Goal: Task Accomplishment & Management: Manage account settings

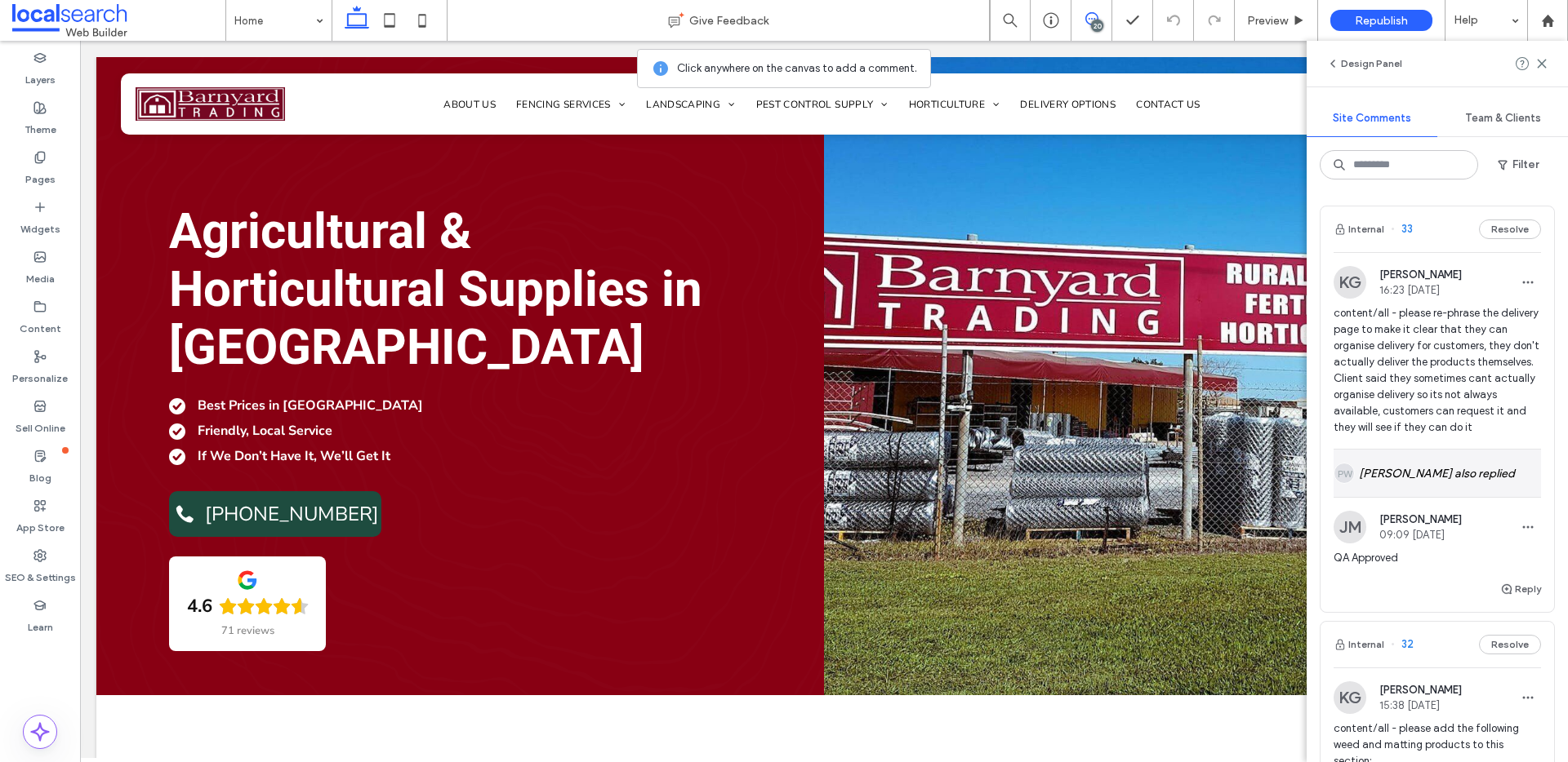
click at [1487, 492] on div "PW Piper Wilson also replied" at bounding box center [1437, 473] width 207 height 48
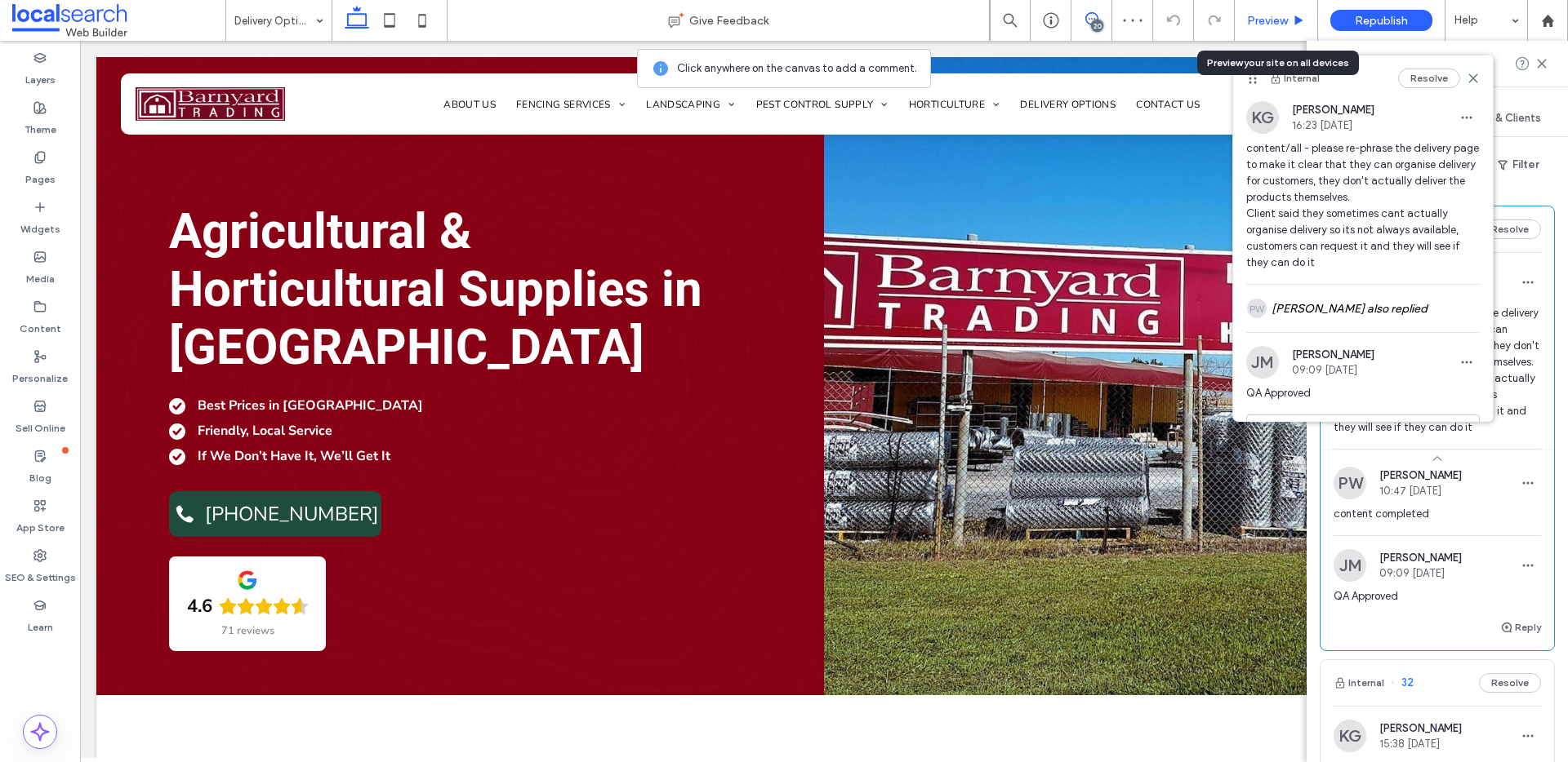
click at [1294, 23] on icon at bounding box center [1298, 21] width 12 height 12
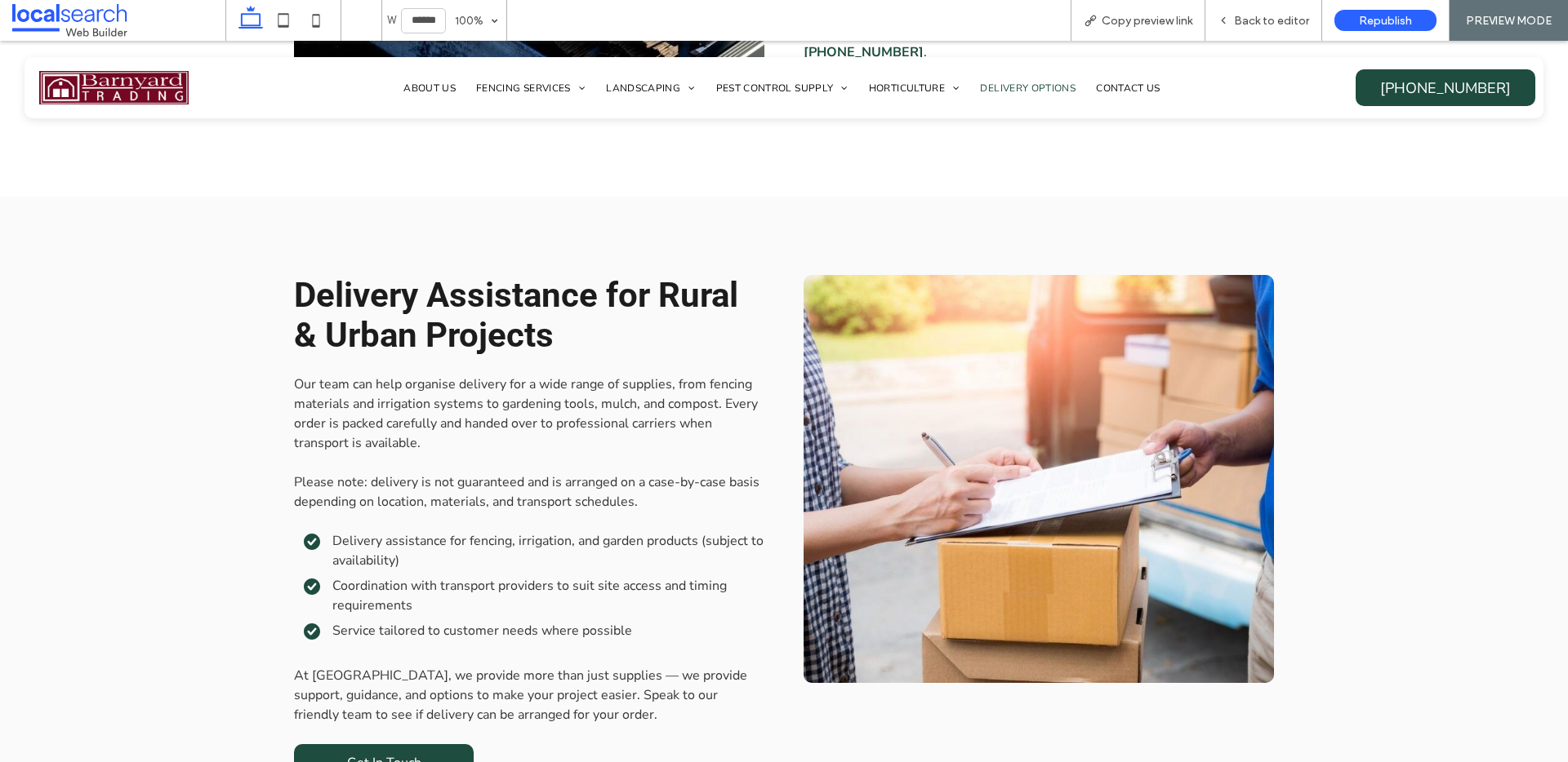
scroll to position [1720, 0]
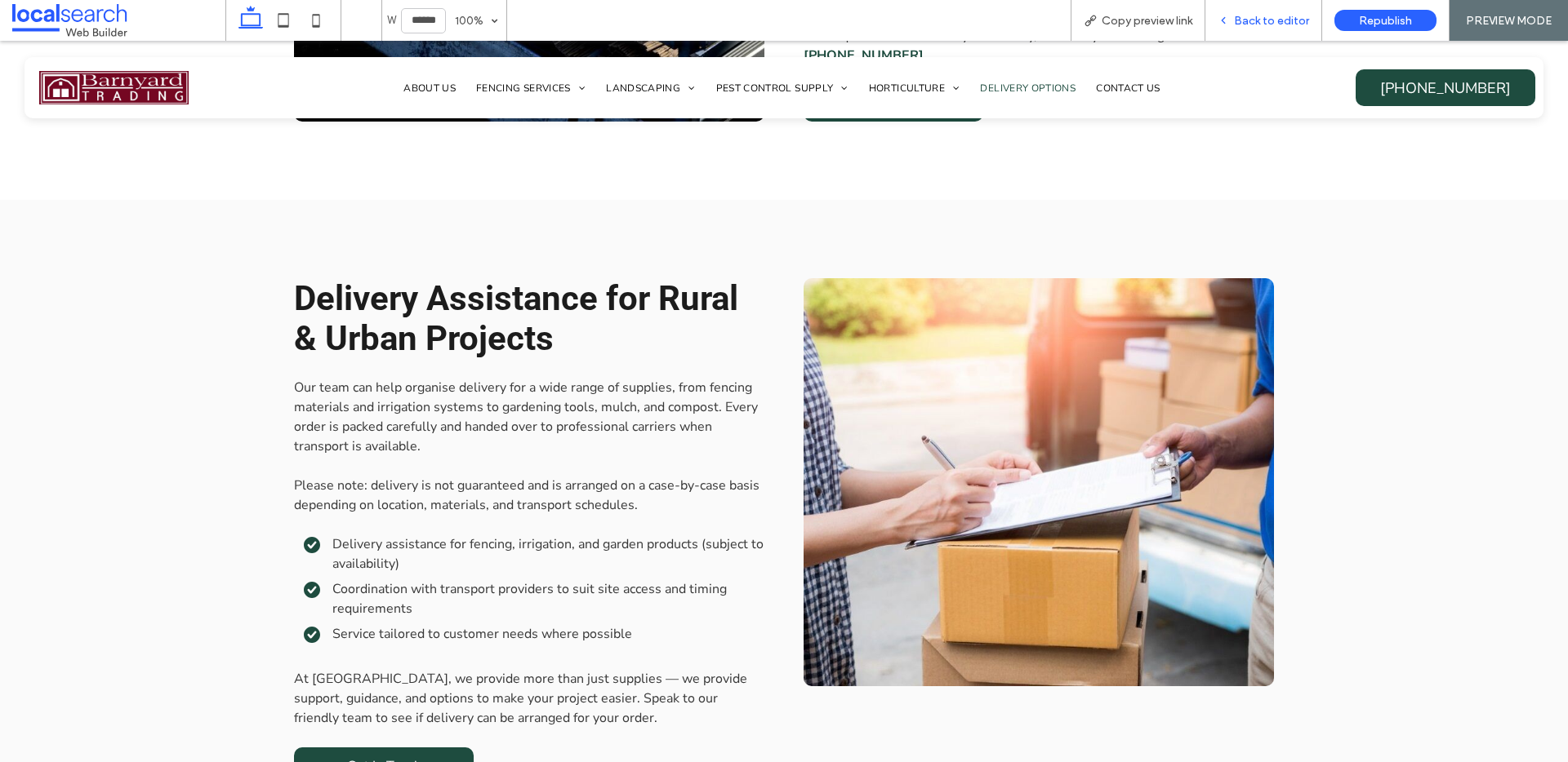
click at [1289, 18] on span "Back to editor" at bounding box center [1271, 21] width 75 height 14
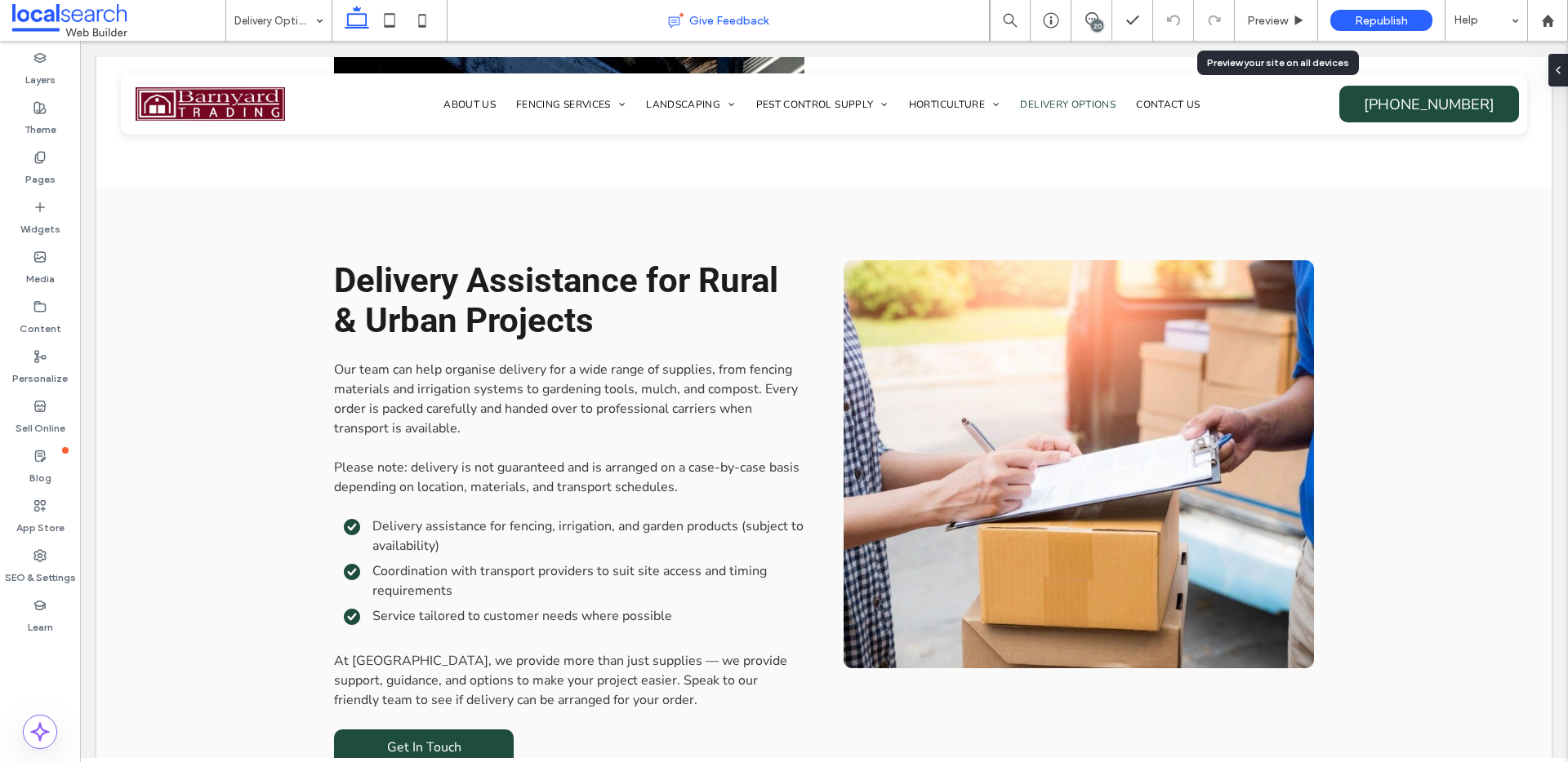
scroll to position [1712, 0]
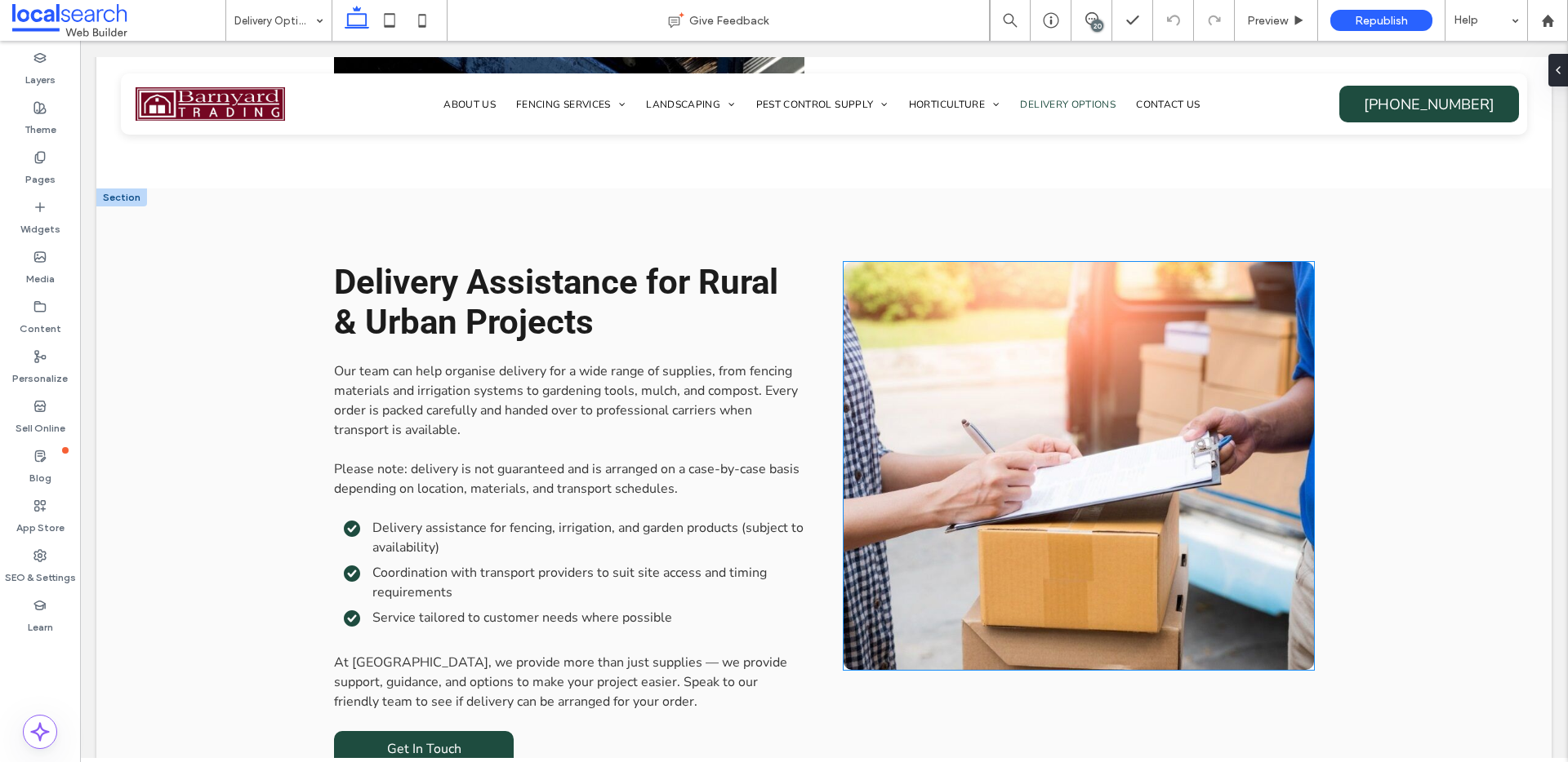
click at [1013, 373] on link at bounding box center [1078, 466] width 470 height 408
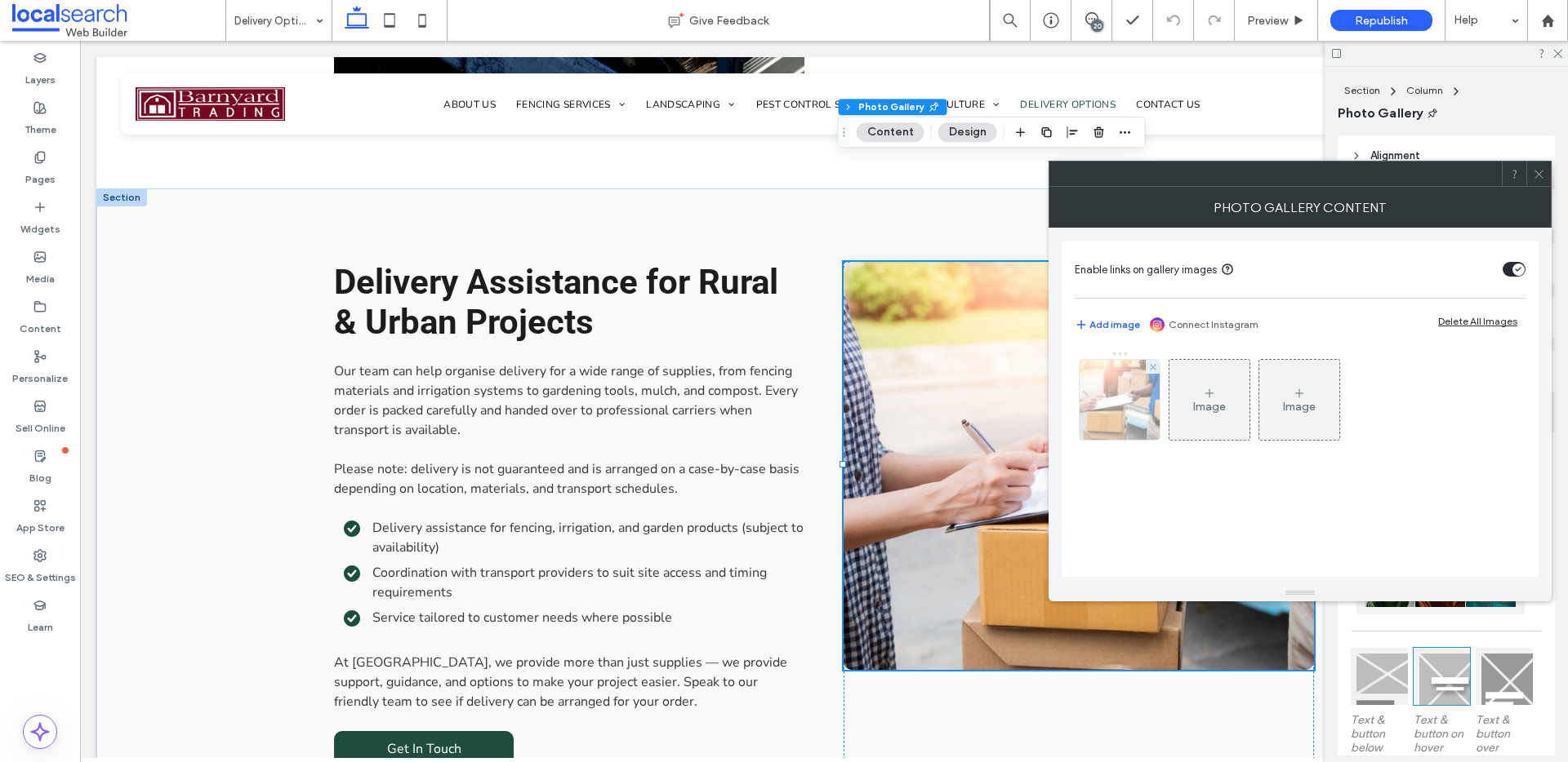
click at [1153, 434] on img at bounding box center [1119, 399] width 120 height 80
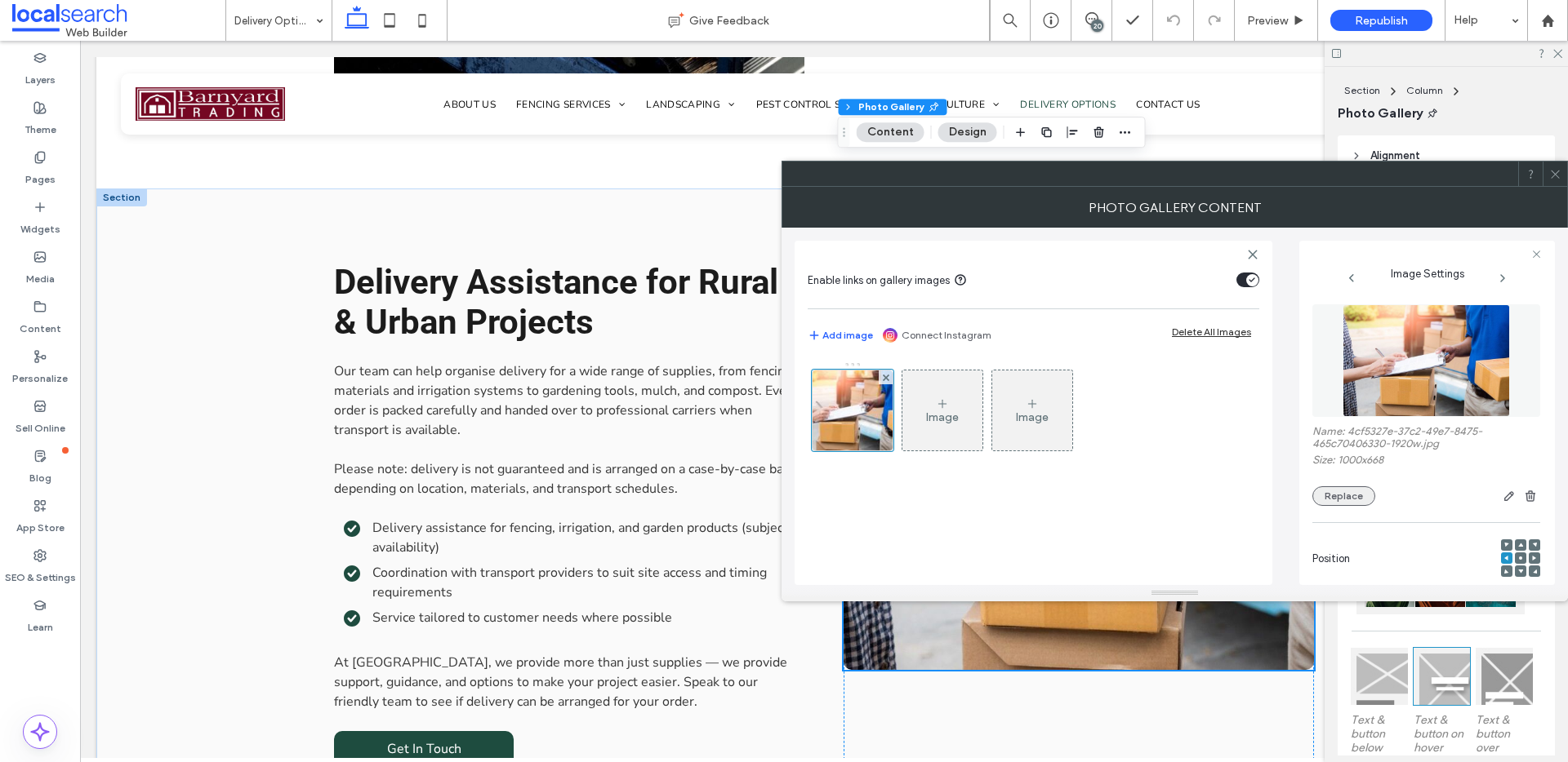
click at [1334, 487] on button "Replace" at bounding box center [1343, 496] width 63 height 20
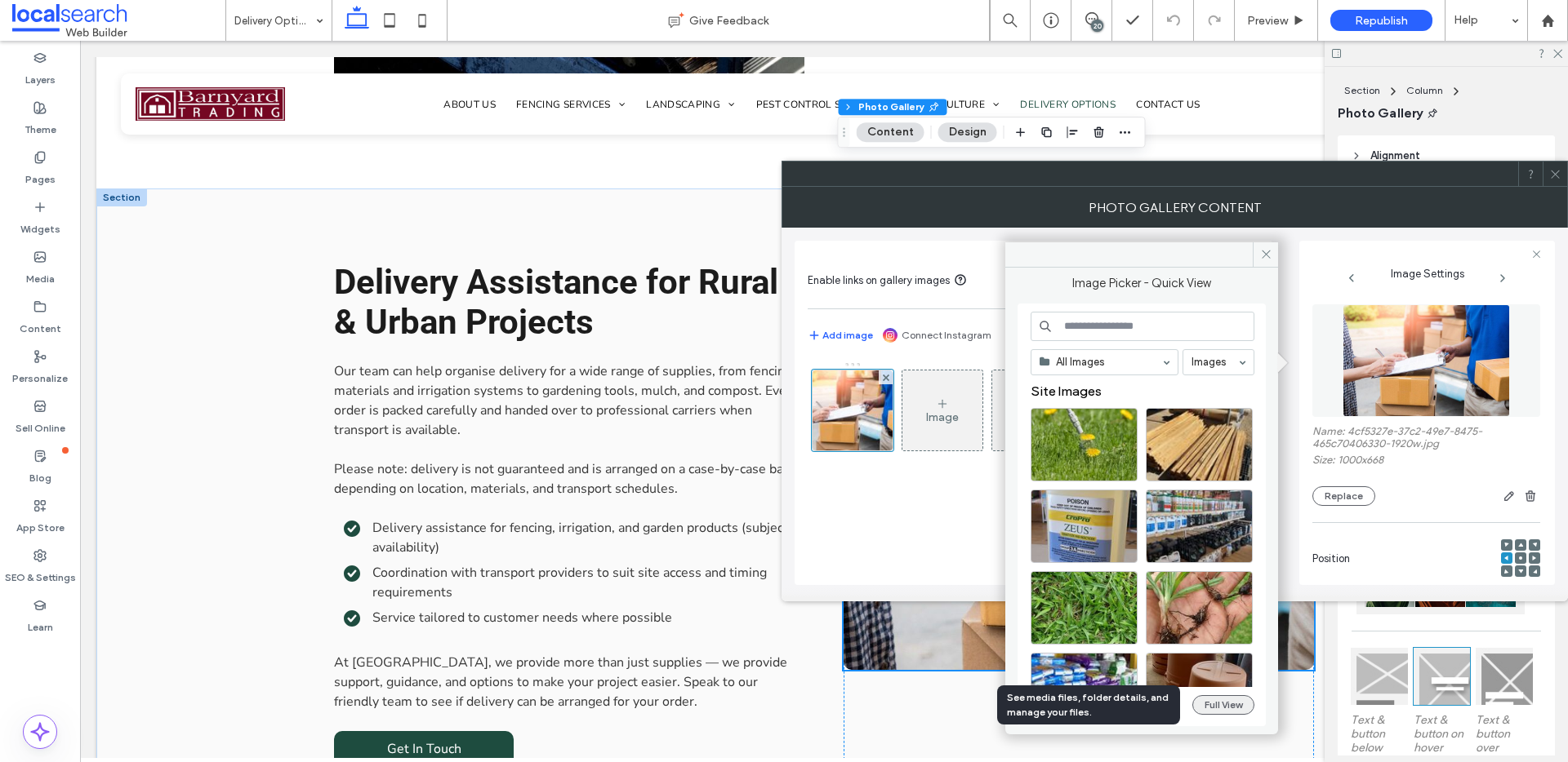
click at [1196, 706] on button "Full View" at bounding box center [1223, 705] width 62 height 20
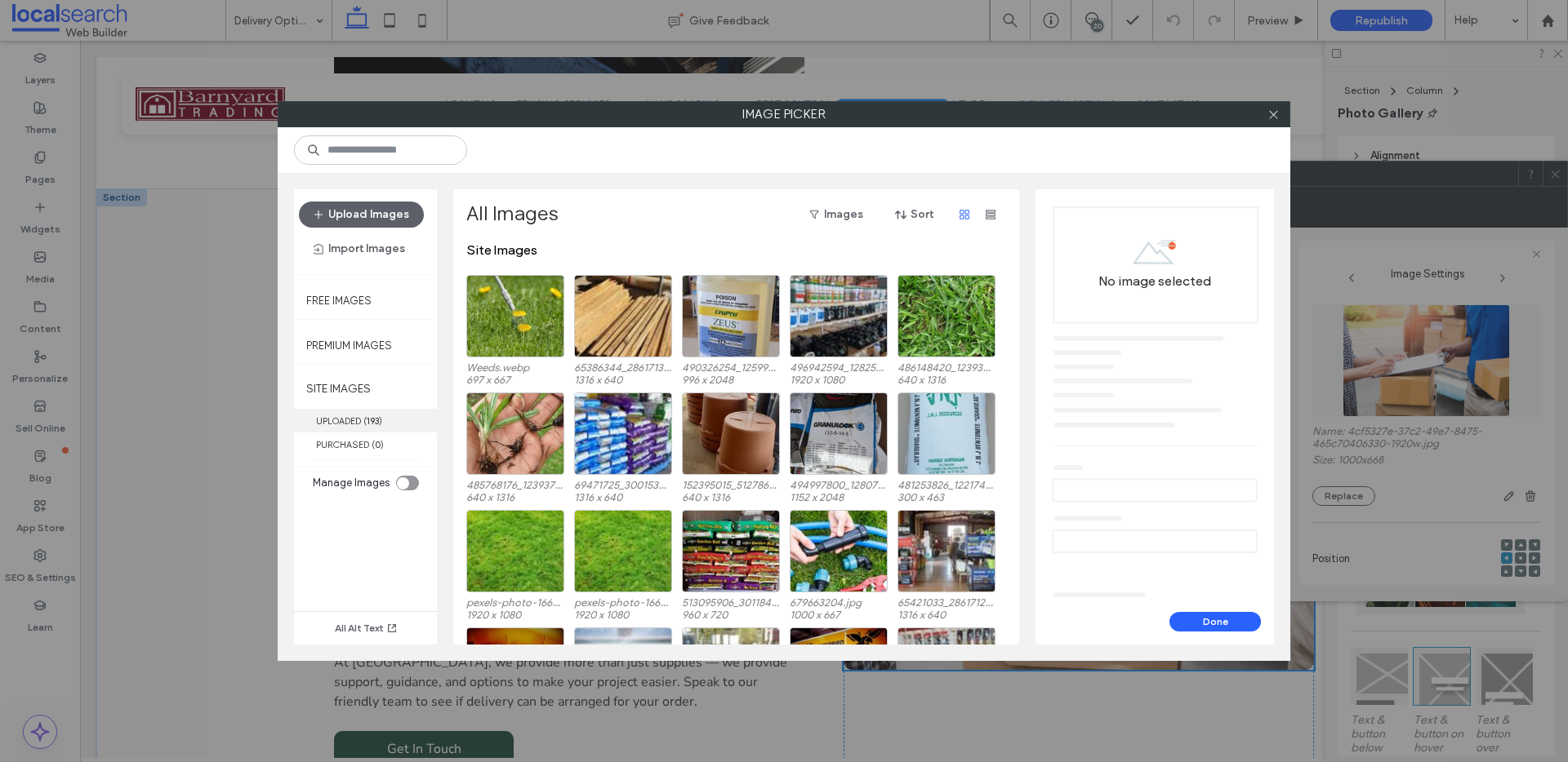
click at [381, 418] on span "( 193 )" at bounding box center [373, 421] width 19 height 11
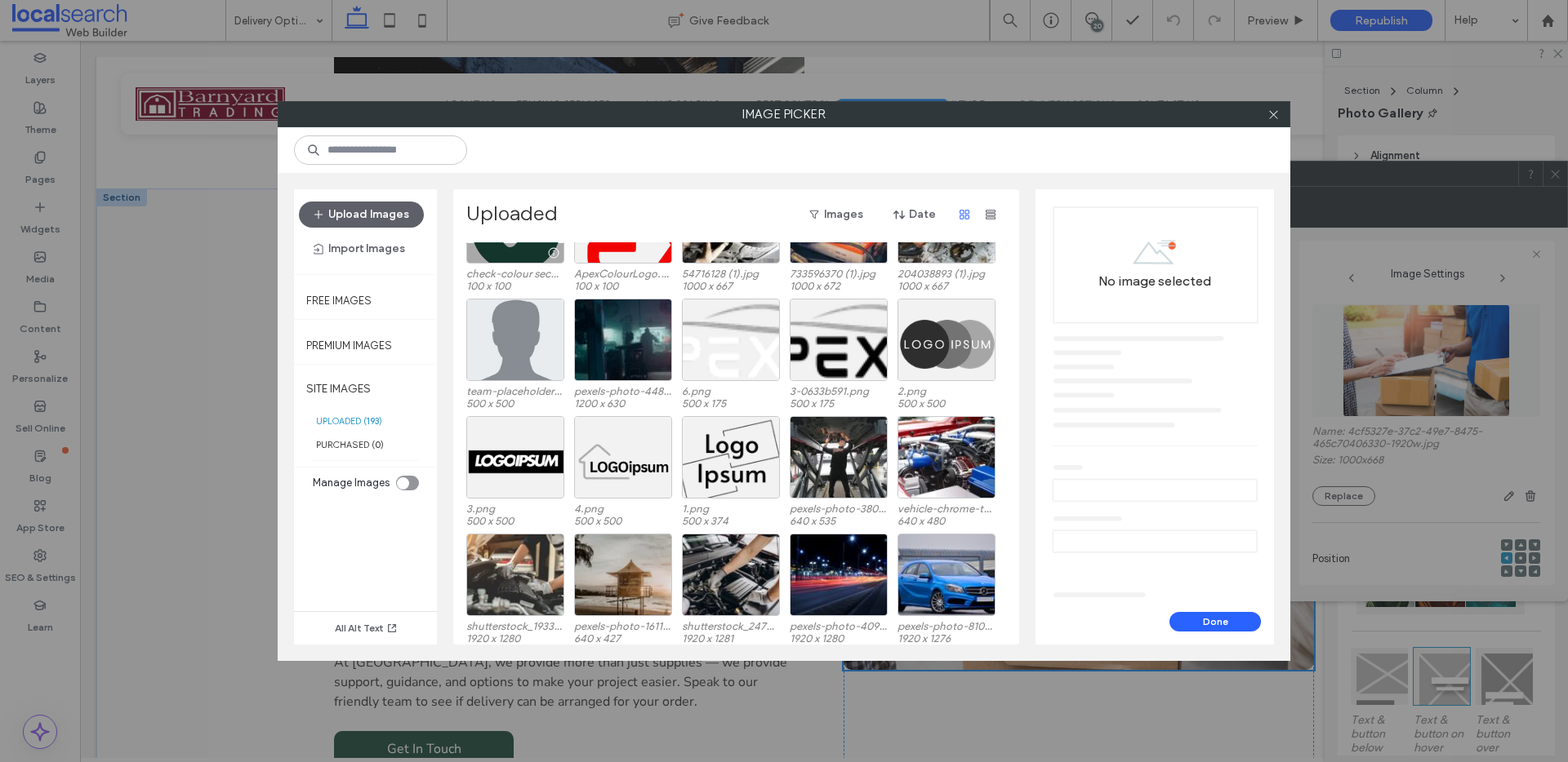
scroll to position [3476, 0]
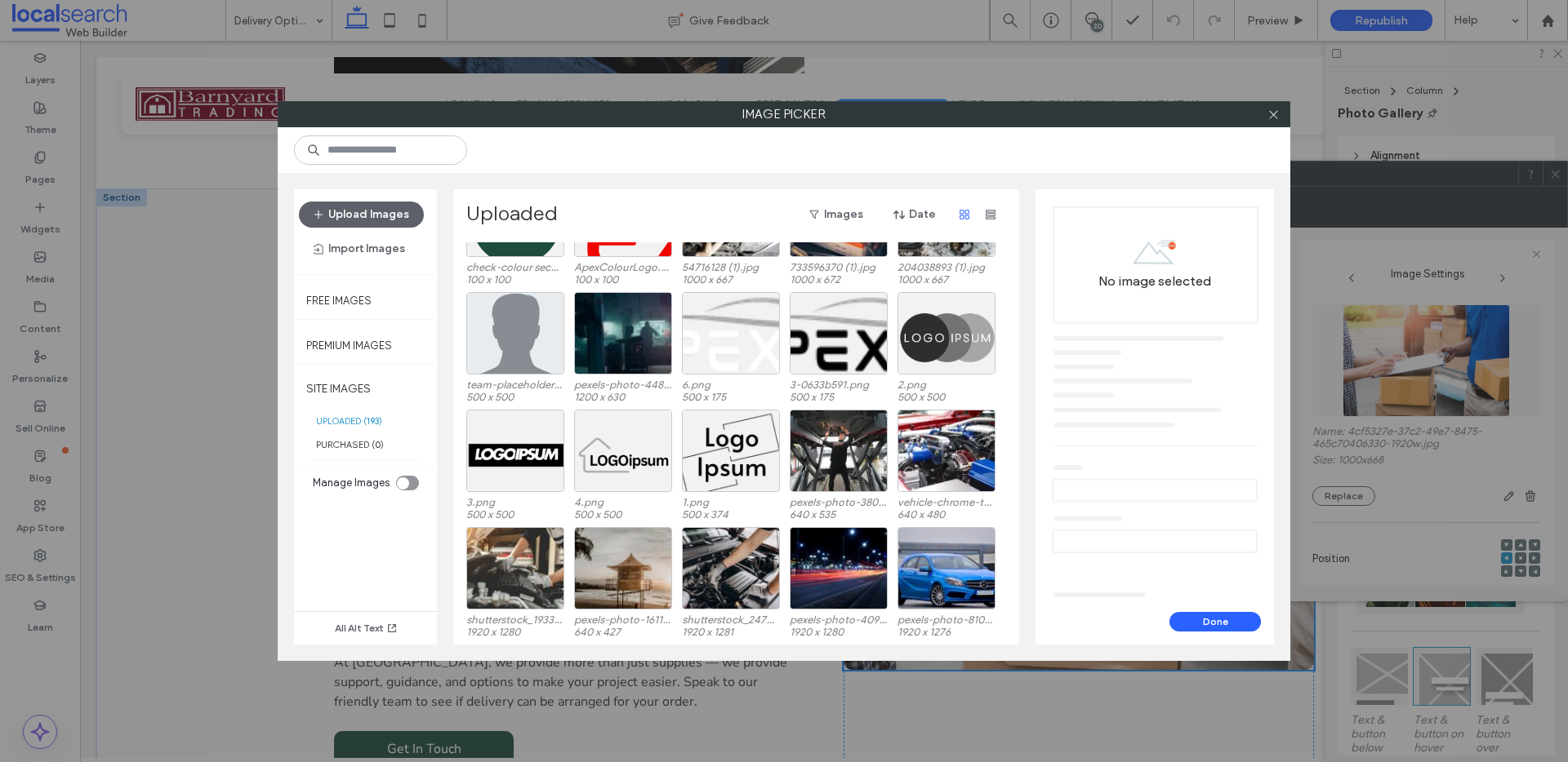
click at [1276, 115] on icon at bounding box center [1273, 114] width 12 height 12
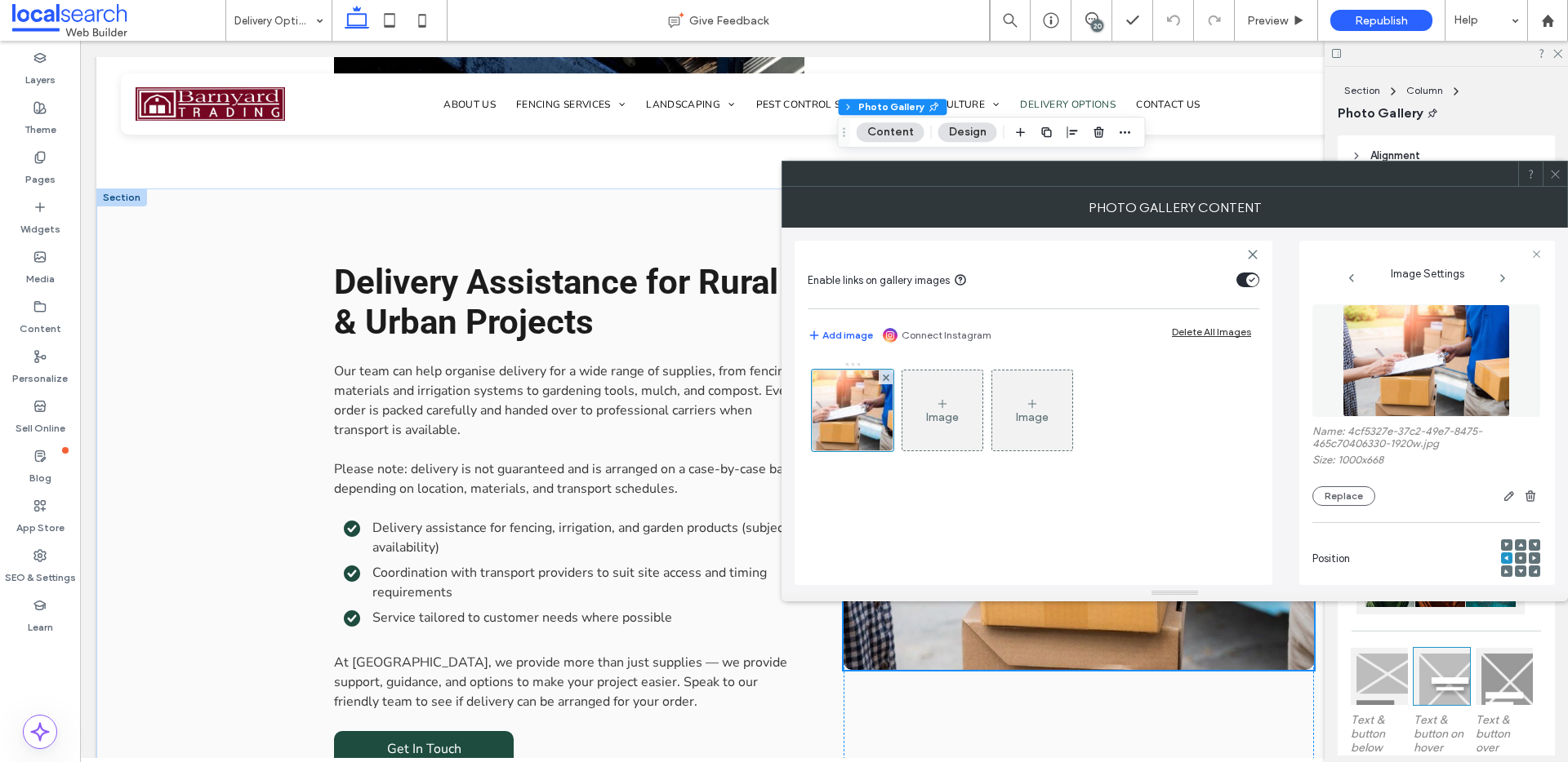
click at [1554, 177] on icon at bounding box center [1555, 174] width 12 height 12
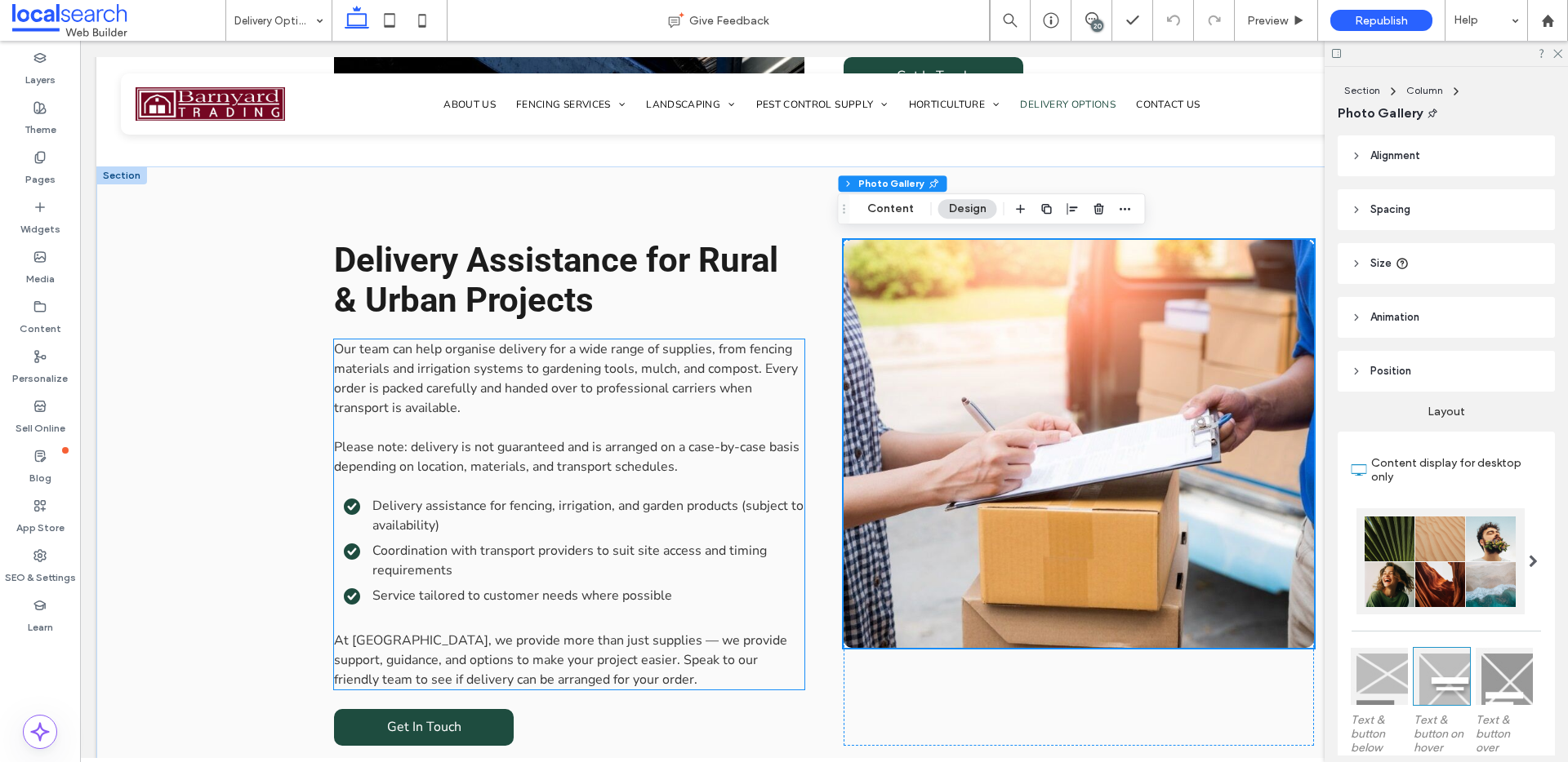
scroll to position [2076, 0]
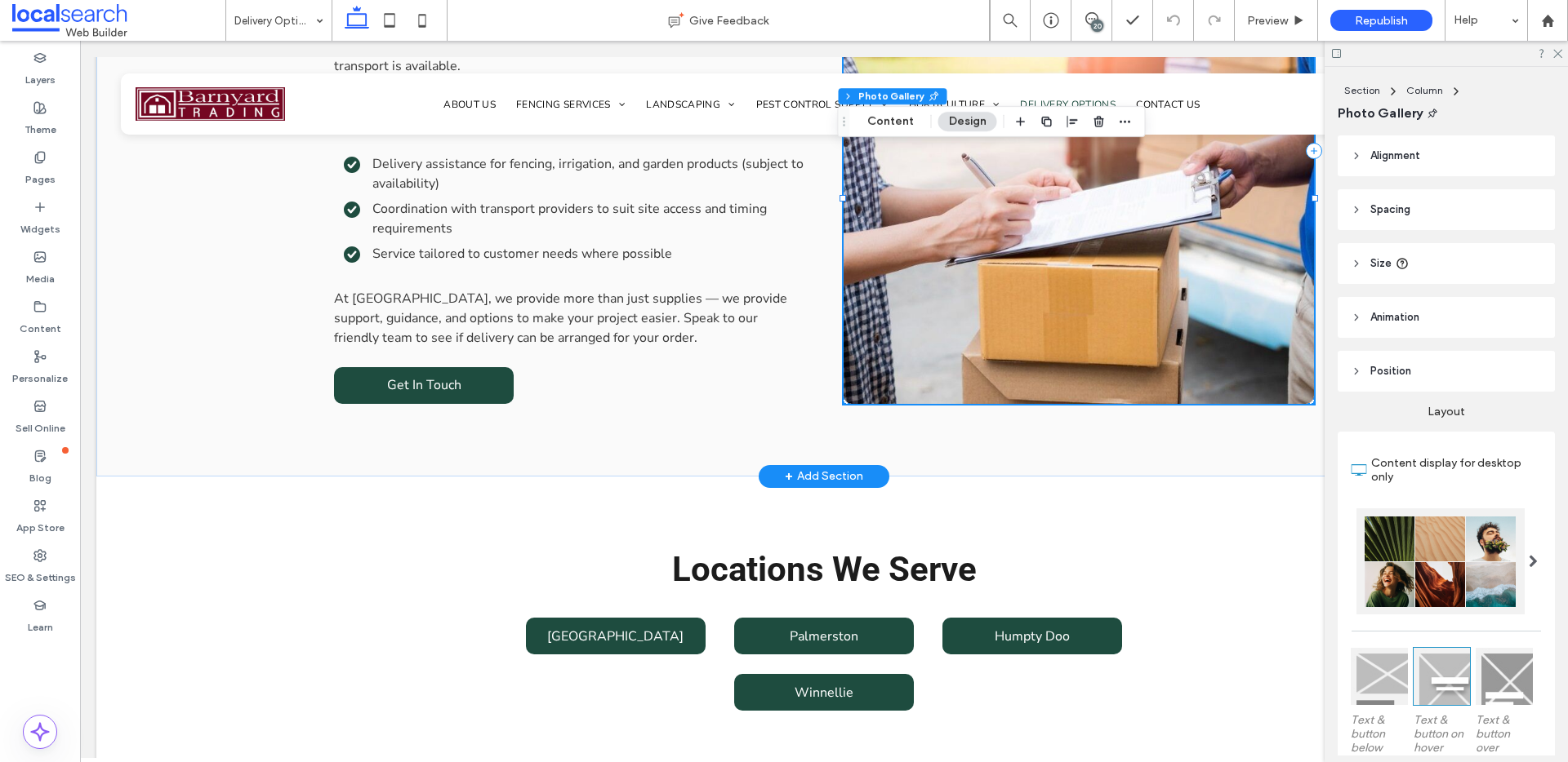
click at [1070, 212] on link at bounding box center [1078, 200] width 470 height 408
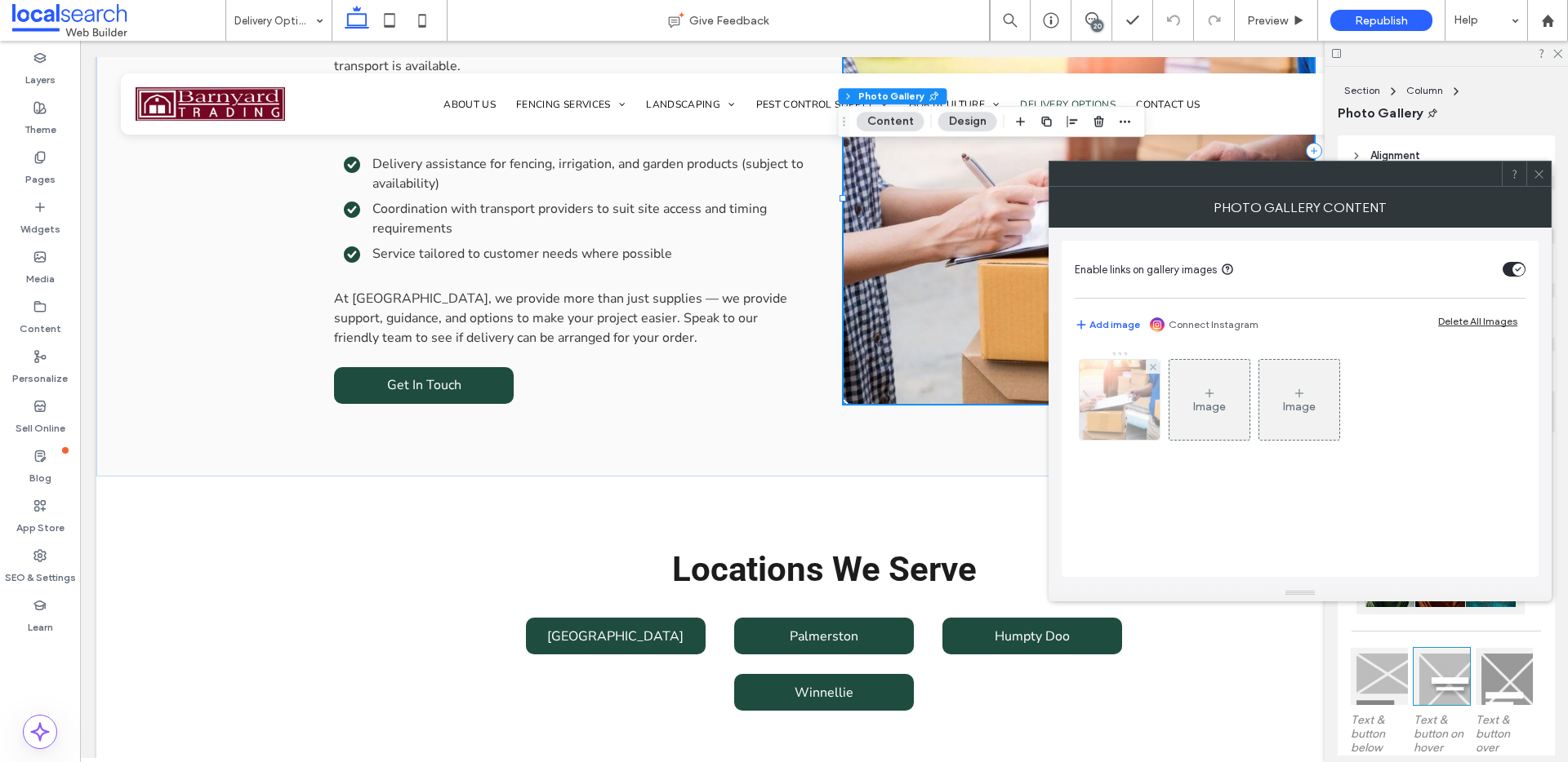
drag, startPoint x: 1116, startPoint y: 378, endPoint x: 1152, endPoint y: 389, distance: 37.6
click at [1116, 378] on img at bounding box center [1119, 399] width 120 height 80
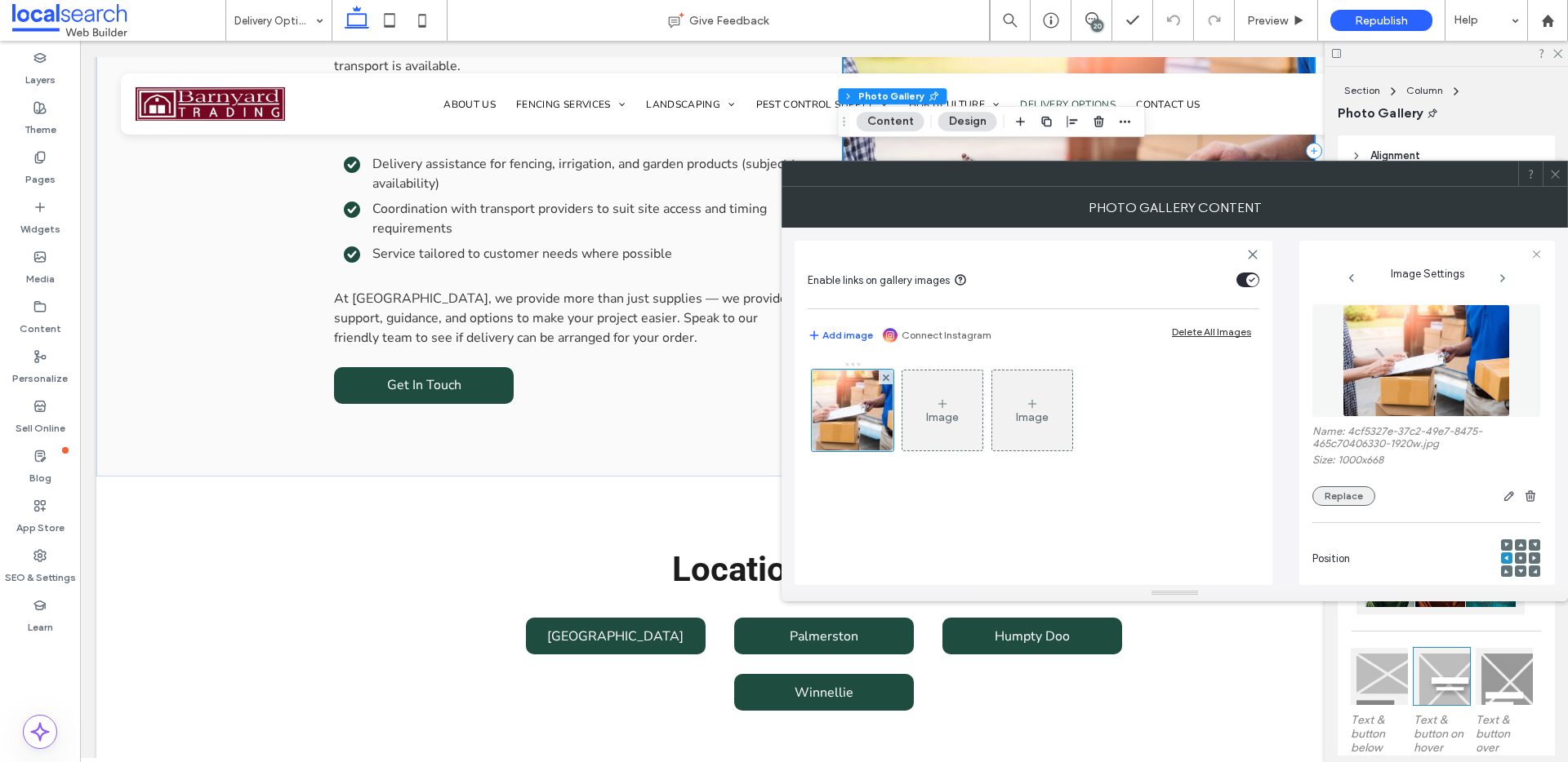
click at [1351, 499] on button "Replace" at bounding box center [1343, 496] width 63 height 20
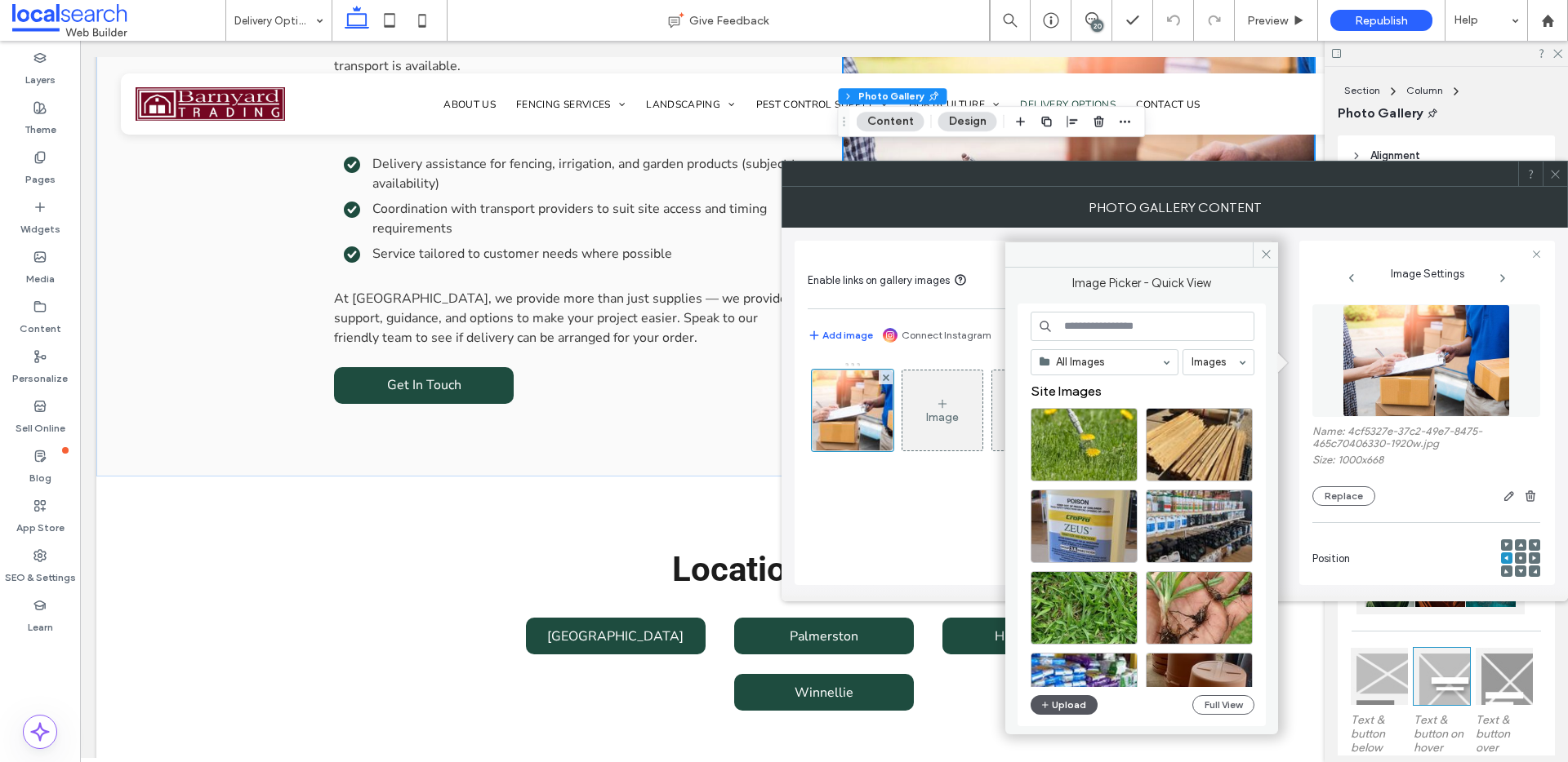
click at [1065, 709] on button "Upload" at bounding box center [1063, 705] width 67 height 20
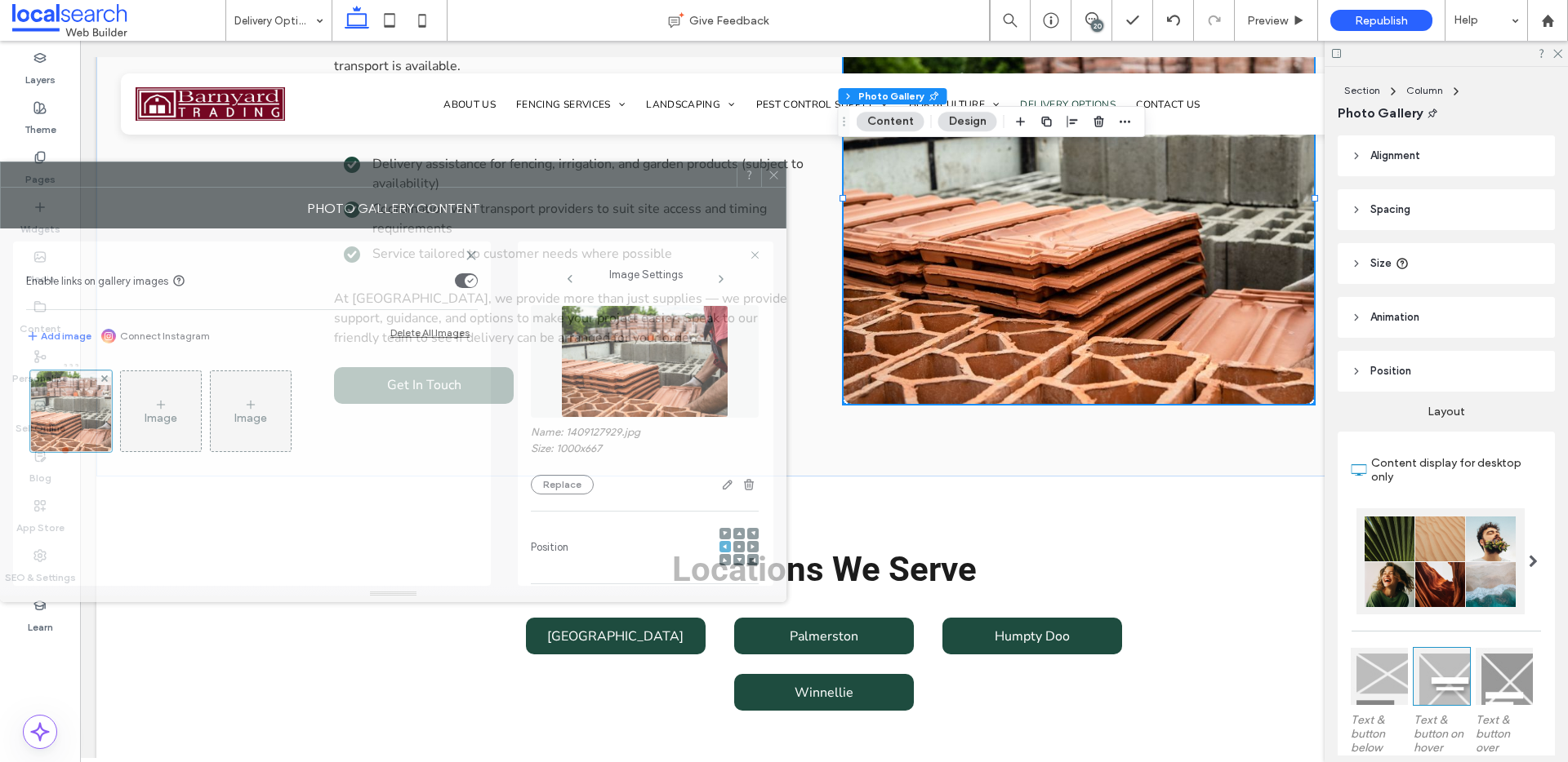
drag, startPoint x: 1327, startPoint y: 194, endPoint x: 477, endPoint y: 195, distance: 850.0
click at [477, 194] on div "Photo Gallery Content" at bounding box center [392, 208] width 786 height 41
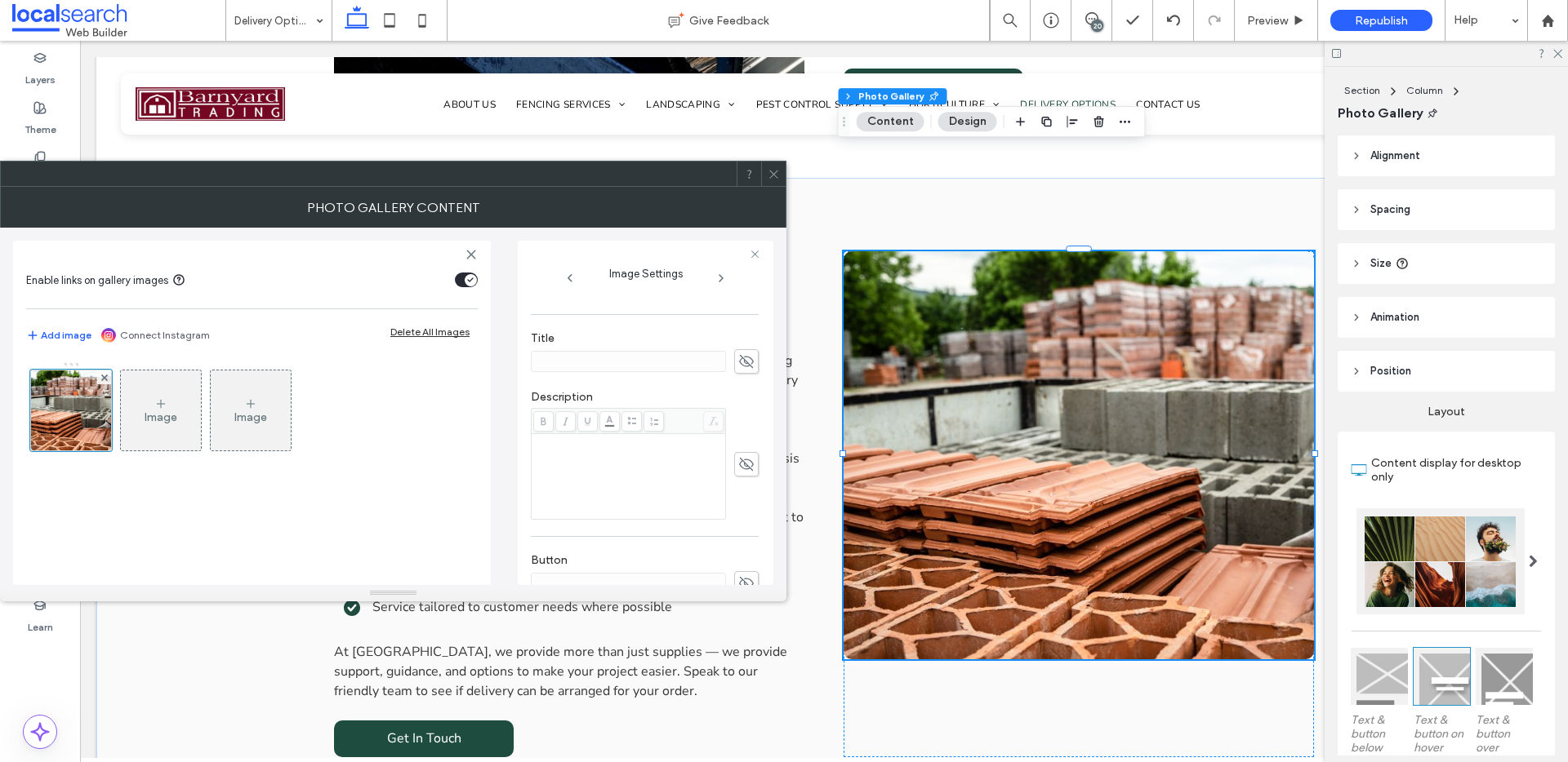
scroll to position [499, 0]
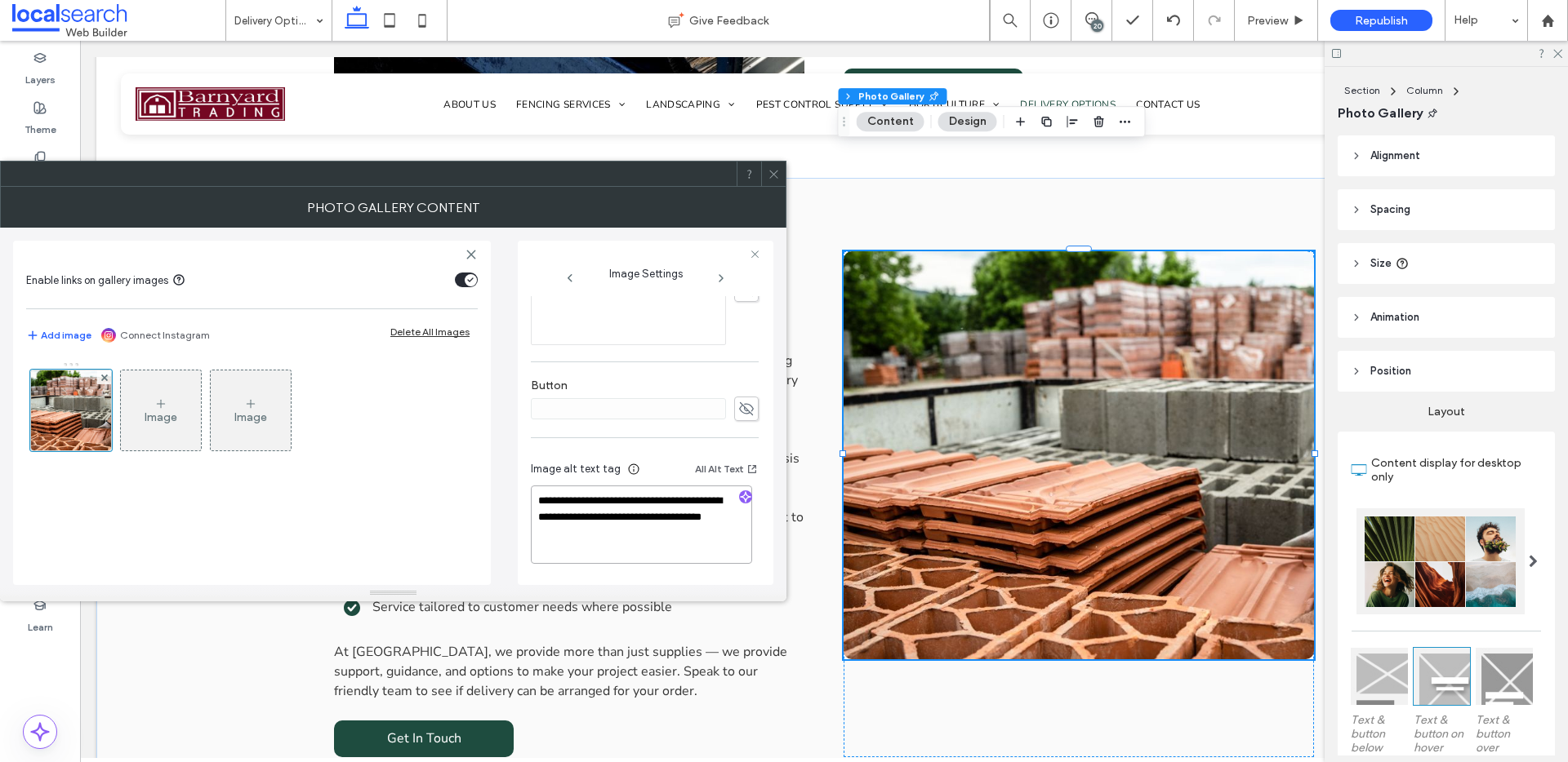
drag, startPoint x: 598, startPoint y: 519, endPoint x: 636, endPoint y: 577, distance: 69.3
click at [636, 577] on div "**********" at bounding box center [644, 515] width 228 height 137
click at [740, 492] on icon "button" at bounding box center [746, 497] width 11 height 11
click at [659, 540] on textarea "**********" at bounding box center [642, 525] width 221 height 77
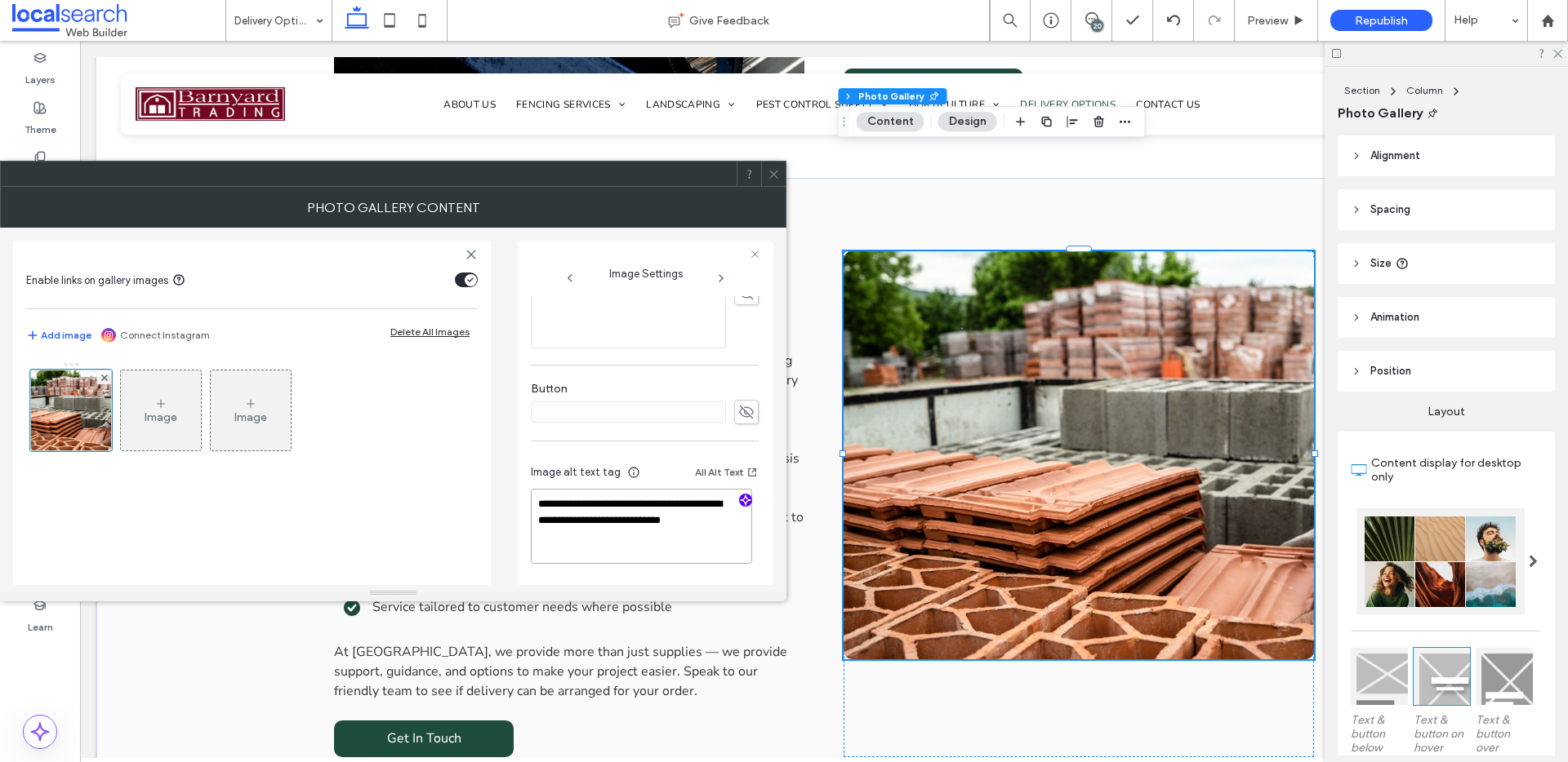
scroll to position [495, 0]
paste textarea "**********"
type textarea "**********"
click at [777, 170] on use at bounding box center [773, 173] width 8 height 8
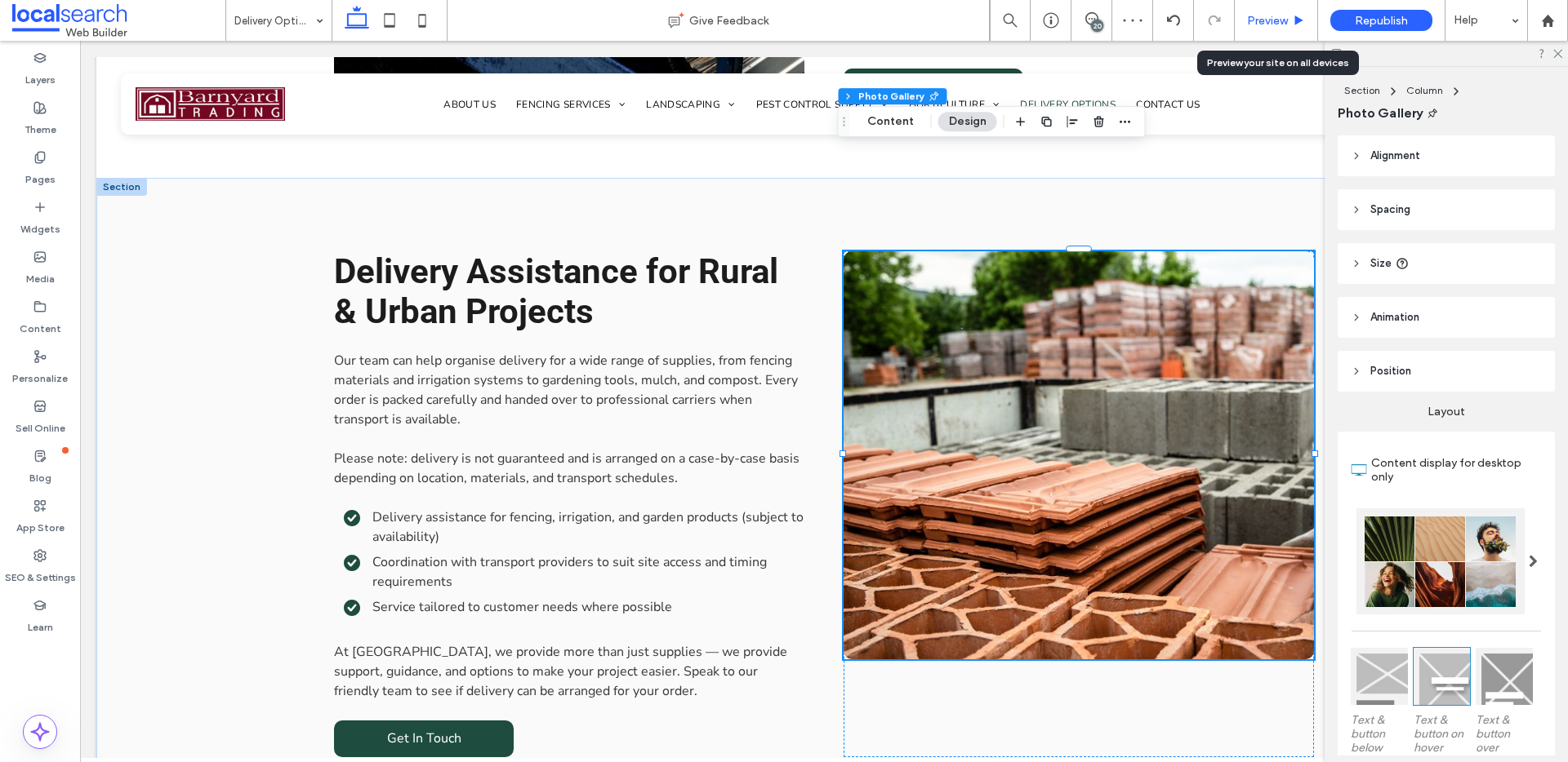
click at [1277, 12] on div "Preview" at bounding box center [1276, 21] width 83 height 41
click at [1280, 16] on span "Preview" at bounding box center [1267, 21] width 41 height 14
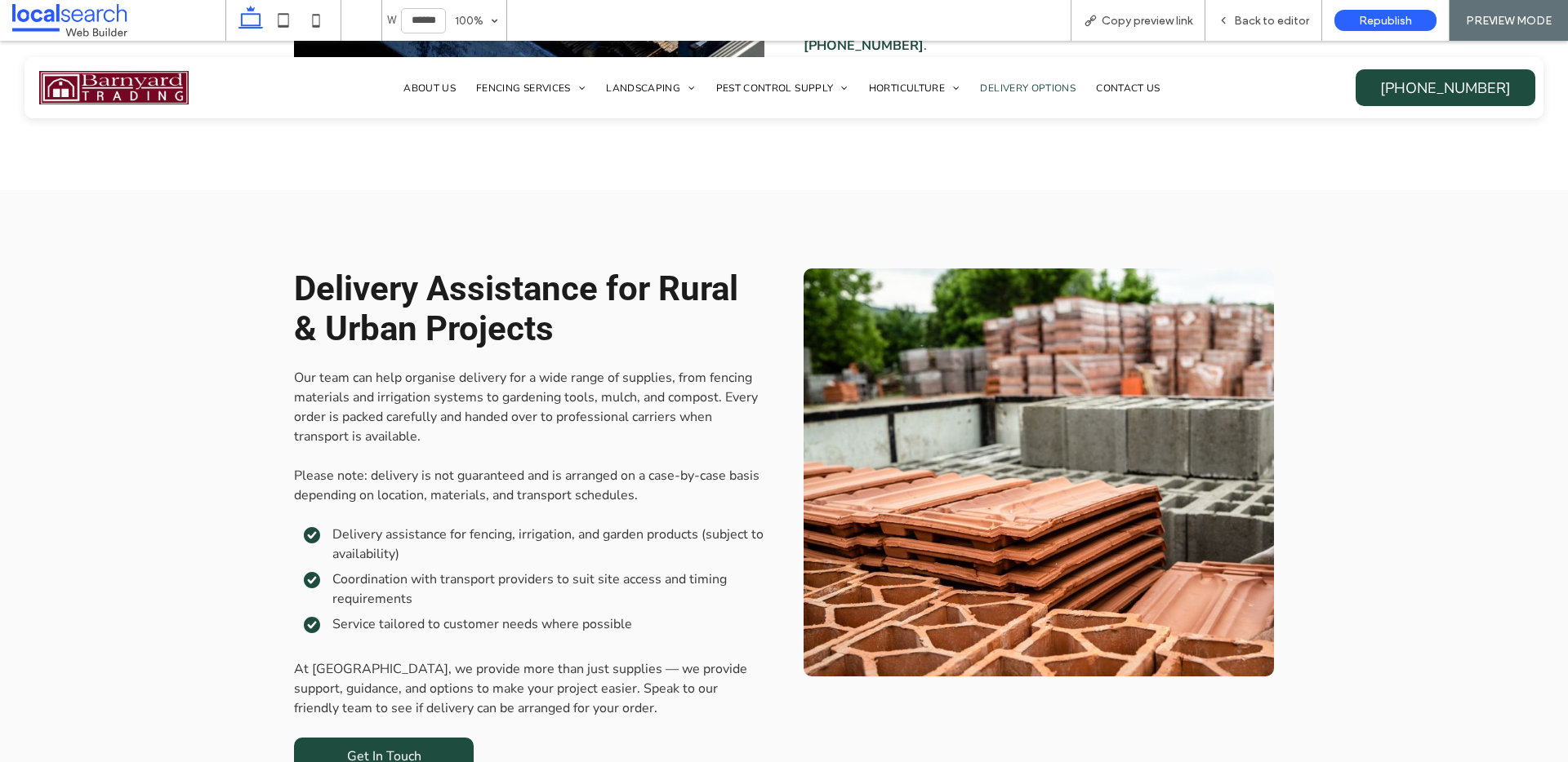
scroll to position [1730, 0]
click at [1280, 16] on span "Back to editor" at bounding box center [1271, 21] width 75 height 14
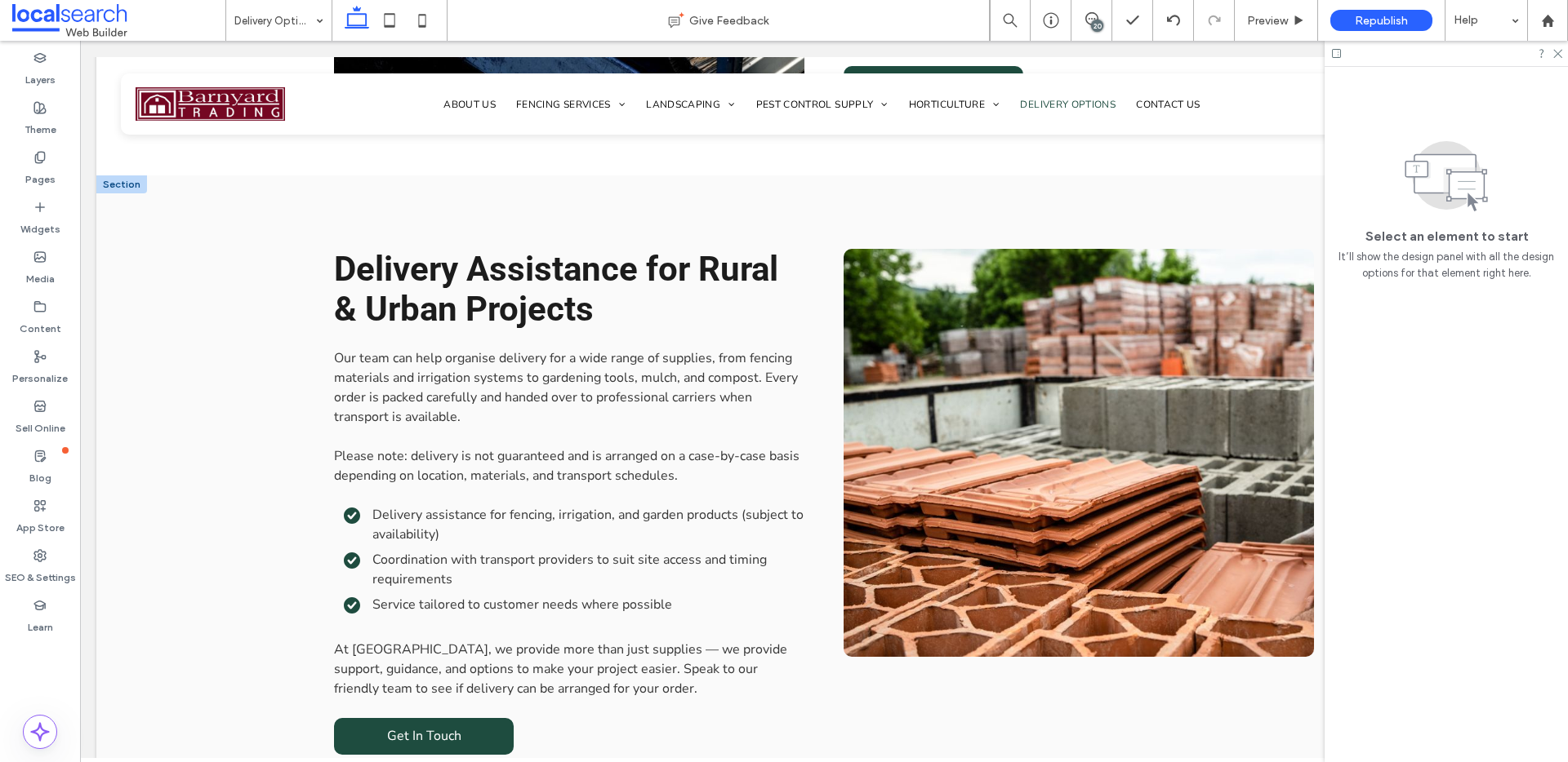
scroll to position [1722, 0]
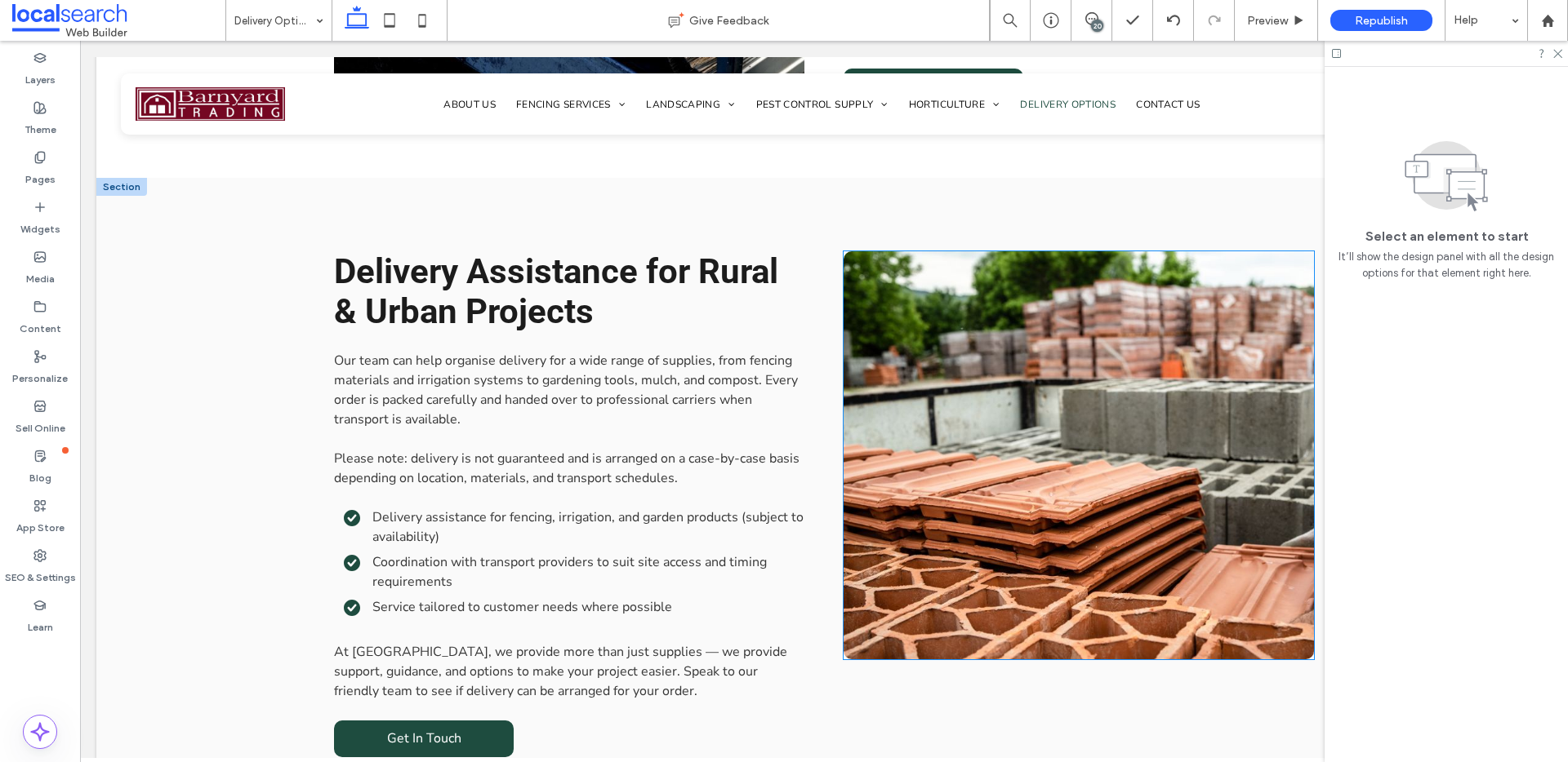
click at [1111, 303] on link at bounding box center [1078, 455] width 470 height 408
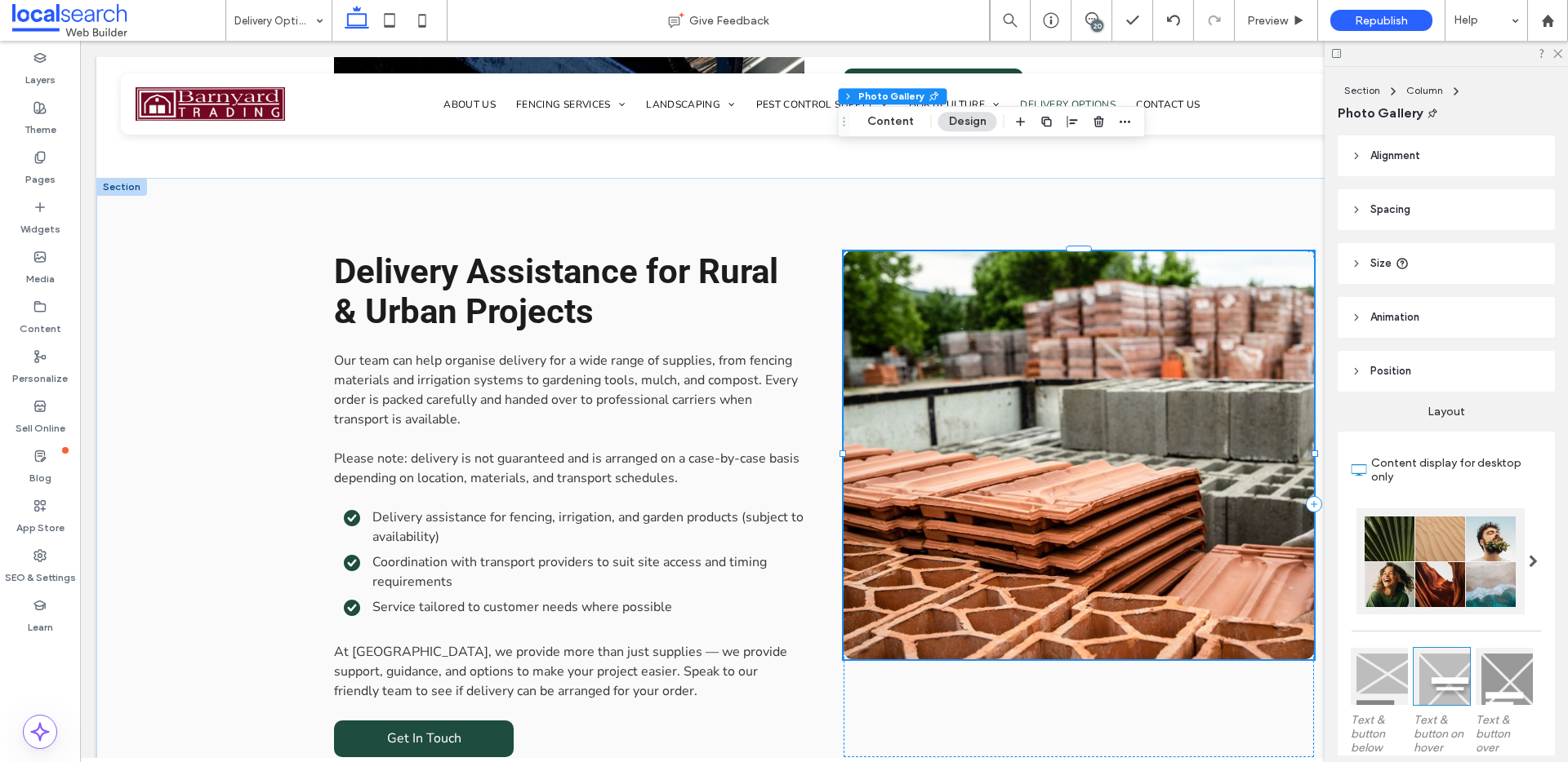
click at [1111, 303] on link at bounding box center [1078, 455] width 470 height 408
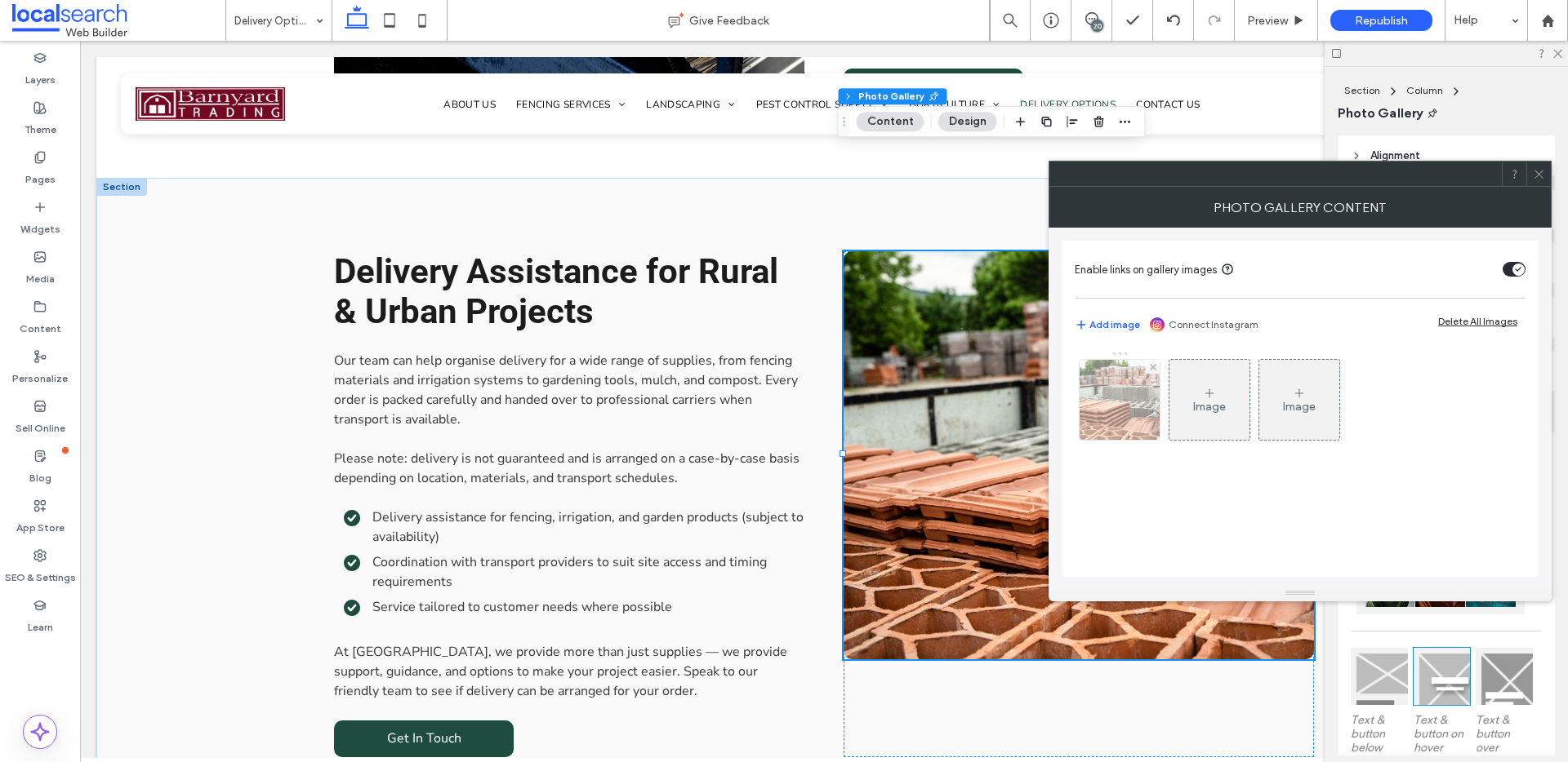
click at [1122, 398] on img at bounding box center [1119, 399] width 120 height 80
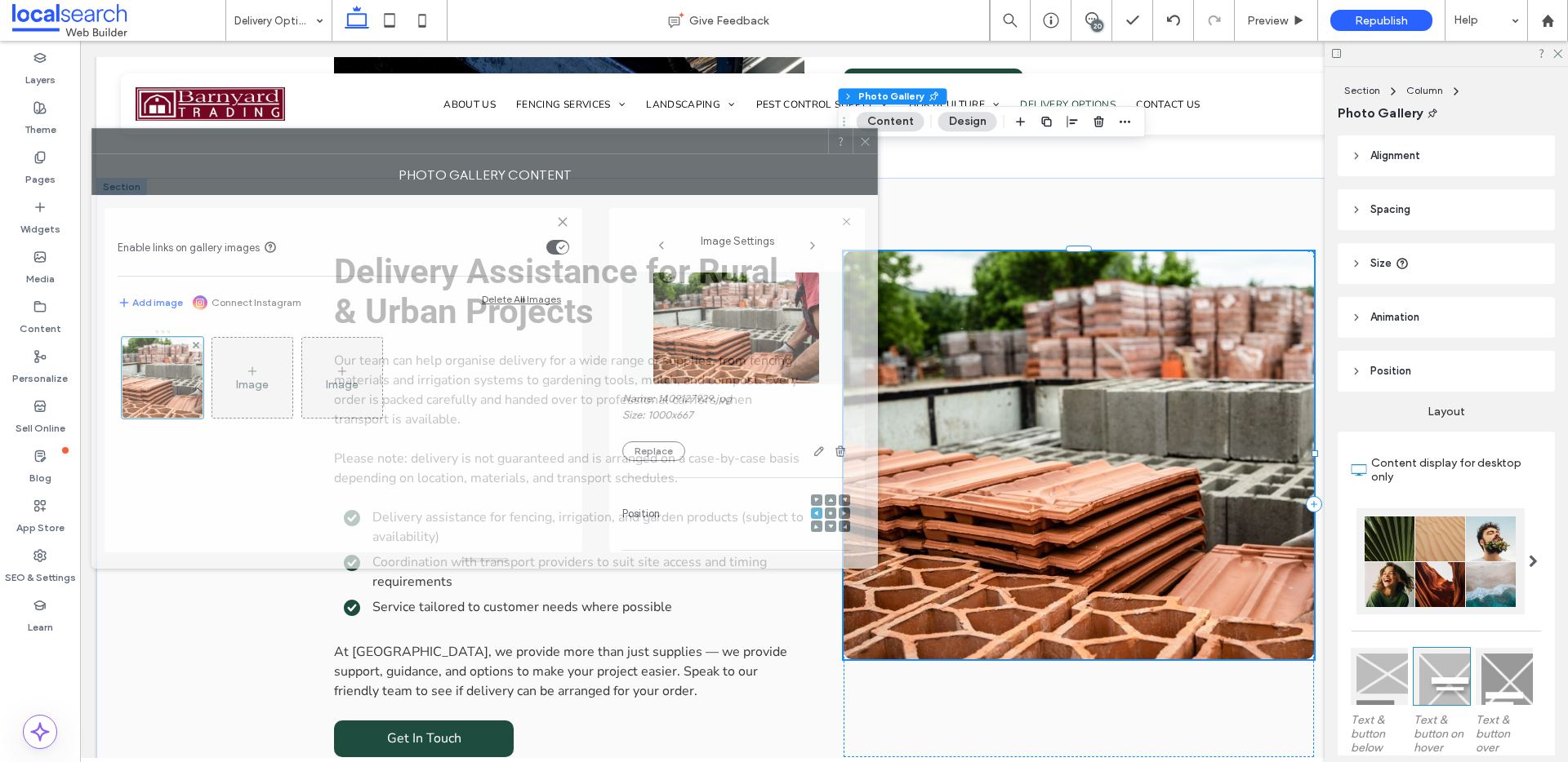
drag, startPoint x: 1166, startPoint y: 180, endPoint x: 502, endPoint y: 167, distance: 664.1
click at [481, 132] on div at bounding box center [460, 141] width 735 height 24
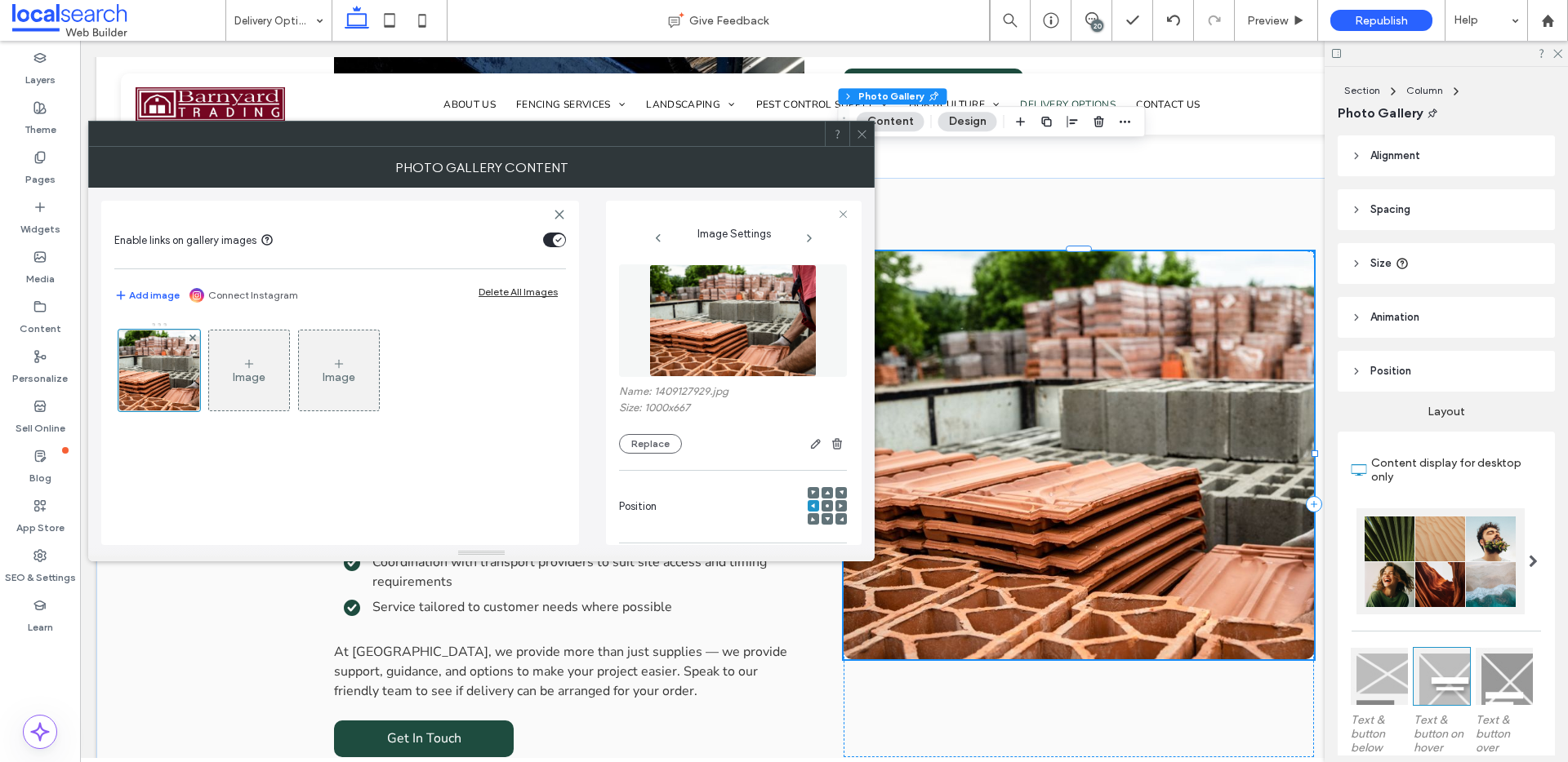
click at [825, 506] on use at bounding box center [826, 506] width 3 height 3
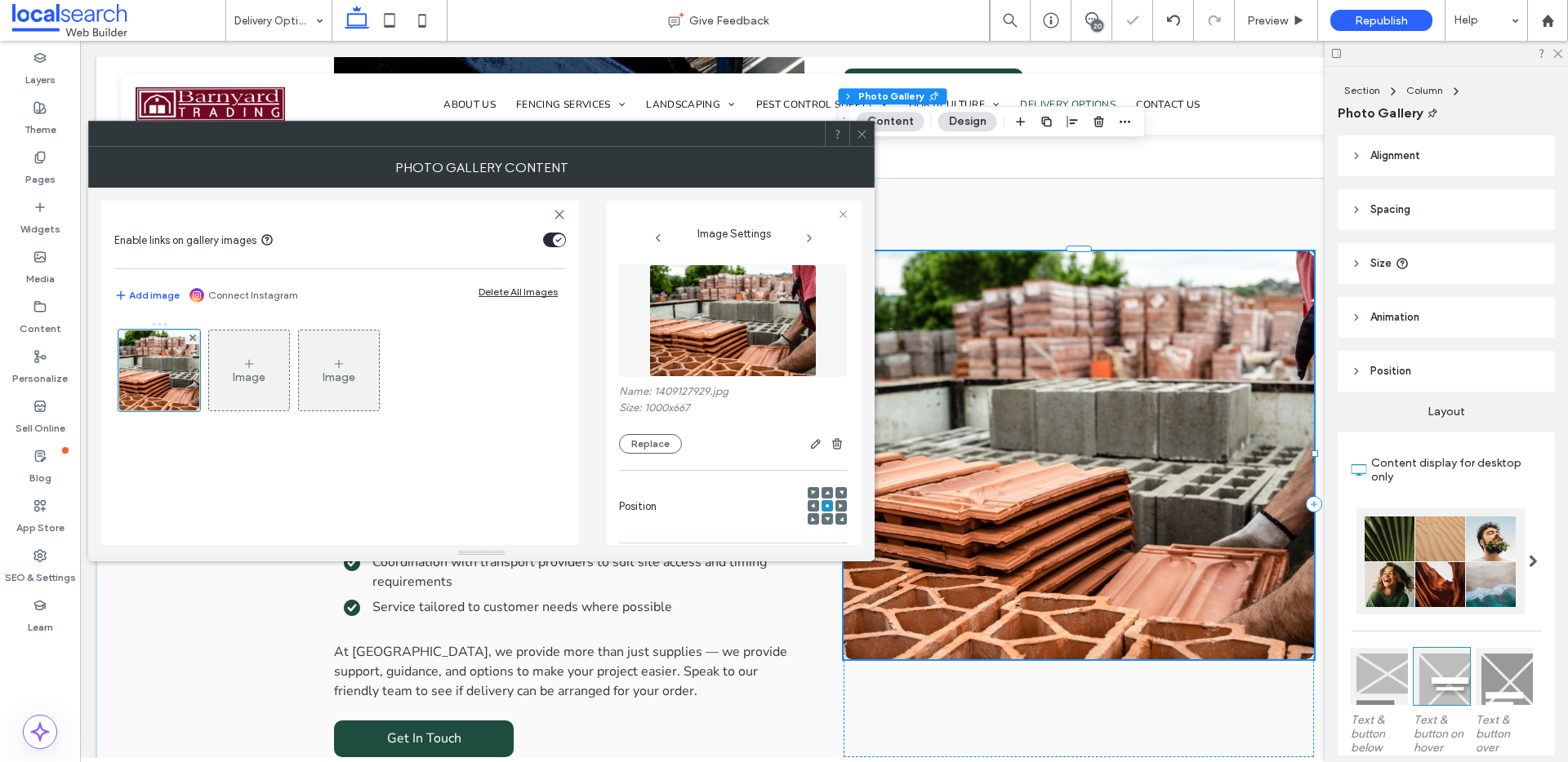
click at [856, 137] on icon at bounding box center [862, 134] width 12 height 12
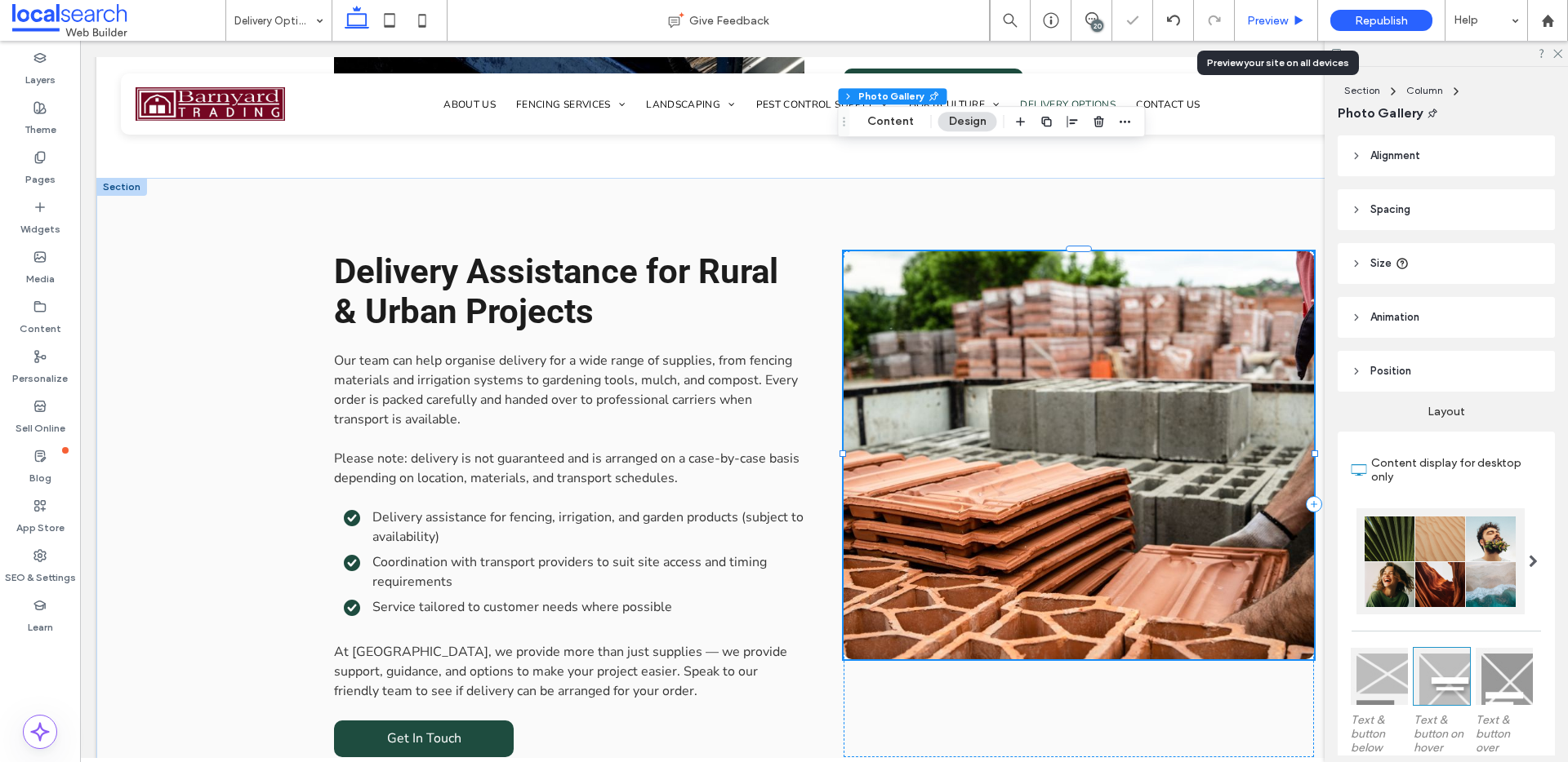
click at [1298, 17] on icon at bounding box center [1298, 21] width 12 height 12
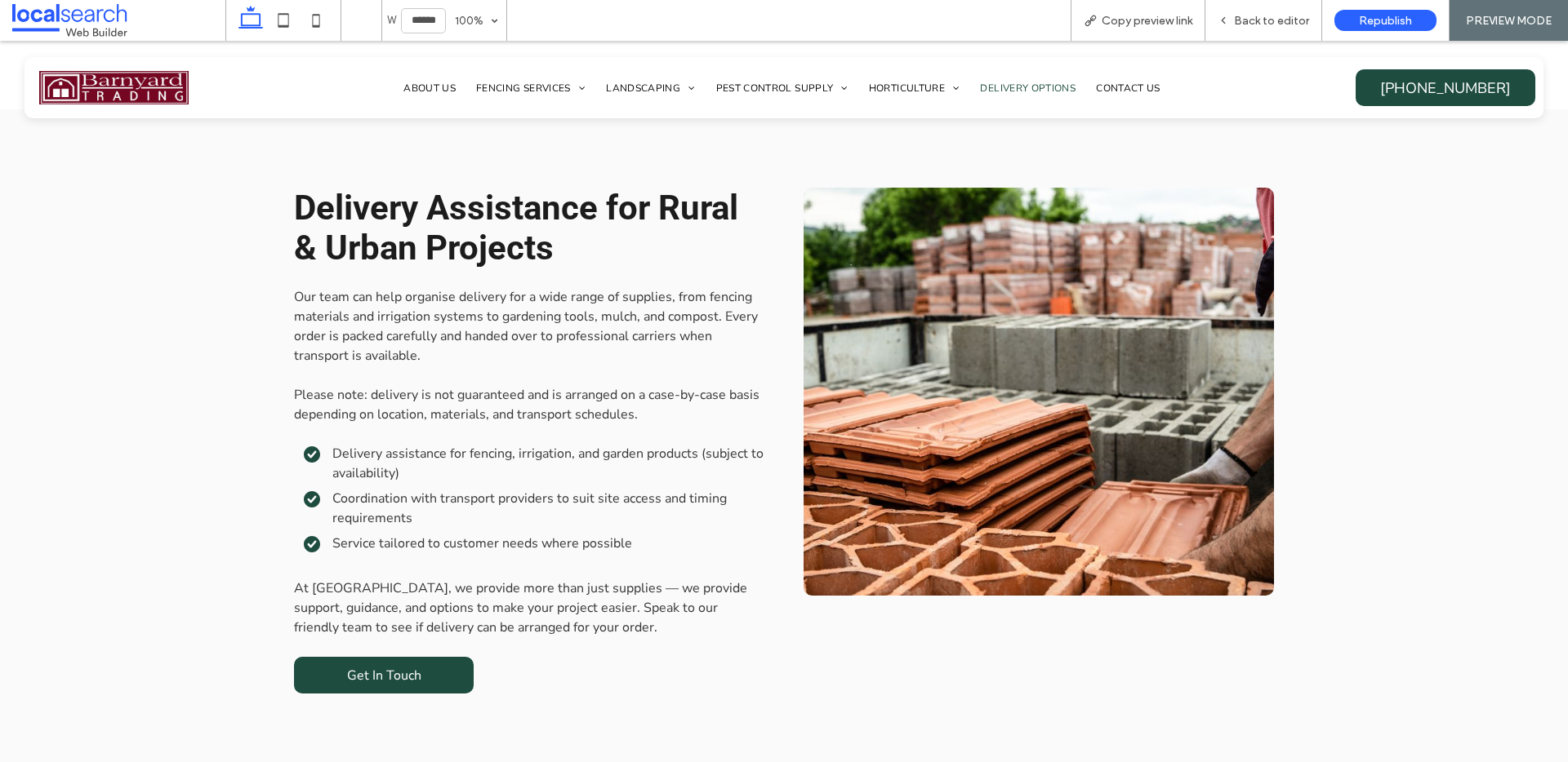
scroll to position [1823, 0]
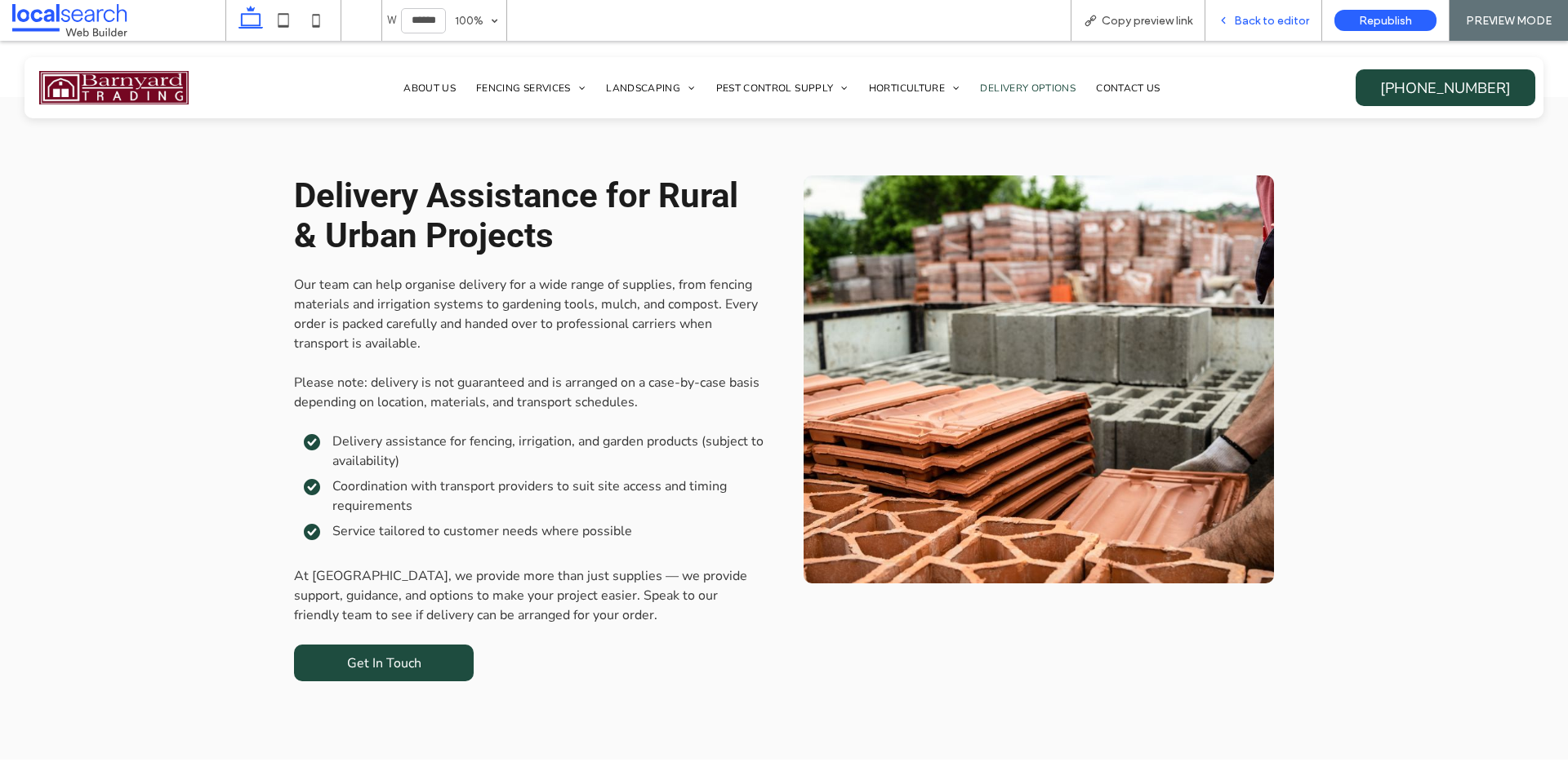
click at [1264, 23] on span "Back to editor" at bounding box center [1271, 21] width 75 height 14
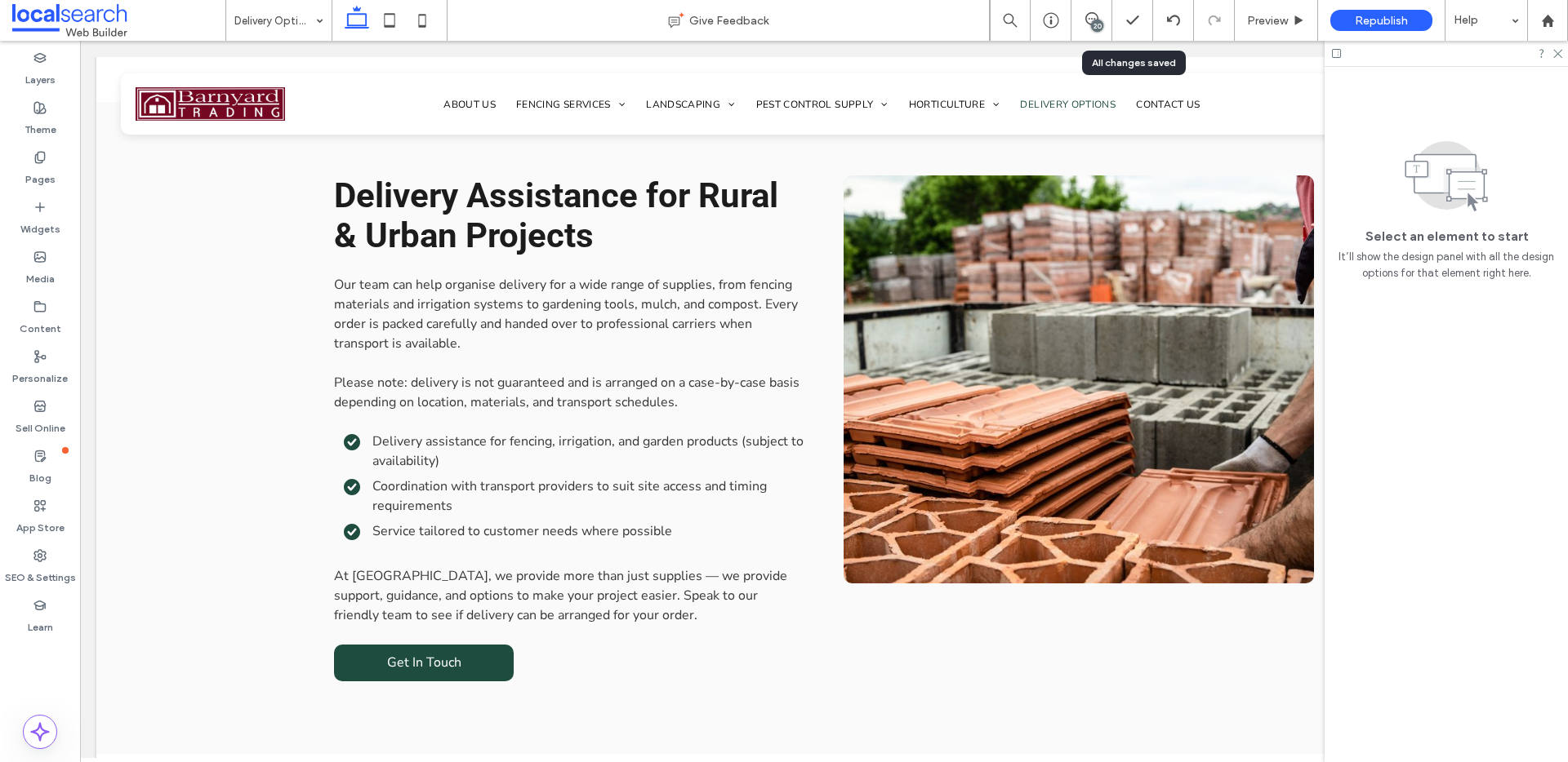
scroll to position [1797, 0]
click at [1111, 25] on div "20" at bounding box center [1091, 20] width 40 height 16
click at [1096, 26] on div "20" at bounding box center [1097, 25] width 12 height 12
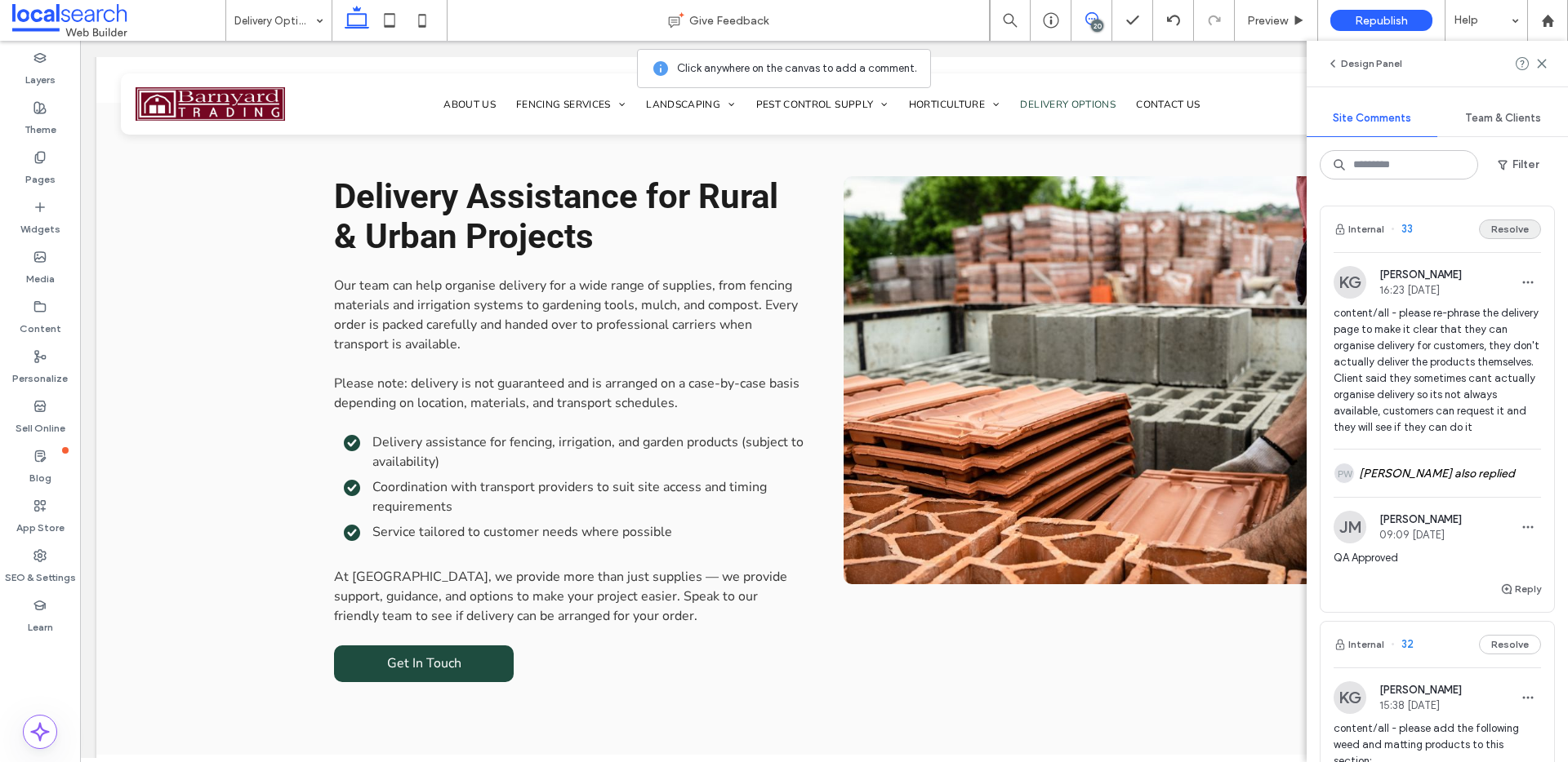
click at [1494, 227] on button "Resolve" at bounding box center [1510, 228] width 62 height 20
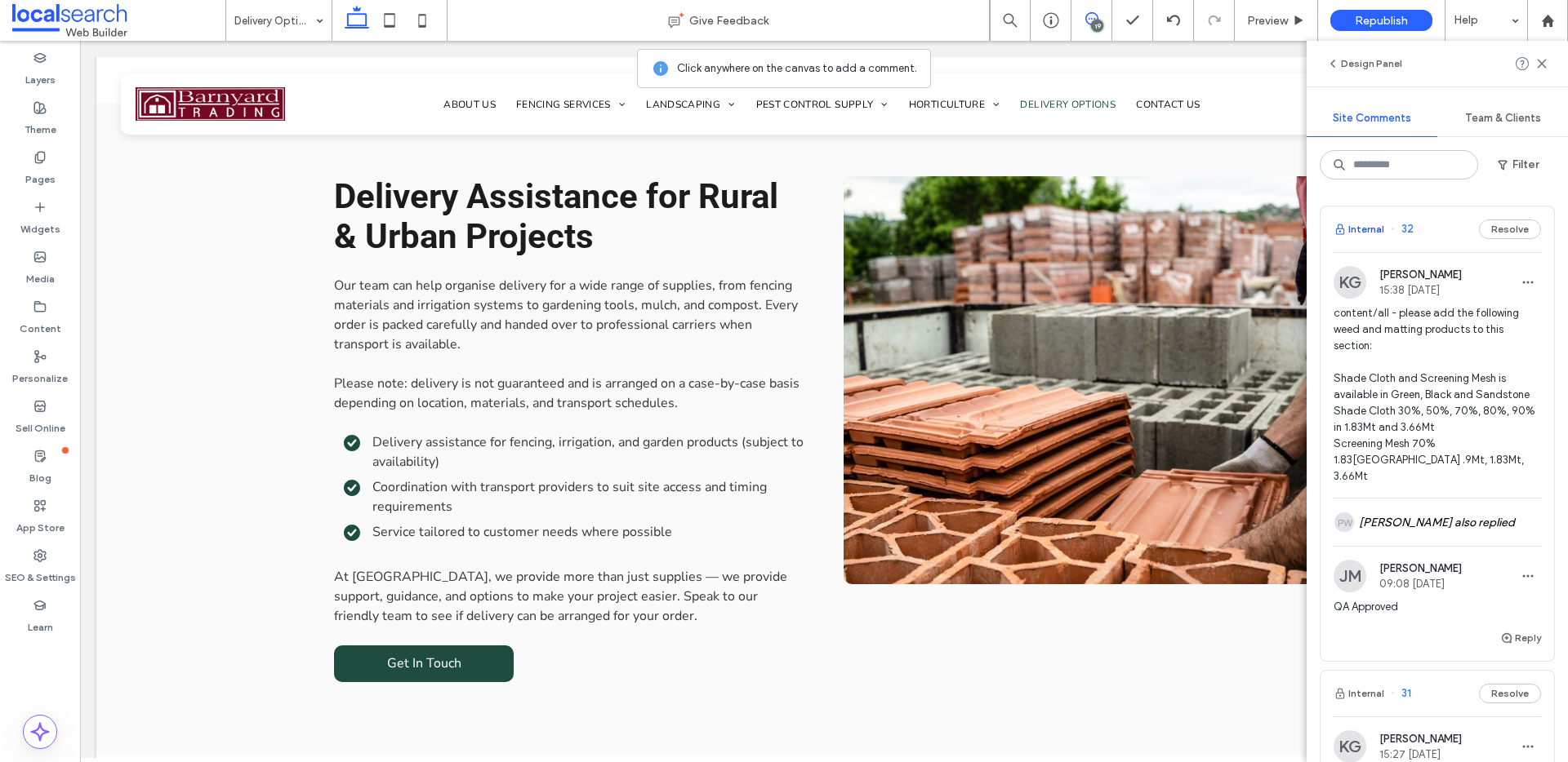
click at [1366, 226] on button "Internal" at bounding box center [1359, 228] width 51 height 20
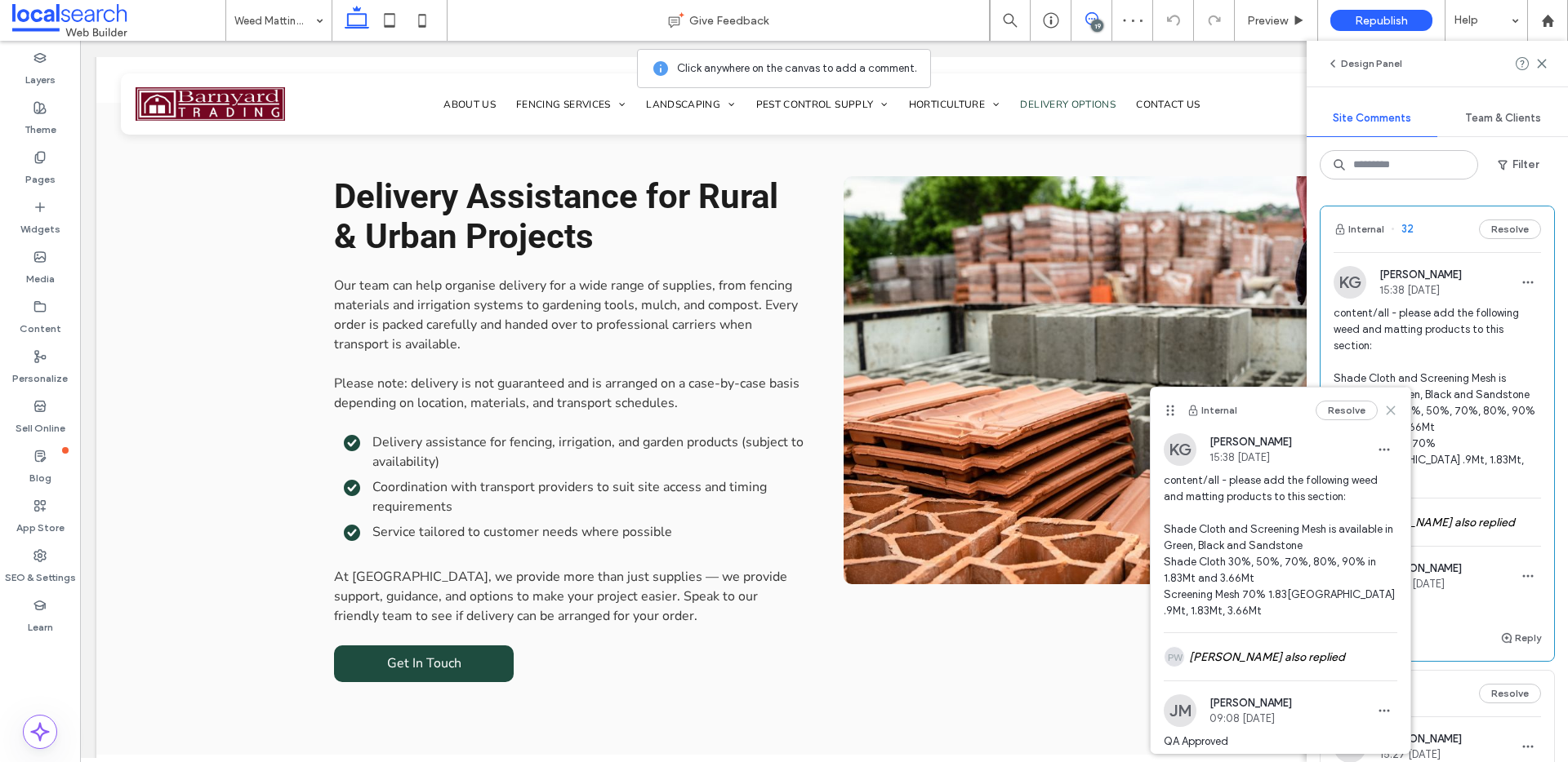
click at [1384, 407] on icon at bounding box center [1391, 411] width 13 height 13
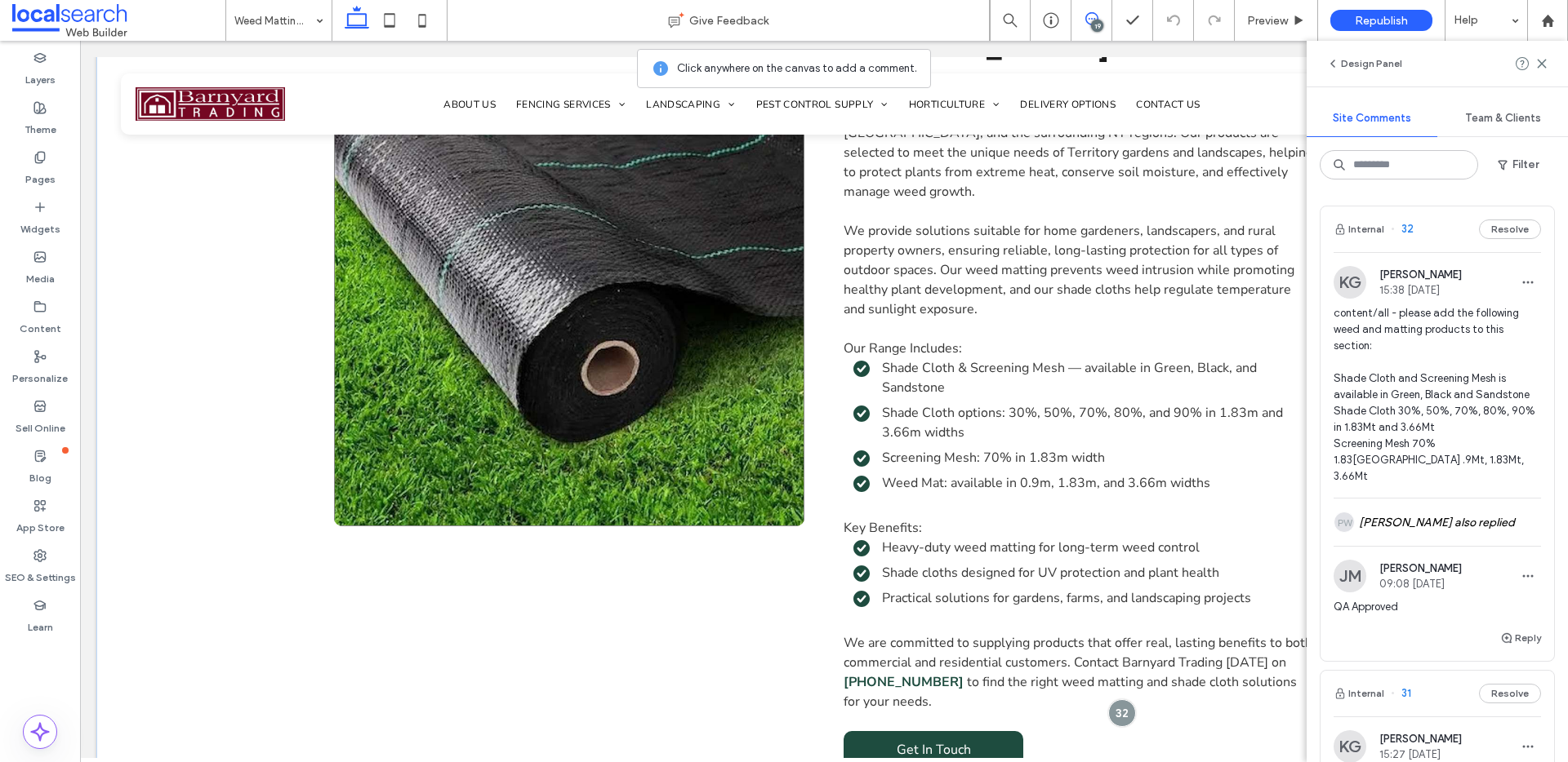
scroll to position [1260, 0]
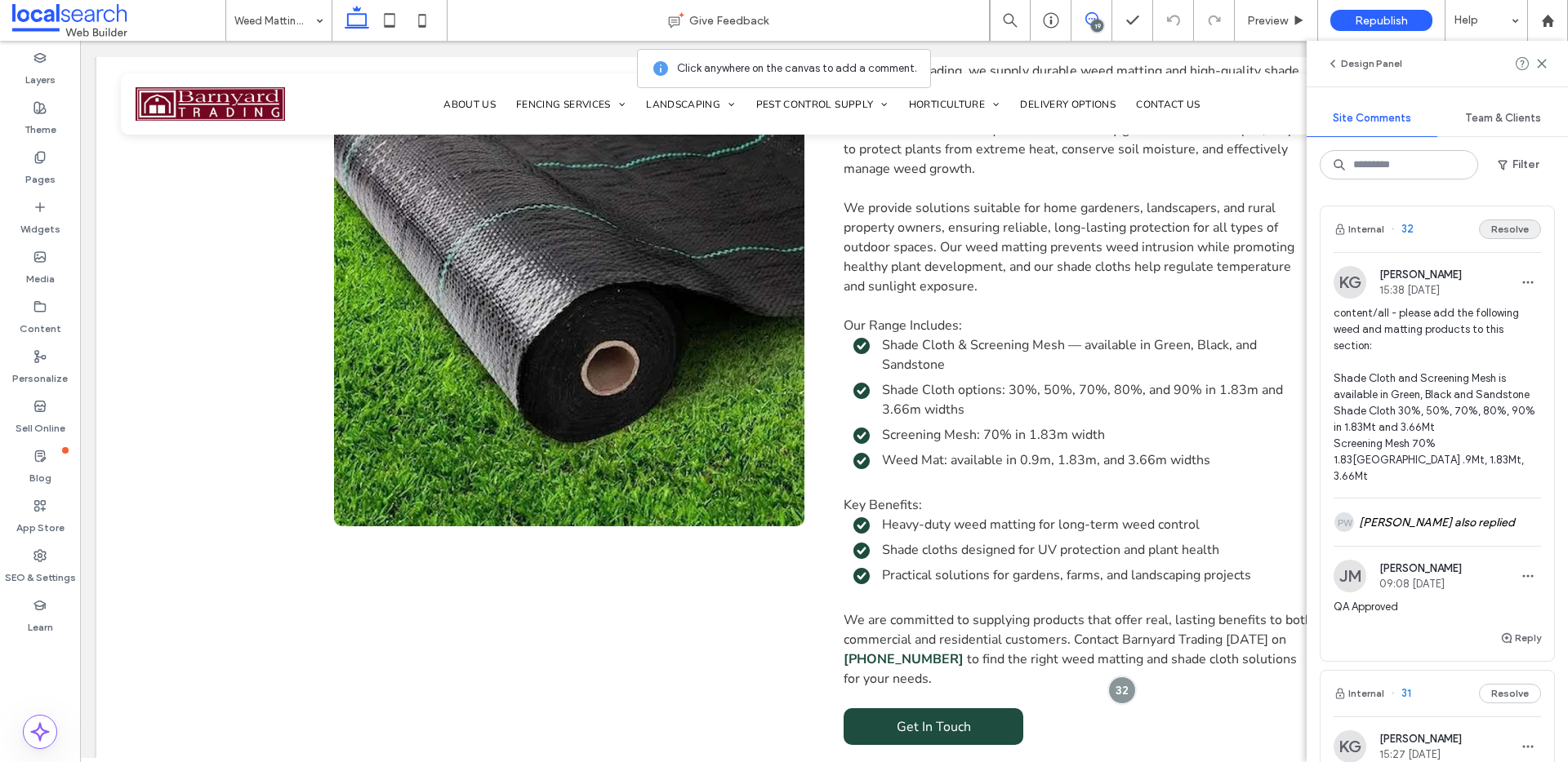
click at [1511, 227] on button "Resolve" at bounding box center [1510, 228] width 62 height 20
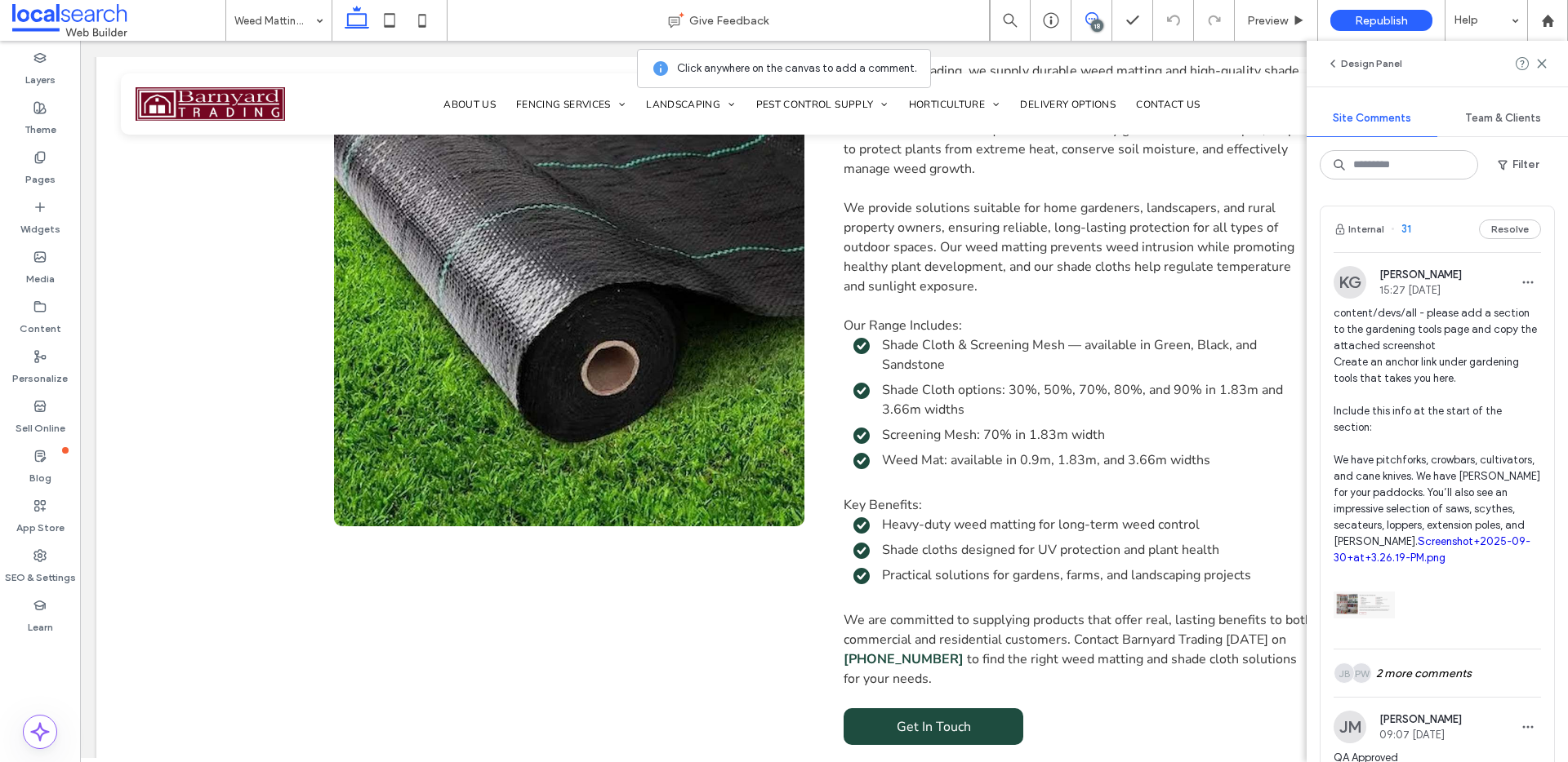
click at [1362, 230] on button "Internal" at bounding box center [1359, 228] width 51 height 20
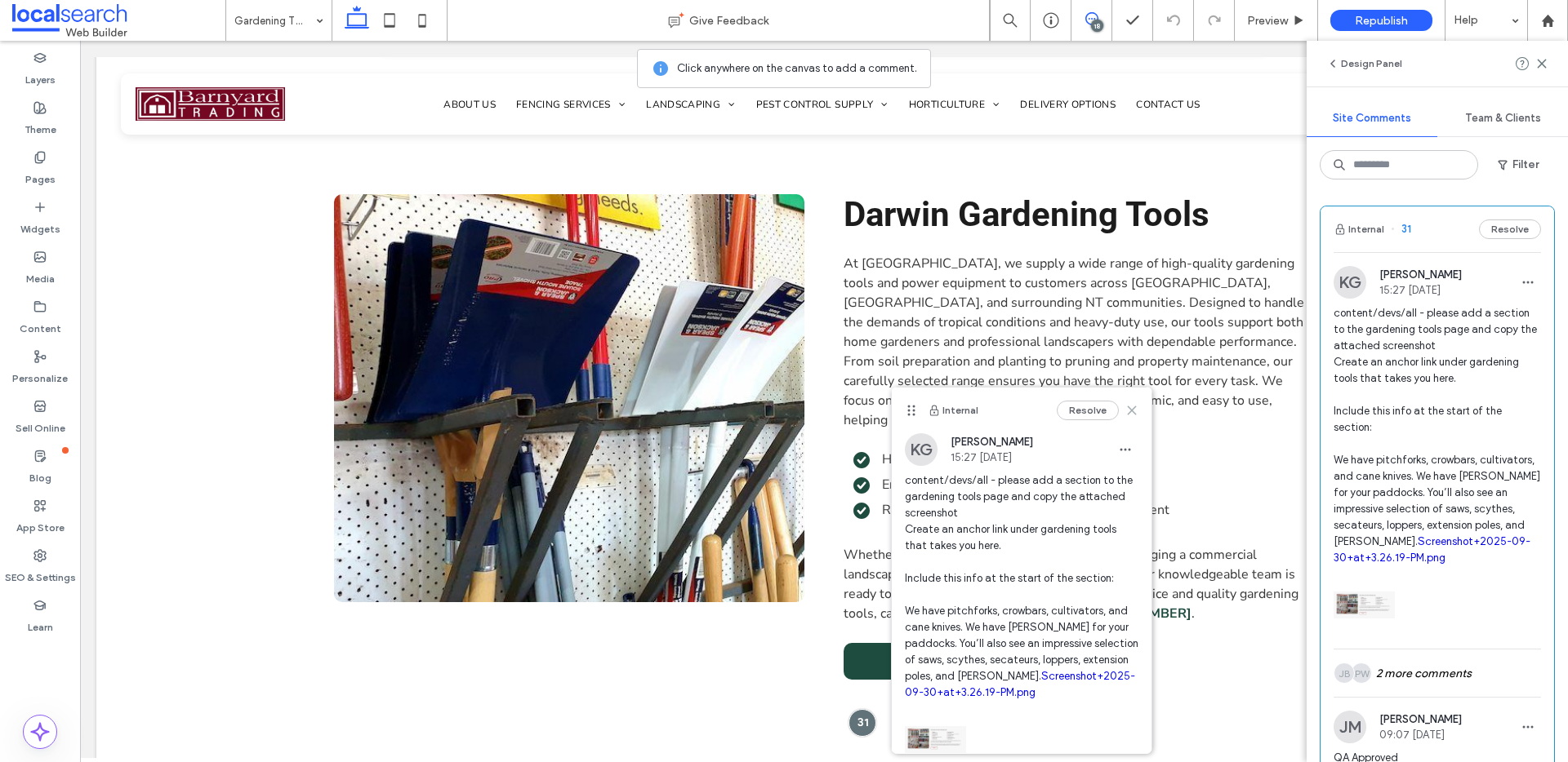
click at [1125, 412] on icon at bounding box center [1132, 411] width 13 height 13
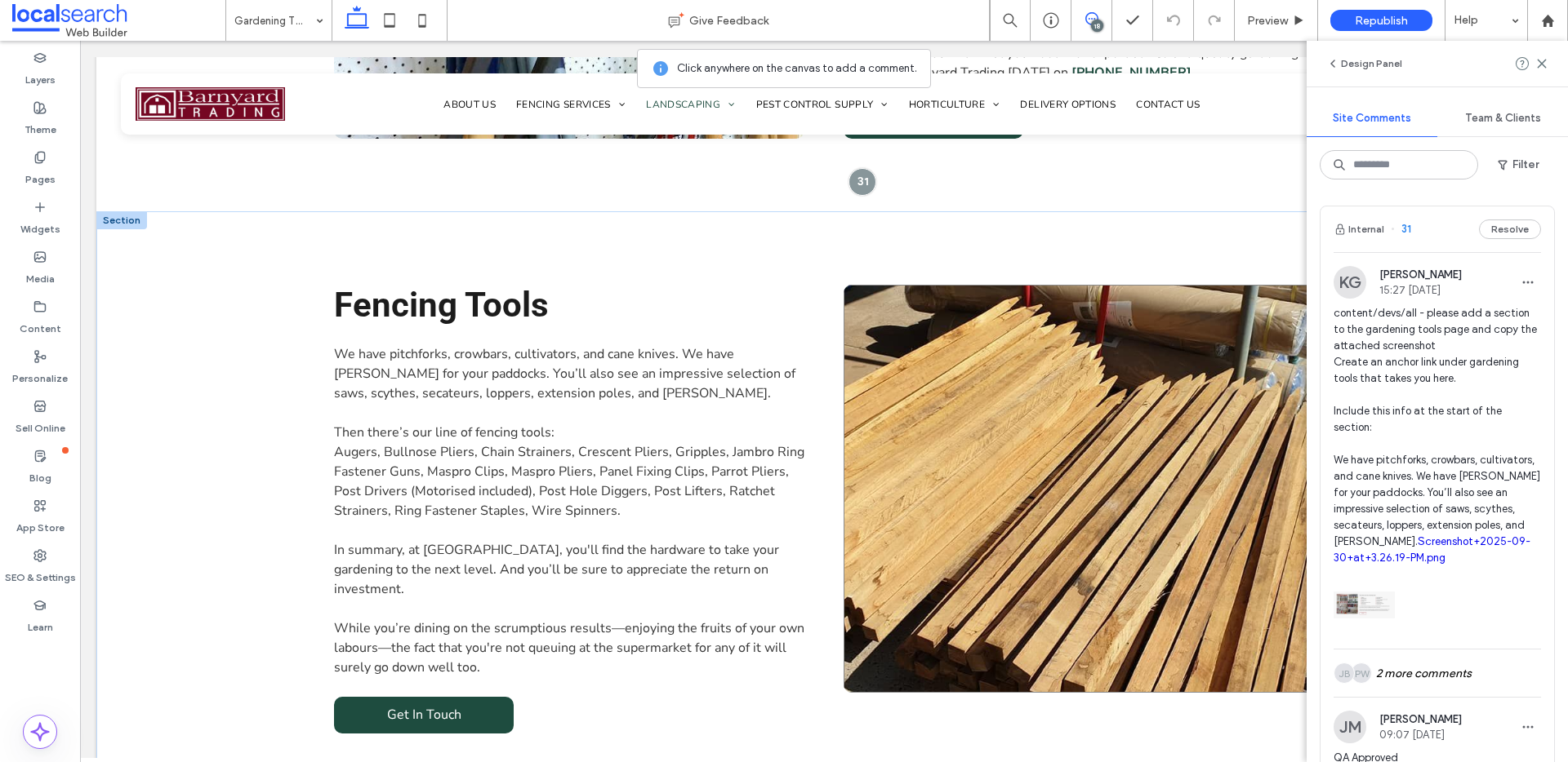
scroll to position [1567, 0]
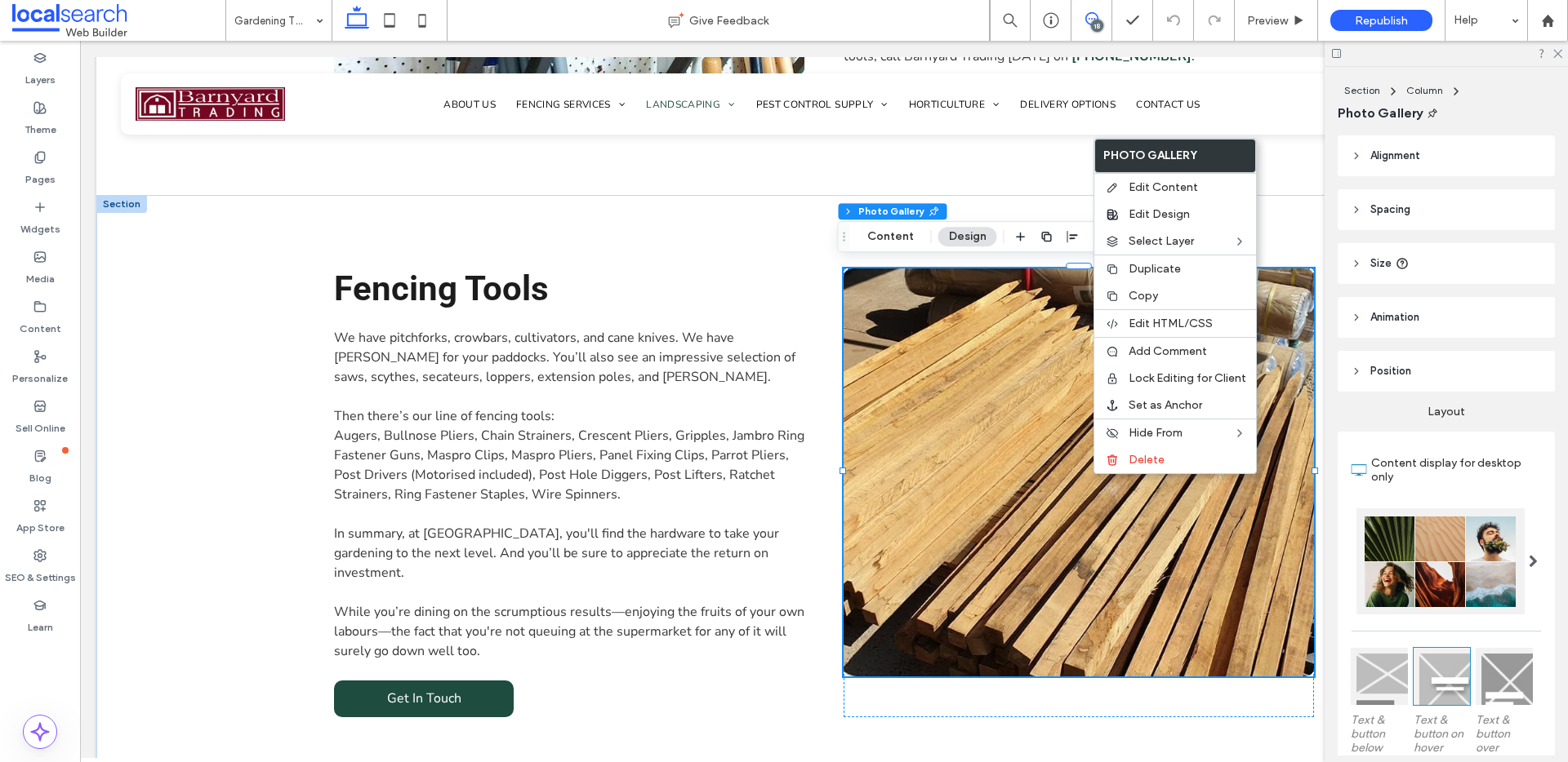
click at [1090, 20] on icon at bounding box center [1092, 19] width 13 height 13
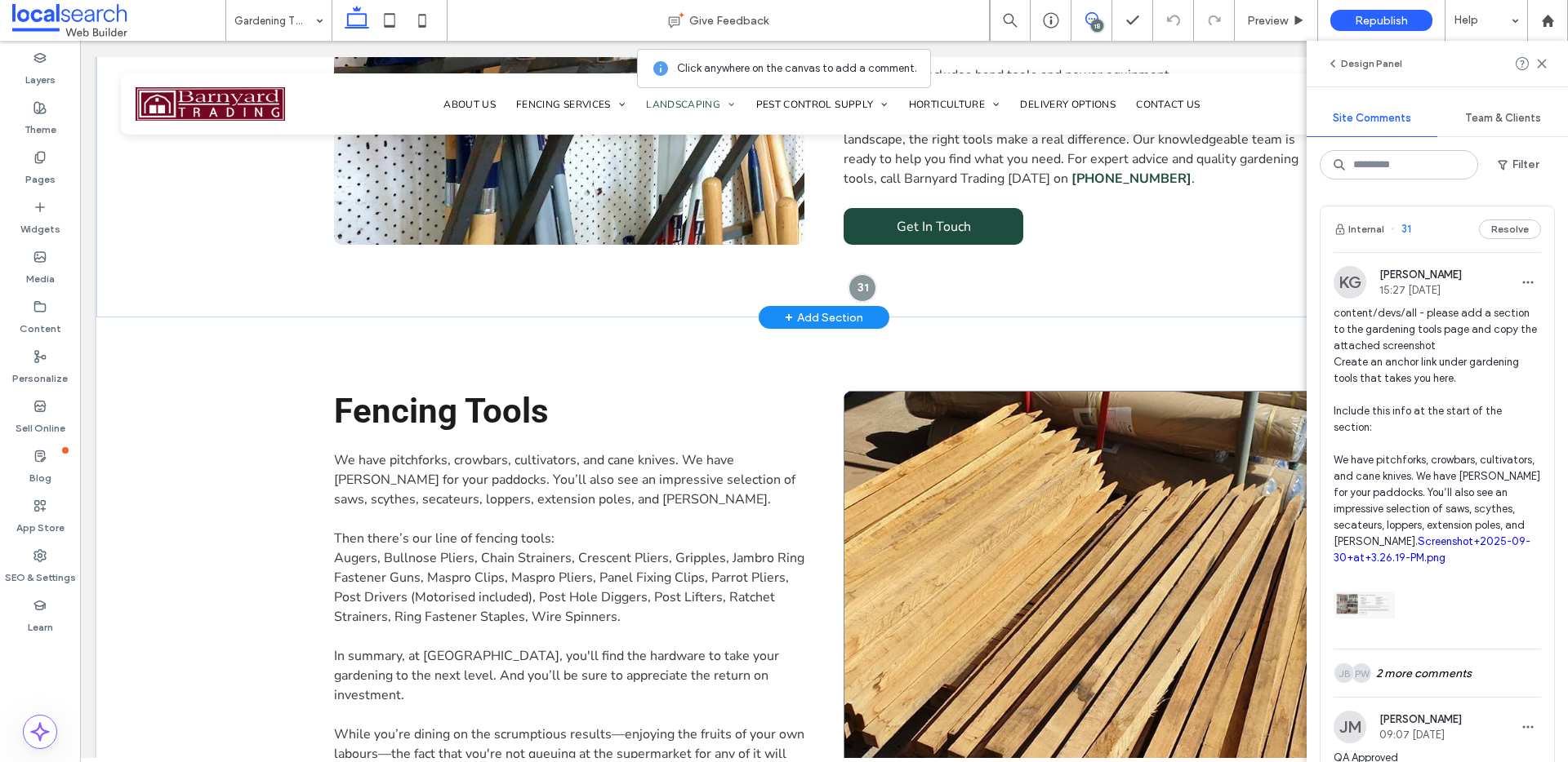
scroll to position [902, 0]
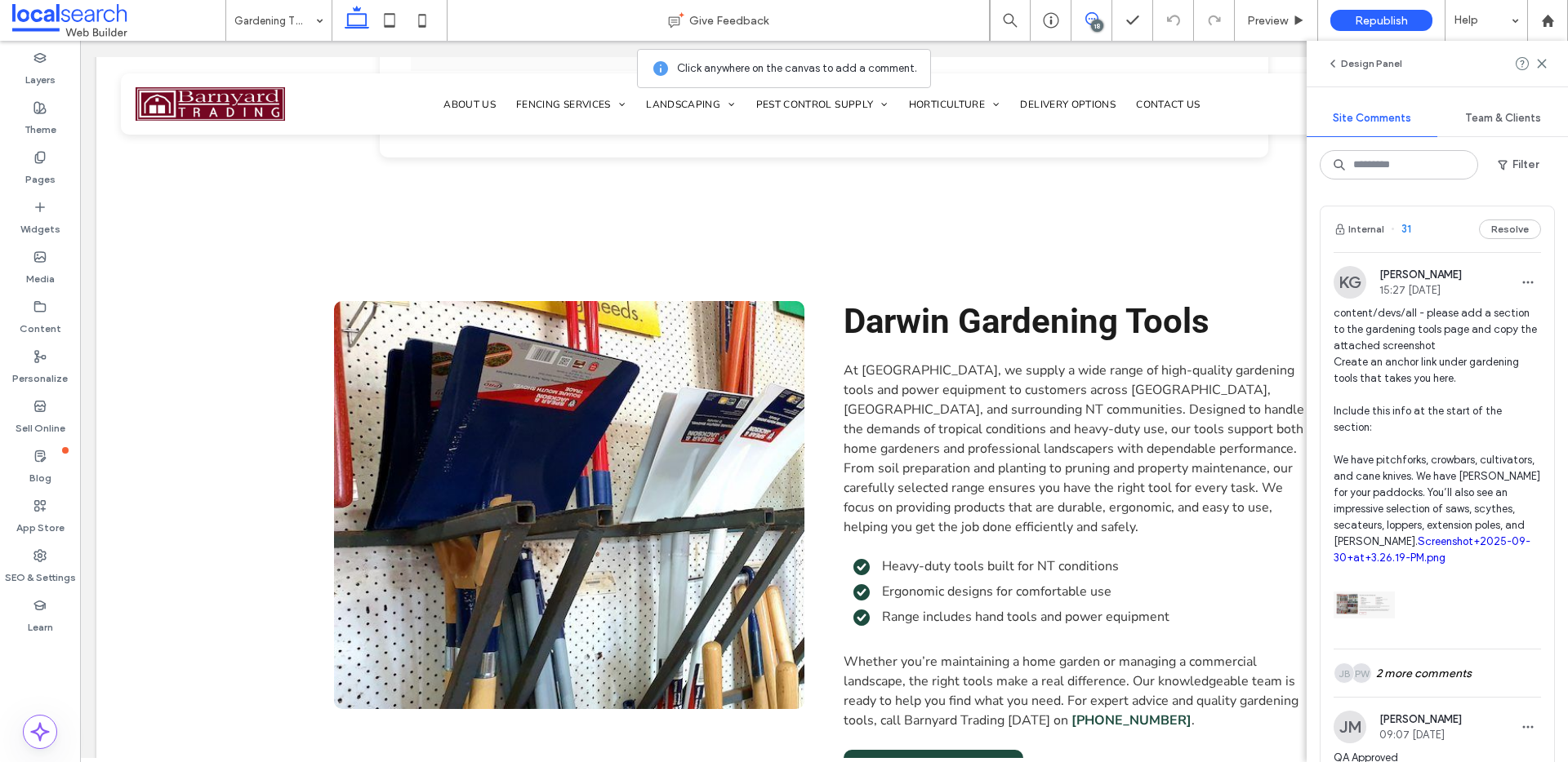
click at [1371, 561] on link "Screenshot+2025-09-30+at+3.26.19-PM.png" at bounding box center [1432, 550] width 197 height 29
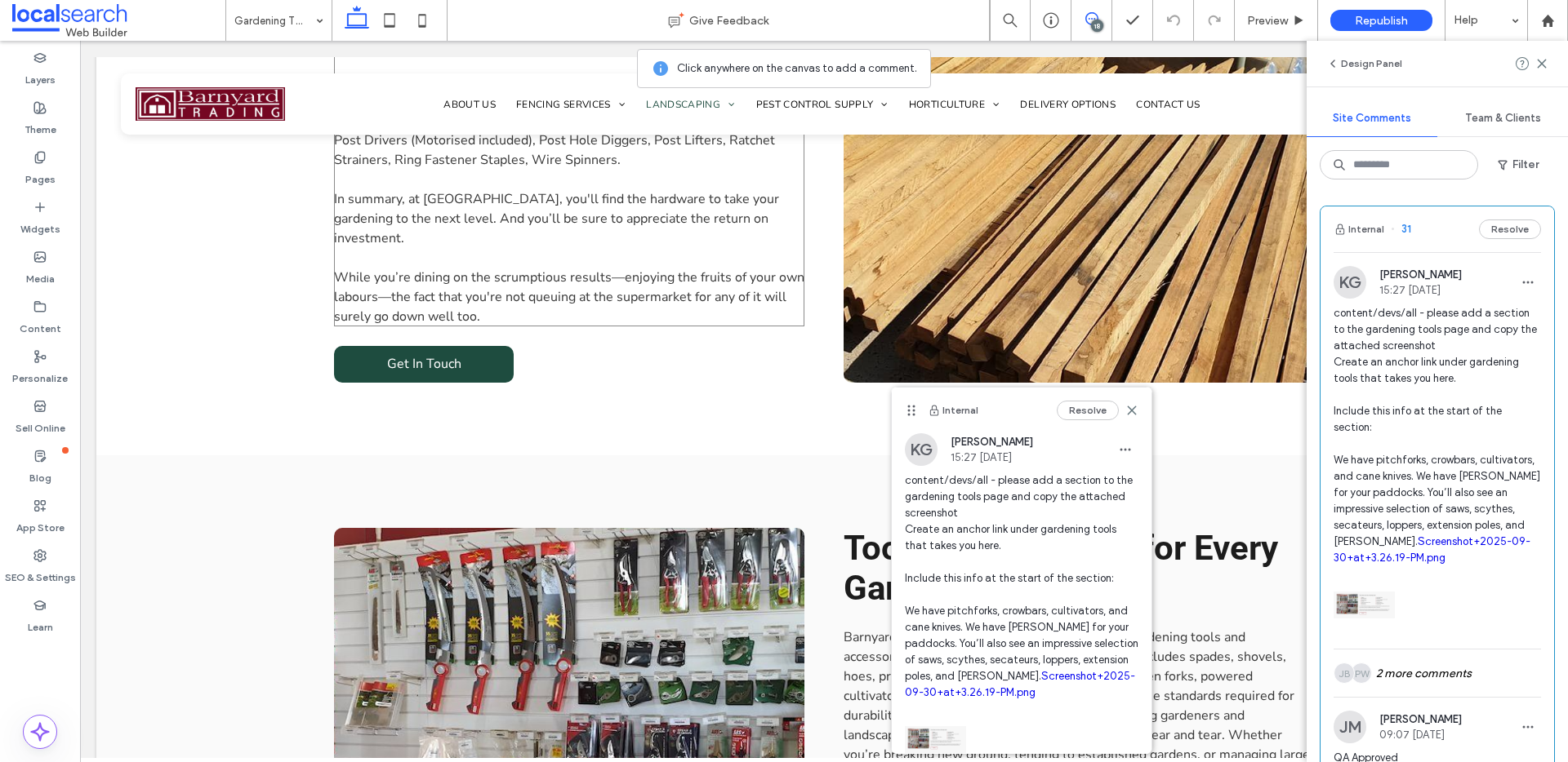
scroll to position [1918, 0]
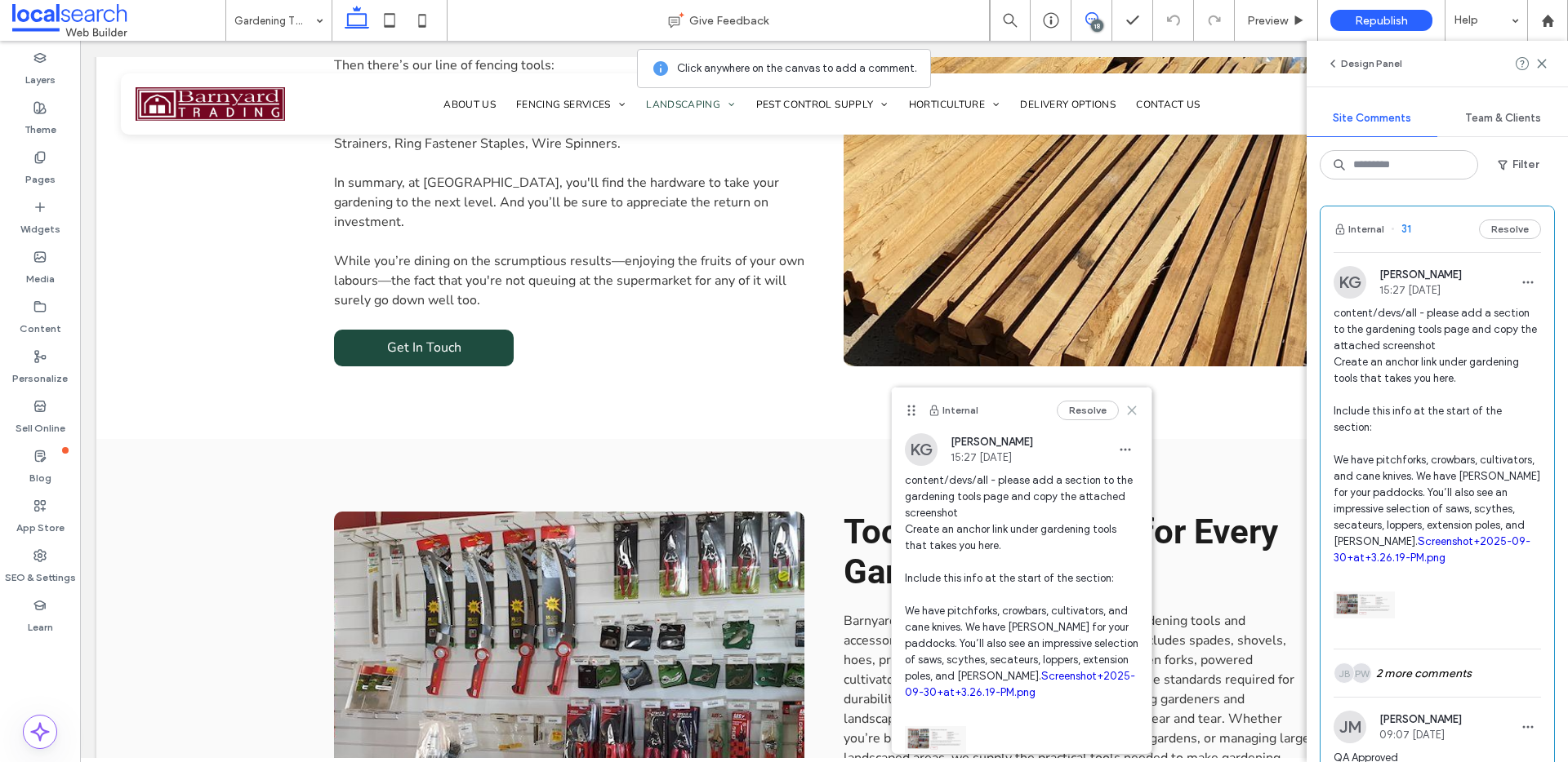
click at [1126, 411] on div "Internal Resolve" at bounding box center [1021, 410] width 259 height 46
drag, startPoint x: 1117, startPoint y: 410, endPoint x: 730, endPoint y: 313, distance: 399.0
click at [1128, 410] on use at bounding box center [1132, 410] width 7 height 7
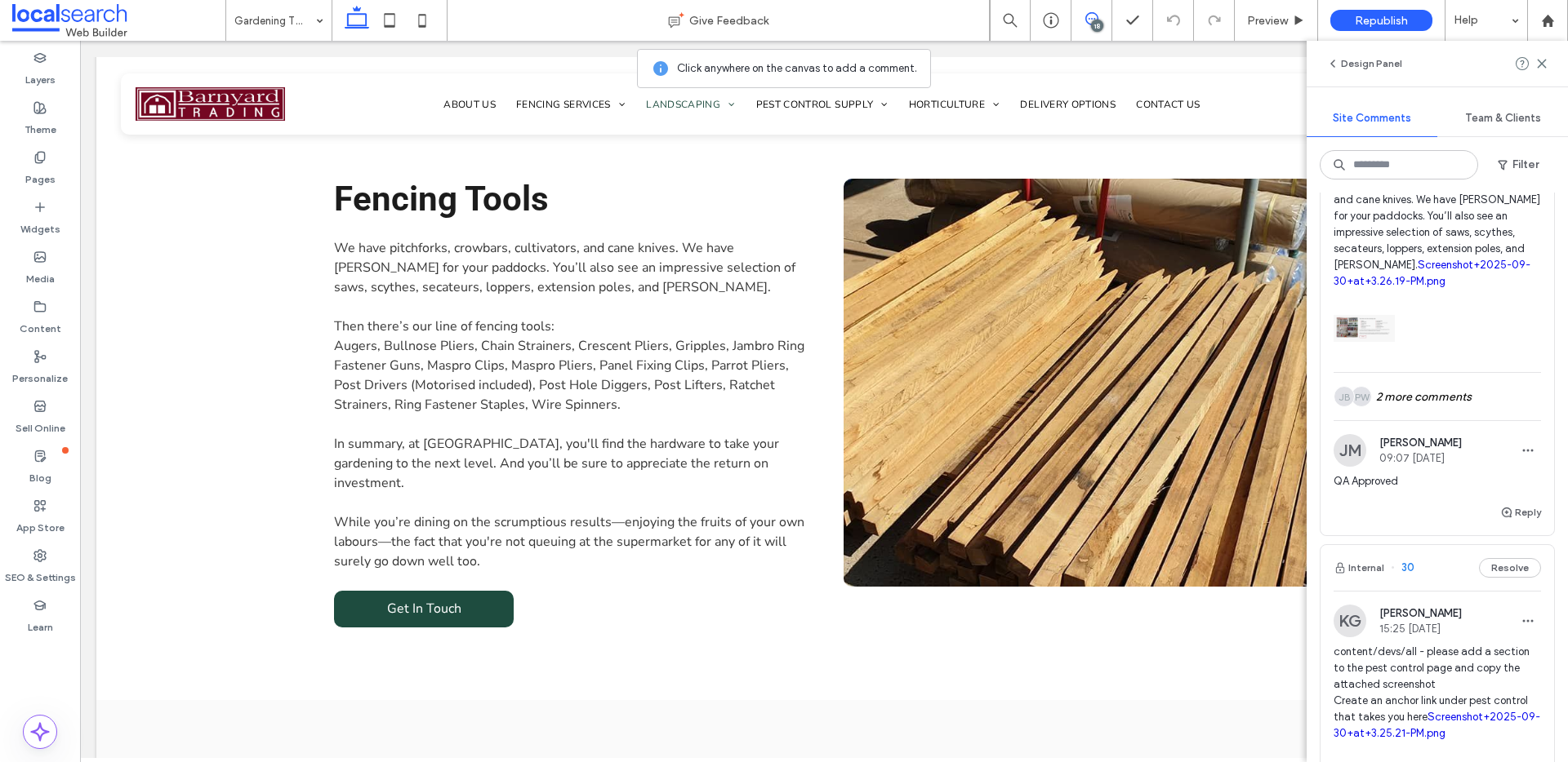
scroll to position [283, 0]
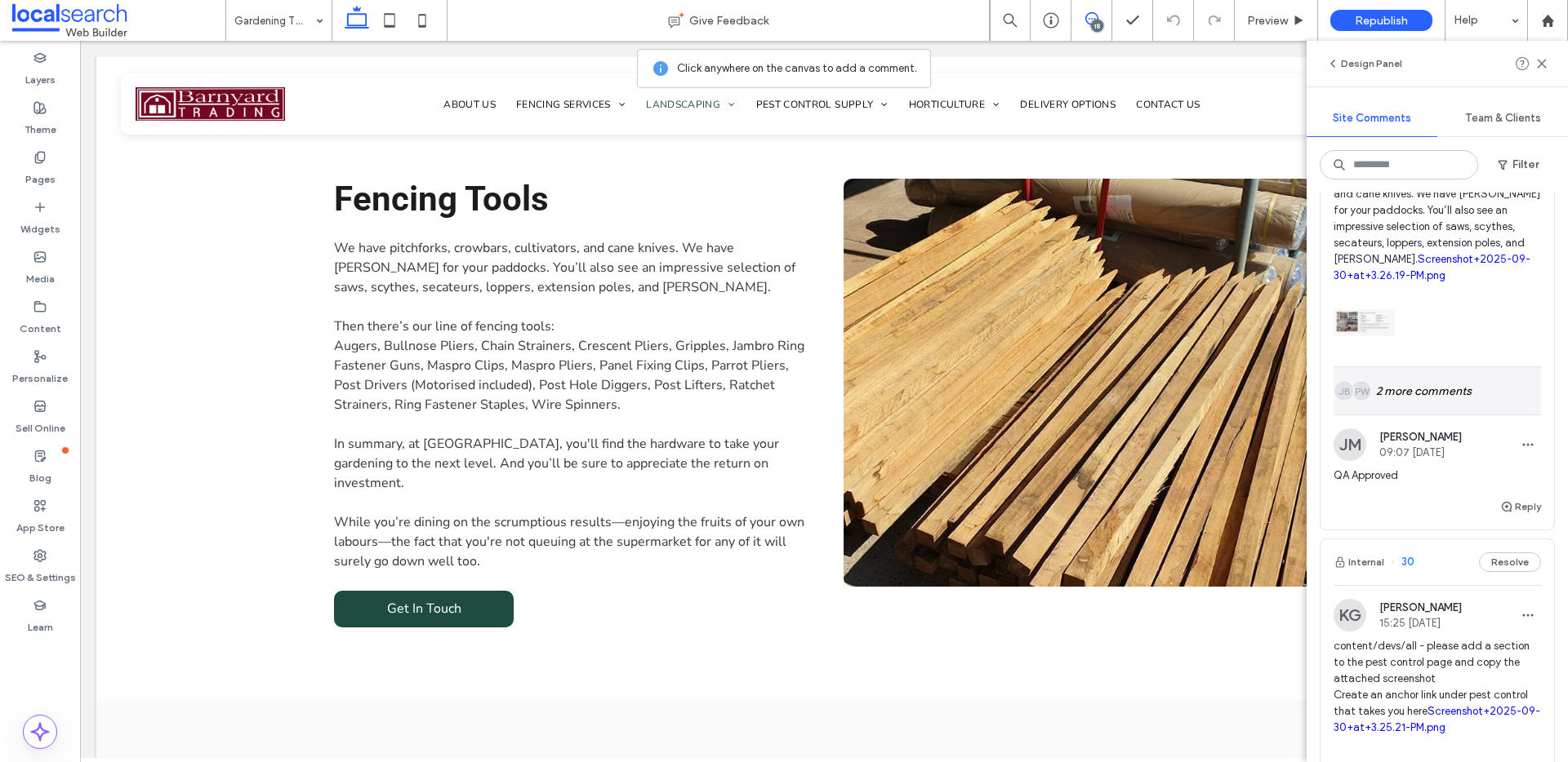
click at [1413, 407] on div "PW JB 2 more comments" at bounding box center [1437, 390] width 207 height 48
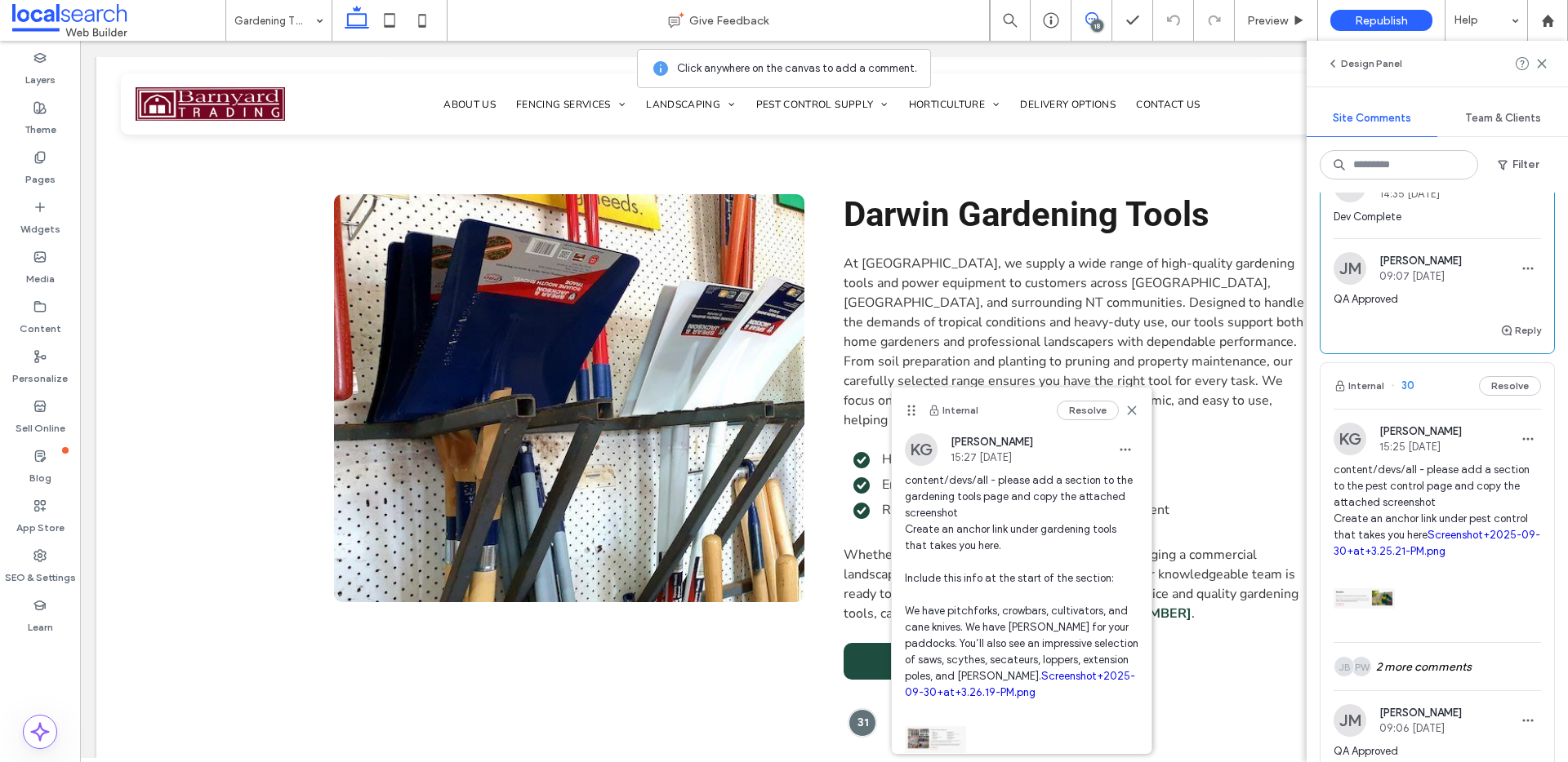
scroll to position [581, 0]
click at [1374, 394] on button "Internal" at bounding box center [1359, 384] width 51 height 20
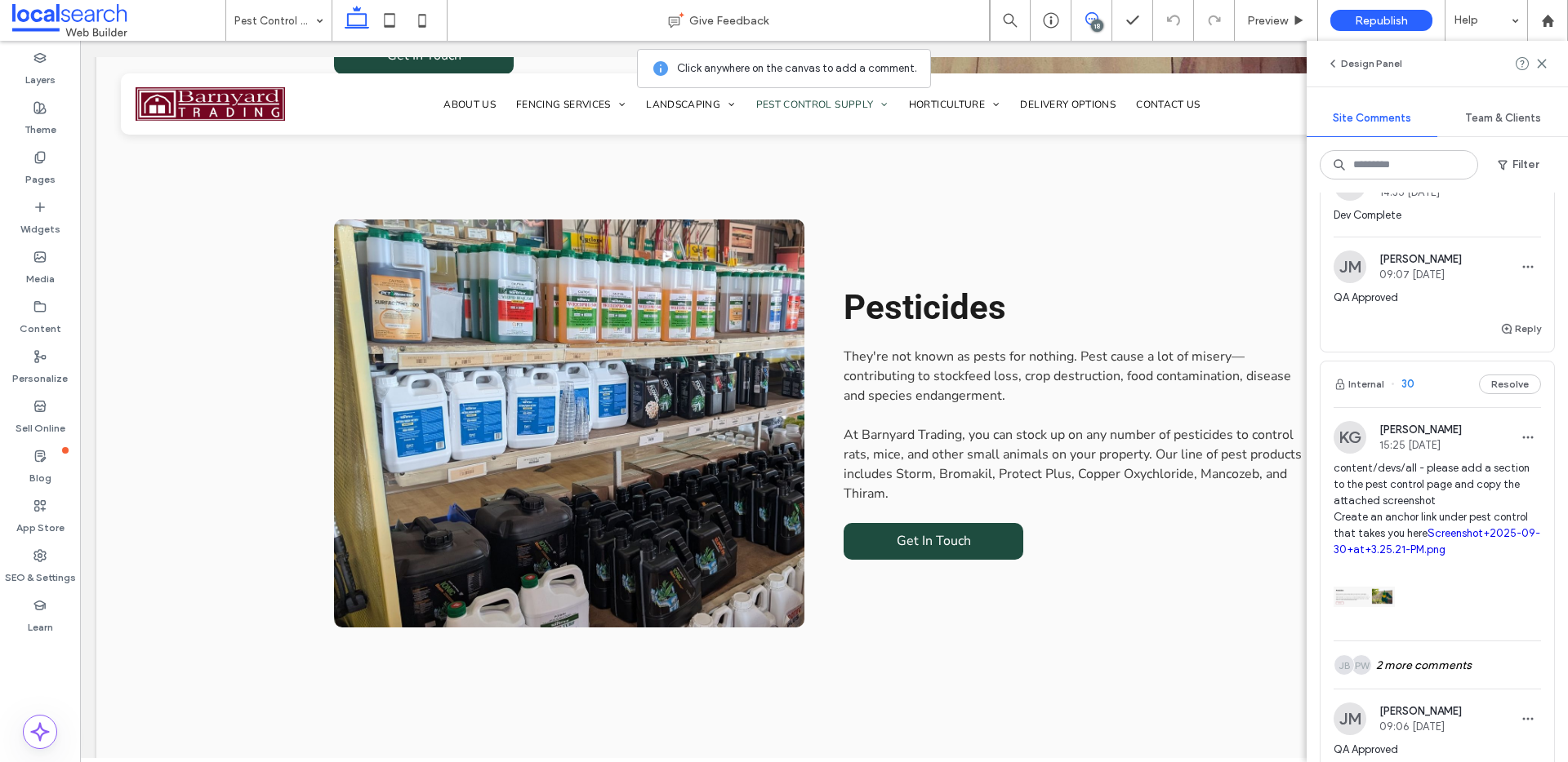
click at [1436, 556] on link "Screenshot+2025-09-30+at+3.25.21-PM.png" at bounding box center [1437, 541] width 207 height 29
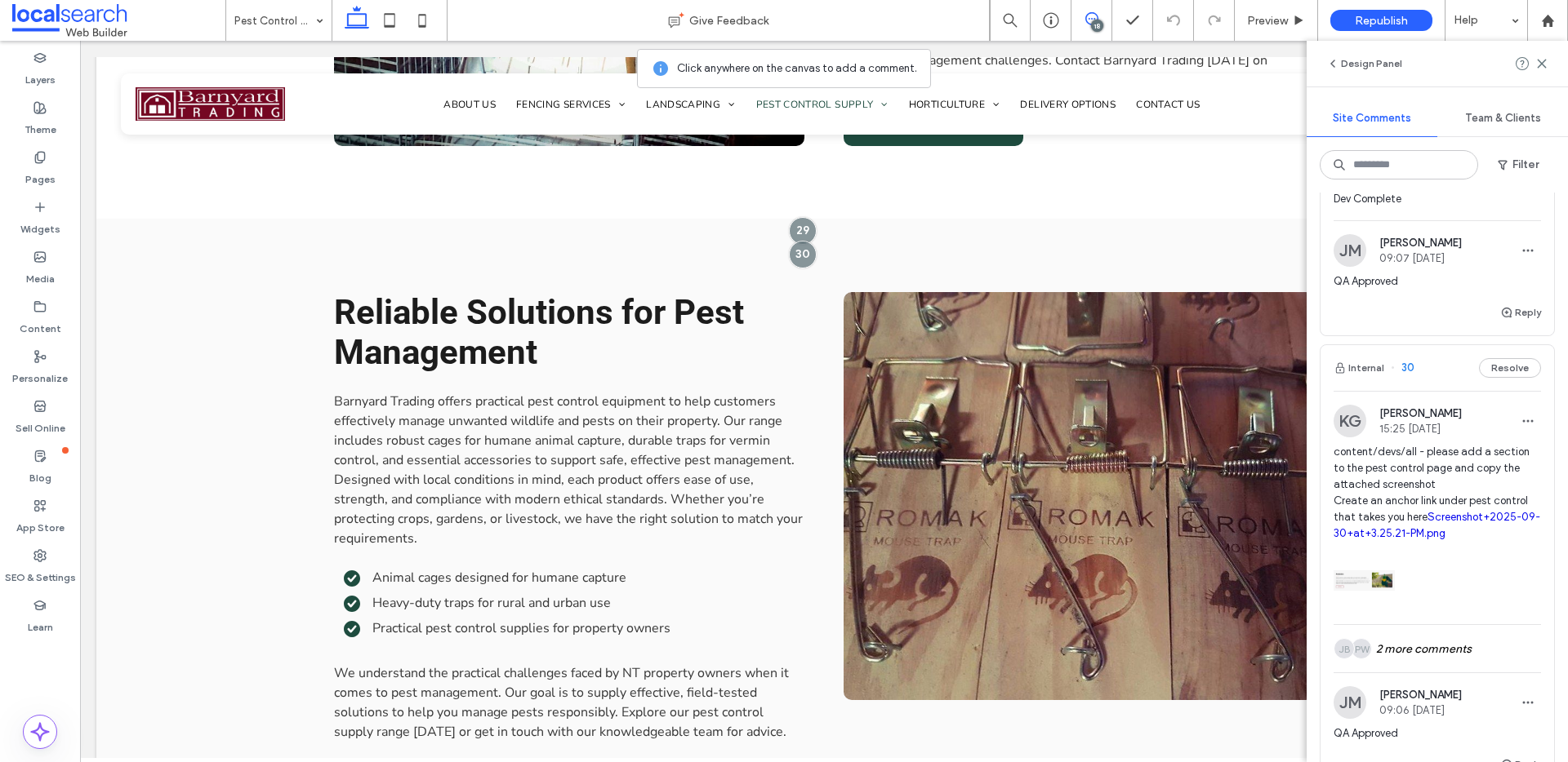
scroll to position [598, 0]
click at [1374, 377] on button "Internal" at bounding box center [1359, 367] width 51 height 20
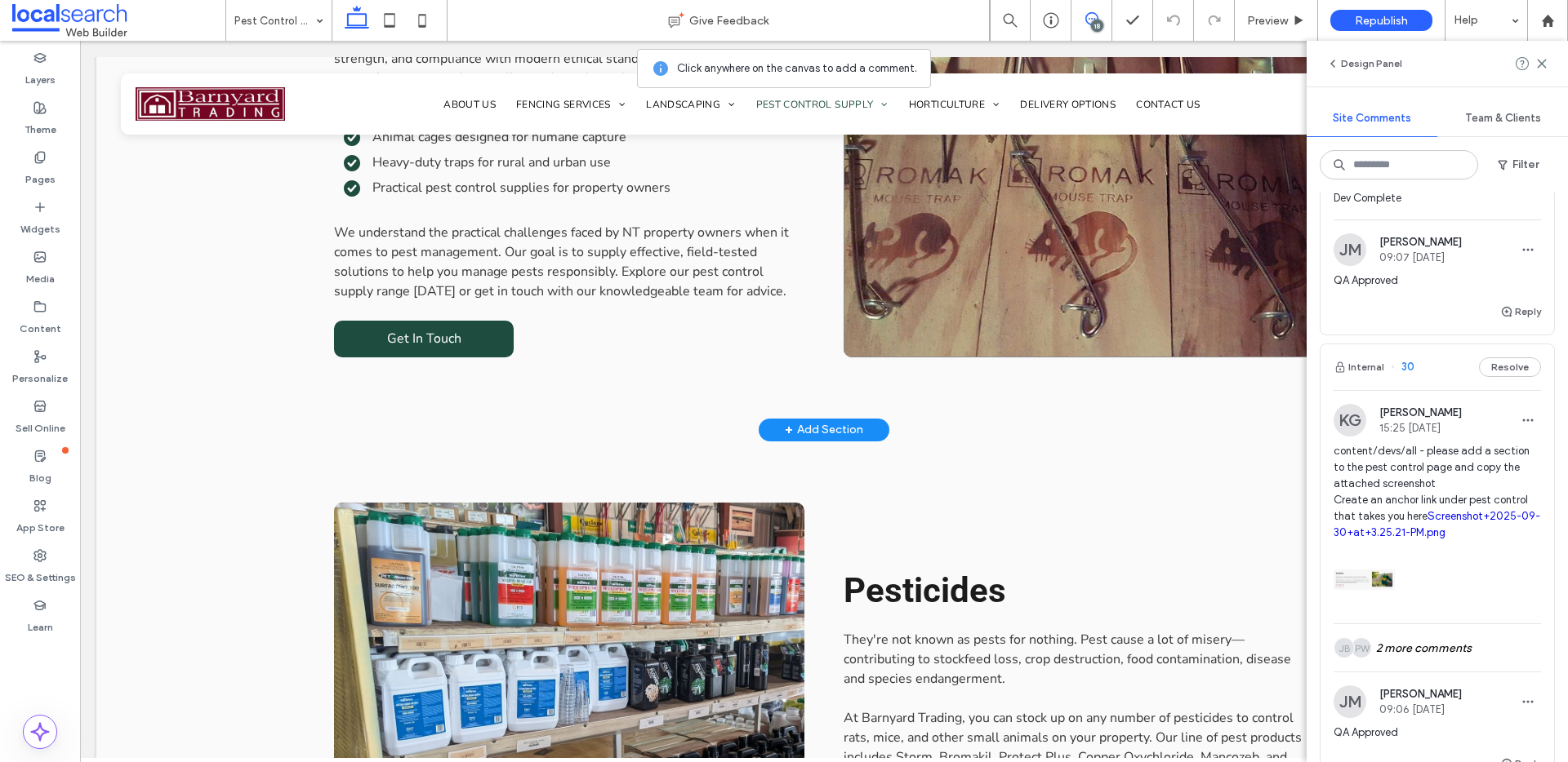
scroll to position [2236, 0]
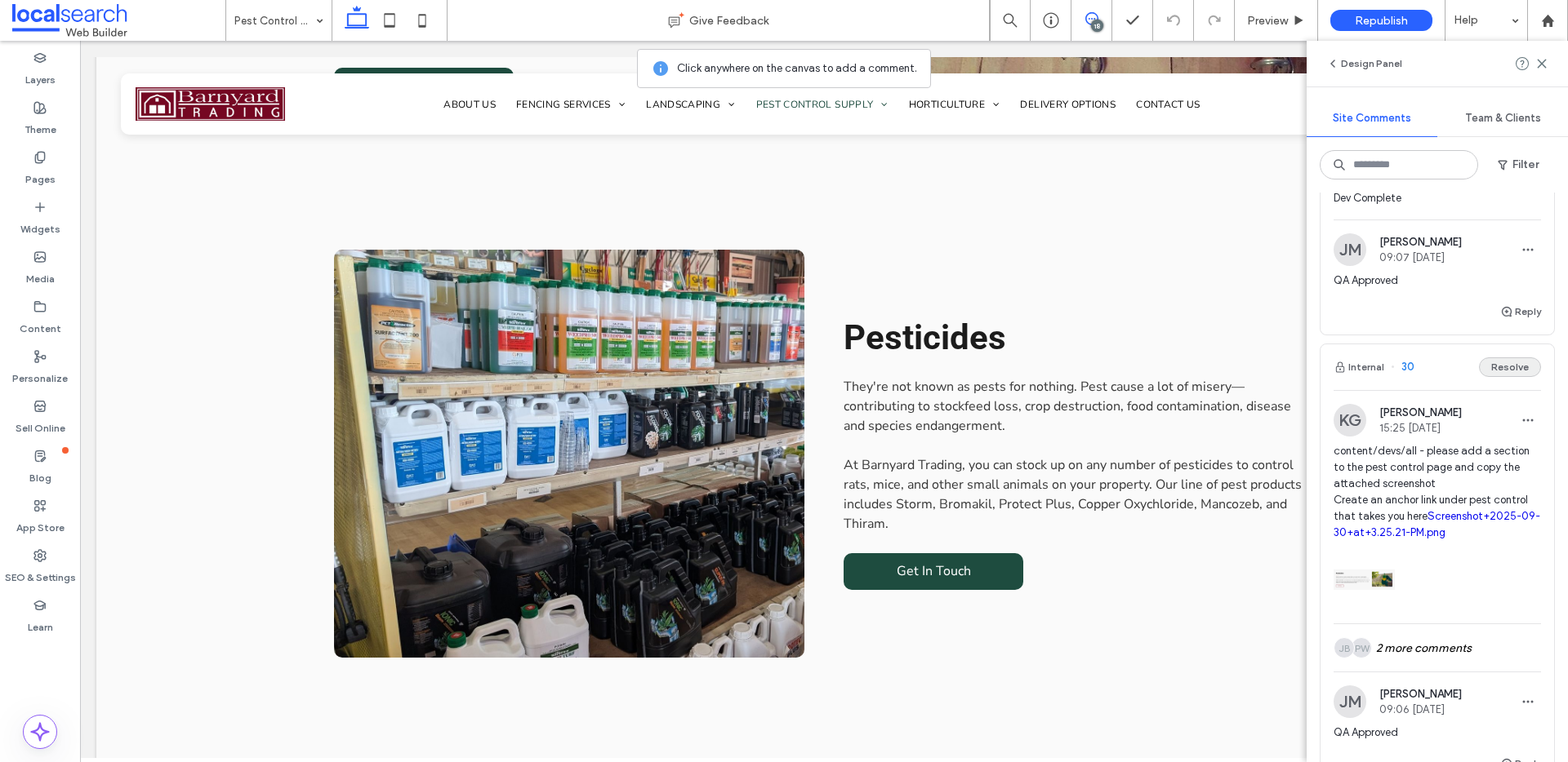
click at [1479, 377] on button "Resolve" at bounding box center [1510, 367] width 62 height 20
click at [1359, 377] on button "Internal" at bounding box center [1359, 367] width 51 height 20
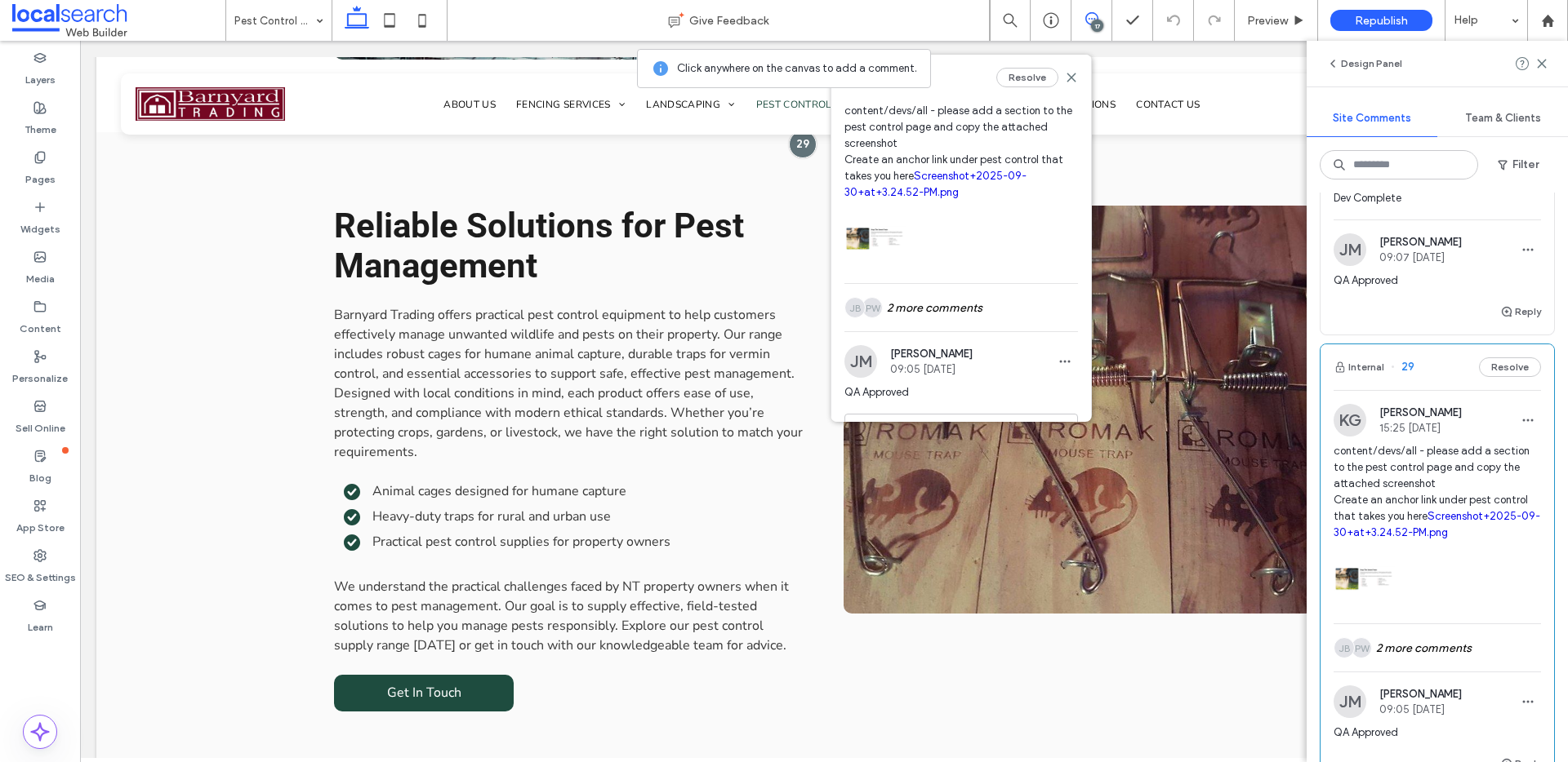
scroll to position [0, 0]
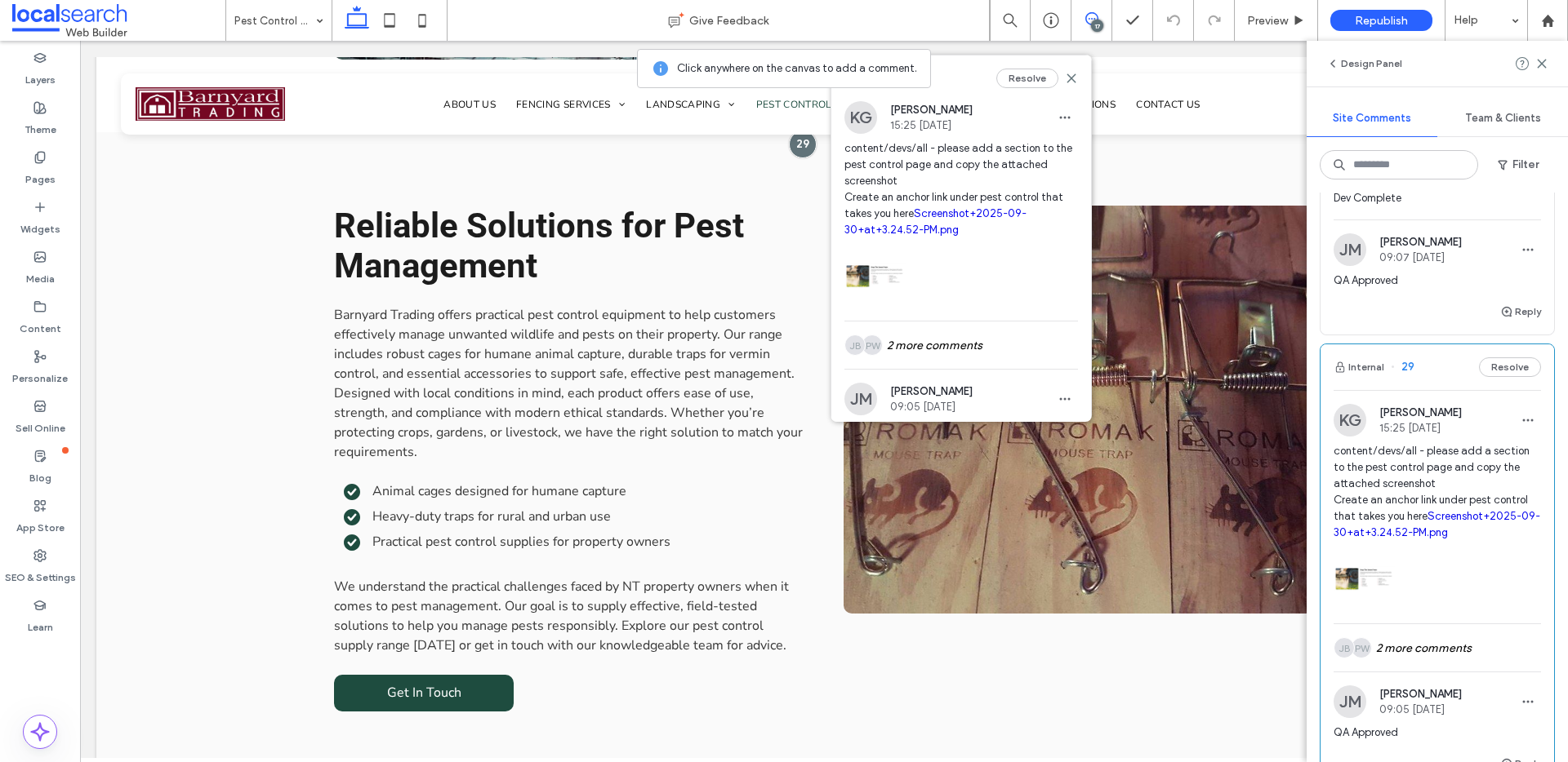
click at [938, 218] on link "Screenshot+2025-09-30+at+3.24.52-PM.png" at bounding box center [935, 221] width 182 height 29
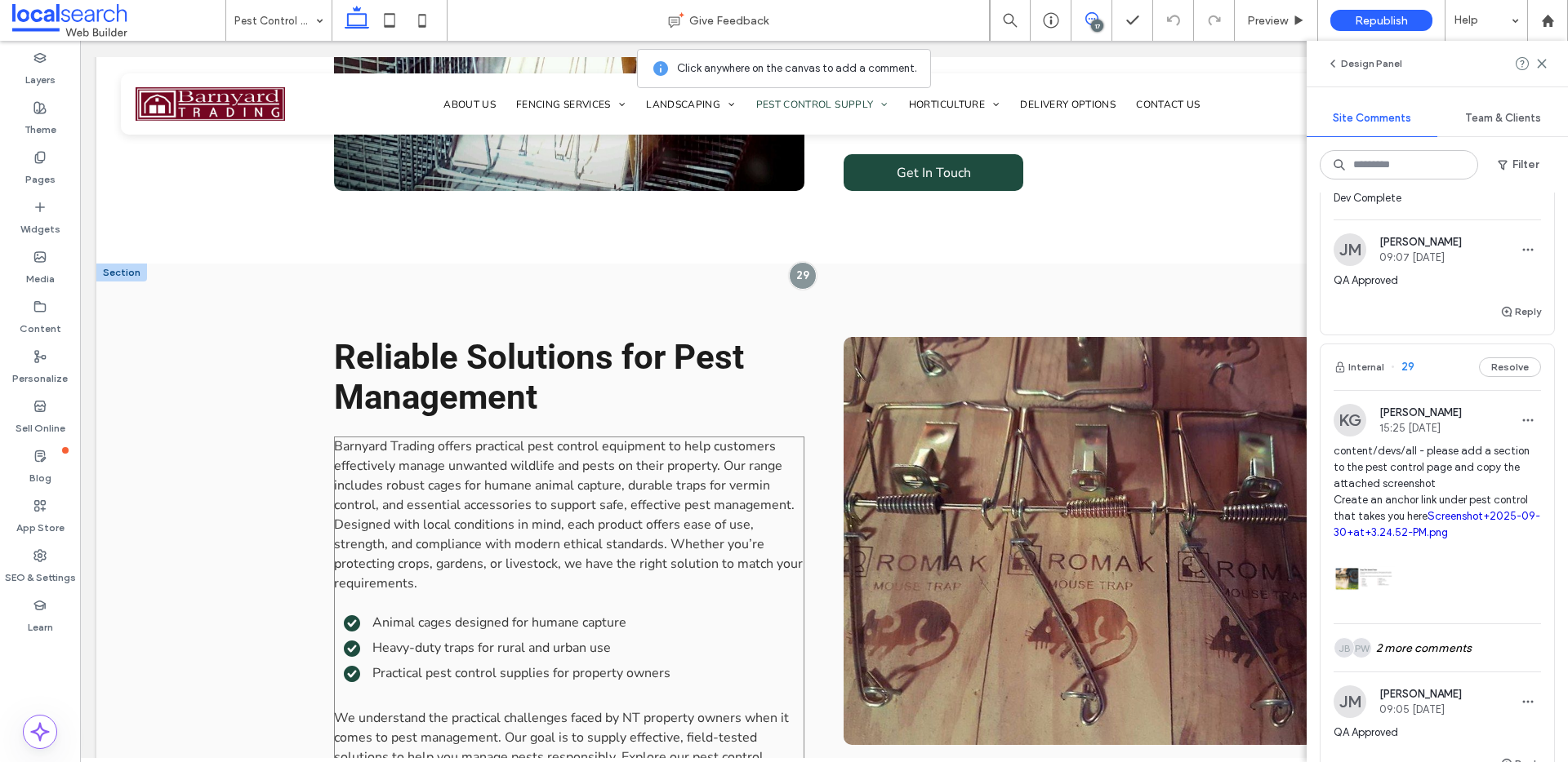
scroll to position [1564, 0]
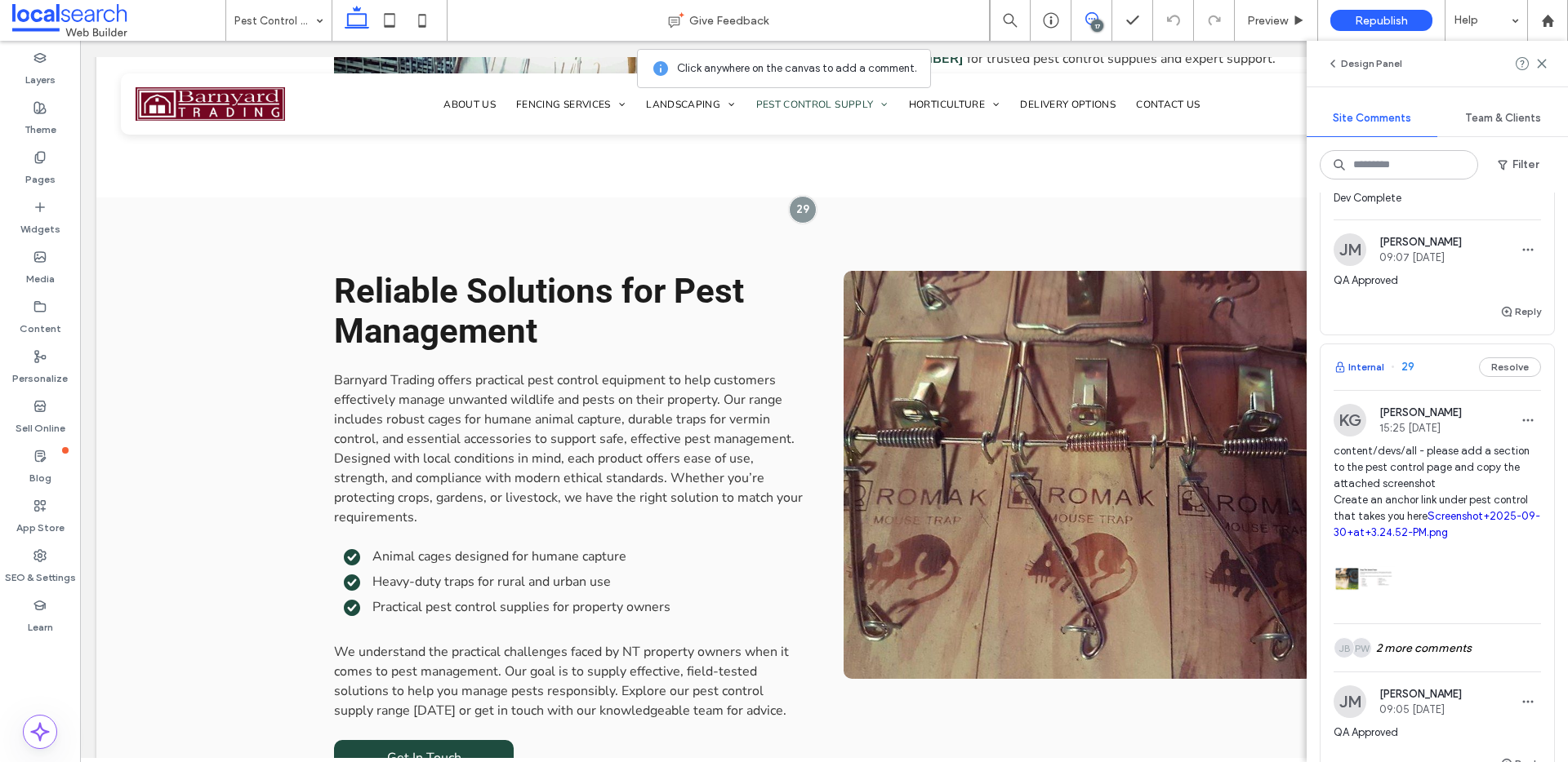
click at [1366, 377] on button "Internal" at bounding box center [1359, 367] width 51 height 20
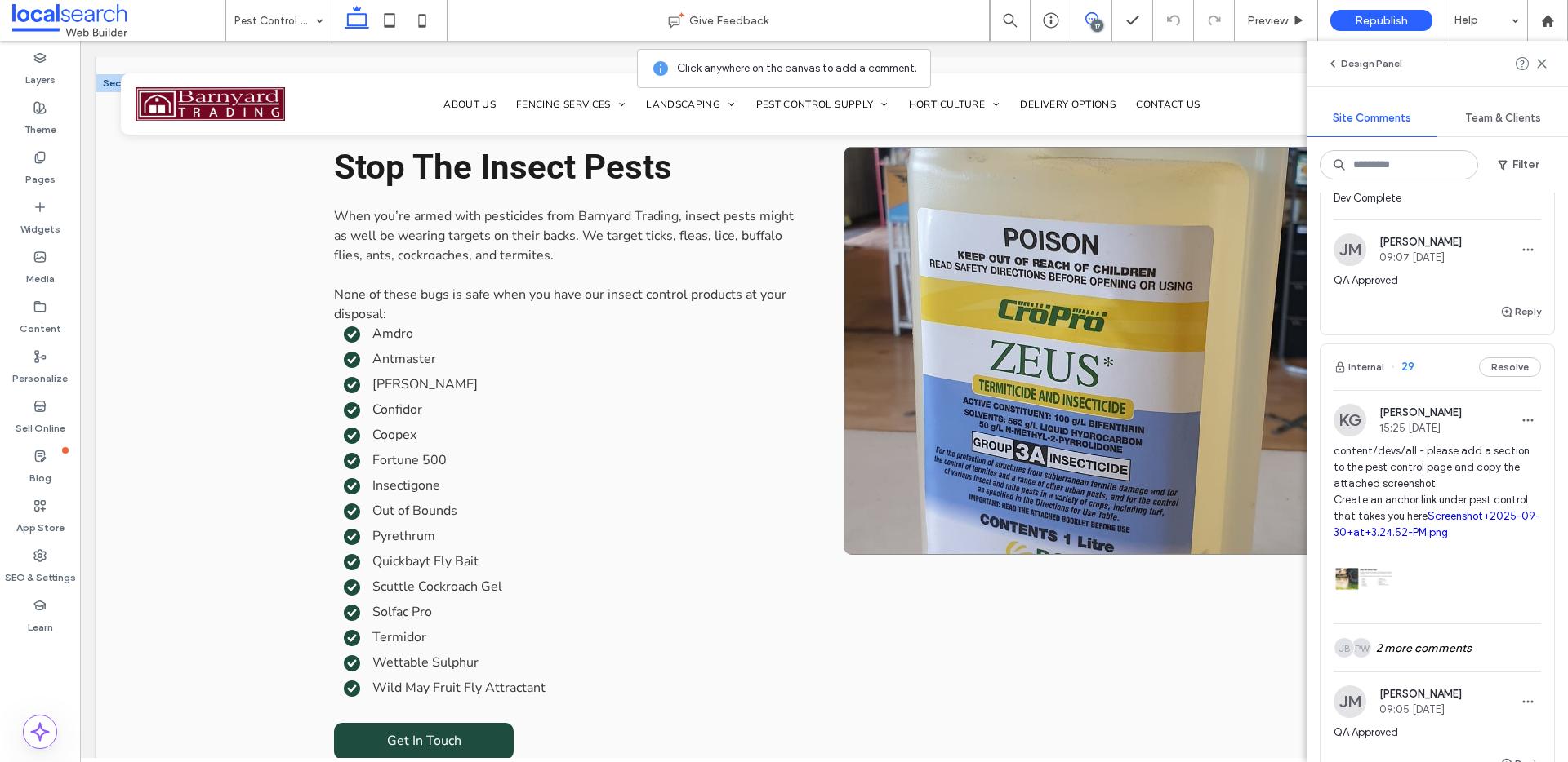
scroll to position [2894, 0]
click at [1500, 377] on button "Resolve" at bounding box center [1510, 367] width 62 height 20
click at [1356, 377] on button "Internal" at bounding box center [1359, 367] width 51 height 20
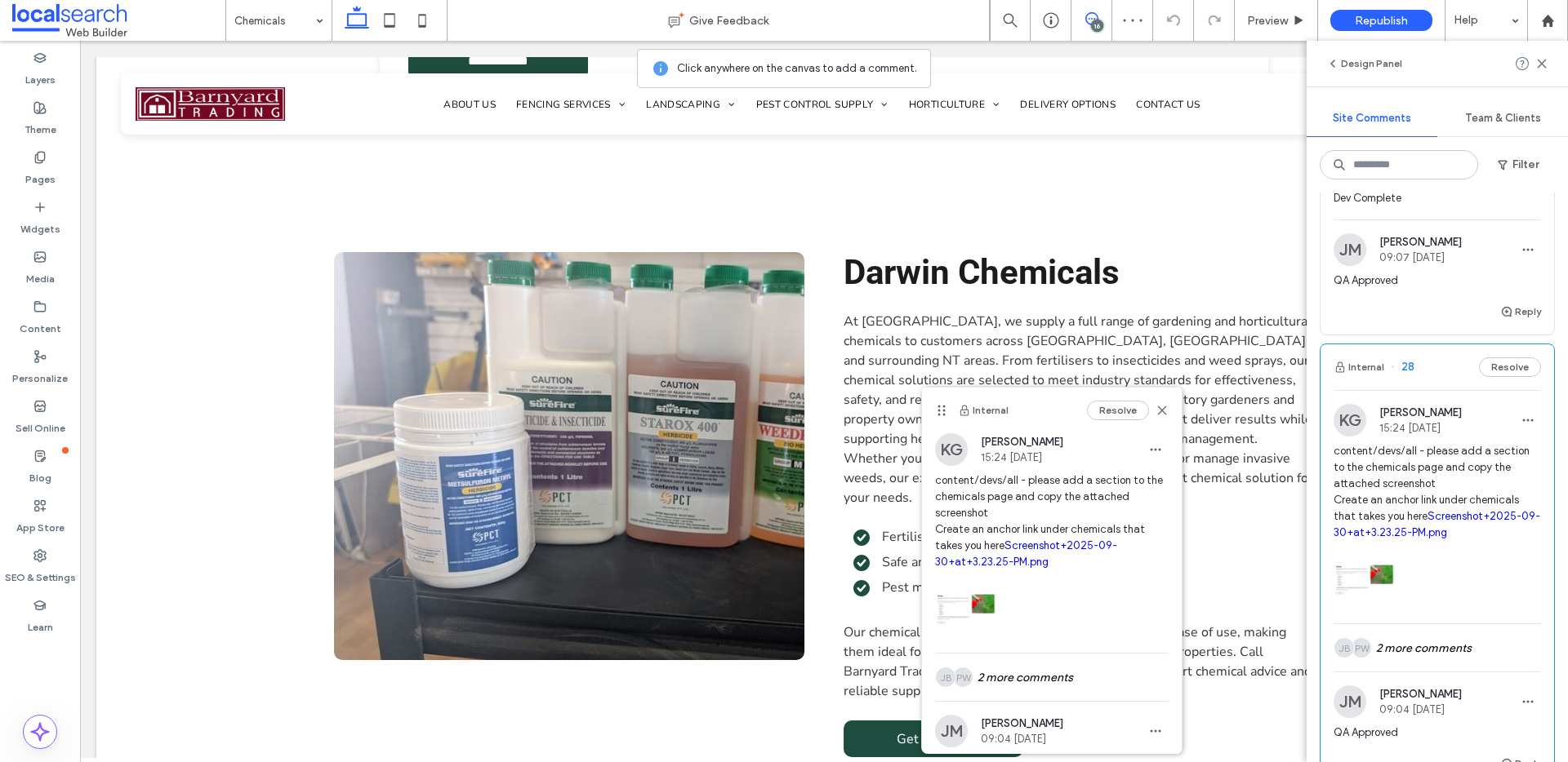
click at [1442, 533] on link "Screenshot+2025-09-30+at+3.23.25-PM.png" at bounding box center [1437, 524] width 207 height 29
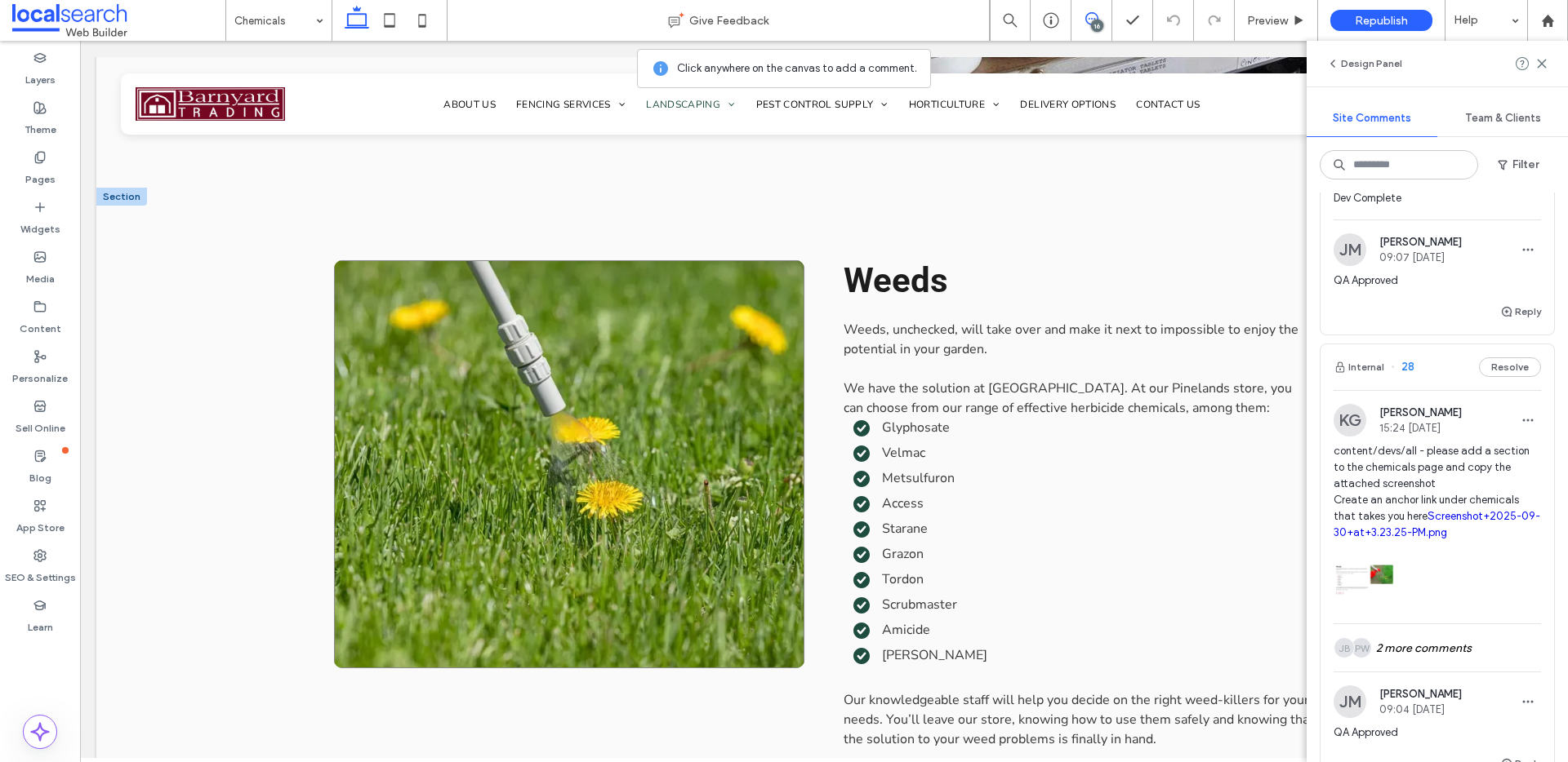
scroll to position [2301, 0]
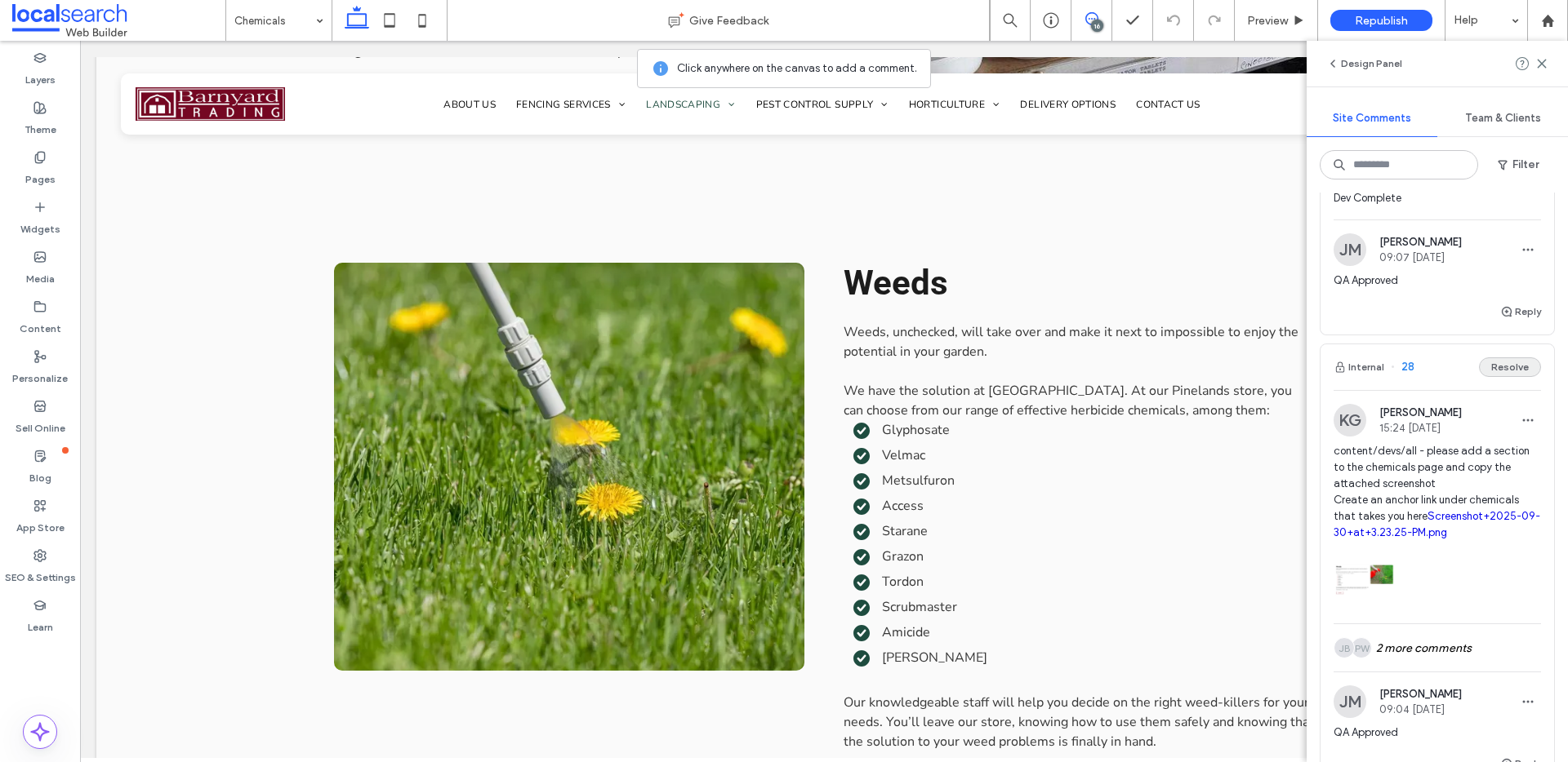
click at [1512, 377] on button "Resolve" at bounding box center [1510, 367] width 62 height 20
click at [1363, 377] on button "Internal" at bounding box center [1359, 367] width 51 height 20
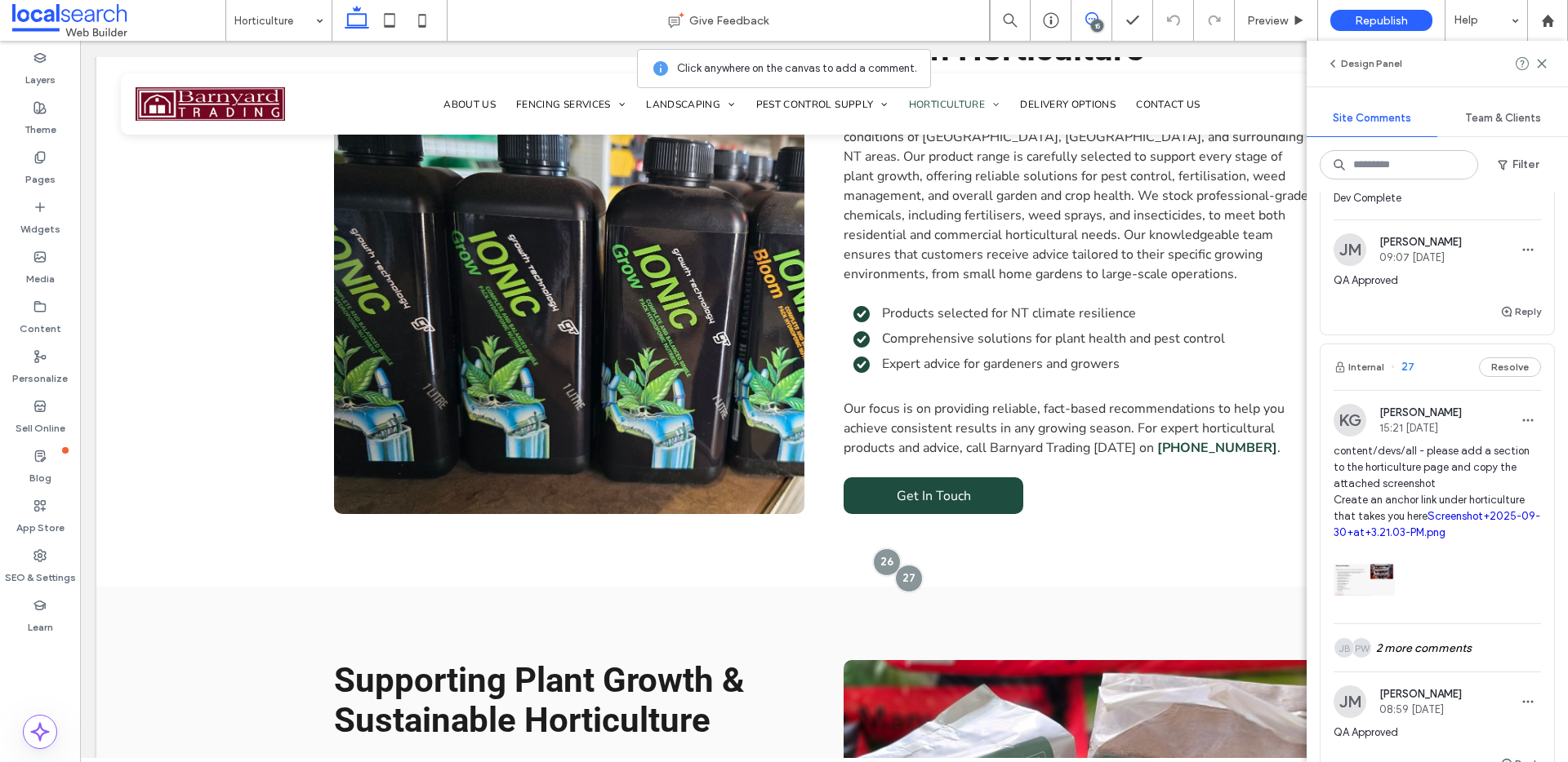
click at [1437, 533] on link "Screenshot+2025-09-30+at+3.21.03-PM.png" at bounding box center [1437, 524] width 207 height 29
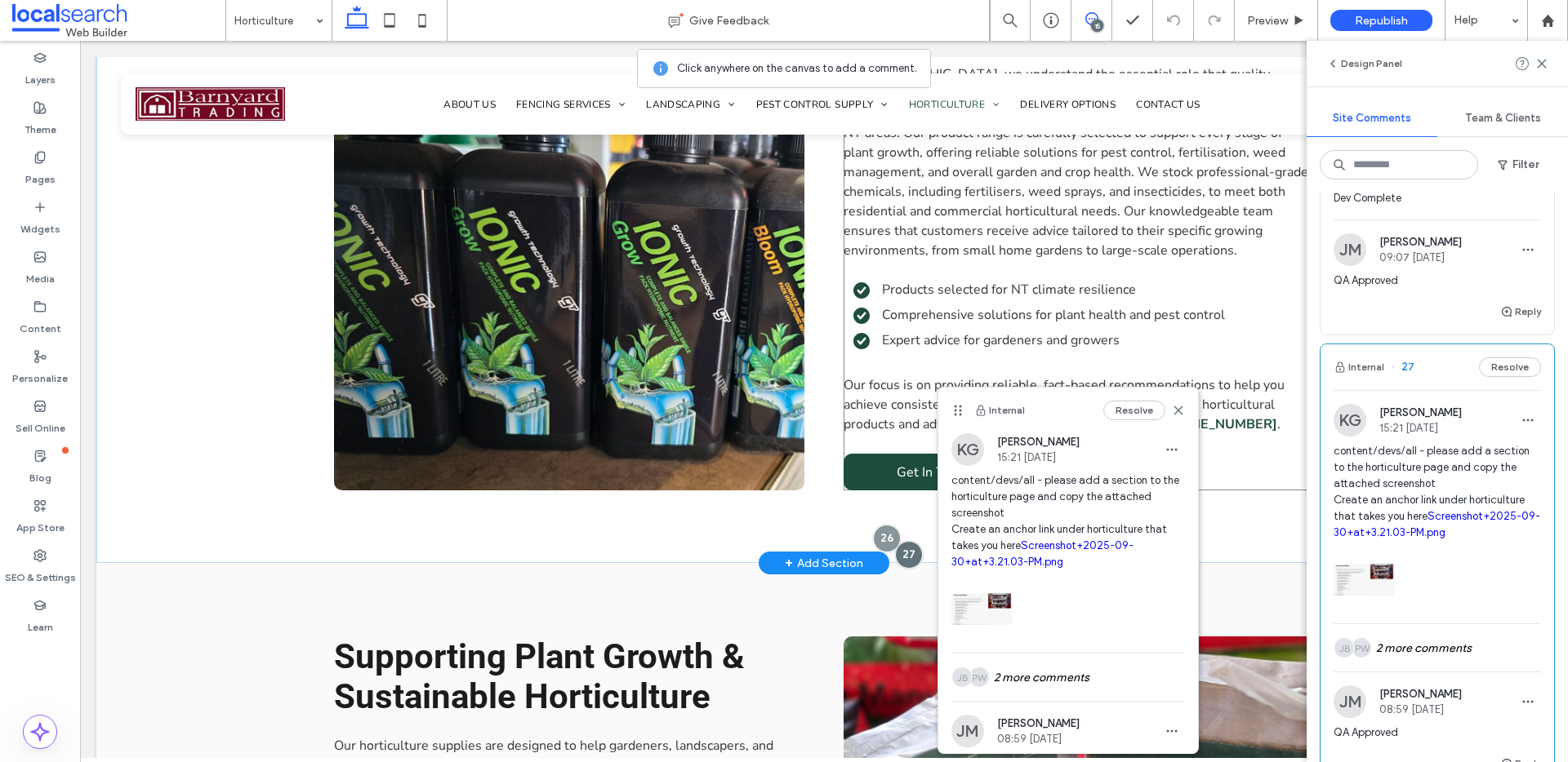
scroll to position [1505, 0]
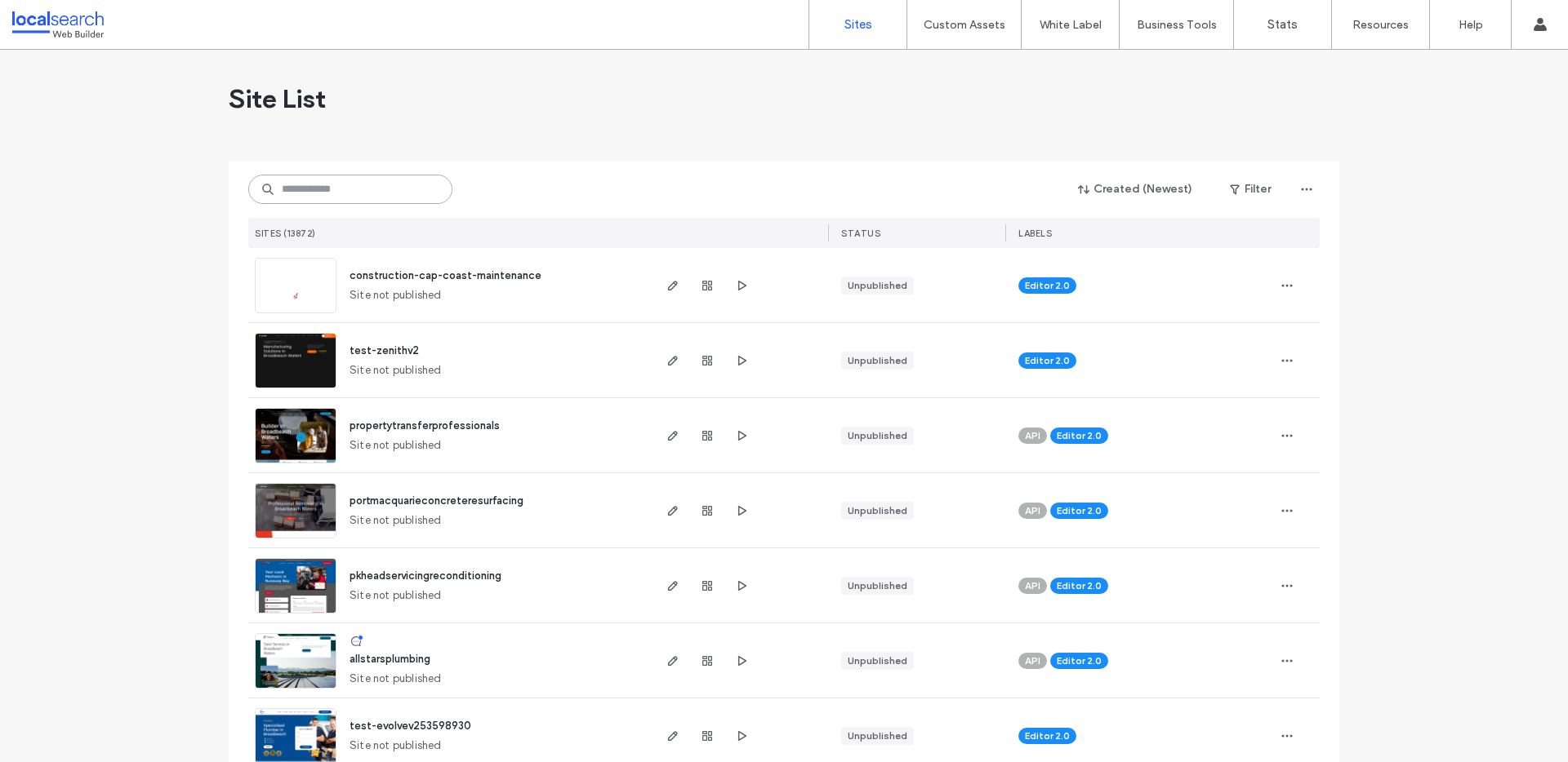
click at [355, 199] on input at bounding box center [350, 189] width 204 height 29
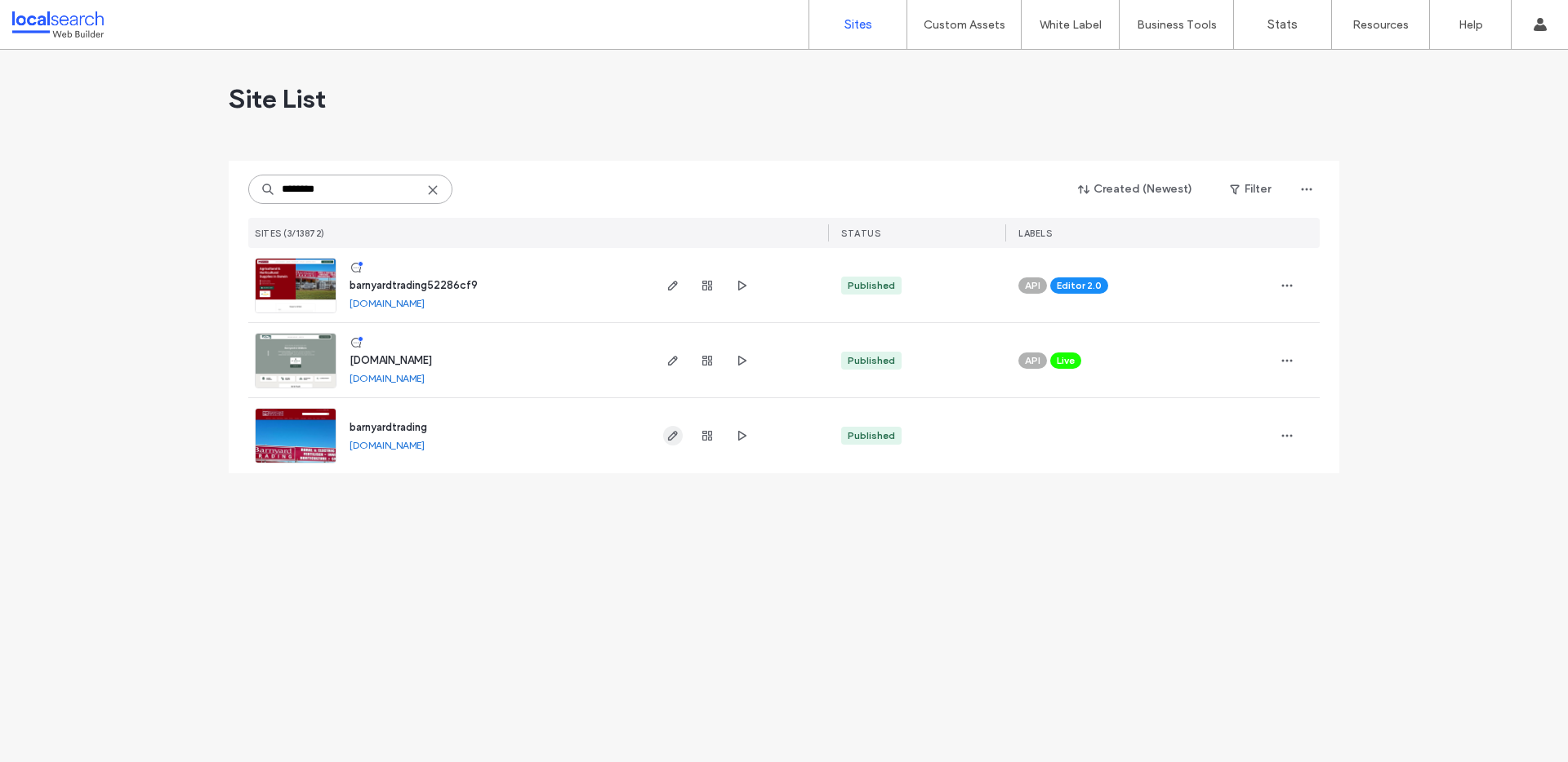
type input "********"
click at [666, 438] on icon "button" at bounding box center [673, 436] width 13 height 13
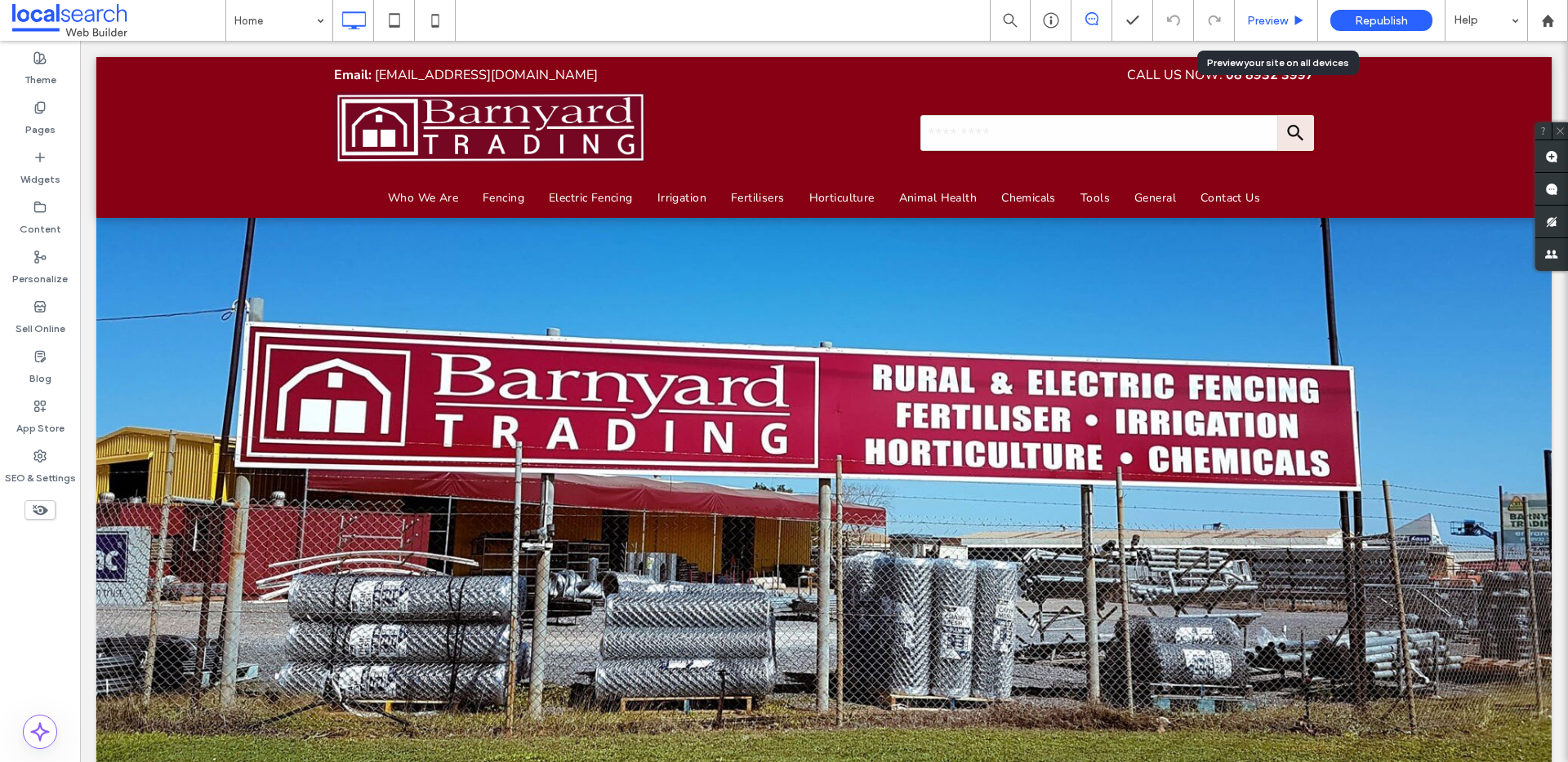
click at [1270, 16] on span "Preview" at bounding box center [1267, 21] width 41 height 14
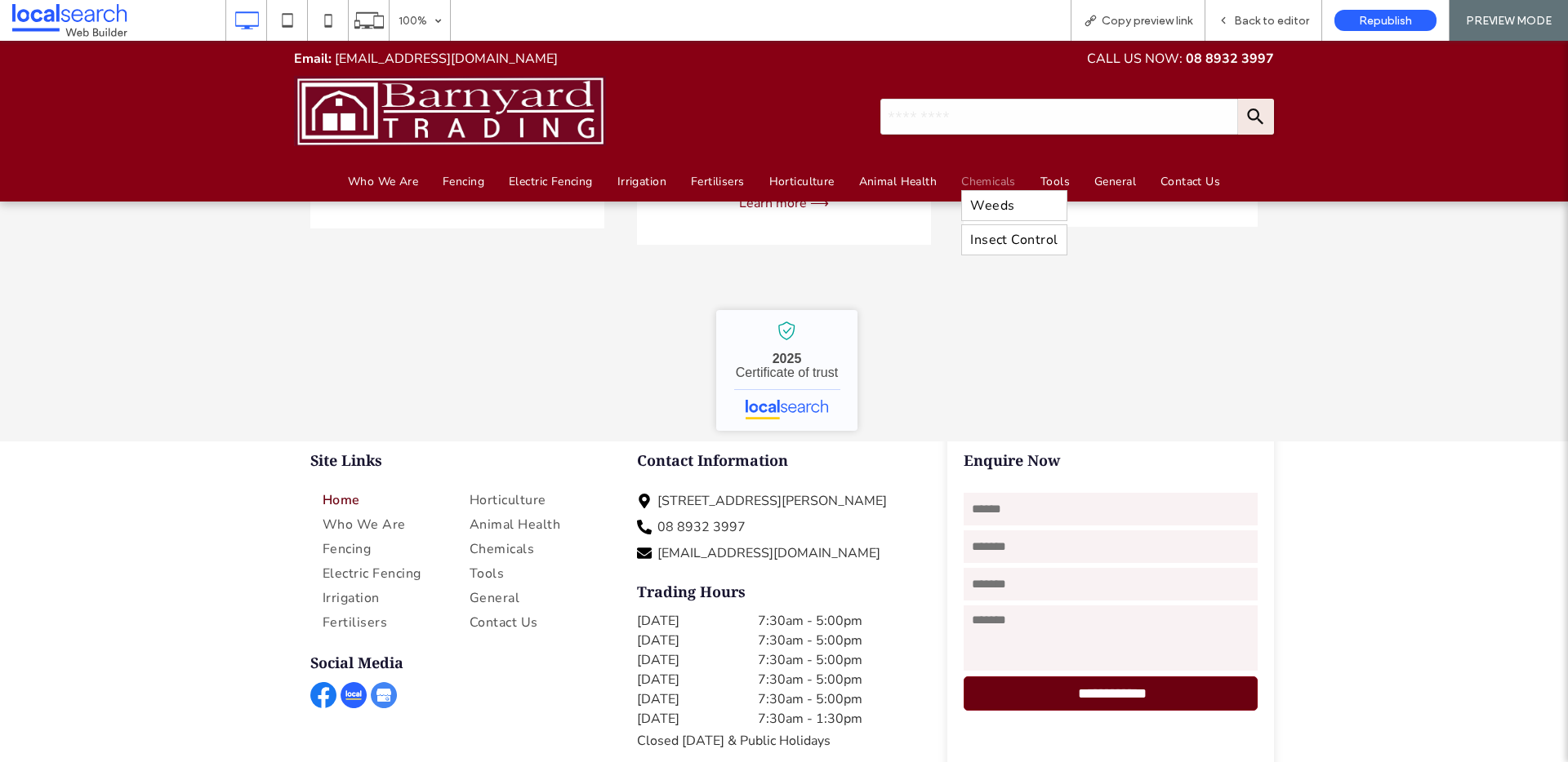
scroll to position [2646, 0]
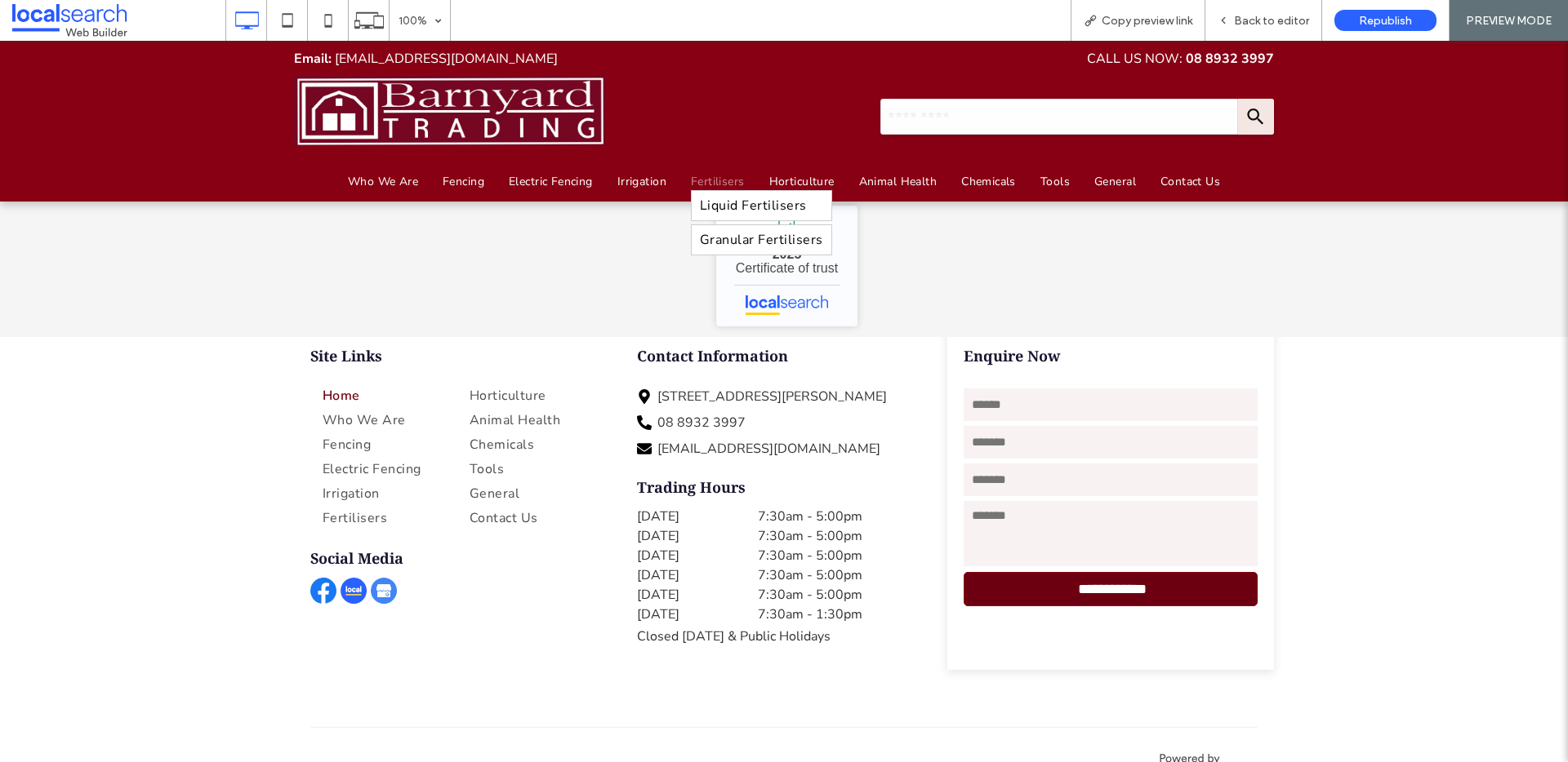
click at [730, 178] on span "Fertilisers" at bounding box center [717, 182] width 54 height 16
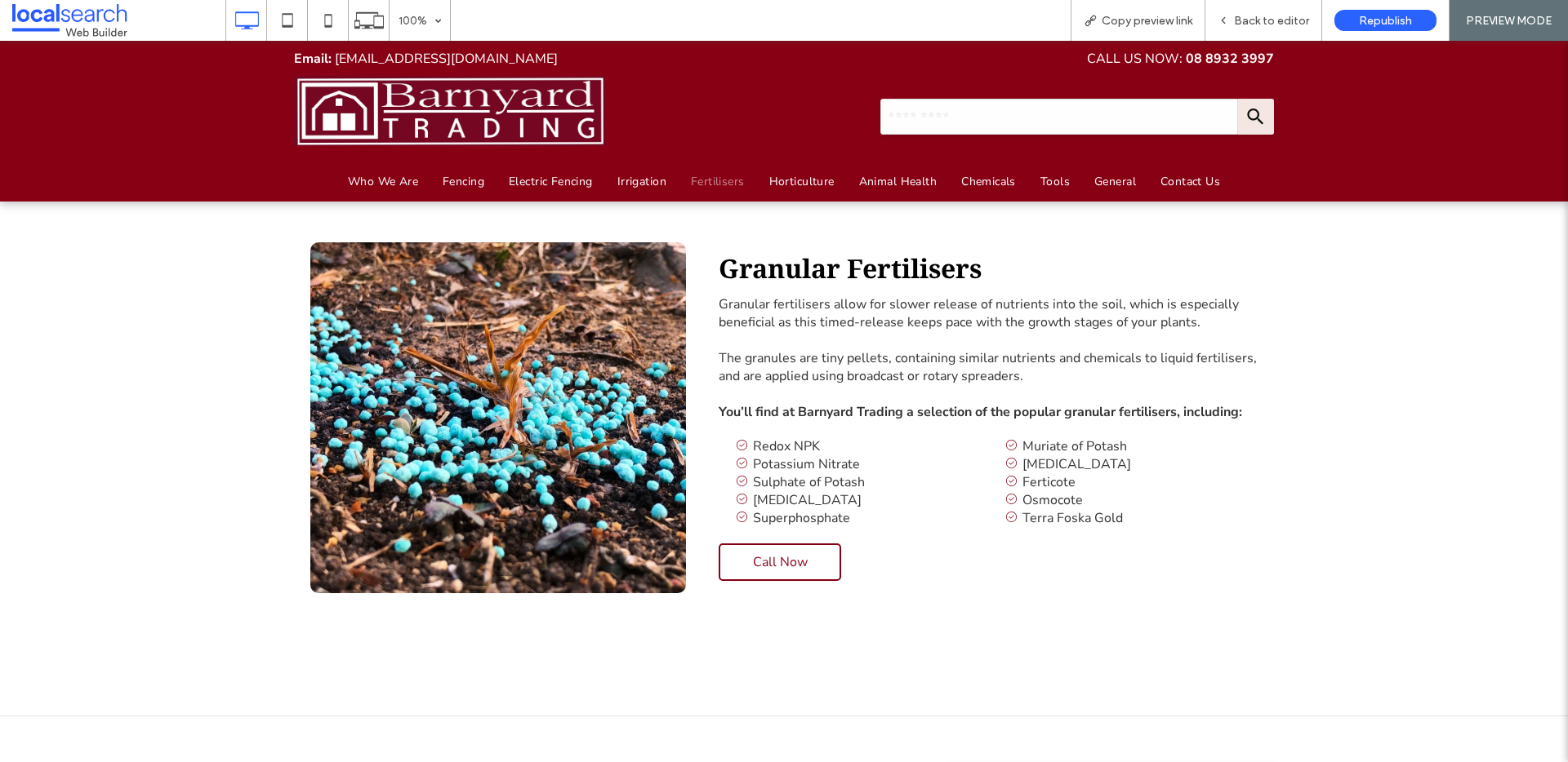
click at [467, 365] on img at bounding box center [497, 418] width 376 height 351
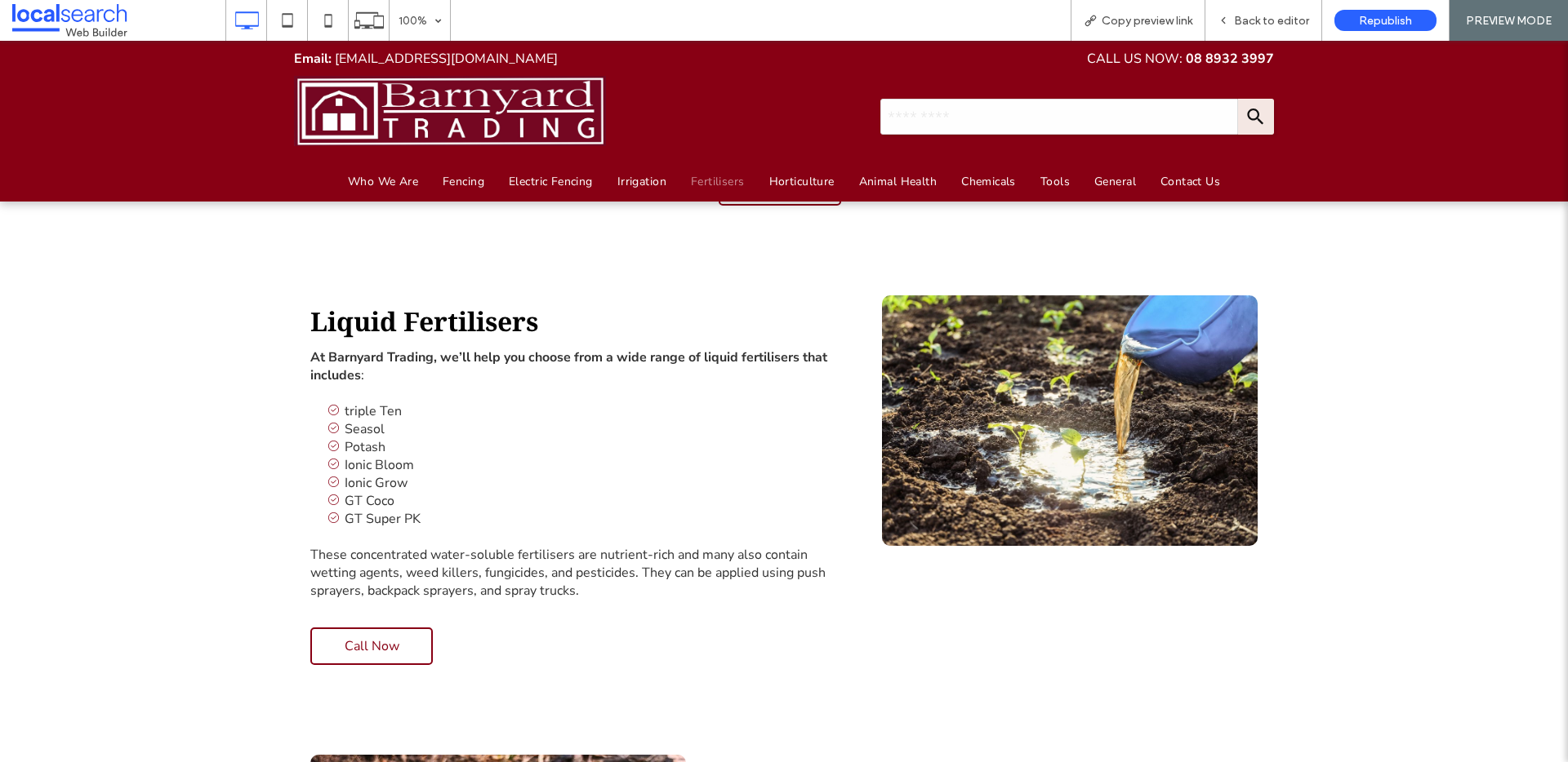
scroll to position [1009, 0]
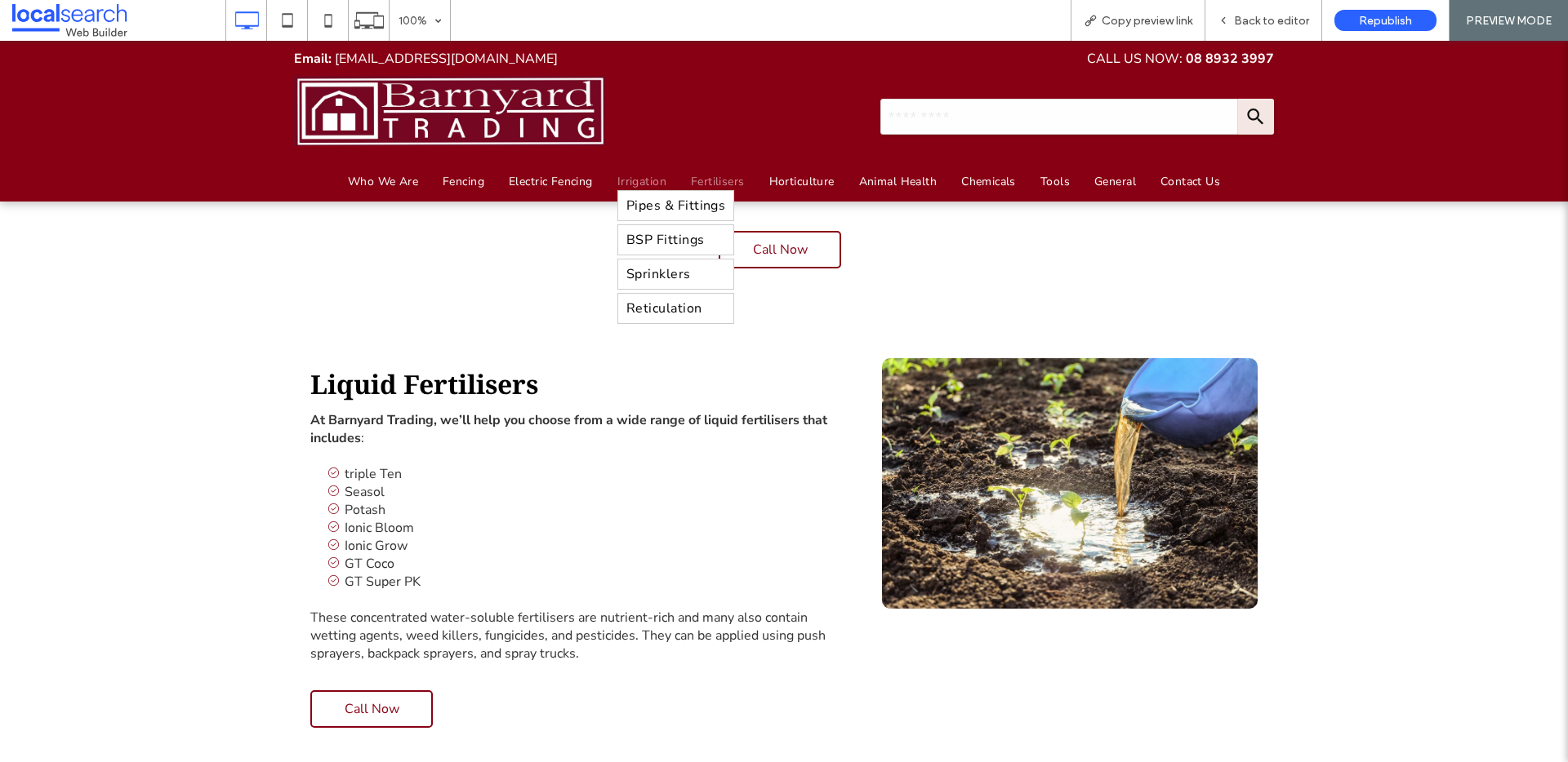
click at [623, 179] on span "Irrigation" at bounding box center [642, 182] width 49 height 16
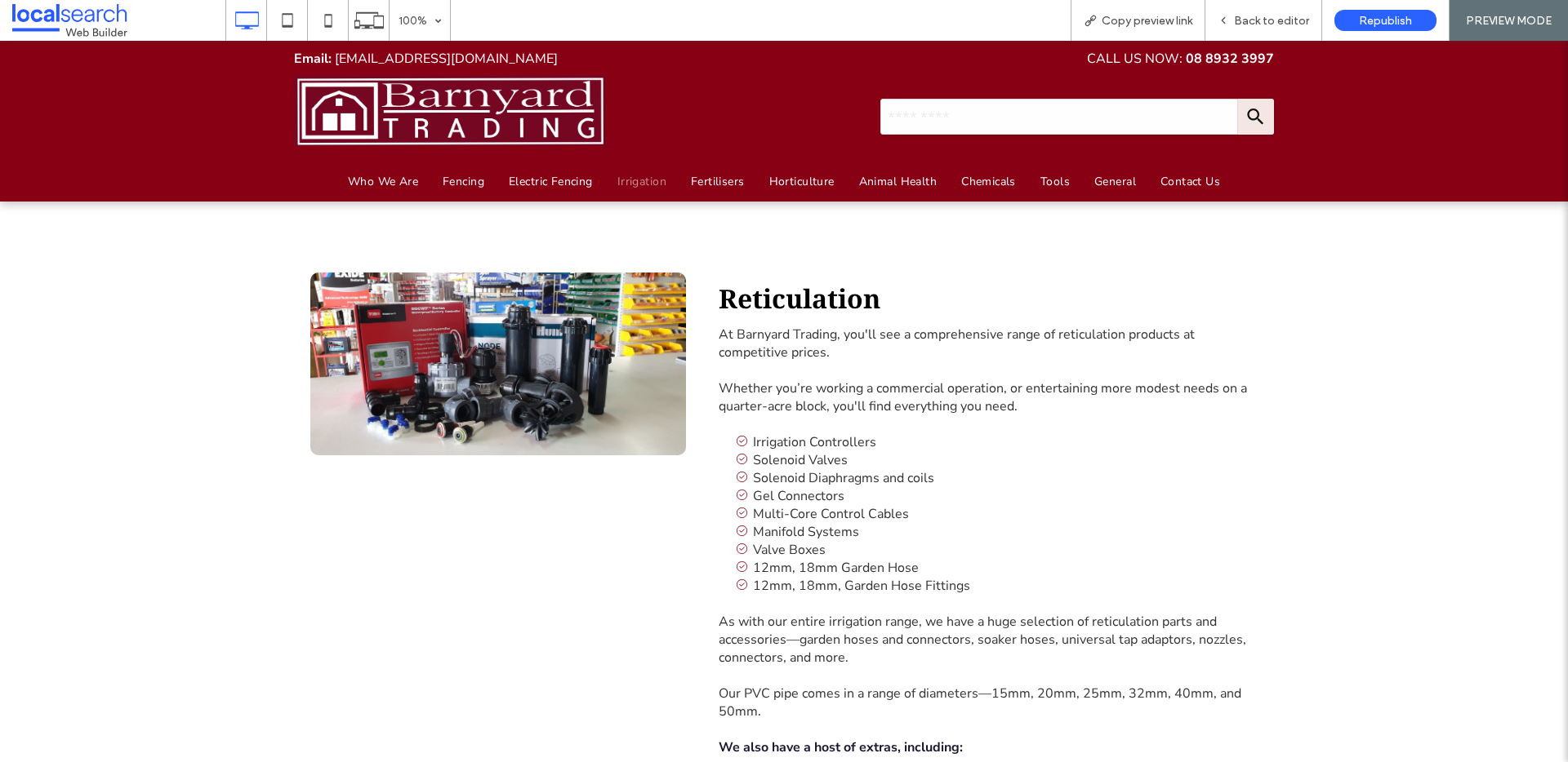
scroll to position [2020, 0]
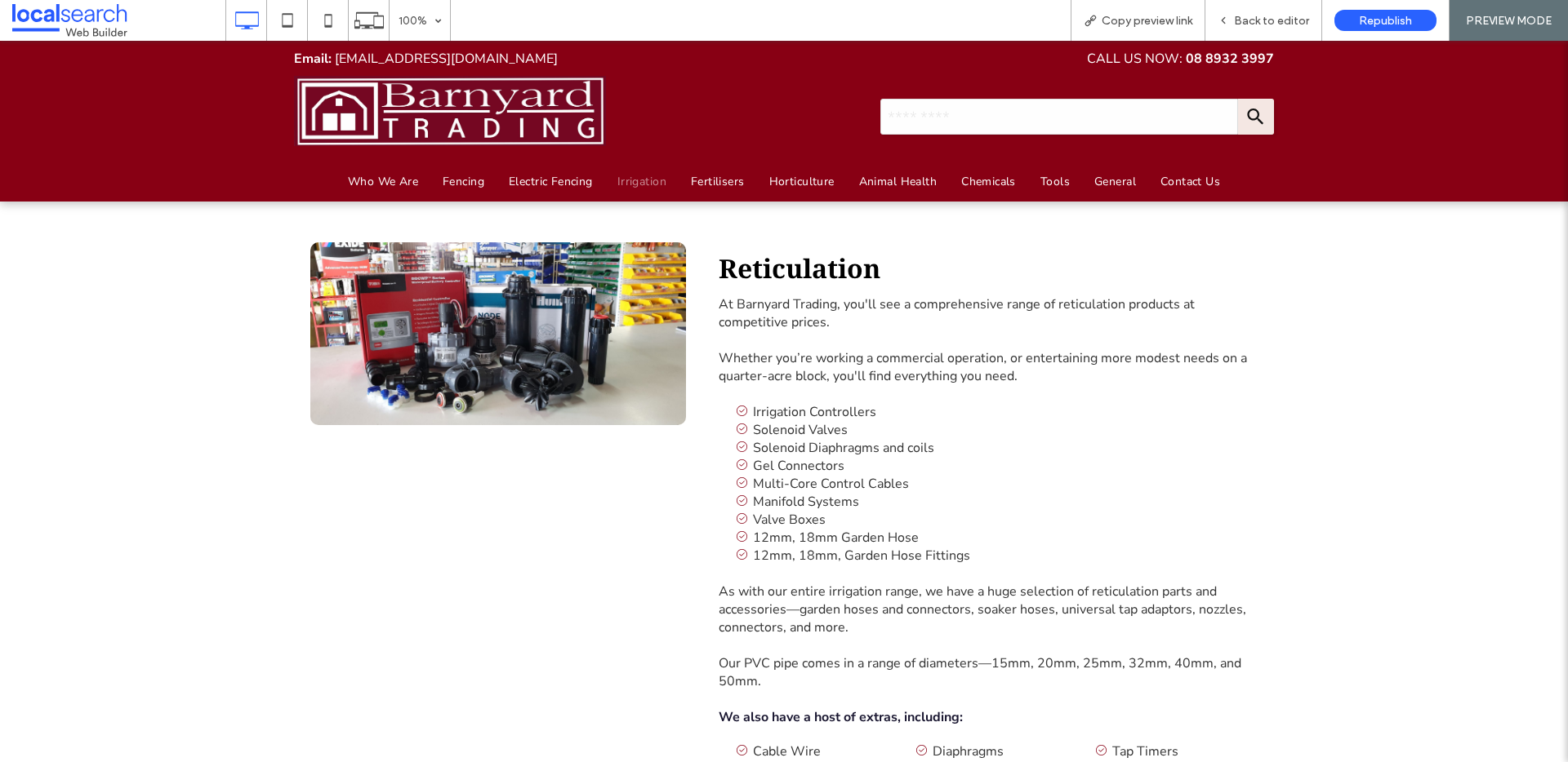
click at [458, 277] on img at bounding box center [497, 333] width 376 height 183
click at [458, 276] on img at bounding box center [497, 333] width 376 height 183
click at [459, 275] on img at bounding box center [497, 333] width 376 height 183
click at [459, 274] on img at bounding box center [497, 333] width 376 height 183
click at [1257, 16] on span "Back to editor" at bounding box center [1271, 21] width 75 height 14
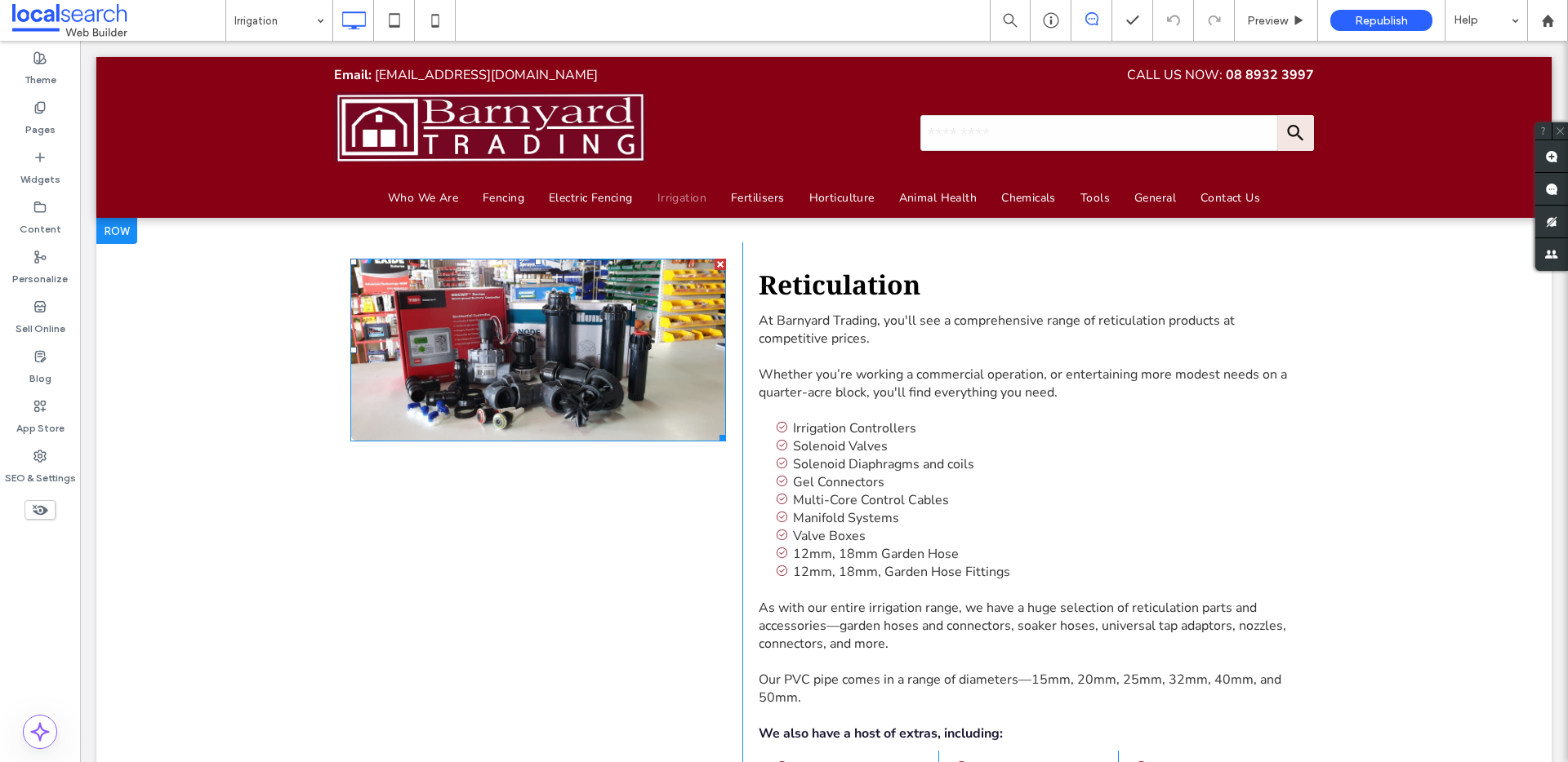
click at [487, 320] on img at bounding box center [538, 349] width 376 height 183
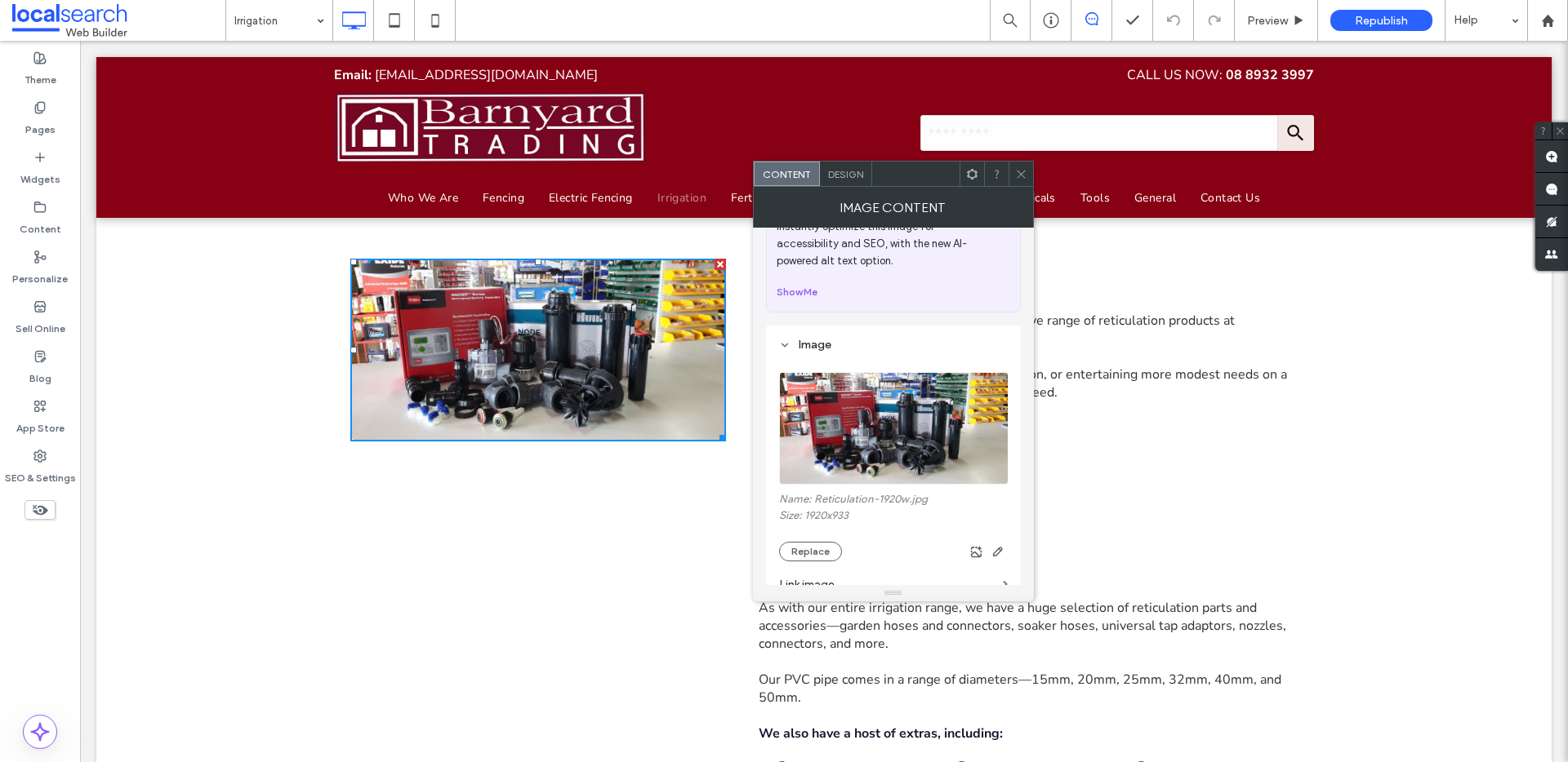
scroll to position [70, 0]
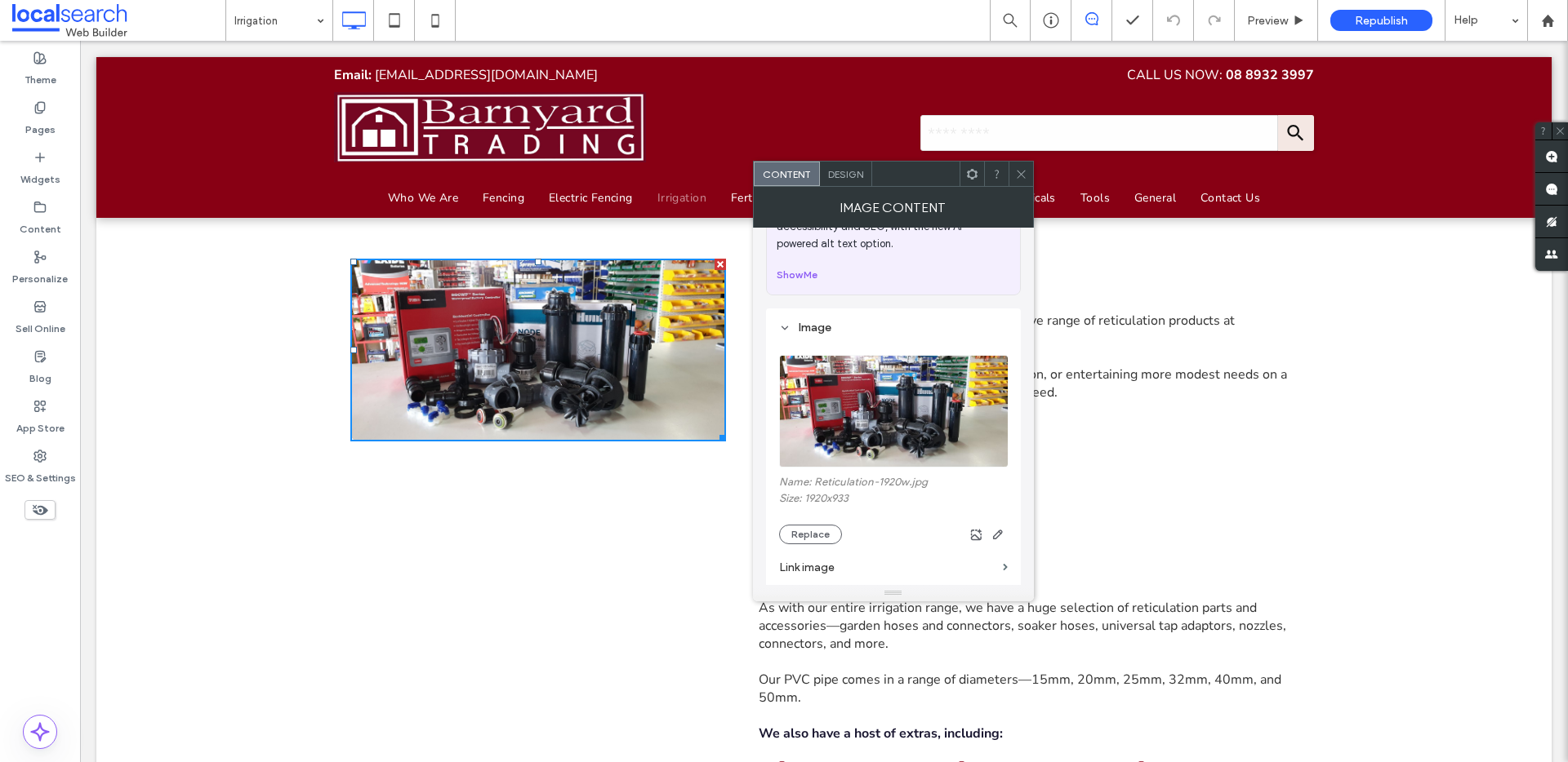
click at [892, 427] on img at bounding box center [895, 411] width 230 height 112
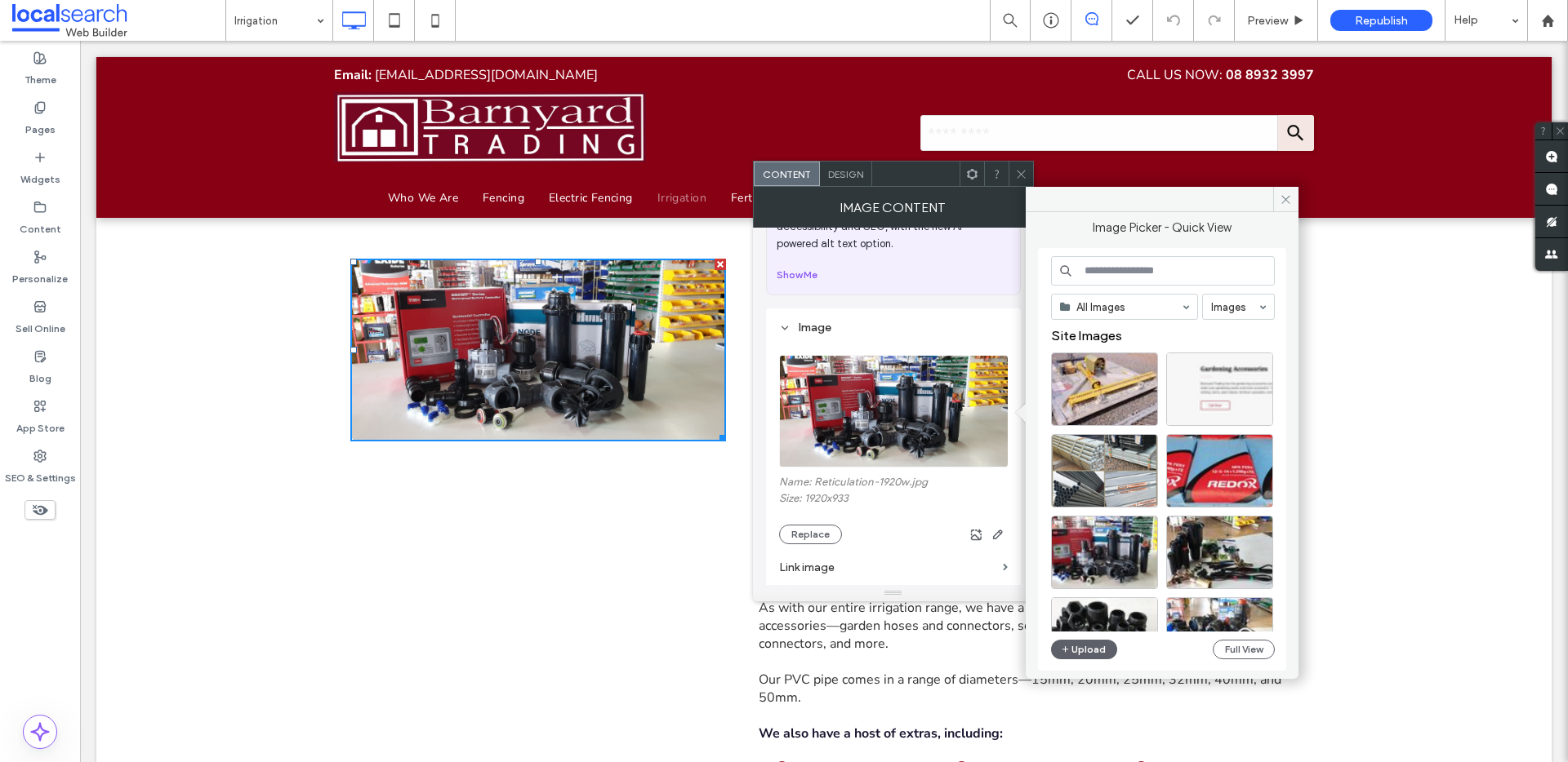
click at [851, 392] on img at bounding box center [895, 411] width 230 height 112
click at [1102, 550] on div "Select" at bounding box center [1104, 552] width 107 height 73
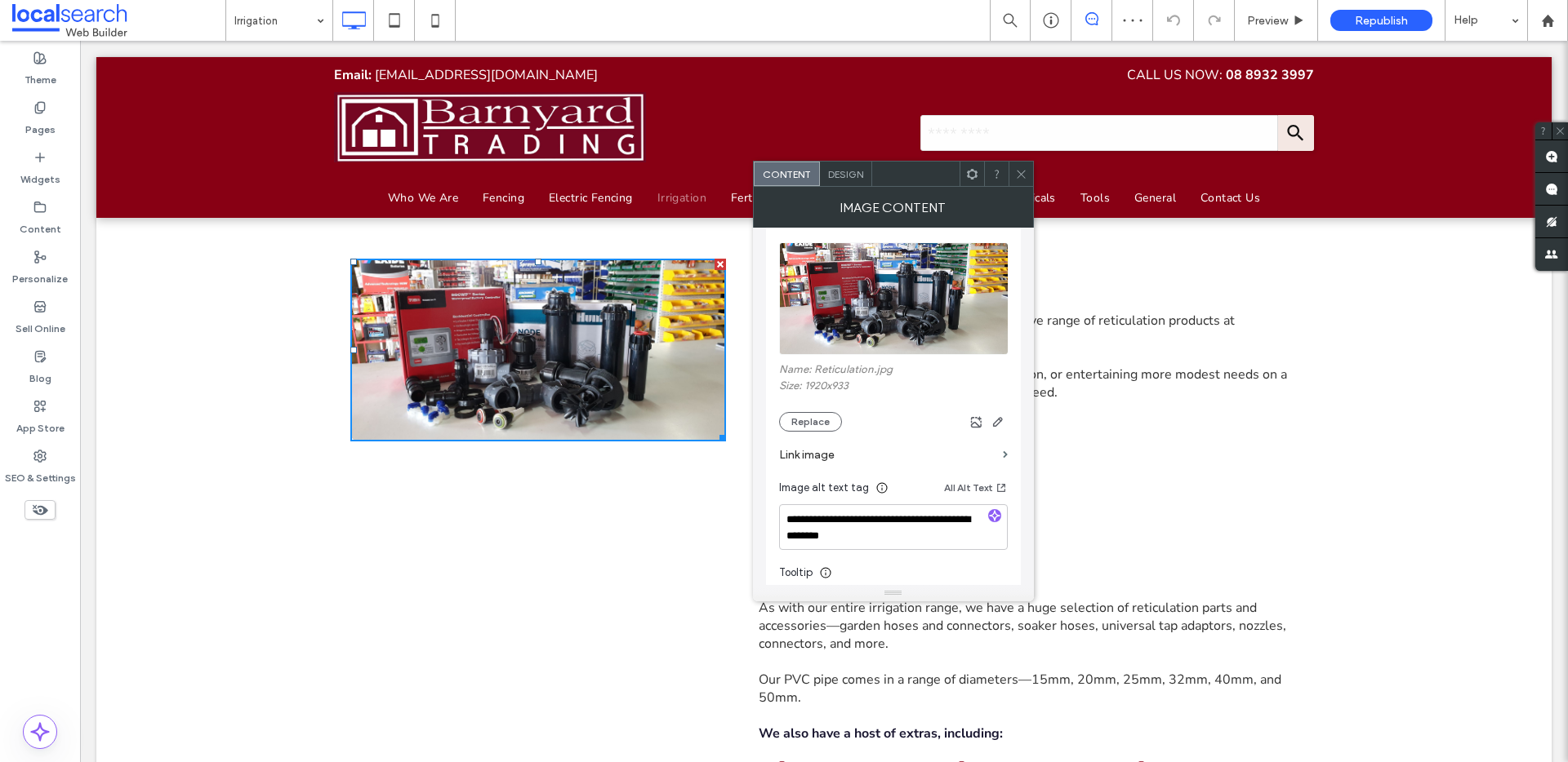
scroll to position [181, 0]
click at [888, 283] on img at bounding box center [895, 301] width 230 height 112
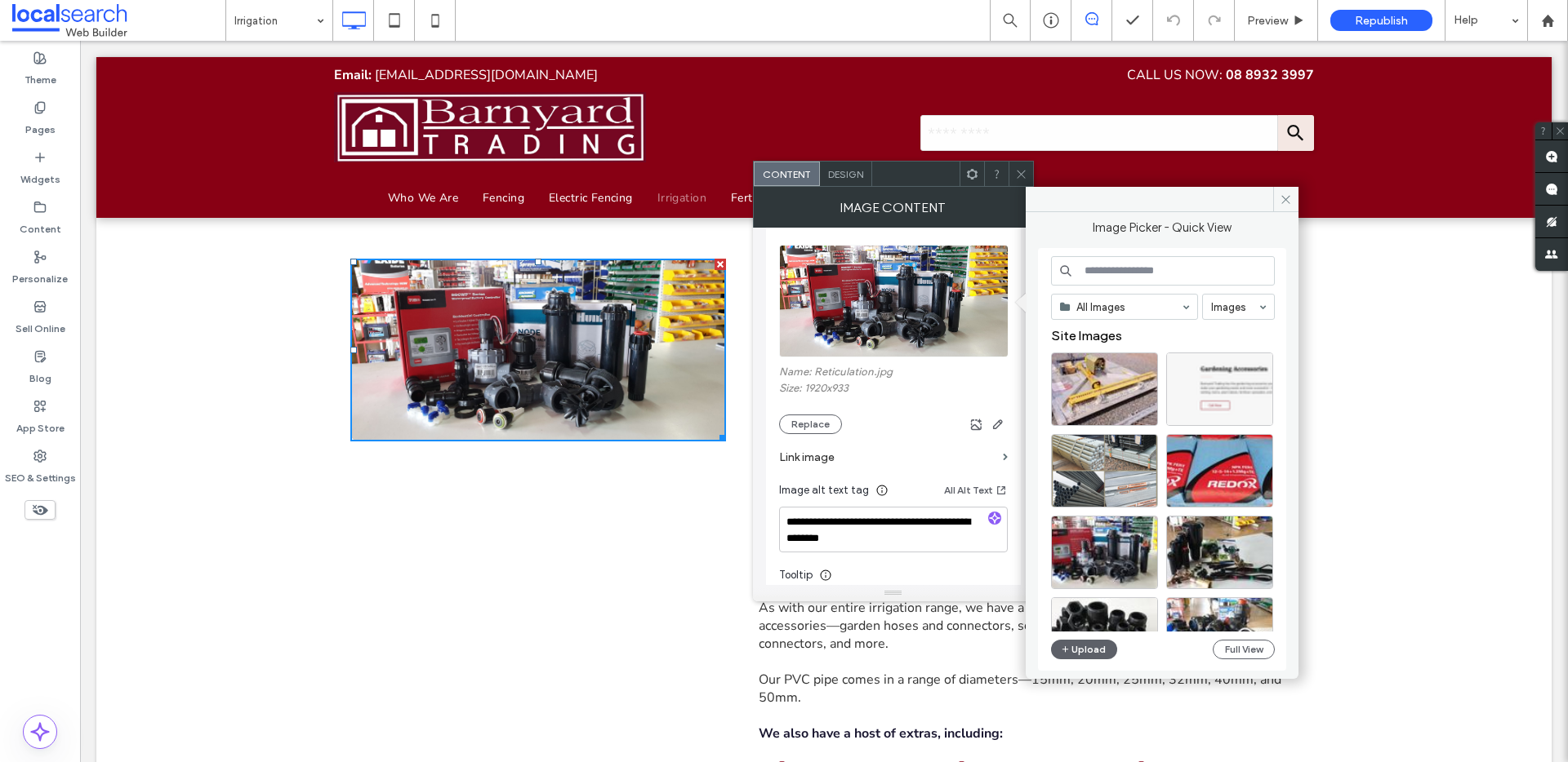
click at [1019, 175] on use at bounding box center [1020, 173] width 8 height 8
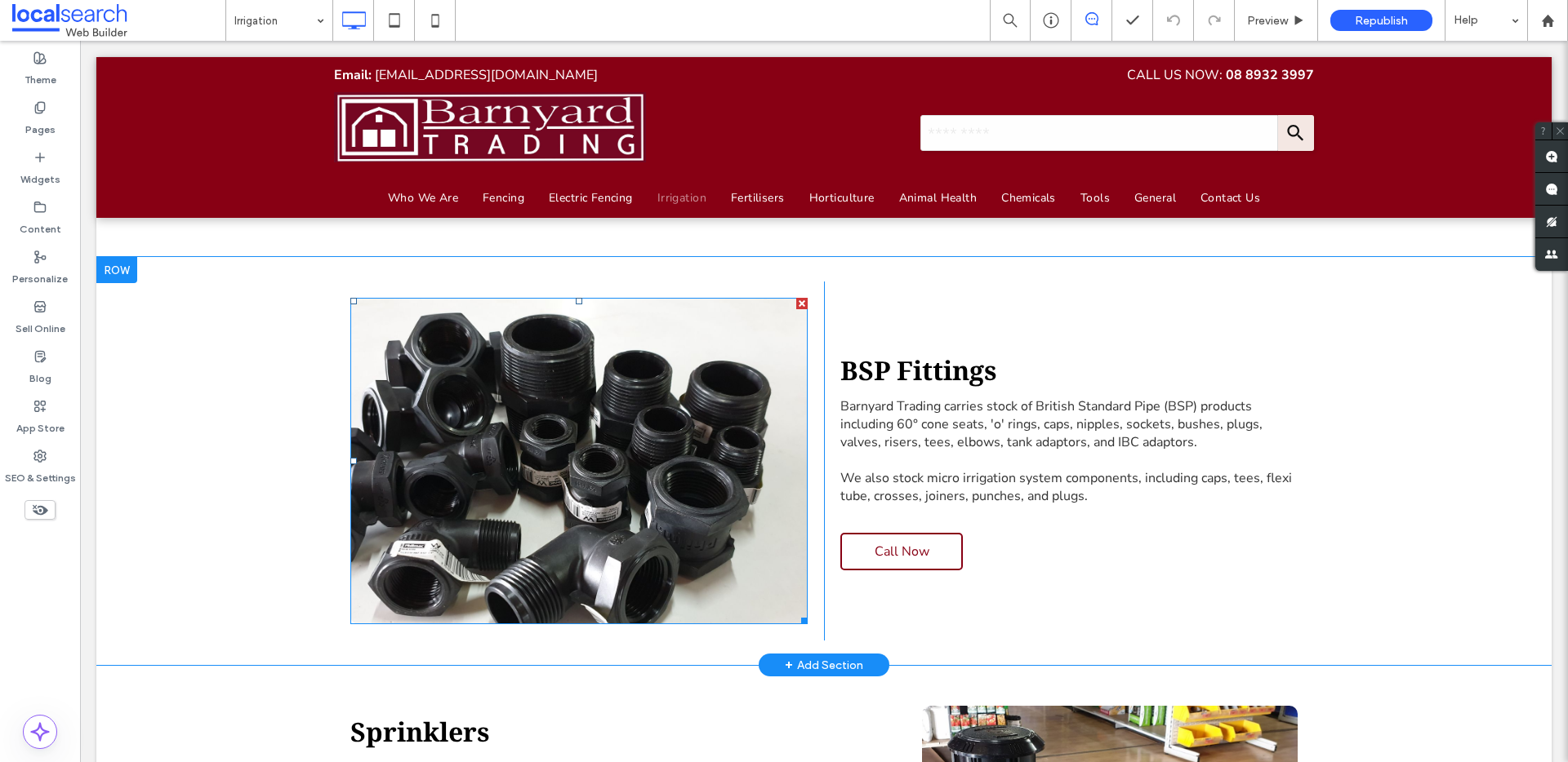
scroll to position [1091, 0]
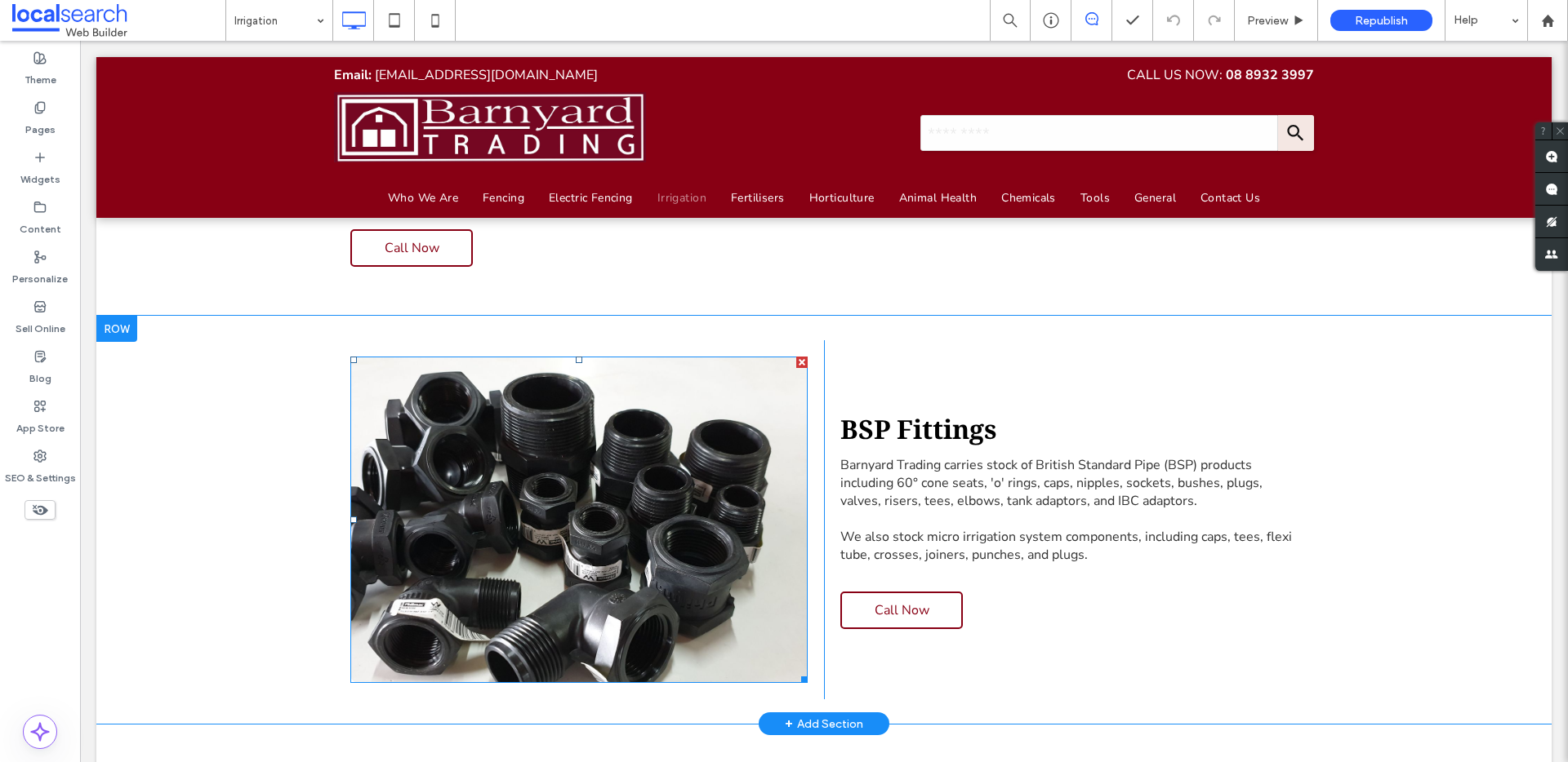
click at [577, 467] on img at bounding box center [579, 520] width 457 height 327
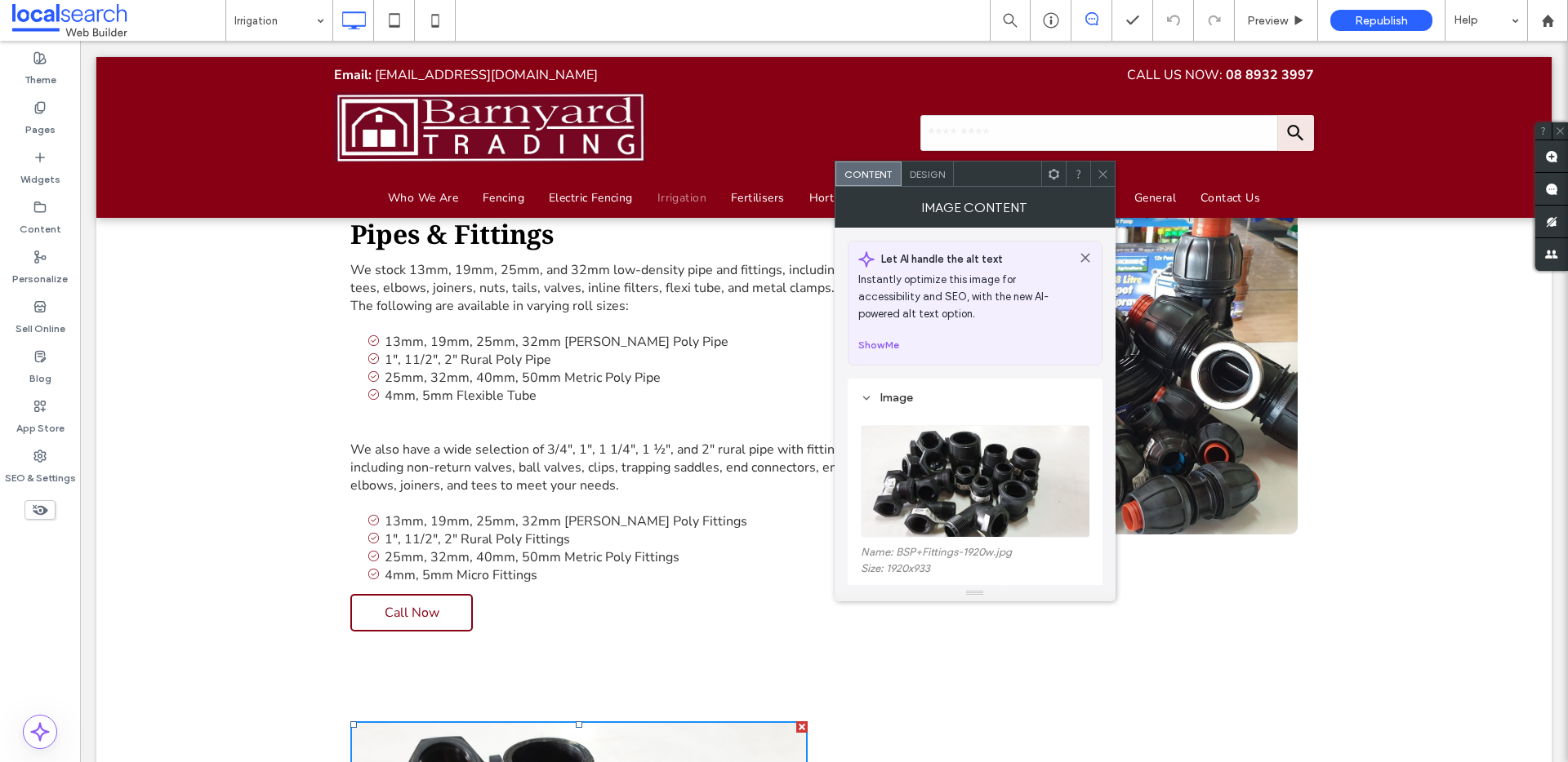
scroll to position [550, 0]
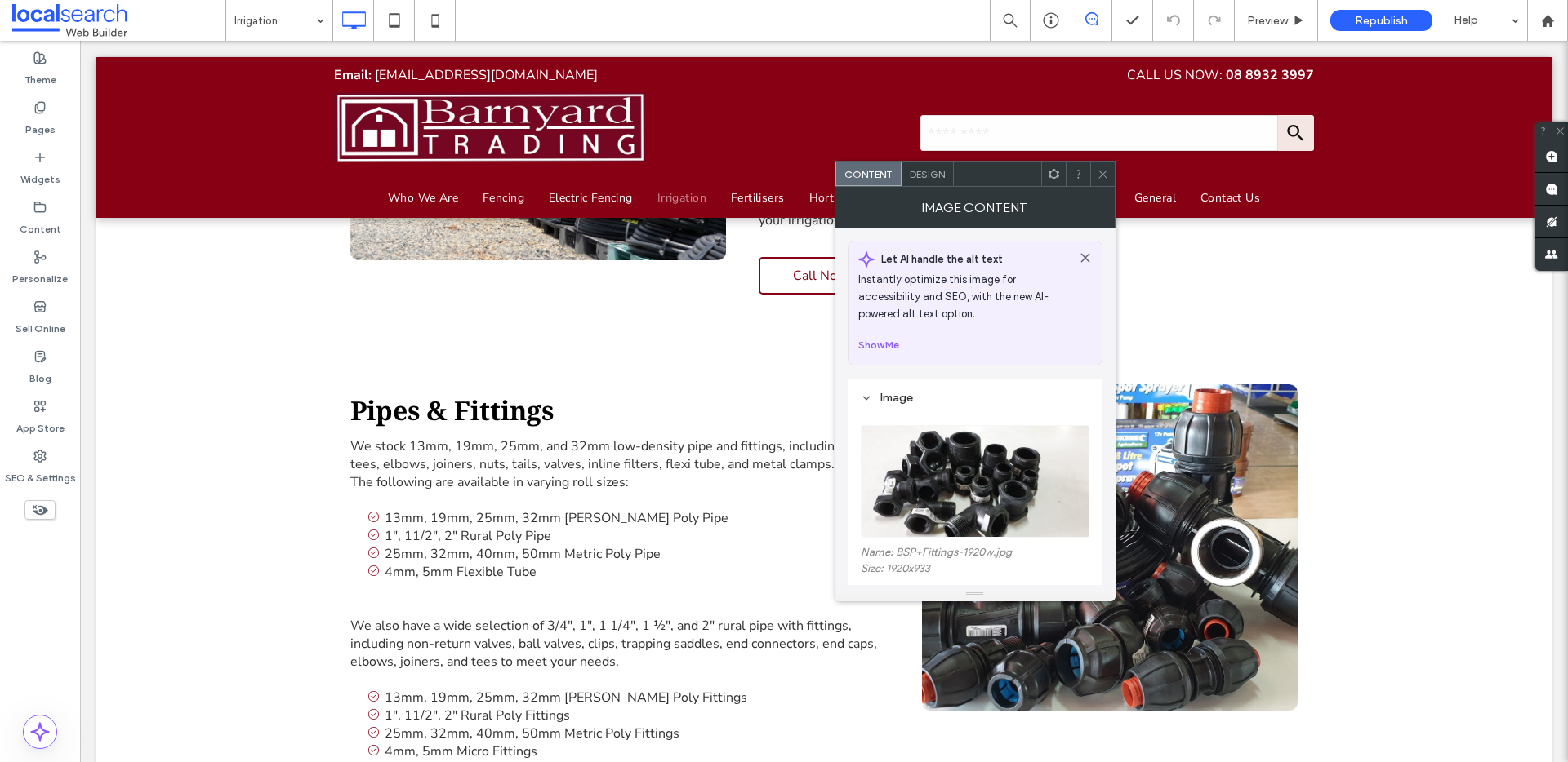
click at [1204, 502] on img at bounding box center [1109, 548] width 376 height 327
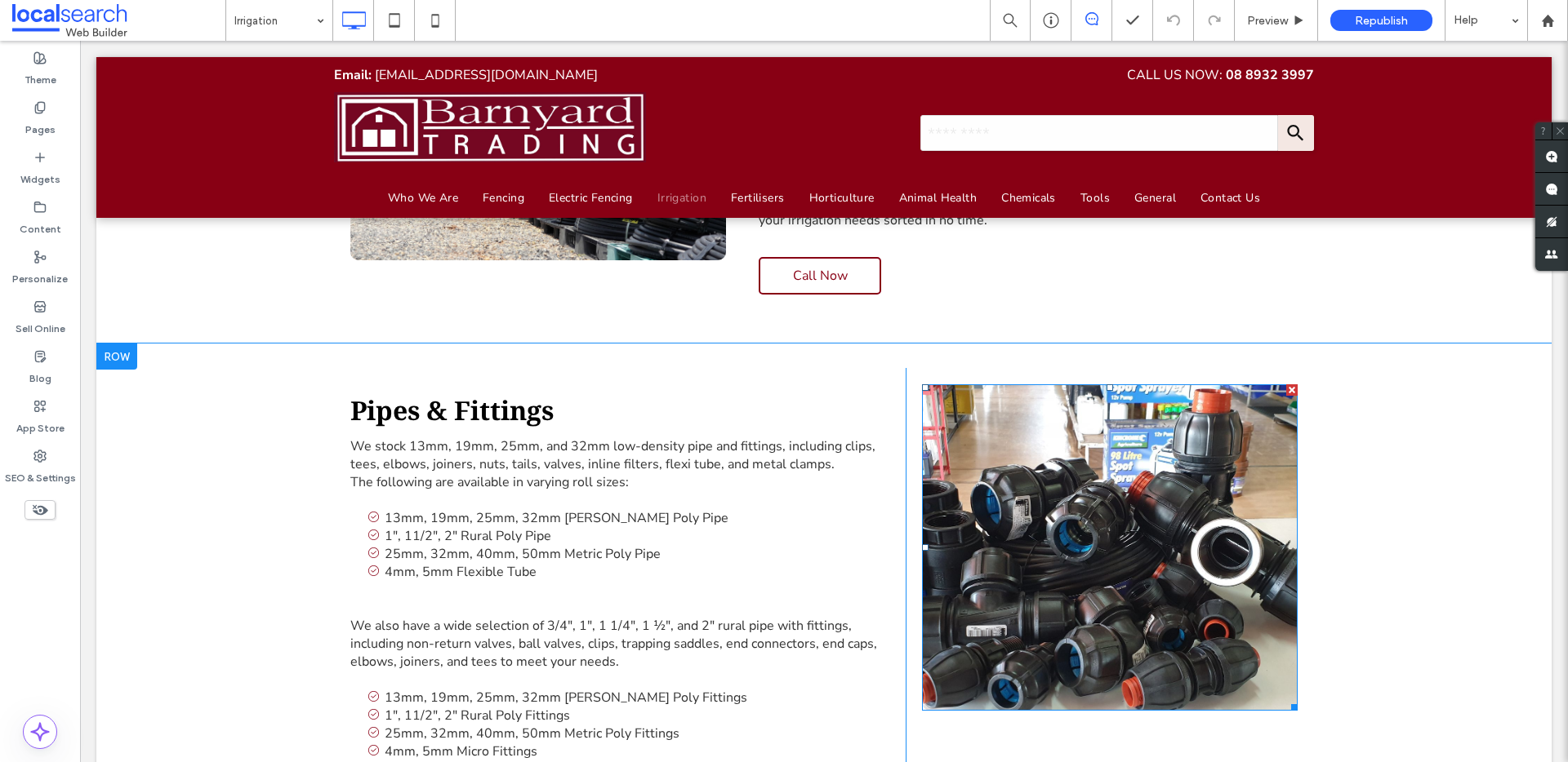
click at [1052, 520] on img at bounding box center [1109, 548] width 376 height 327
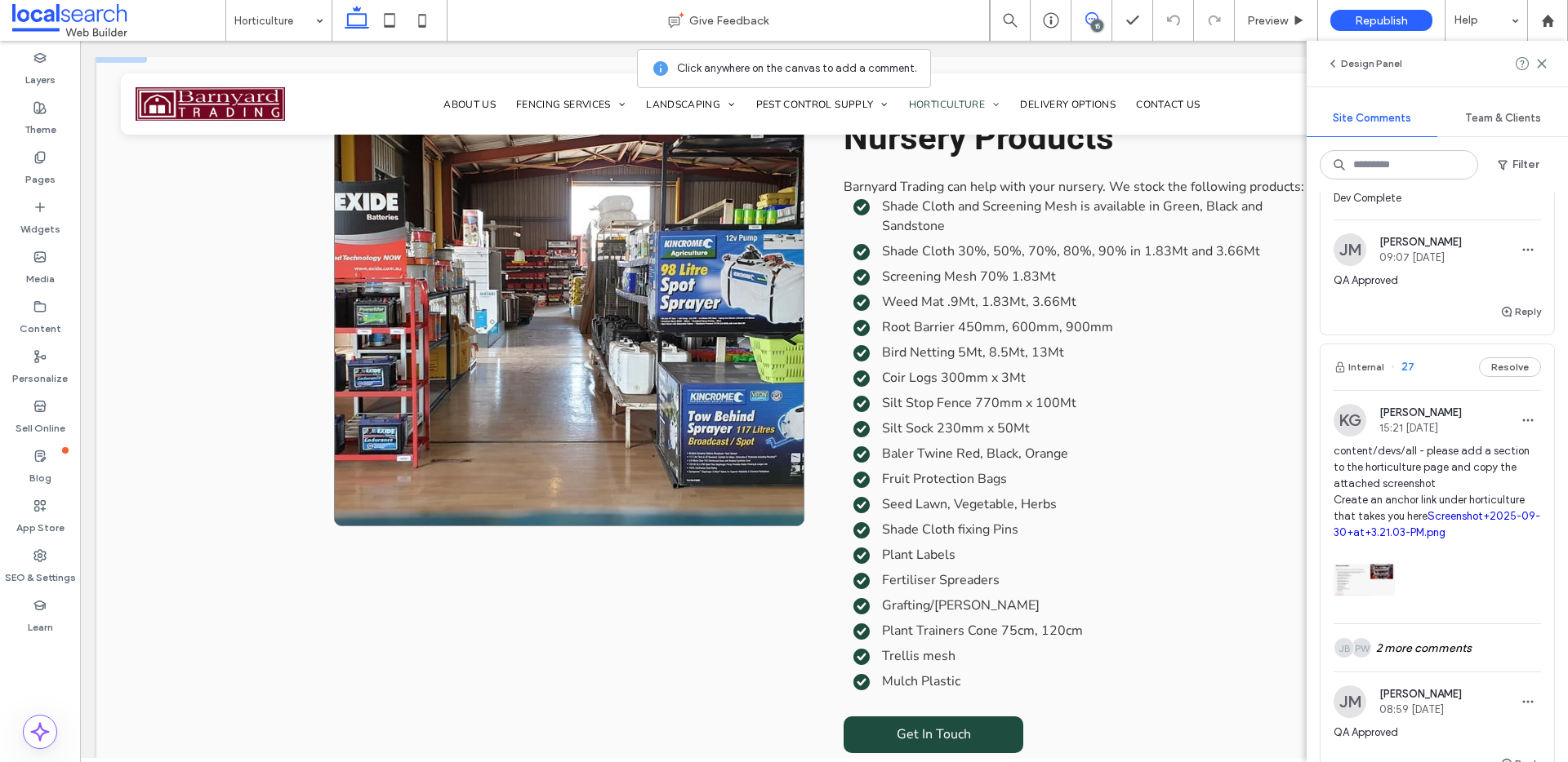
scroll to position [2433, 0]
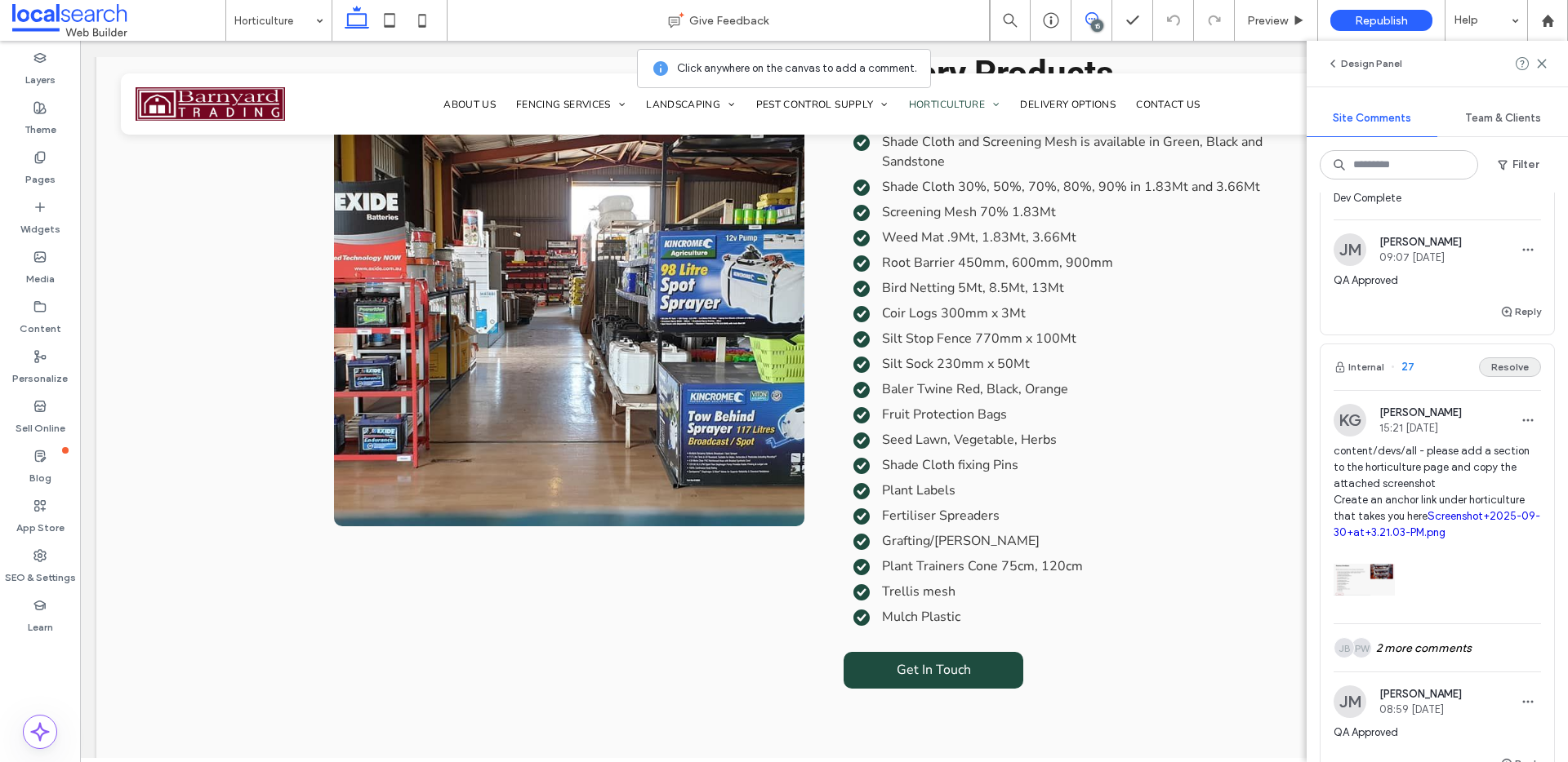
click at [1524, 377] on button "Resolve" at bounding box center [1510, 367] width 62 height 20
click at [1373, 377] on button "Internal" at bounding box center [1359, 367] width 51 height 20
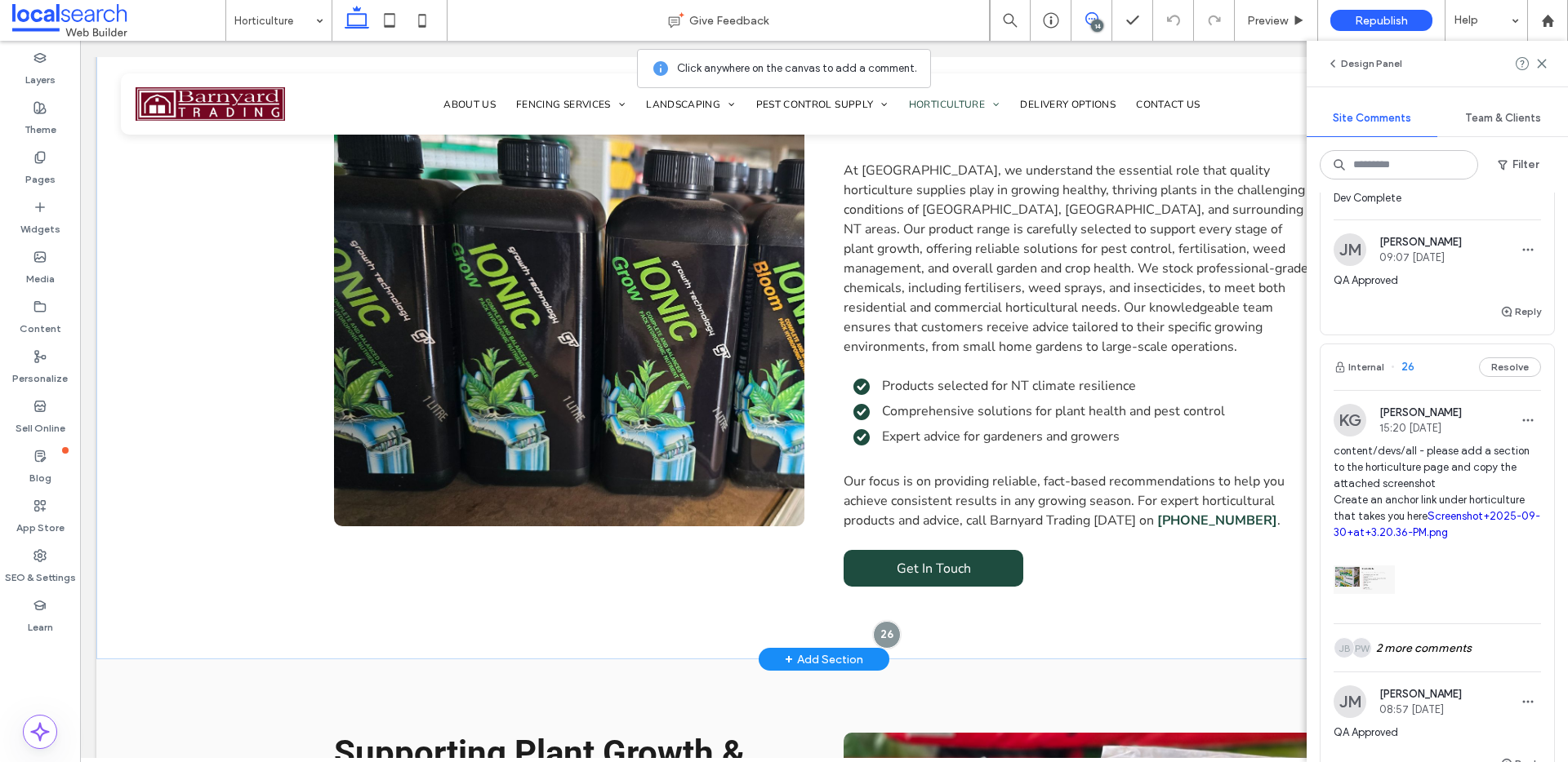
scroll to position [1919, 0]
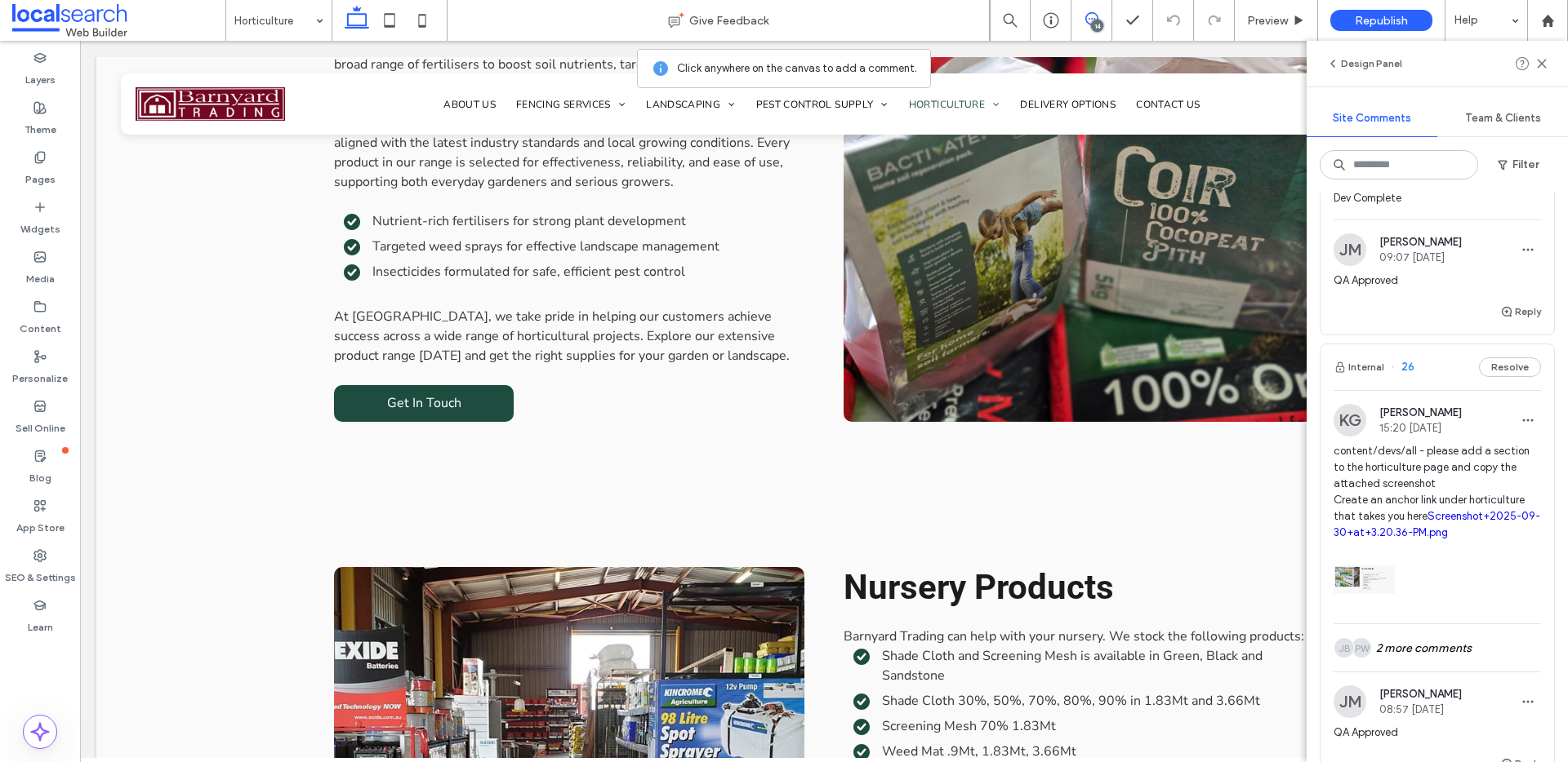
click at [1393, 538] on link "Screenshot+2025-09-30+at+3.20.36-PM.png" at bounding box center [1437, 524] width 207 height 29
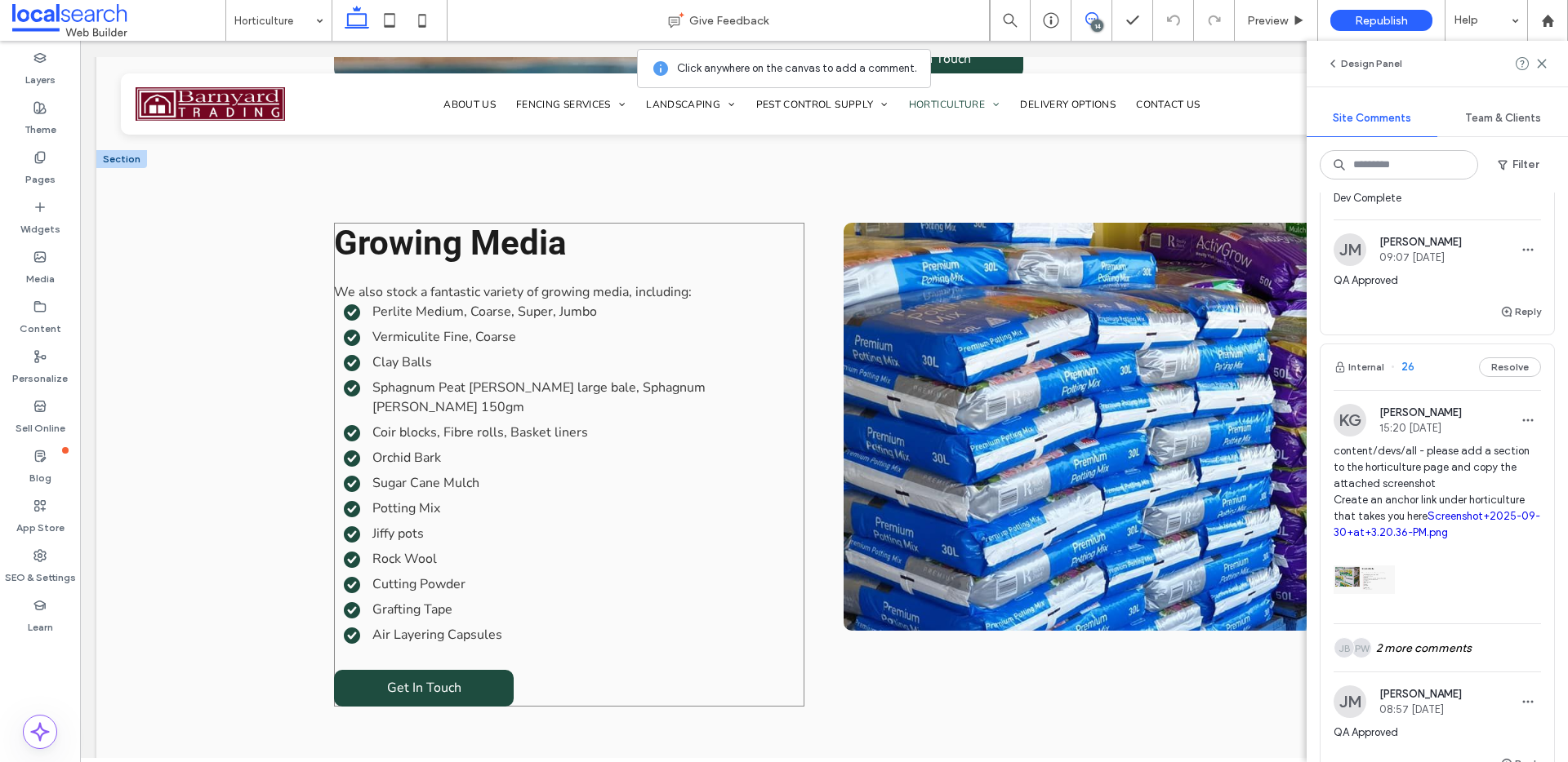
scroll to position [3077, 0]
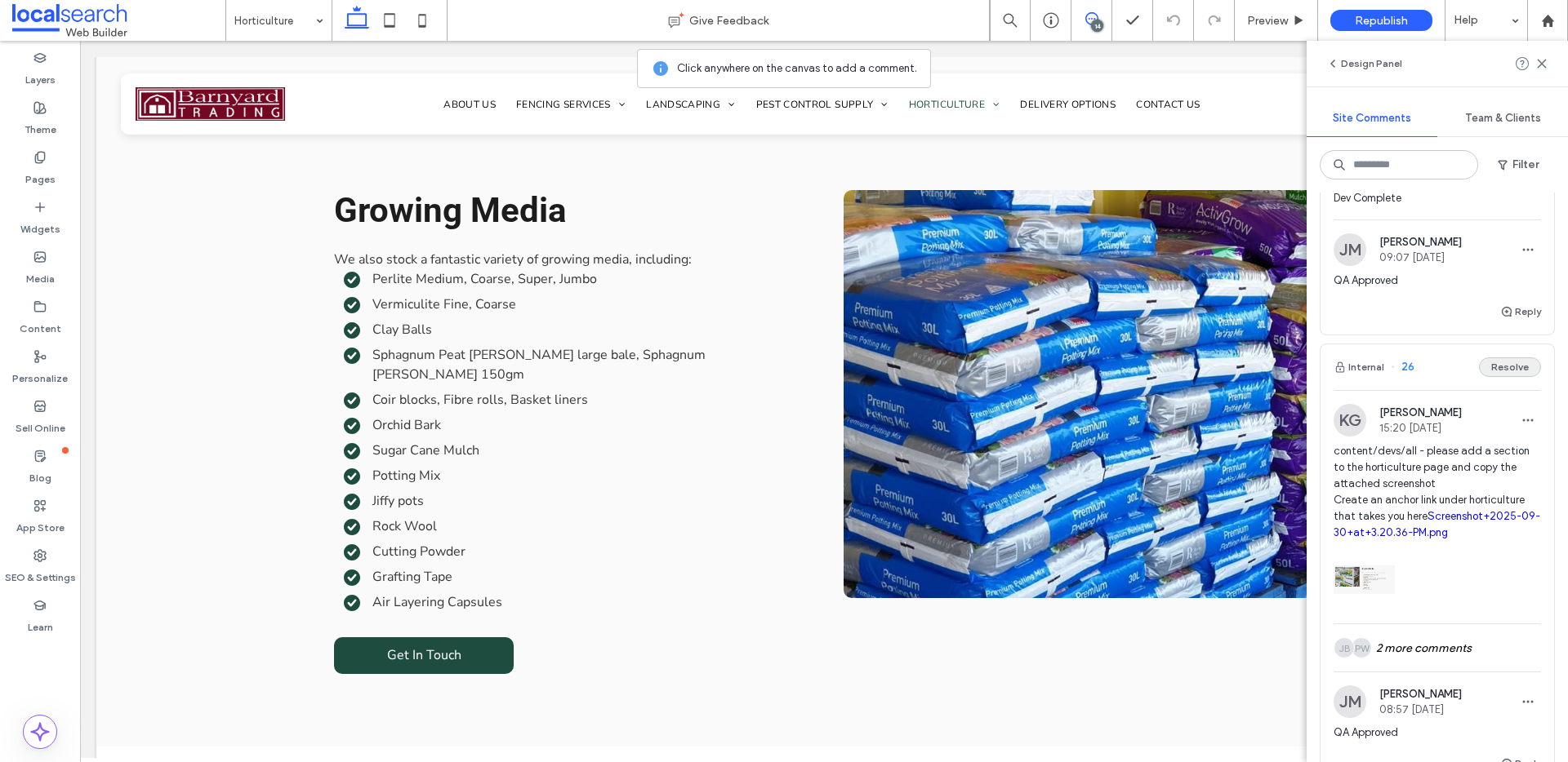
click at [1520, 377] on button "Resolve" at bounding box center [1510, 367] width 62 height 20
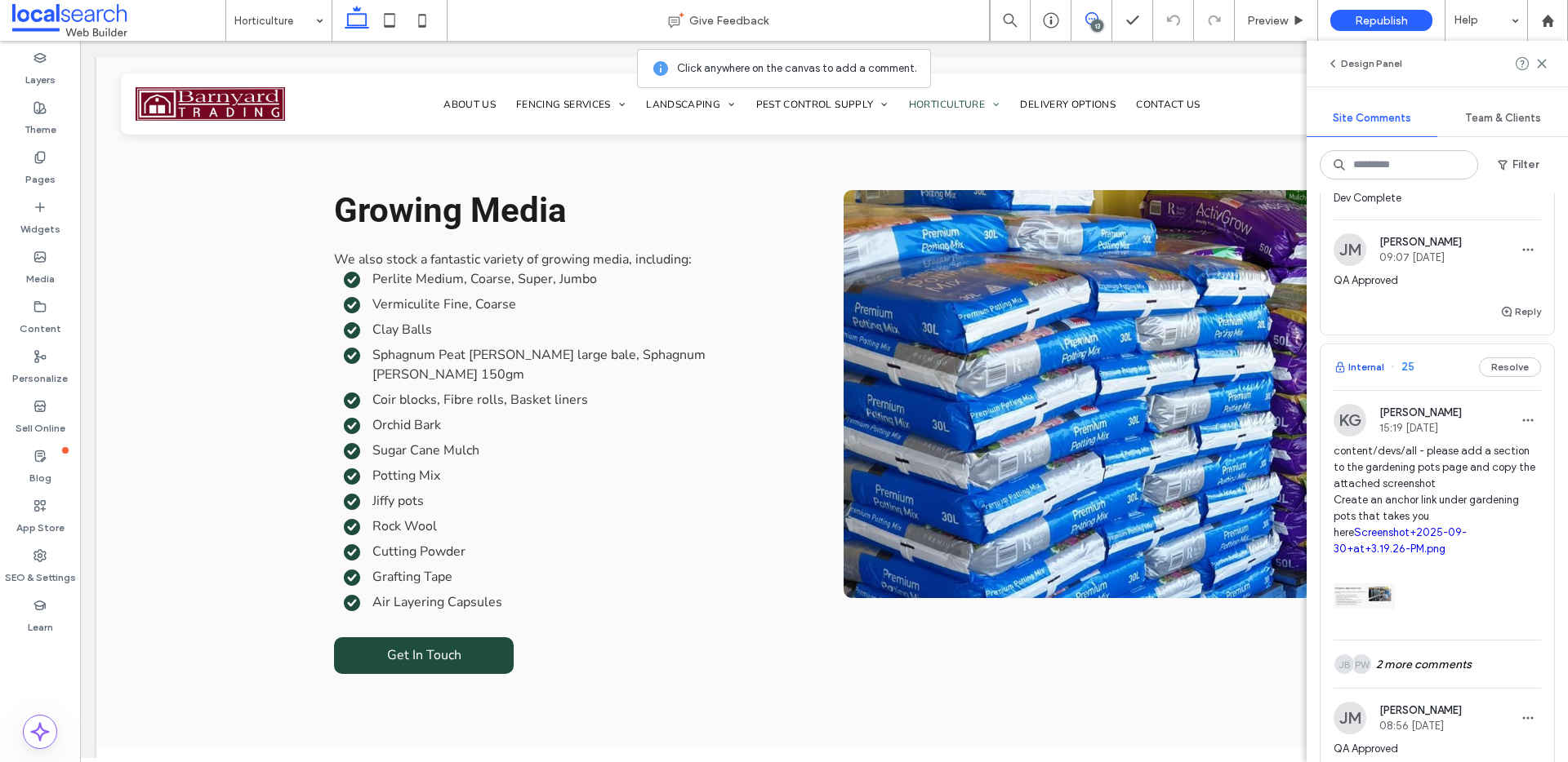
click at [1342, 376] on span "button" at bounding box center [1341, 367] width 15 height 18
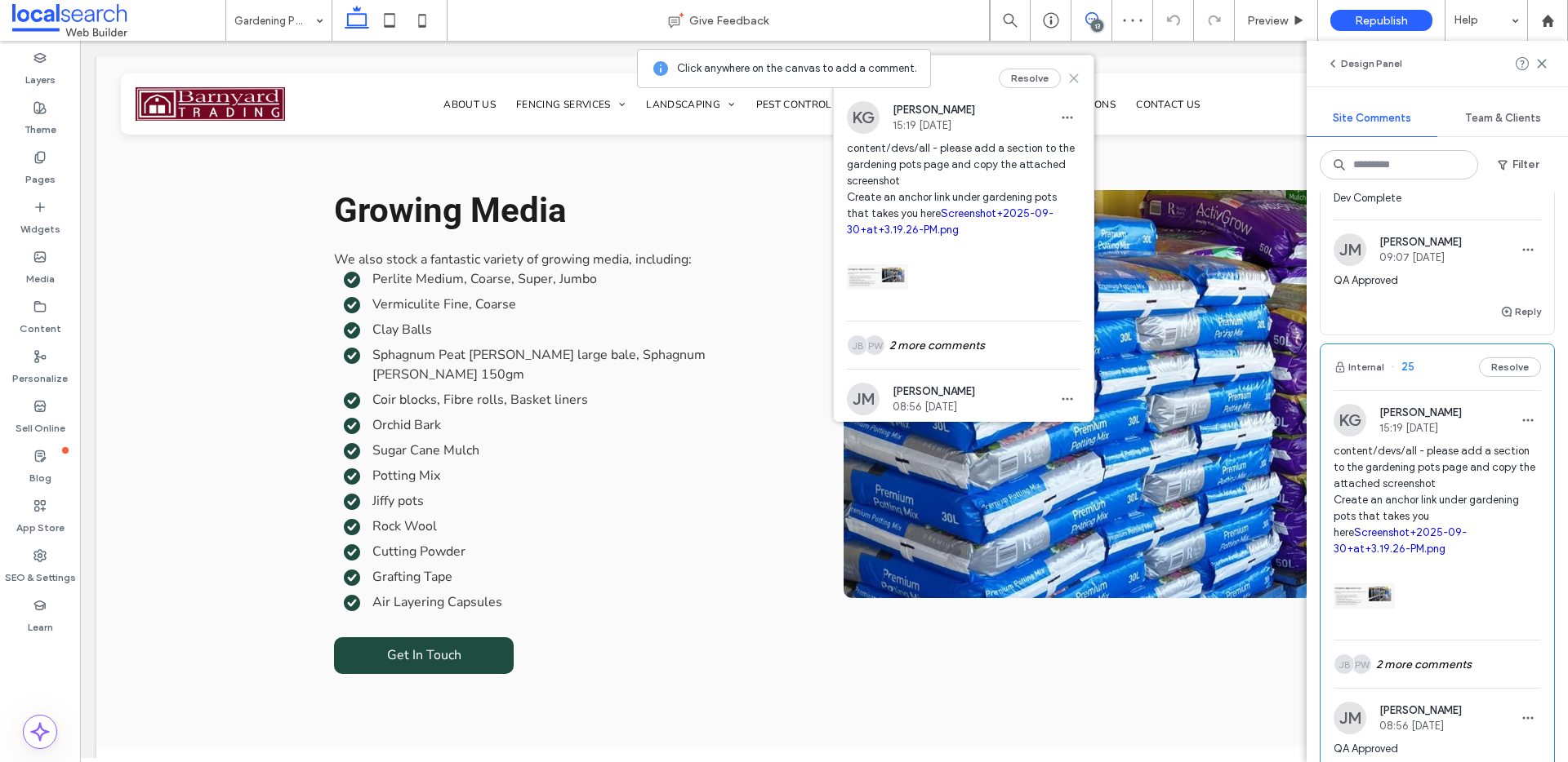
click at [1070, 79] on use at bounding box center [1073, 78] width 7 height 7
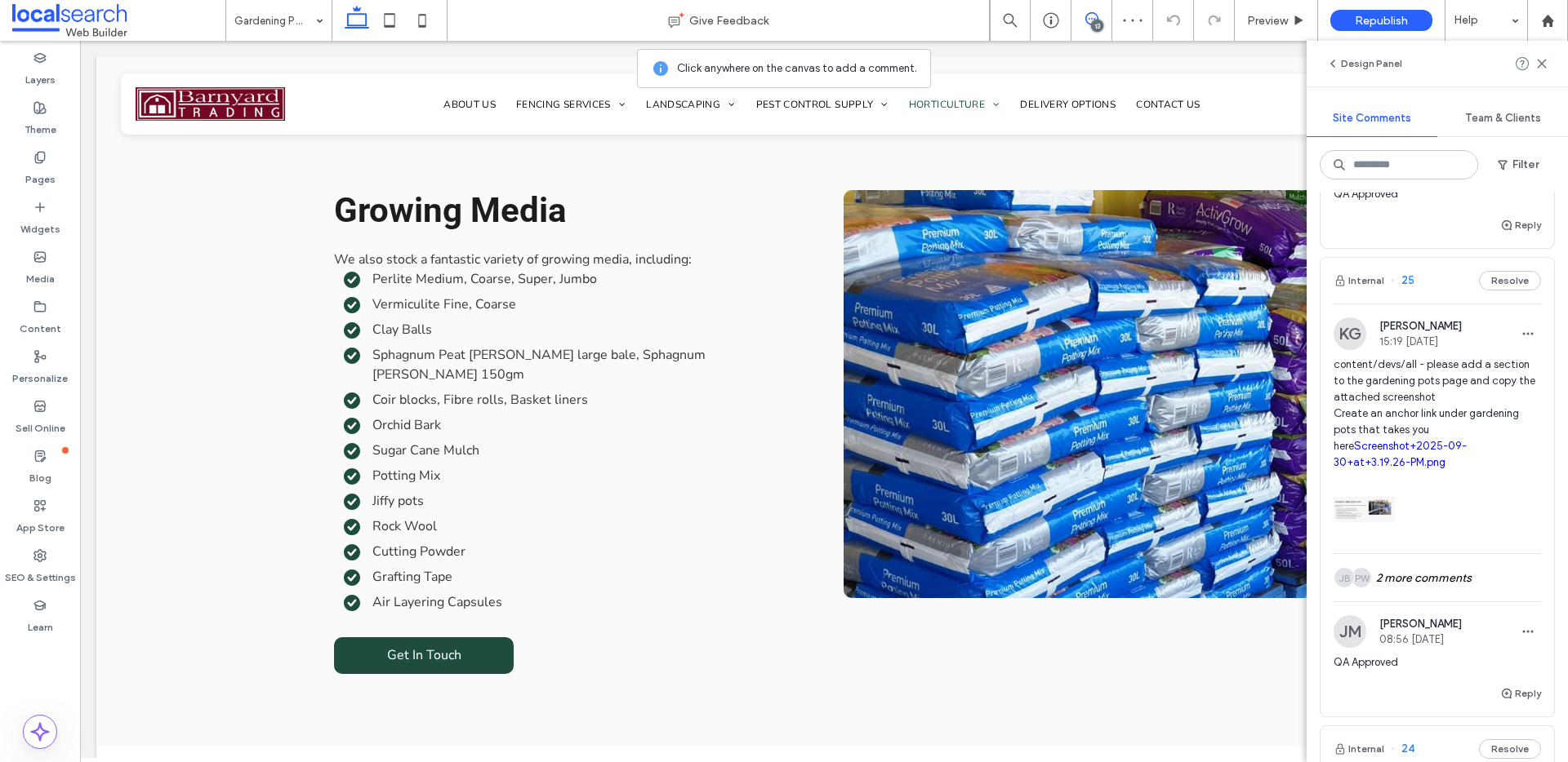
scroll to position [697, 0]
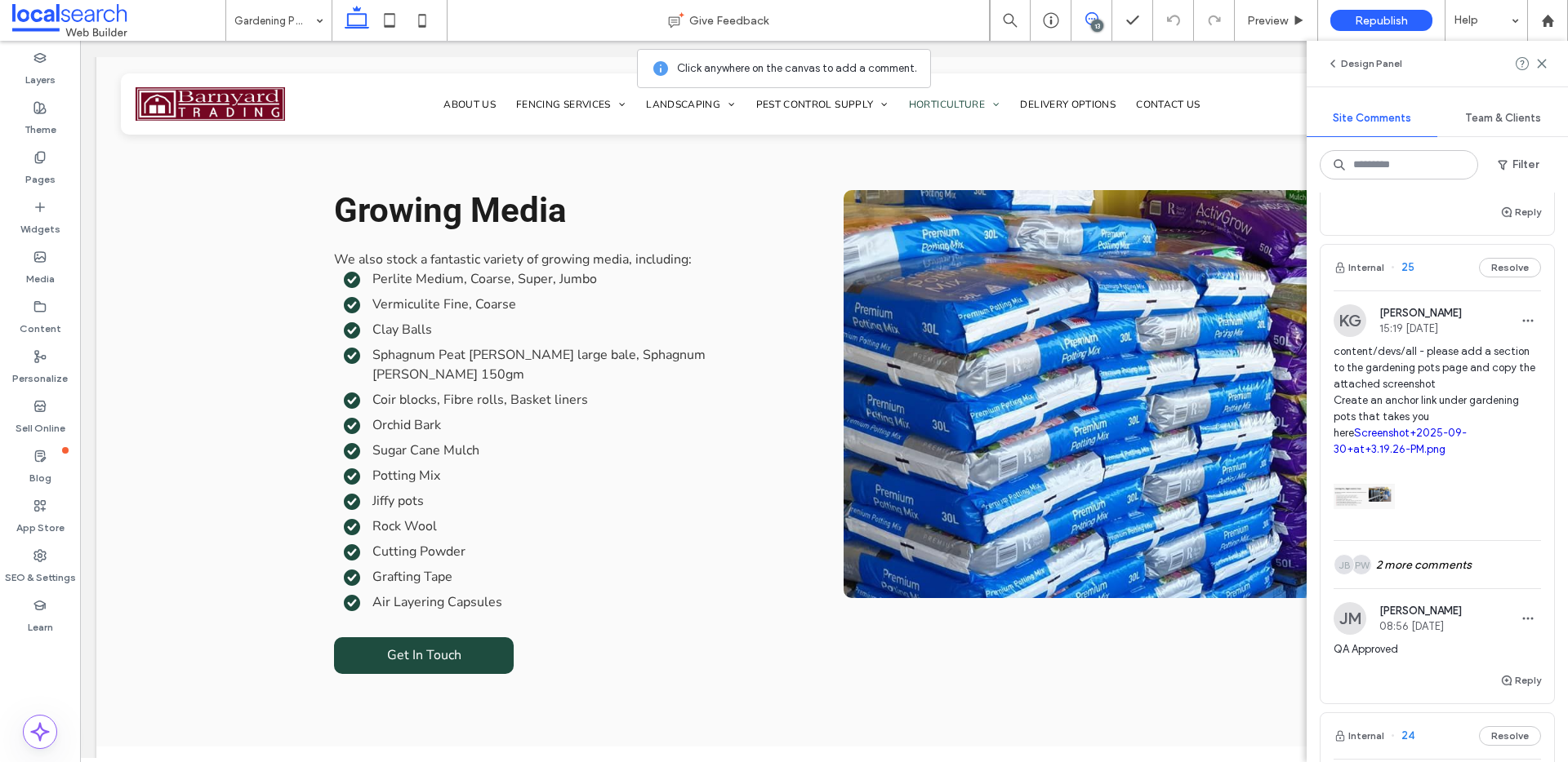
click at [1432, 450] on link "Screenshot+2025-09-30+at+3.19.26-PM.png" at bounding box center [1400, 441] width 133 height 29
click at [1506, 277] on button "Resolve" at bounding box center [1510, 267] width 62 height 20
click at [1368, 277] on button "Internal" at bounding box center [1359, 267] width 51 height 20
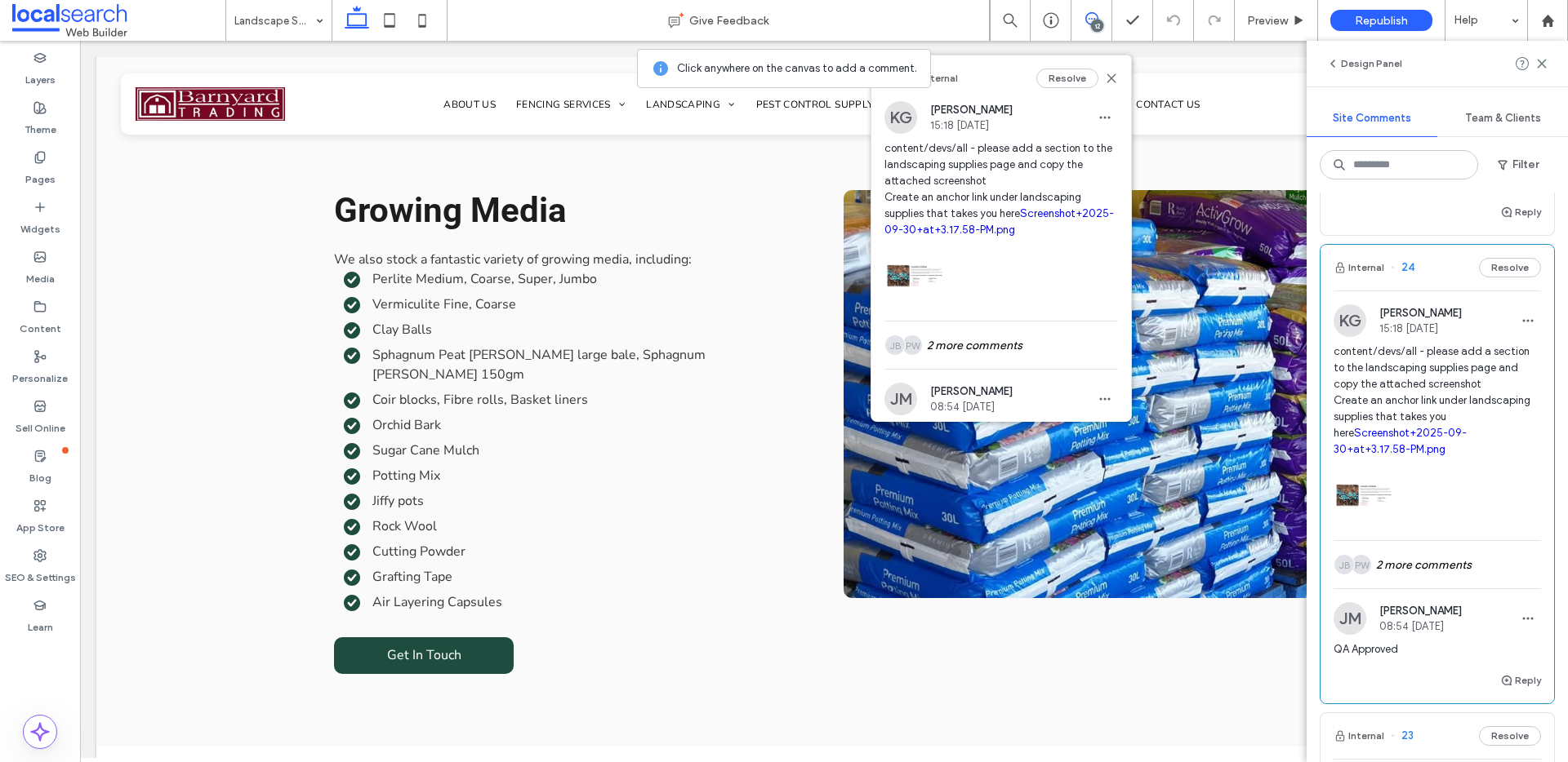
click at [952, 228] on link "Screenshot+2025-09-30+at+3.17.58-PM.png" at bounding box center [998, 221] width 229 height 29
click at [1104, 79] on icon at bounding box center [1111, 79] width 13 height 13
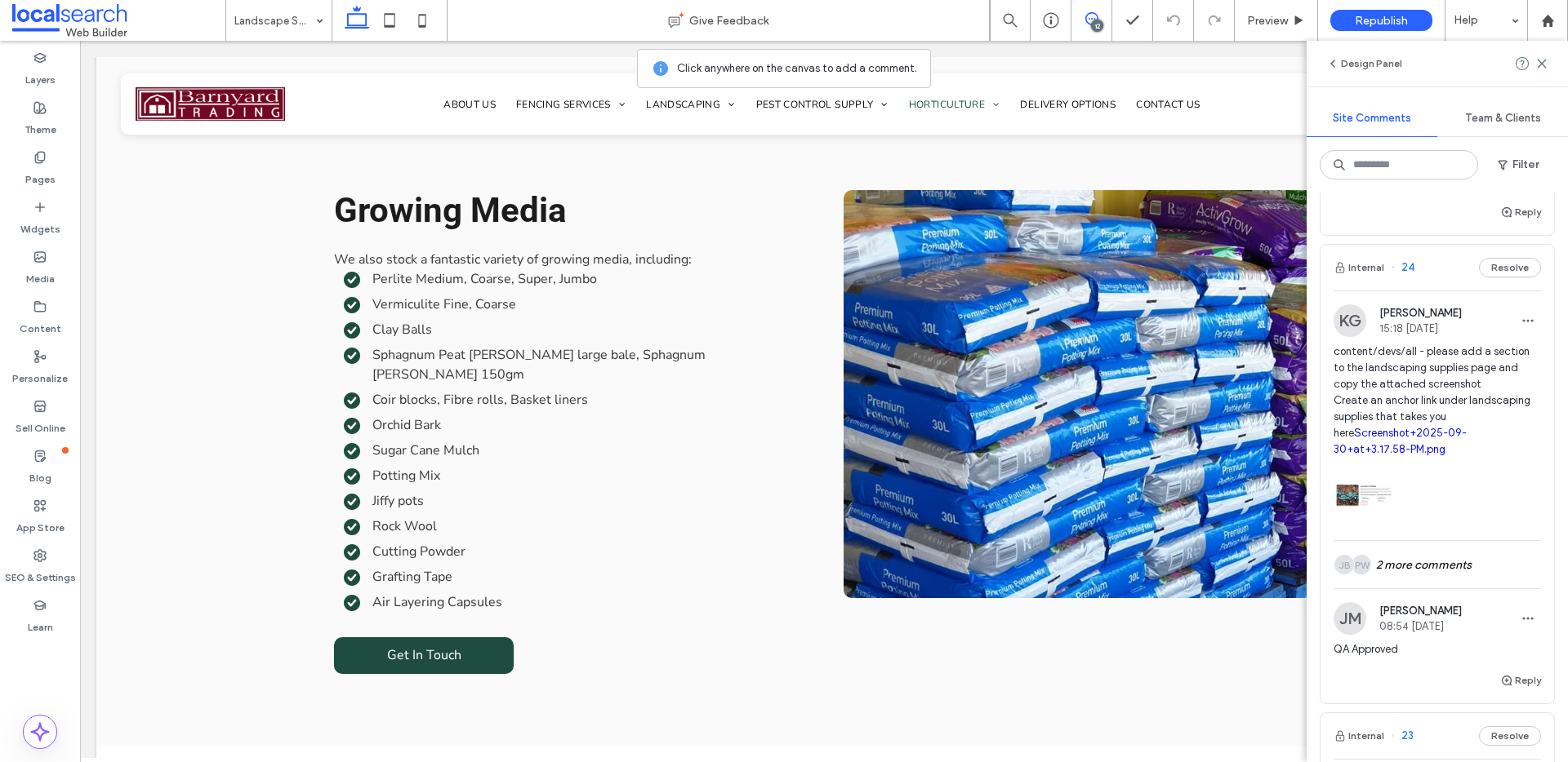
click at [1097, 20] on div "12" at bounding box center [1097, 25] width 12 height 12
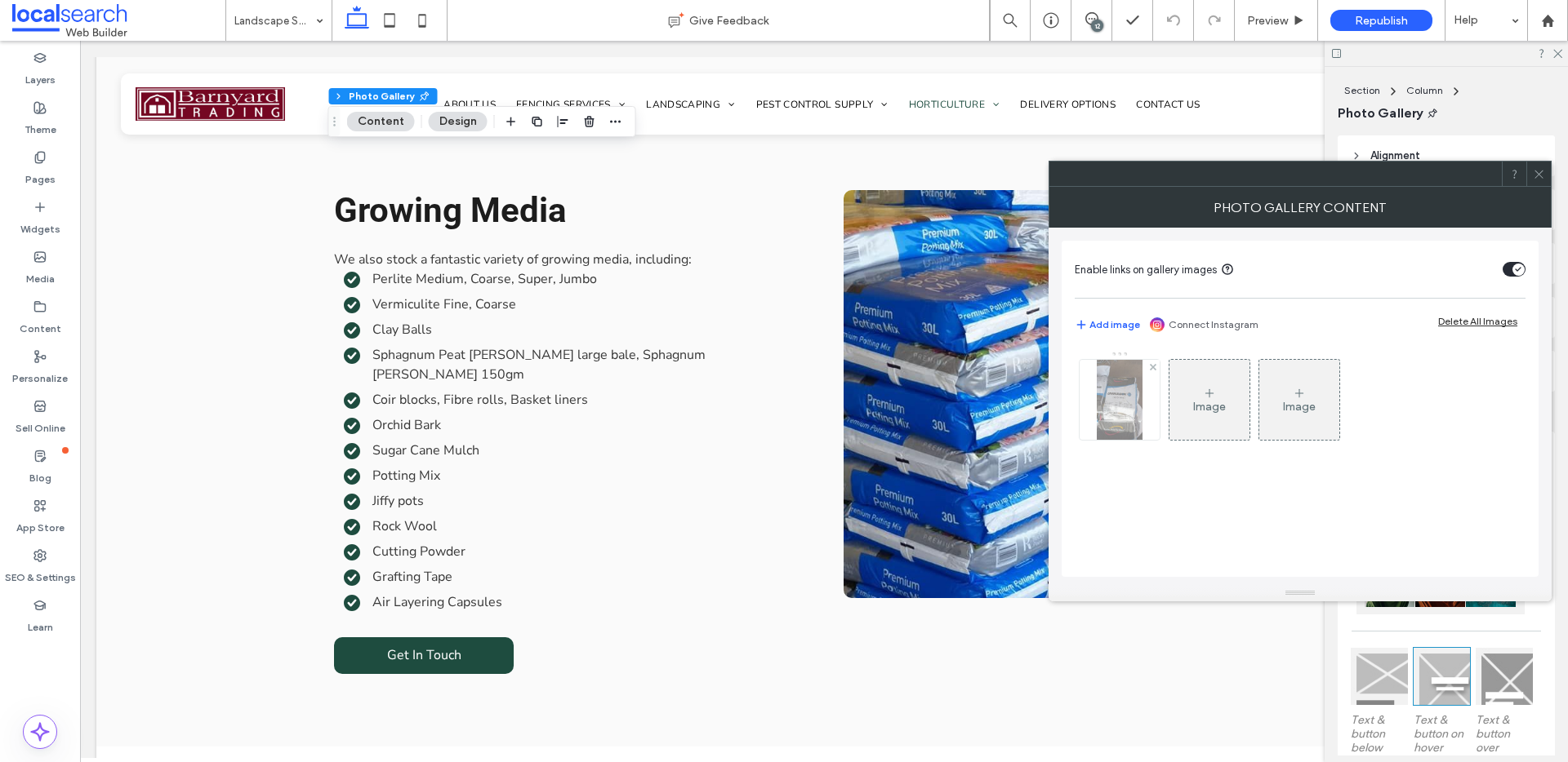
click at [1147, 409] on div at bounding box center [1118, 399] width 80 height 80
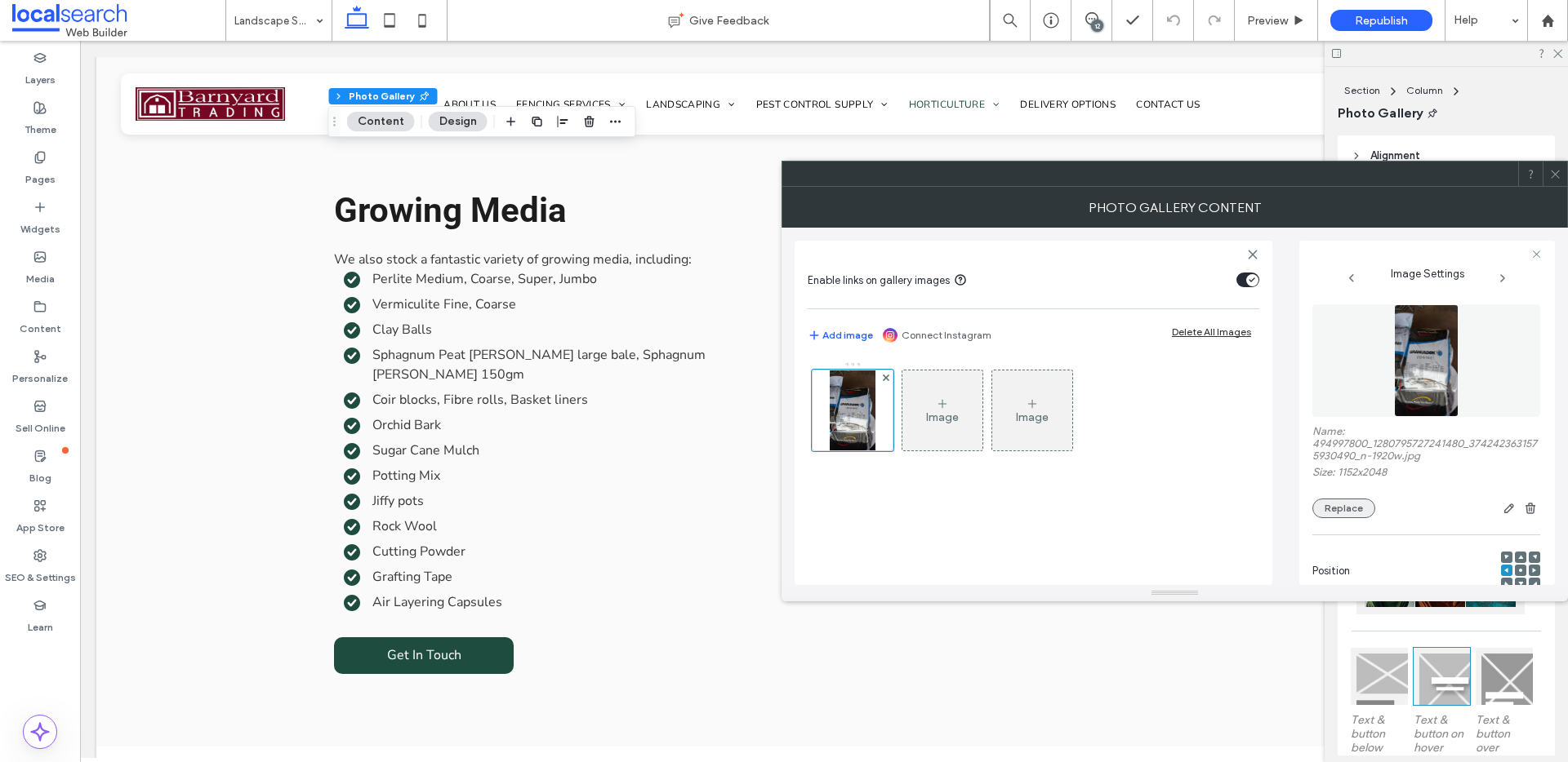
click at [1341, 508] on button "Replace" at bounding box center [1343, 508] width 63 height 20
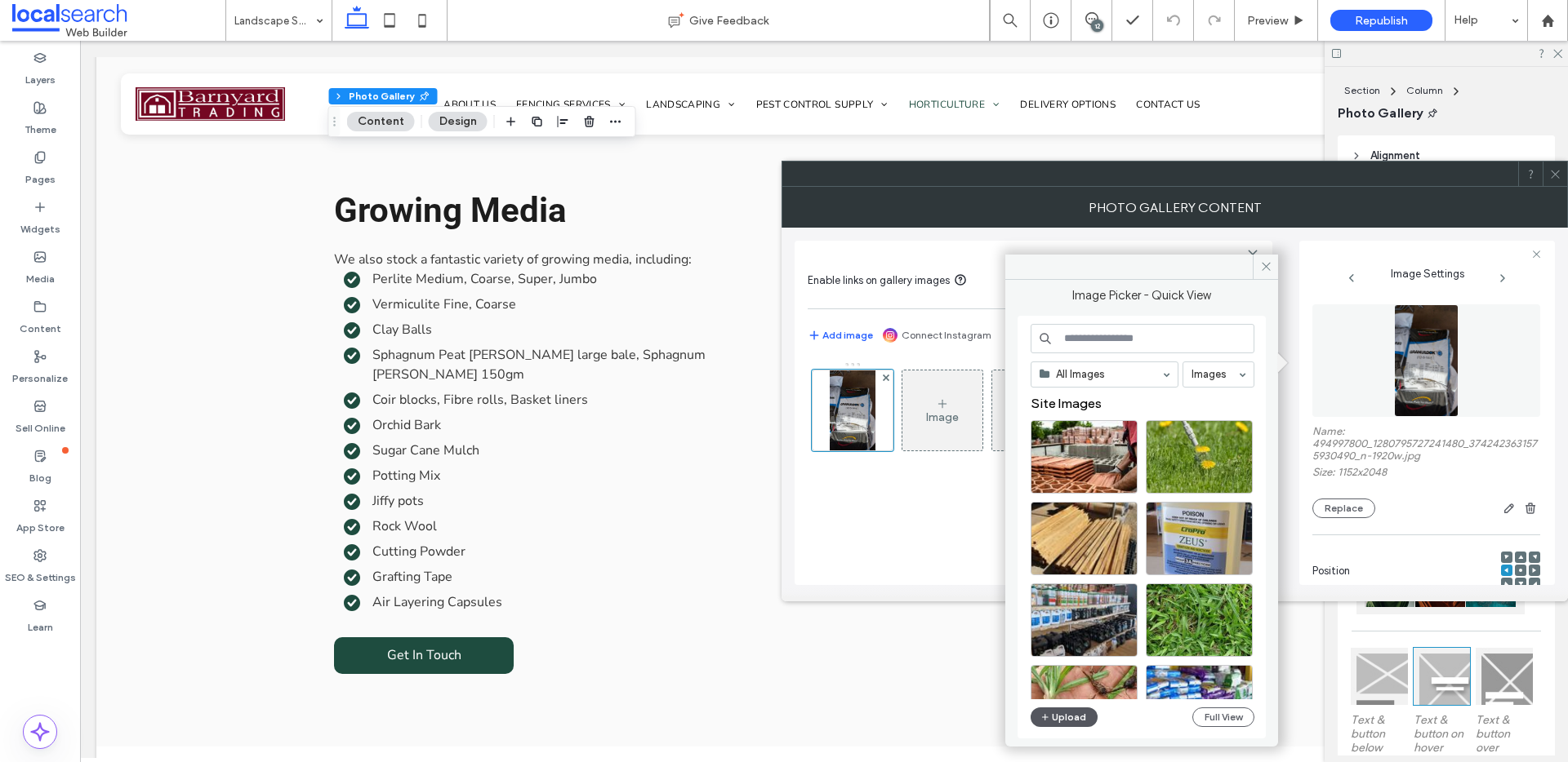
click at [1055, 717] on button "Upload" at bounding box center [1063, 717] width 67 height 20
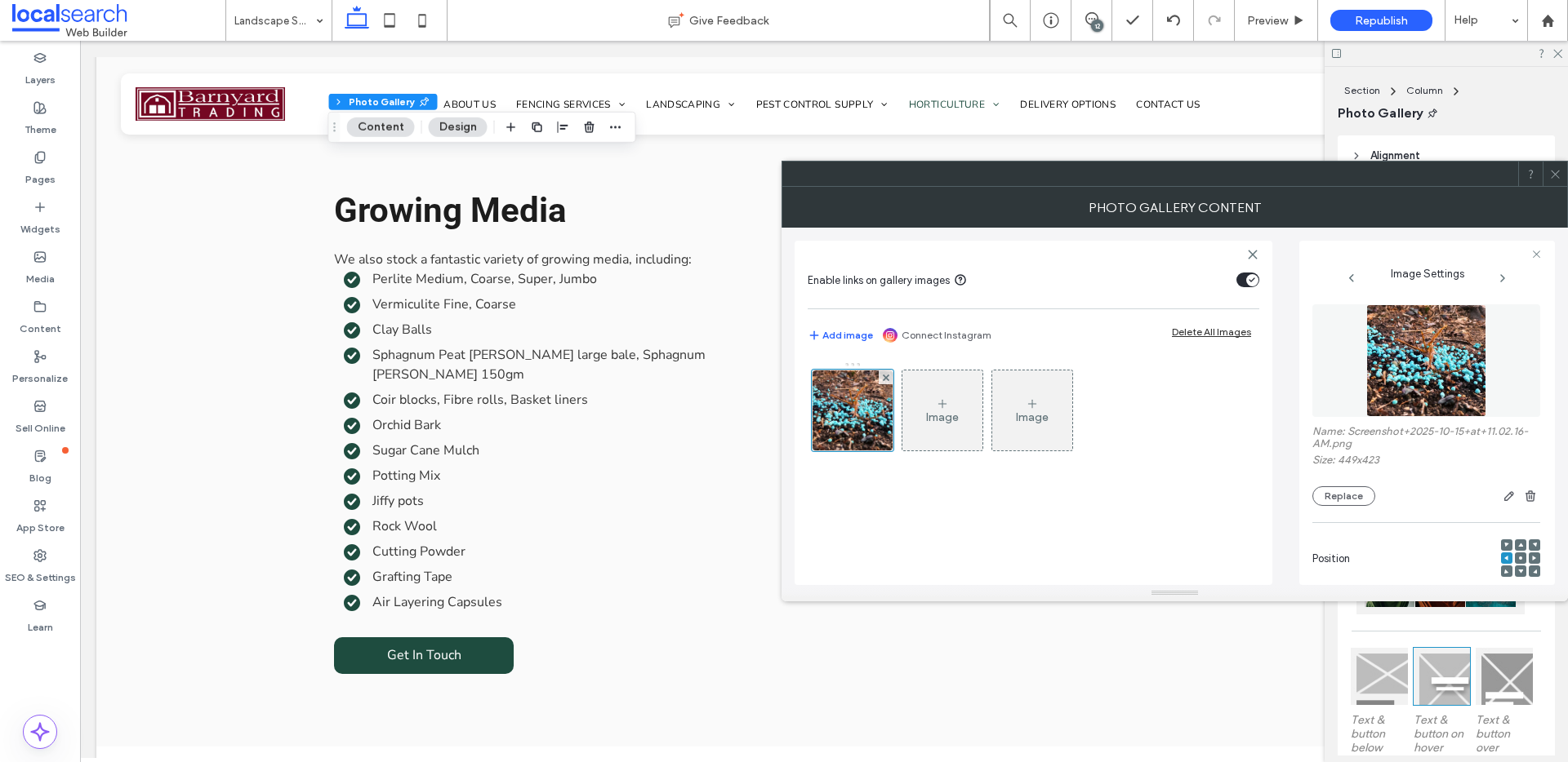
scroll to position [478, 0]
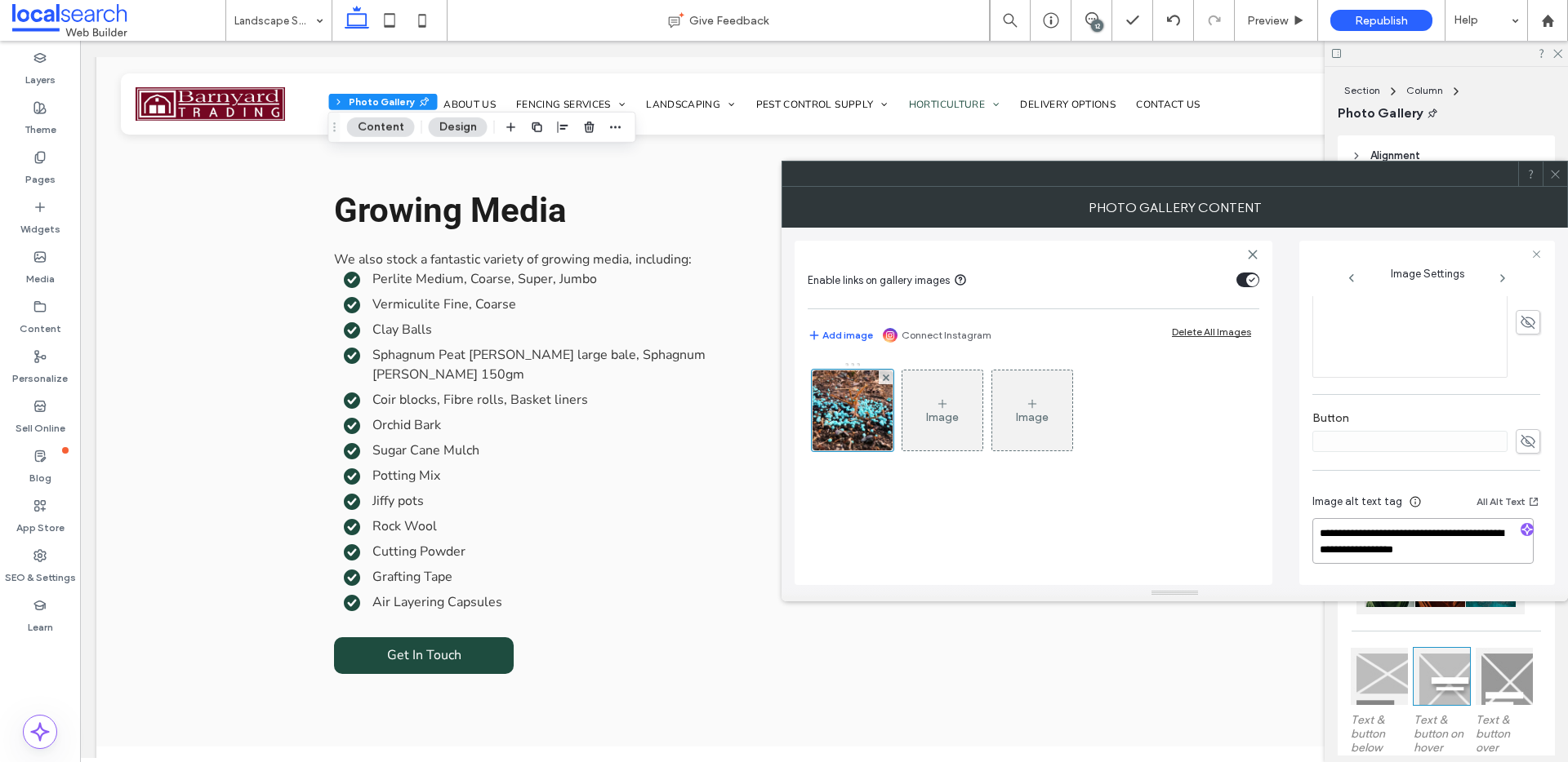
drag, startPoint x: 1450, startPoint y: 531, endPoint x: 1456, endPoint y: 578, distance: 47.4
click at [1456, 578] on div "**********" at bounding box center [1426, 532] width 228 height 105
click at [1523, 535] on icon "button" at bounding box center [1527, 530] width 11 height 11
click at [1443, 556] on textarea "**********" at bounding box center [1423, 541] width 221 height 46
paste textarea "**********"
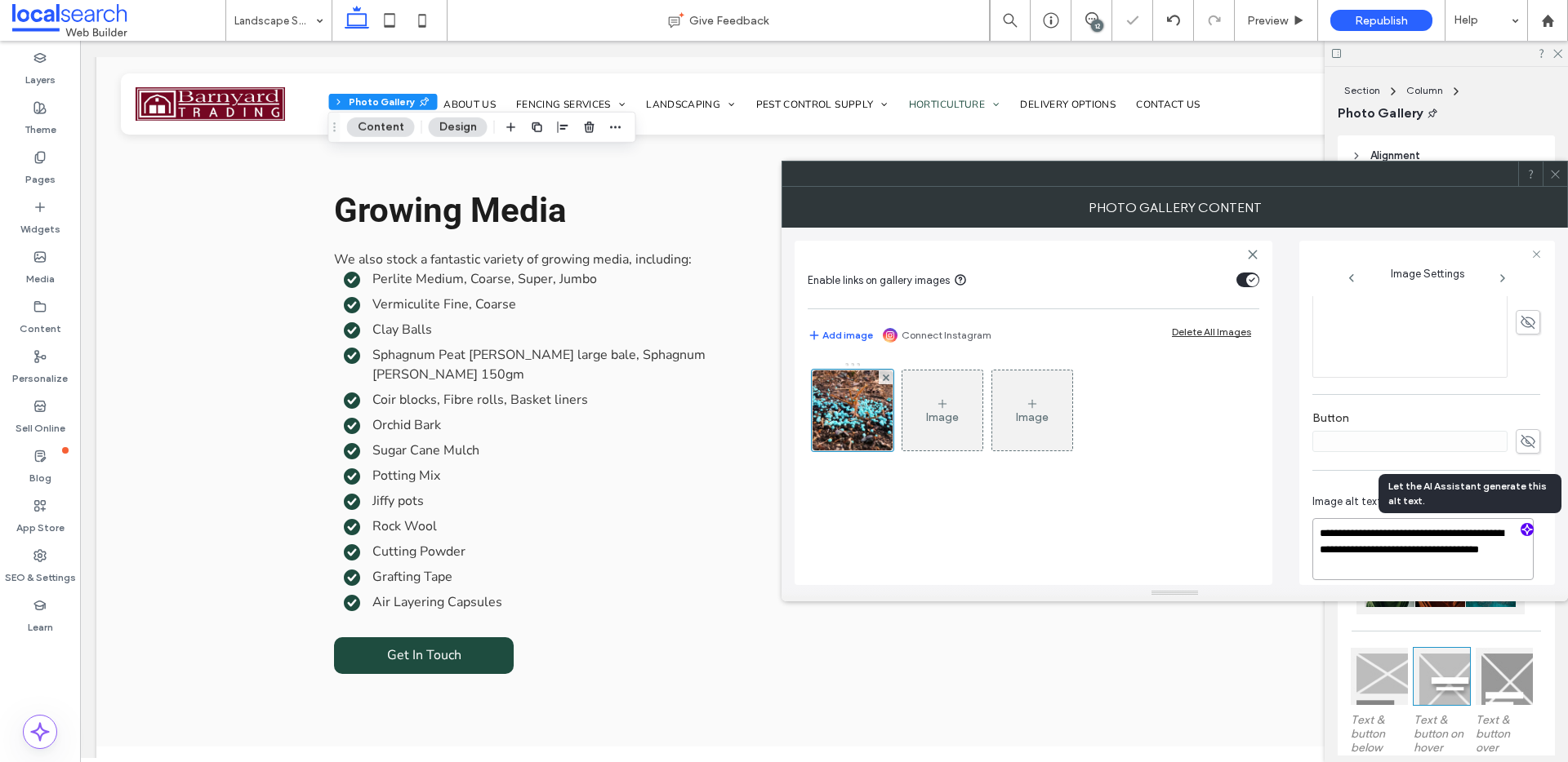
scroll to position [2, 0]
type textarea "**********"
click at [1561, 172] on icon at bounding box center [1555, 174] width 12 height 12
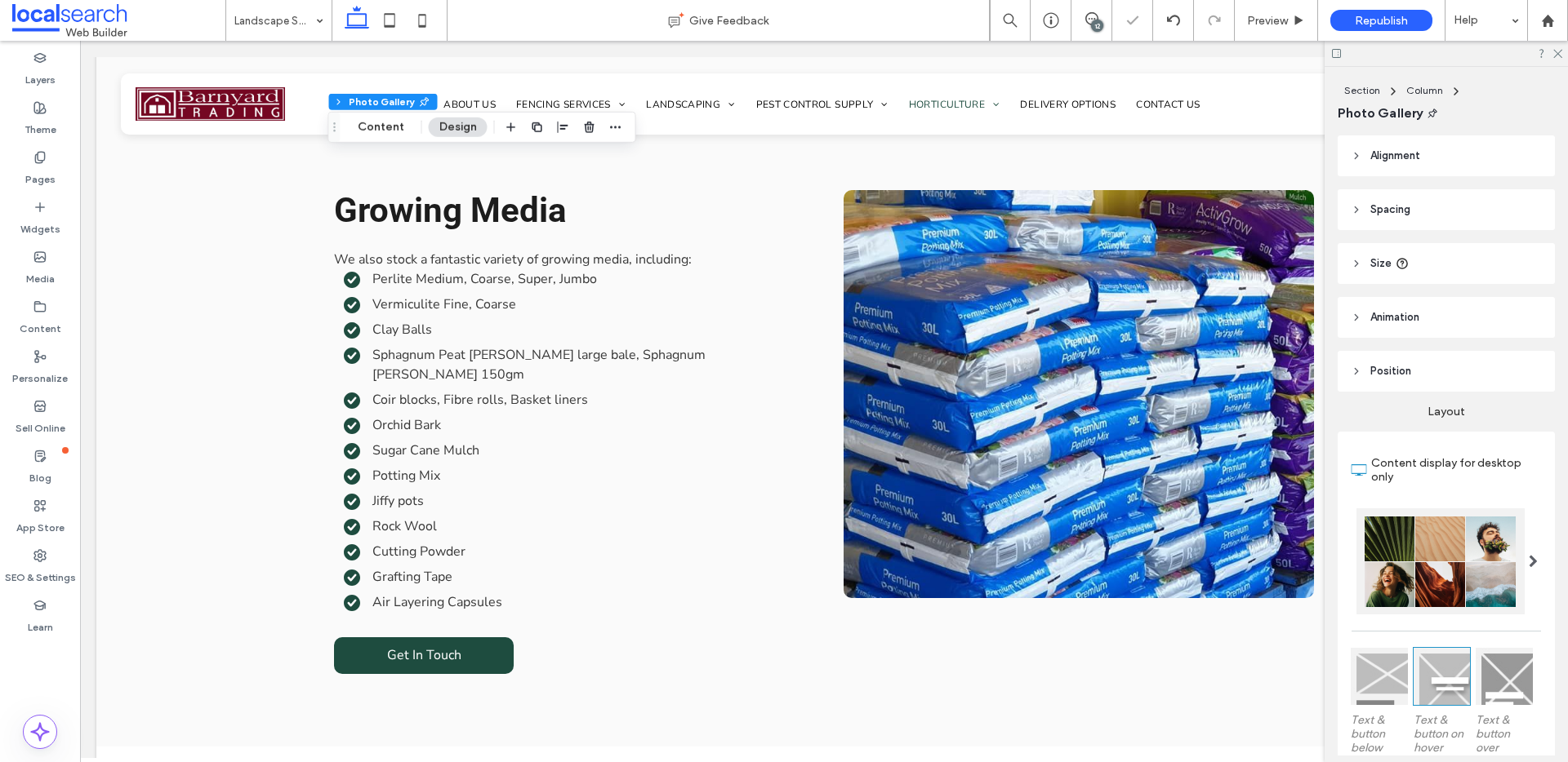
click at [1098, 22] on div "12" at bounding box center [1097, 25] width 12 height 12
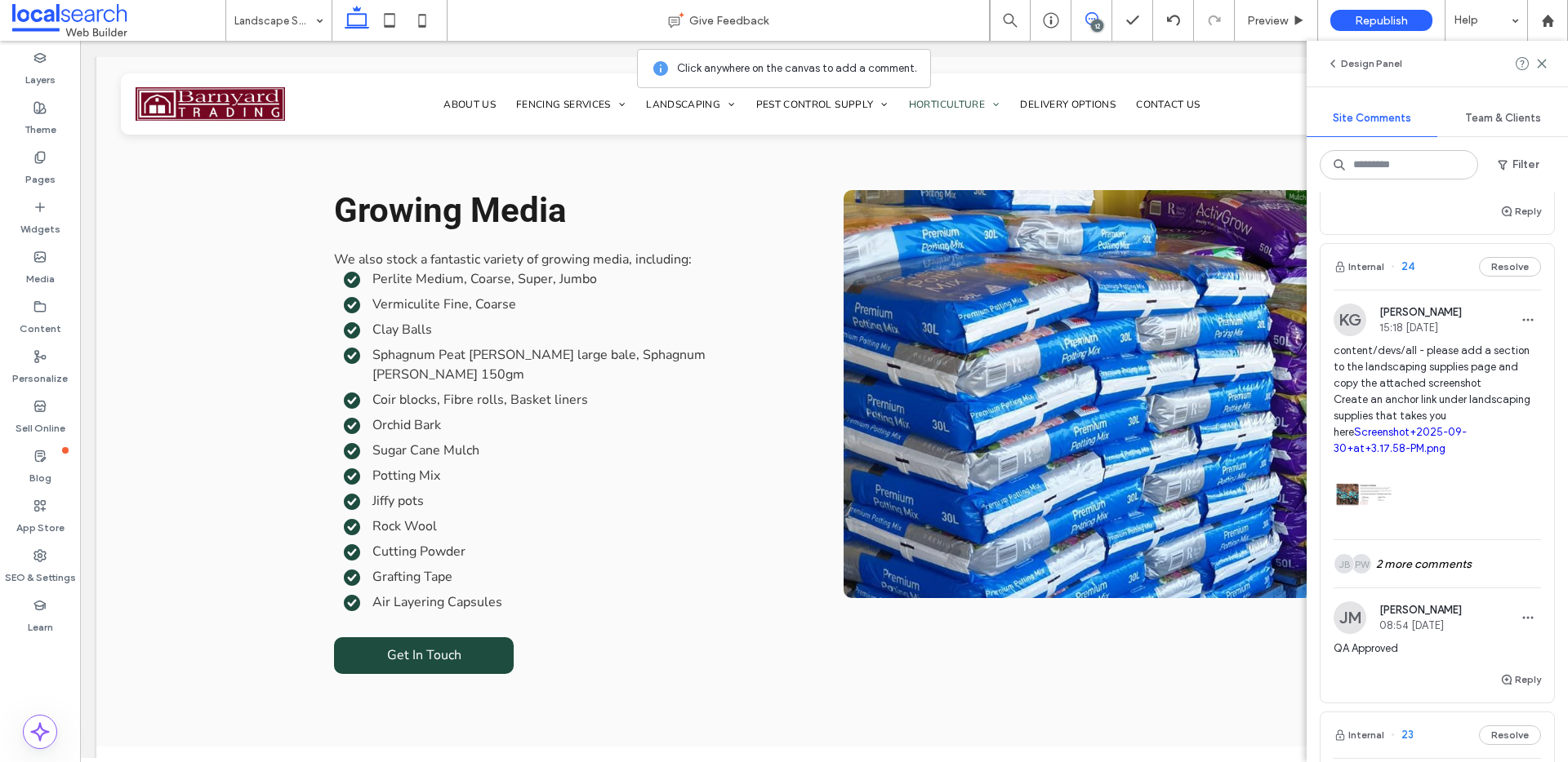
scroll to position [600, 0]
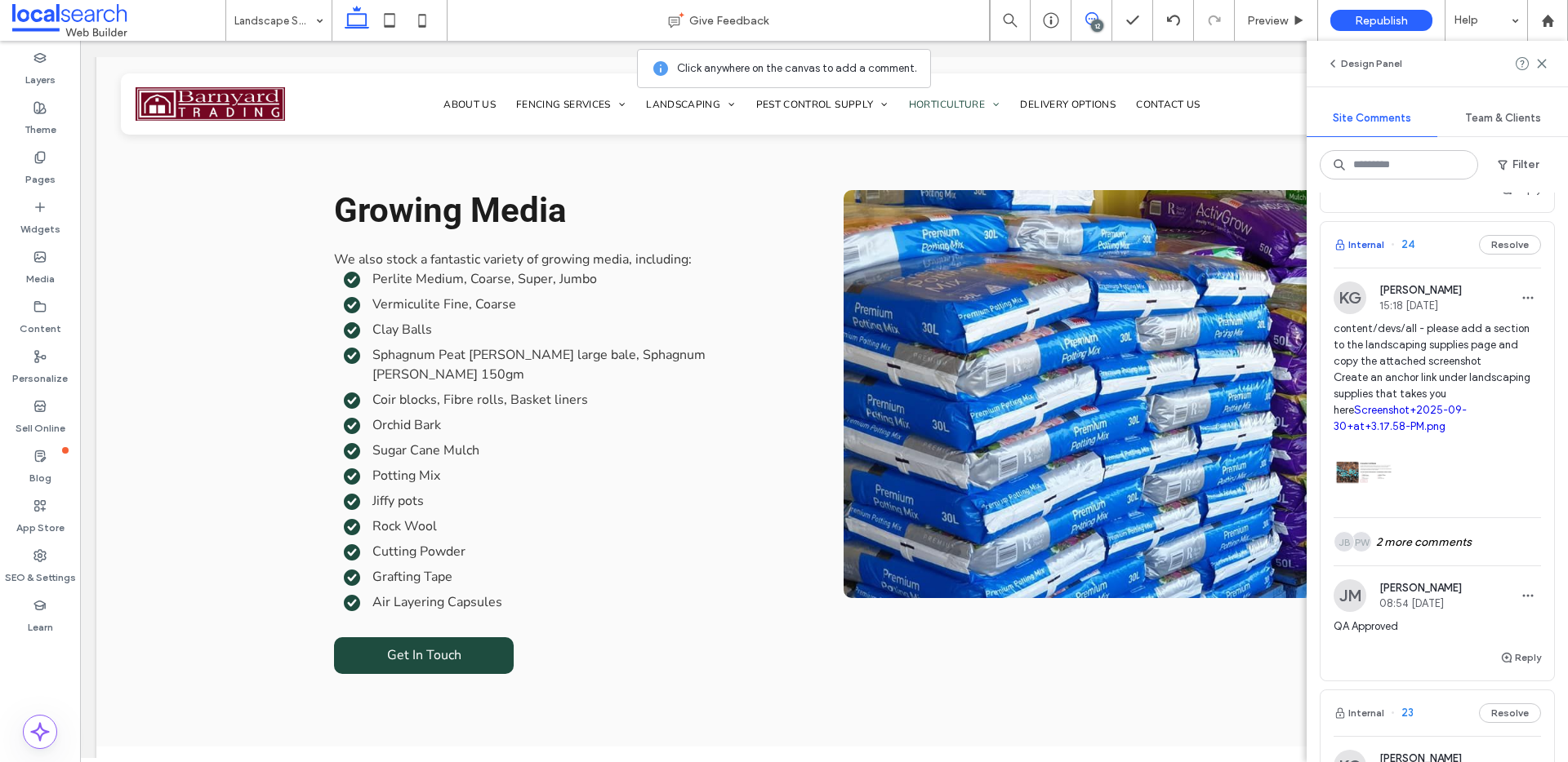
click at [1368, 255] on button "Internal" at bounding box center [1359, 244] width 51 height 20
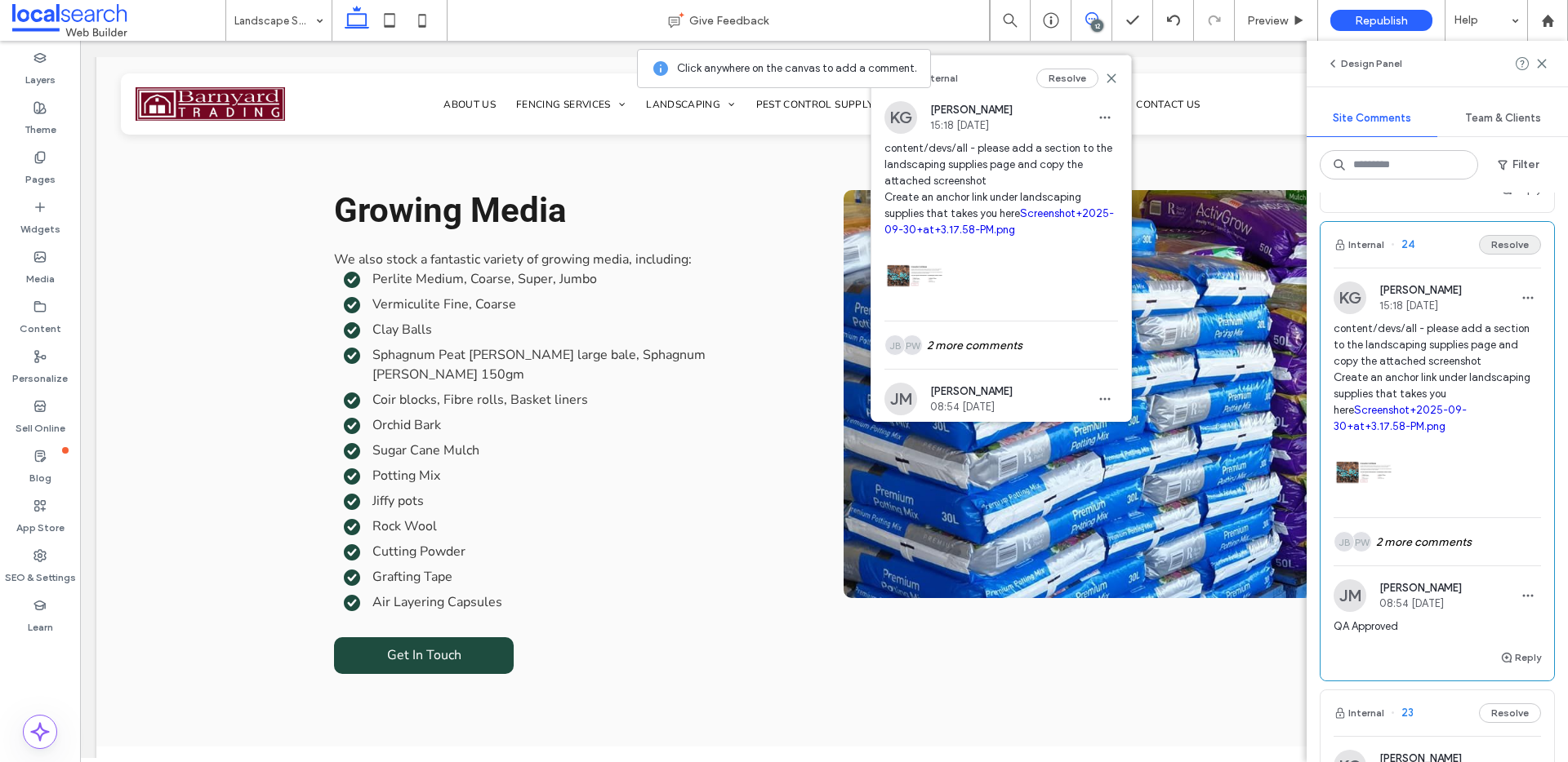
click at [1499, 255] on button "Resolve" at bounding box center [1510, 244] width 62 height 20
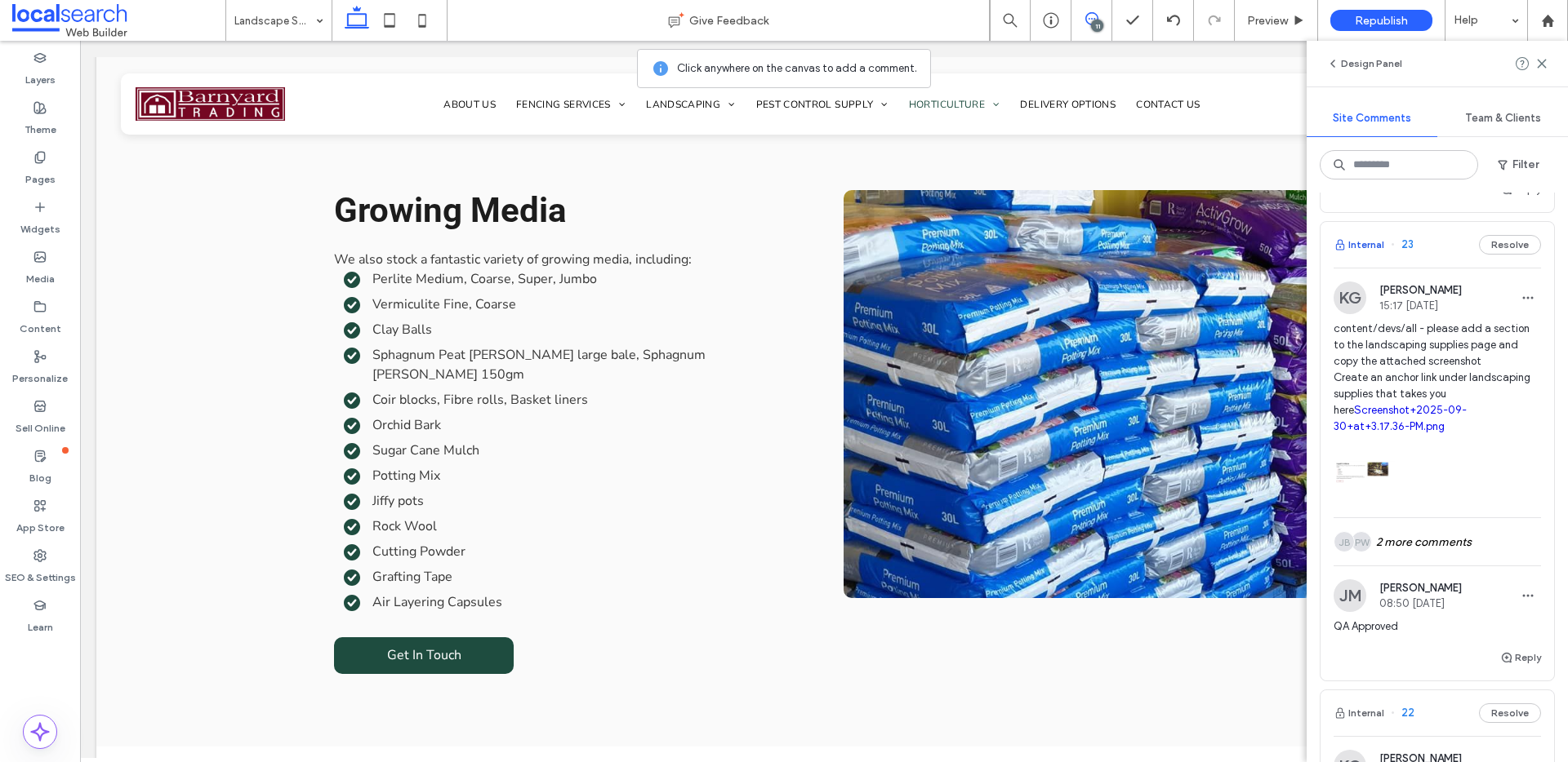
click at [1364, 255] on button "Internal" at bounding box center [1359, 244] width 51 height 20
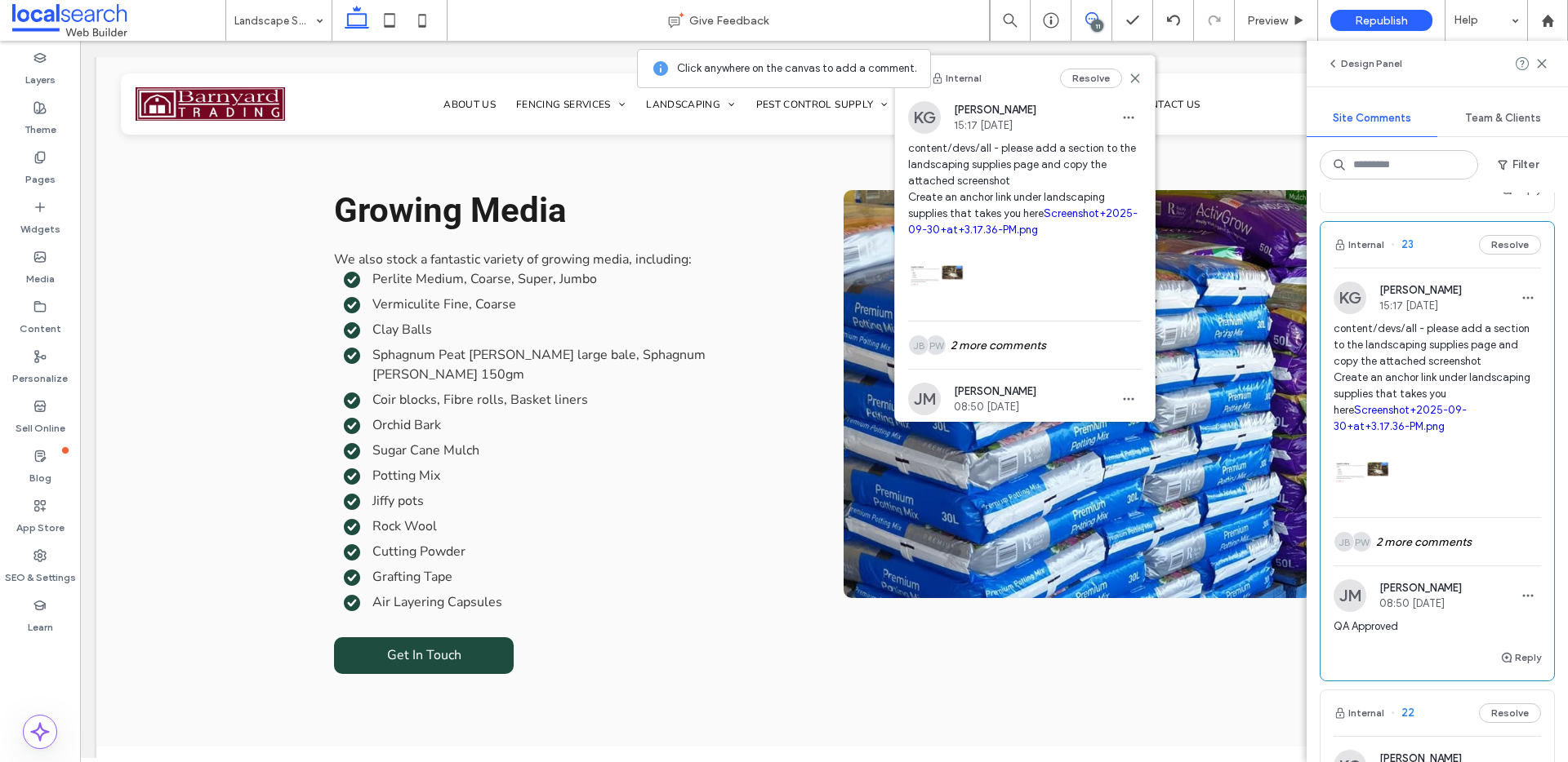
click at [1447, 422] on link "Screenshot+2025-09-30+at+3.17.36-PM.png" at bounding box center [1400, 418] width 133 height 29
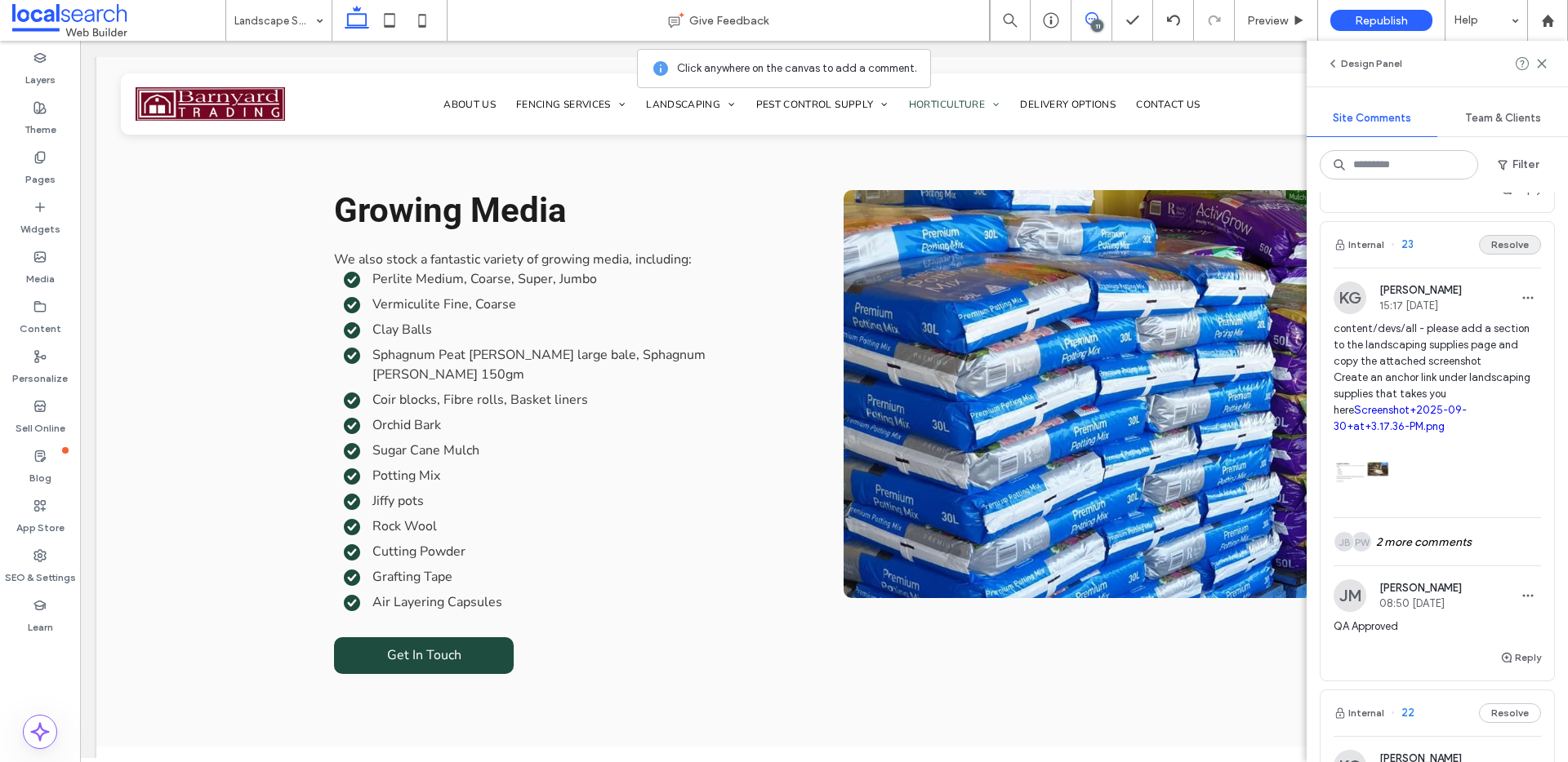
click at [1489, 255] on button "Resolve" at bounding box center [1510, 244] width 62 height 20
click at [1101, 20] on div "10" at bounding box center [1097, 25] width 12 height 12
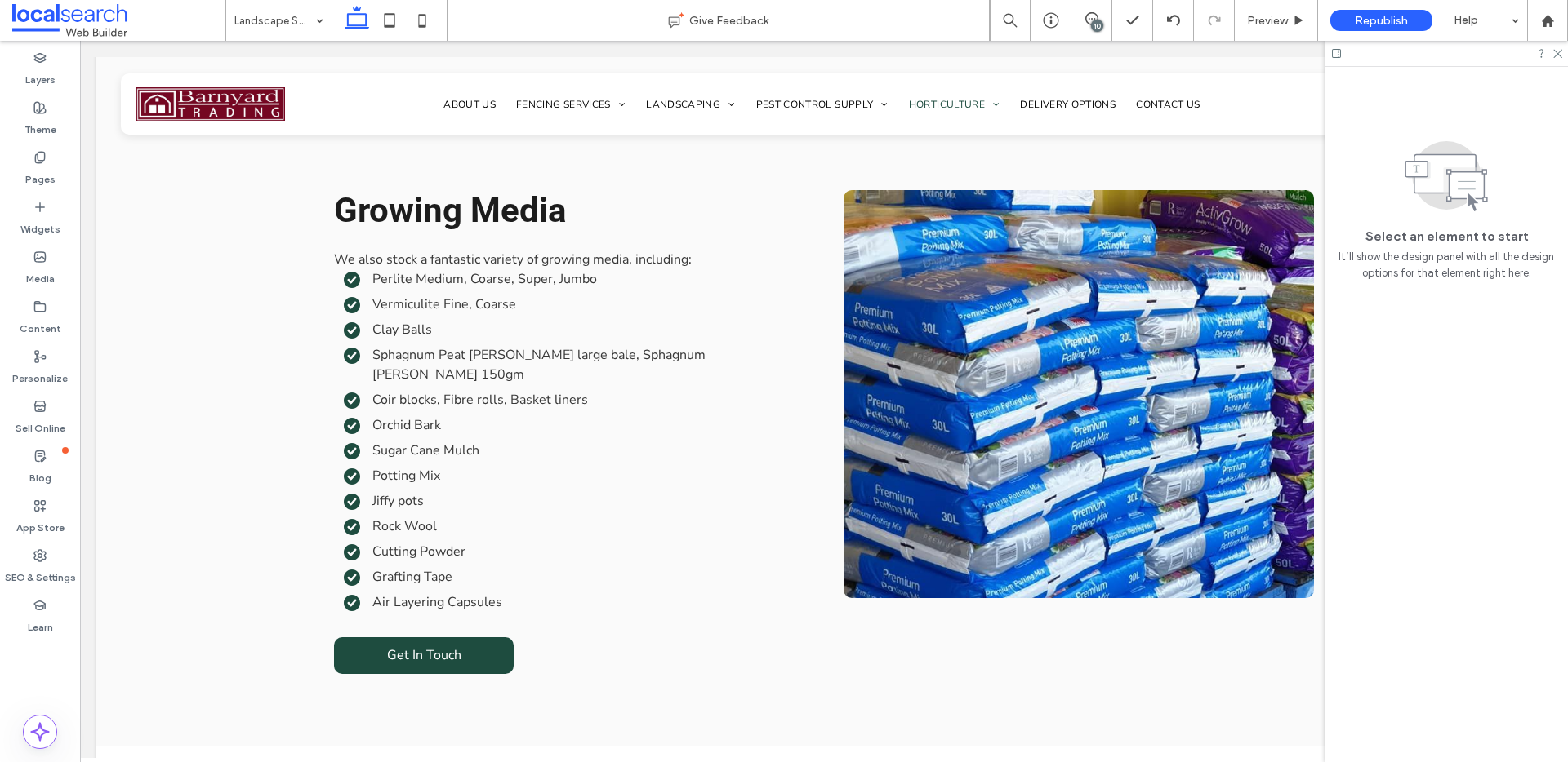
scroll to position [0, 0]
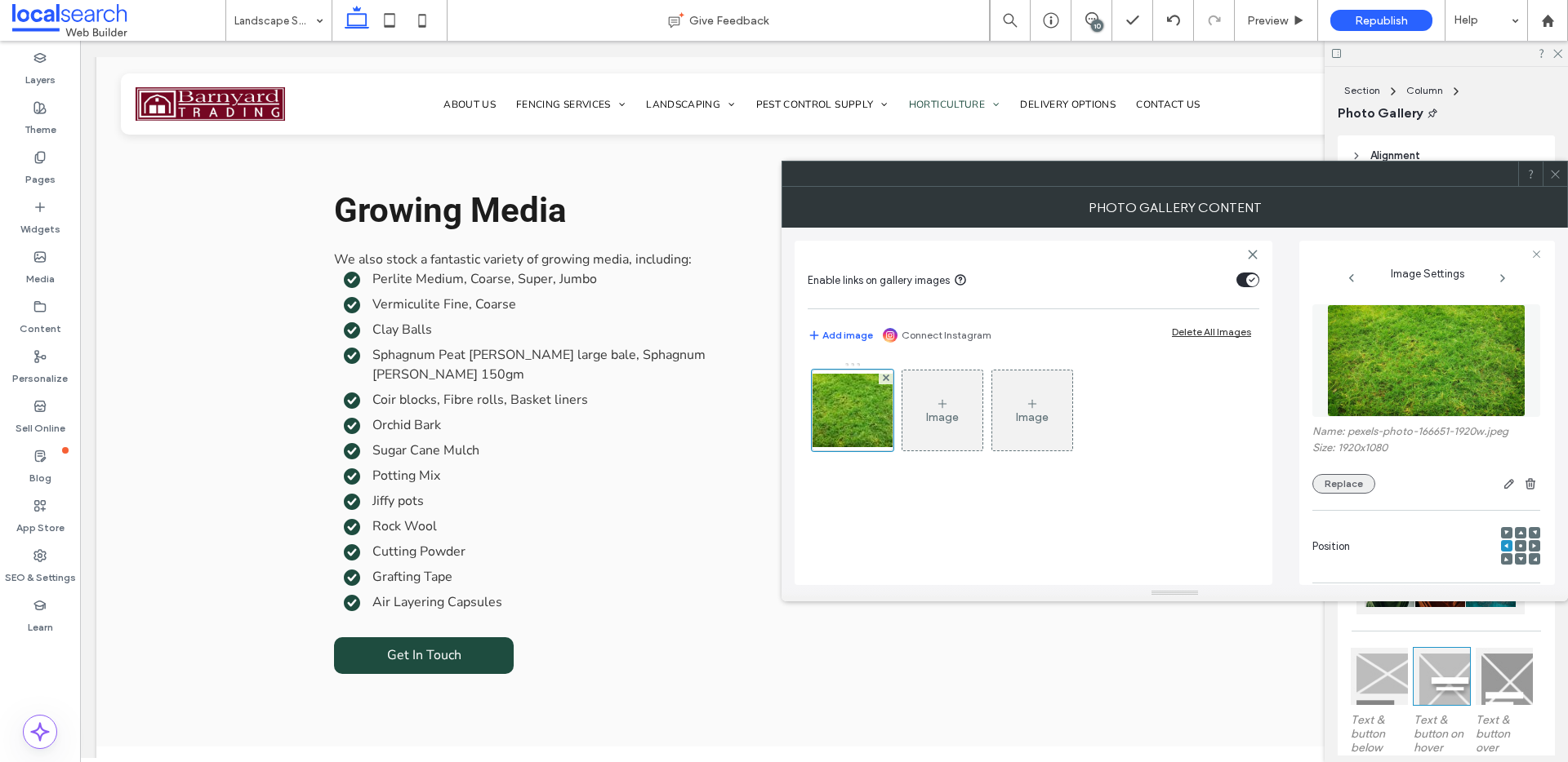
click at [1327, 485] on button "Replace" at bounding box center [1343, 483] width 63 height 20
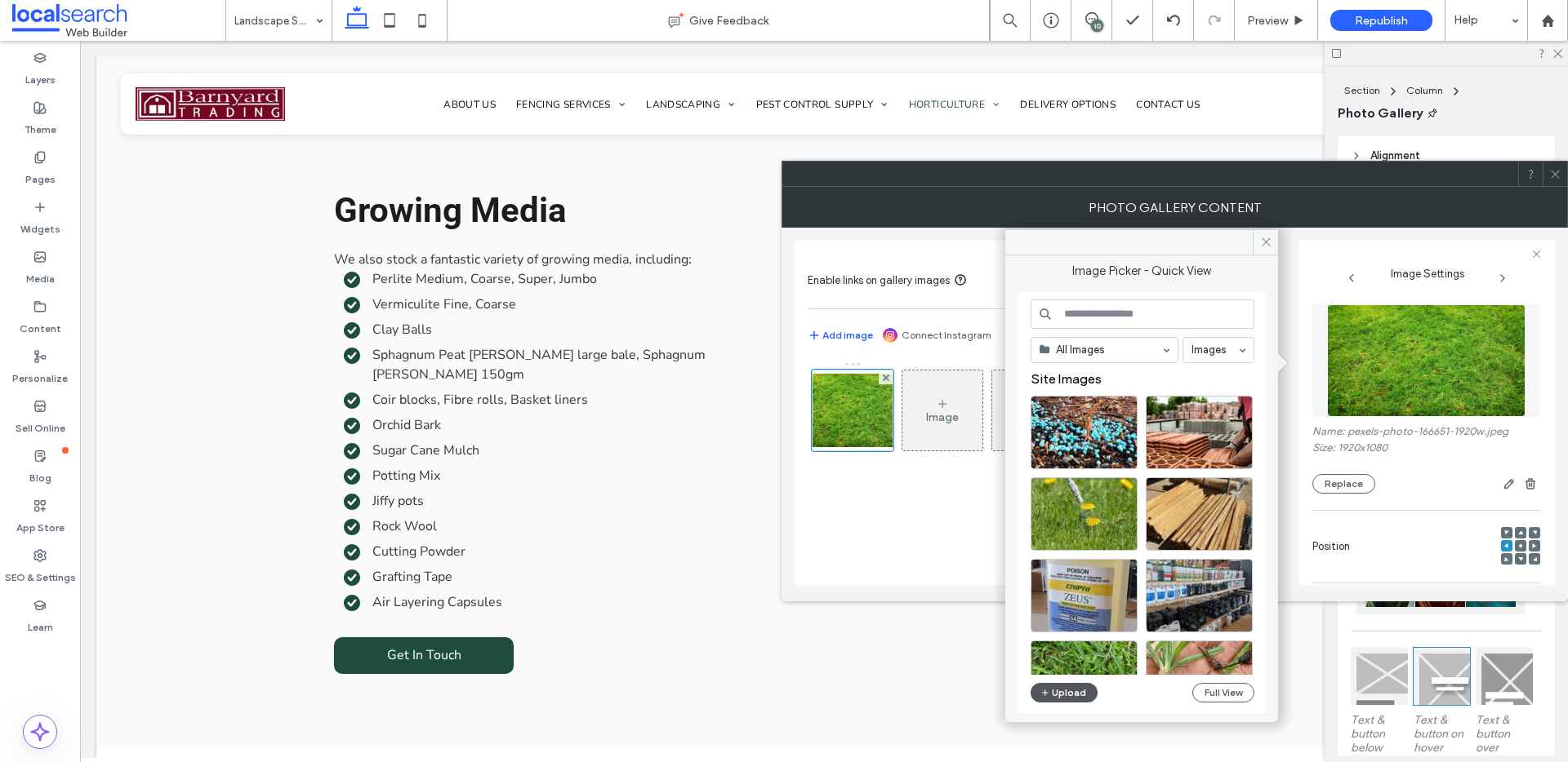
click at [1048, 687] on icon "button" at bounding box center [1045, 693] width 9 height 13
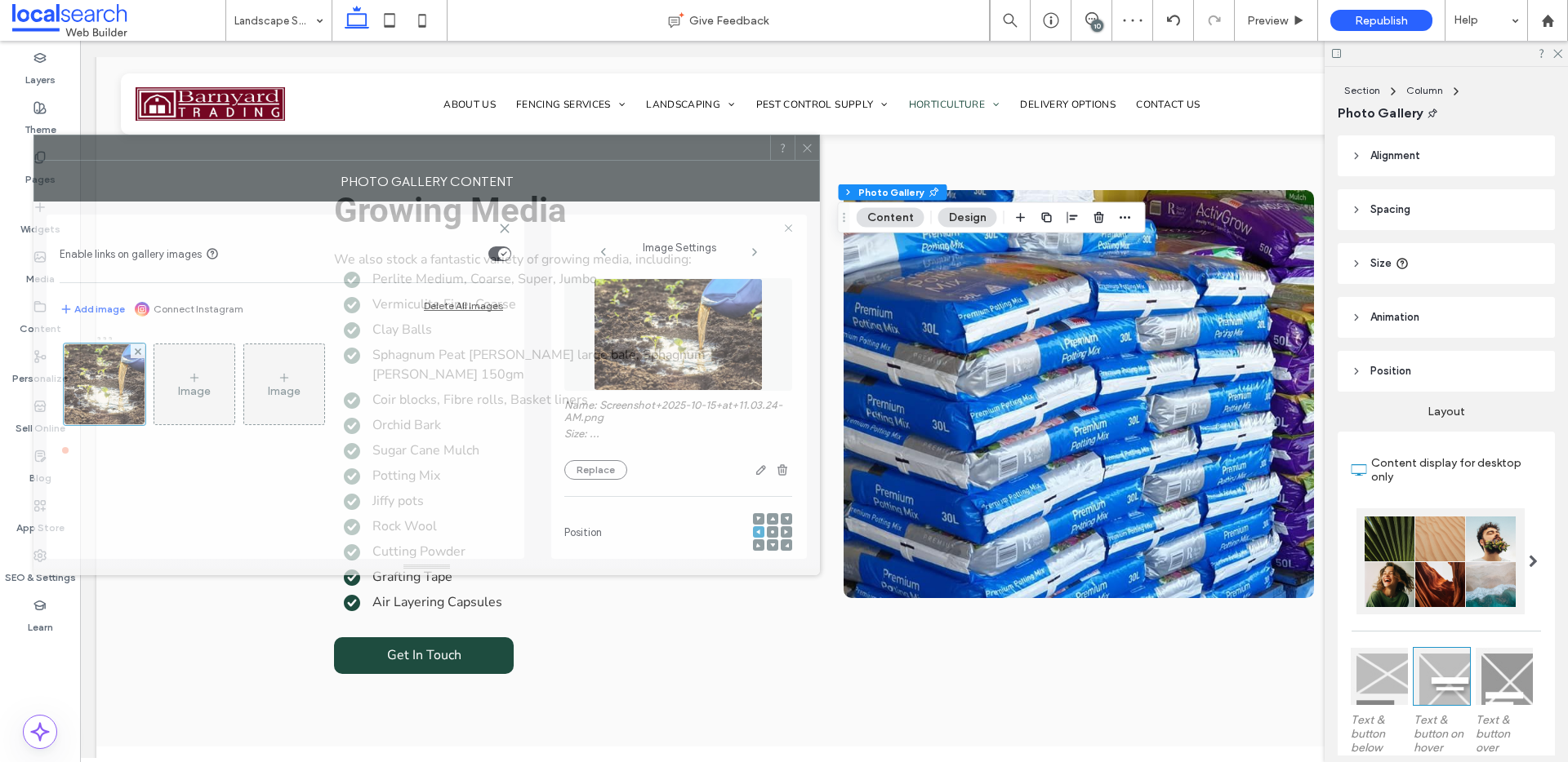
drag, startPoint x: 930, startPoint y: 192, endPoint x: 474, endPoint y: 166, distance: 456.7
click at [474, 166] on div "Photo Gallery Content" at bounding box center [426, 182] width 786 height 41
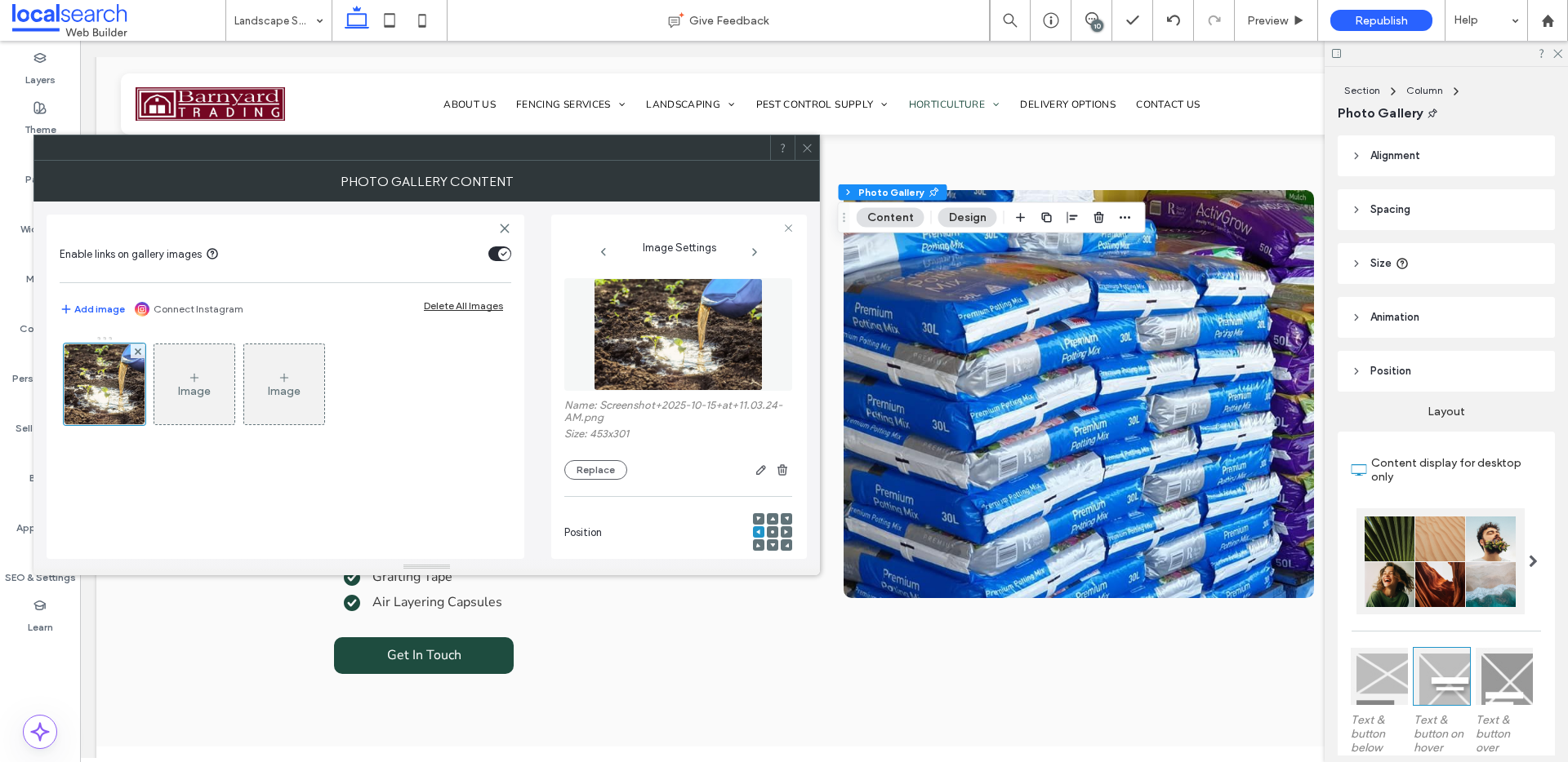
scroll to position [478, 0]
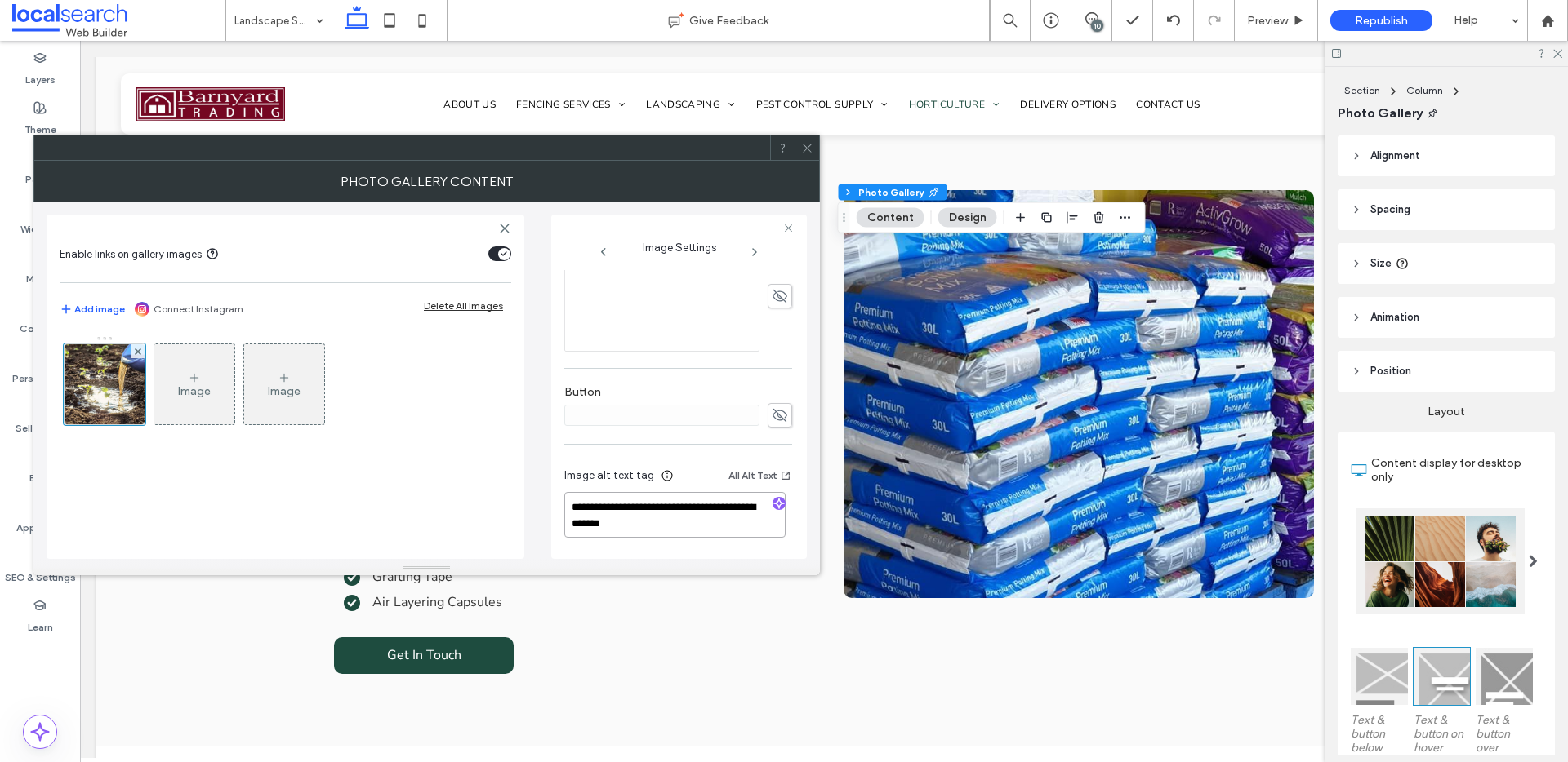
click at [661, 502] on textarea "**********" at bounding box center [674, 515] width 221 height 46
drag, startPoint x: 660, startPoint y: 507, endPoint x: 690, endPoint y: 575, distance: 74.3
click at [690, 575] on div "**********" at bounding box center [426, 368] width 786 height 415
click at [776, 504] on use "button" at bounding box center [778, 504] width 9 height 9
click at [753, 542] on textarea "**********" at bounding box center [674, 523] width 221 height 62
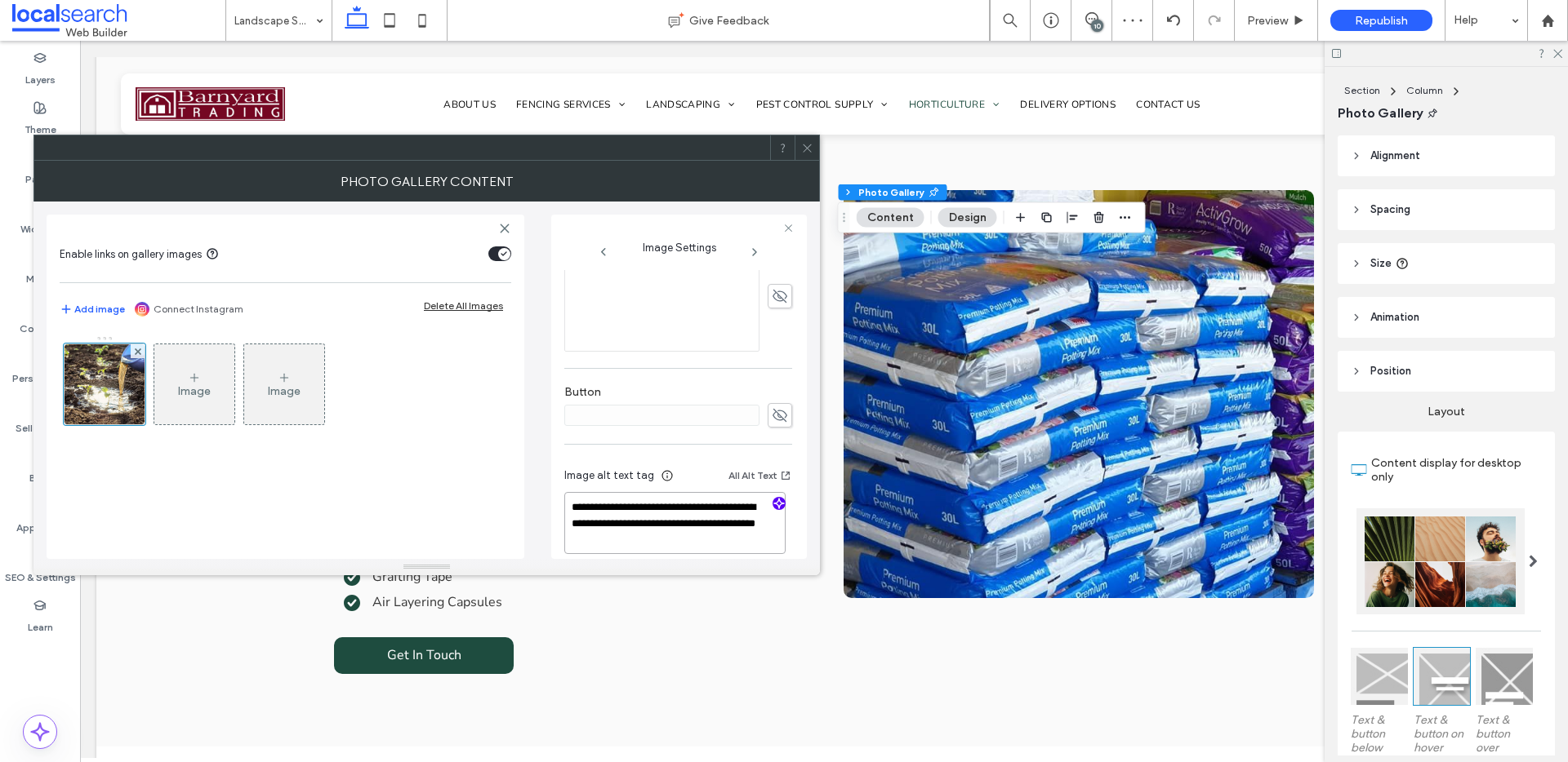
paste textarea "**********"
type textarea "**********"
click at [804, 147] on icon at bounding box center [806, 148] width 12 height 12
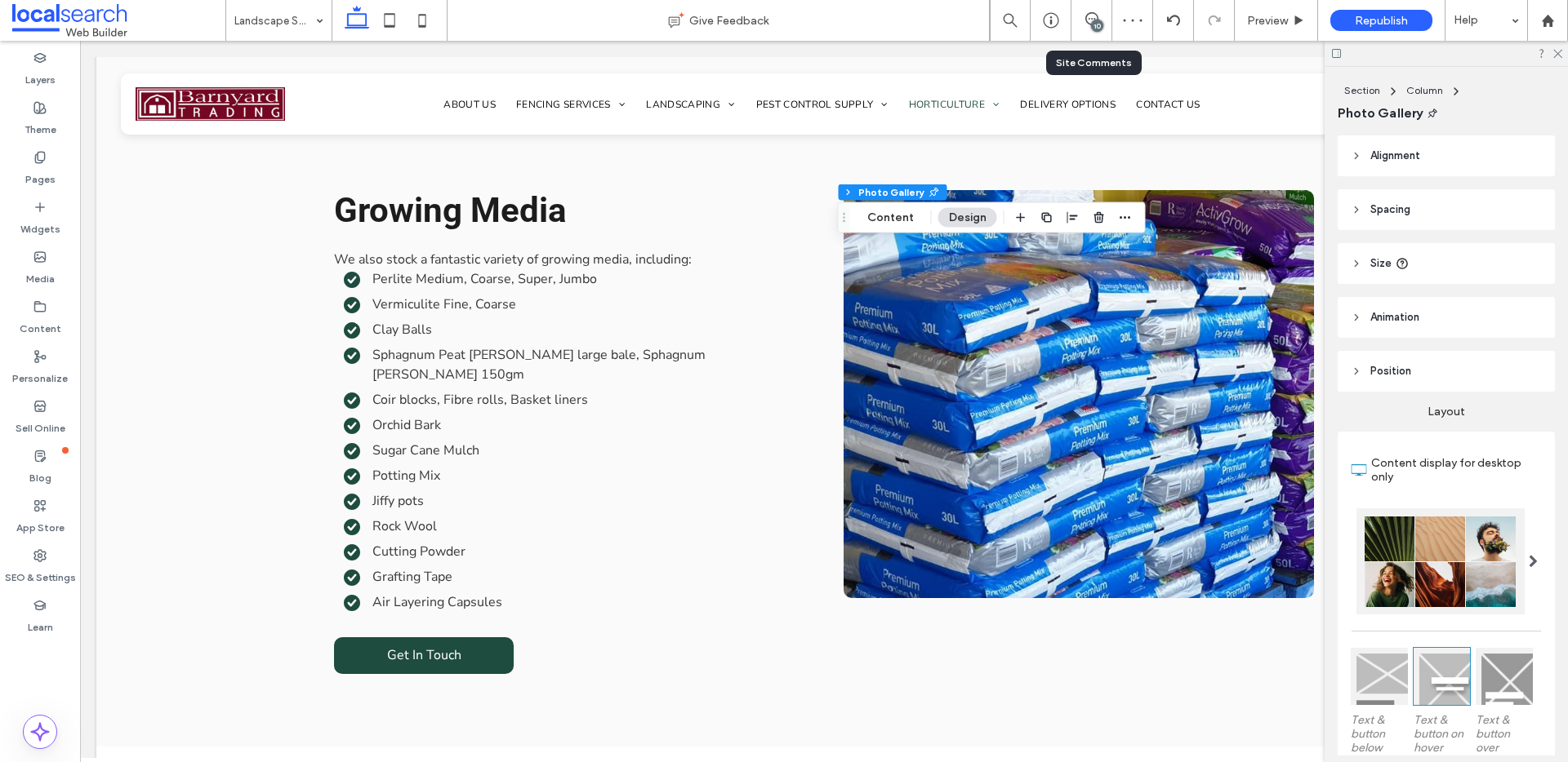
click at [1089, 25] on div "10" at bounding box center [1091, 20] width 40 height 16
click at [1099, 17] on span at bounding box center [1091, 19] width 40 height 13
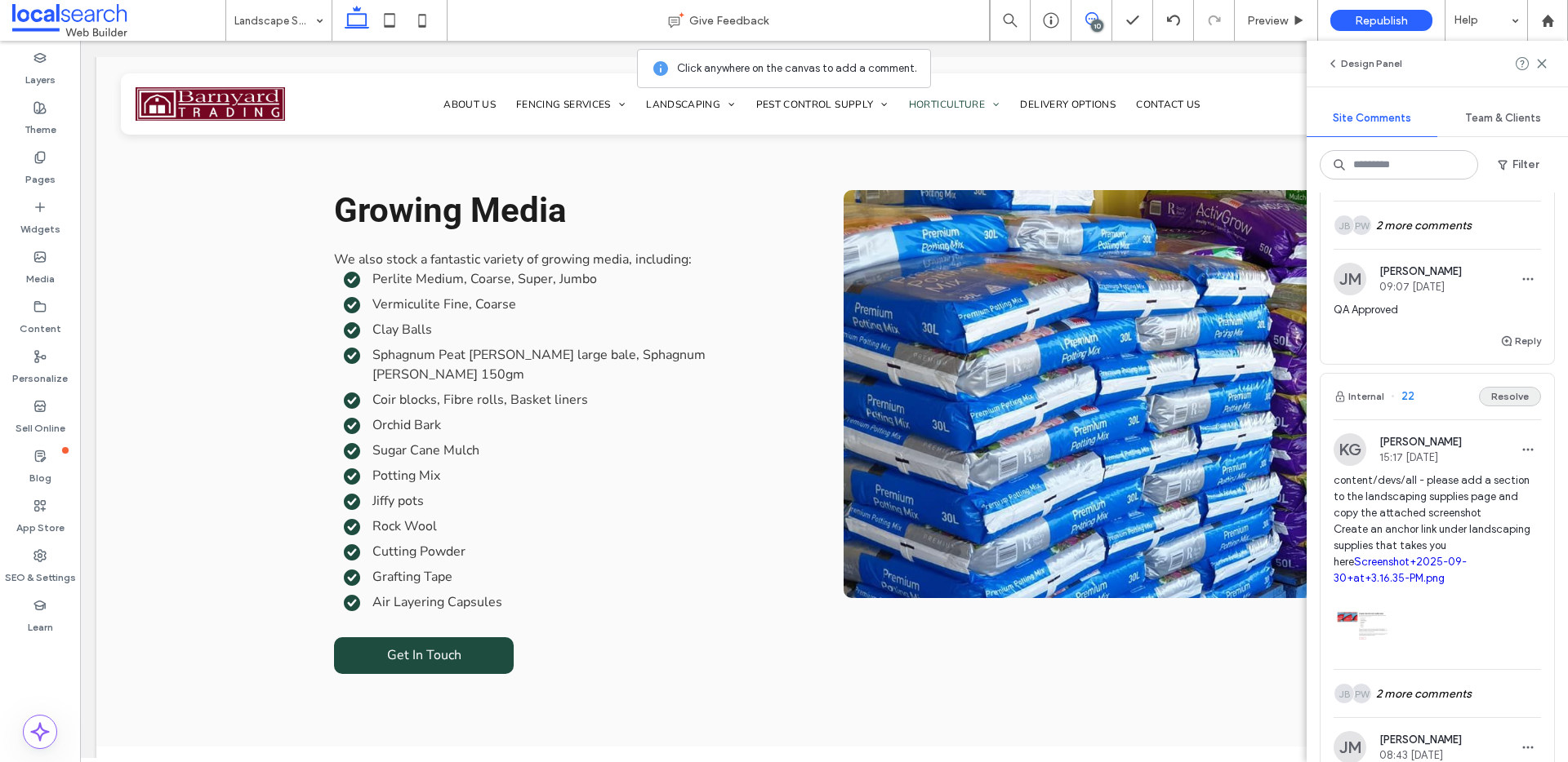
scroll to position [503, 0]
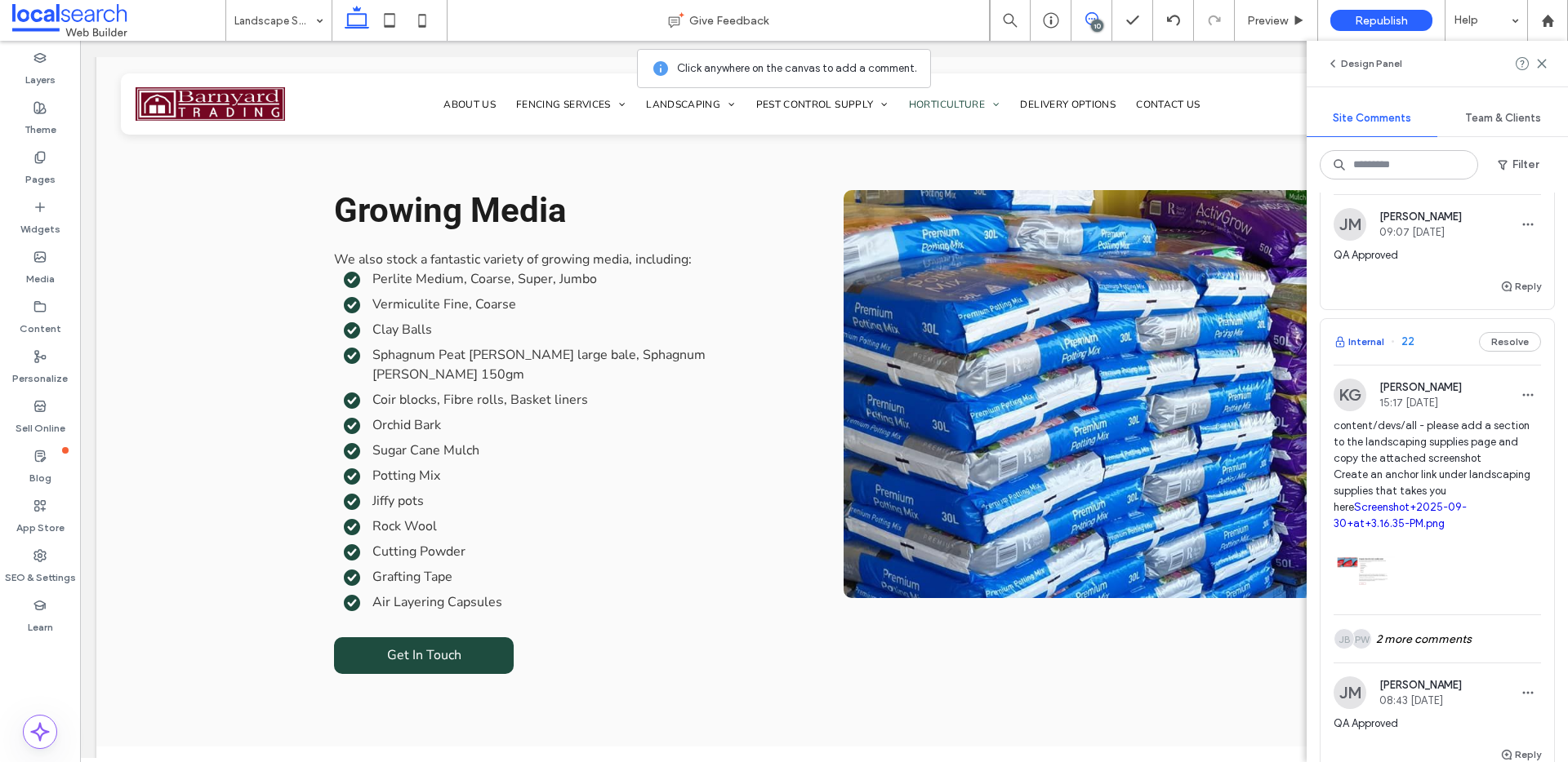
click at [1348, 352] on button "Internal" at bounding box center [1359, 342] width 51 height 20
click at [1365, 518] on link "Screenshot+2025-09-30+at+3.16.35-PM.png" at bounding box center [1400, 515] width 133 height 29
click at [1502, 352] on button "Resolve" at bounding box center [1510, 342] width 62 height 20
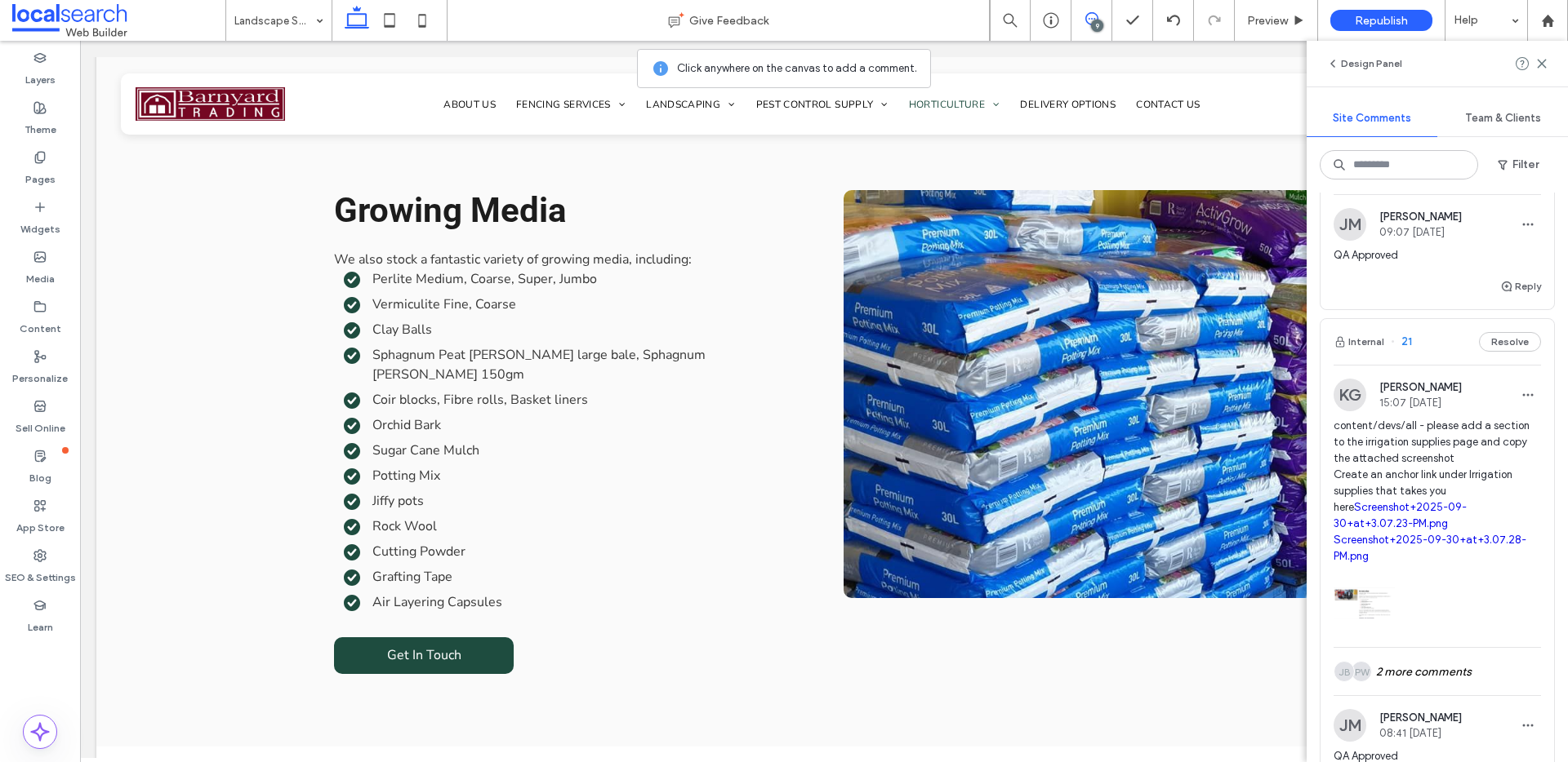
click at [1354, 350] on button "Internal" at bounding box center [1359, 342] width 51 height 20
click at [1392, 517] on link "Screenshot+2025-09-30+at+3.07.23-PM.png" at bounding box center [1400, 515] width 133 height 29
click at [1092, 10] on div "9" at bounding box center [1092, 21] width 41 height 41
click at [1094, 28] on div "9" at bounding box center [1097, 25] width 12 height 12
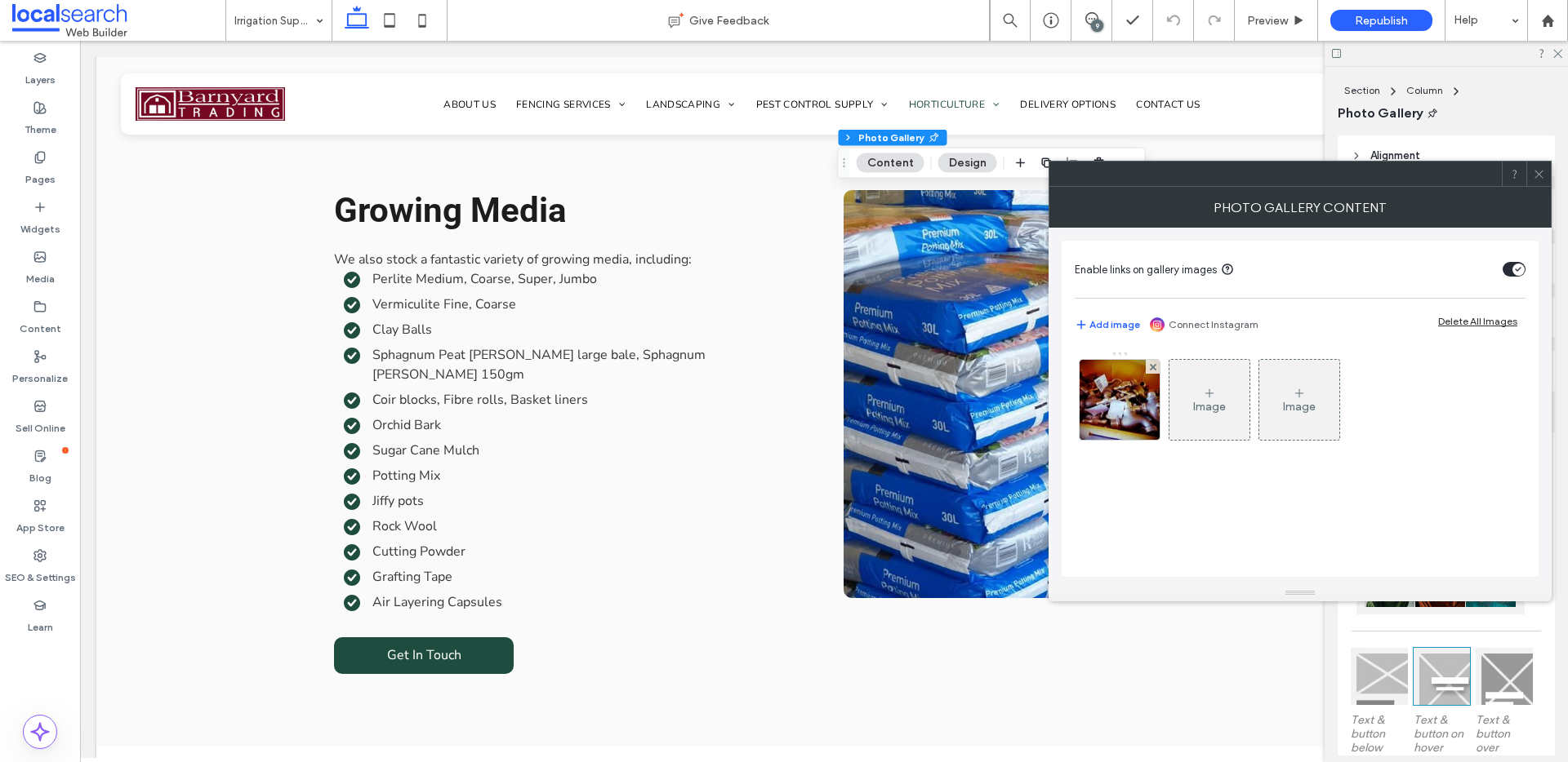
click at [1102, 446] on div "Image Image" at bounding box center [1298, 403] width 449 height 106
click at [1112, 436] on img at bounding box center [1119, 399] width 107 height 80
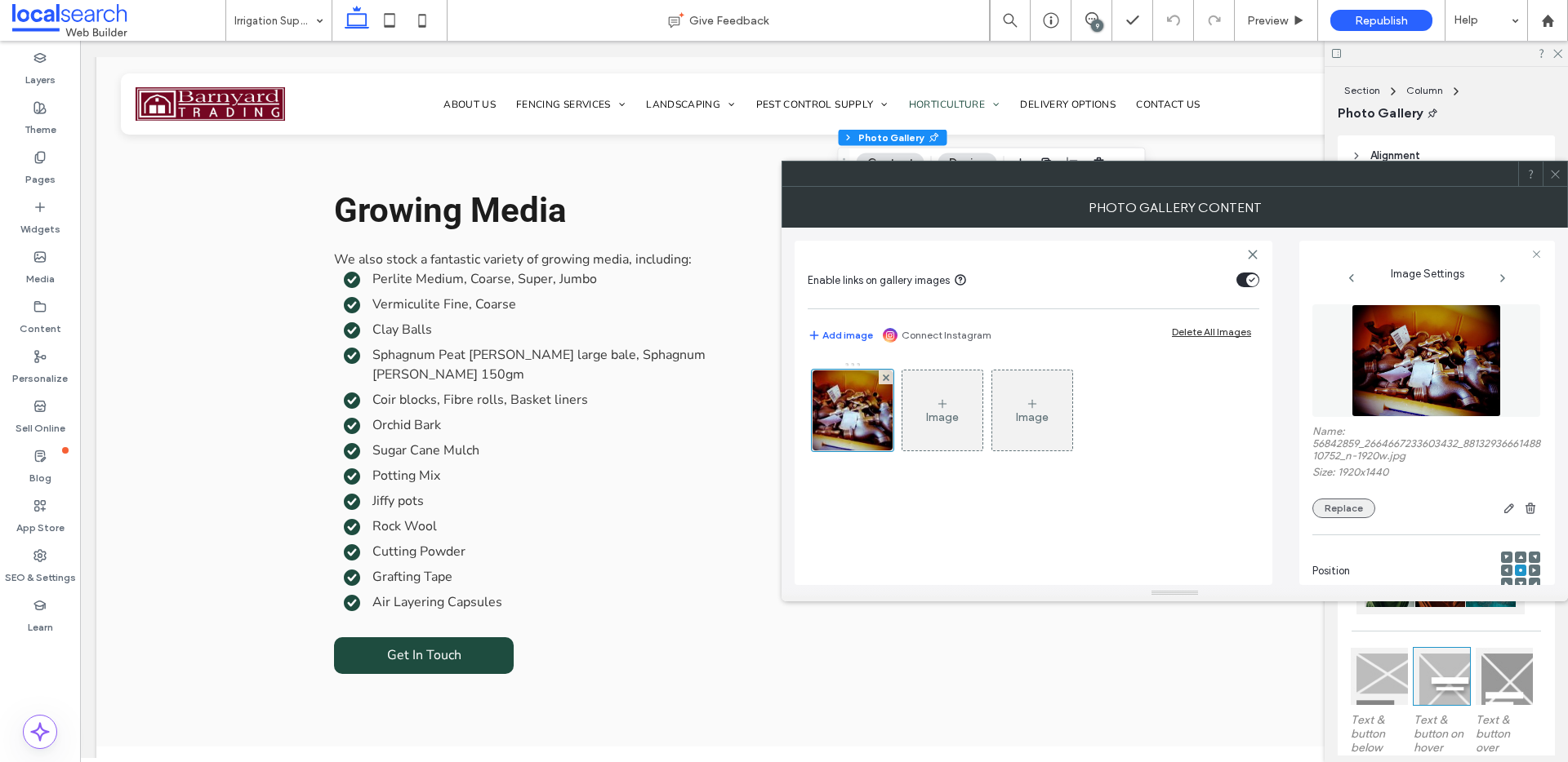
click at [1328, 516] on button "Replace" at bounding box center [1343, 508] width 63 height 20
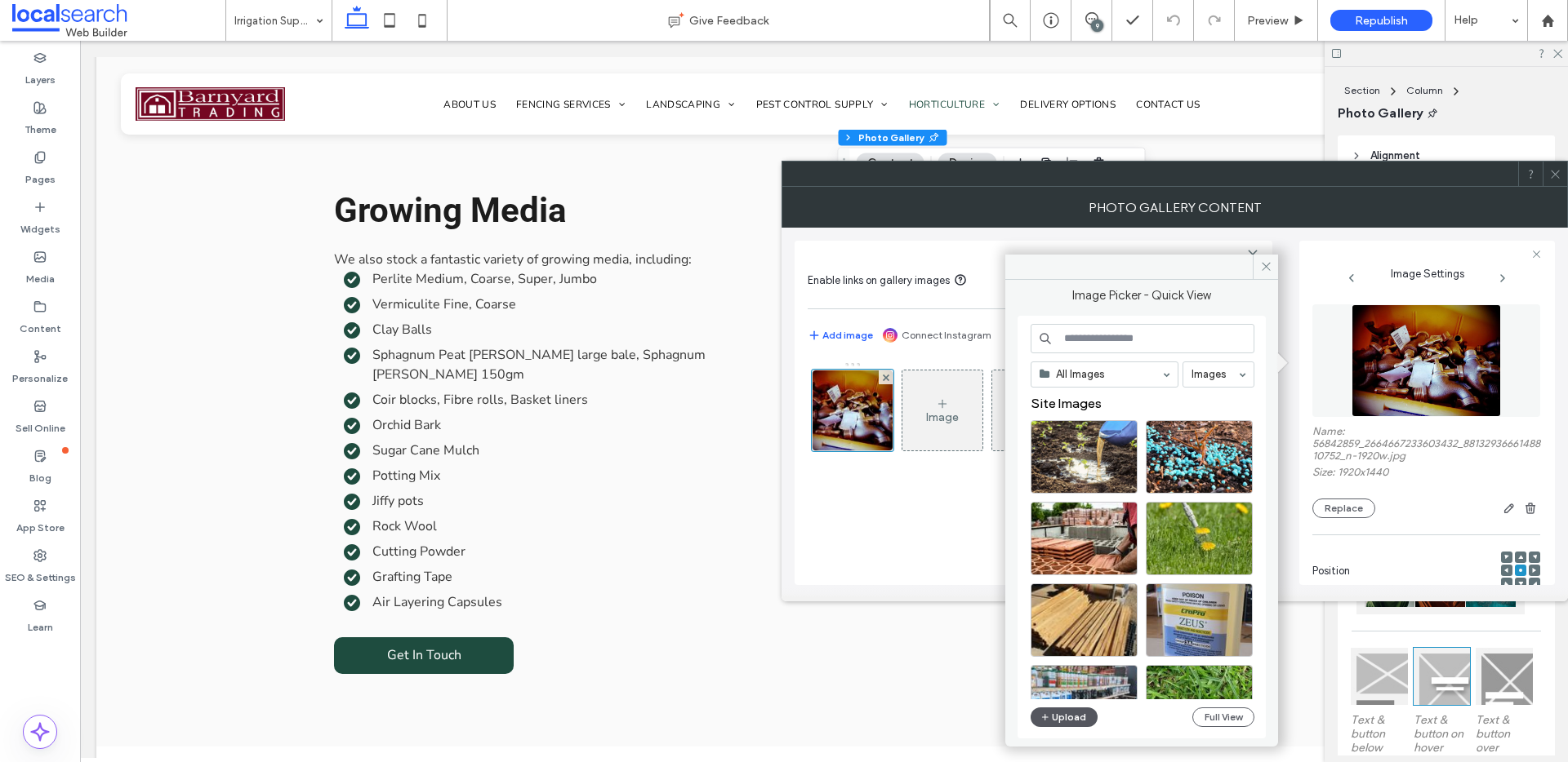
click at [1064, 718] on button "Upload" at bounding box center [1063, 717] width 67 height 20
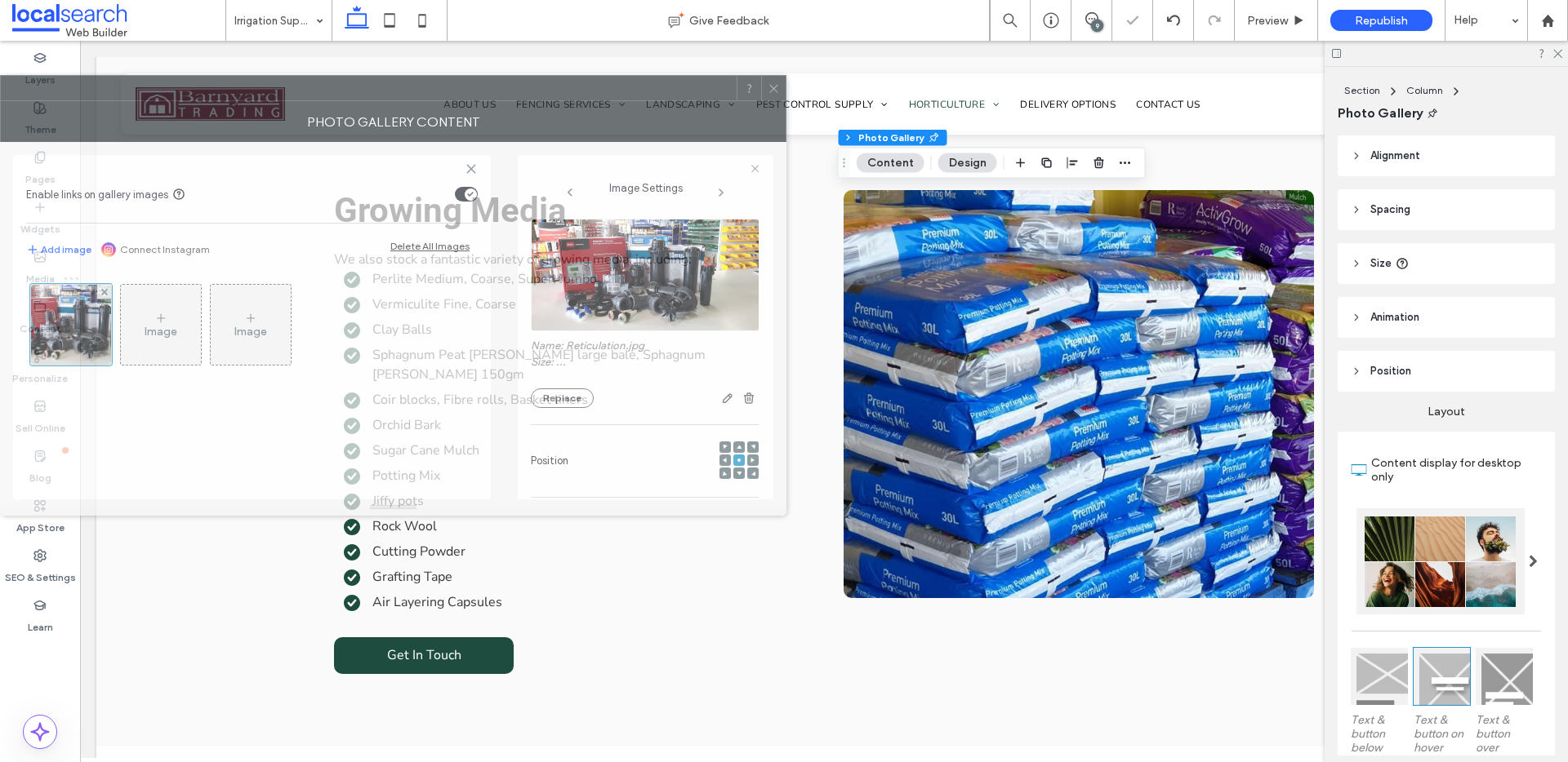
drag, startPoint x: 1310, startPoint y: 195, endPoint x: 481, endPoint y: 110, distance: 833.3
click at [481, 110] on div "Photo Gallery Content" at bounding box center [392, 122] width 786 height 41
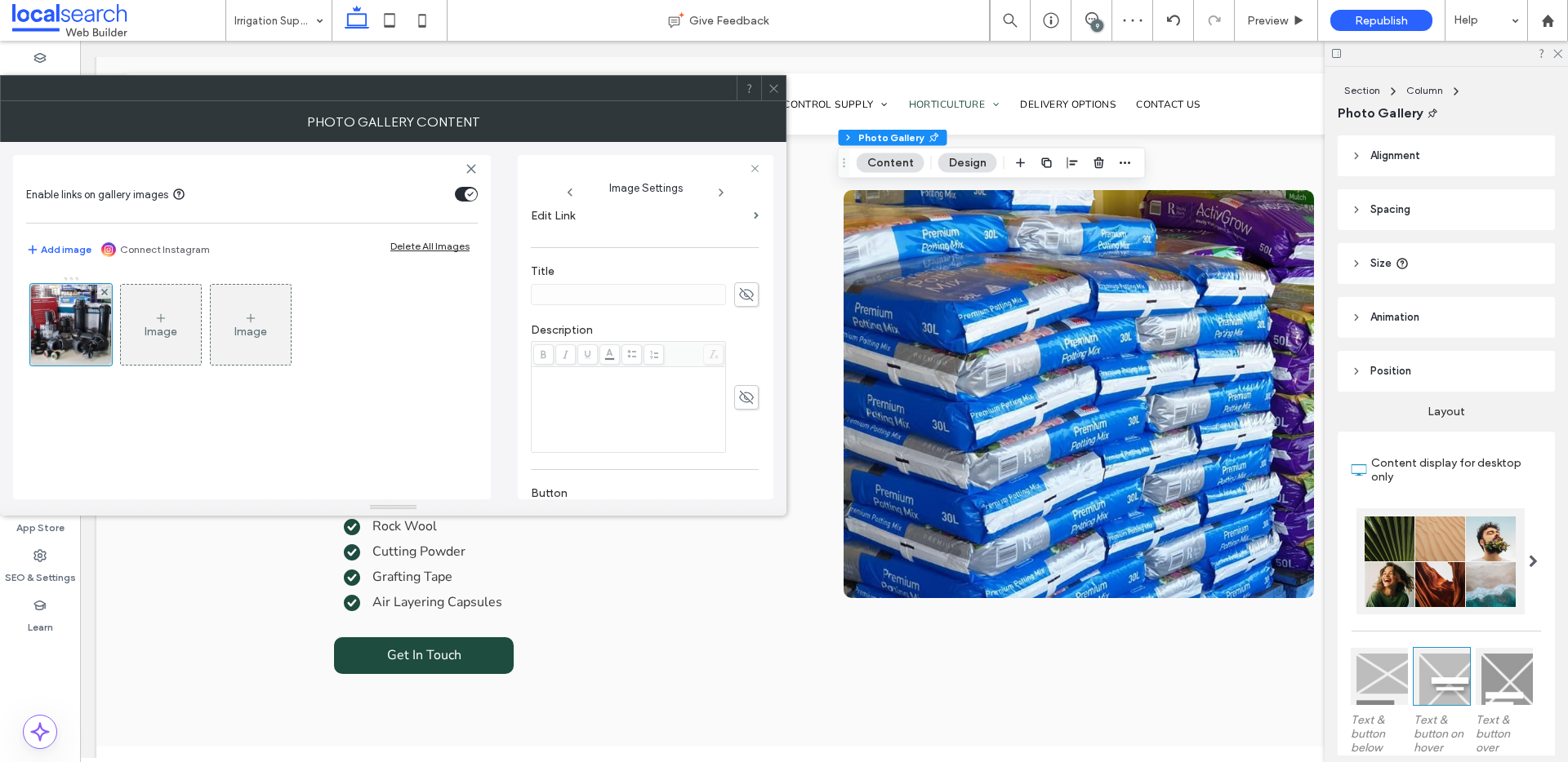
scroll to position [466, 0]
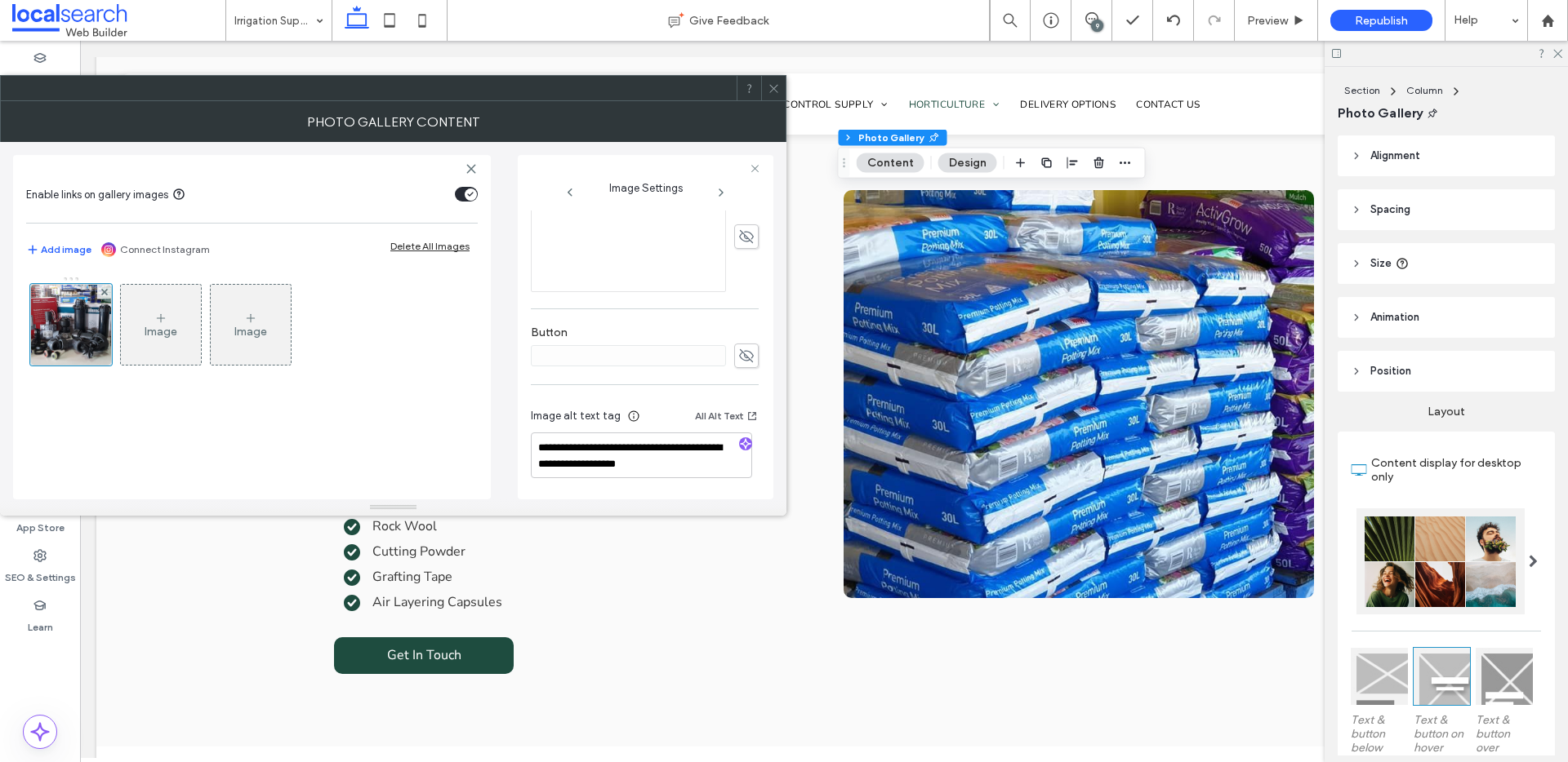
click at [742, 447] on icon "button" at bounding box center [746, 444] width 11 height 11
click at [672, 478] on textarea "**********" at bounding box center [642, 463] width 221 height 62
paste textarea "**********"
type textarea "**********"
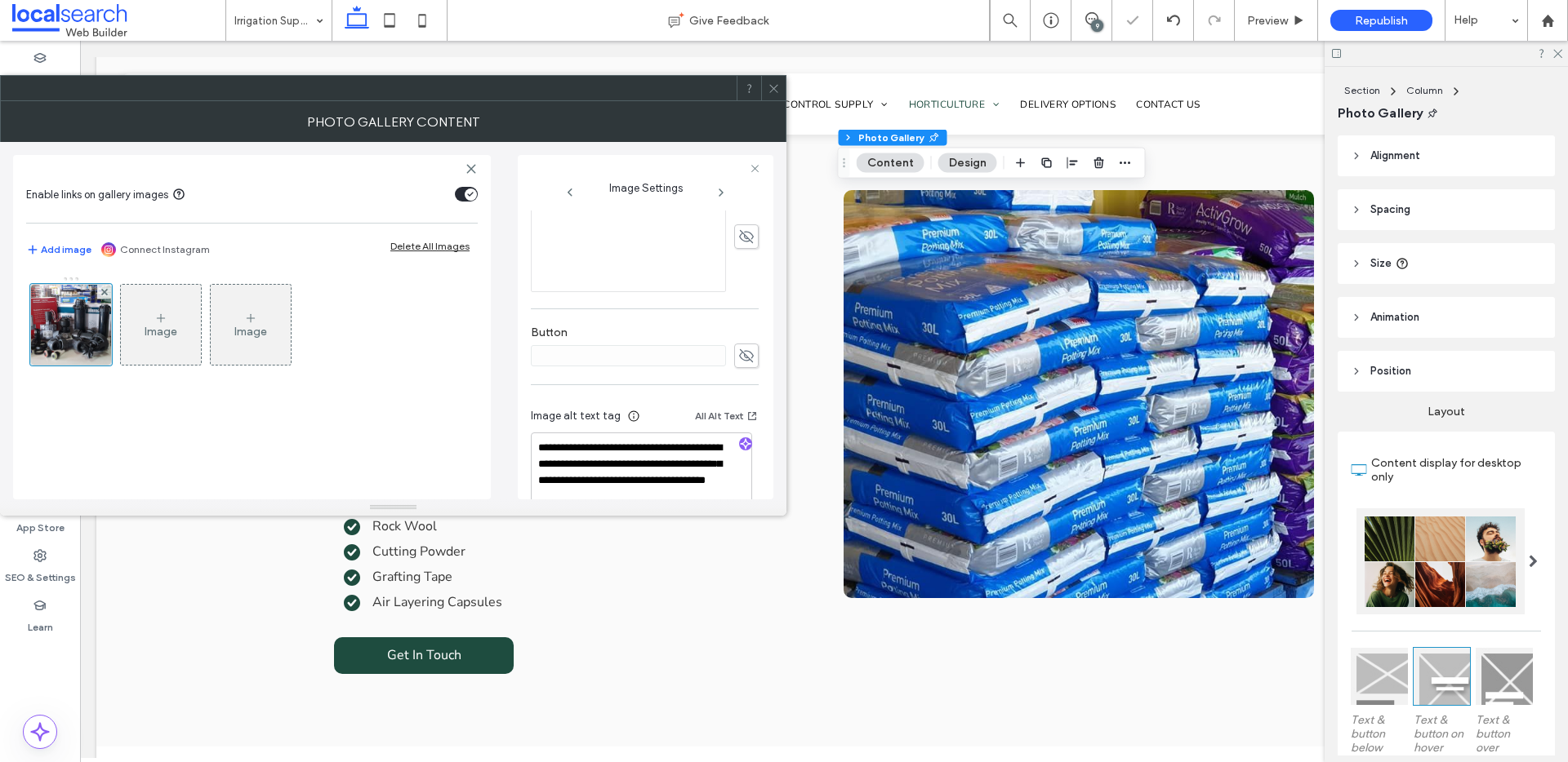
click at [771, 89] on icon at bounding box center [773, 88] width 12 height 12
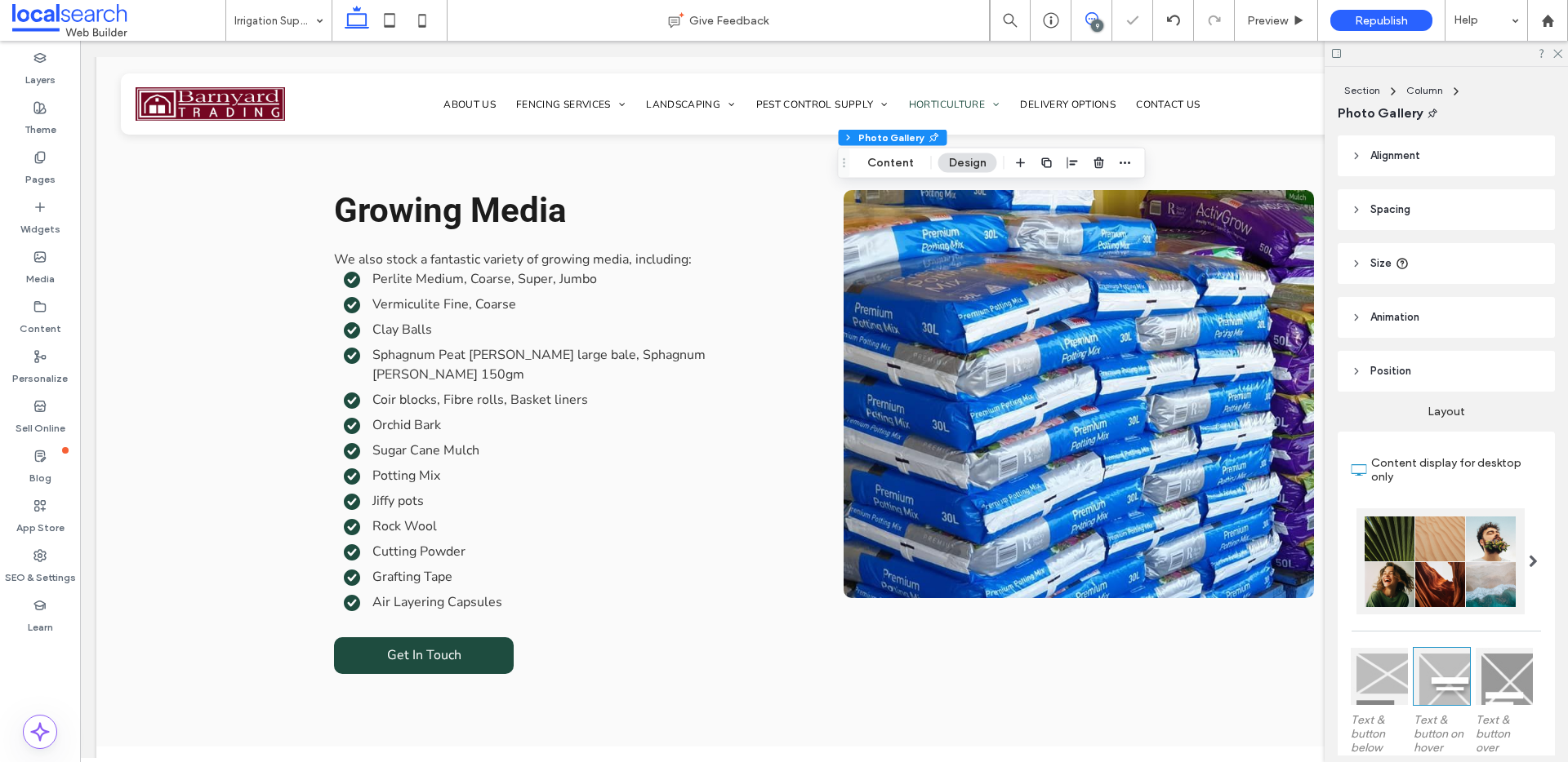
click at [1099, 17] on span at bounding box center [1091, 19] width 40 height 13
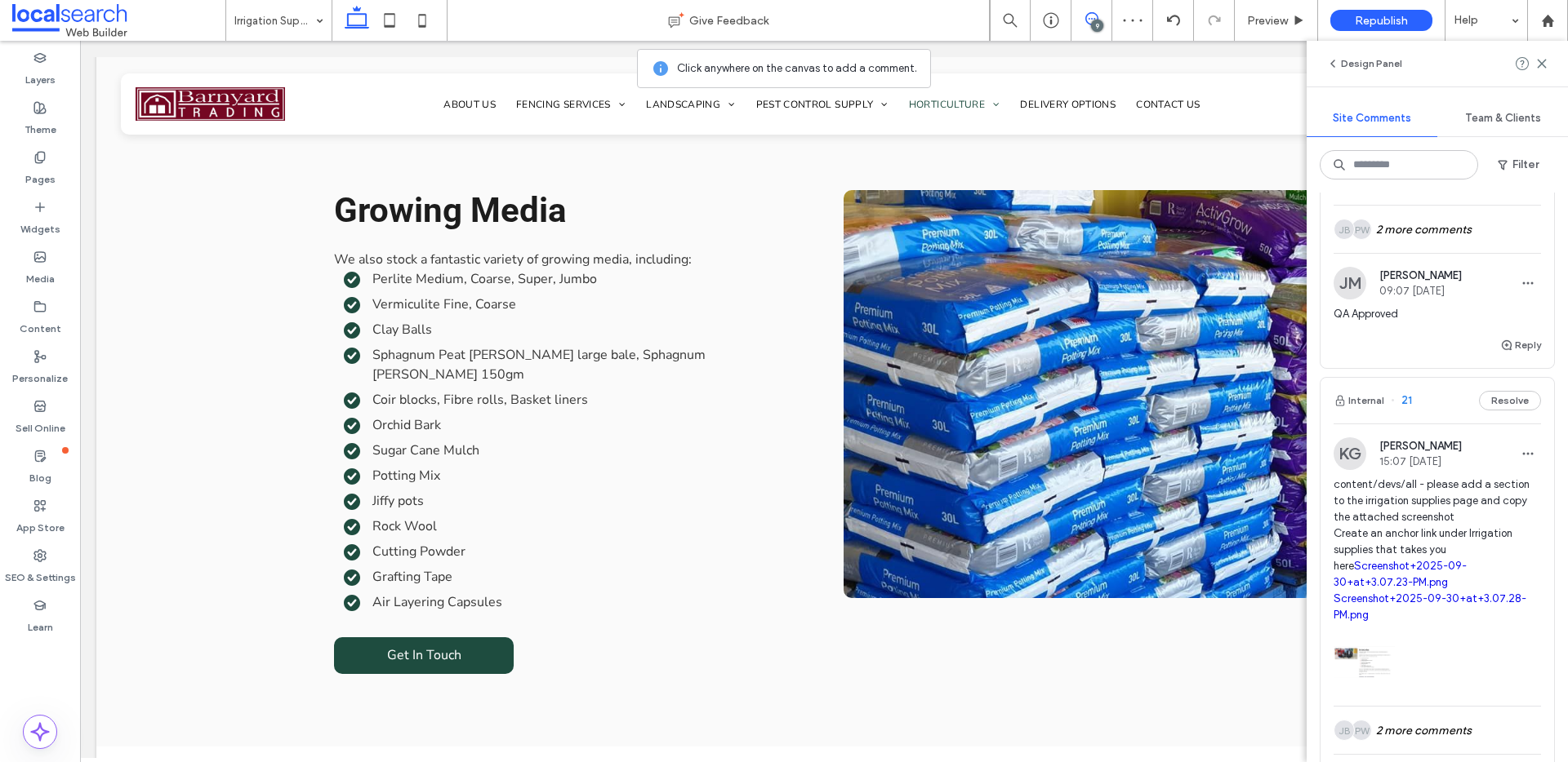
scroll to position [475, 0]
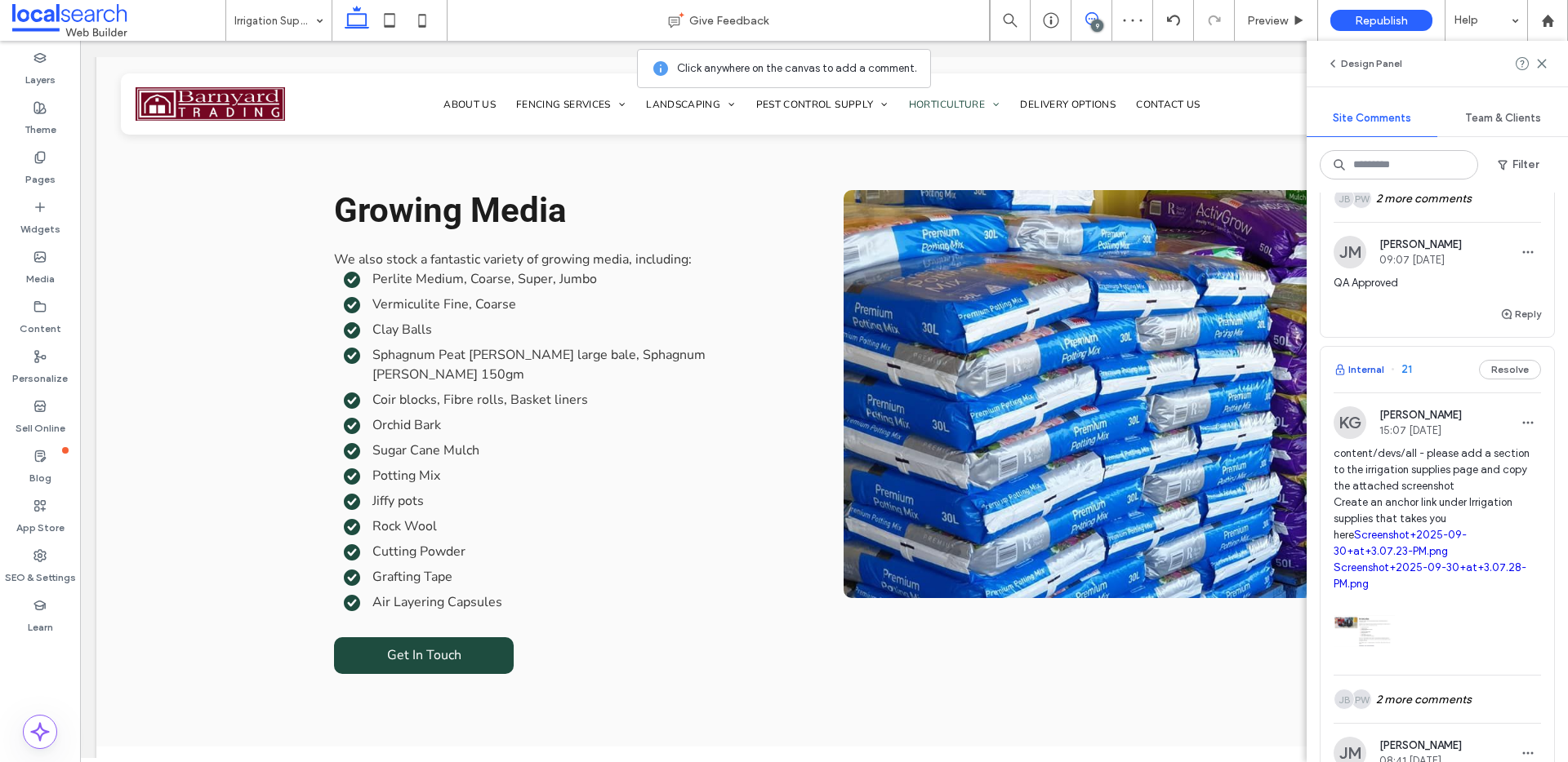
click at [1365, 379] on button "Internal" at bounding box center [1359, 369] width 51 height 20
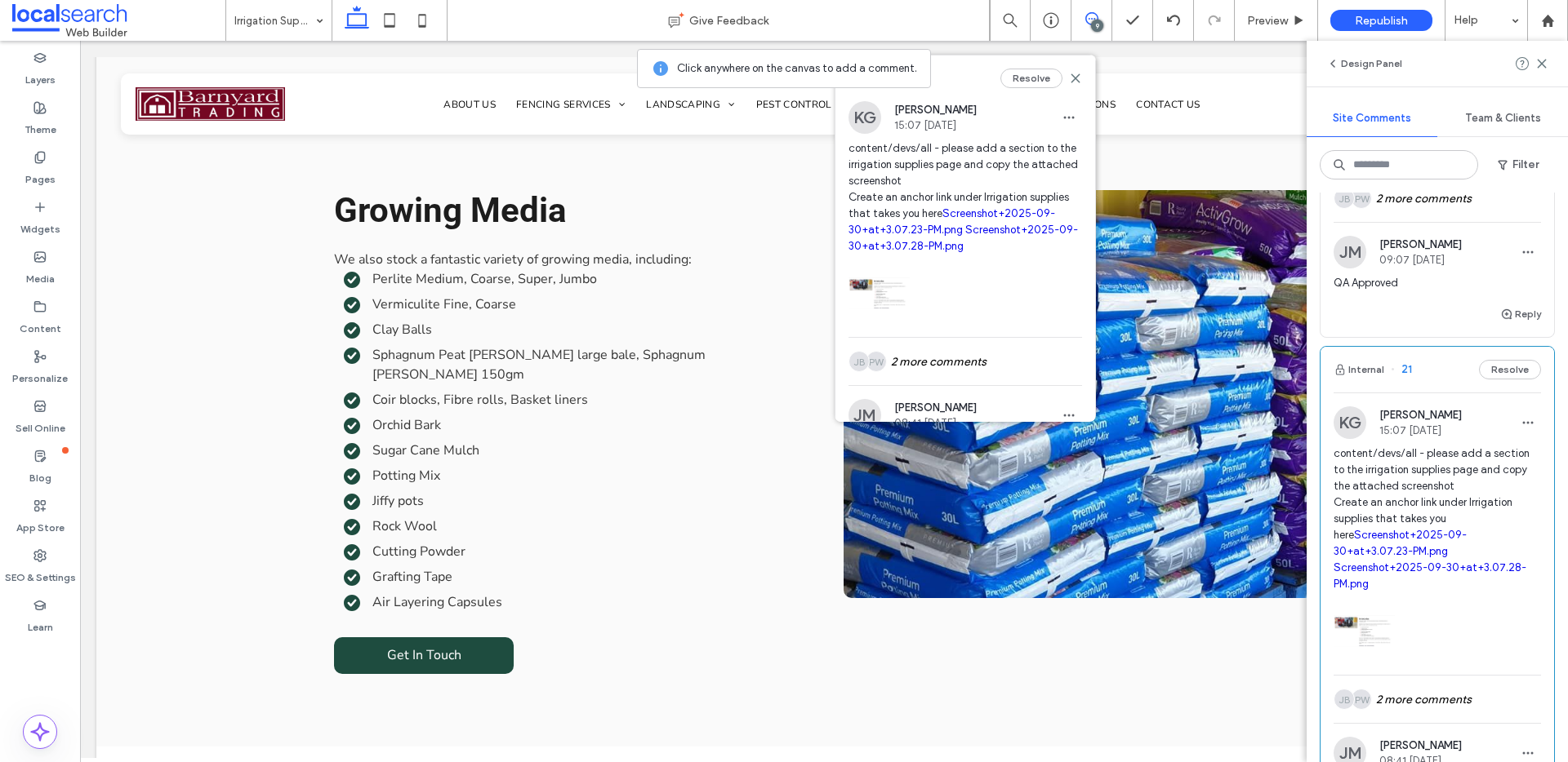
click at [1413, 569] on link "Screenshot+2025-09-30+at+3.07.28-PM.png" at bounding box center [1430, 576] width 193 height 29
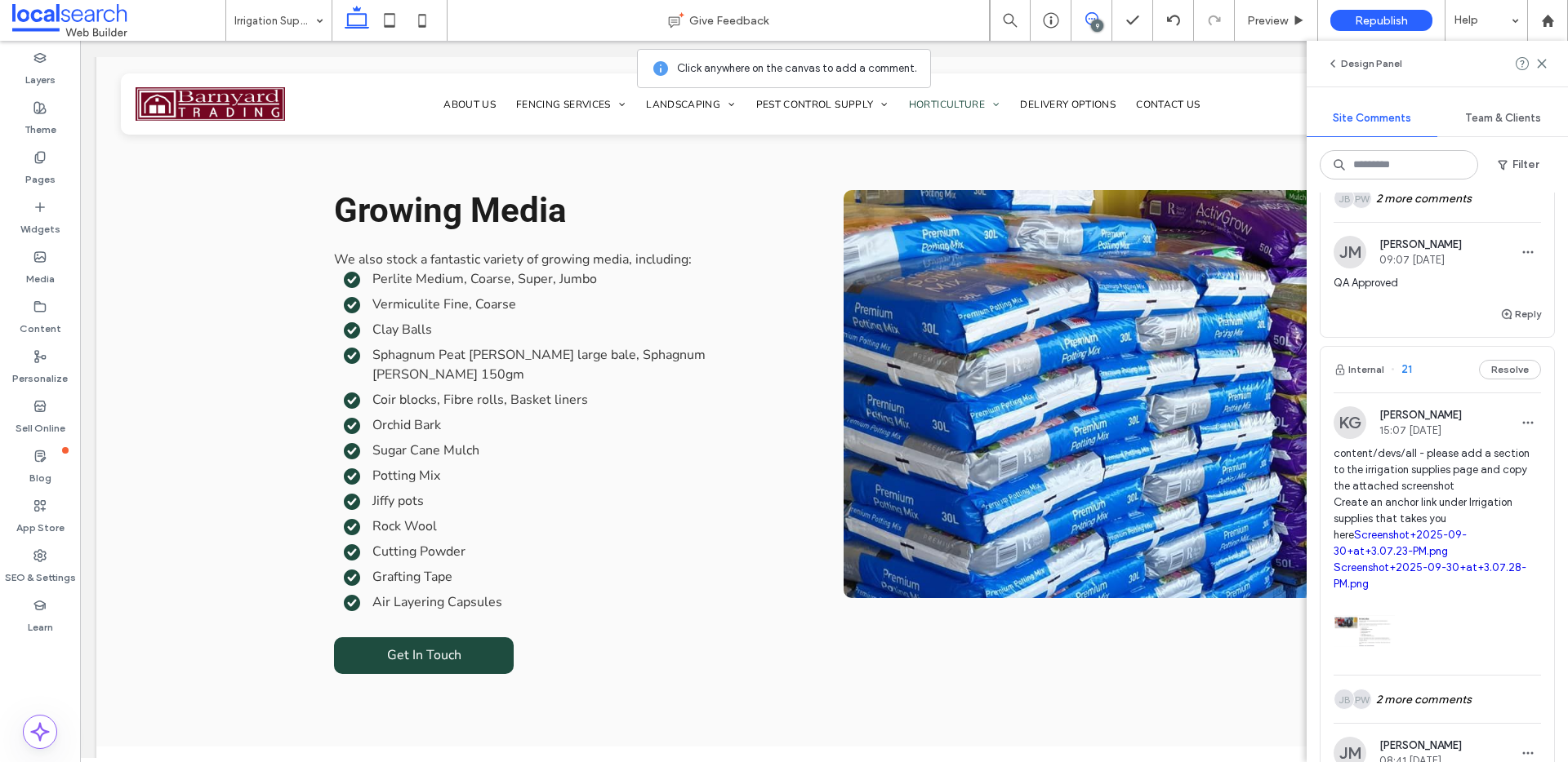
click at [1497, 379] on button "Resolve" at bounding box center [1510, 369] width 62 height 20
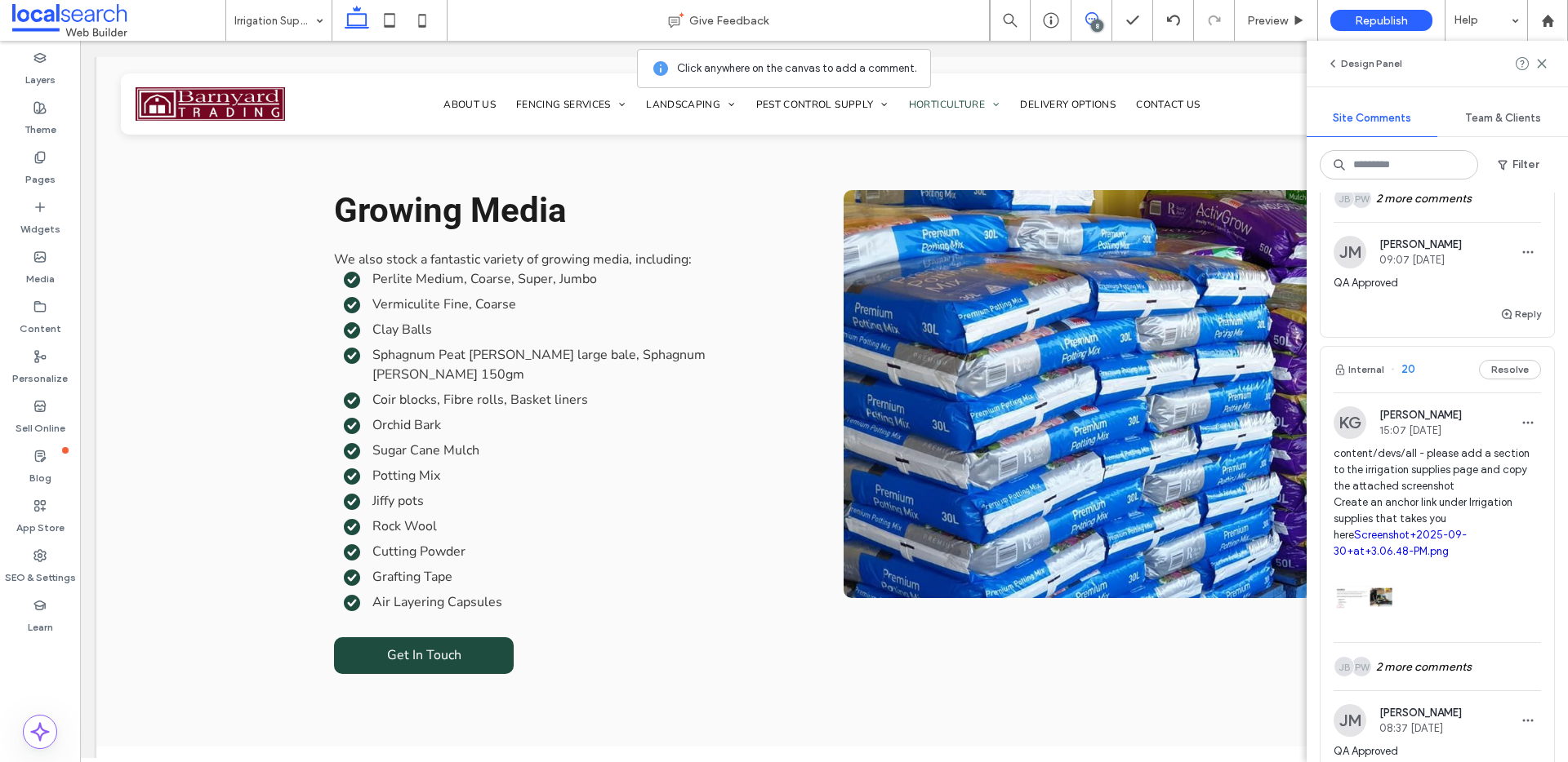
click at [1373, 379] on button "Internal" at bounding box center [1359, 369] width 51 height 20
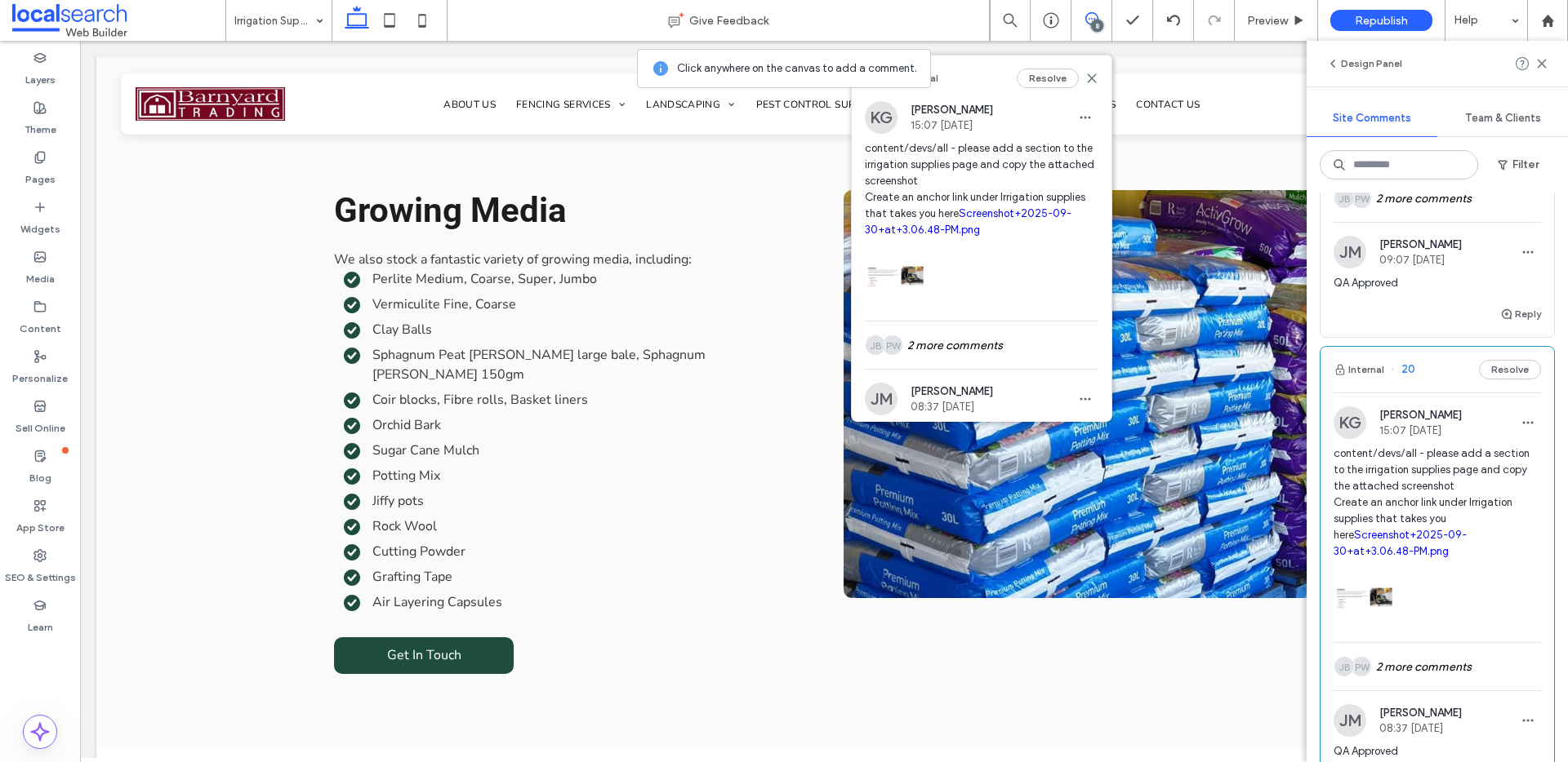
click at [1400, 550] on link "Screenshot+2025-09-30+at+3.06.48-PM.png" at bounding box center [1400, 543] width 133 height 29
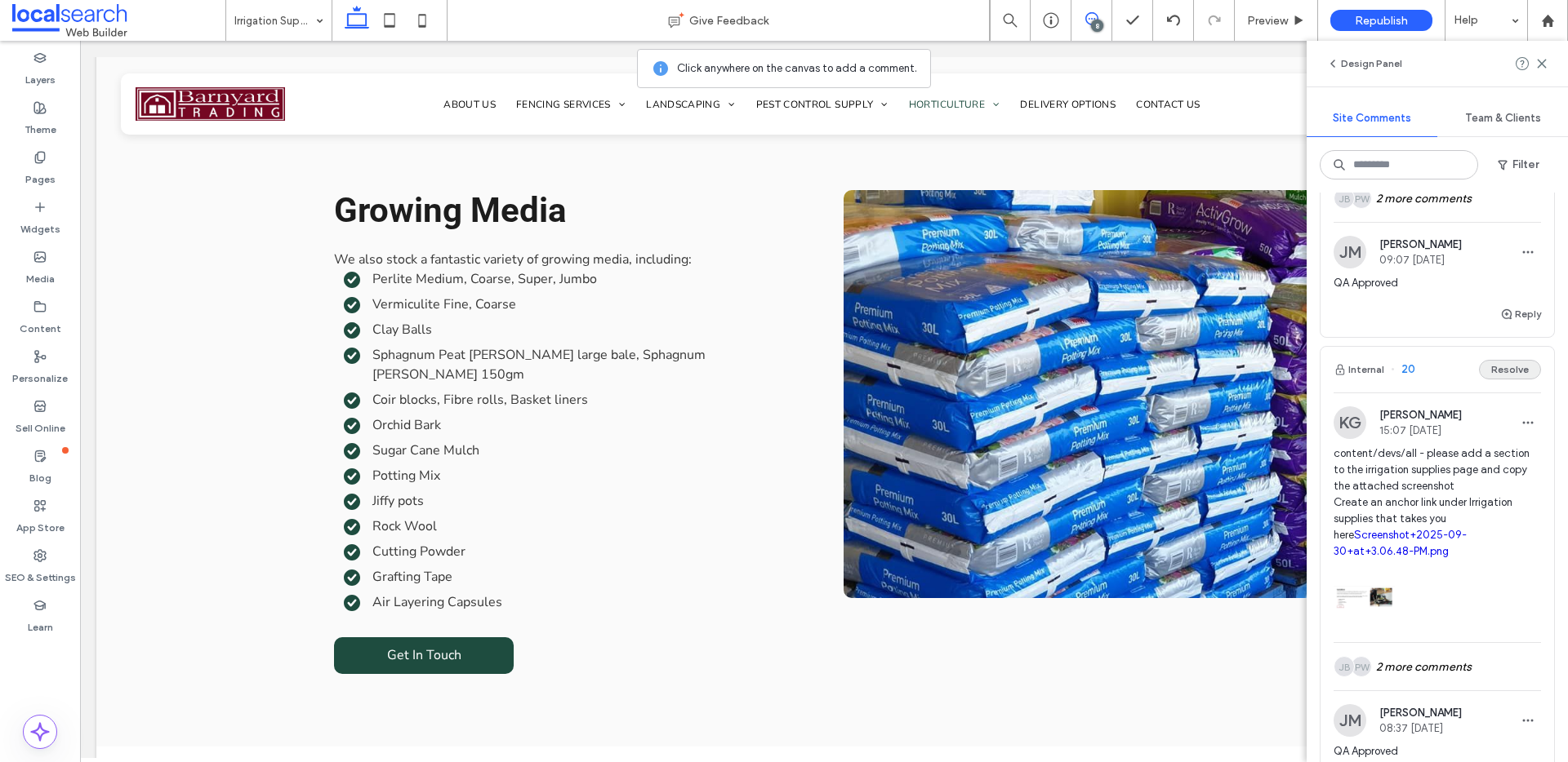
click at [1515, 379] on button "Resolve" at bounding box center [1510, 369] width 62 height 20
click at [1098, 15] on span at bounding box center [1091, 19] width 40 height 13
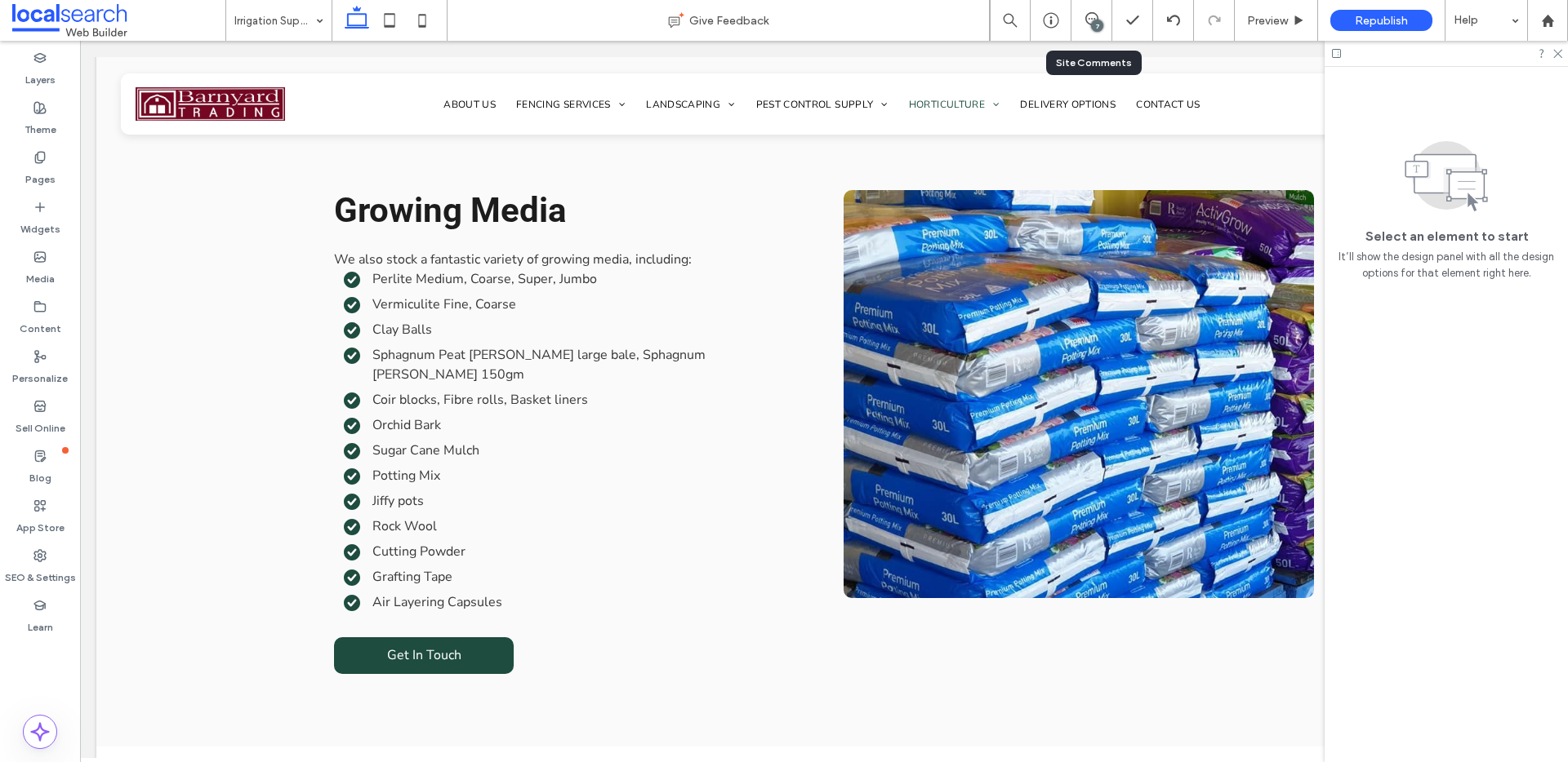
scroll to position [0, 0]
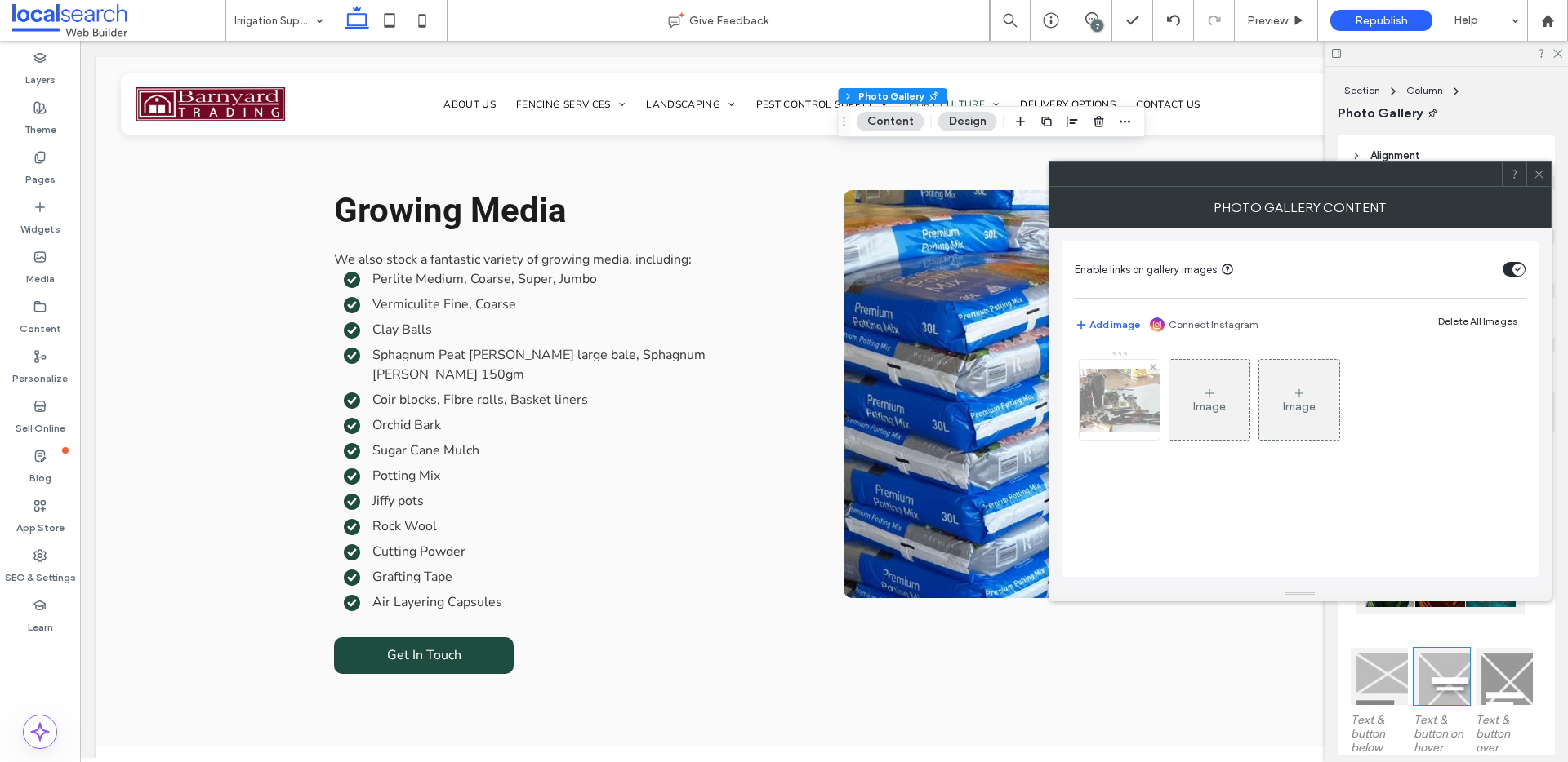
click at [1117, 396] on img at bounding box center [1118, 400] width 130 height 63
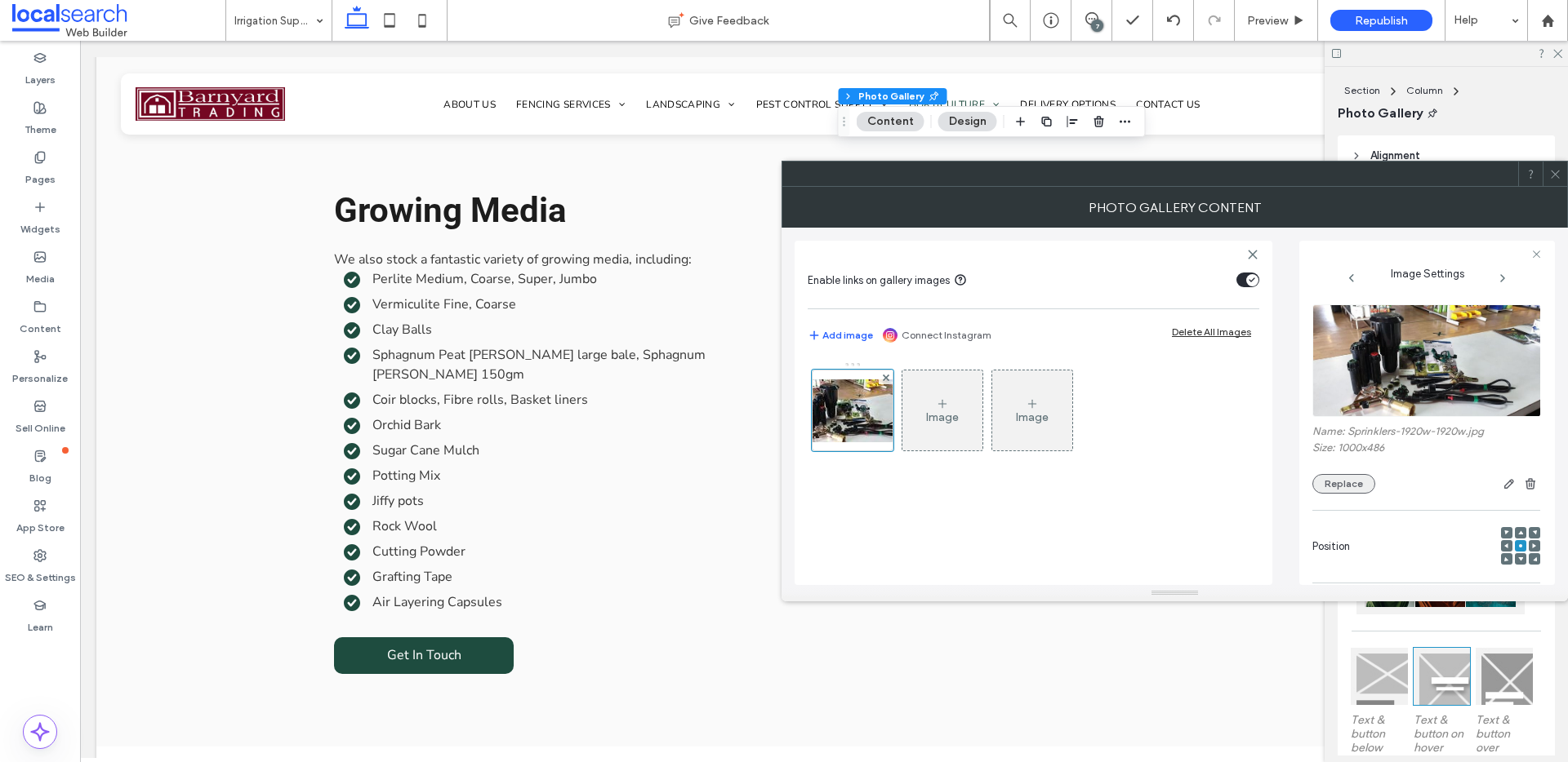
click at [1368, 482] on button "Replace" at bounding box center [1343, 483] width 63 height 20
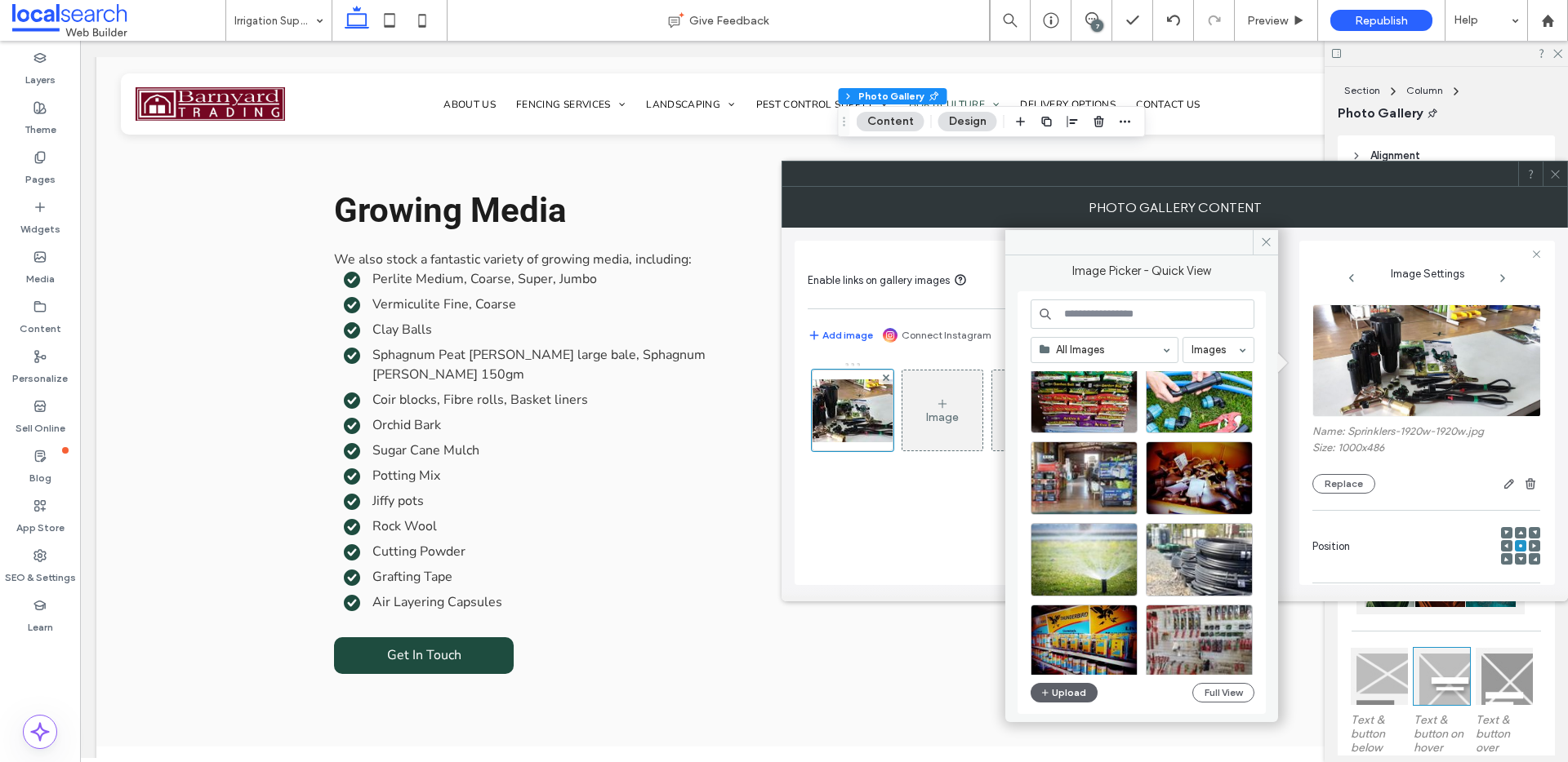
scroll to position [700, 0]
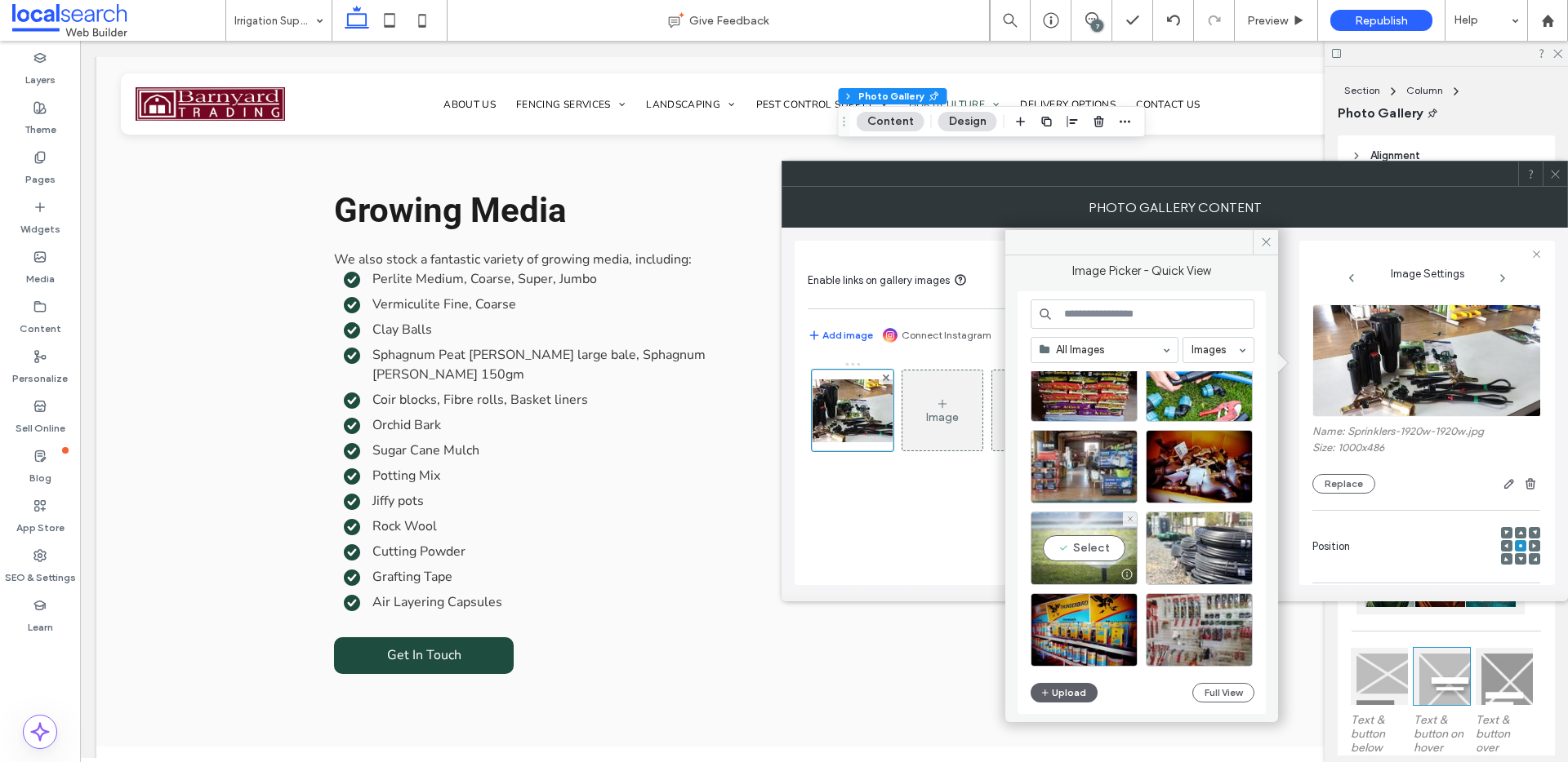
click at [1095, 540] on div "Select" at bounding box center [1084, 549] width 107 height 73
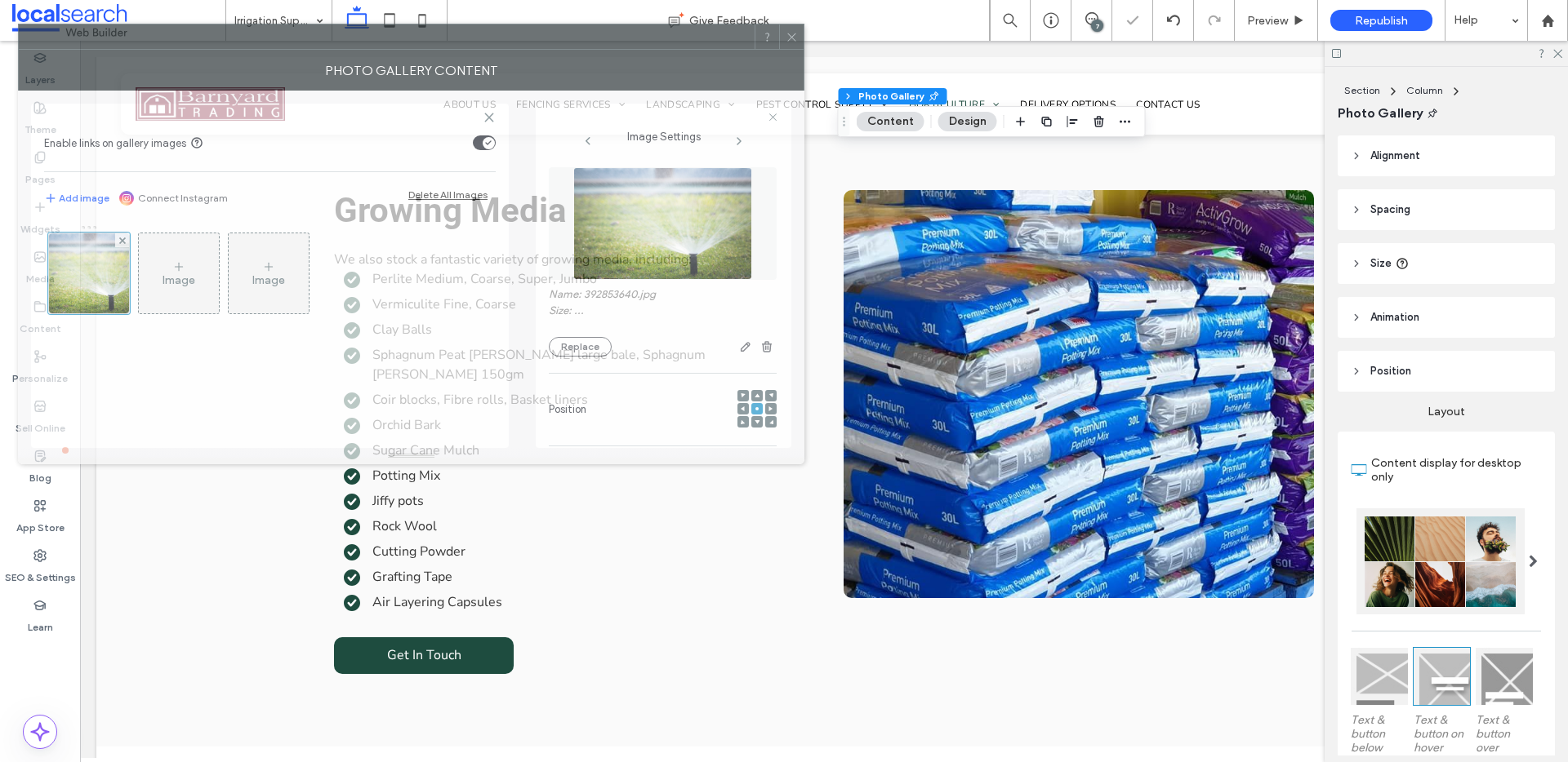
drag, startPoint x: 1201, startPoint y: 183, endPoint x: 436, endPoint y: 47, distance: 777.0
click at [436, 46] on div at bounding box center [386, 37] width 735 height 24
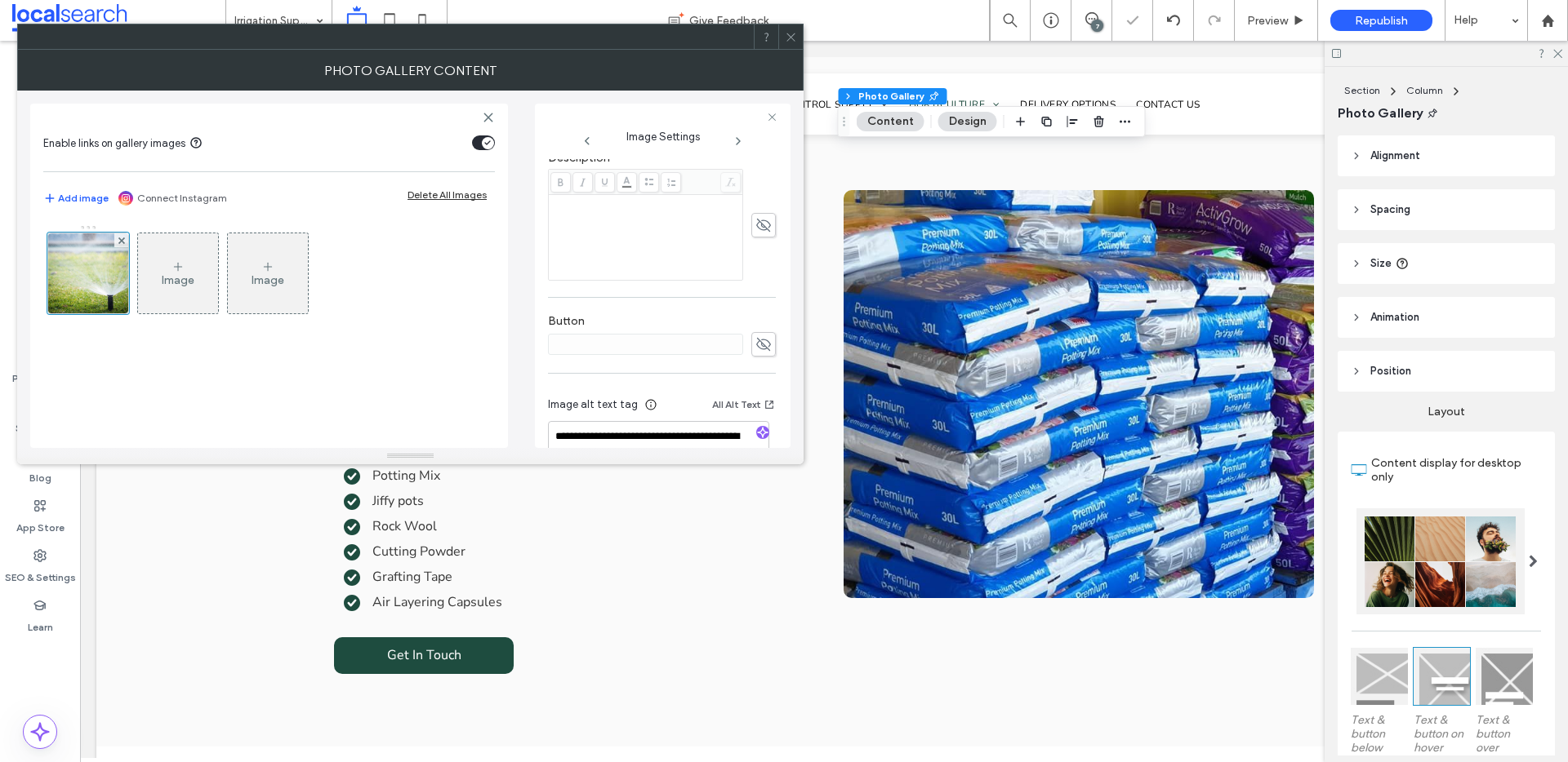
scroll to position [482, 0]
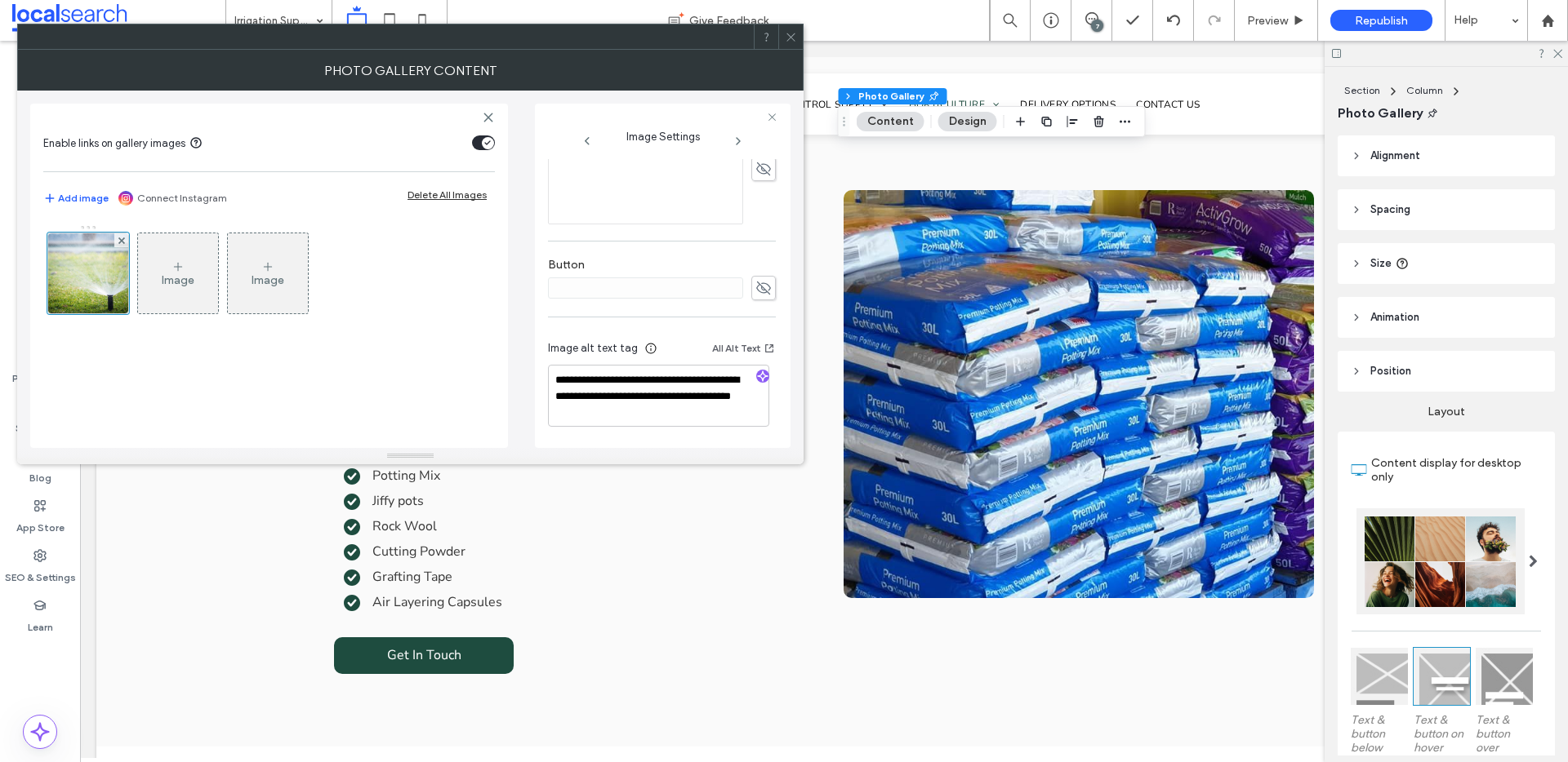
click at [757, 374] on icon "button" at bounding box center [762, 376] width 11 height 11
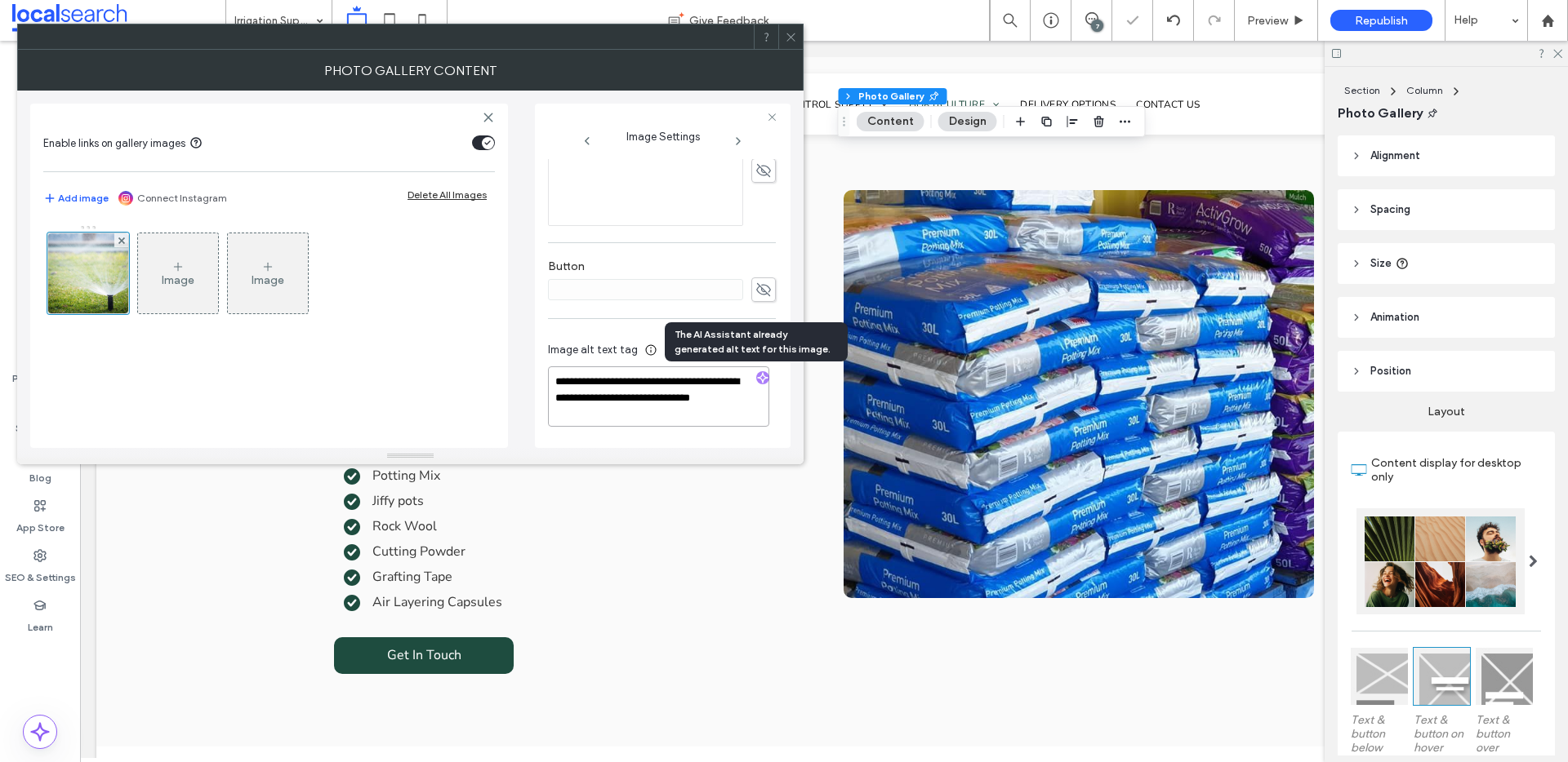
click at [748, 412] on textarea "**********" at bounding box center [658, 396] width 221 height 61
paste textarea "**********"
type textarea "**********"
click at [788, 34] on icon at bounding box center [791, 37] width 12 height 12
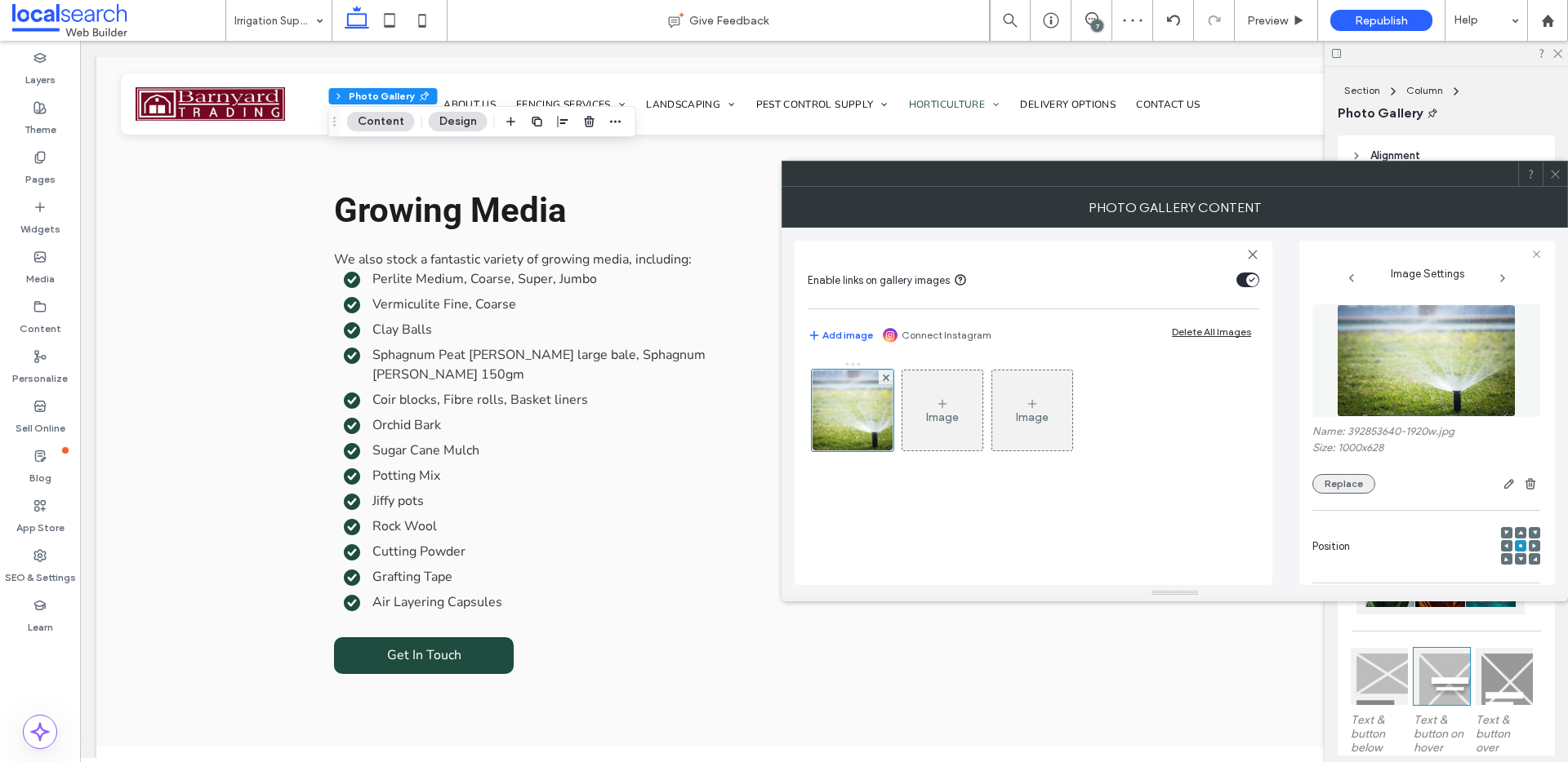
click at [1346, 483] on button "Replace" at bounding box center [1343, 483] width 63 height 20
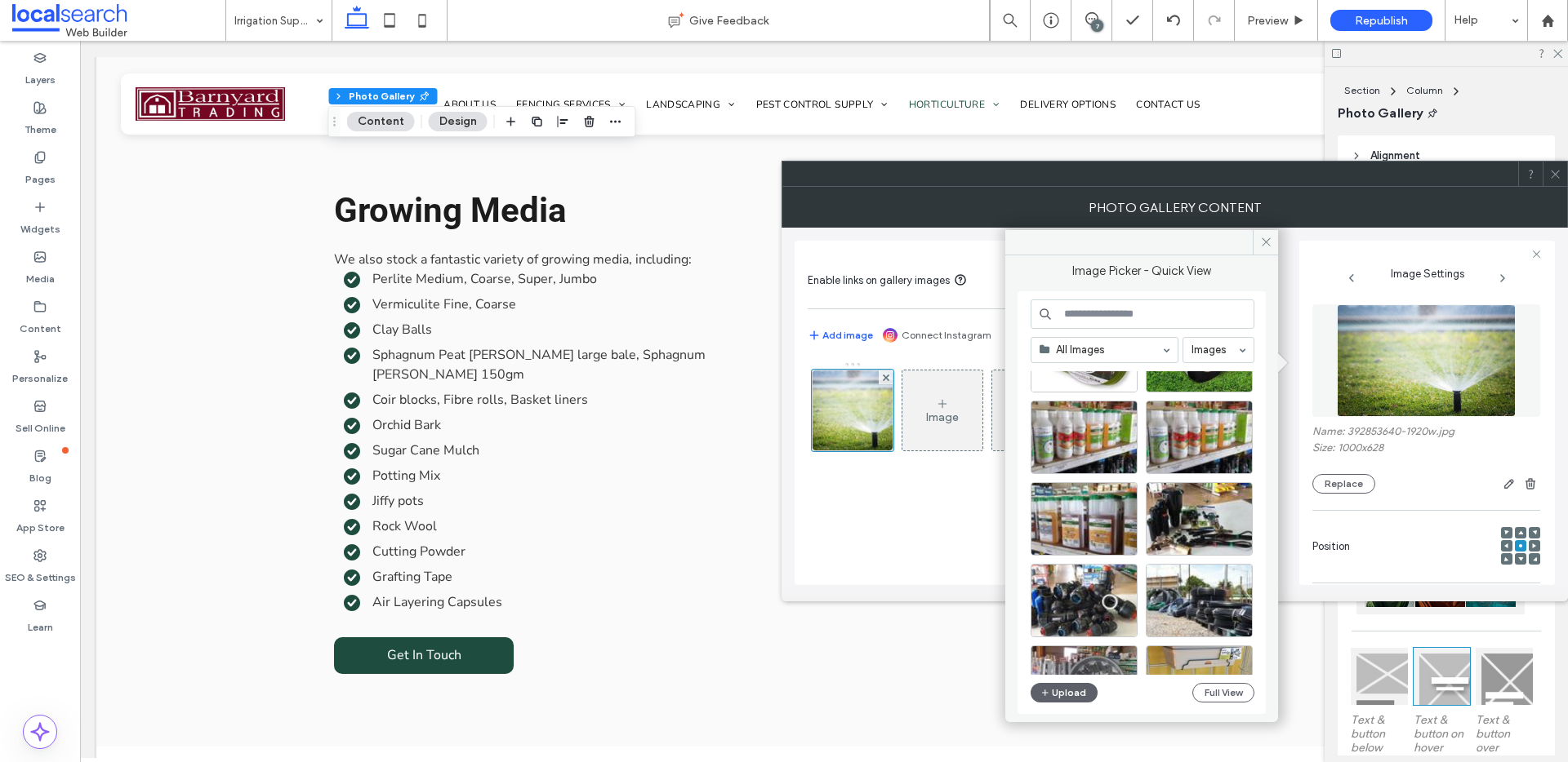
scroll to position [3591, 0]
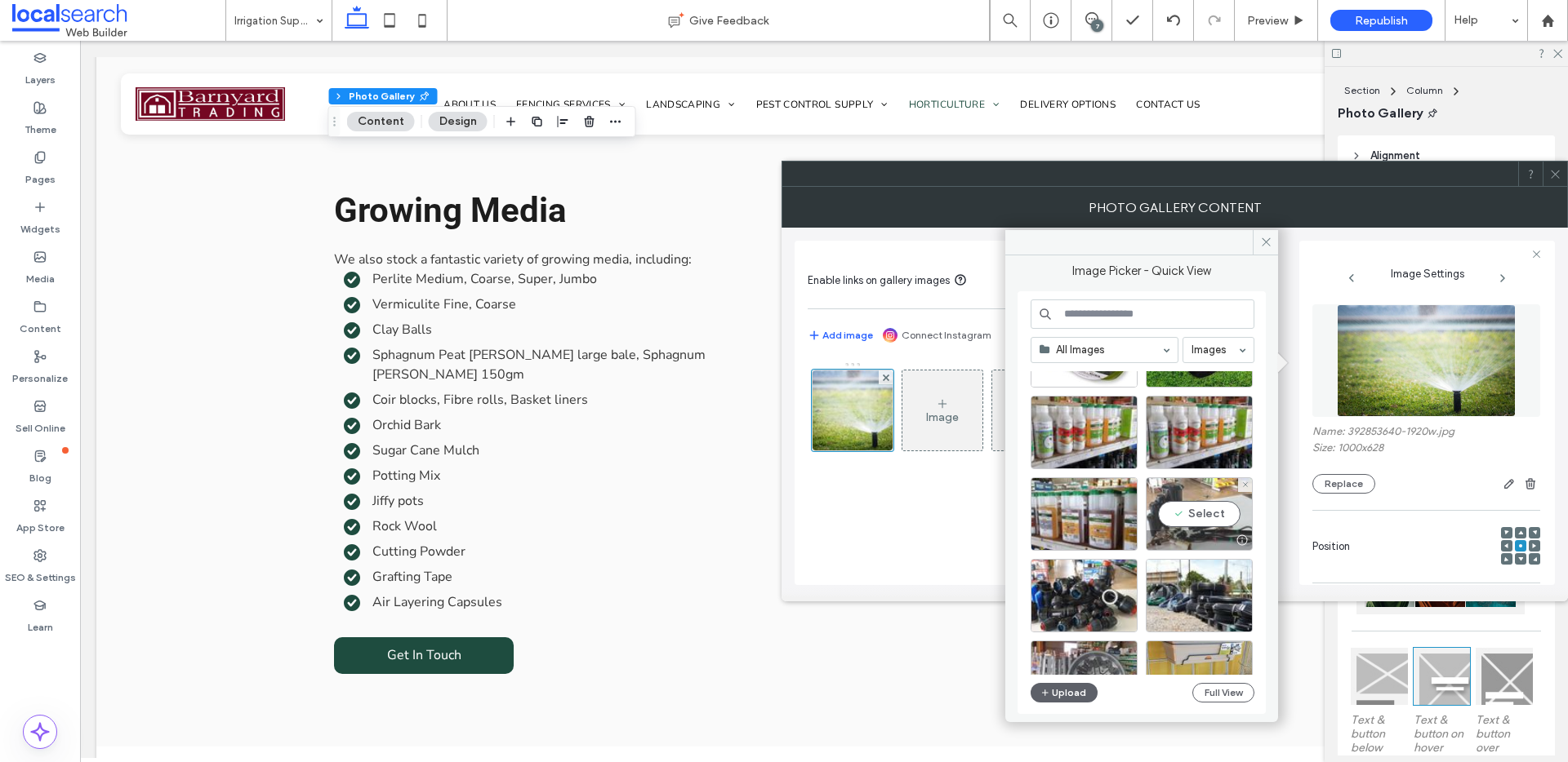
click at [1178, 508] on div "Select" at bounding box center [1199, 514] width 107 height 73
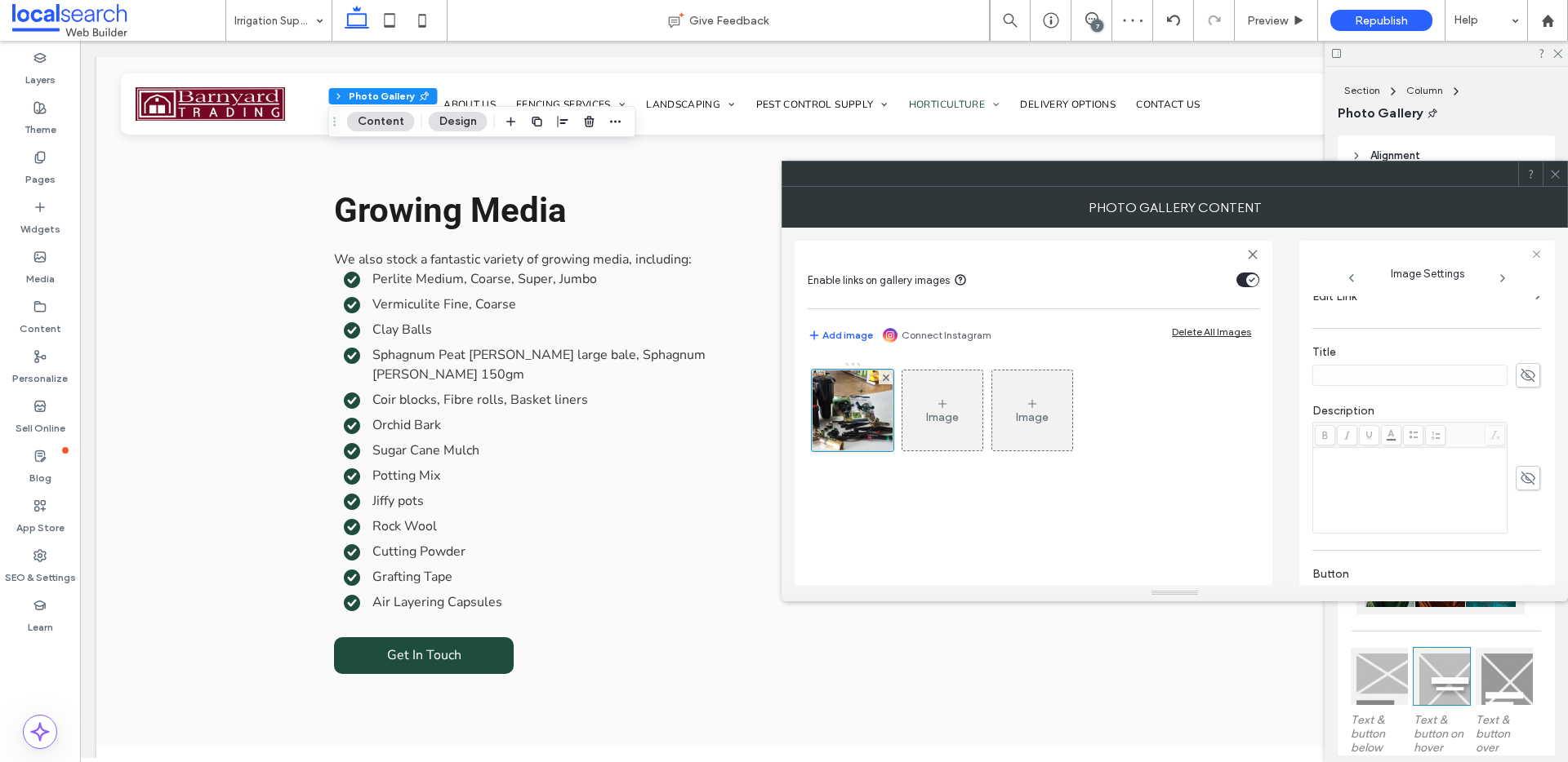
scroll to position [482, 0]
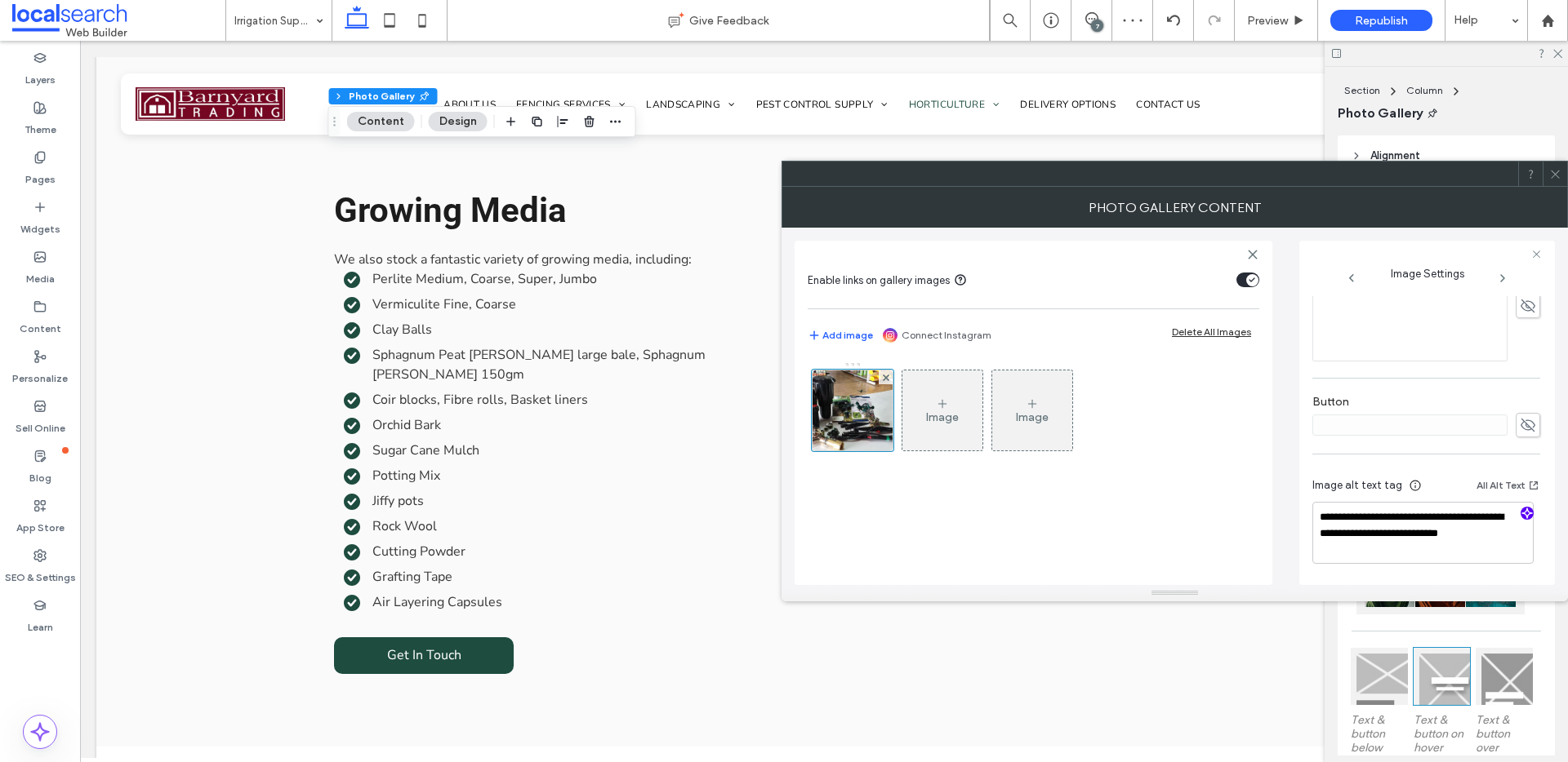
click at [1522, 513] on icon "button" at bounding box center [1527, 513] width 11 height 11
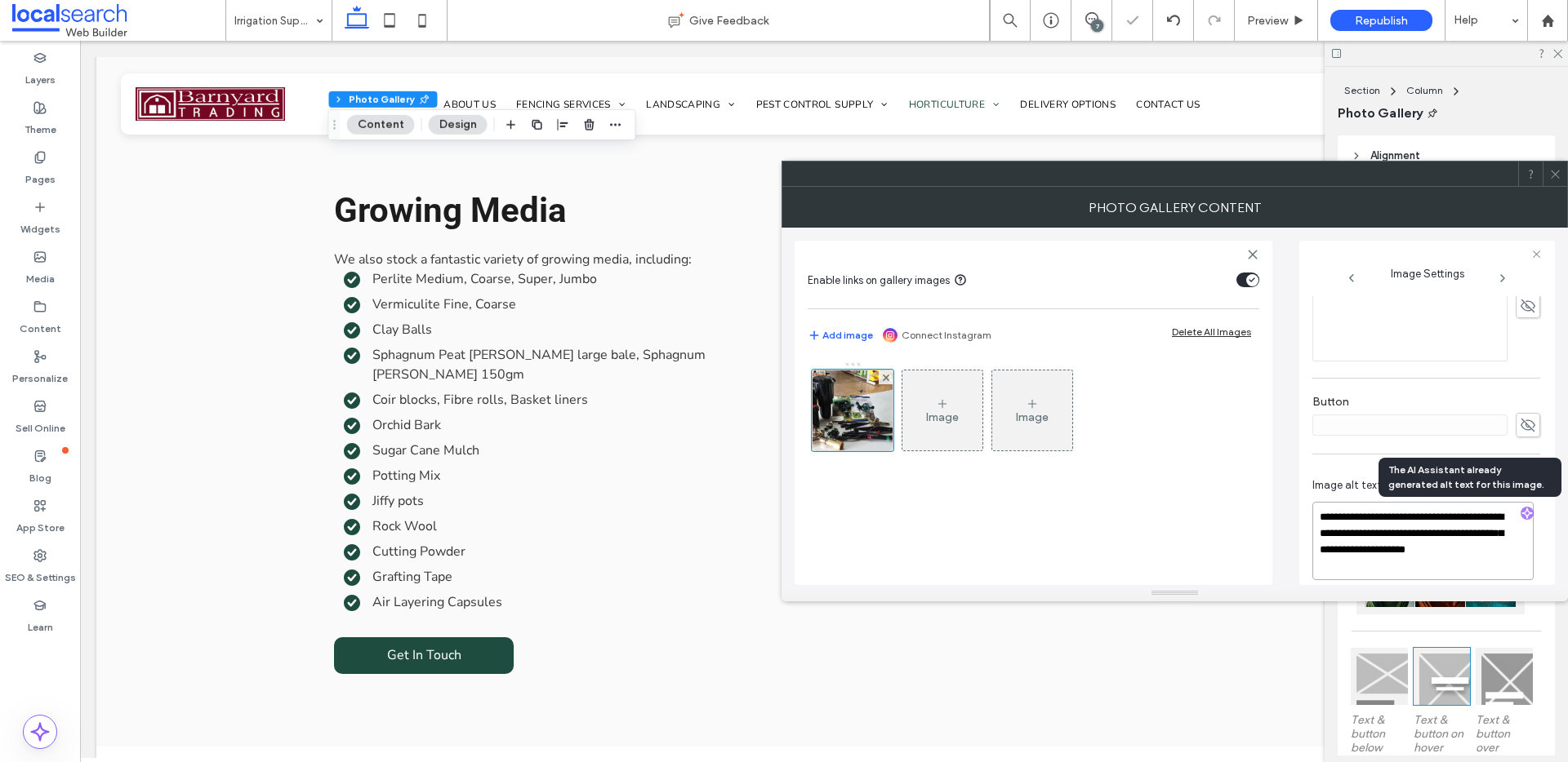
click at [1410, 571] on textarea "**********" at bounding box center [1423, 541] width 221 height 79
paste textarea "**********"
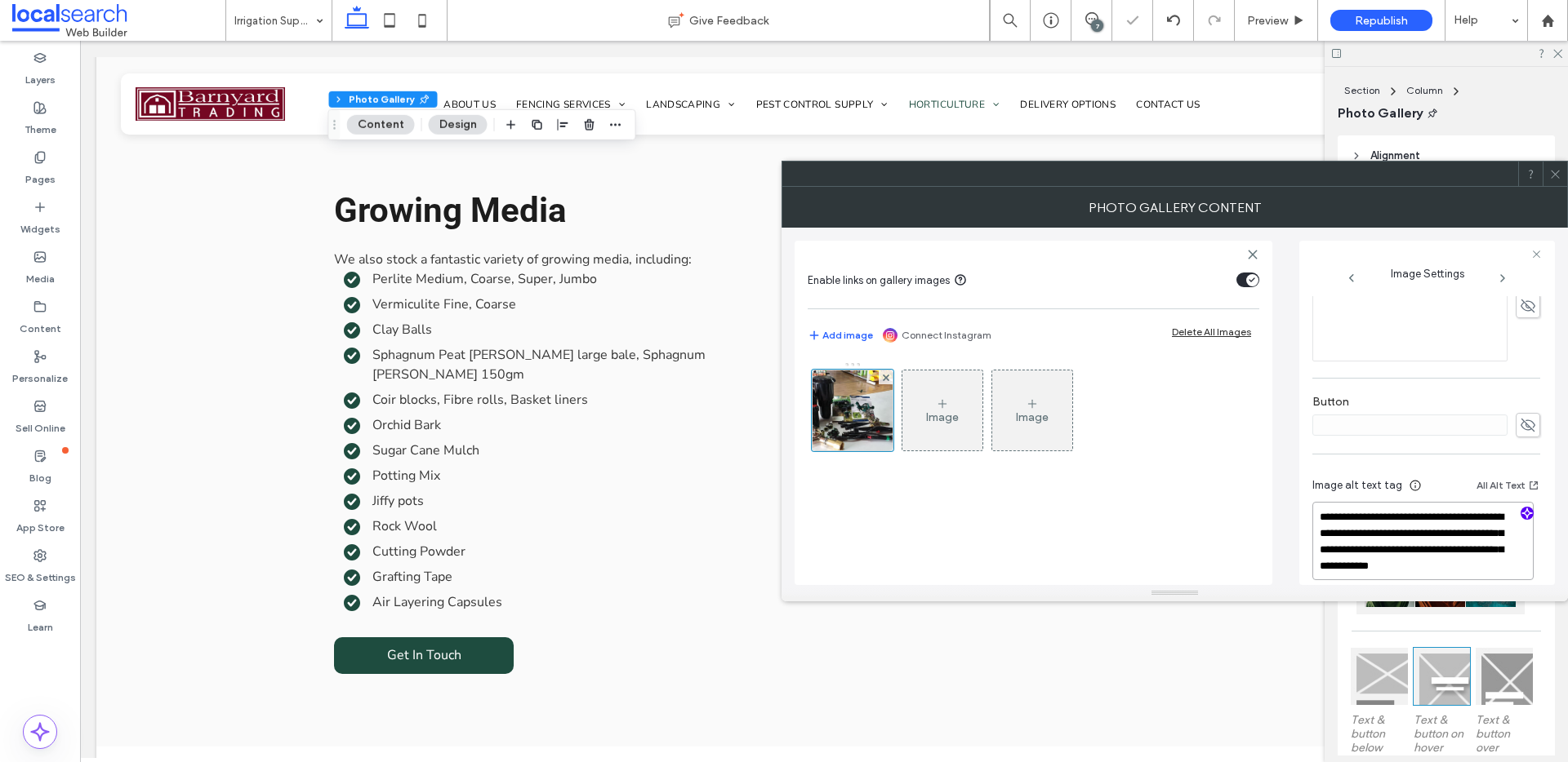
scroll to position [2, 0]
type textarea "**********"
click at [1557, 174] on icon at bounding box center [1555, 174] width 12 height 12
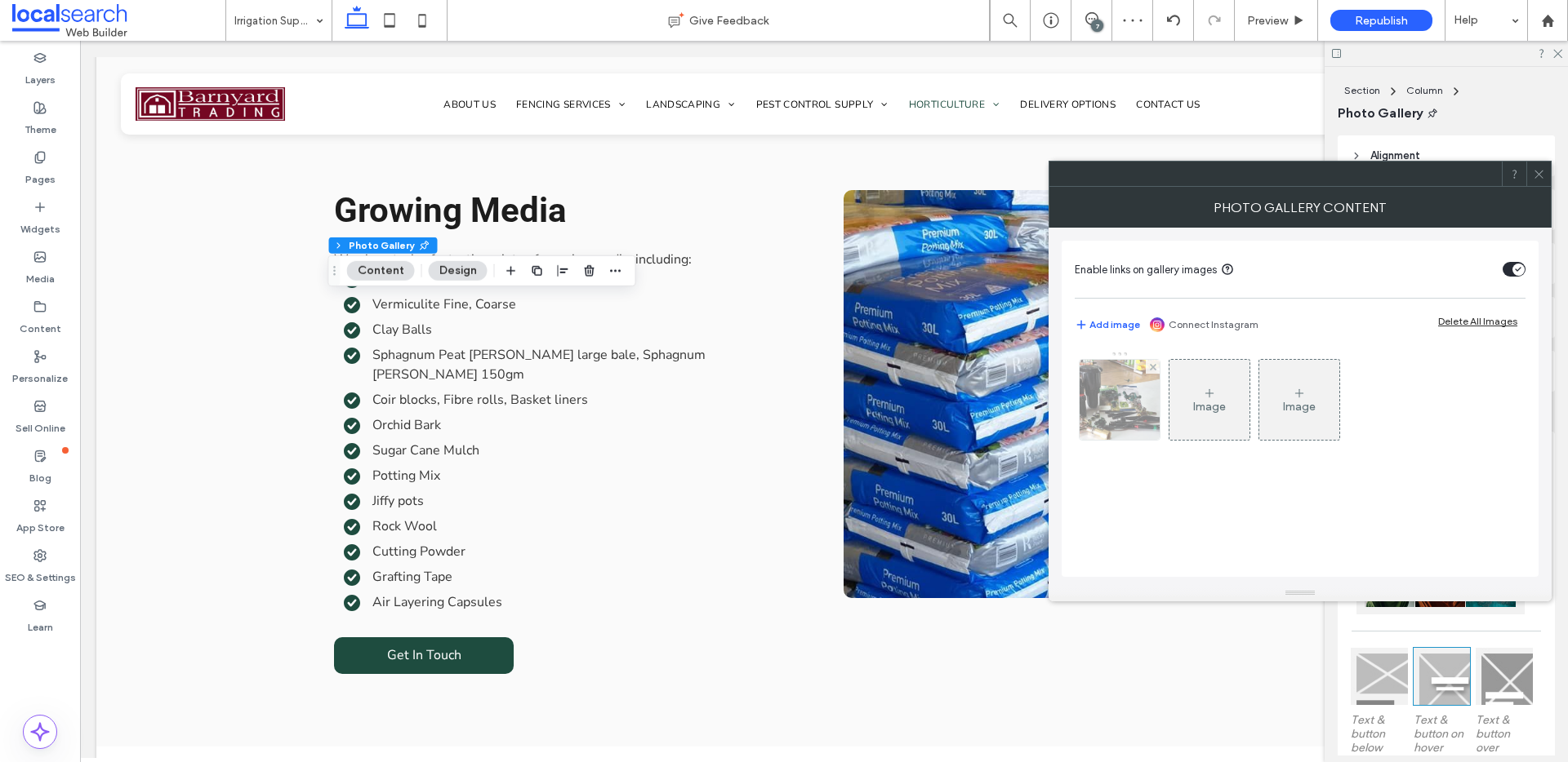
click at [1133, 404] on img at bounding box center [1119, 399] width 165 height 80
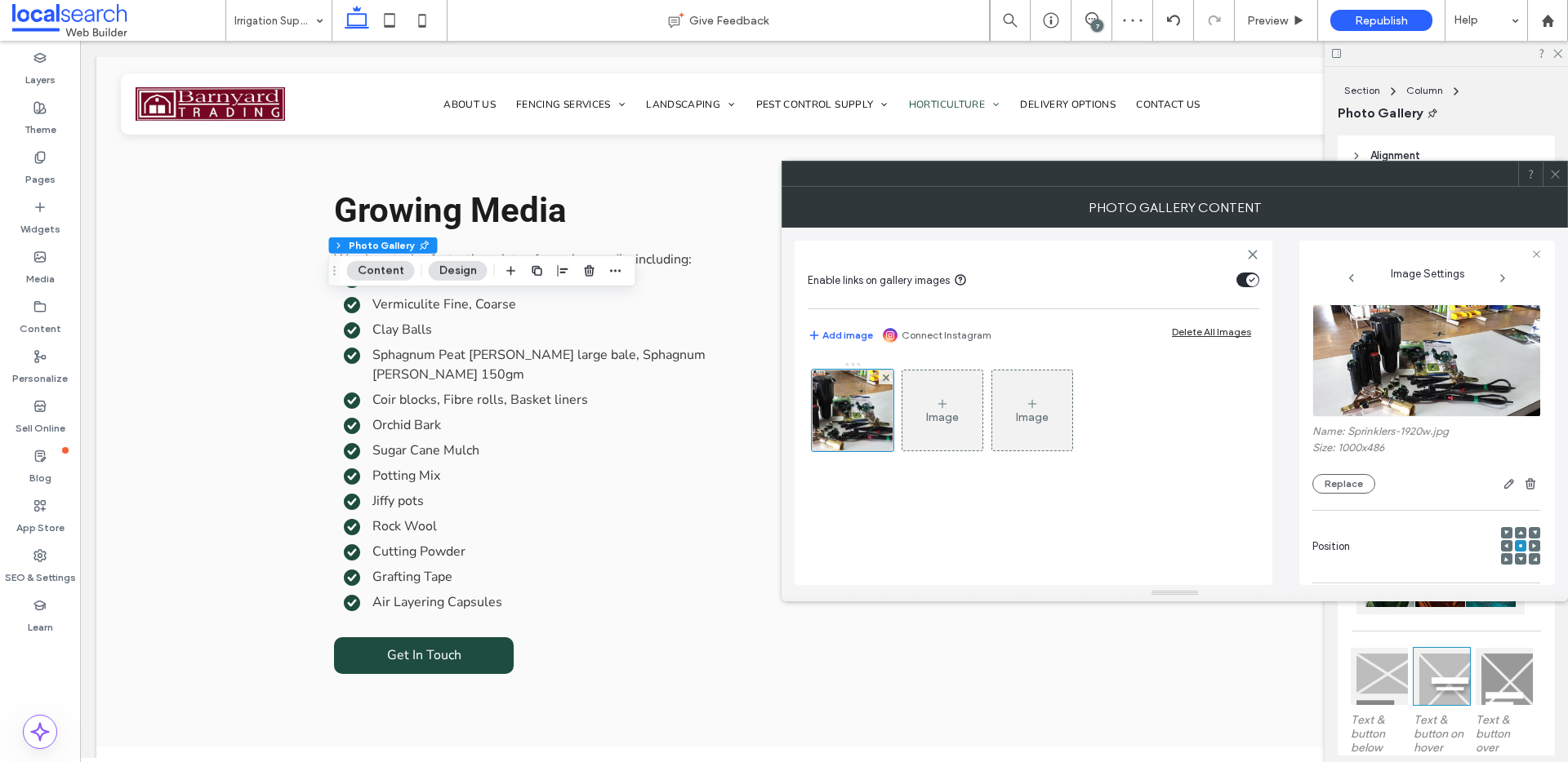
click at [1504, 544] on use at bounding box center [1506, 546] width 4 height 5
click at [1518, 547] on use at bounding box center [1519, 545] width 3 height 3
click at [1554, 172] on use at bounding box center [1554, 173] width 8 height 8
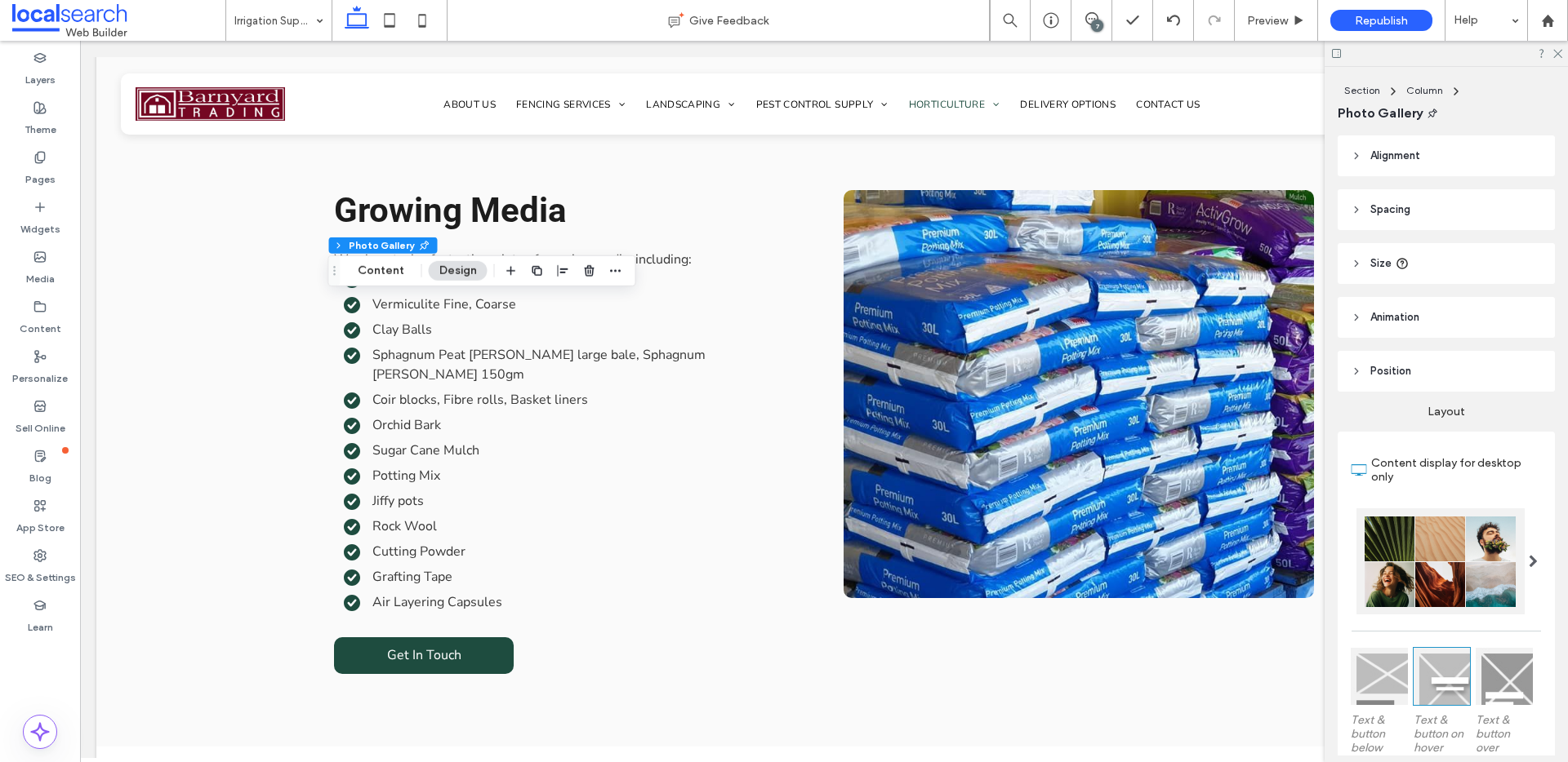
click at [1091, 20] on div "7" at bounding box center [1097, 25] width 12 height 12
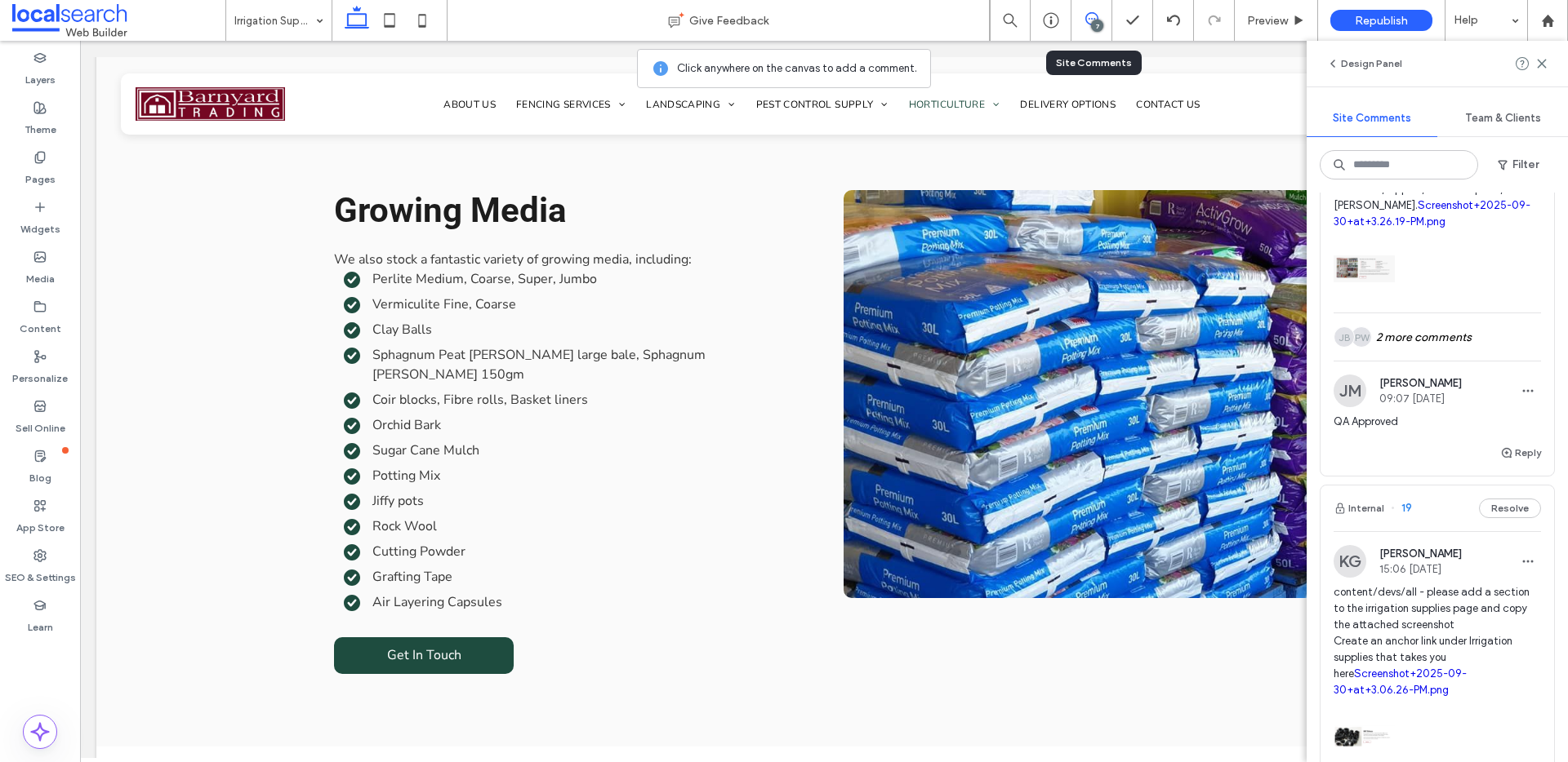
scroll to position [337, 0]
click at [1363, 518] on button "Internal" at bounding box center [1359, 507] width 51 height 20
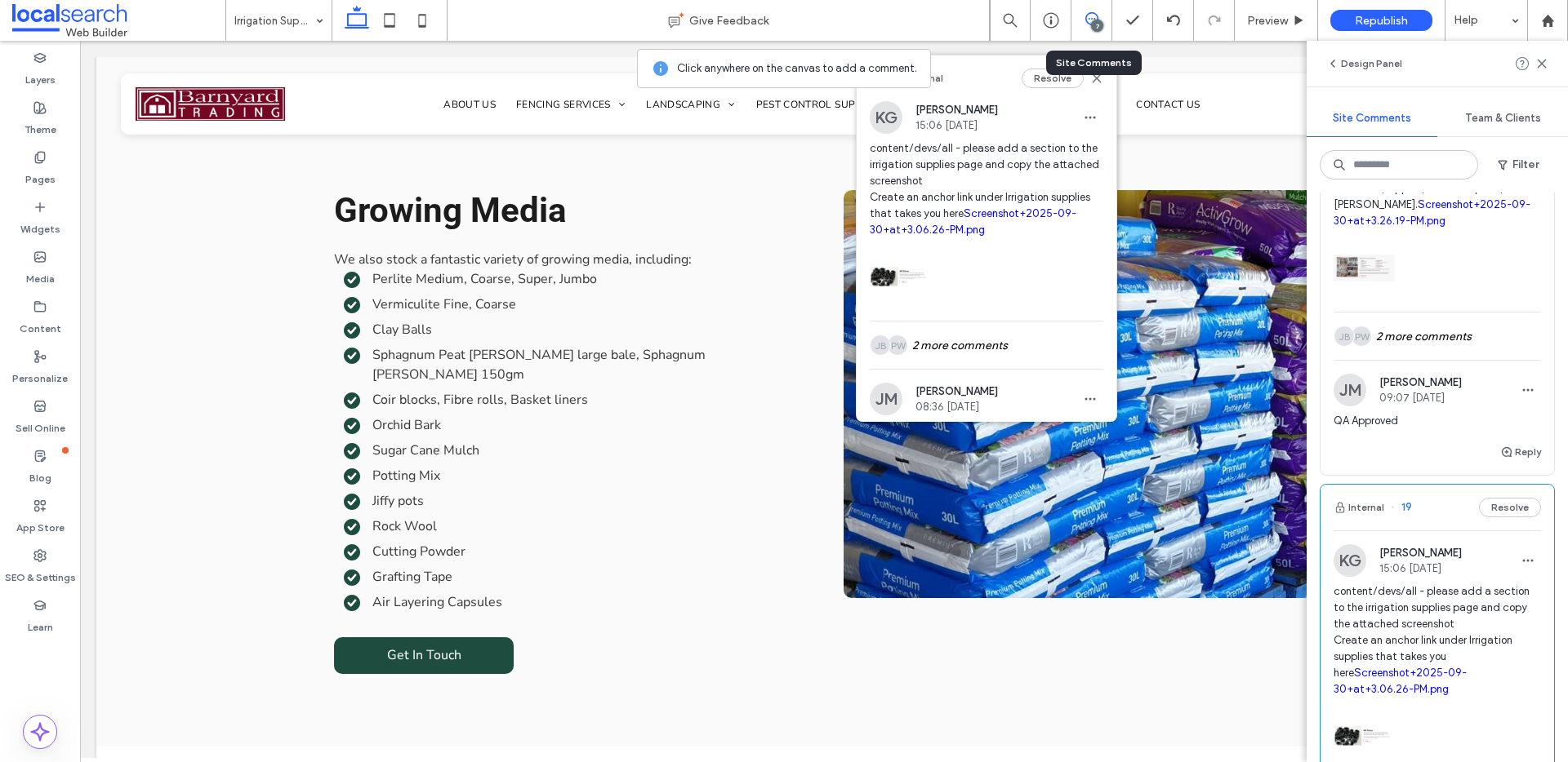
click at [1387, 689] on link "Screenshot+2025-09-30+at+3.06.26-PM.png" at bounding box center [1400, 681] width 133 height 29
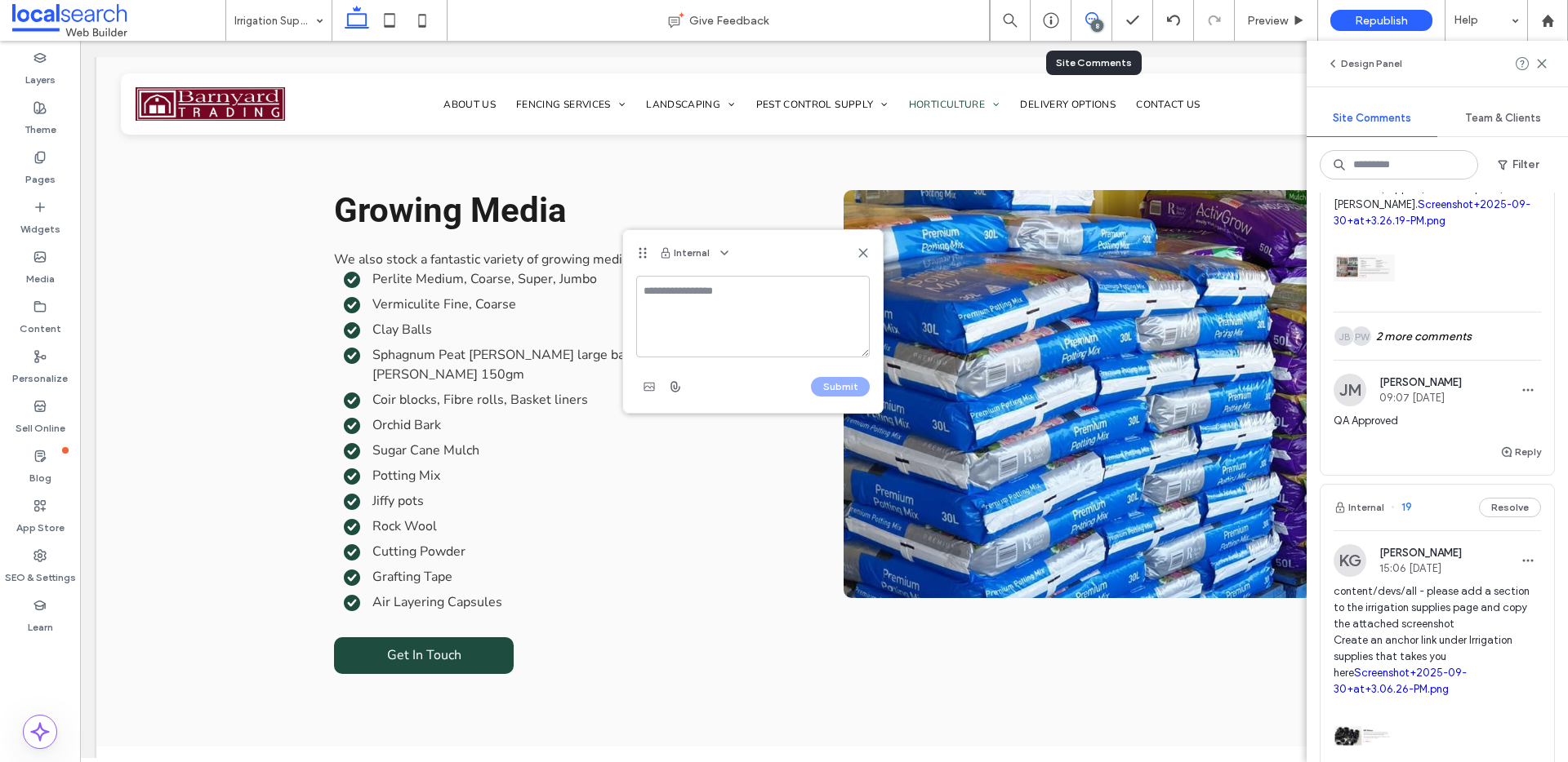
click at [1092, 9] on div "8" at bounding box center [1092, 21] width 41 height 41
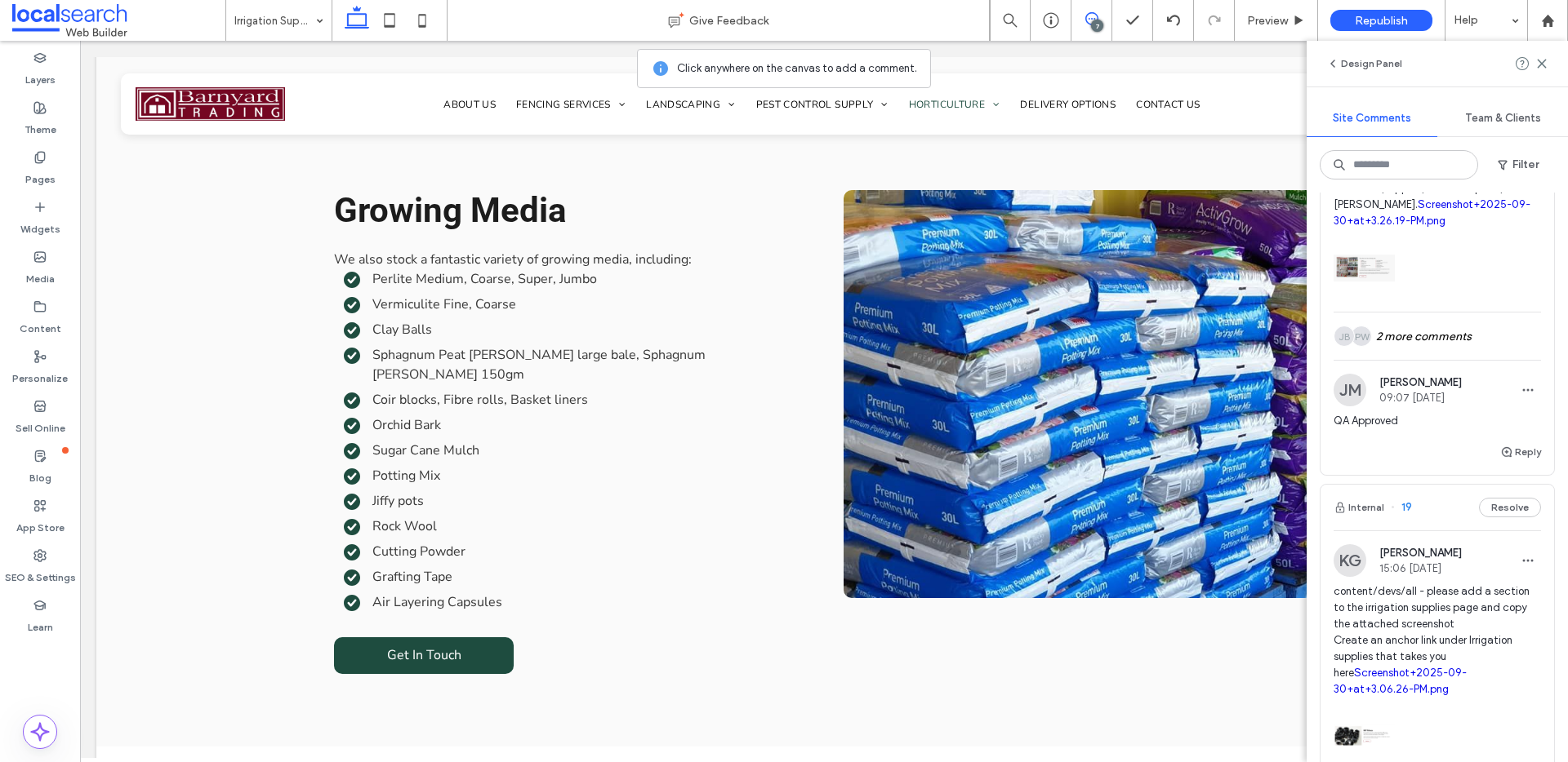
click at [1093, 20] on div "7" at bounding box center [1097, 25] width 12 height 12
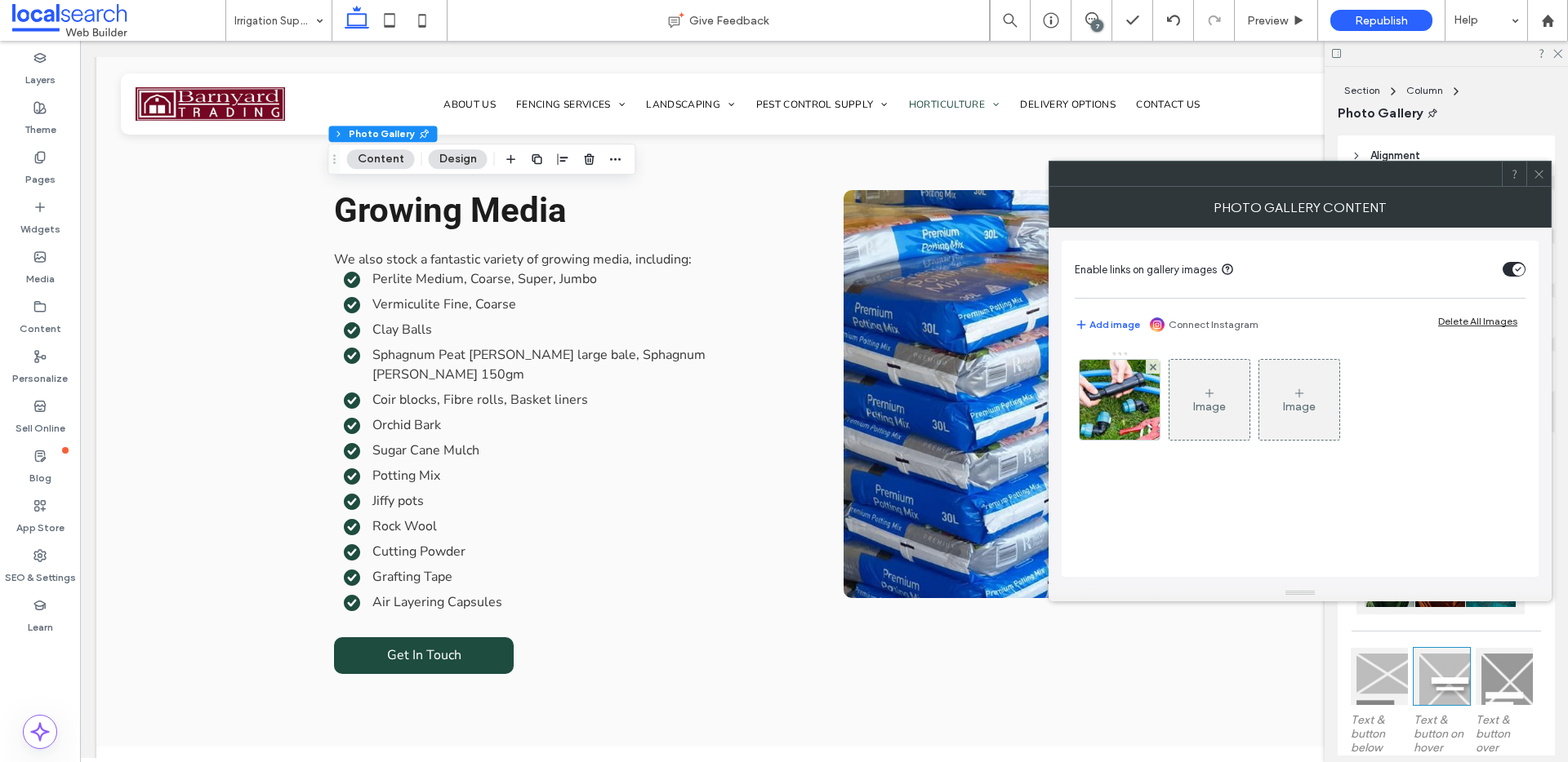
click at [1082, 429] on img at bounding box center [1119, 399] width 121 height 80
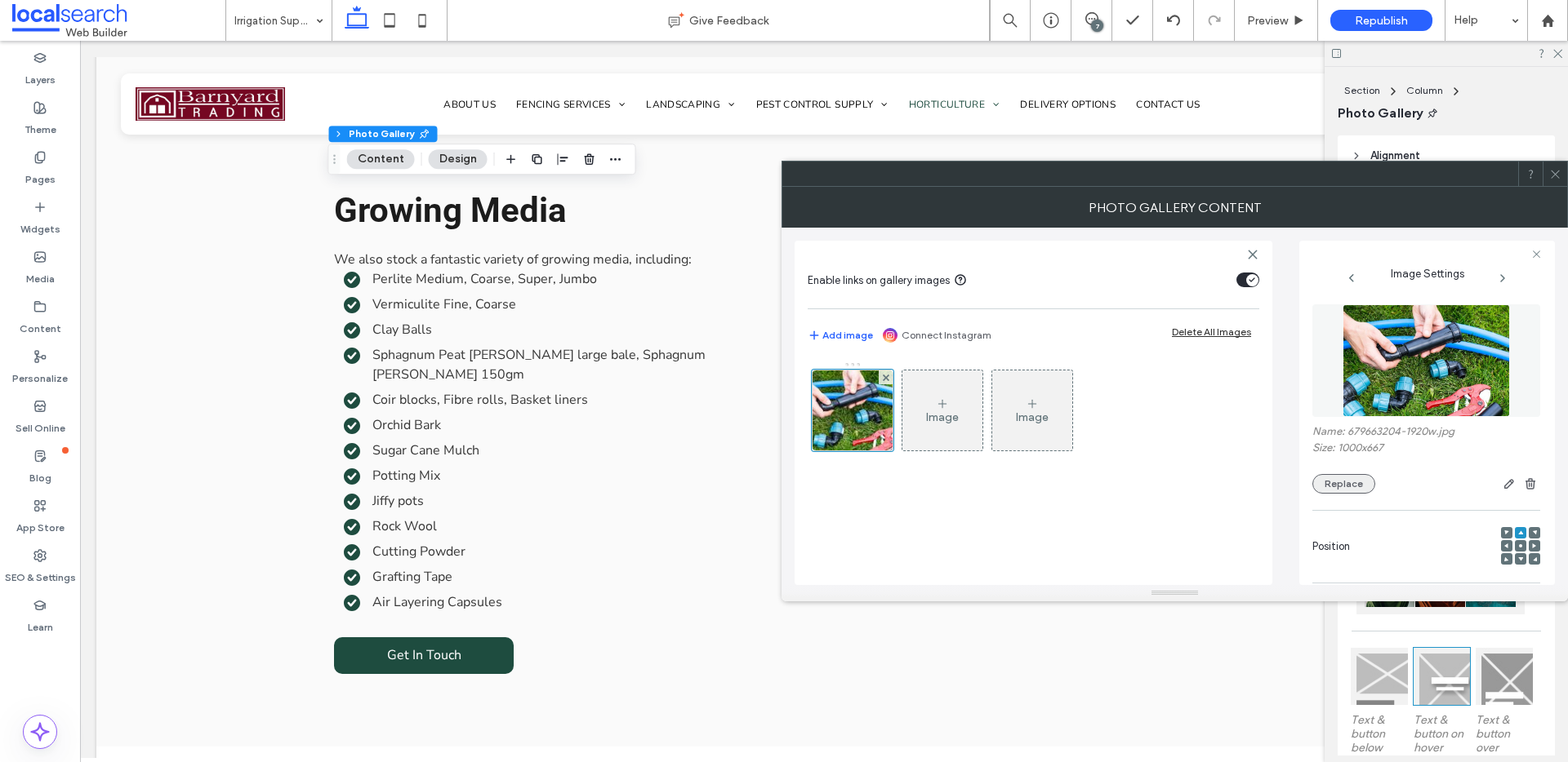
click at [1328, 487] on button "Replace" at bounding box center [1343, 483] width 63 height 20
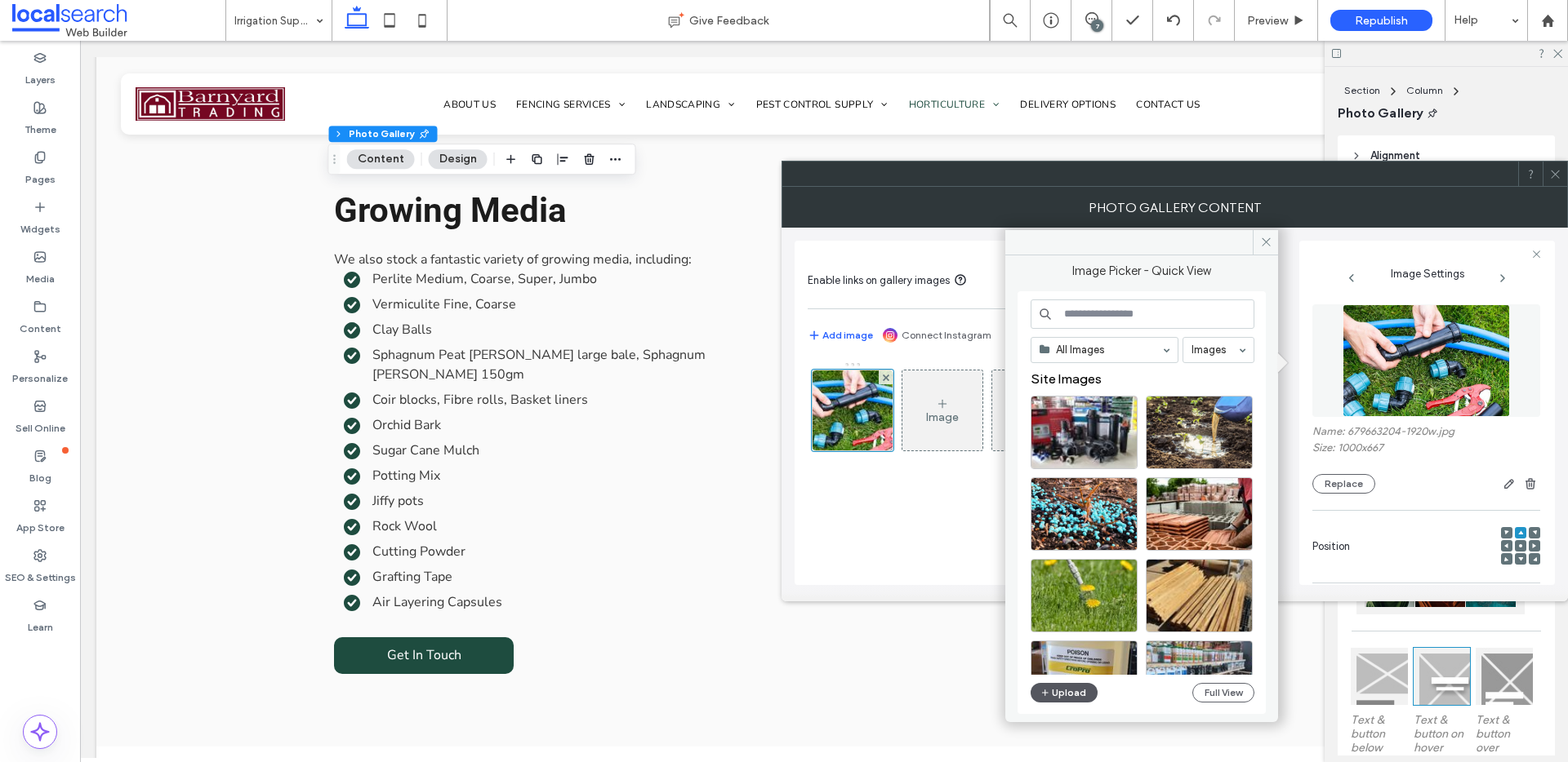
click at [1057, 691] on button "Upload" at bounding box center [1063, 693] width 67 height 20
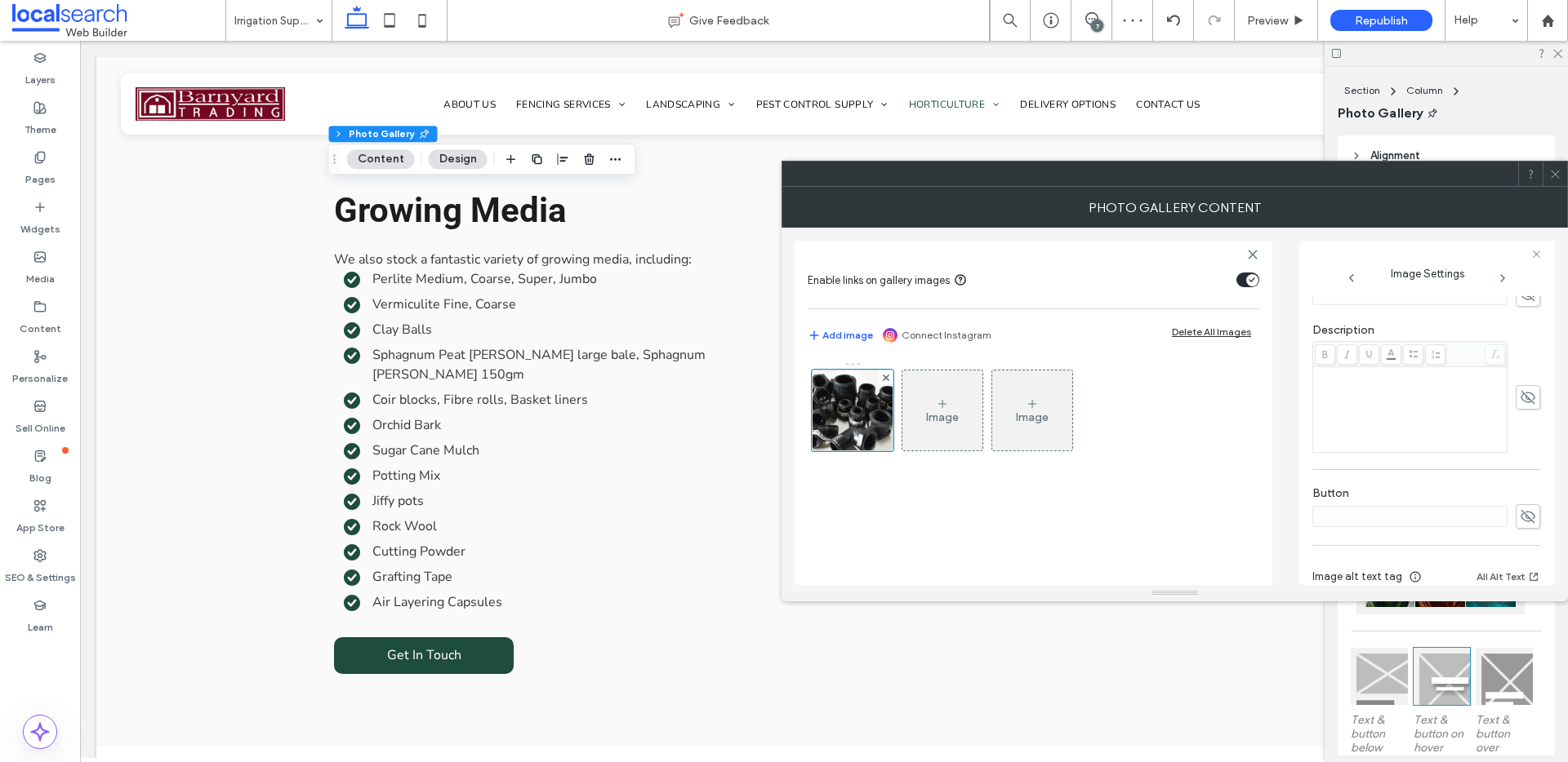
scroll to position [482, 0]
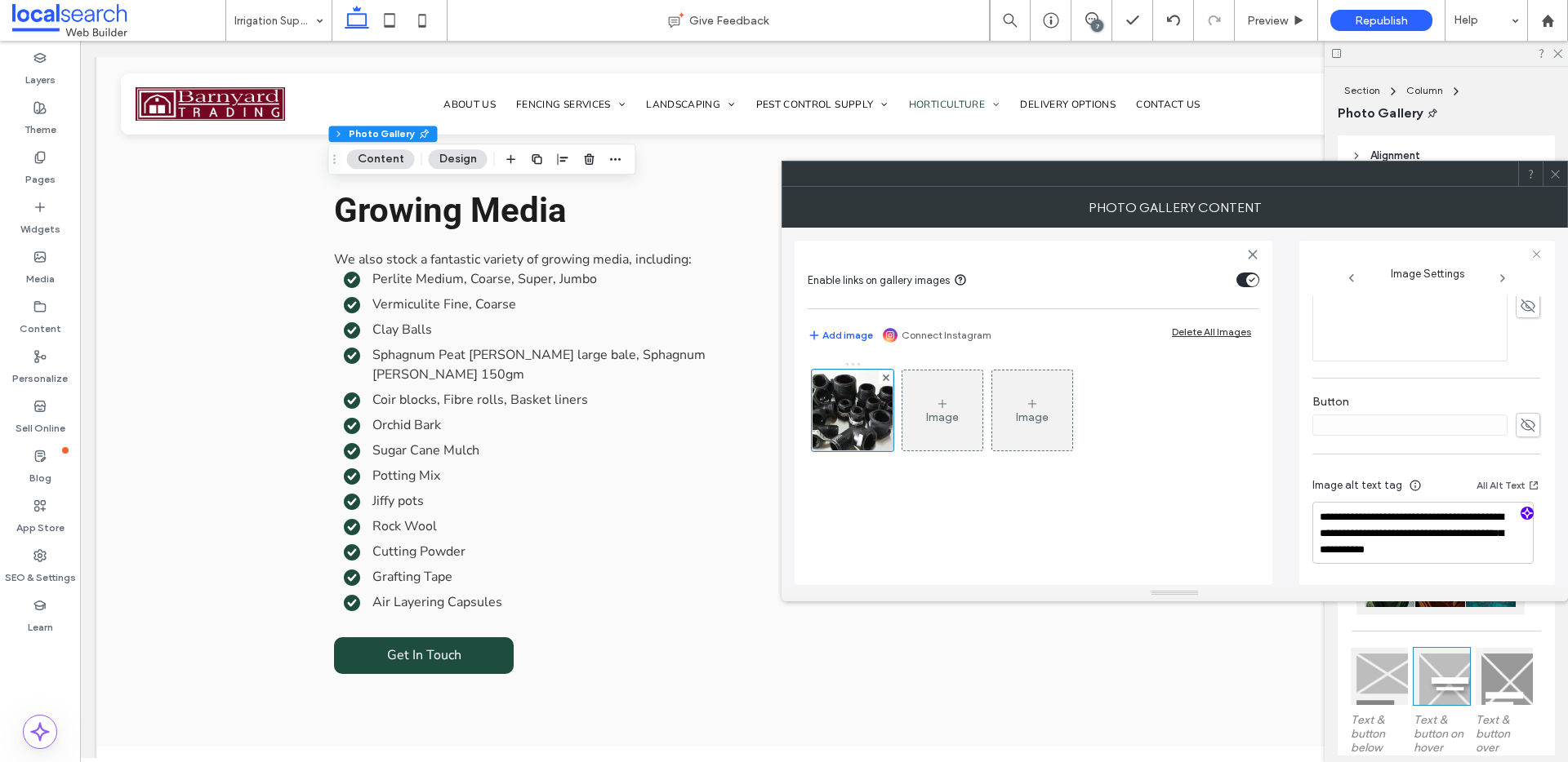
click at [1521, 512] on icon "button" at bounding box center [1527, 513] width 11 height 11
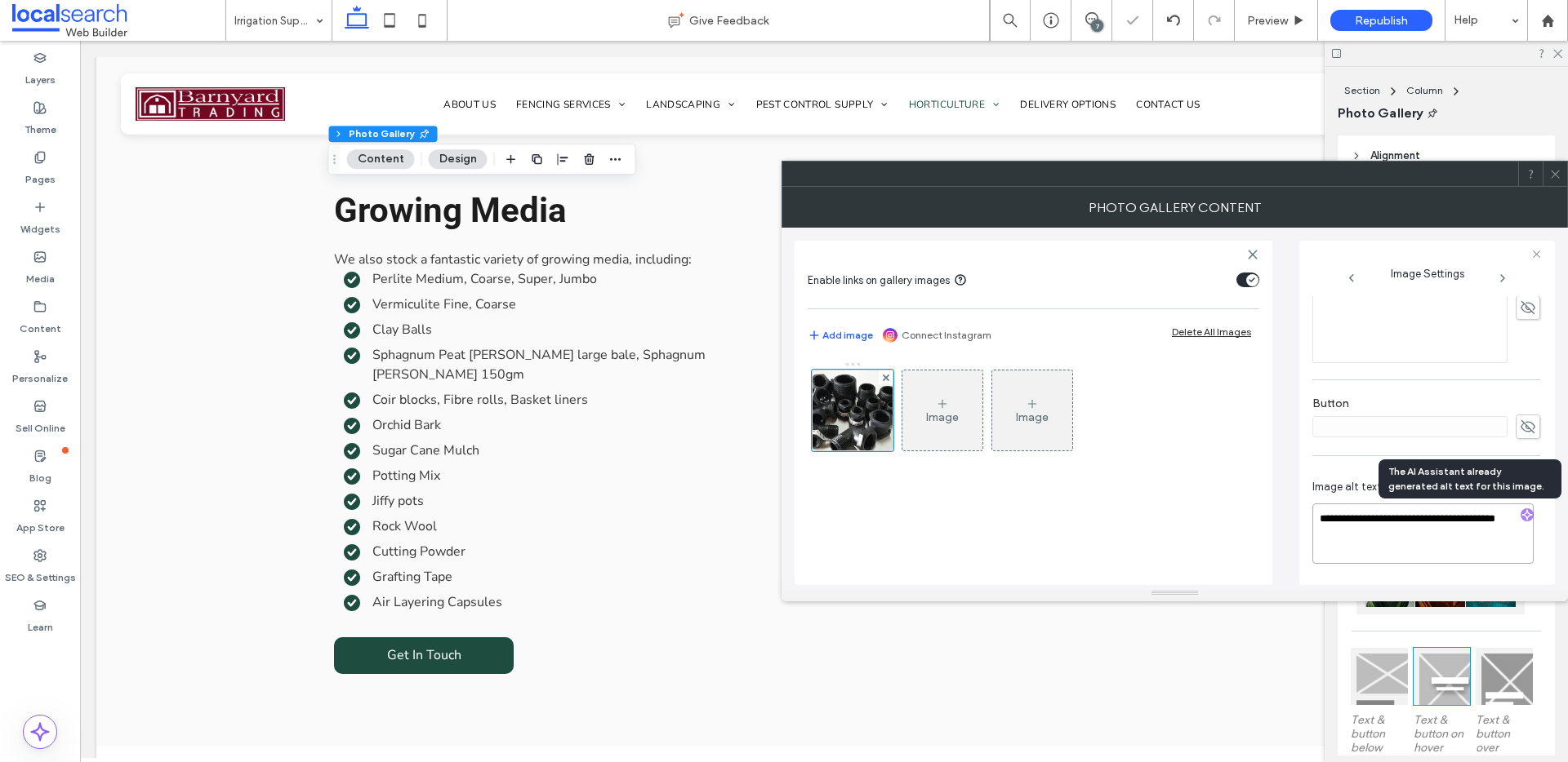
click at [1498, 541] on textarea "**********" at bounding box center [1423, 534] width 221 height 61
paste textarea "**********"
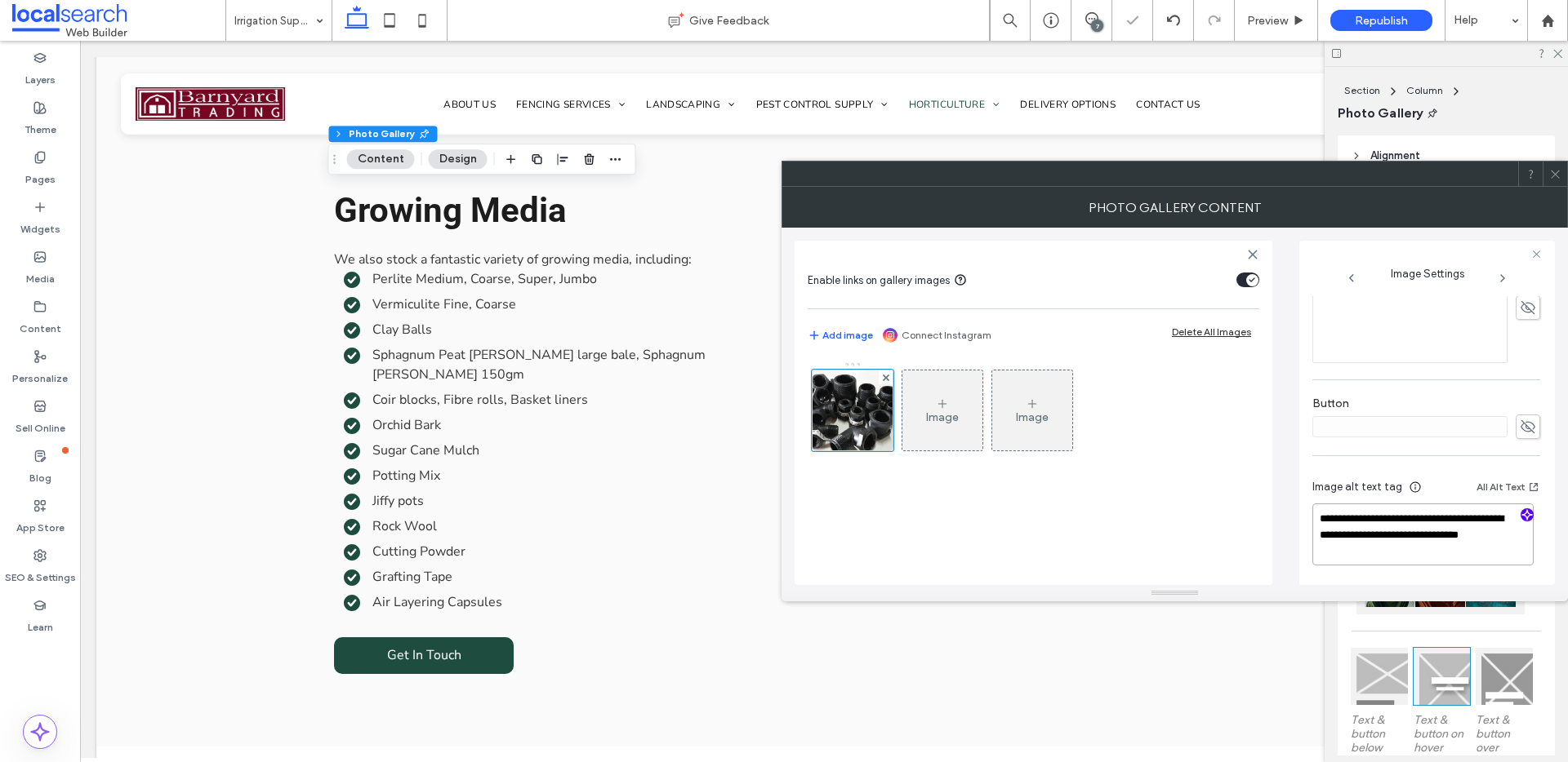
type textarea "**********"
click at [1555, 169] on icon at bounding box center [1555, 174] width 12 height 12
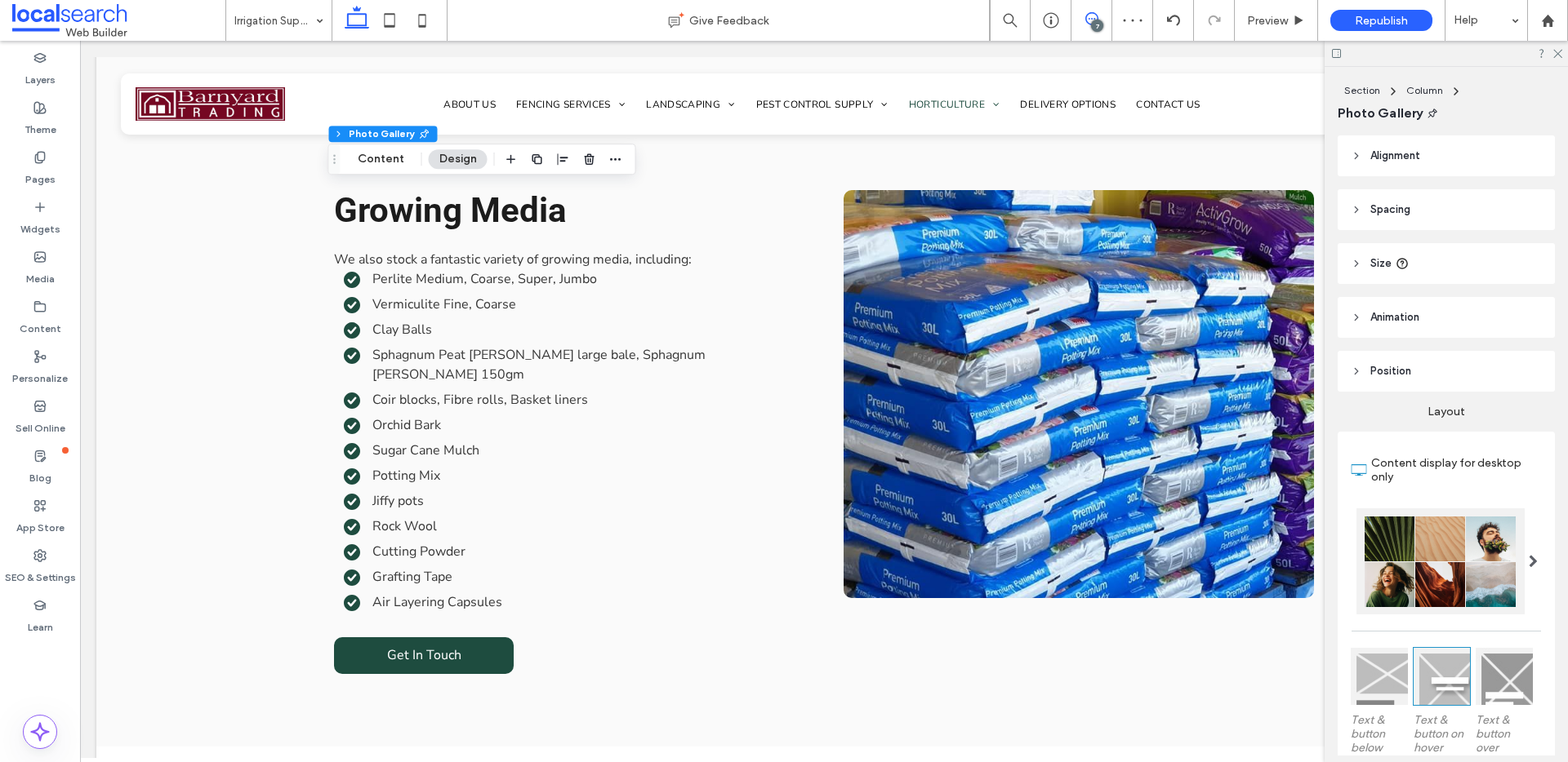
click at [1098, 15] on span at bounding box center [1091, 19] width 40 height 13
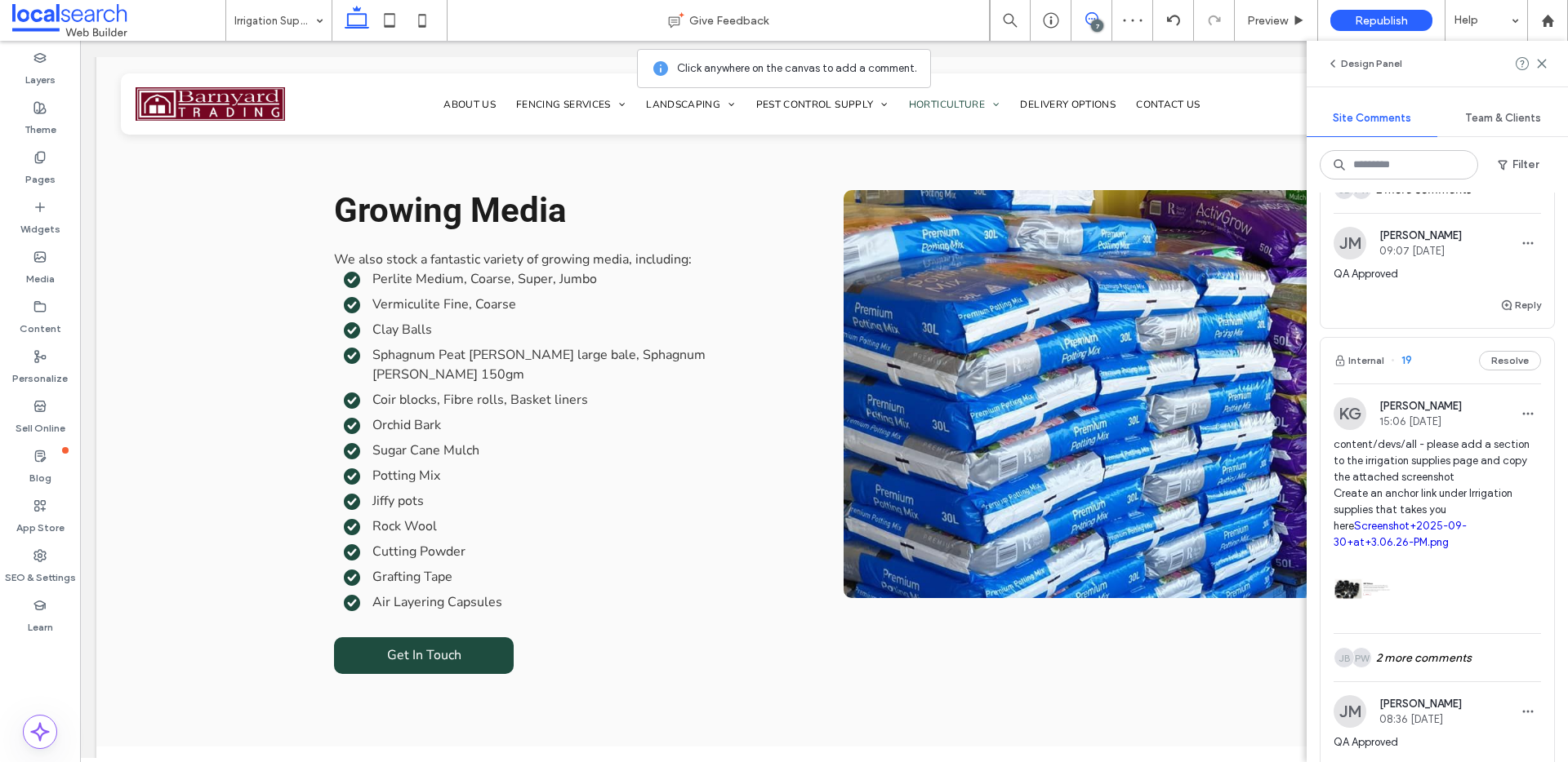
scroll to position [496, 0]
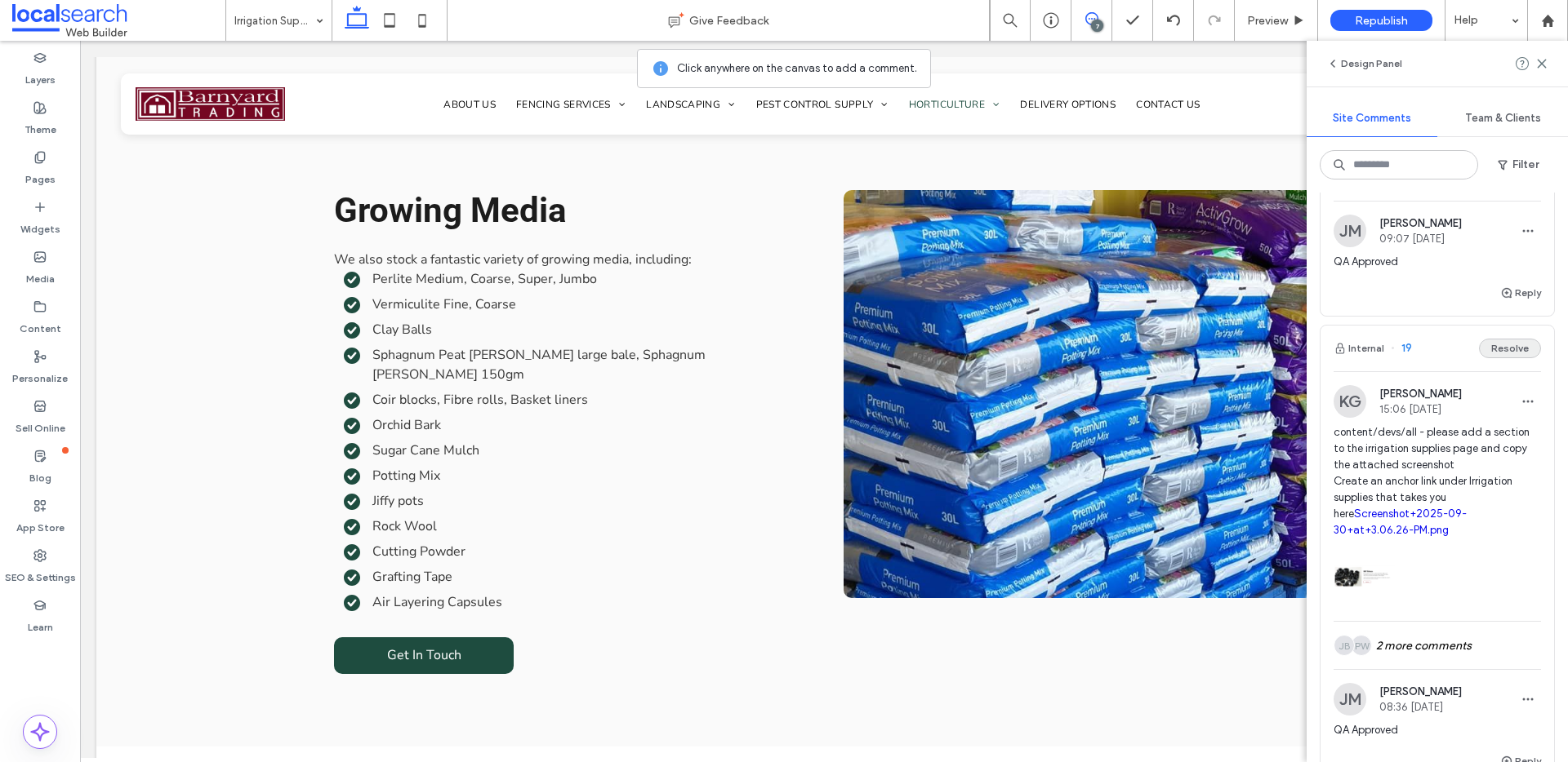
click at [1511, 359] on button "Resolve" at bounding box center [1510, 348] width 62 height 20
click at [1361, 359] on button "Internal" at bounding box center [1359, 348] width 51 height 20
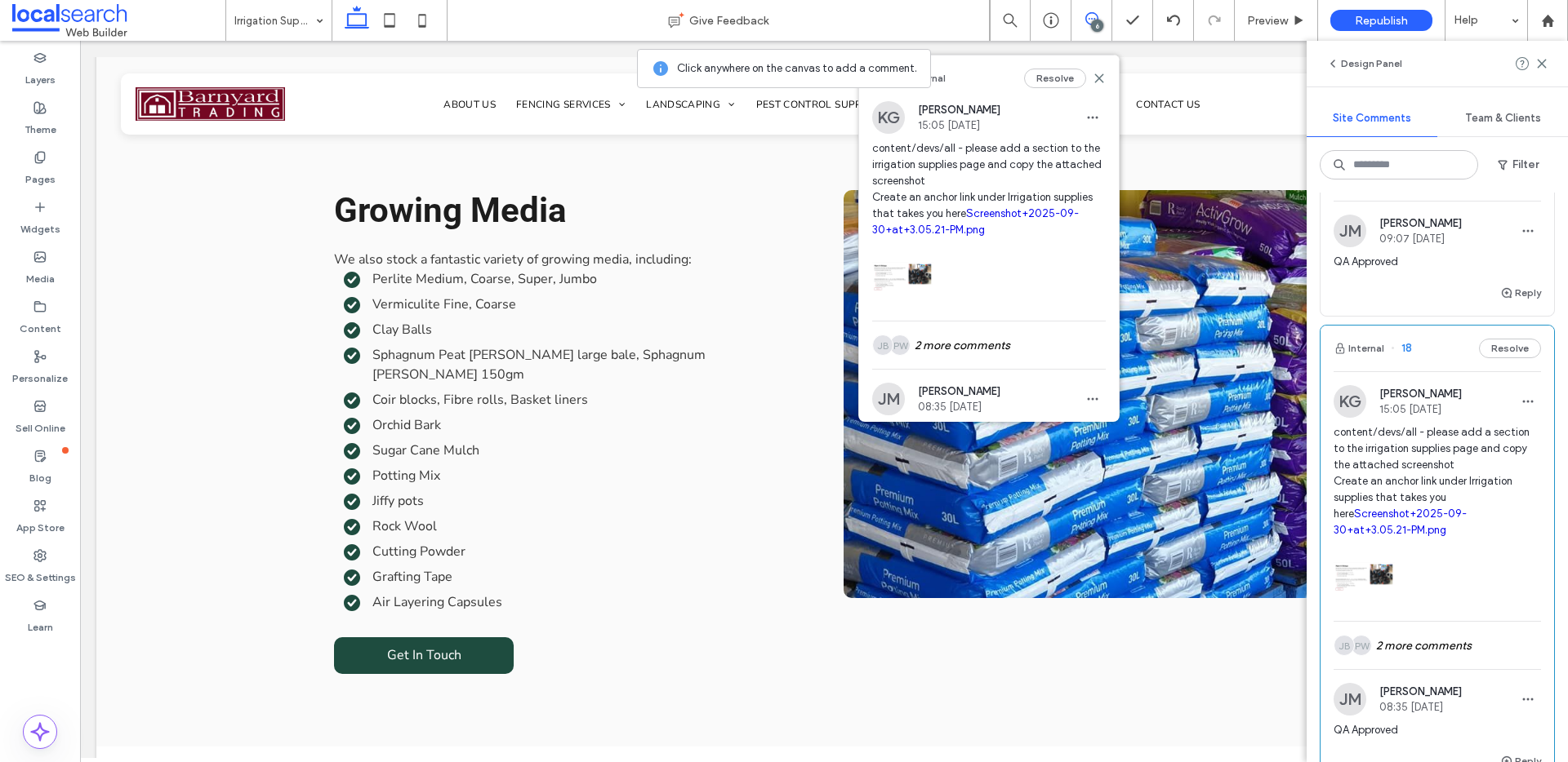
click at [1000, 220] on span "content/devs/all - please add a section to the irrigation supplies page and cop…" at bounding box center [988, 189] width 233 height 98
click at [1002, 215] on link "Screenshot+2025-09-30+at+3.05.21-PM.png" at bounding box center [975, 221] width 207 height 29
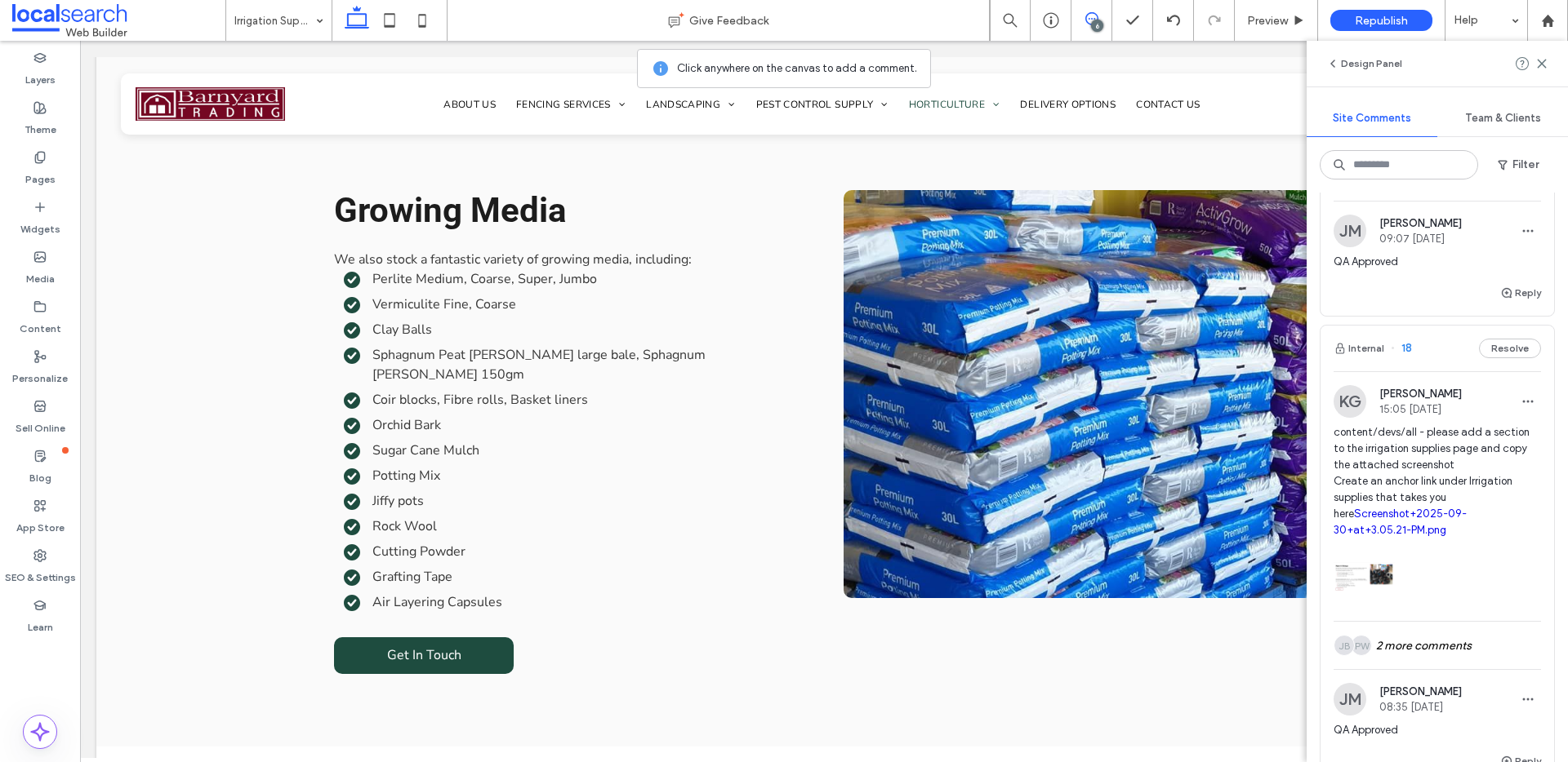
click at [1097, 21] on div "6" at bounding box center [1097, 25] width 12 height 12
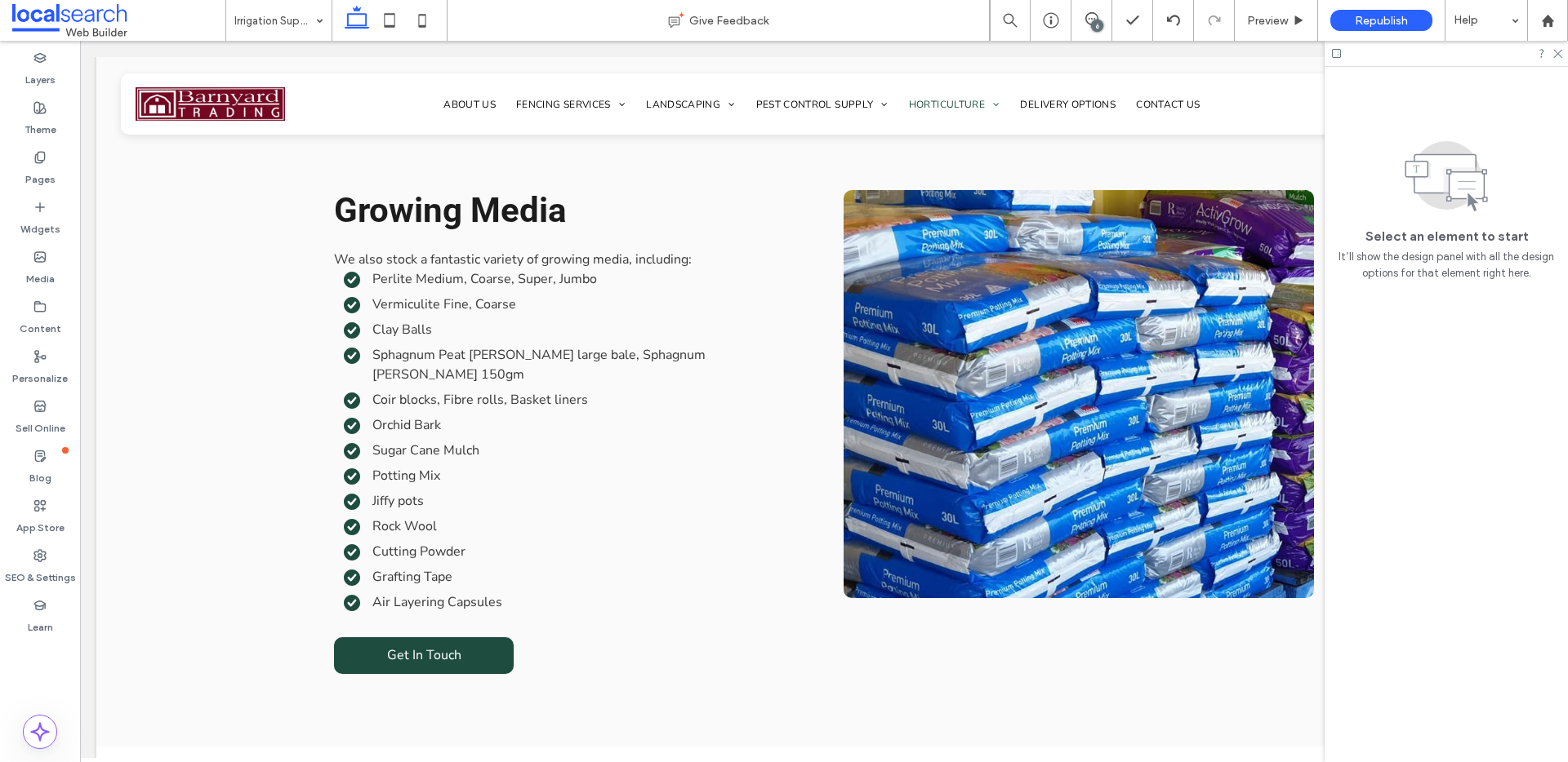
scroll to position [0, 0]
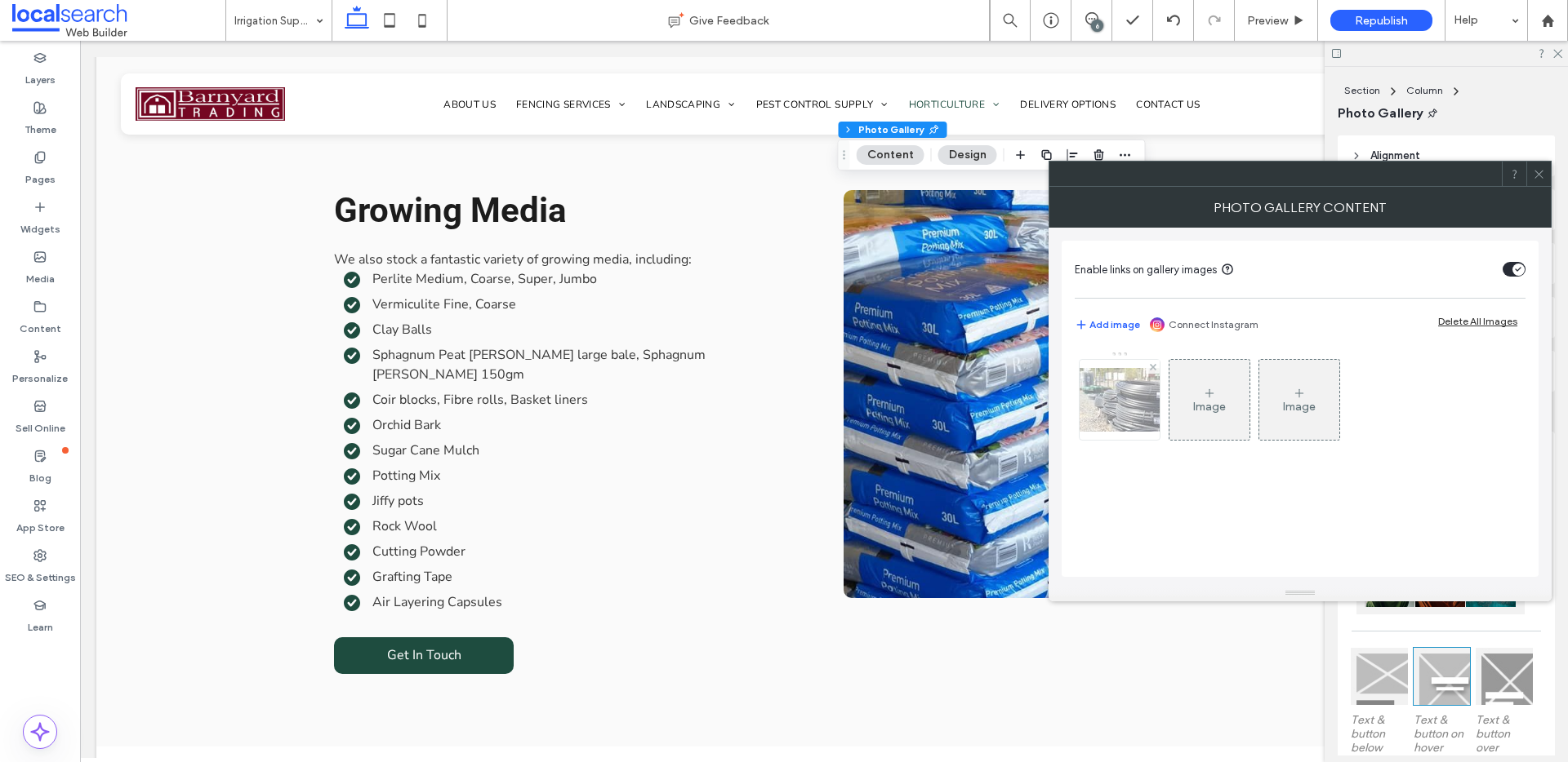
click at [1146, 403] on img at bounding box center [1118, 400] width 130 height 64
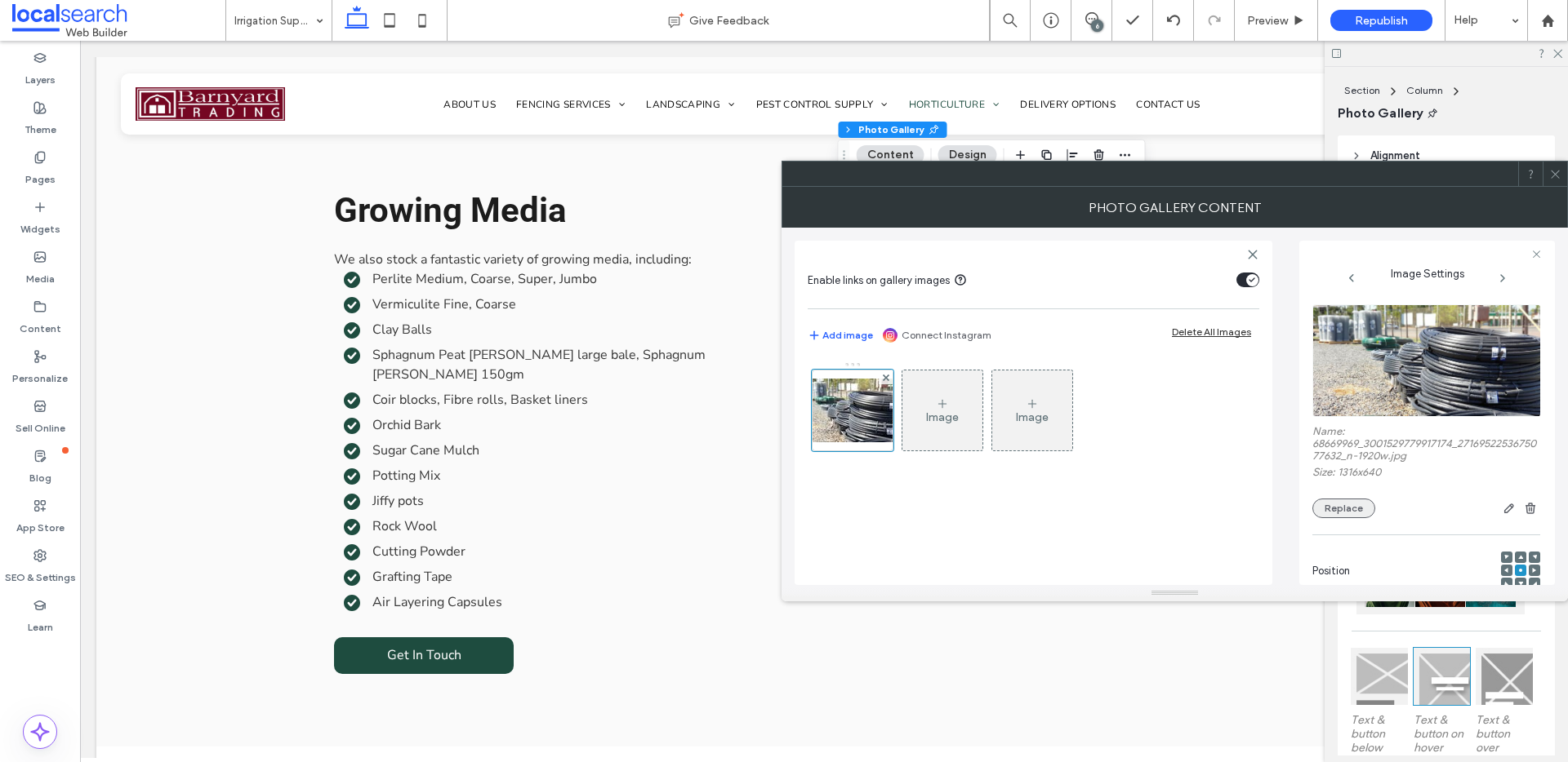
click at [1362, 504] on button "Replace" at bounding box center [1343, 508] width 63 height 20
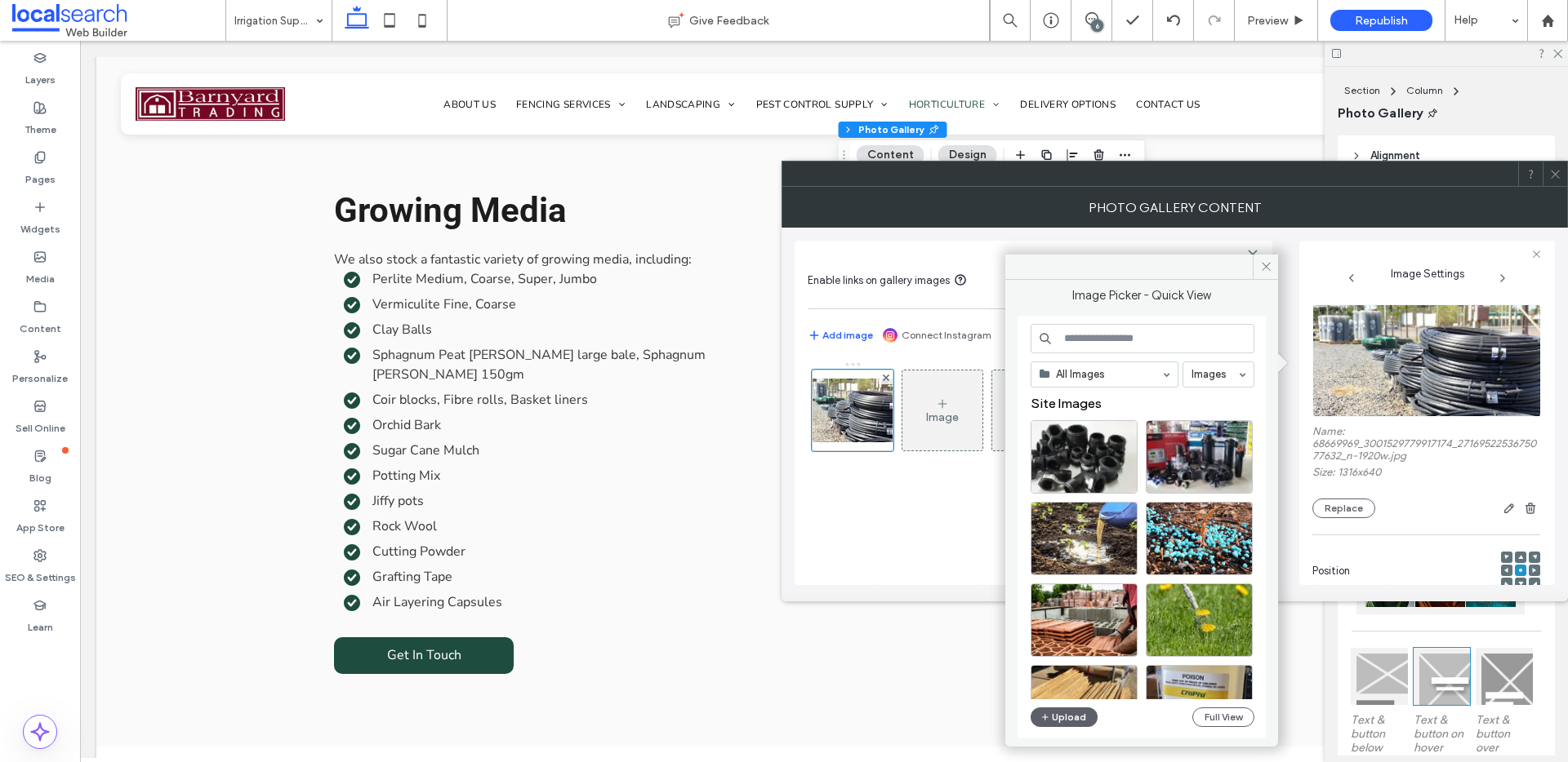
click at [1089, 728] on div "All Images Images Site Images Upload Full View" at bounding box center [1142, 527] width 224 height 407
click at [1085, 722] on button "Upload" at bounding box center [1063, 717] width 67 height 20
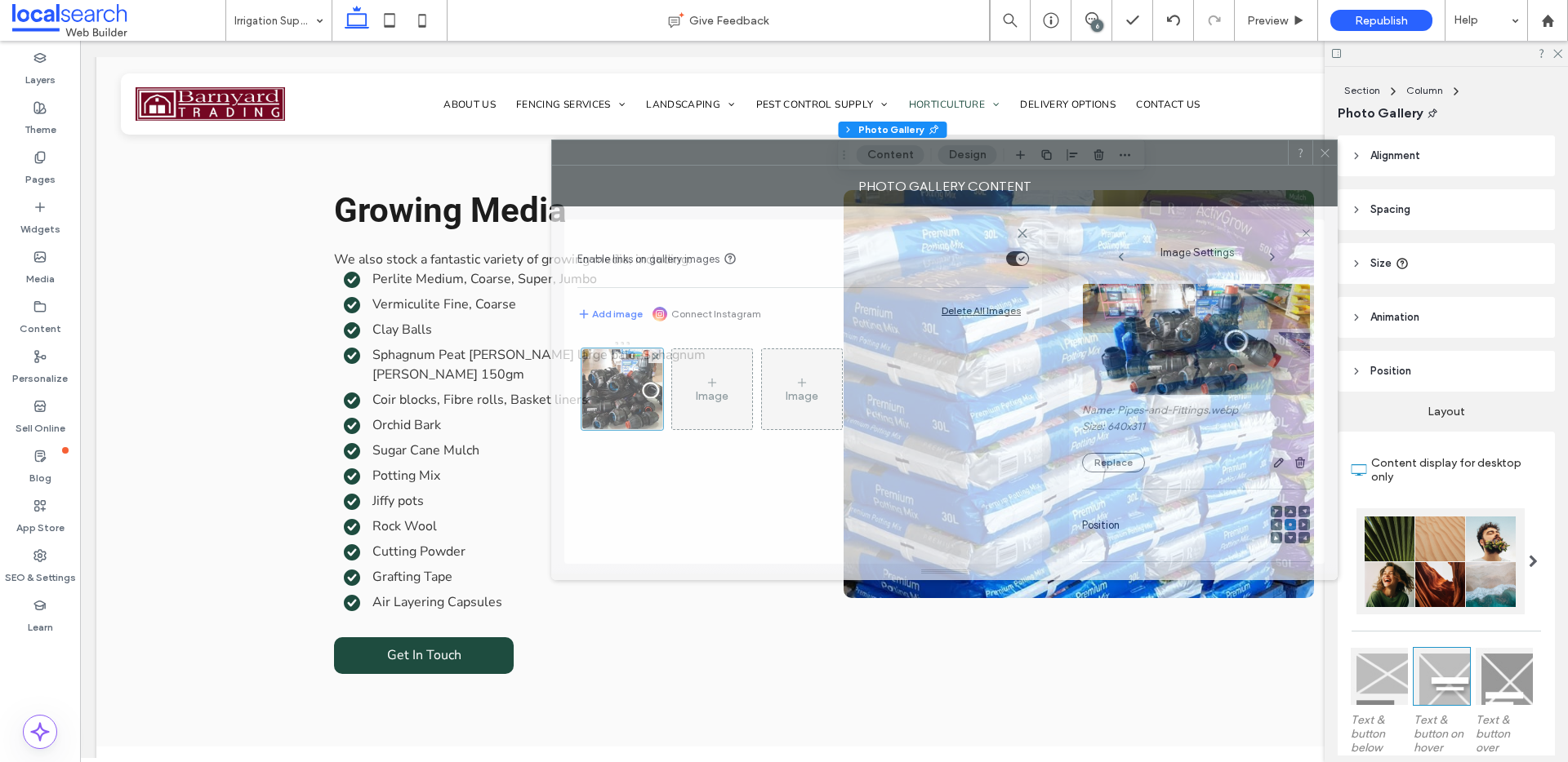
drag, startPoint x: 1371, startPoint y: 179, endPoint x: 929, endPoint y: 105, distance: 448.2
click at [930, 140] on div at bounding box center [919, 153] width 735 height 24
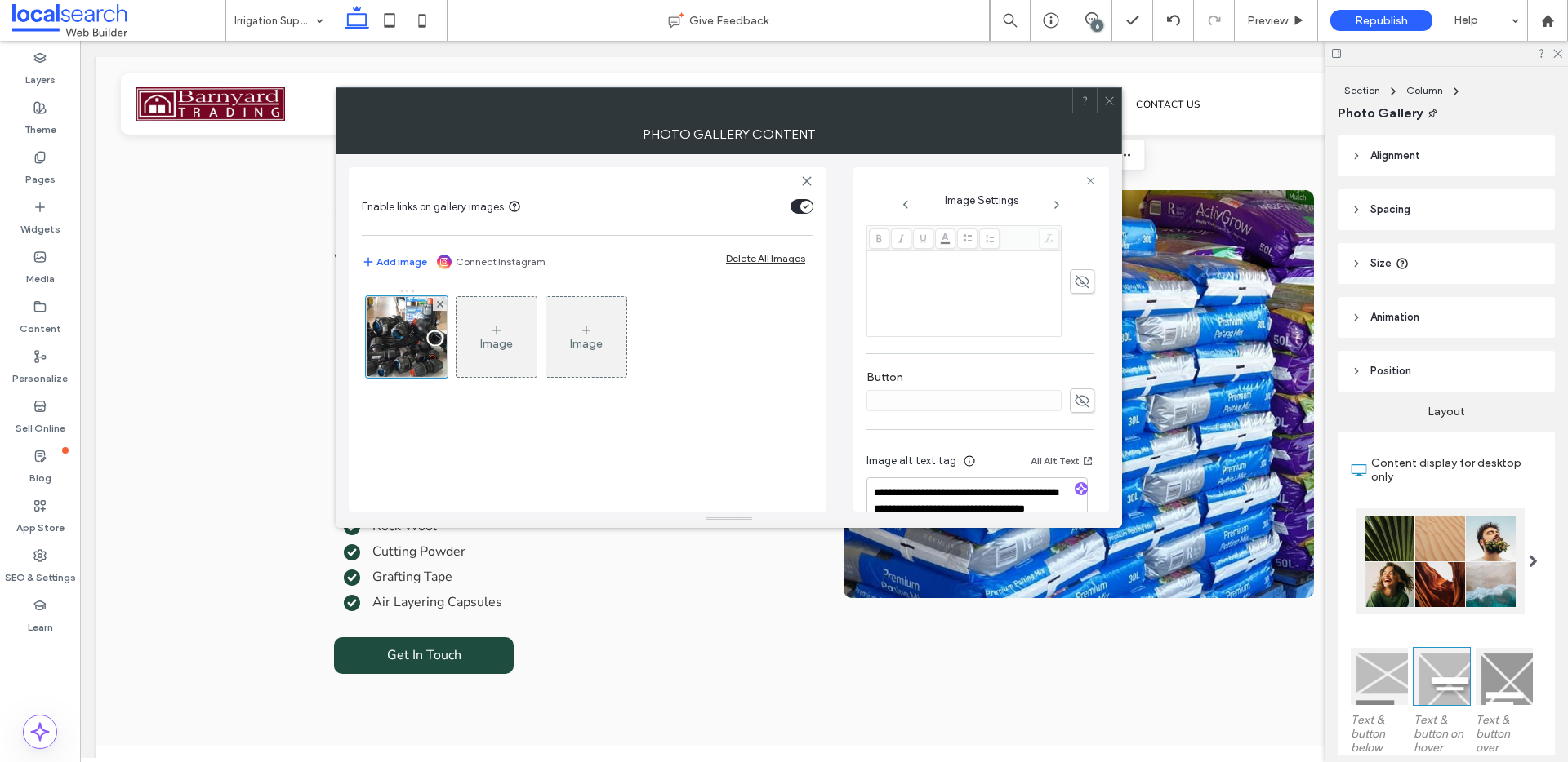
scroll to position [482, 0]
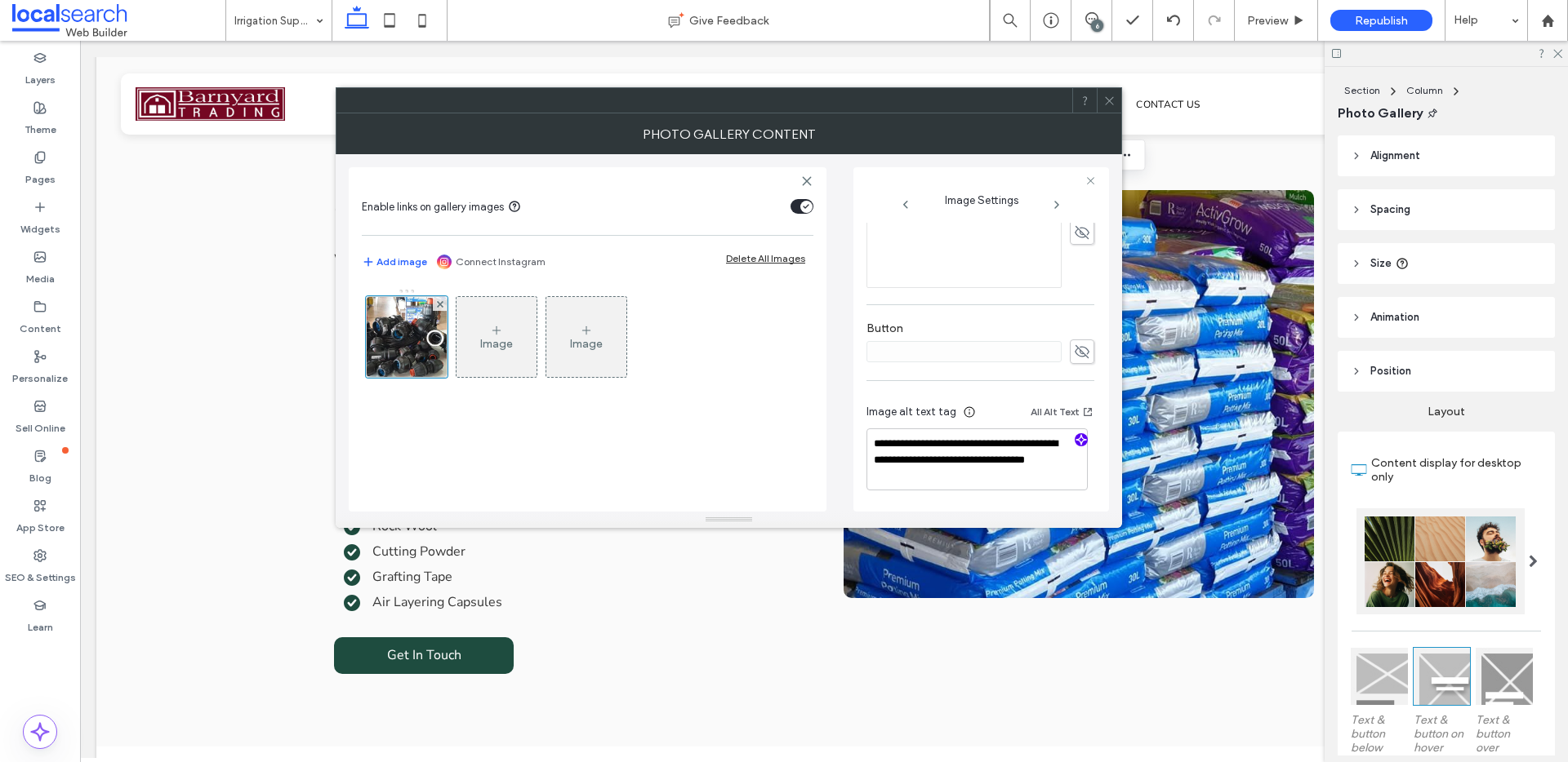
click at [1075, 441] on icon "button" at bounding box center [1081, 440] width 11 height 11
click at [1058, 476] on textarea "**********" at bounding box center [977, 460] width 221 height 62
paste textarea "**********"
type textarea "**********"
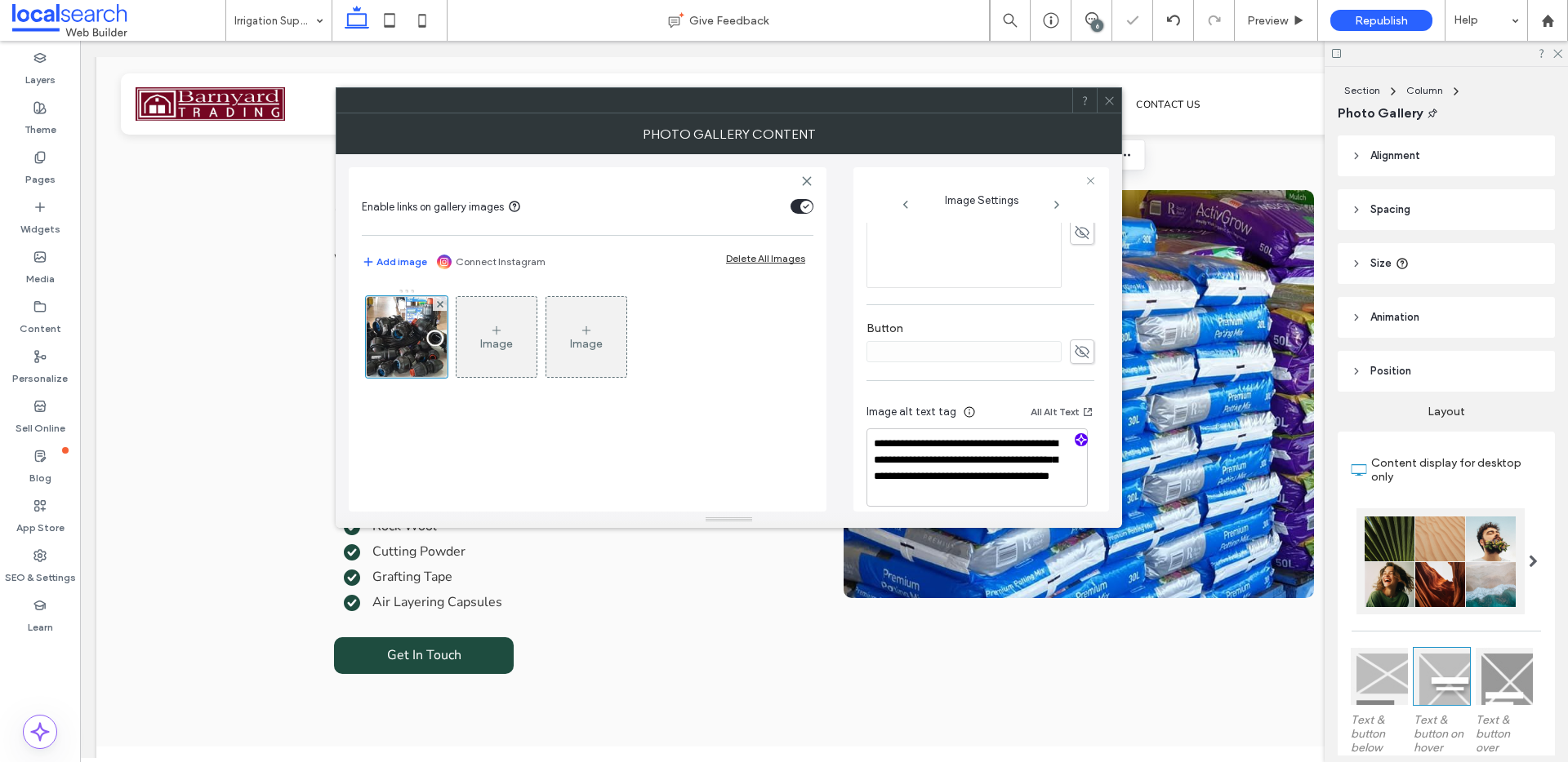
click at [1109, 100] on use at bounding box center [1108, 100] width 8 height 8
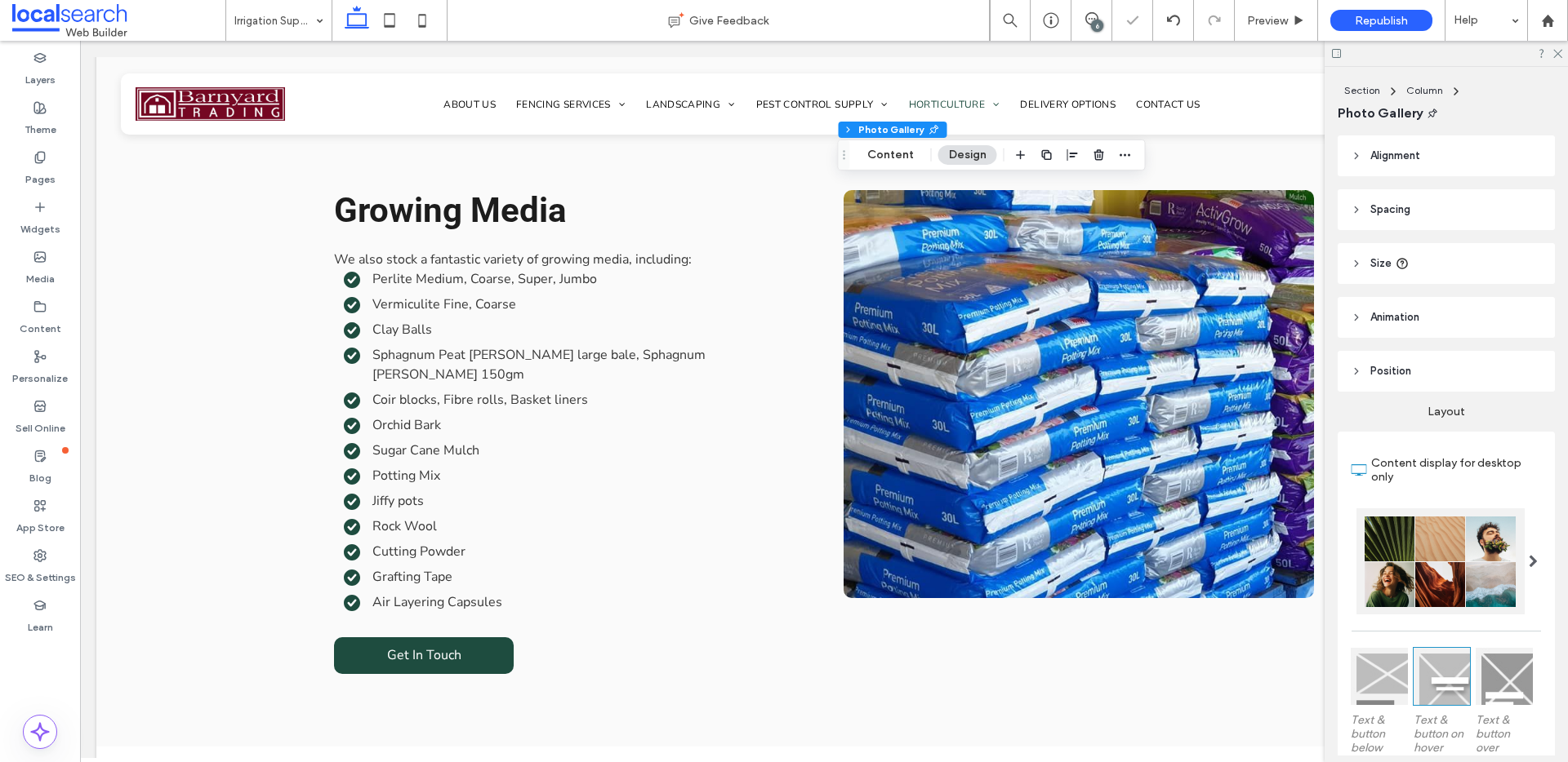
click at [1095, 20] on div "6" at bounding box center [1097, 25] width 12 height 12
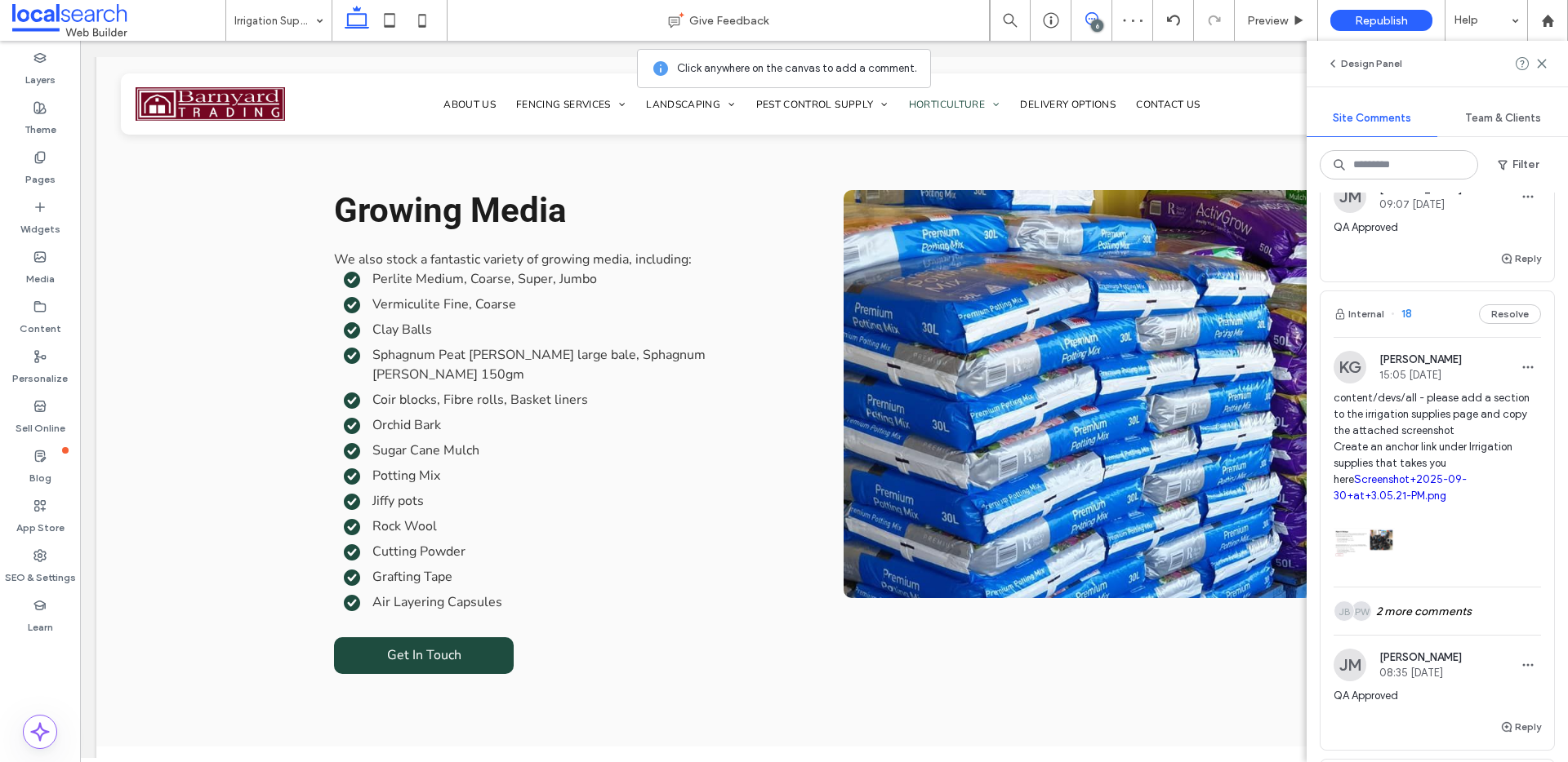
scroll to position [541, 0]
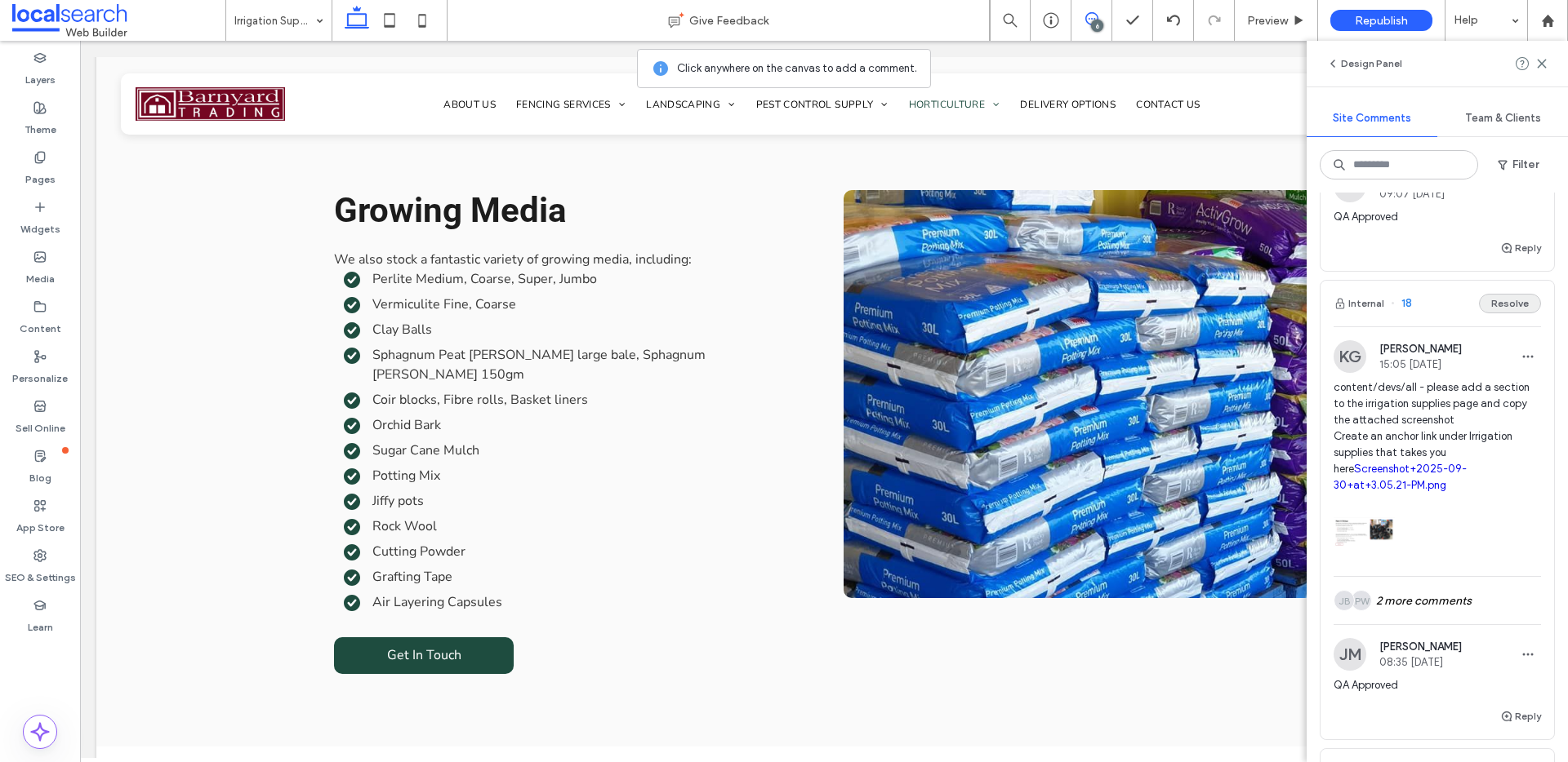
click at [1493, 314] on button "Resolve" at bounding box center [1510, 303] width 62 height 20
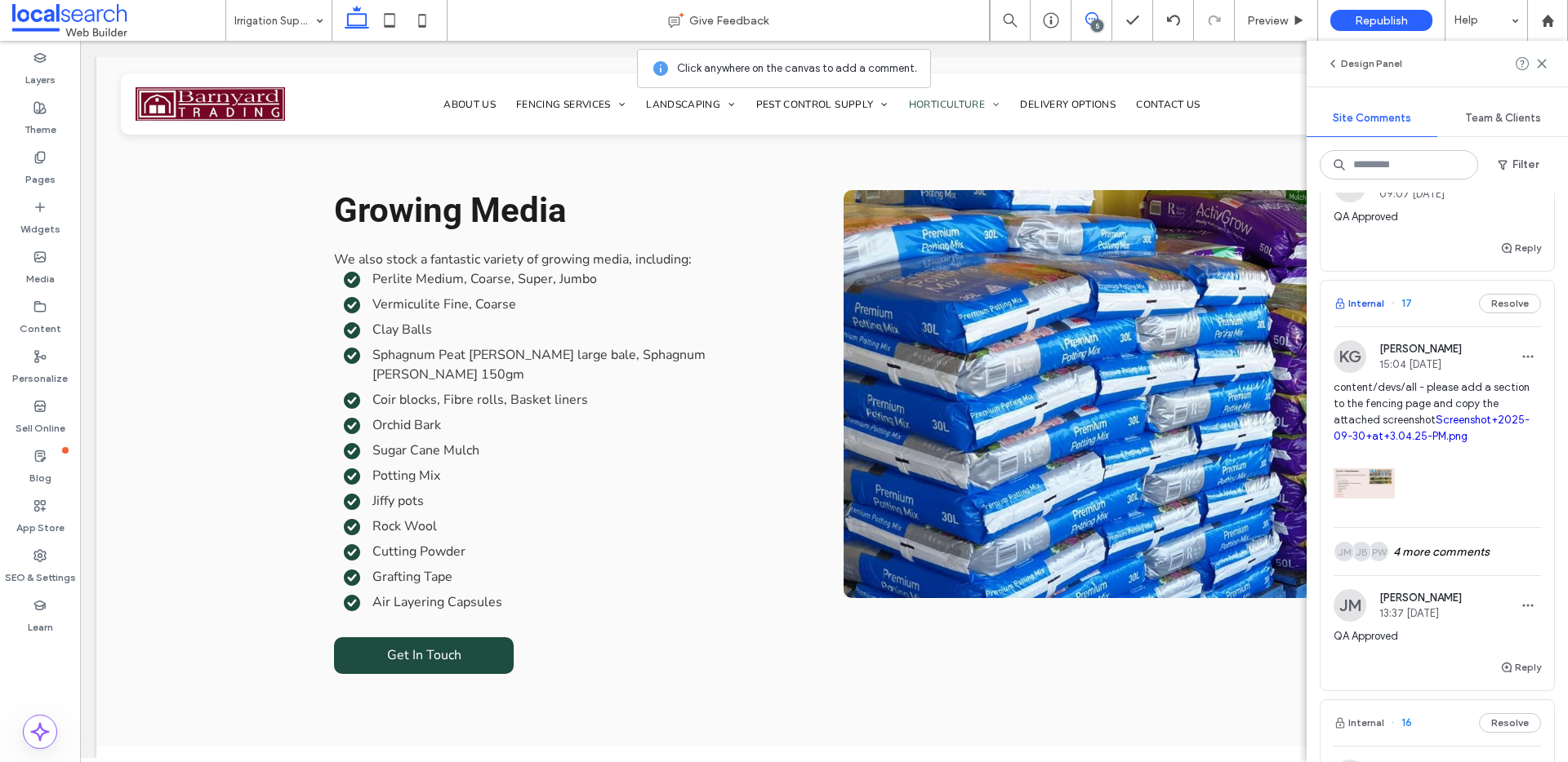
click at [1349, 314] on button "Internal" at bounding box center [1359, 303] width 51 height 20
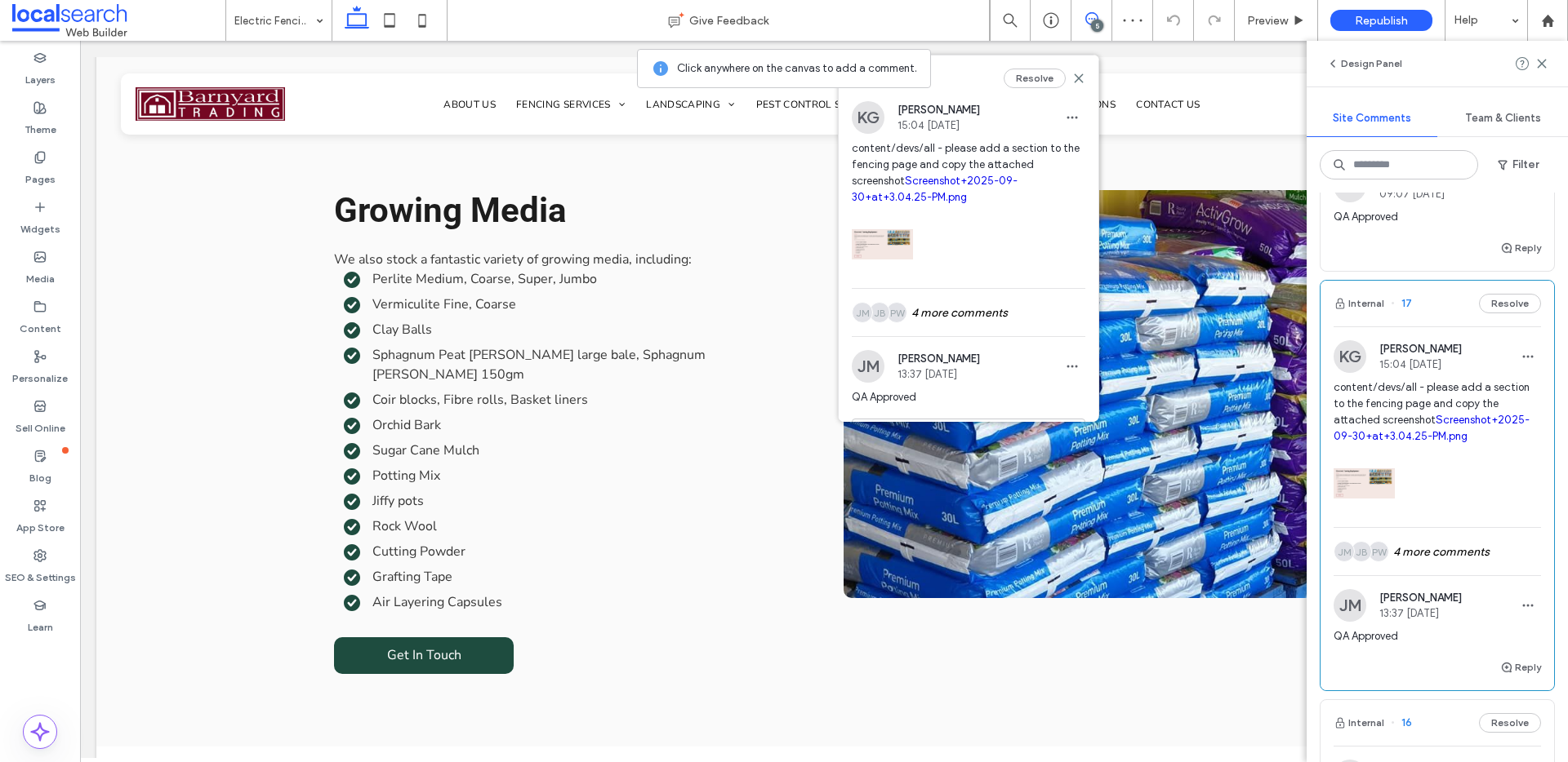
click at [1405, 442] on link "Screenshot+2025-09-30+at+3.04.25-PM.png" at bounding box center [1431, 428] width 196 height 29
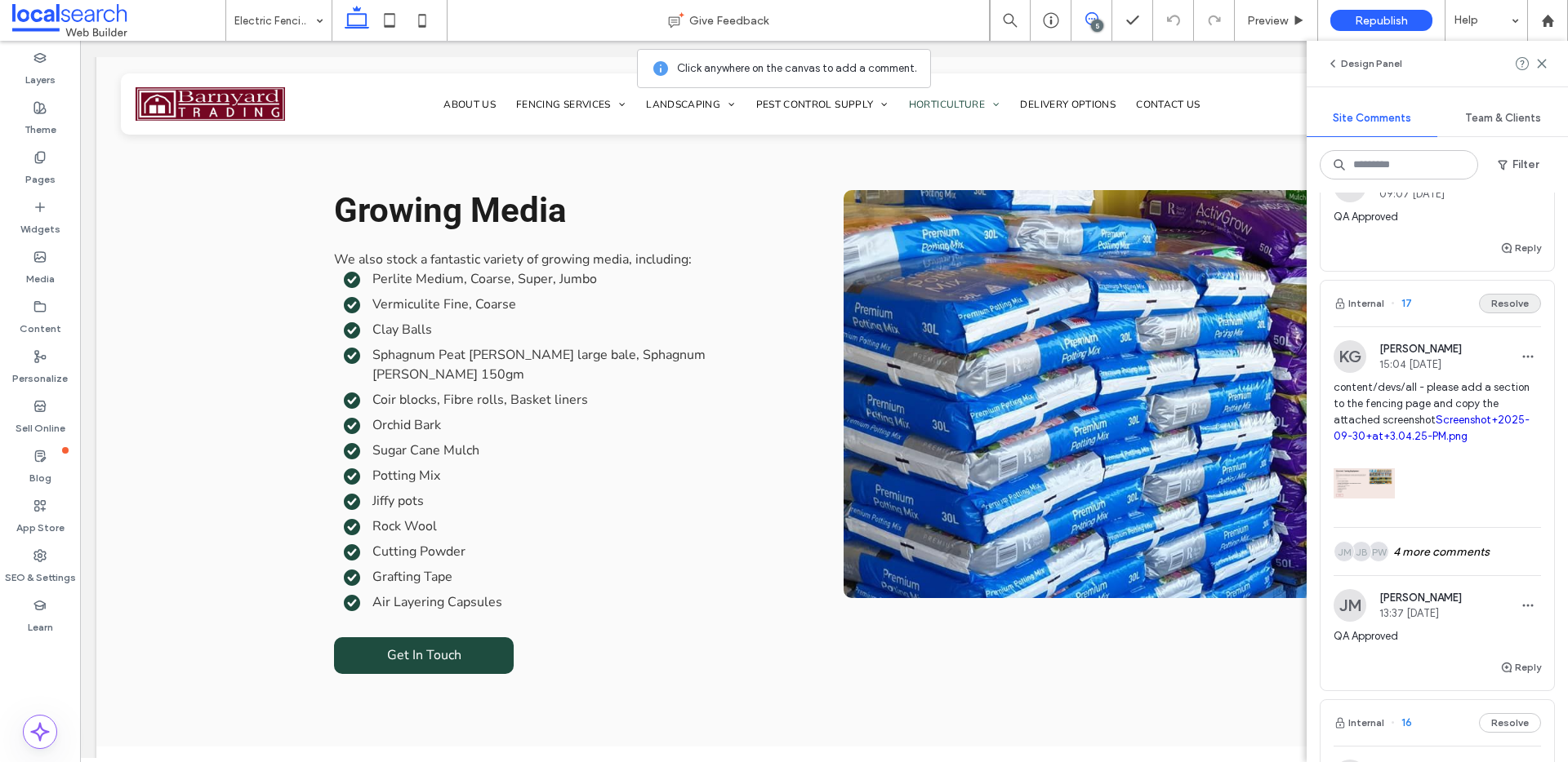
click at [1510, 314] on button "Resolve" at bounding box center [1510, 303] width 62 height 20
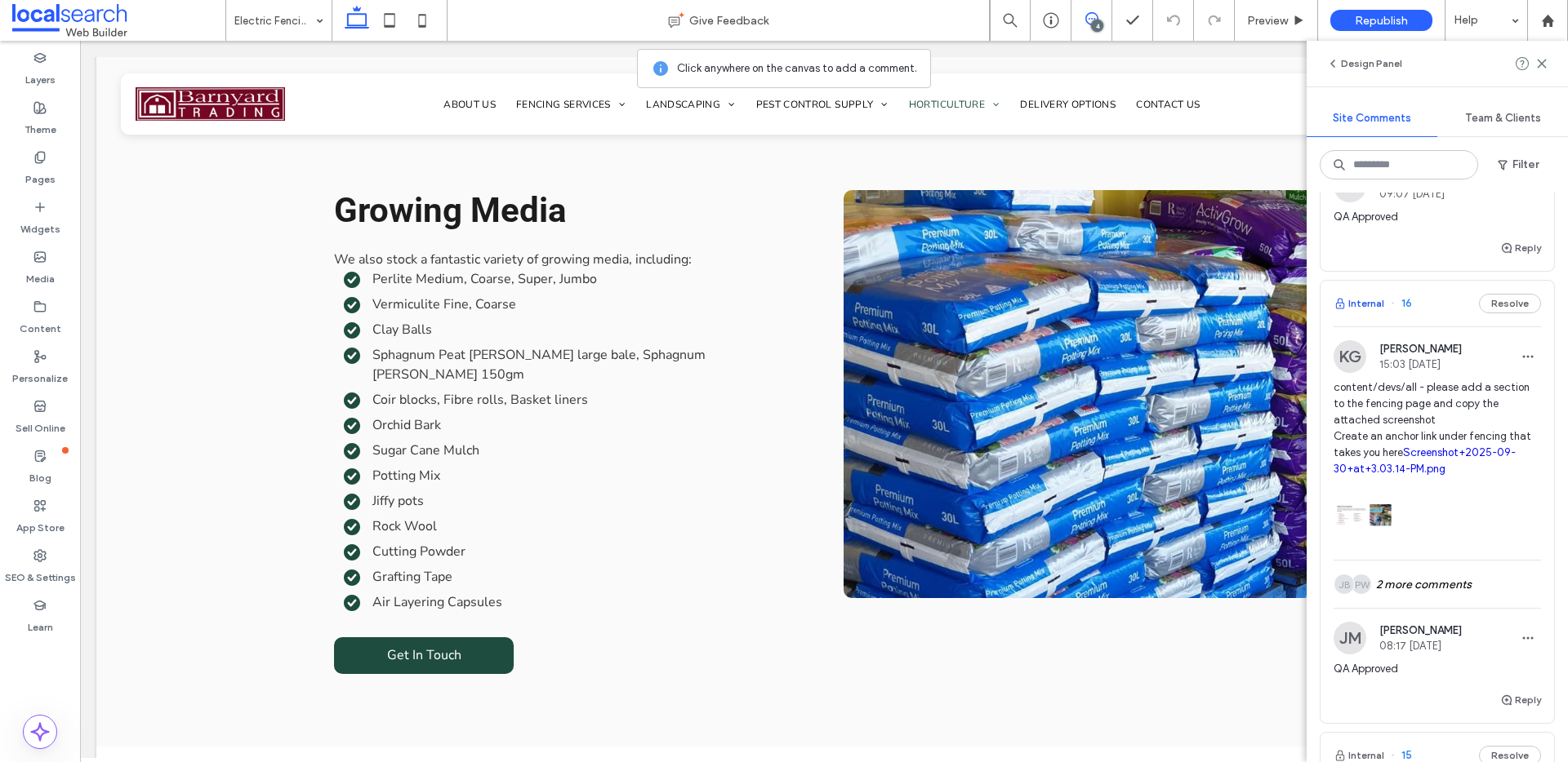
click at [1370, 314] on button "Internal" at bounding box center [1359, 303] width 51 height 20
click at [1452, 462] on link "Screenshot+2025-09-30+at+3.03.14-PM.png" at bounding box center [1425, 461] width 182 height 29
click at [1504, 314] on button "Resolve" at bounding box center [1510, 303] width 62 height 20
click at [1360, 314] on button "Internal" at bounding box center [1359, 303] width 51 height 20
click at [1427, 476] on span "content/devs/all - please add a section to the fencing page and copy the attach…" at bounding box center [1437, 428] width 207 height 98
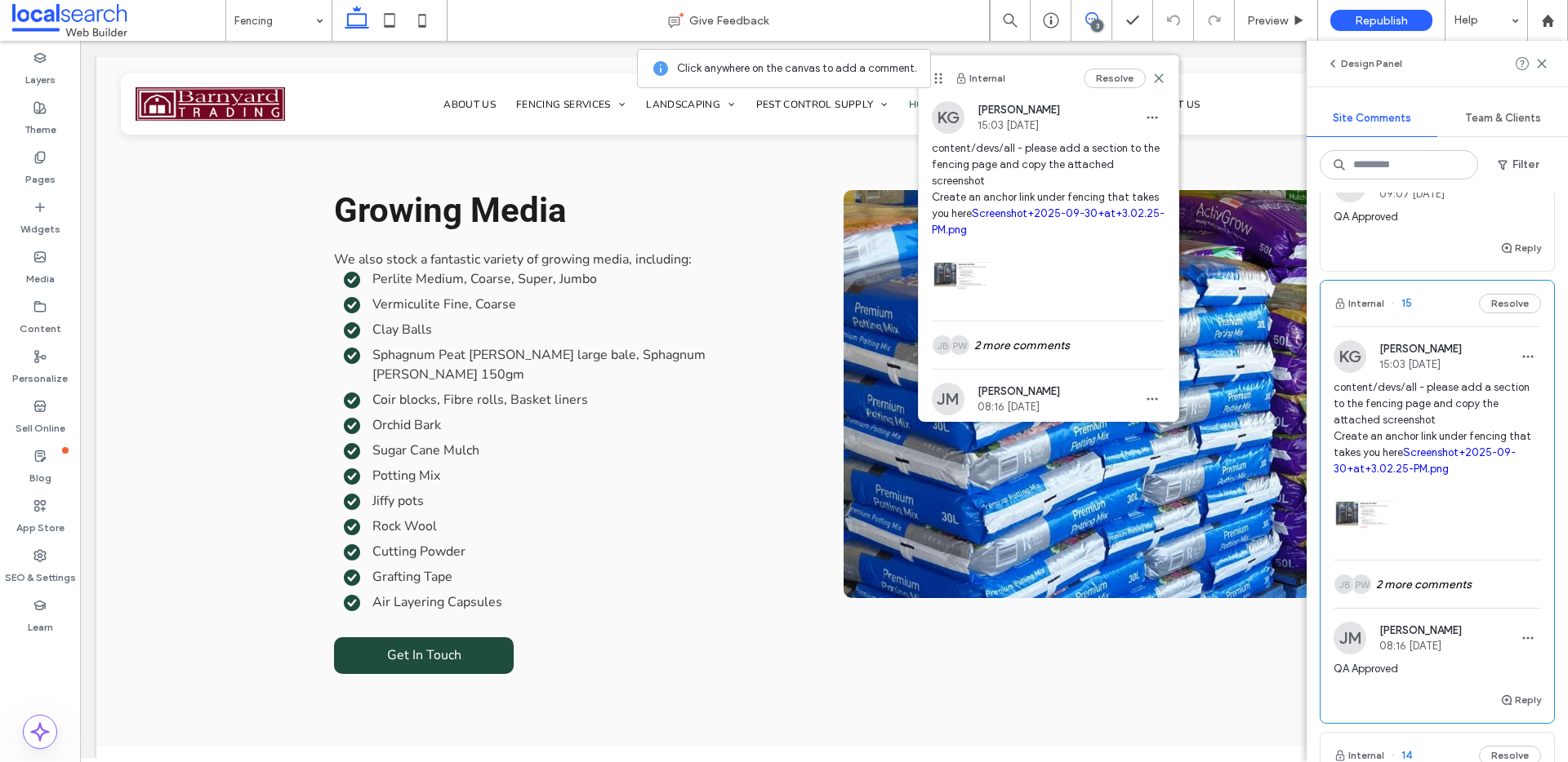
click at [1420, 473] on link "Screenshot+2025-09-30+at+3.02.25-PM.png" at bounding box center [1425, 461] width 182 height 29
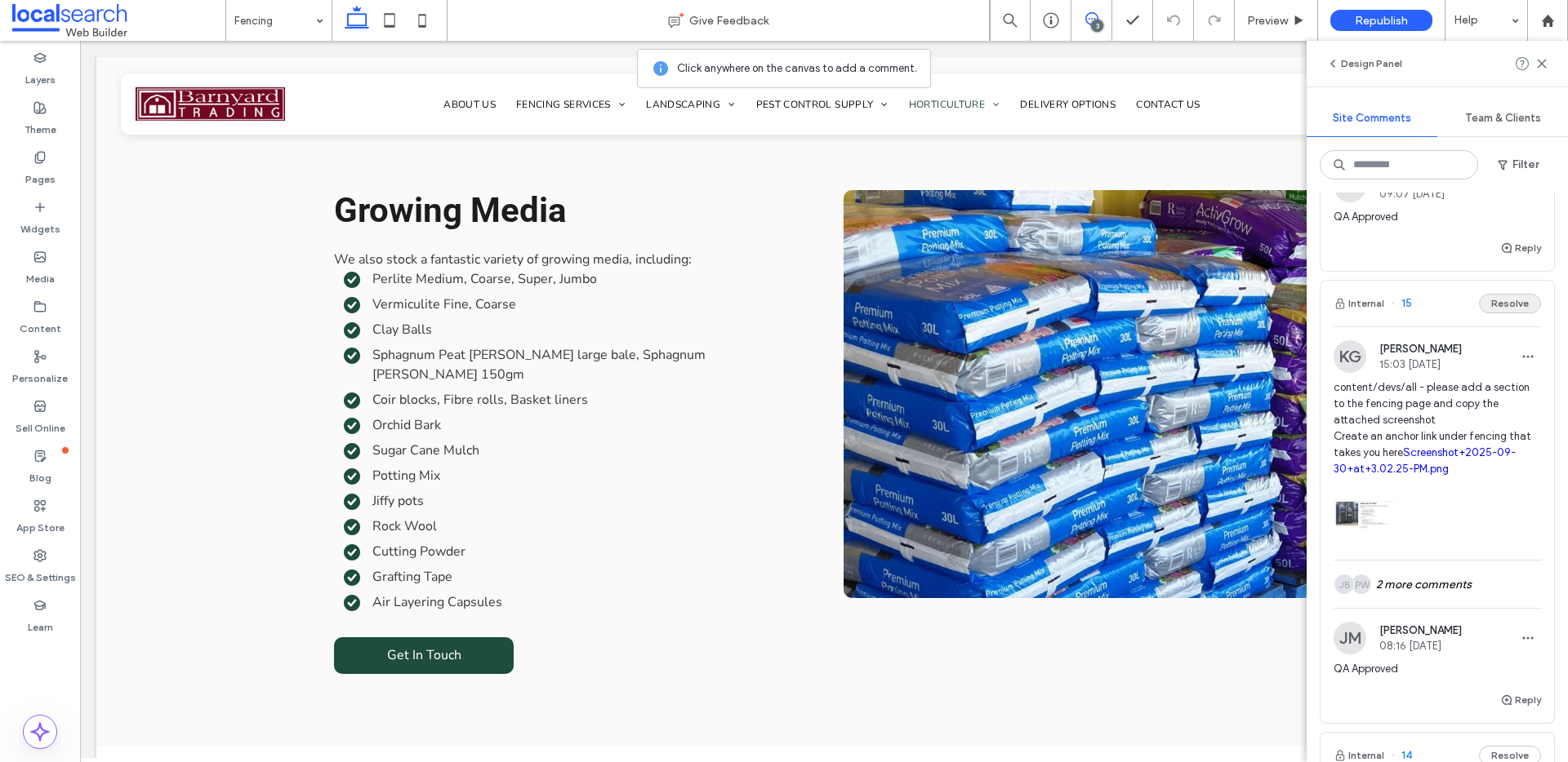
click at [1491, 314] on button "Resolve" at bounding box center [1510, 303] width 62 height 20
click at [1376, 314] on button "Internal" at bounding box center [1359, 303] width 51 height 20
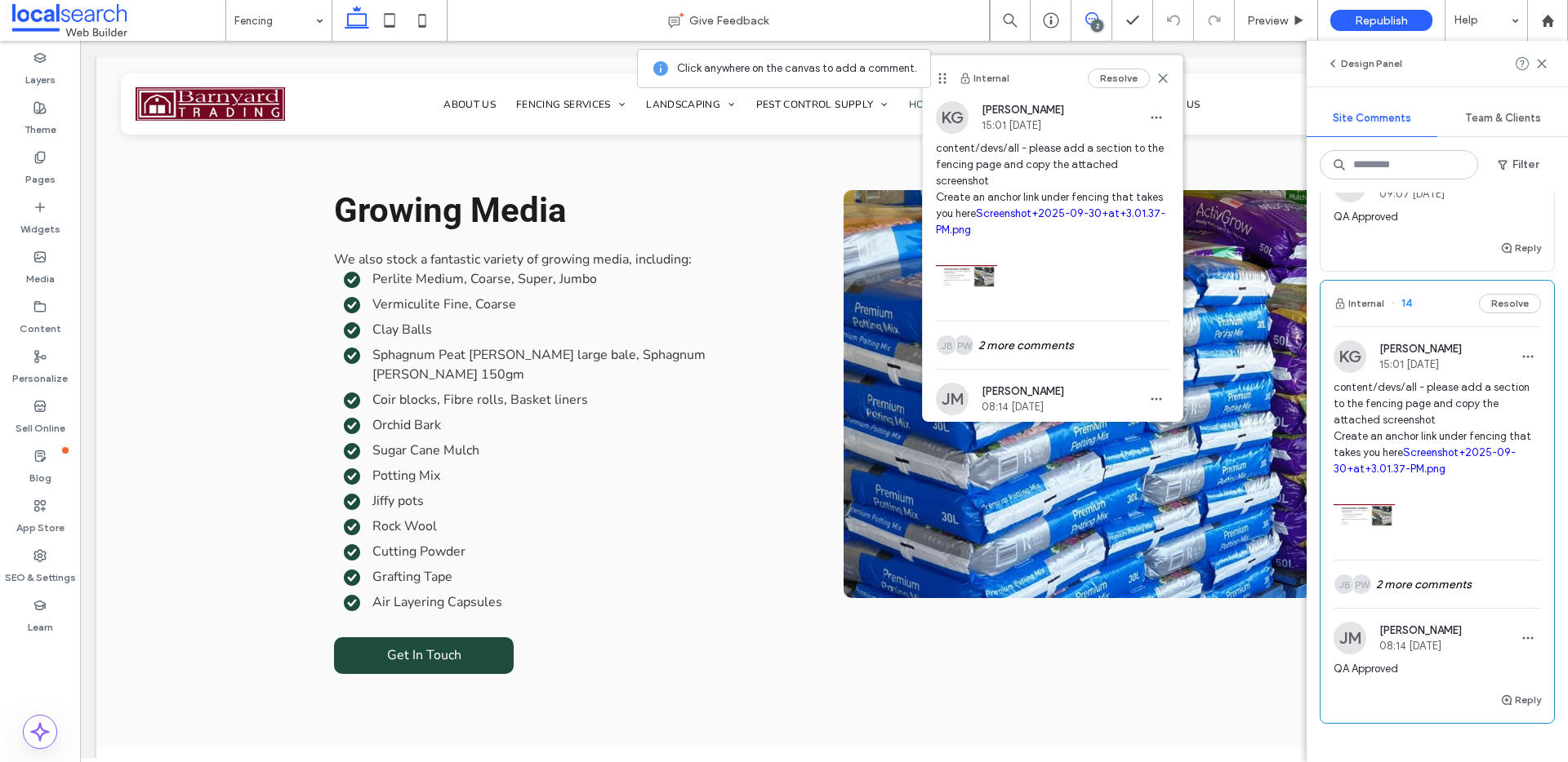
click at [1398, 475] on link "Screenshot+2025-09-30+at+3.01.37-PM.png" at bounding box center [1425, 461] width 182 height 29
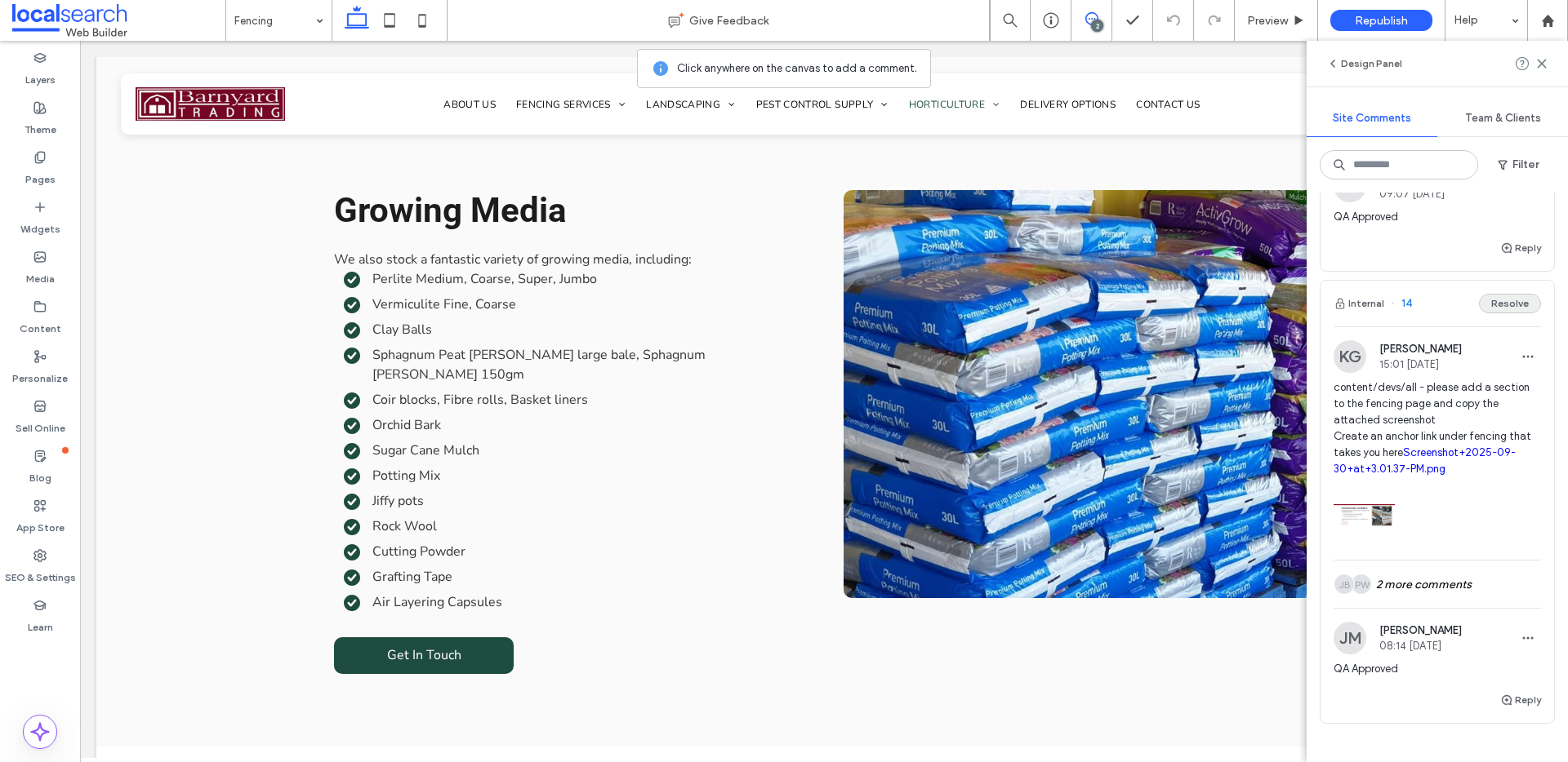
click at [1510, 314] on button "Resolve" at bounding box center [1510, 303] width 62 height 20
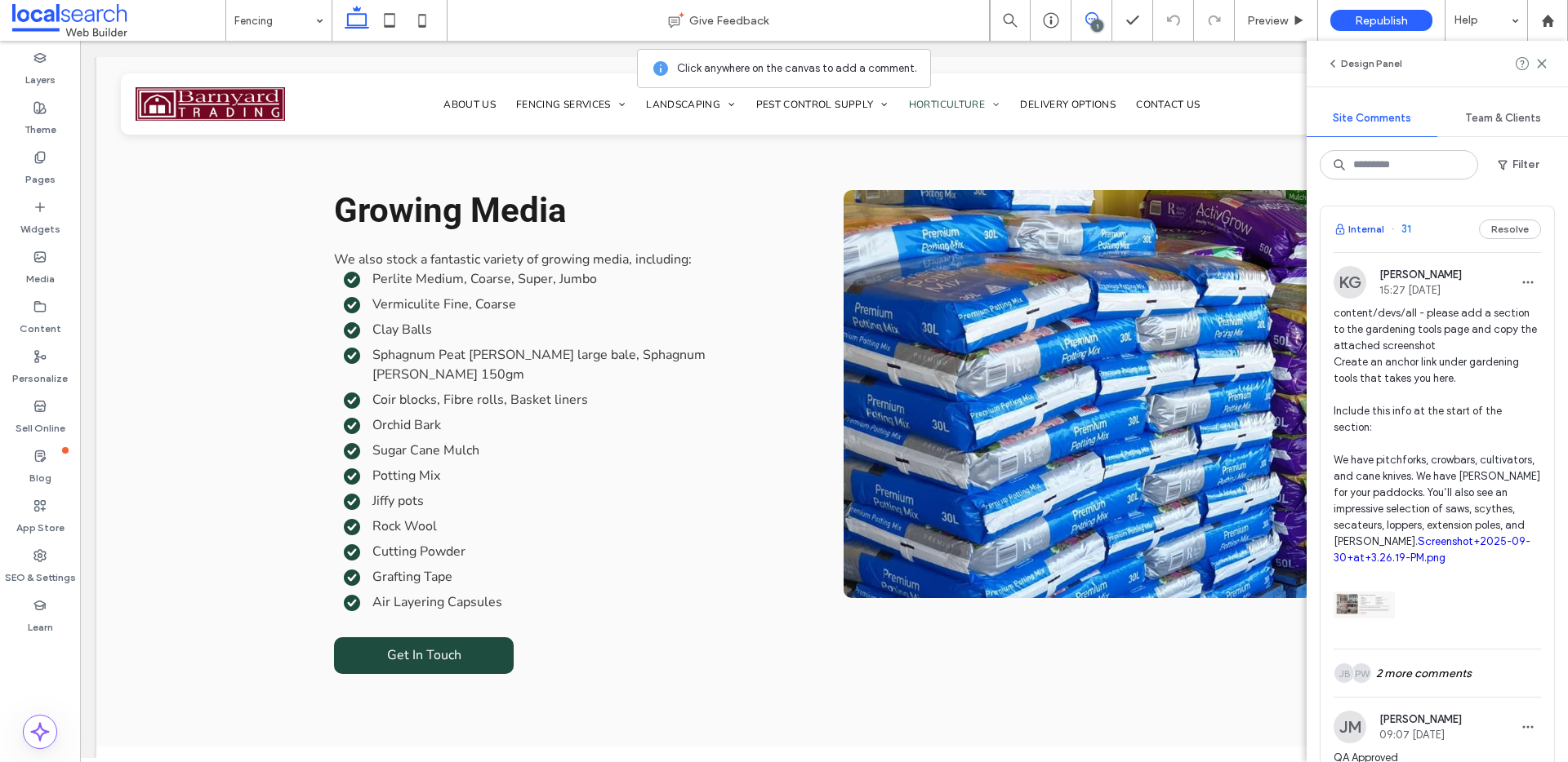
click at [1367, 232] on button "Internal" at bounding box center [1359, 228] width 51 height 20
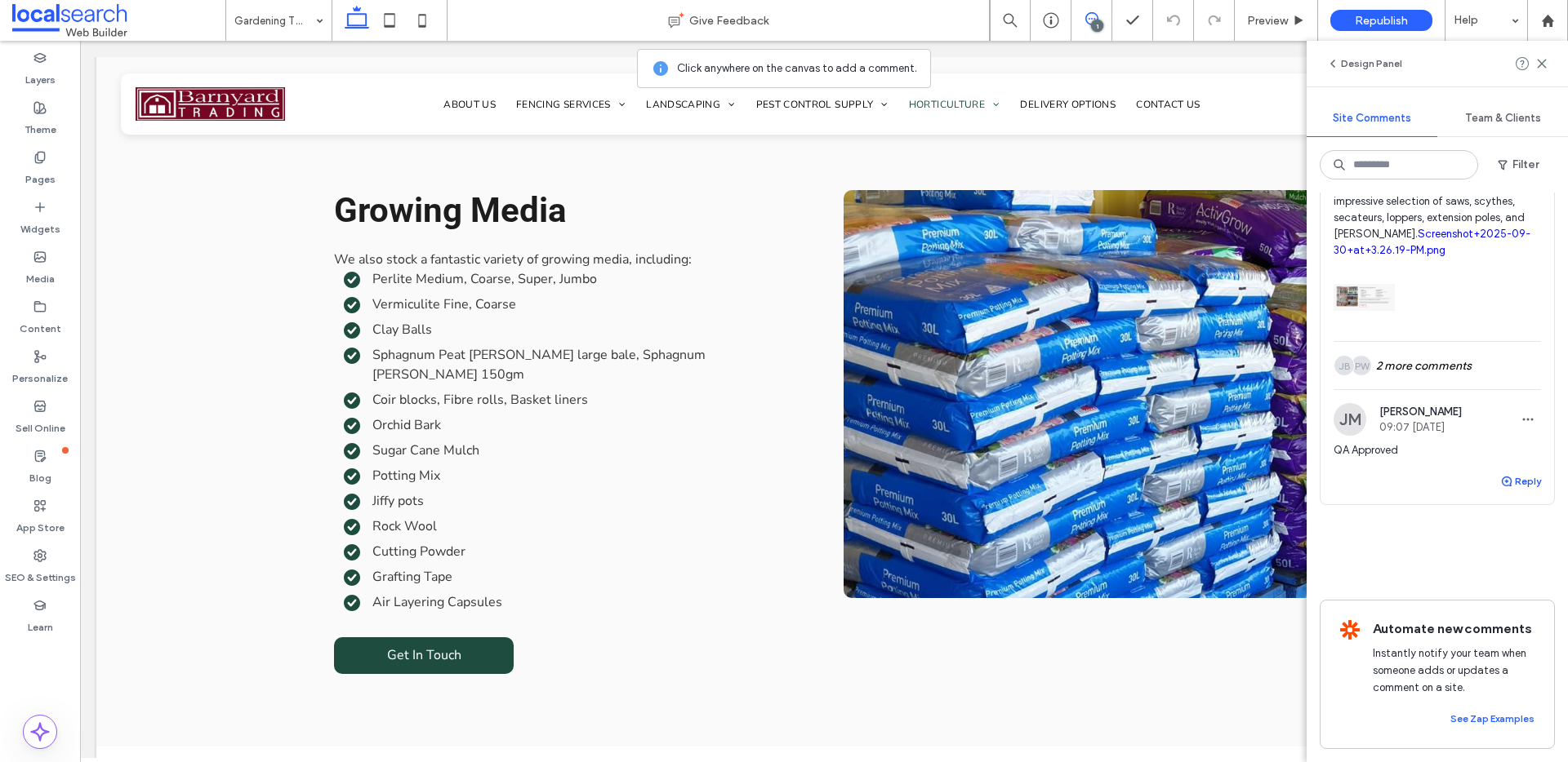
click at [1518, 472] on button "Reply" at bounding box center [1520, 481] width 41 height 20
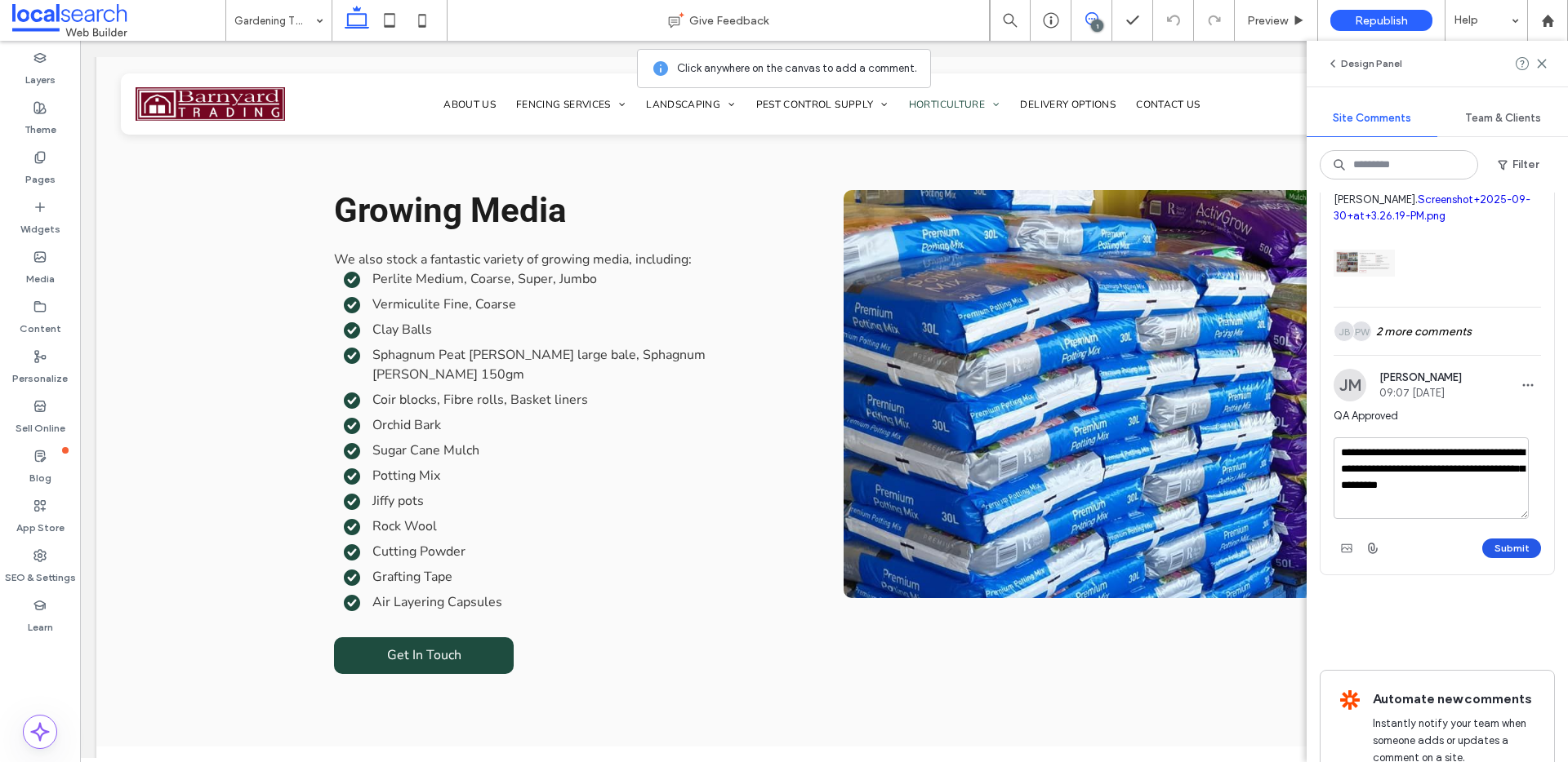
type textarea "**********"
click at [1510, 558] on button "Submit" at bounding box center [1511, 548] width 59 height 20
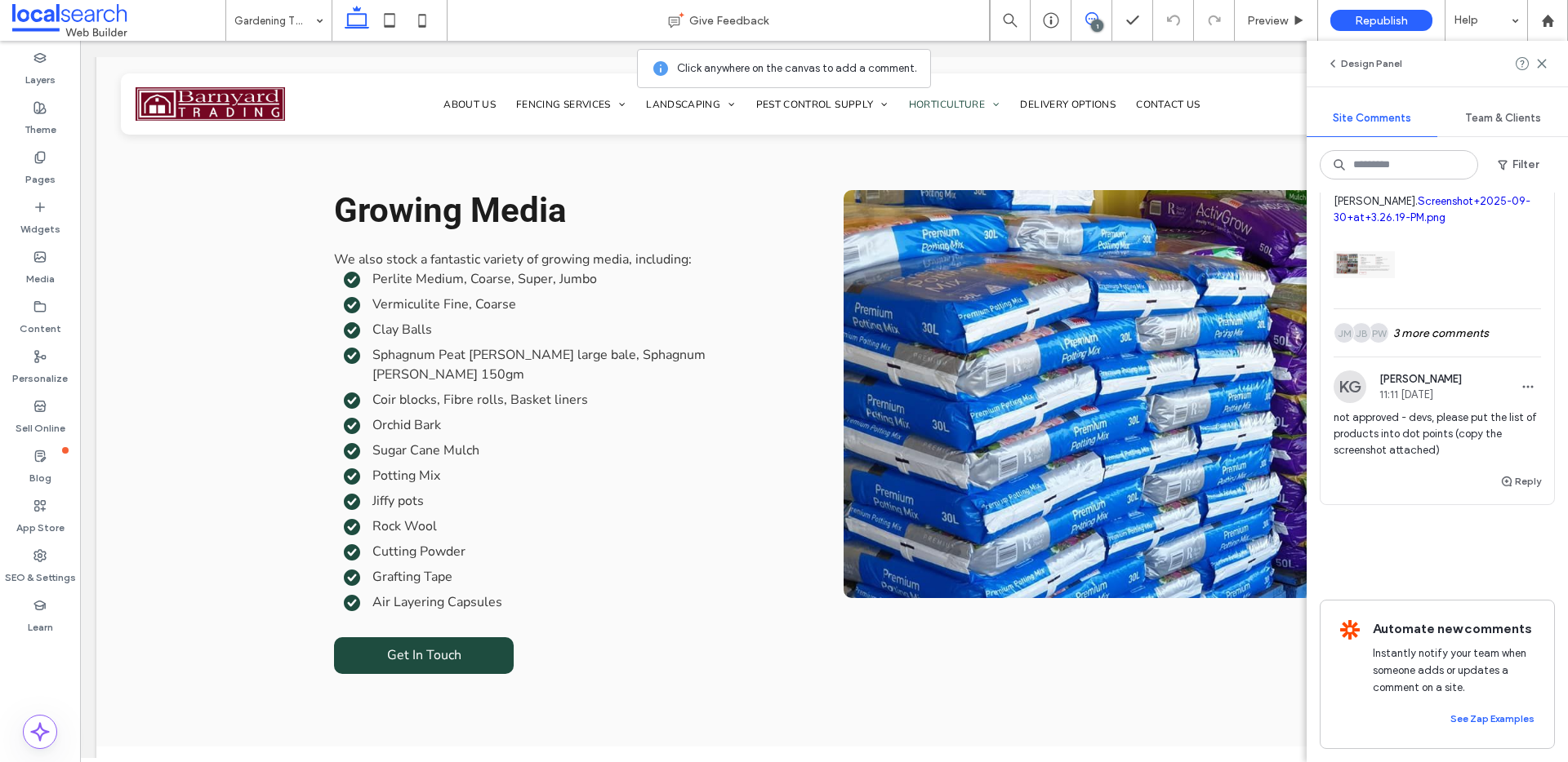
click at [1091, 20] on icon at bounding box center [1092, 19] width 13 height 13
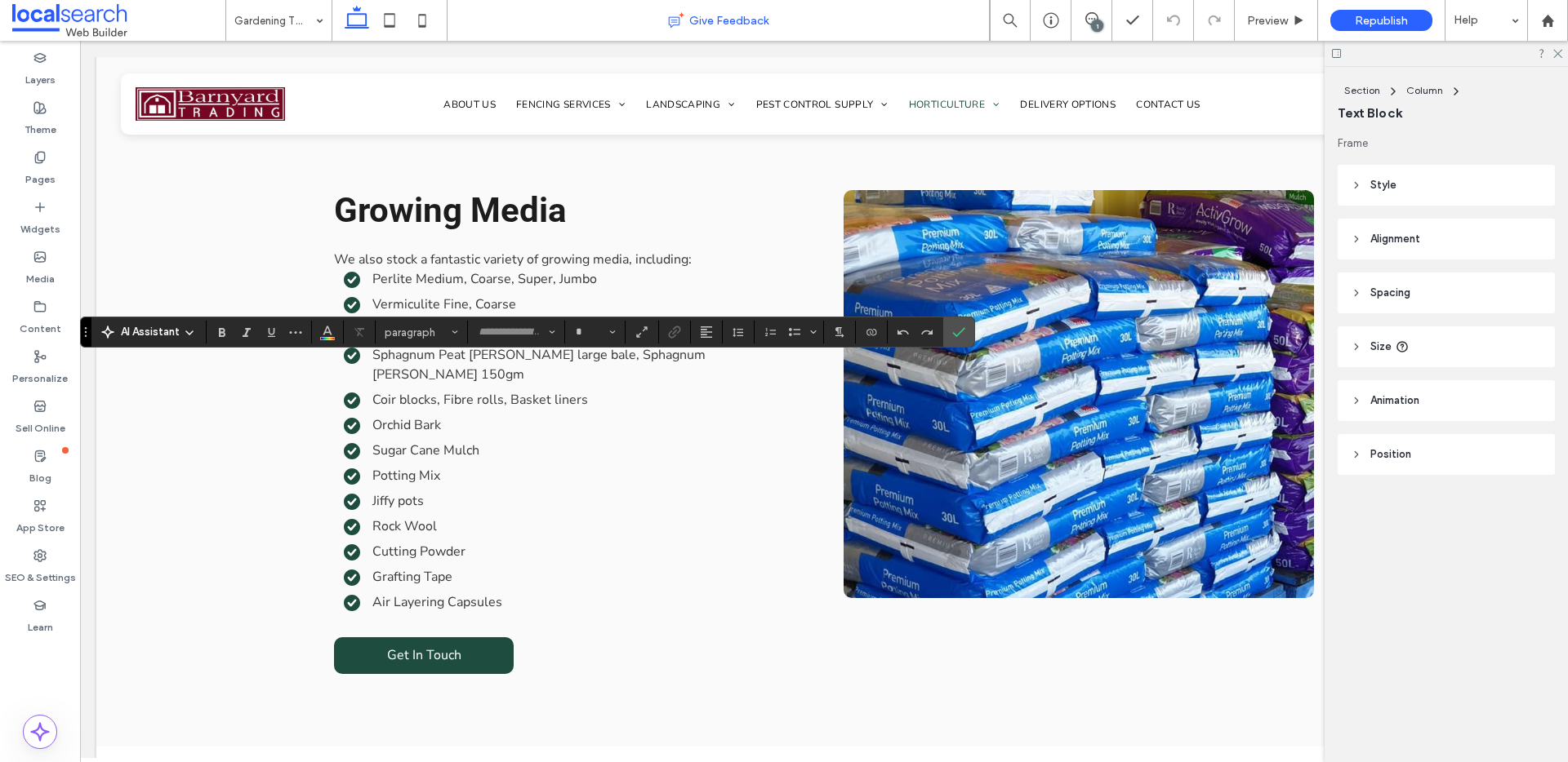
type input "**********"
type input "**"
click at [786, 334] on label "Bulleted List" at bounding box center [794, 332] width 24 height 22
click at [788, 333] on icon "Bulleted List" at bounding box center [794, 332] width 13 height 13
click at [791, 336] on icon "Bulleted List" at bounding box center [794, 332] width 13 height 13
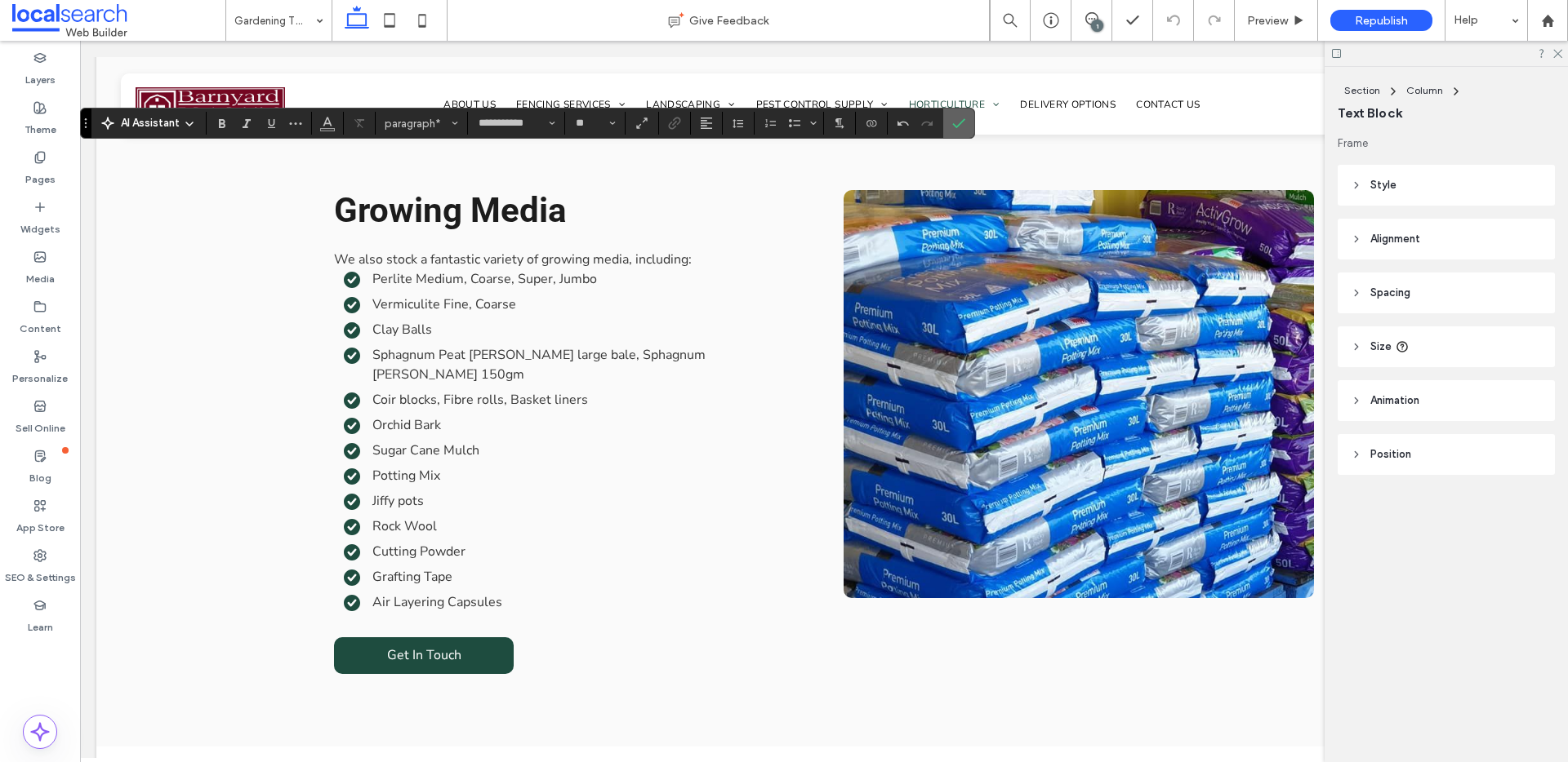
click at [949, 129] on label "Confirm" at bounding box center [958, 123] width 24 height 29
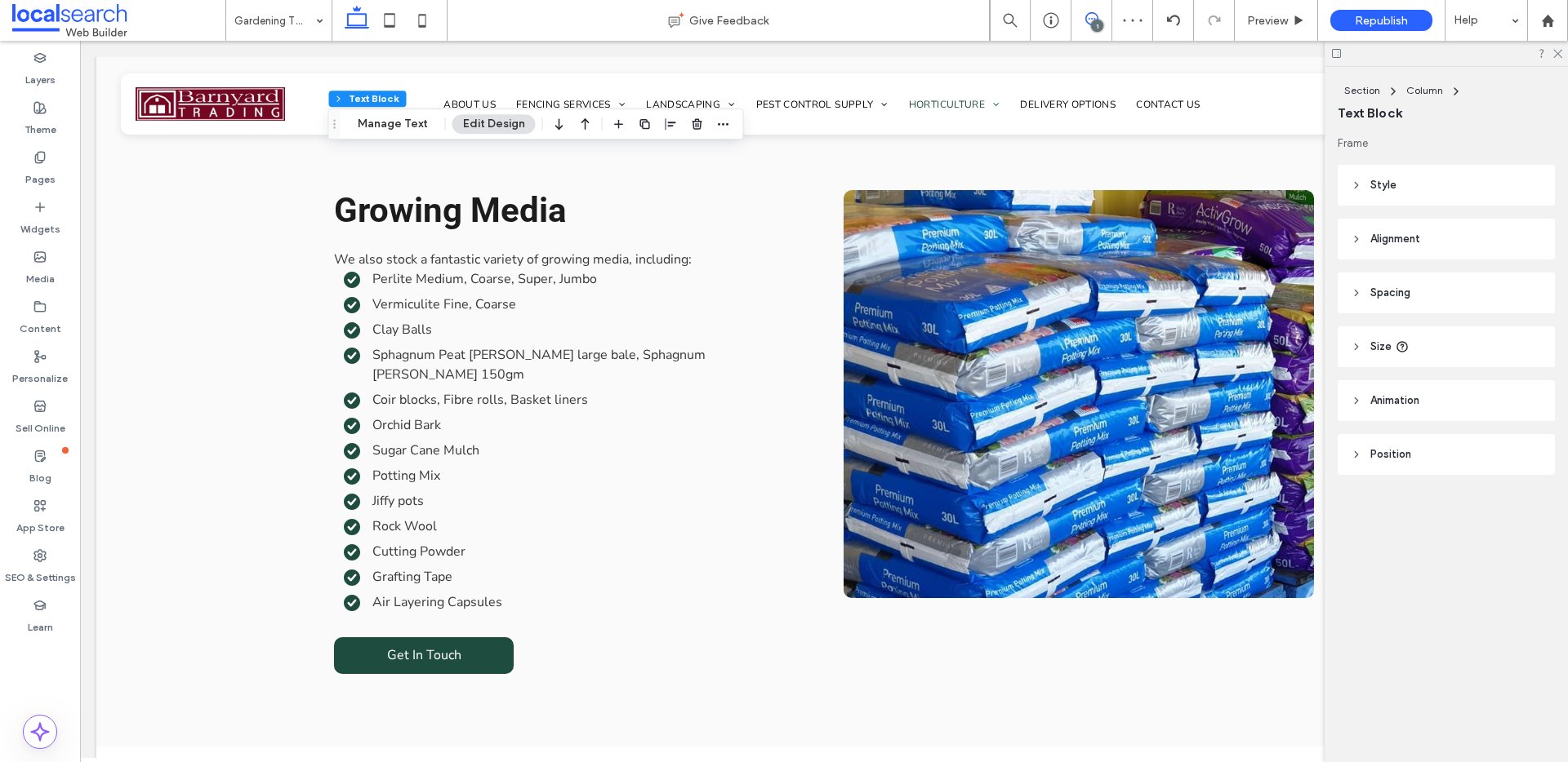
click at [1095, 16] on icon at bounding box center [1092, 19] width 13 height 13
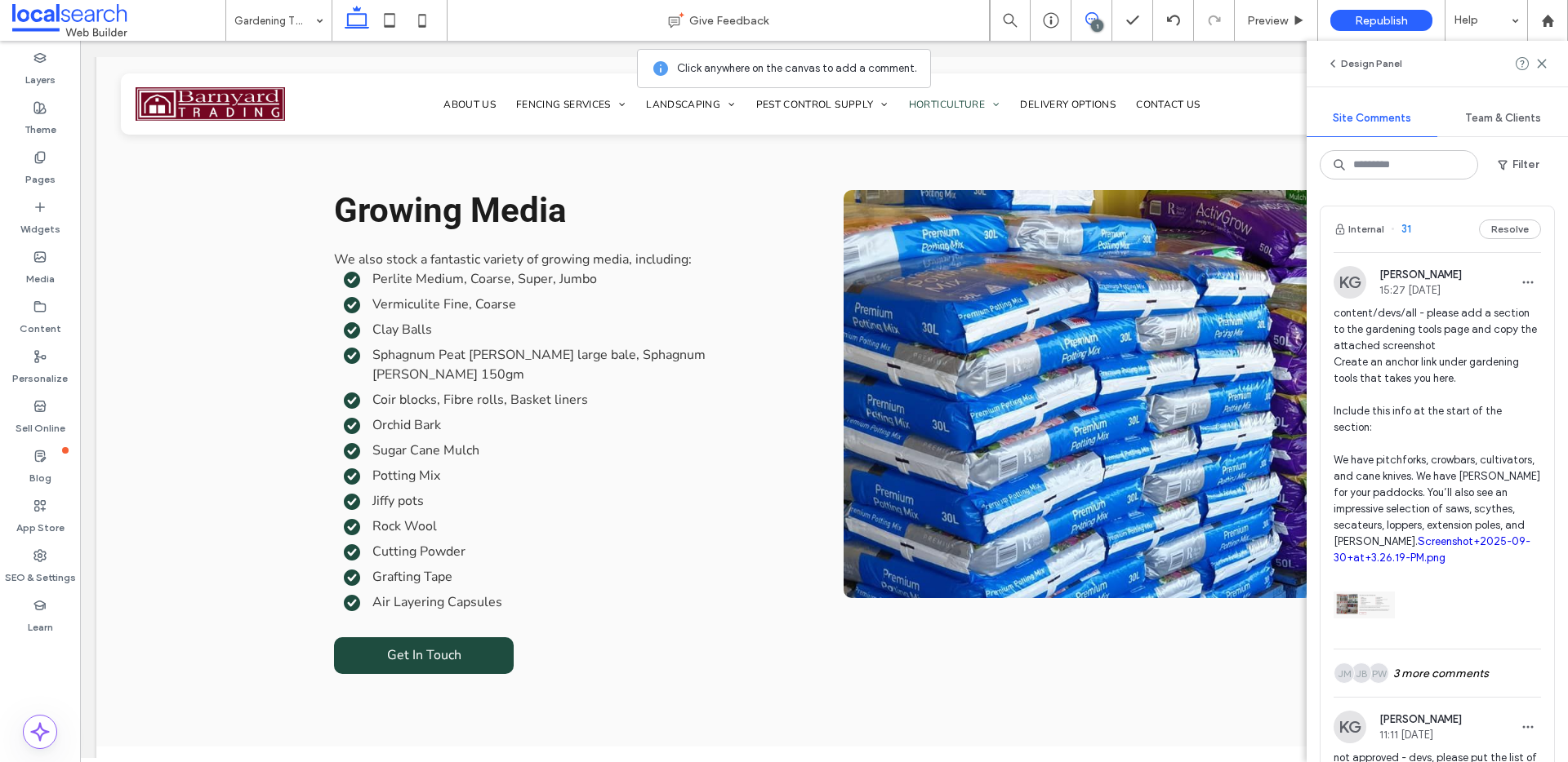
click at [1443, 555] on link "Screenshot+2025-09-30+at+3.26.19-PM.png" at bounding box center [1432, 550] width 197 height 29
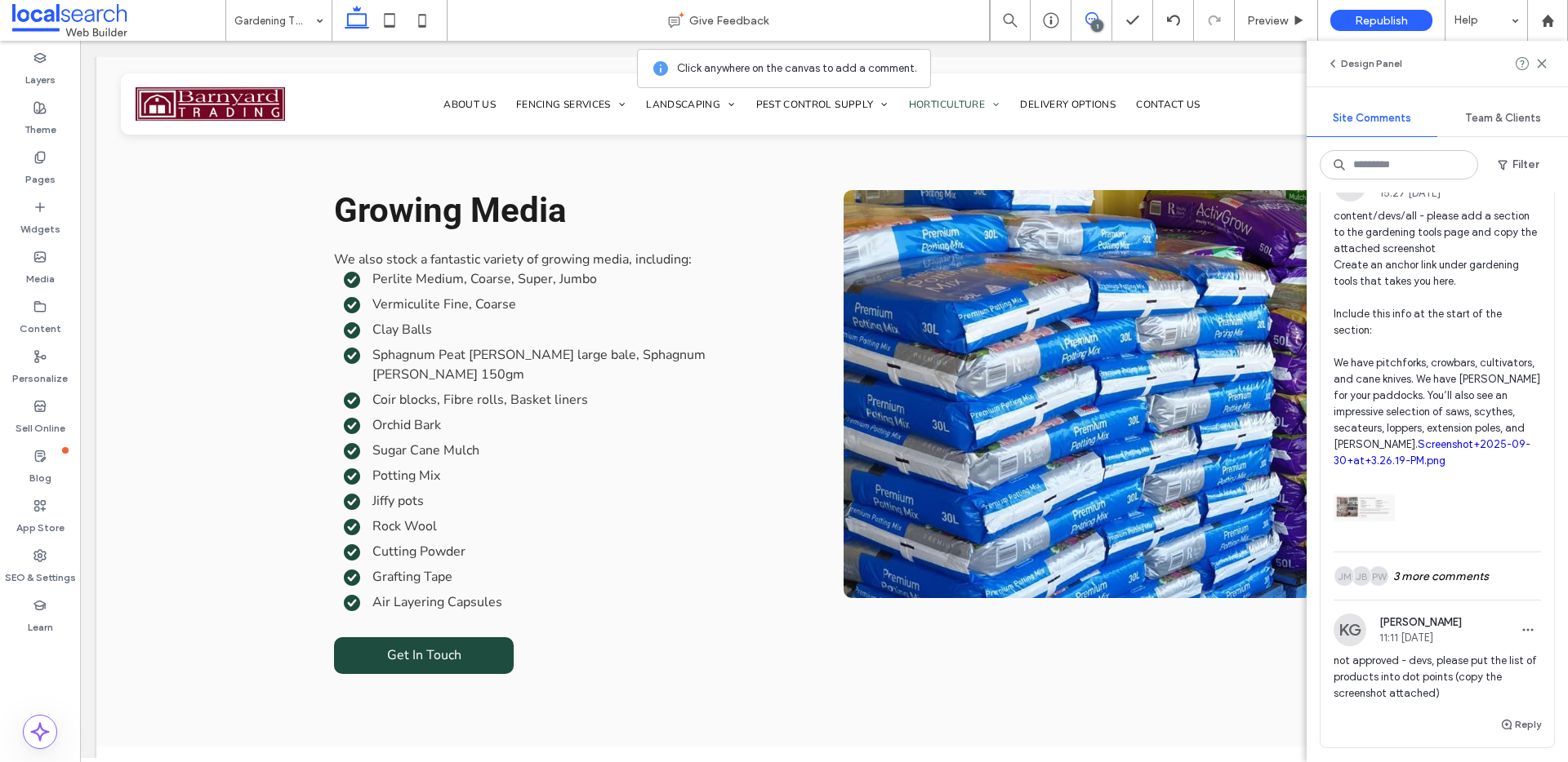
scroll to position [295, 0]
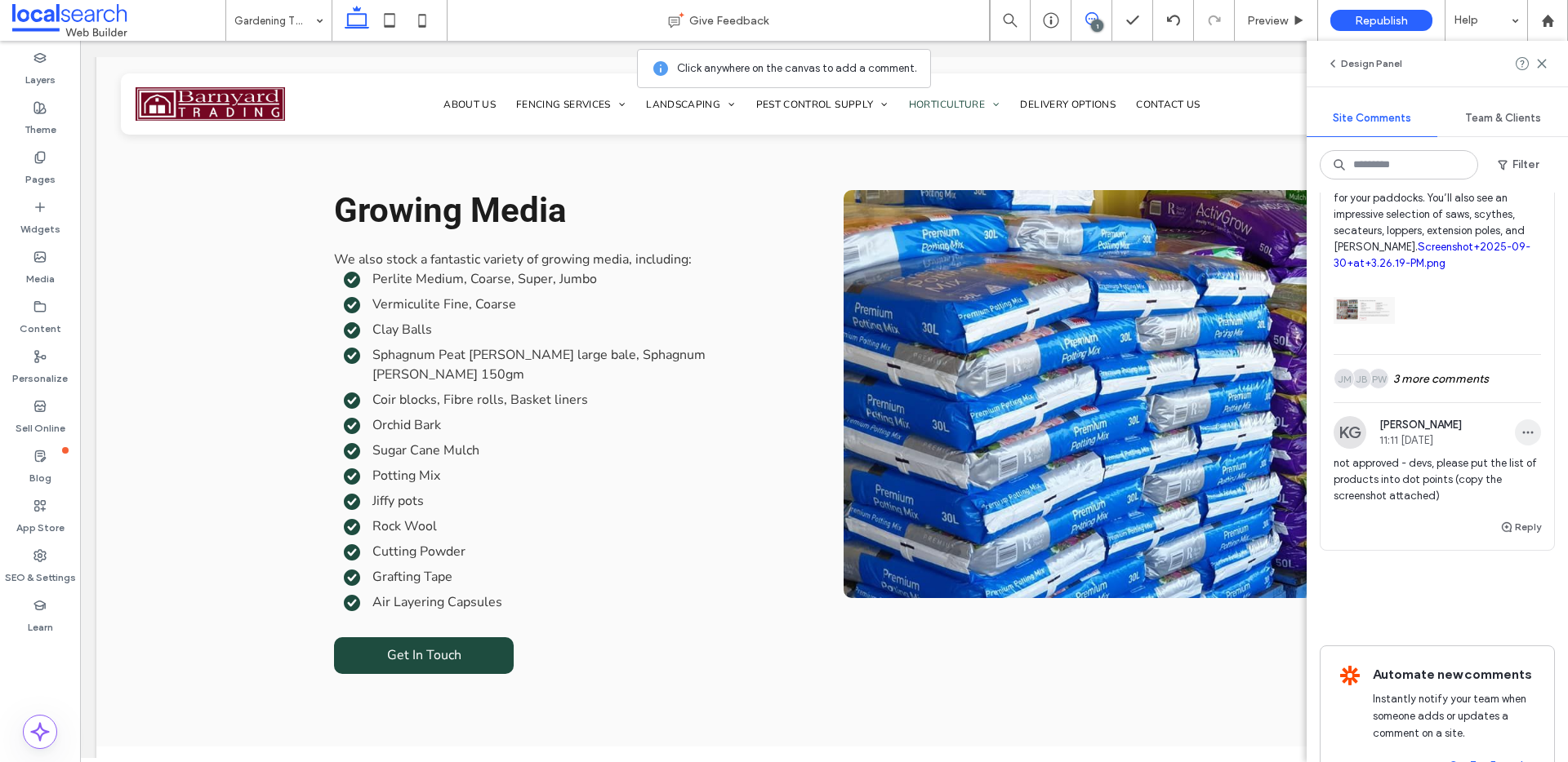
click at [1521, 439] on icon "button" at bounding box center [1528, 432] width 13 height 13
click at [1477, 513] on div "Delete" at bounding box center [1455, 521] width 145 height 31
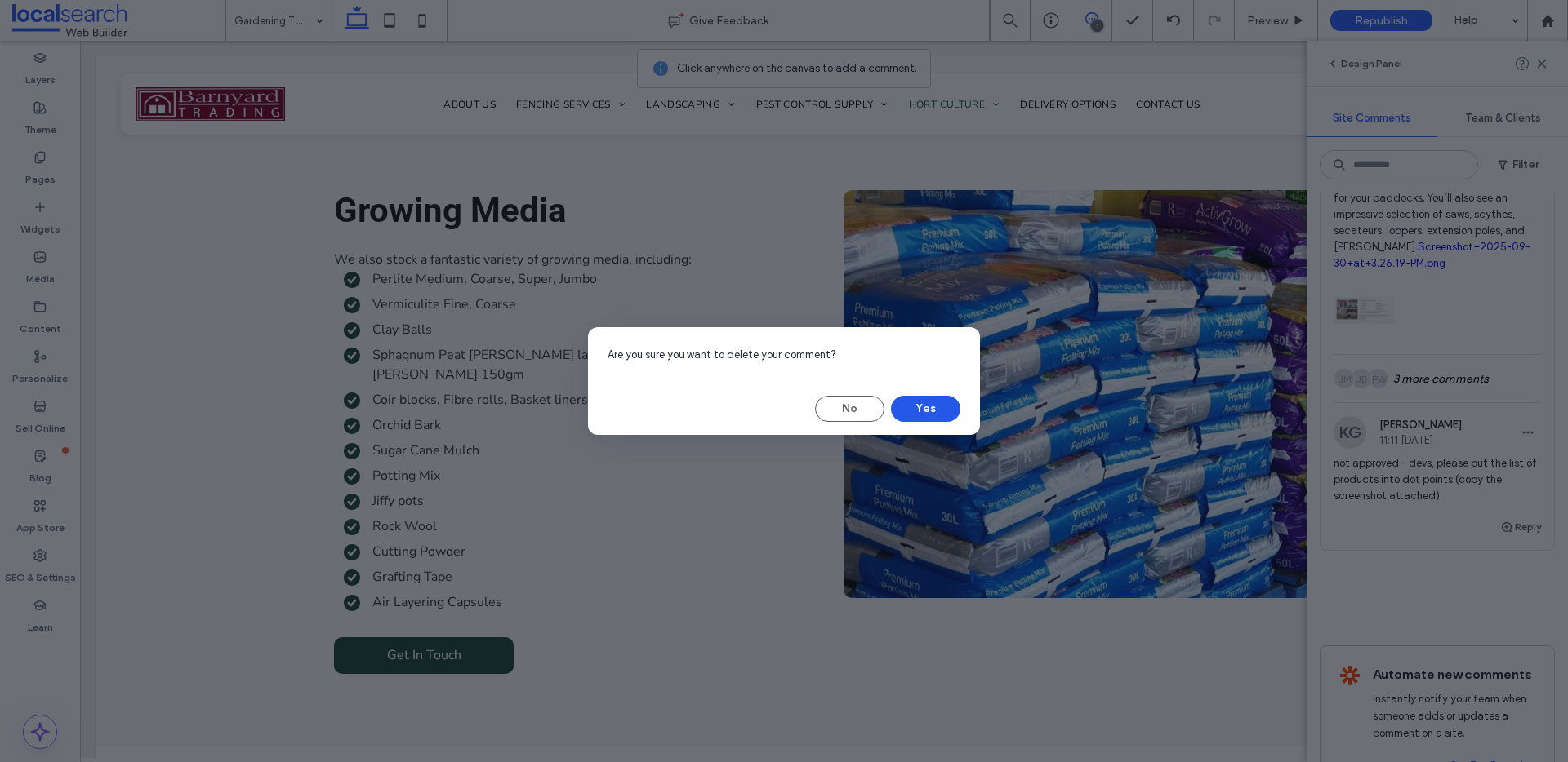
click at [923, 403] on button "Yes" at bounding box center [925, 409] width 69 height 26
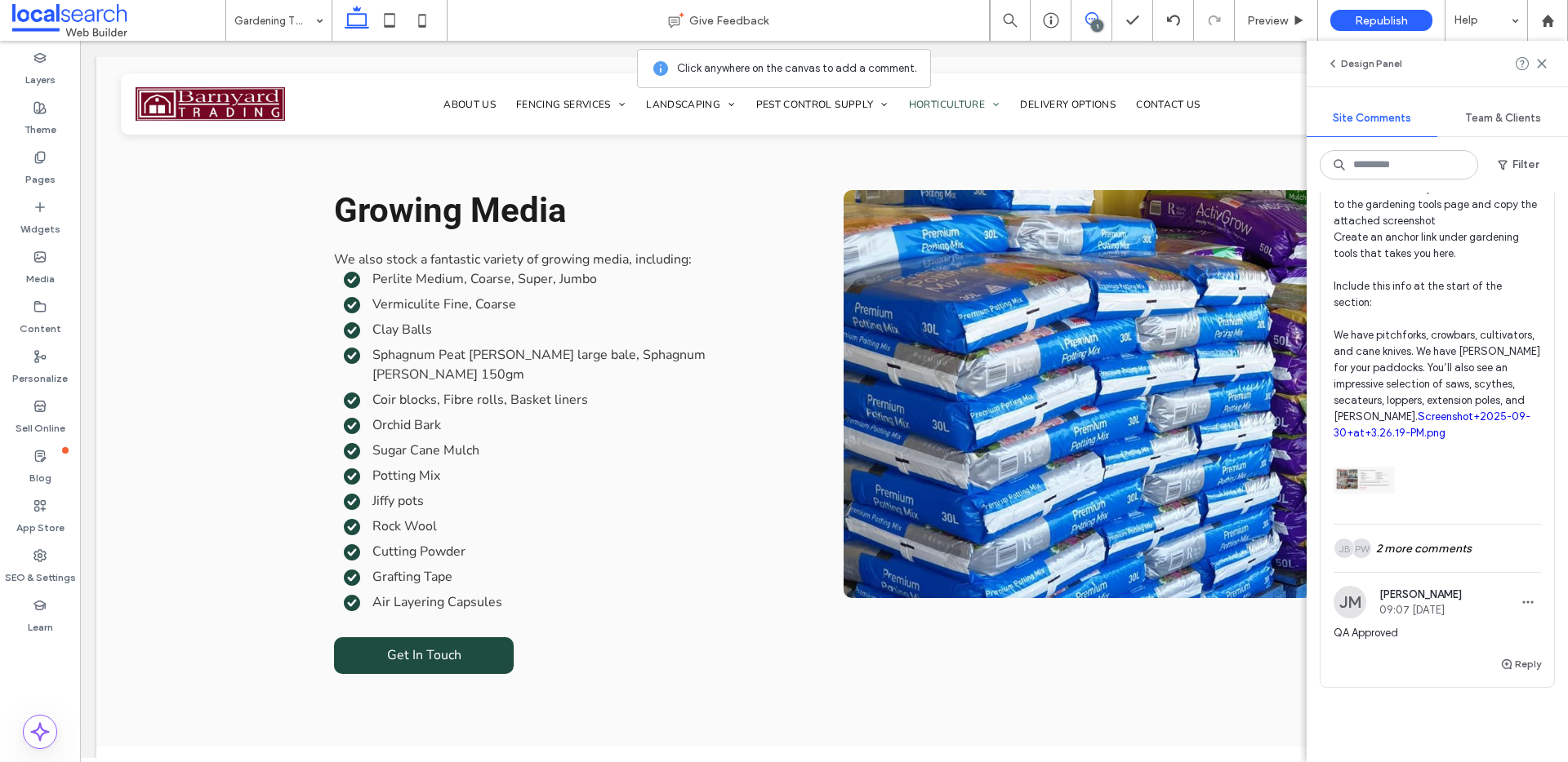
scroll to position [0, 0]
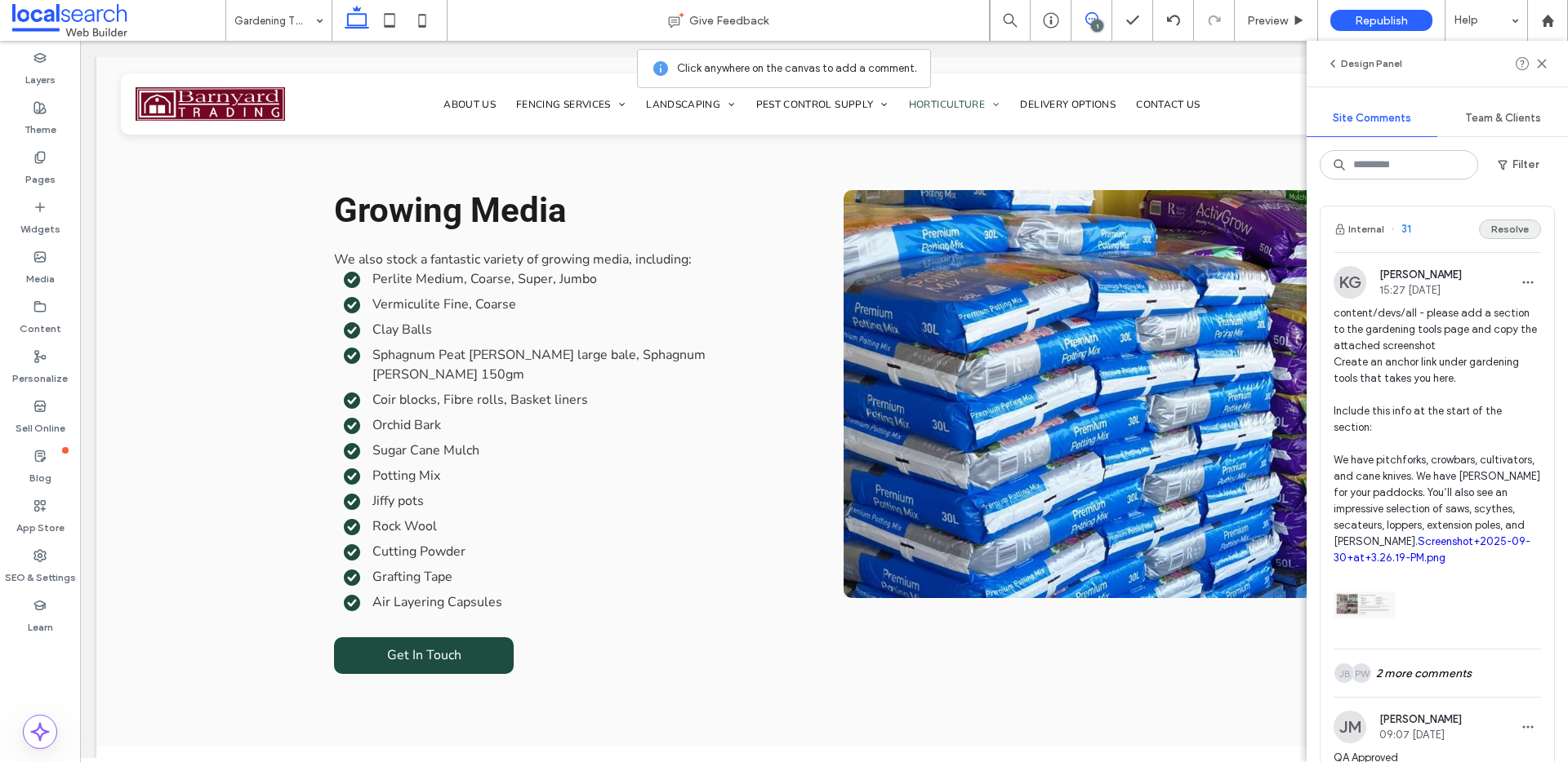
click at [1503, 228] on button "Resolve" at bounding box center [1510, 228] width 62 height 20
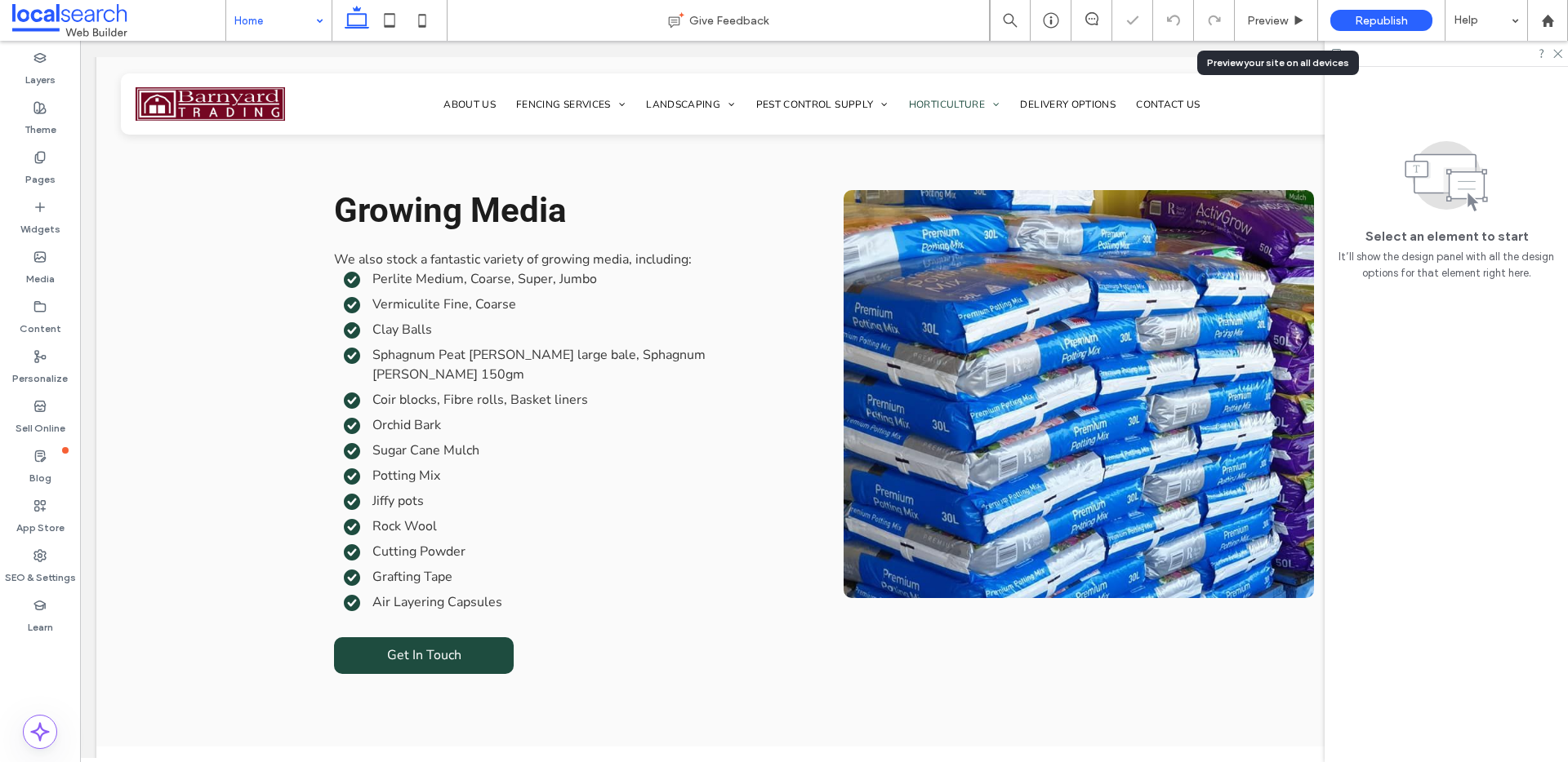
click at [1273, 14] on span "Preview" at bounding box center [1267, 21] width 41 height 14
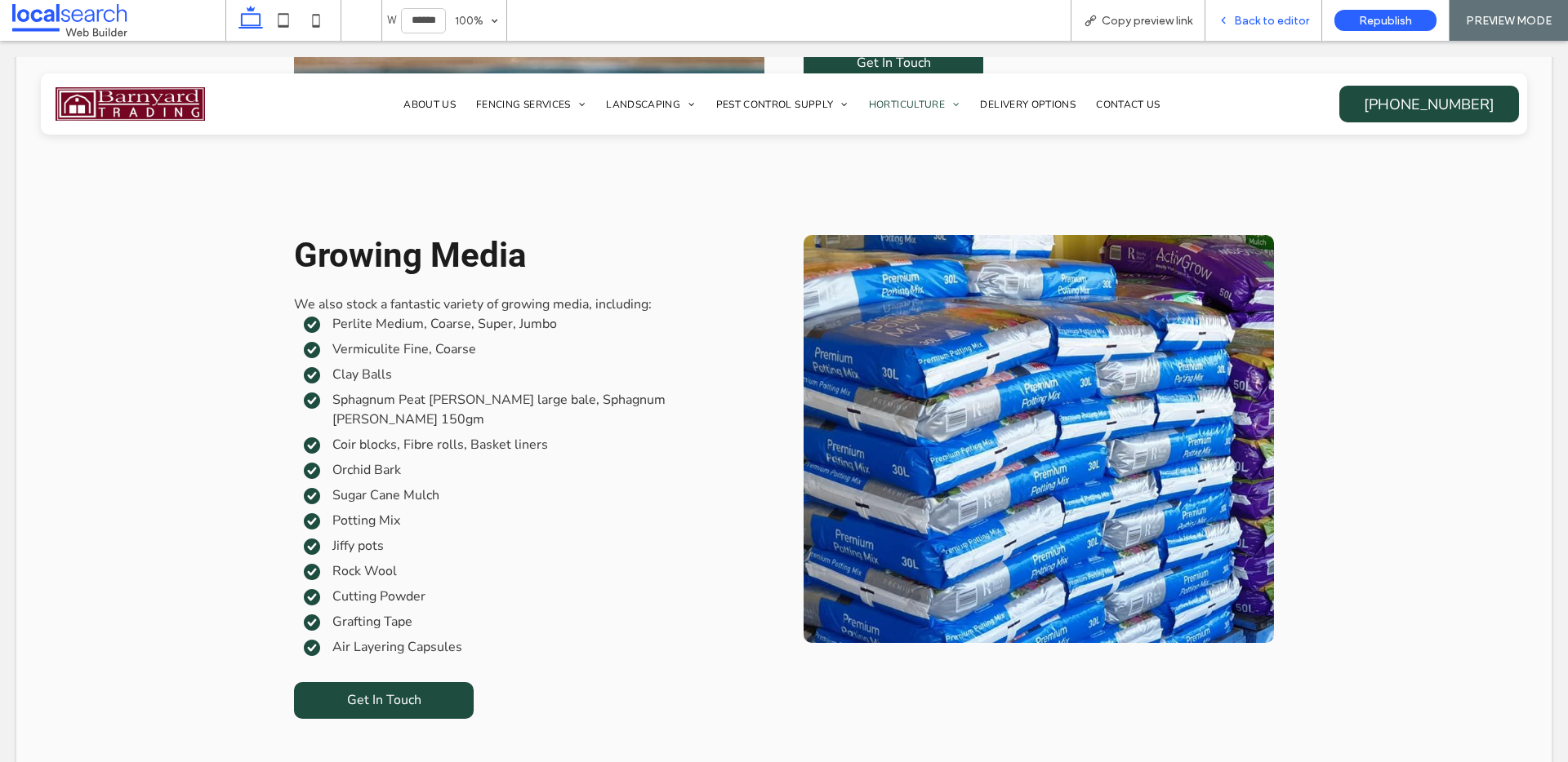
click at [1274, 8] on div "Back to editor" at bounding box center [1264, 21] width 117 height 41
click at [1289, 18] on span "Back to editor" at bounding box center [1271, 21] width 75 height 14
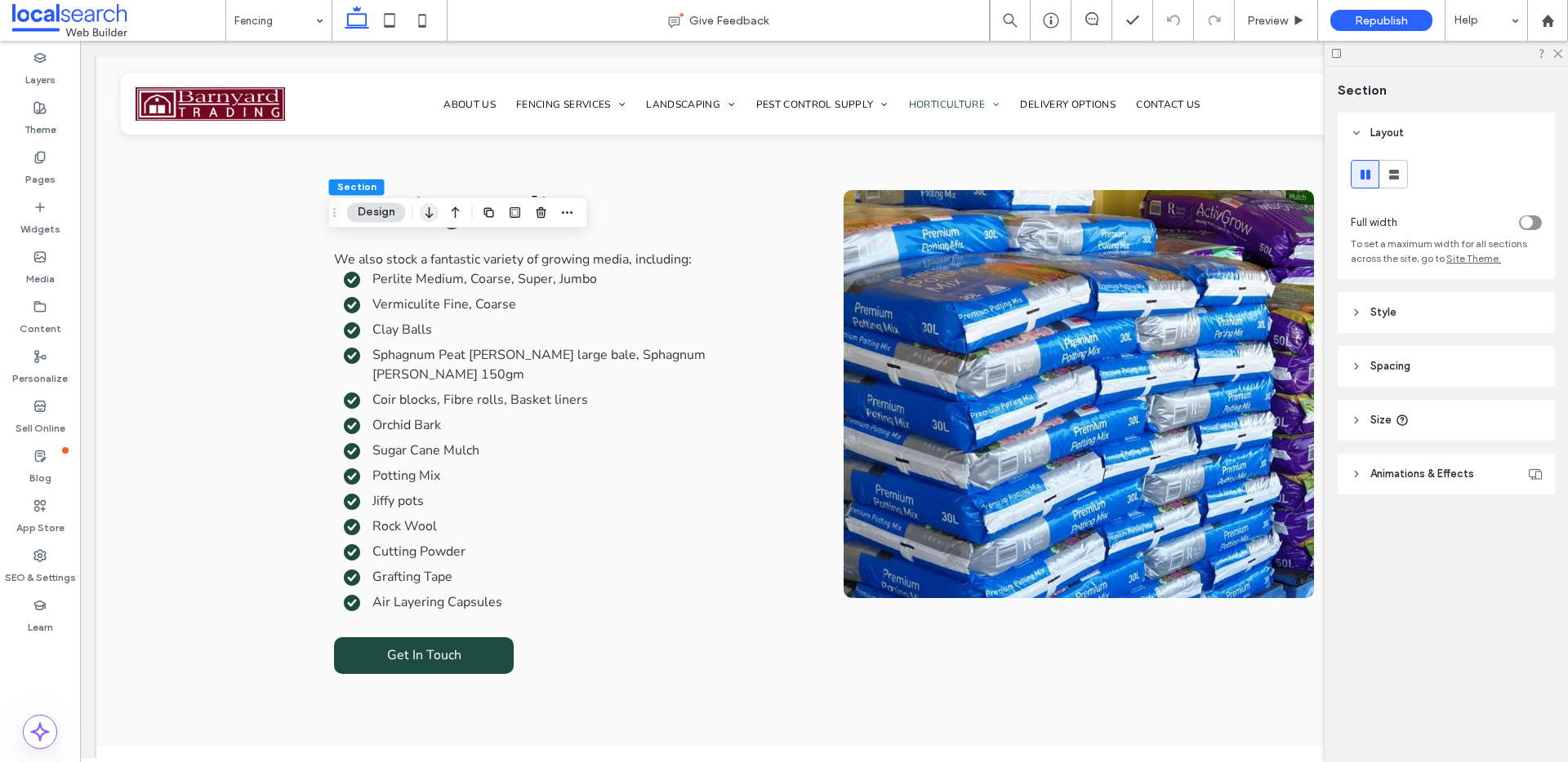
click at [430, 212] on icon "button" at bounding box center [429, 212] width 20 height 29
click at [430, 123] on icon "button" at bounding box center [429, 121] width 20 height 29
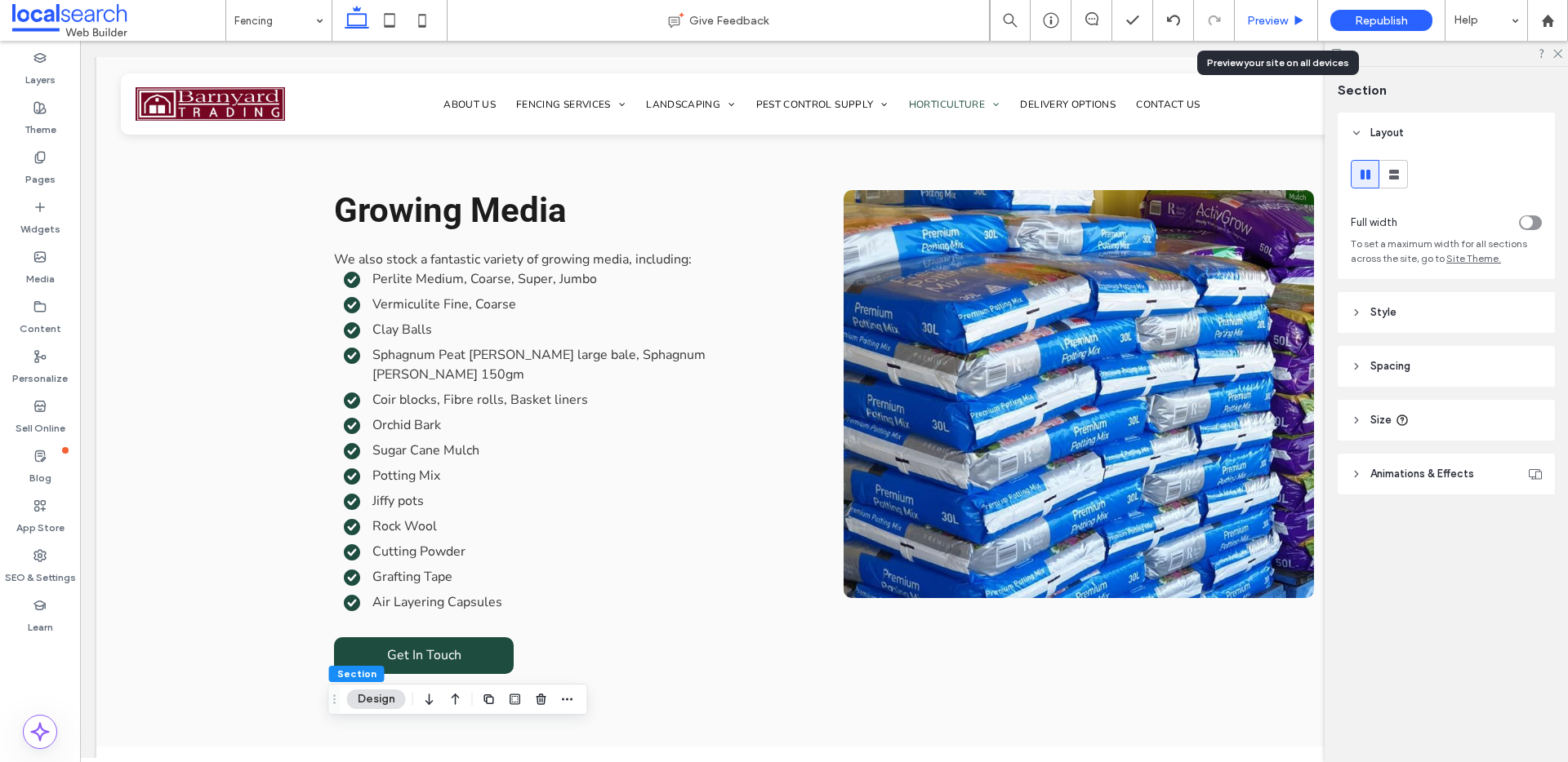
click at [1281, 14] on span "Preview" at bounding box center [1267, 21] width 41 height 14
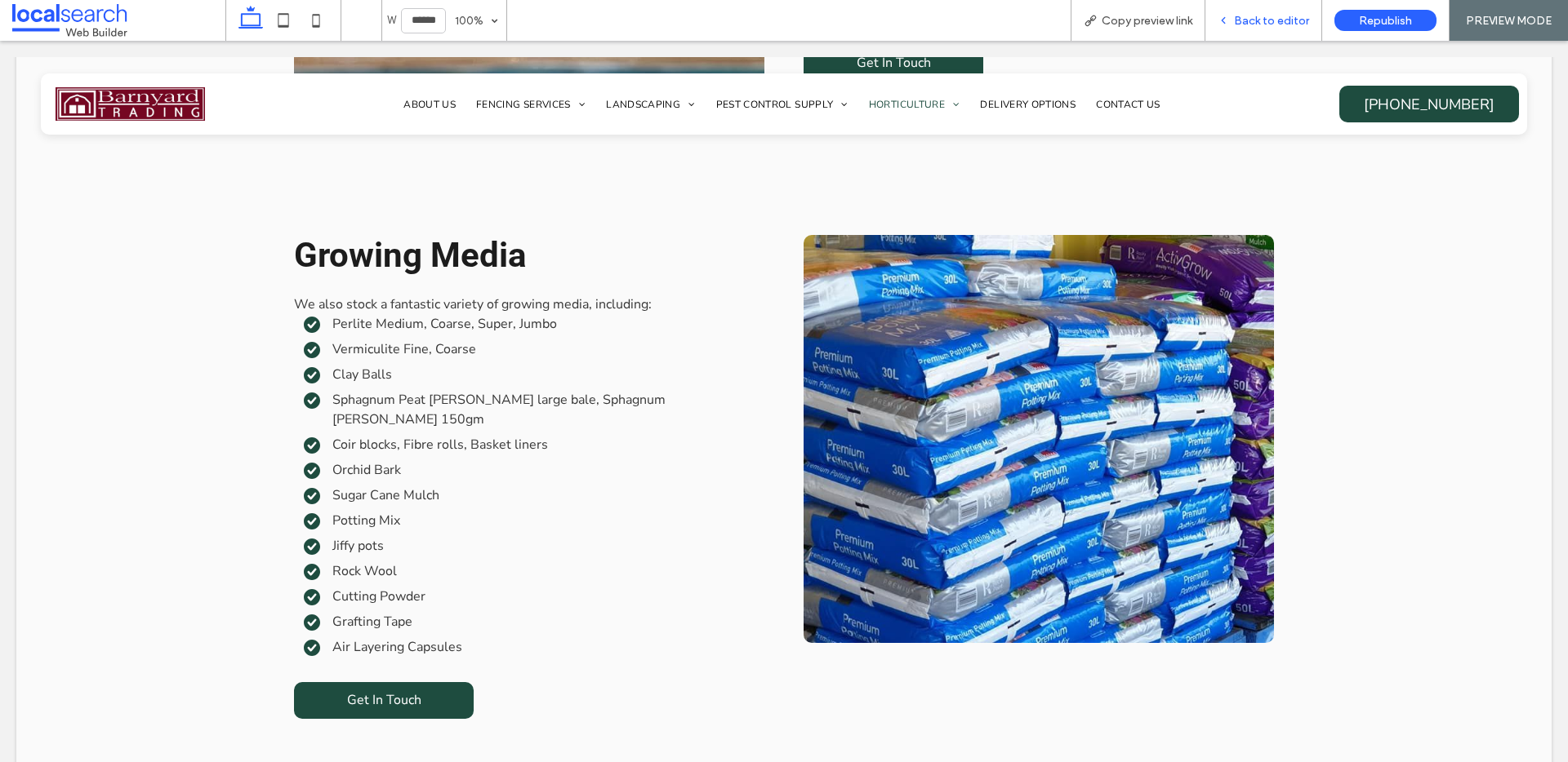
click at [1279, 22] on span "Back to editor" at bounding box center [1271, 21] width 75 height 14
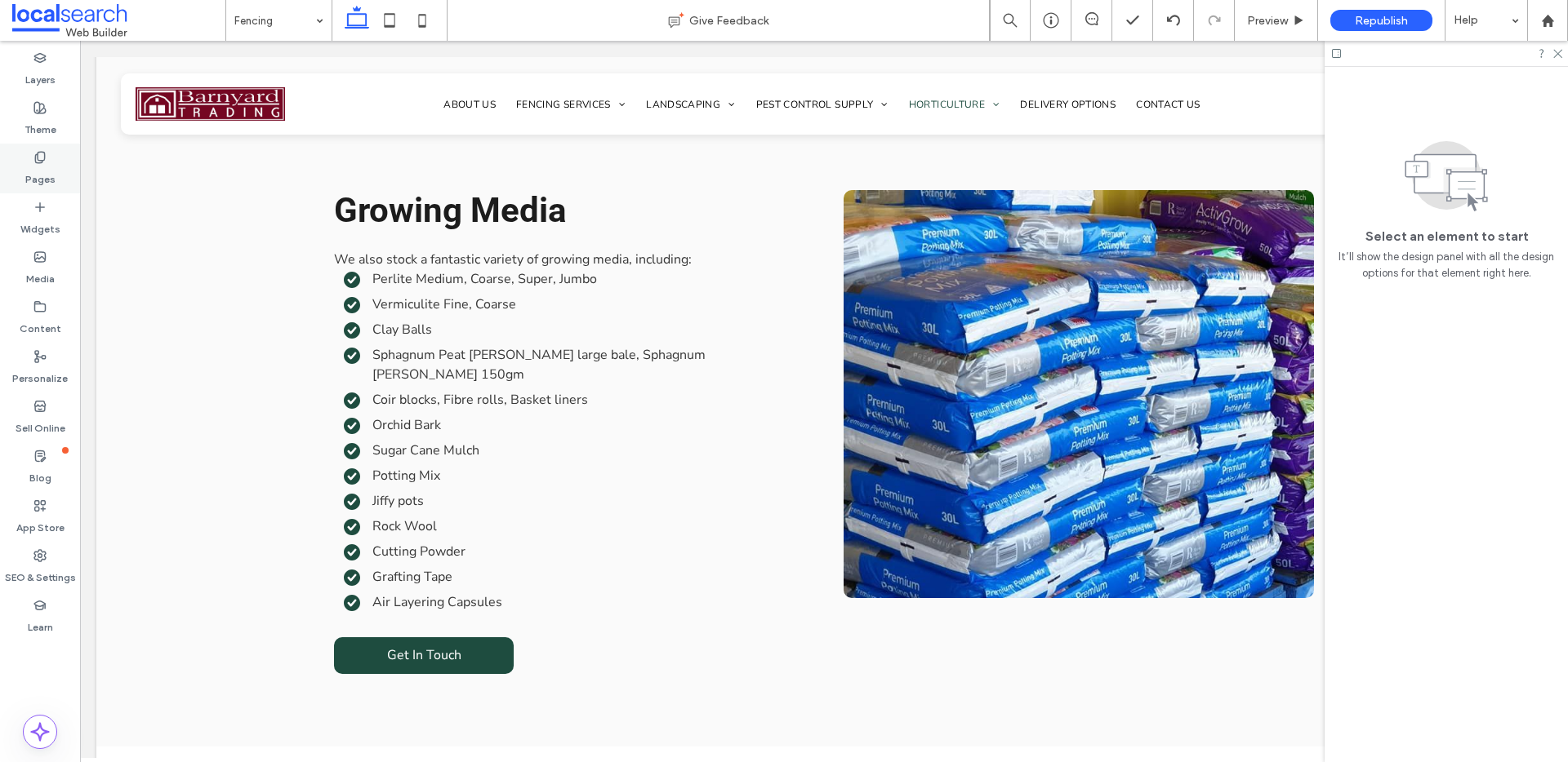
click at [41, 155] on icon at bounding box center [40, 157] width 13 height 13
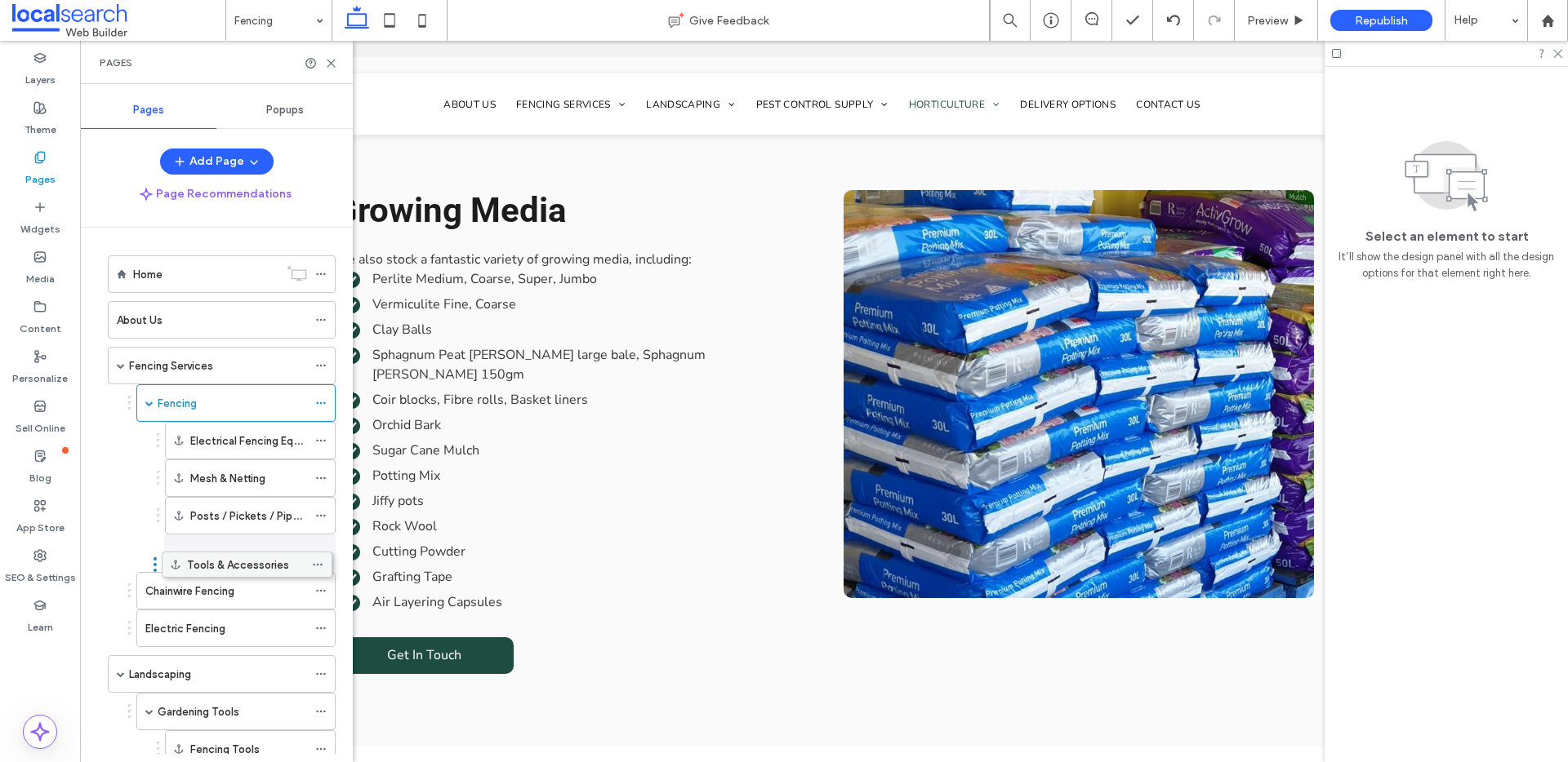
drag, startPoint x: 318, startPoint y: 475, endPoint x: 315, endPoint y: 555, distance: 80.1
click at [332, 61] on use at bounding box center [332, 64] width 7 height 7
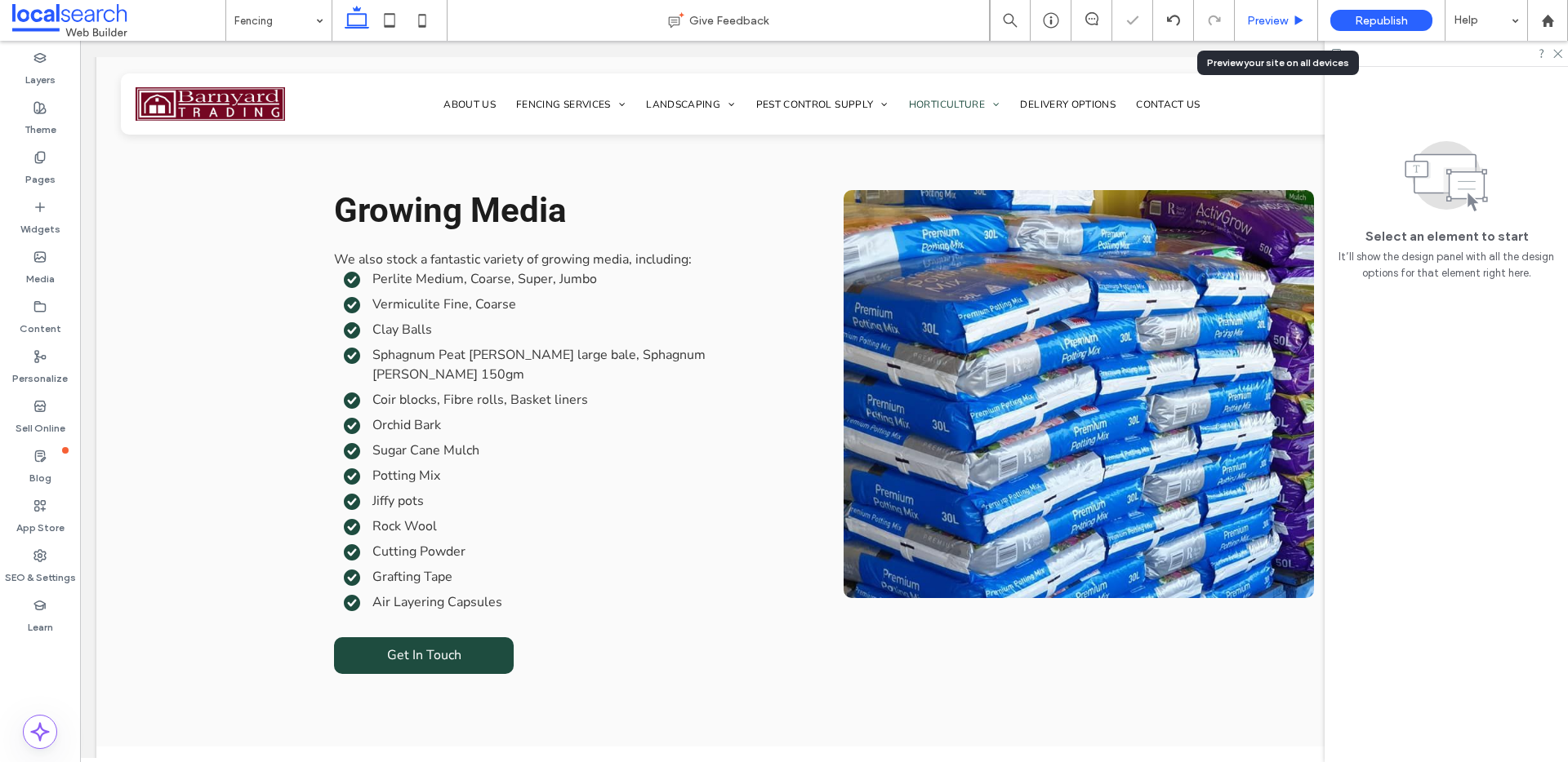
click at [1265, 18] on span "Preview" at bounding box center [1267, 21] width 41 height 14
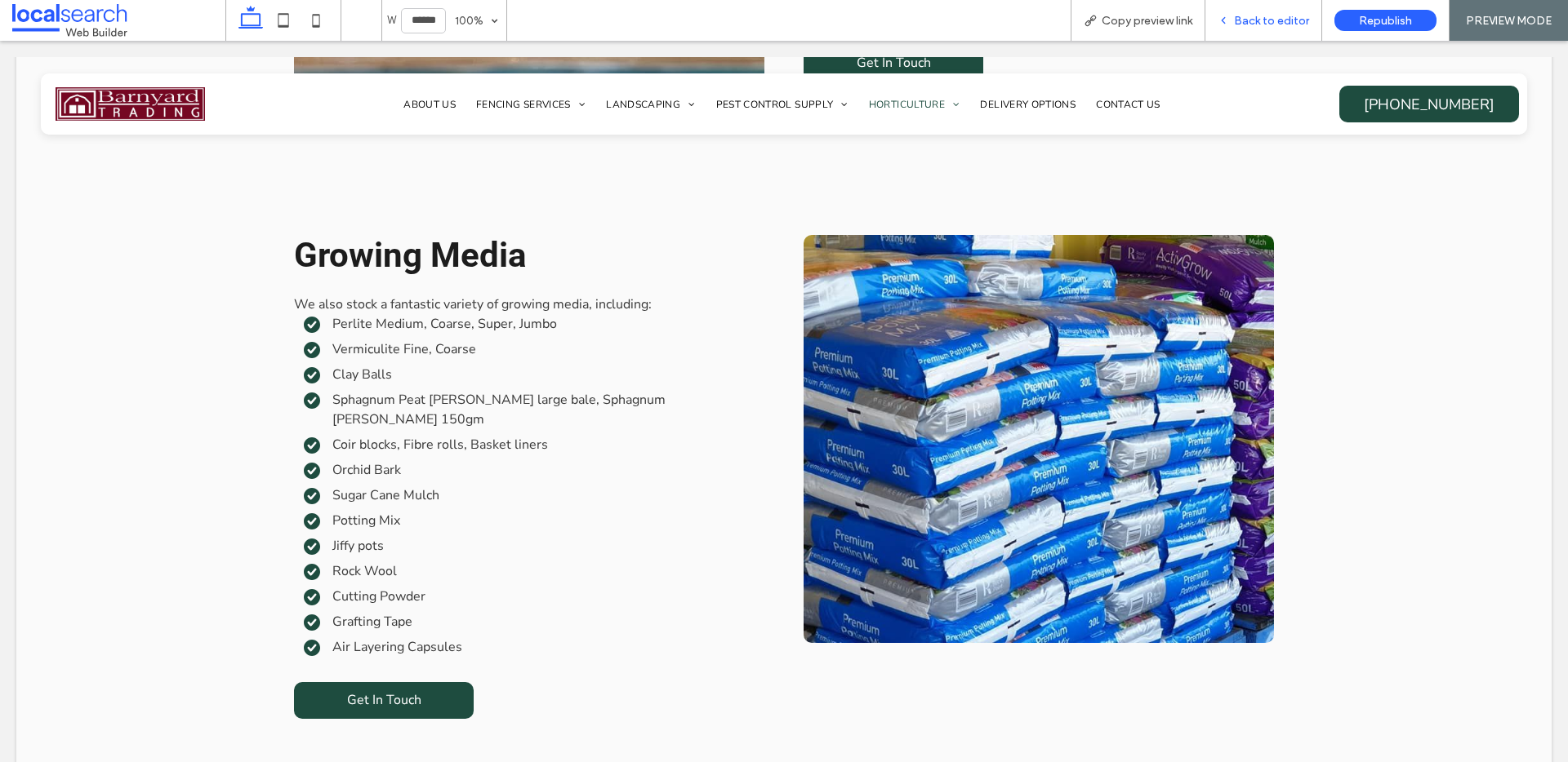
click at [1268, 16] on span "Back to editor" at bounding box center [1271, 21] width 75 height 14
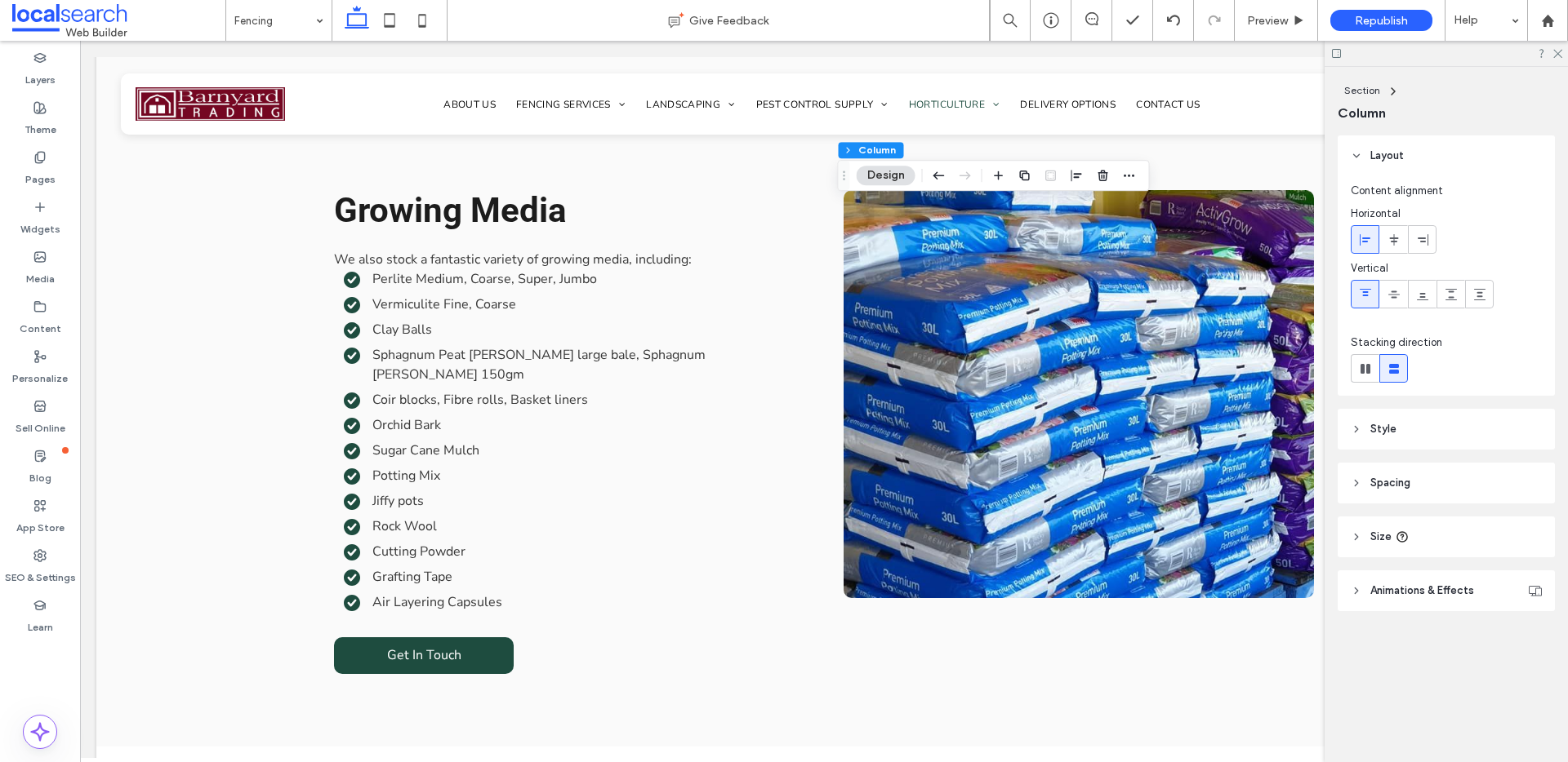
click at [923, 173] on div "Section Column Design" at bounding box center [993, 175] width 312 height 31
click at [939, 171] on icon "button" at bounding box center [939, 175] width 20 height 29
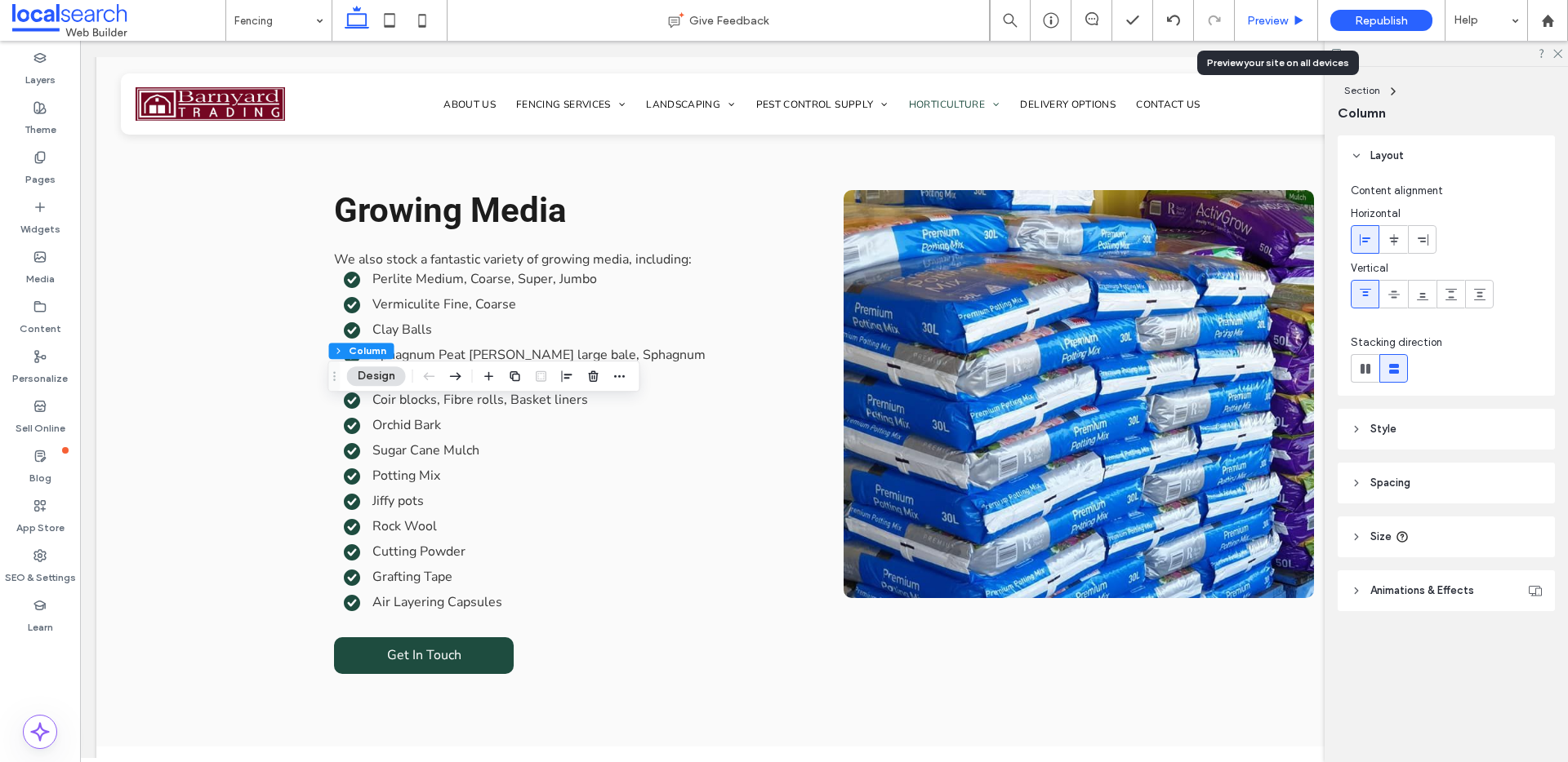
click at [1289, 16] on div "Preview" at bounding box center [1276, 21] width 82 height 14
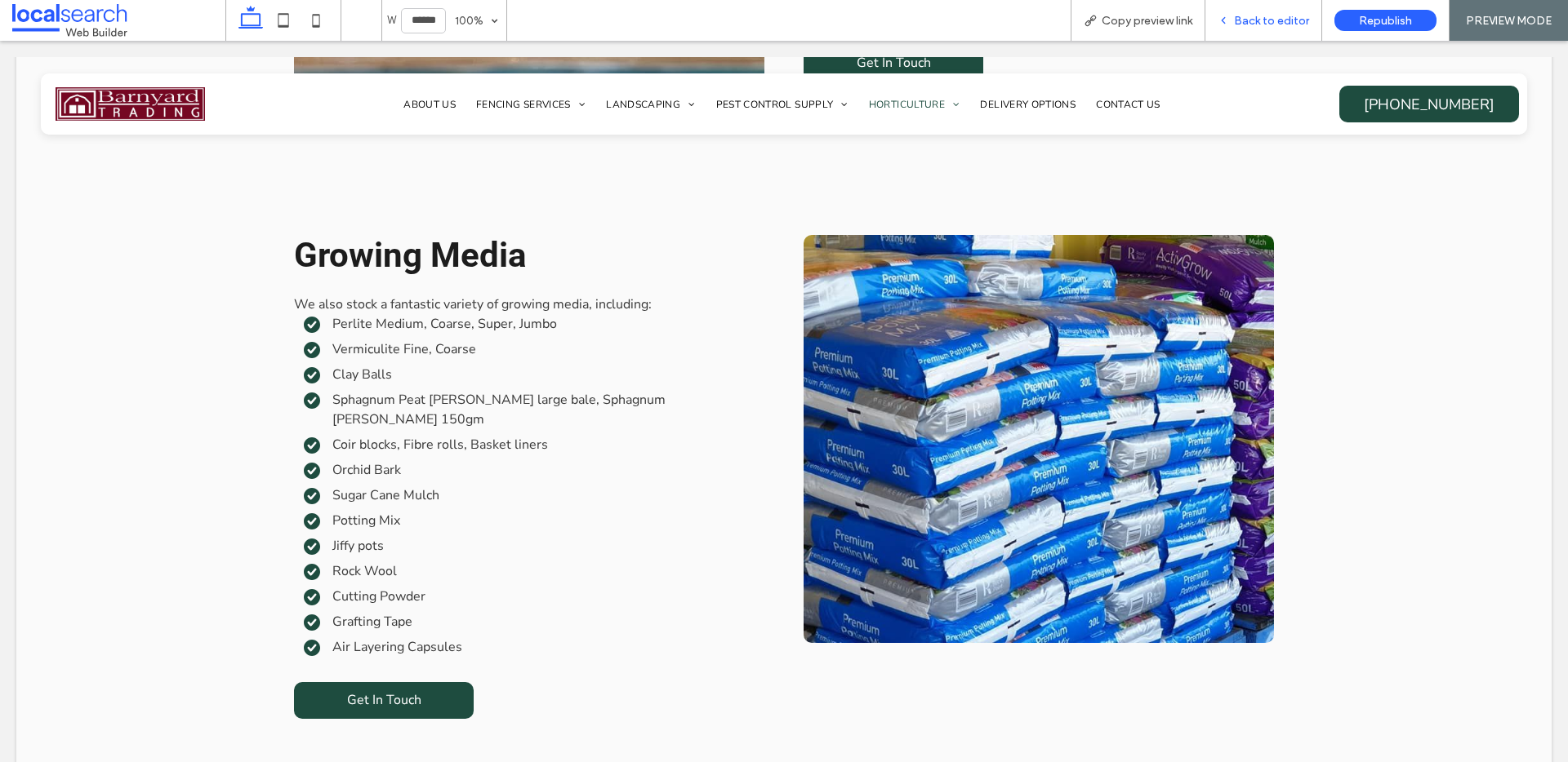
click at [1294, 22] on span "Back to editor" at bounding box center [1271, 21] width 75 height 14
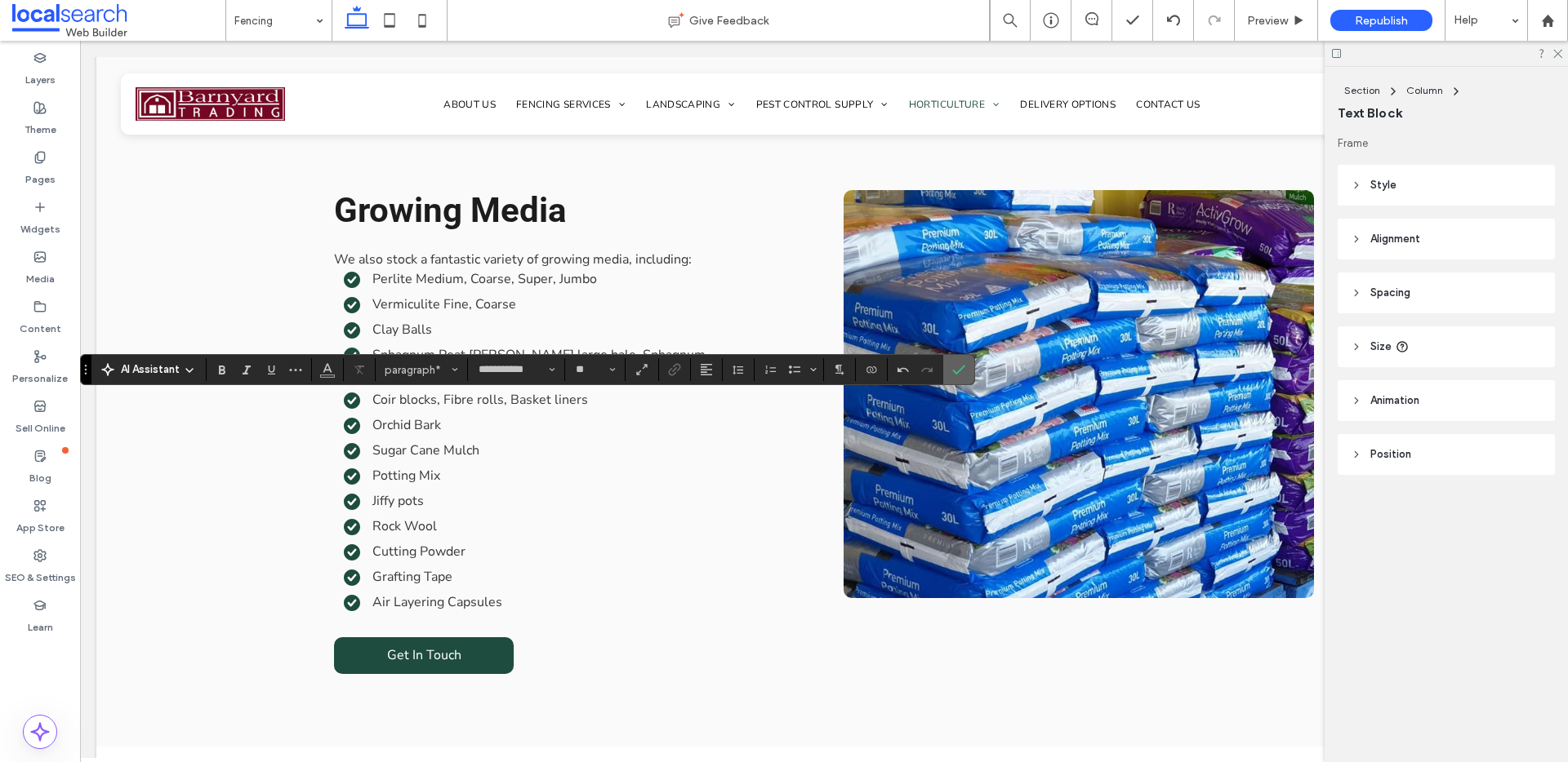
click at [955, 370] on icon "Confirm" at bounding box center [958, 370] width 13 height 13
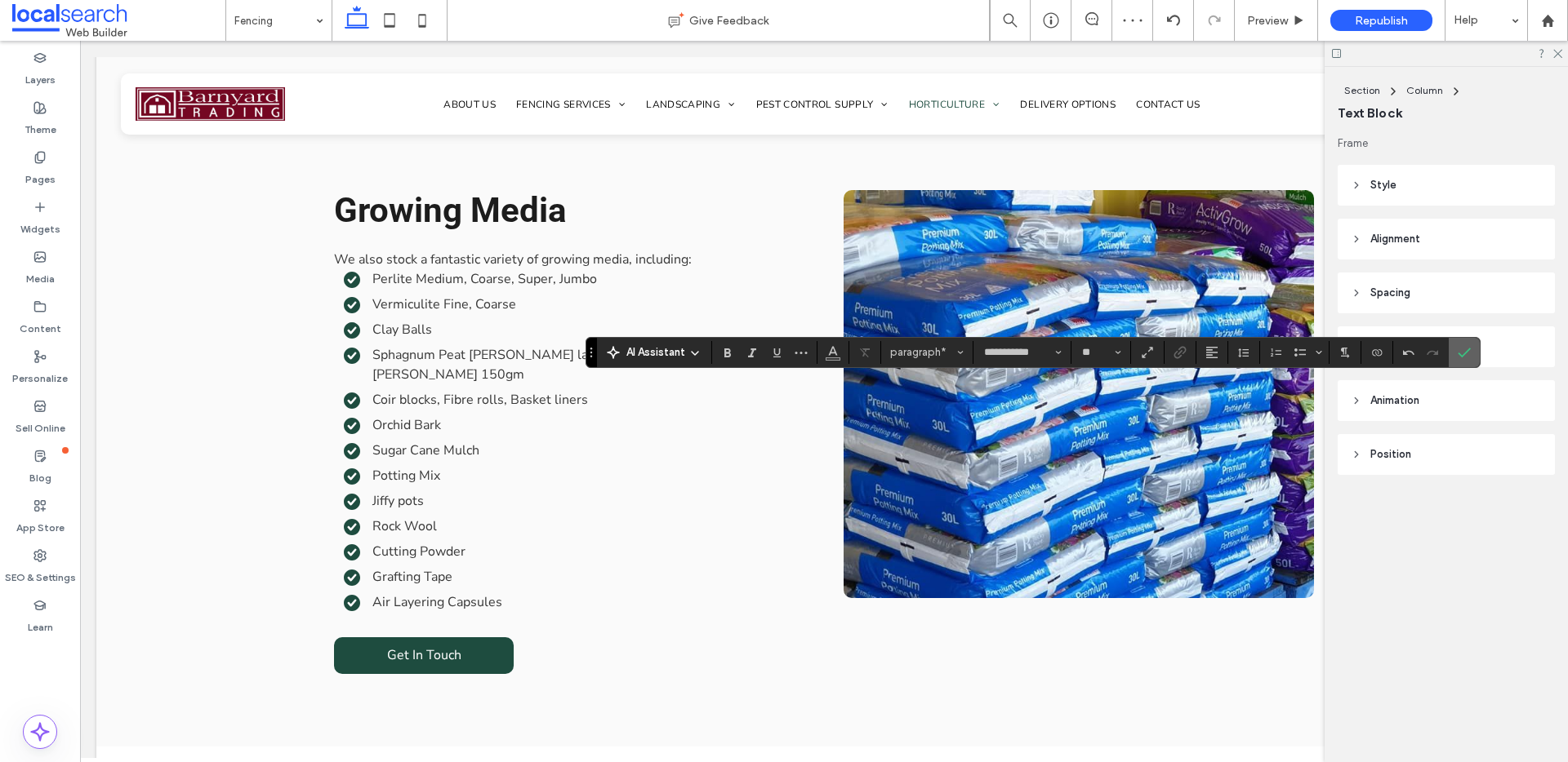
click at [1457, 356] on icon "Confirm" at bounding box center [1464, 353] width 13 height 13
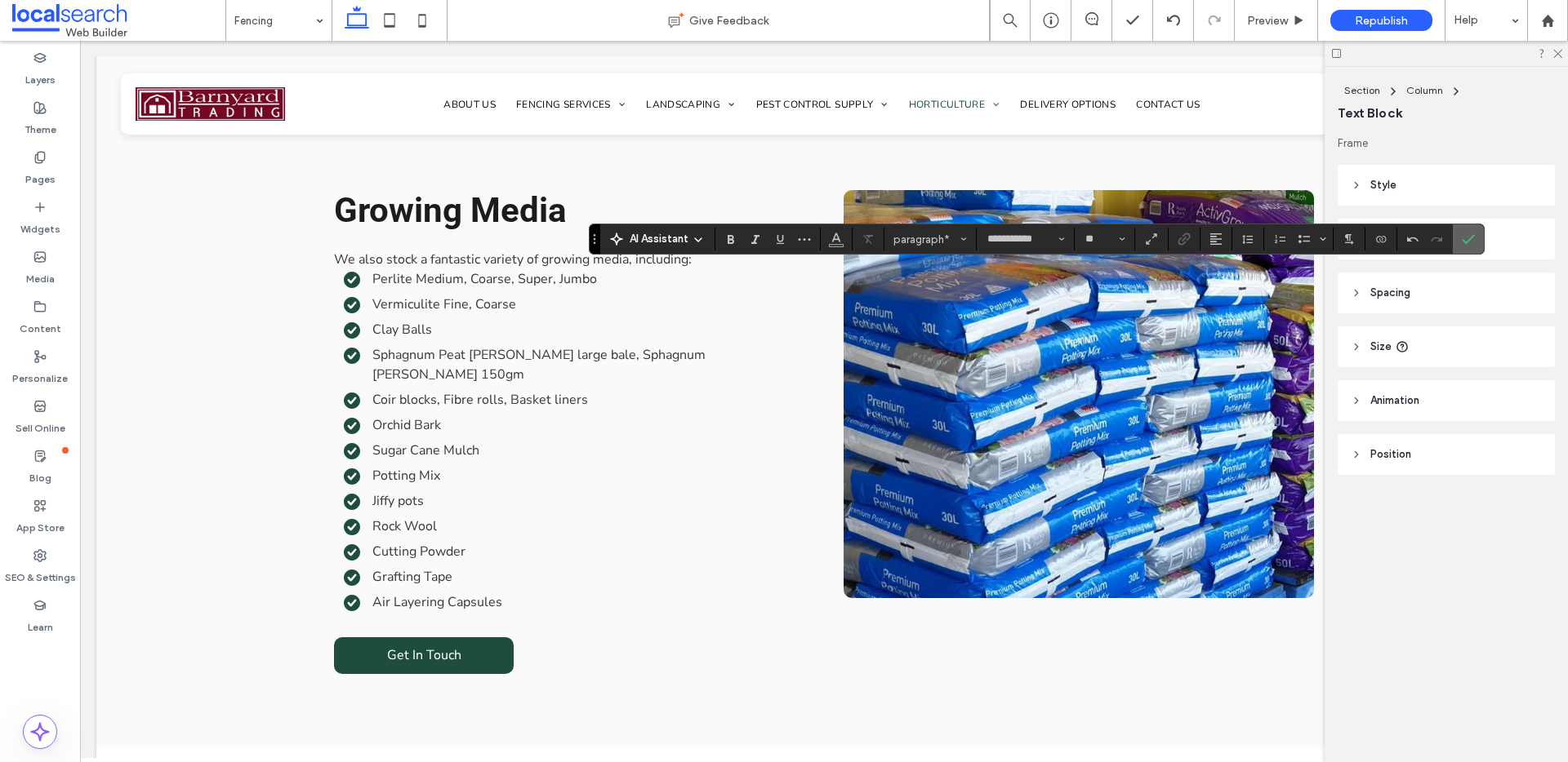
click at [1473, 245] on icon "Confirm" at bounding box center [1468, 239] width 13 height 13
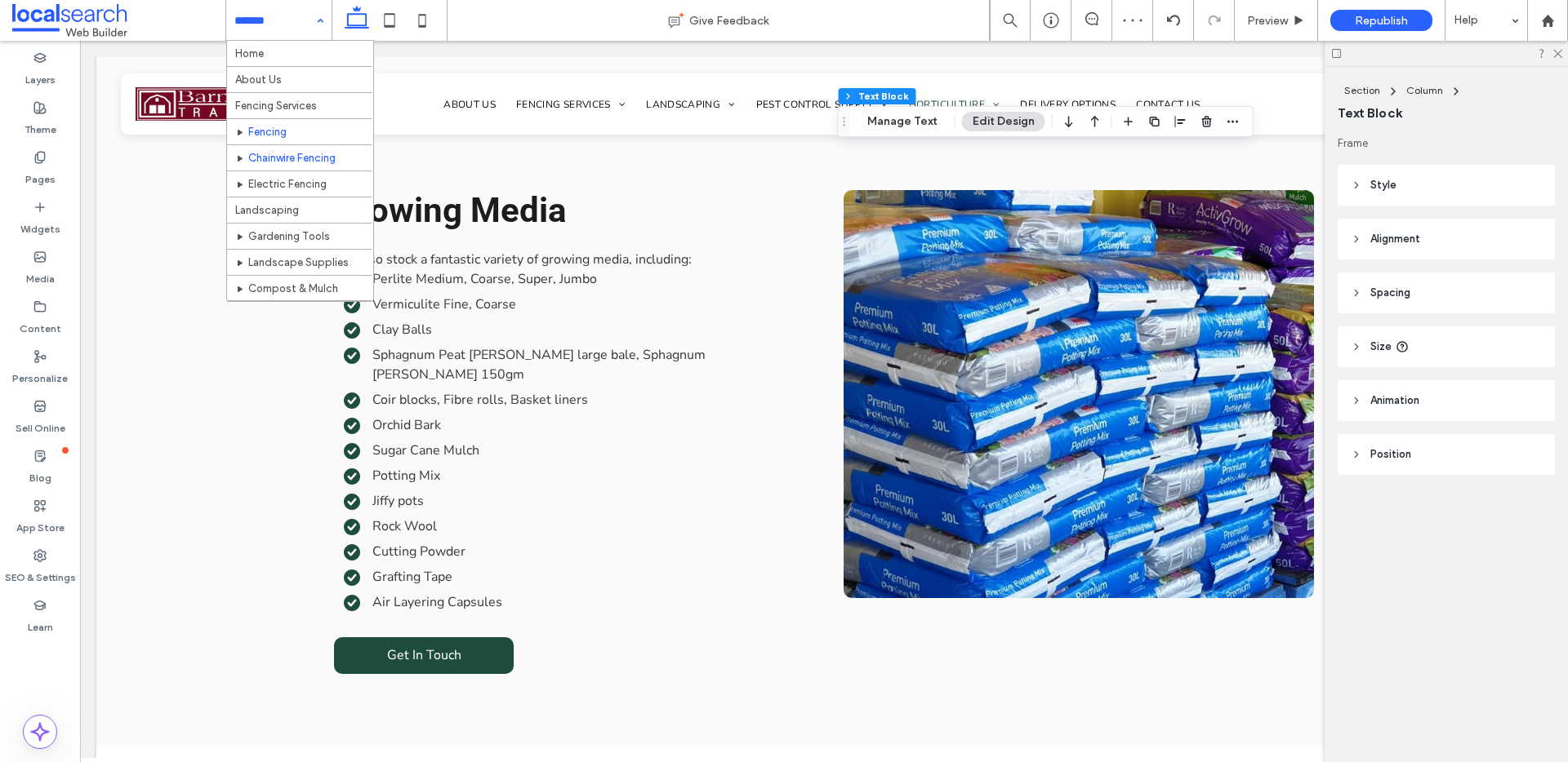
click at [299, 144] on div "Home About Us Fencing Services Fencing Chainwire Fencing Electric Fencing Lands…" at bounding box center [300, 171] width 146 height 261
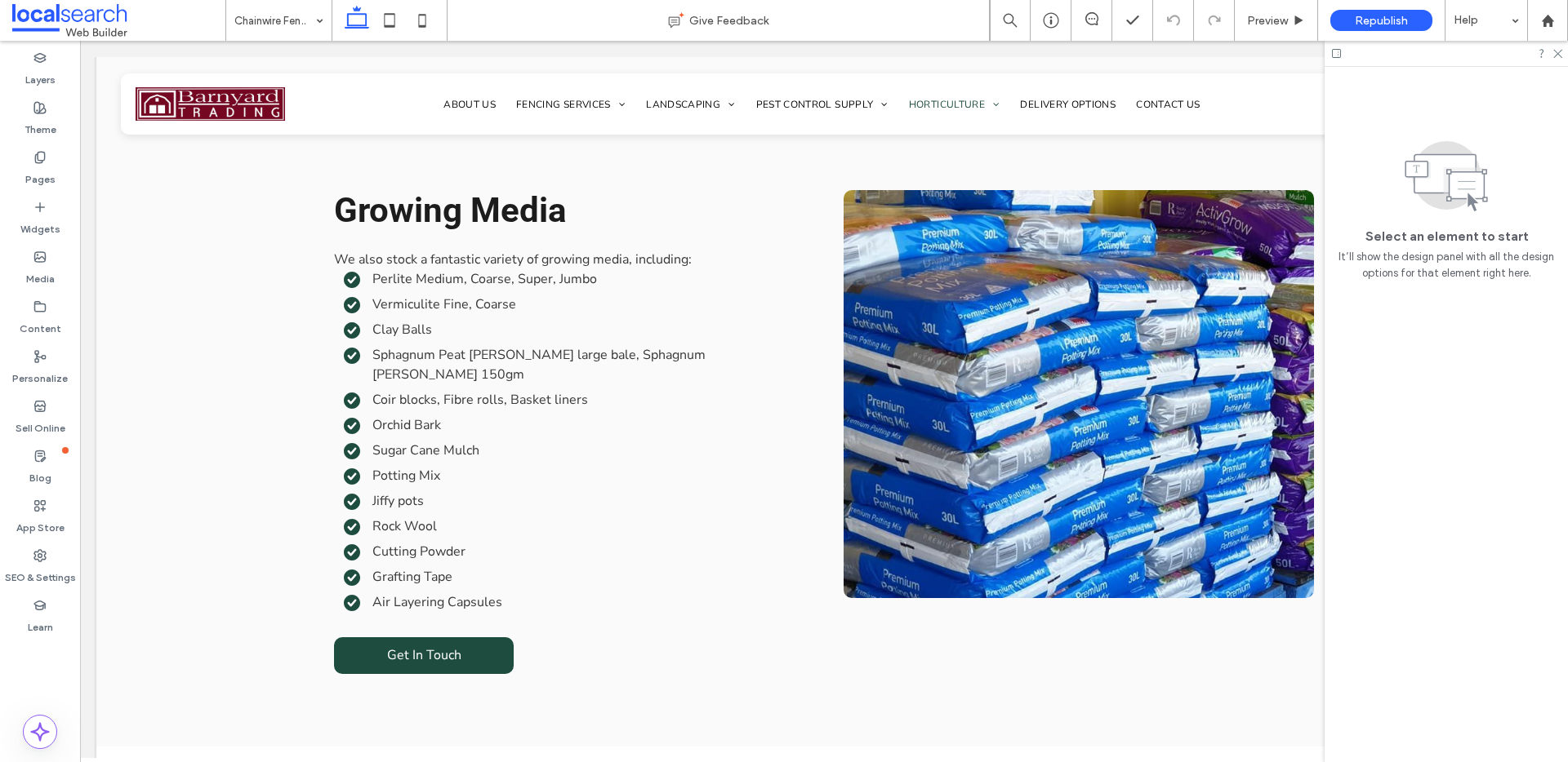
click at [290, 31] on input at bounding box center [274, 21] width 81 height 41
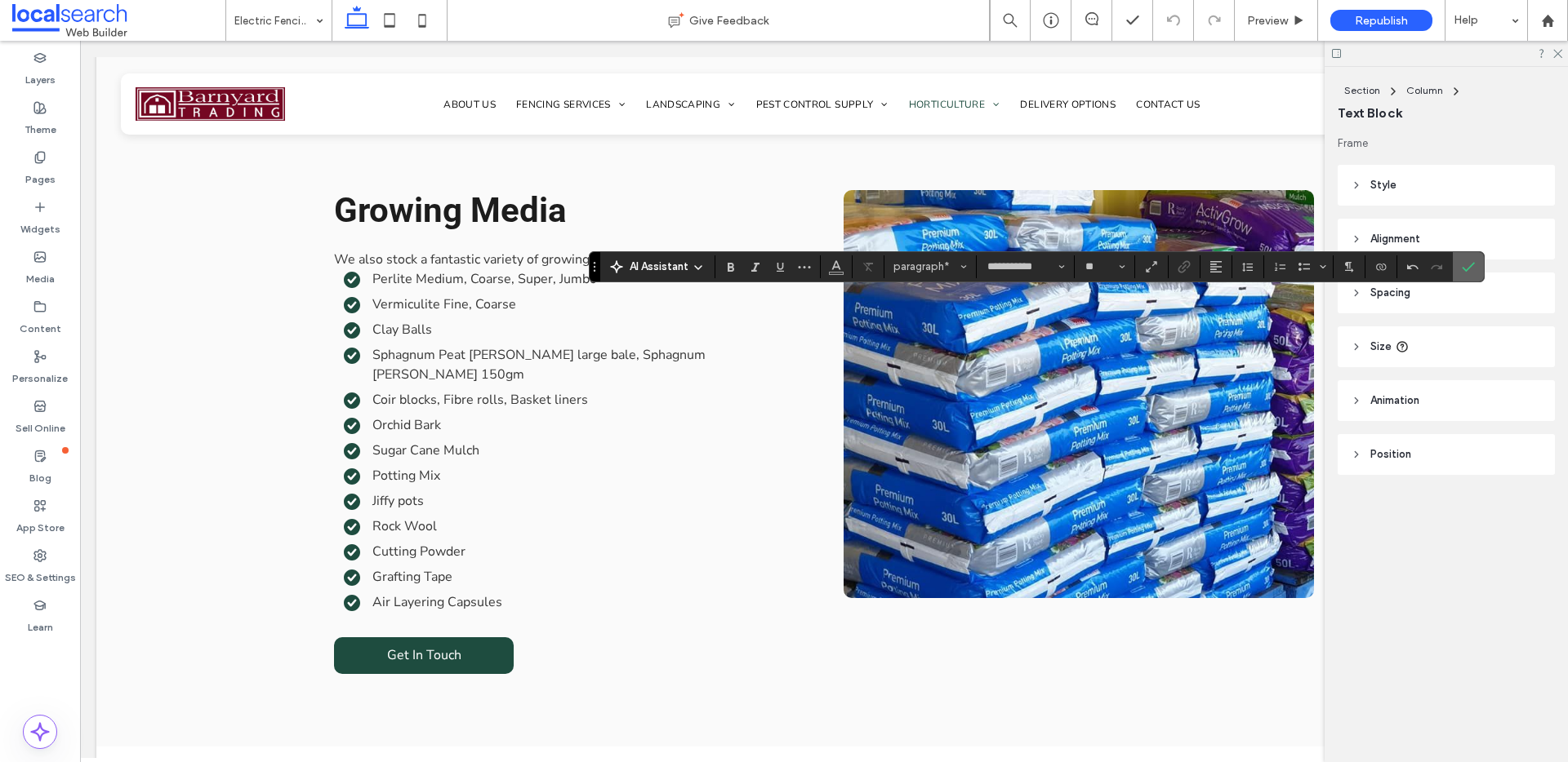
click at [1470, 271] on icon "Confirm" at bounding box center [1468, 267] width 13 height 13
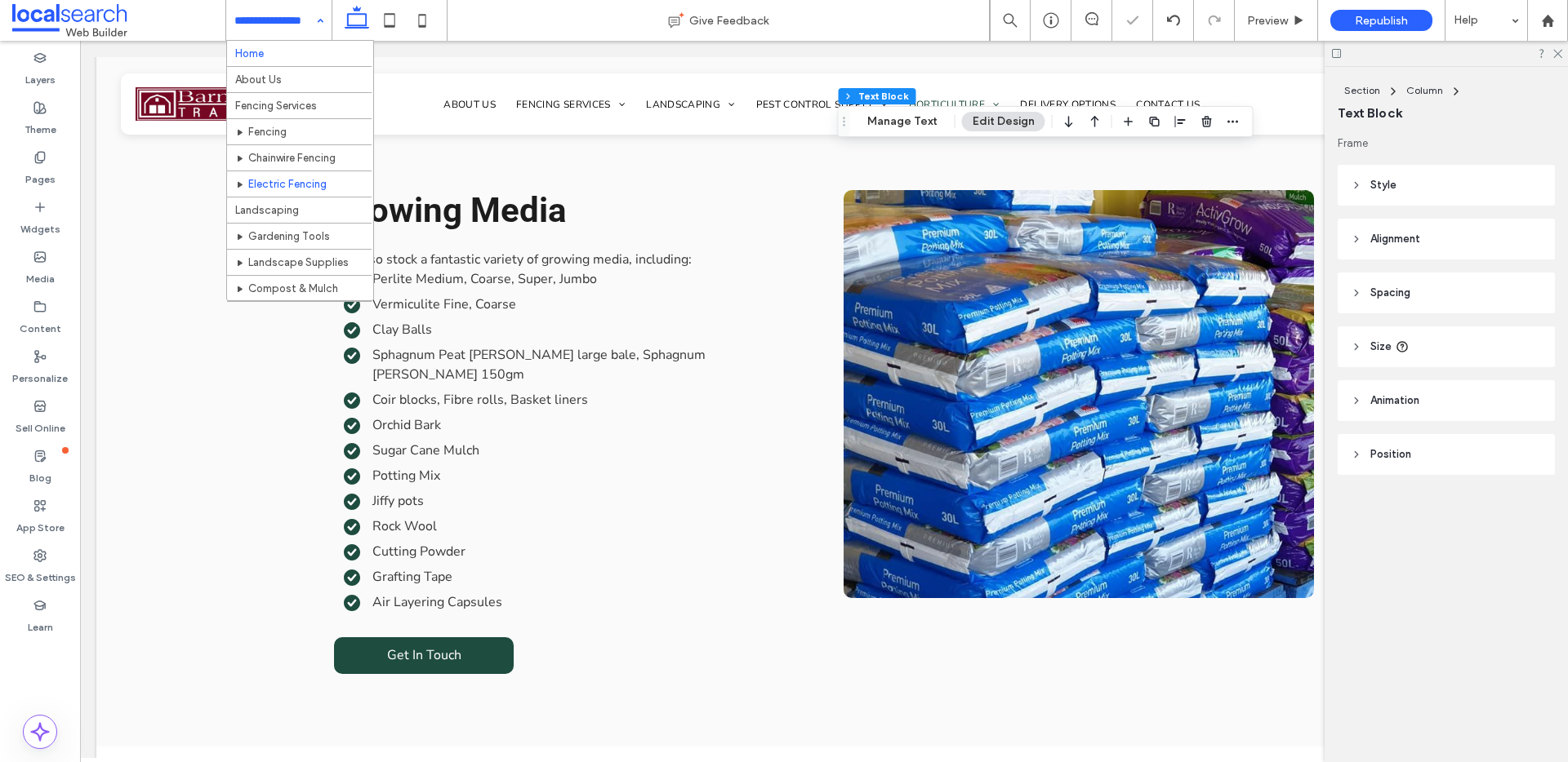
drag, startPoint x: 289, startPoint y: 32, endPoint x: 281, endPoint y: 54, distance: 23.4
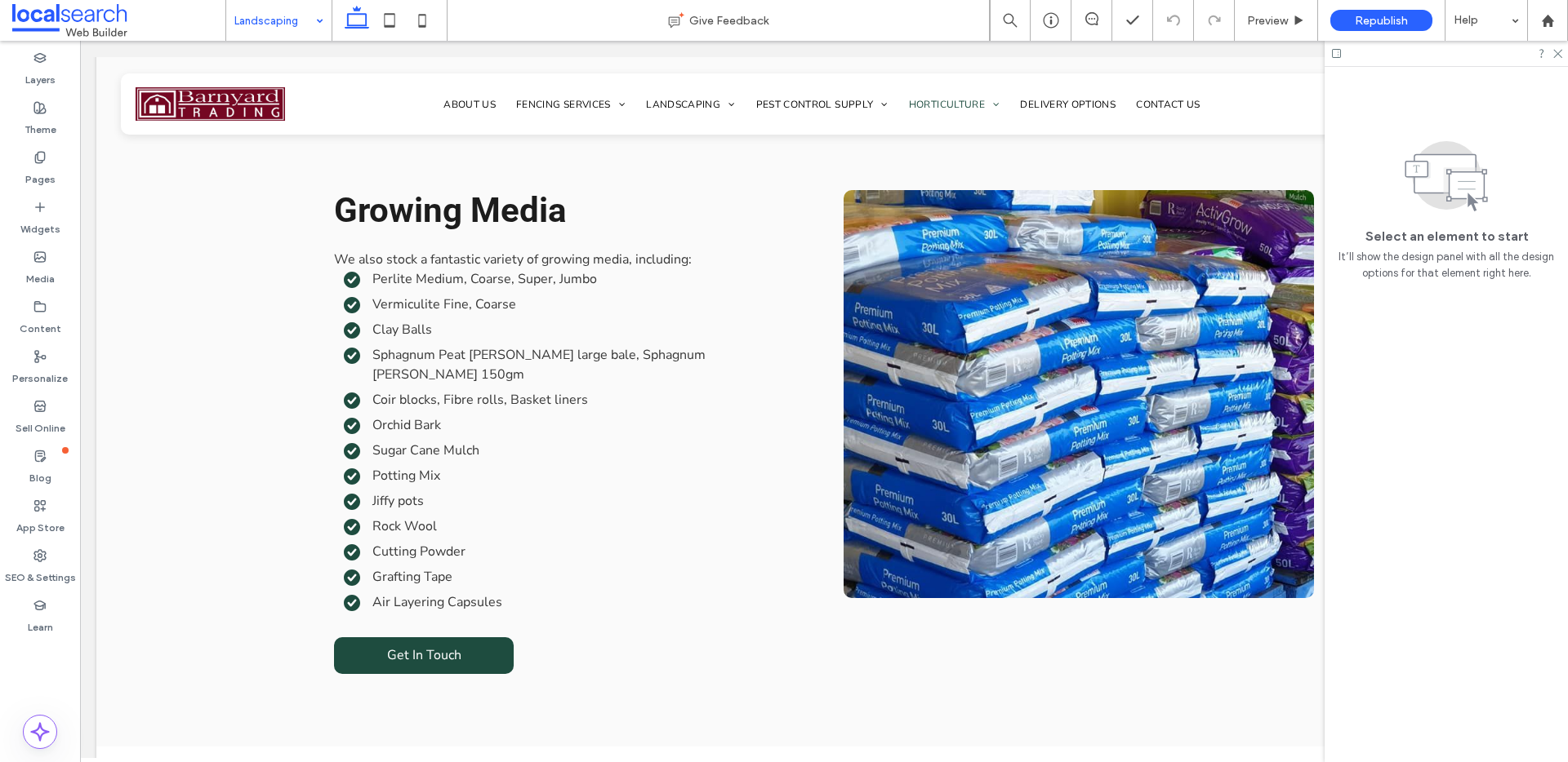
click at [262, 29] on input at bounding box center [274, 21] width 81 height 41
click at [320, 10] on div "Gardening Tools" at bounding box center [278, 21] width 105 height 41
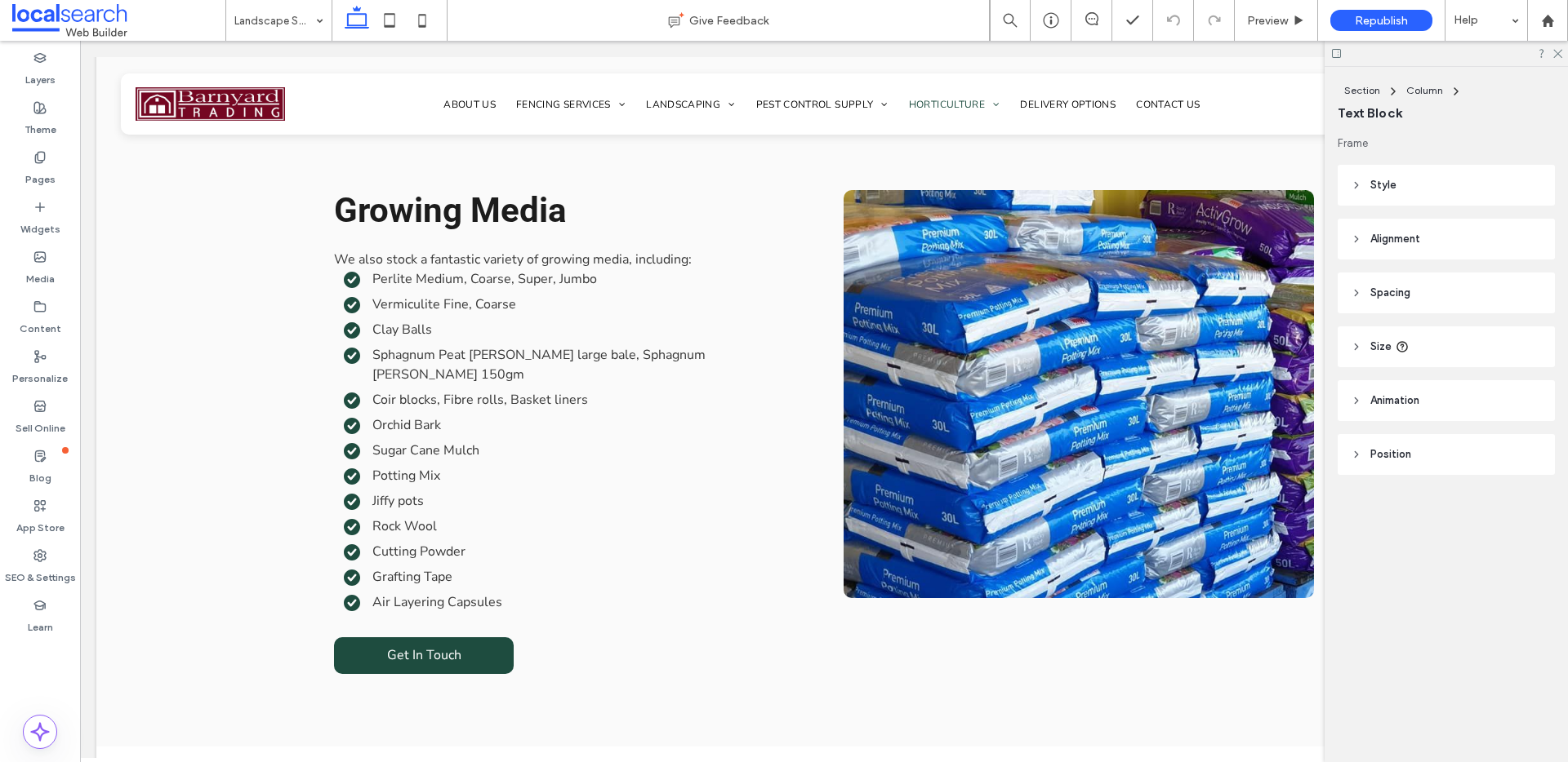
type input "**********"
type input "**"
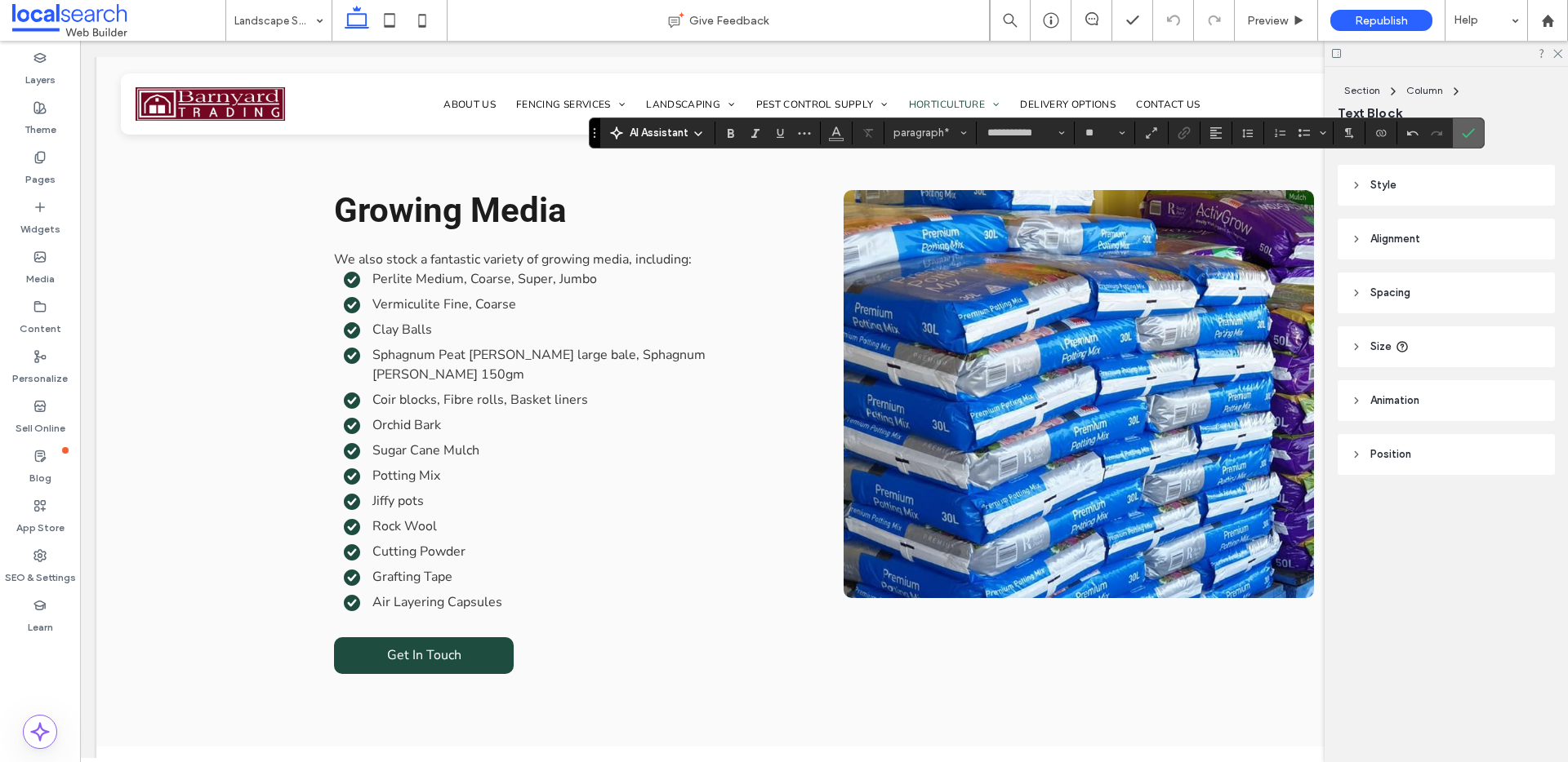
click at [1463, 135] on use "Confirm" at bounding box center [1468, 133] width 13 height 9
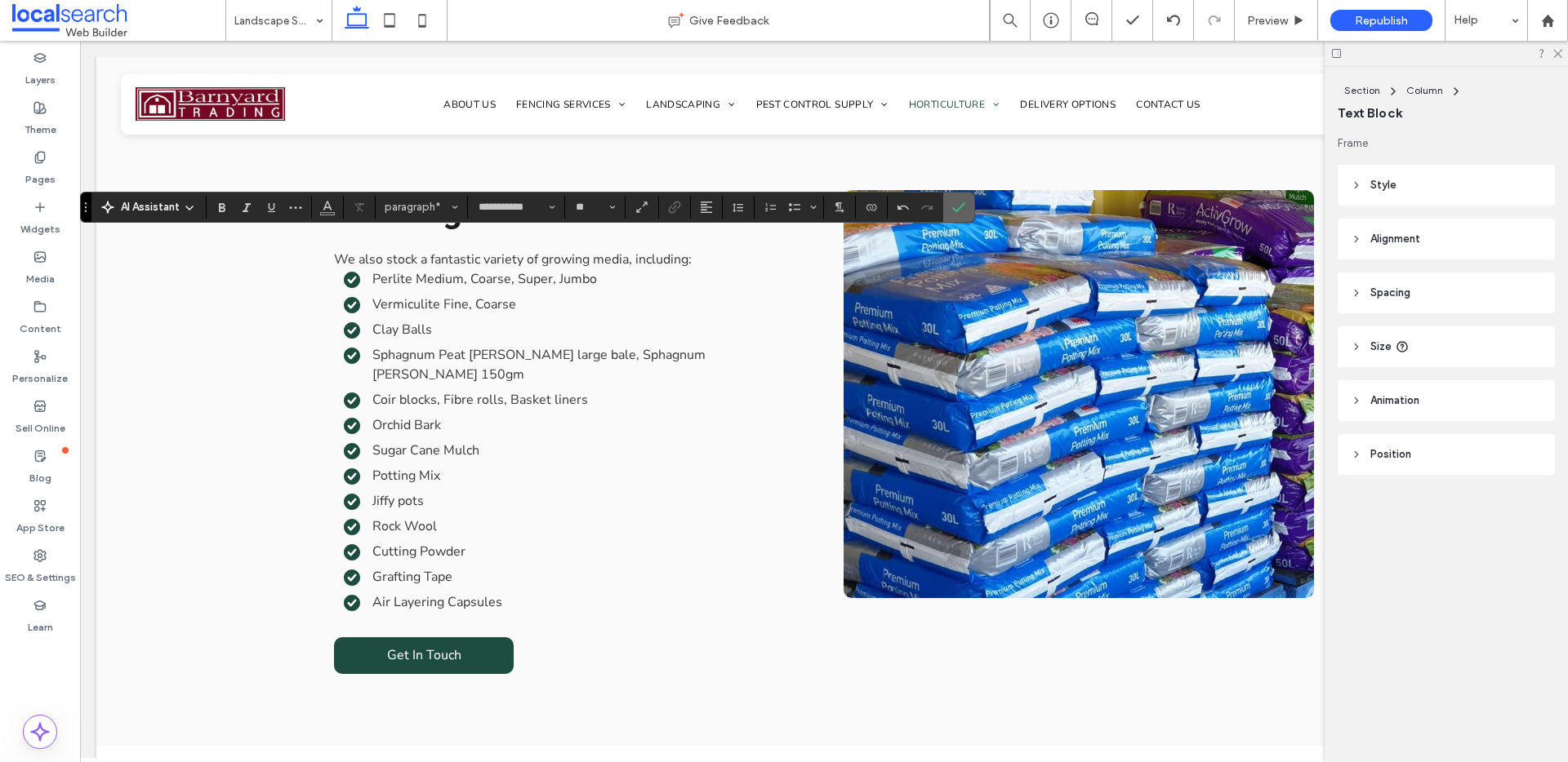
click at [960, 203] on icon "Confirm" at bounding box center [958, 207] width 13 height 13
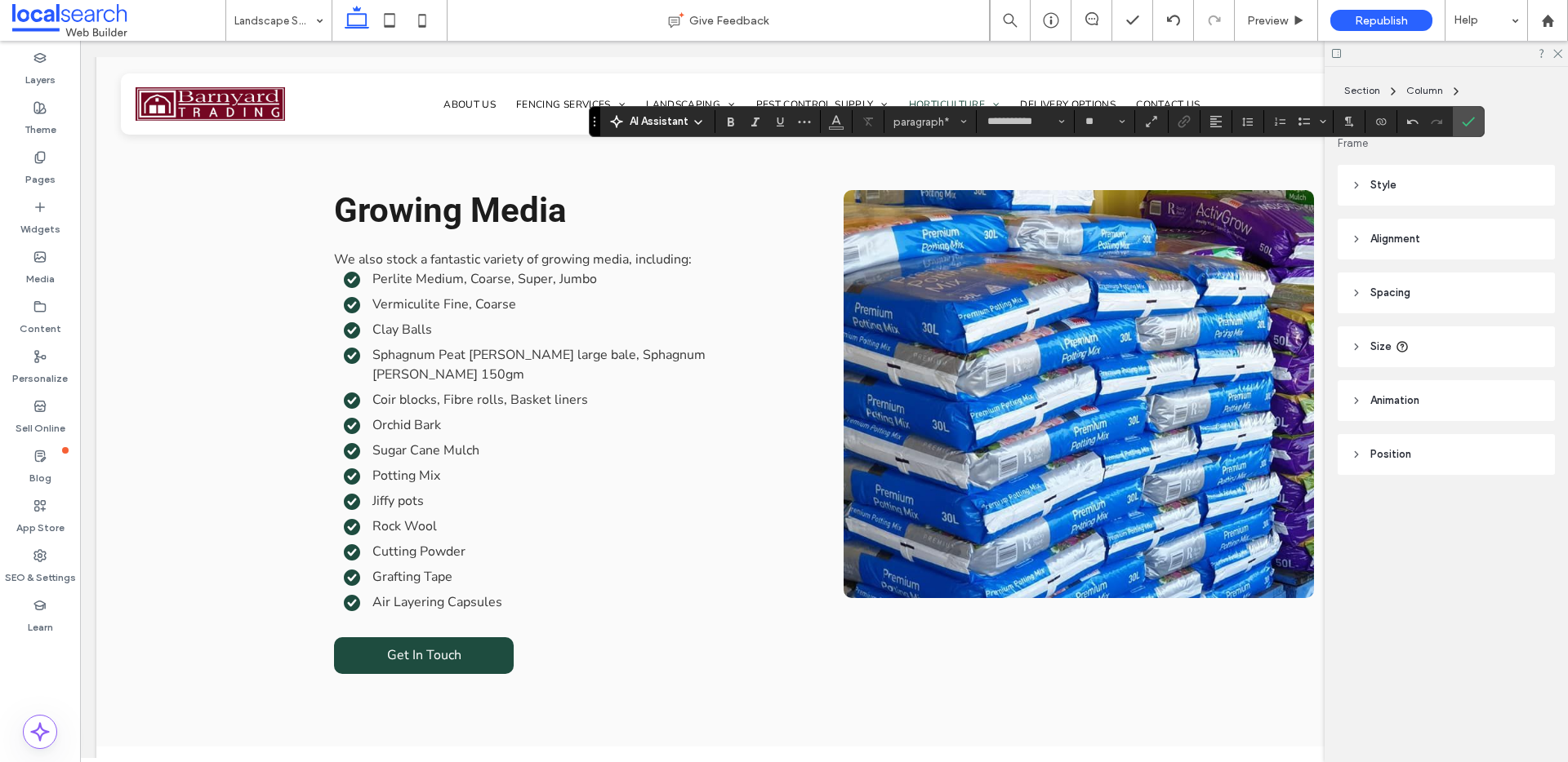
click at [1468, 127] on icon "Confirm" at bounding box center [1468, 122] width 13 height 13
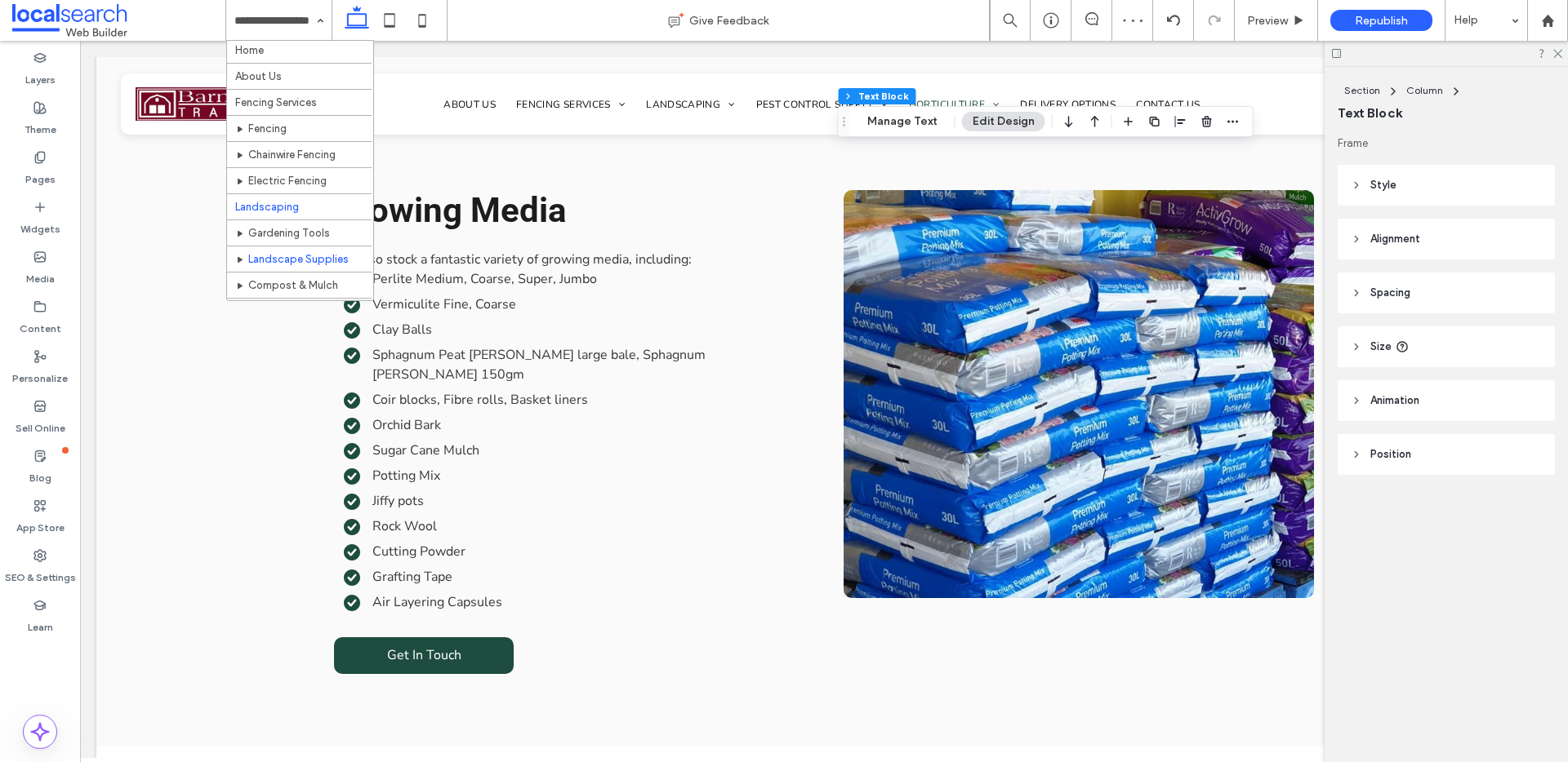
scroll to position [30, 0]
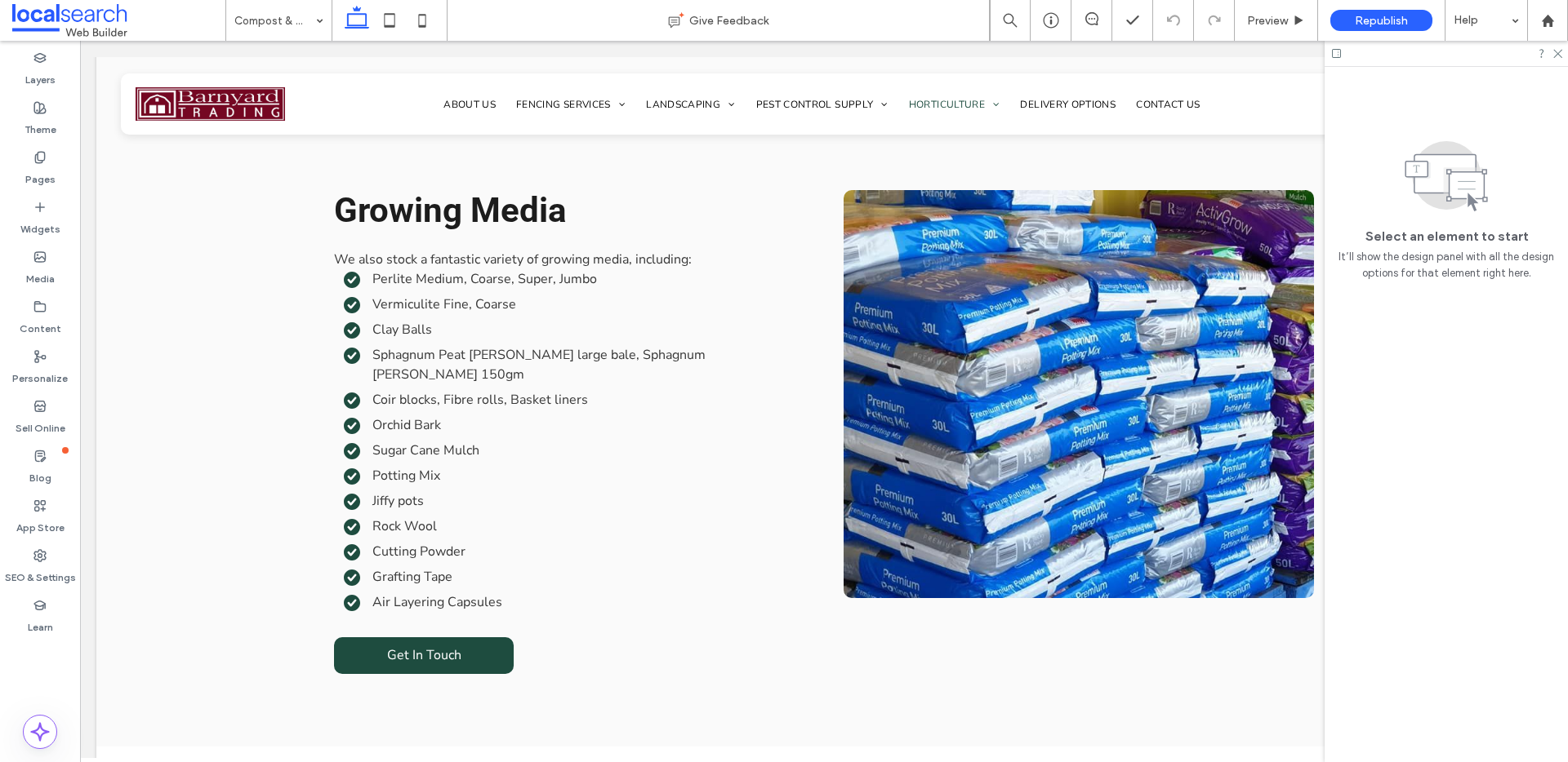
click at [287, 22] on input at bounding box center [274, 21] width 81 height 41
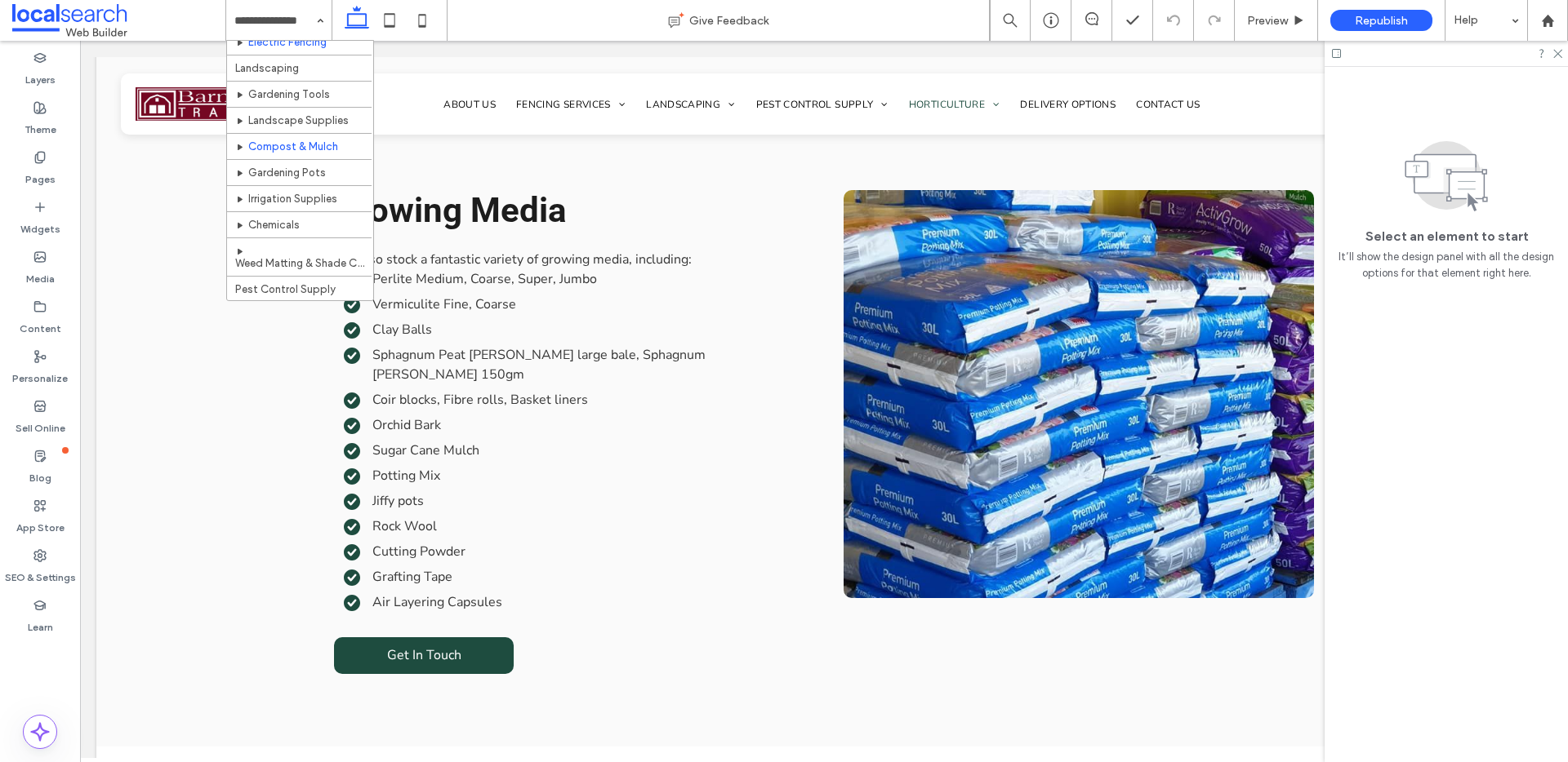
scroll to position [198, 0]
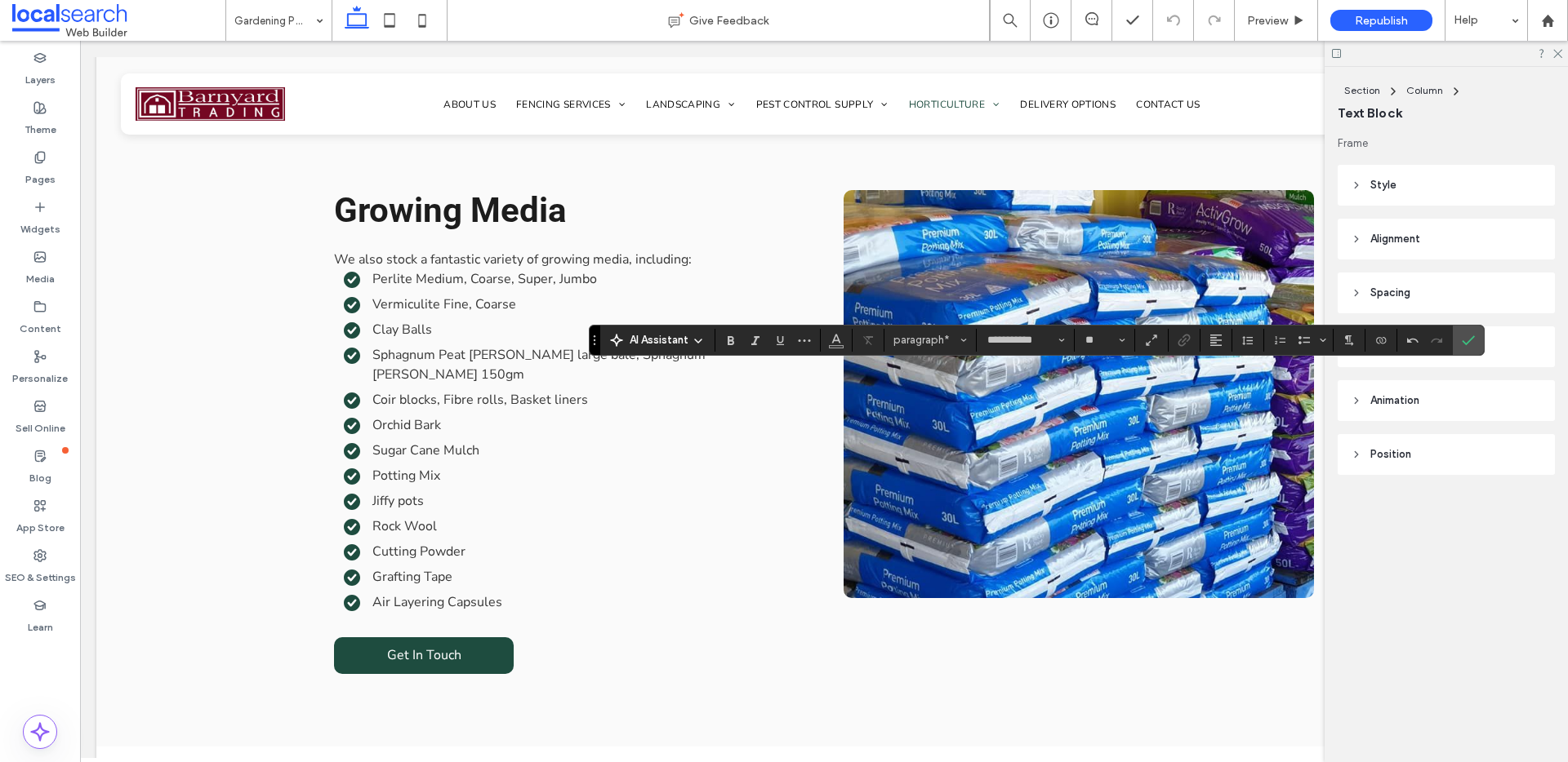
drag, startPoint x: 1469, startPoint y: 337, endPoint x: 1442, endPoint y: 344, distance: 27.9
click at [1469, 337] on icon "Confirm" at bounding box center [1468, 341] width 13 height 13
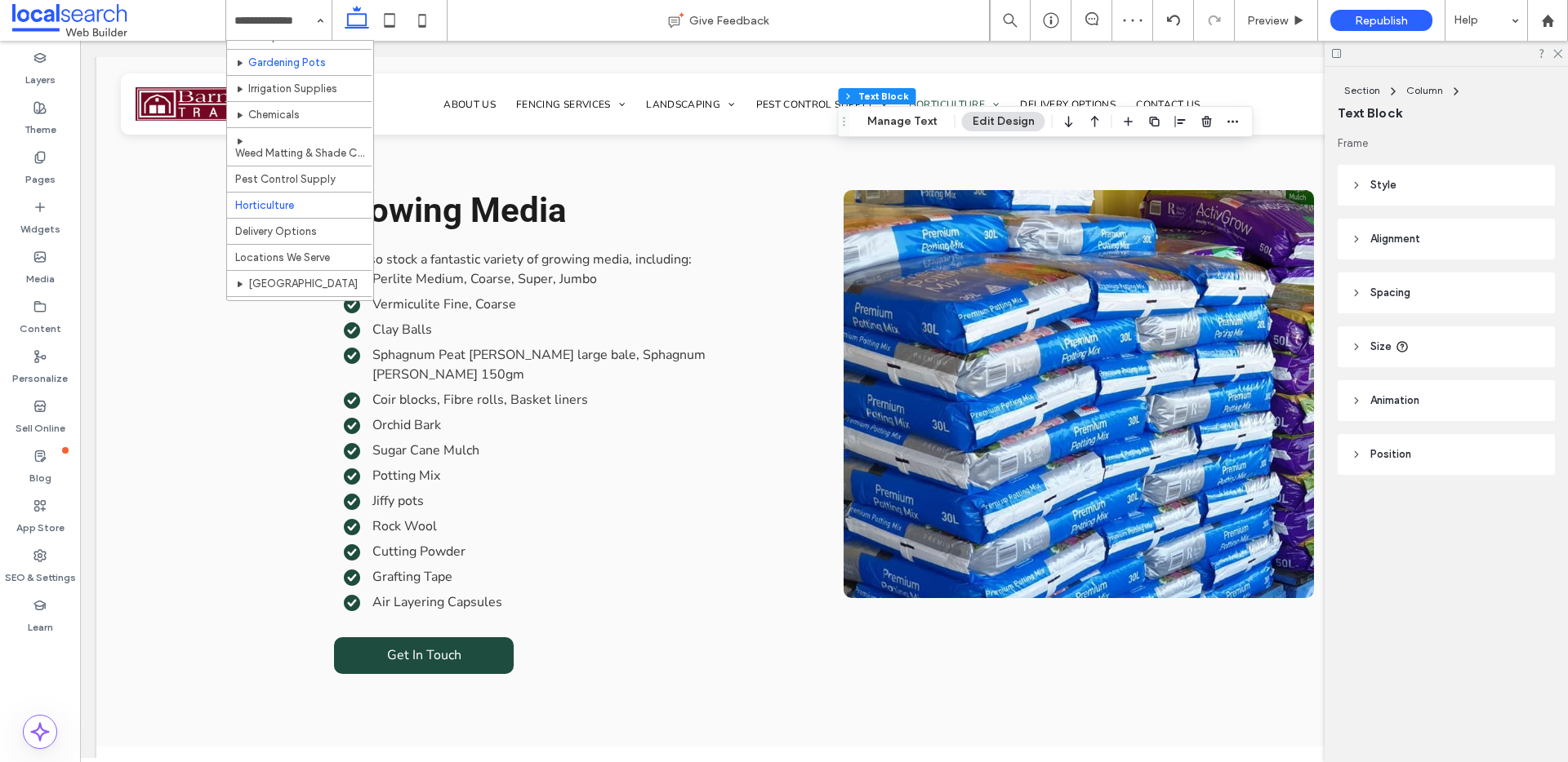
scroll to position [232, 0]
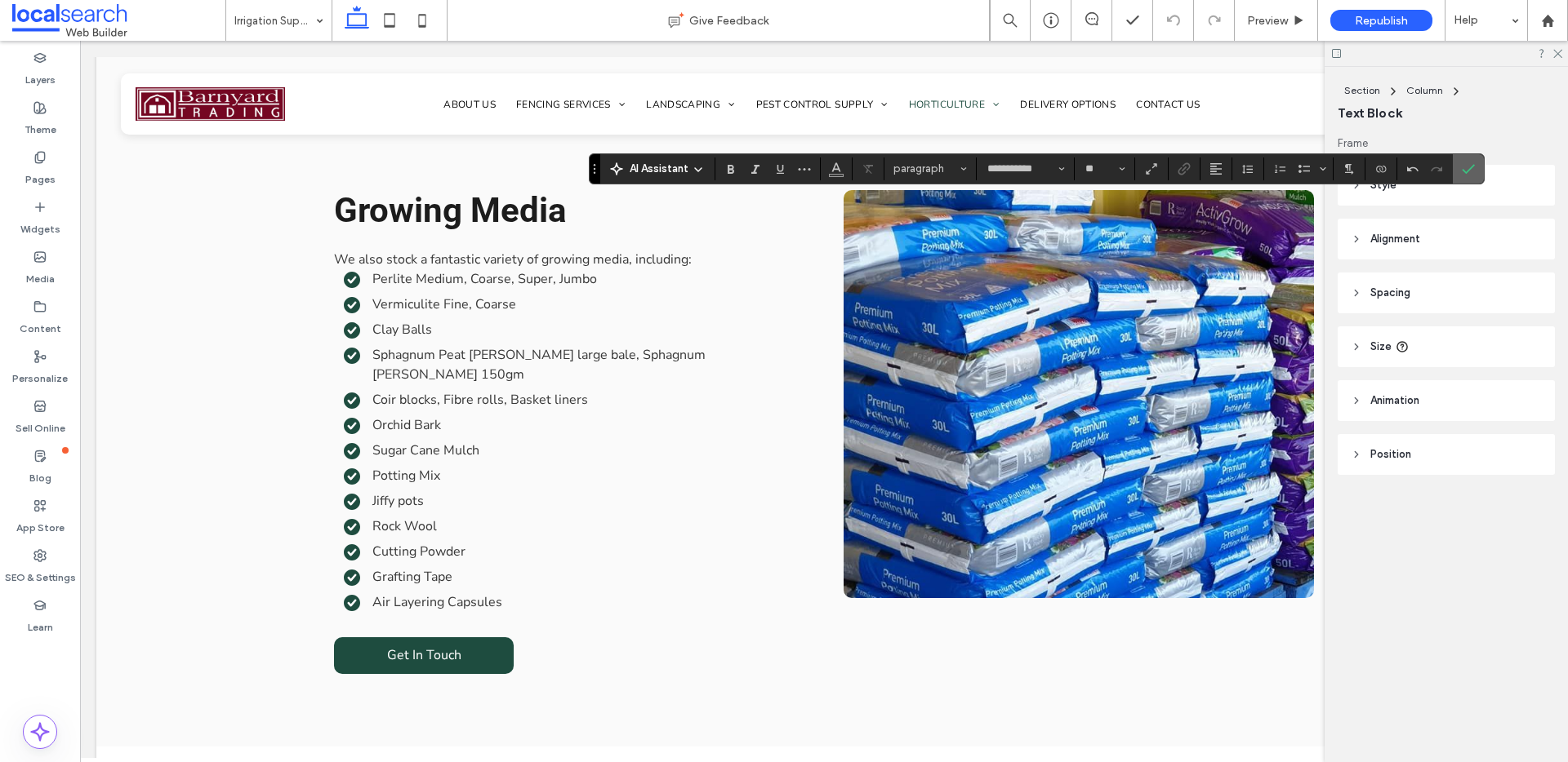
click at [1464, 168] on icon "Confirm" at bounding box center [1468, 169] width 13 height 13
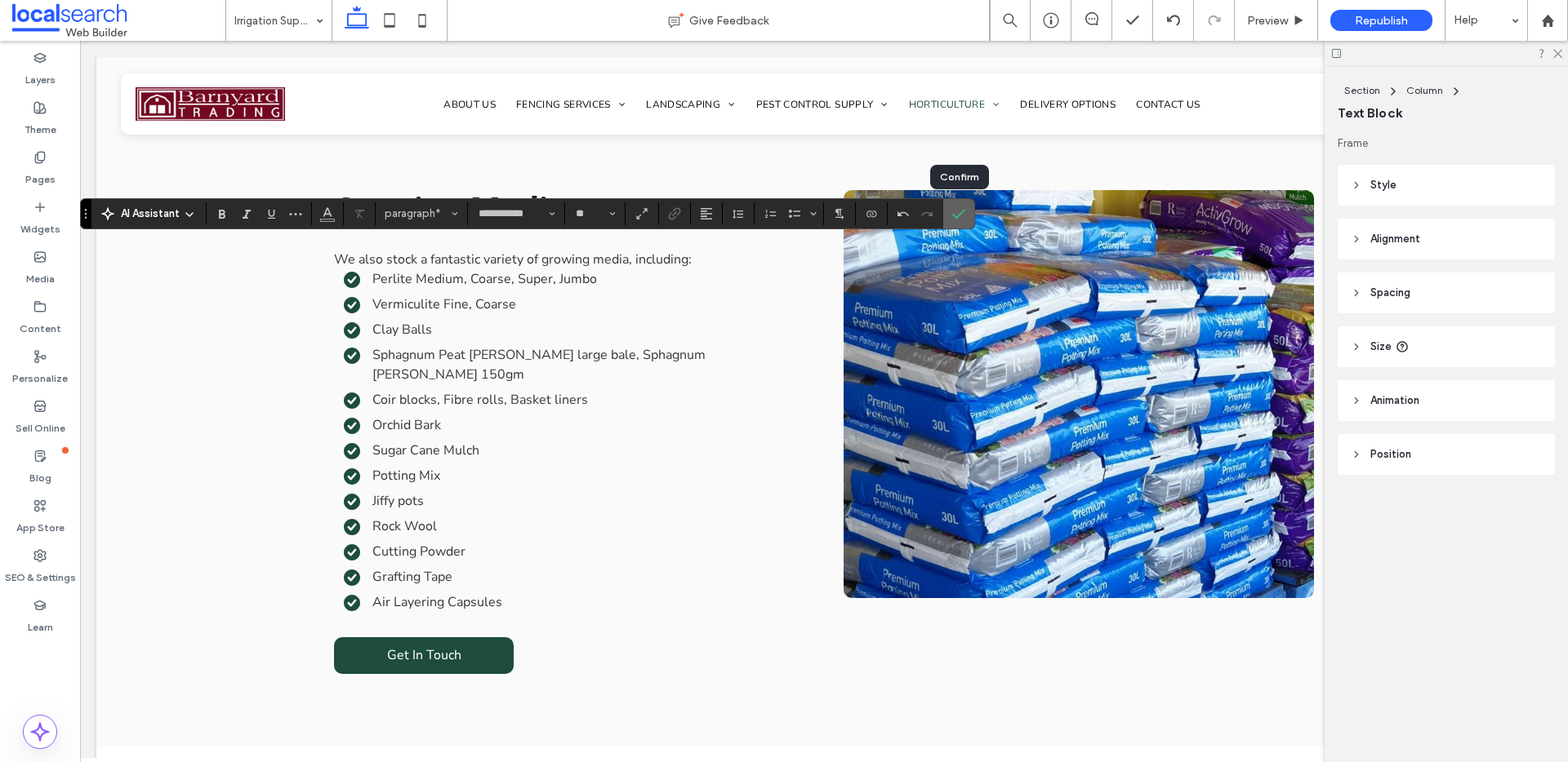
click at [962, 206] on span "Confirm" at bounding box center [958, 214] width 13 height 28
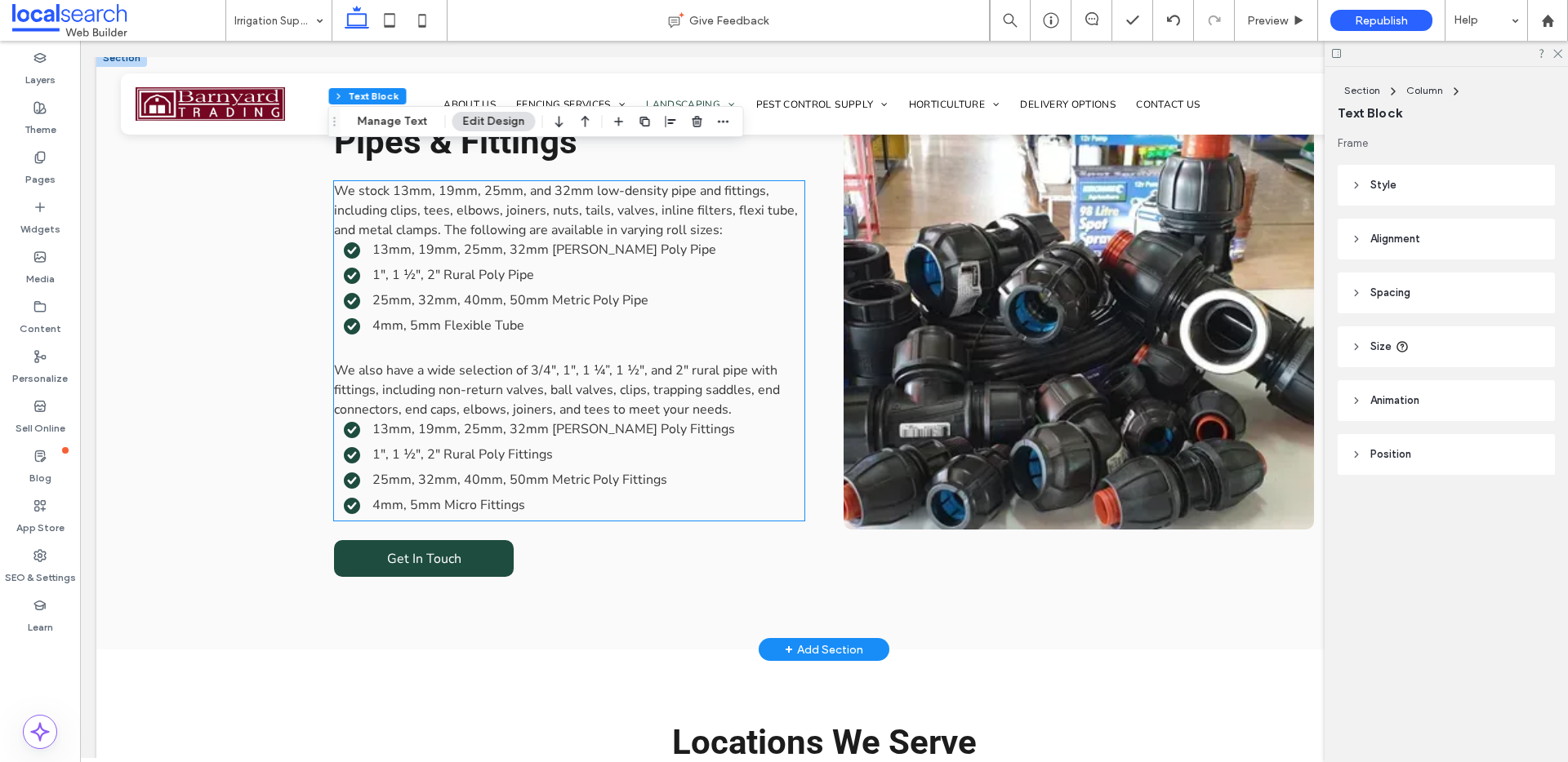
scroll to position [4433, 0]
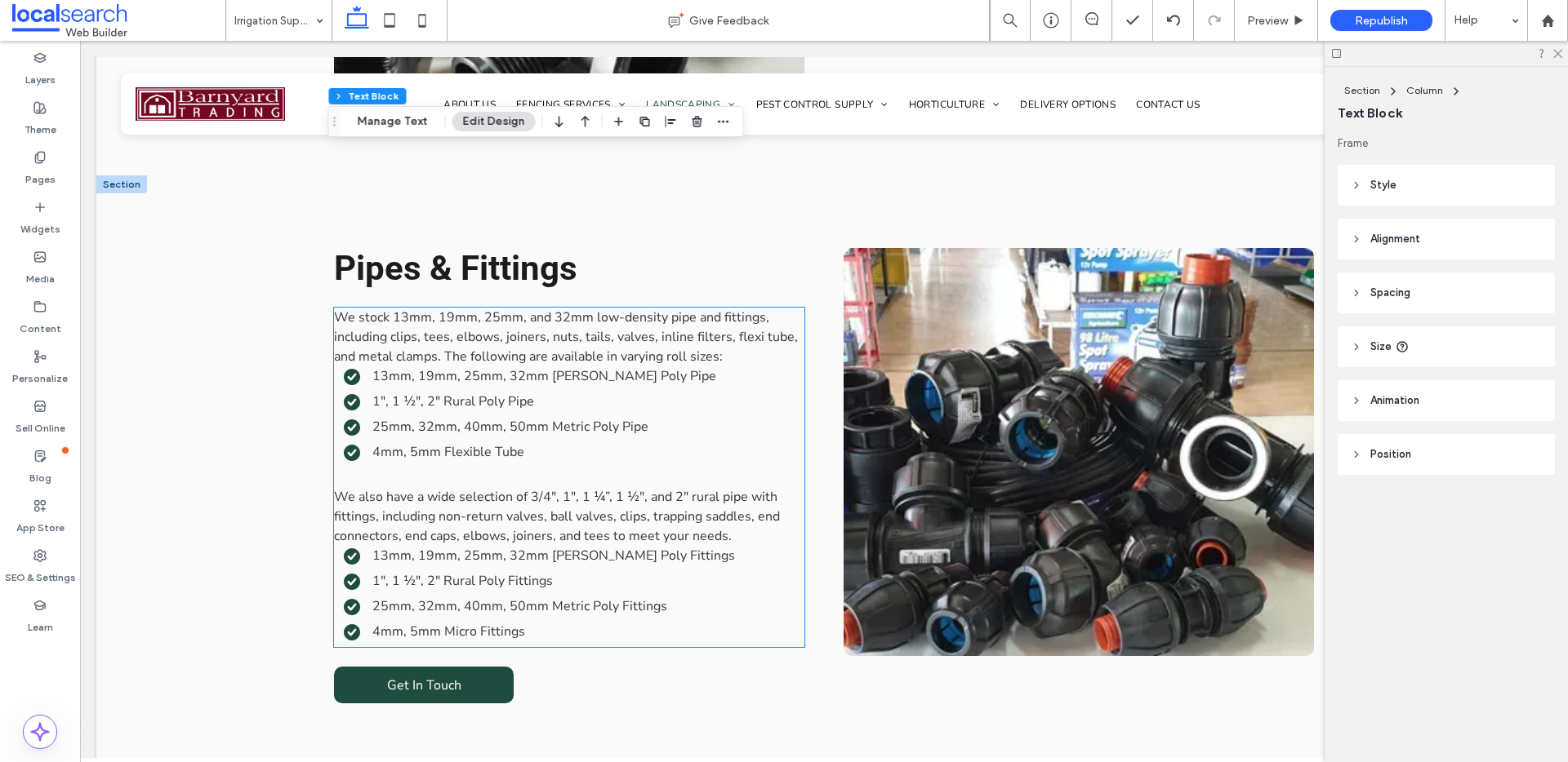
click at [733, 325] on p "We stock 13mm, 19mm, 25mm, and 32mm low-density pipe and fittings, including cl…" at bounding box center [570, 337] width 470 height 59
click at [733, 325] on div "We stock 13mm, 19mm, 25mm, and 32mm low-density pipe and fittings, including cl…" at bounding box center [570, 477] width 470 height 340
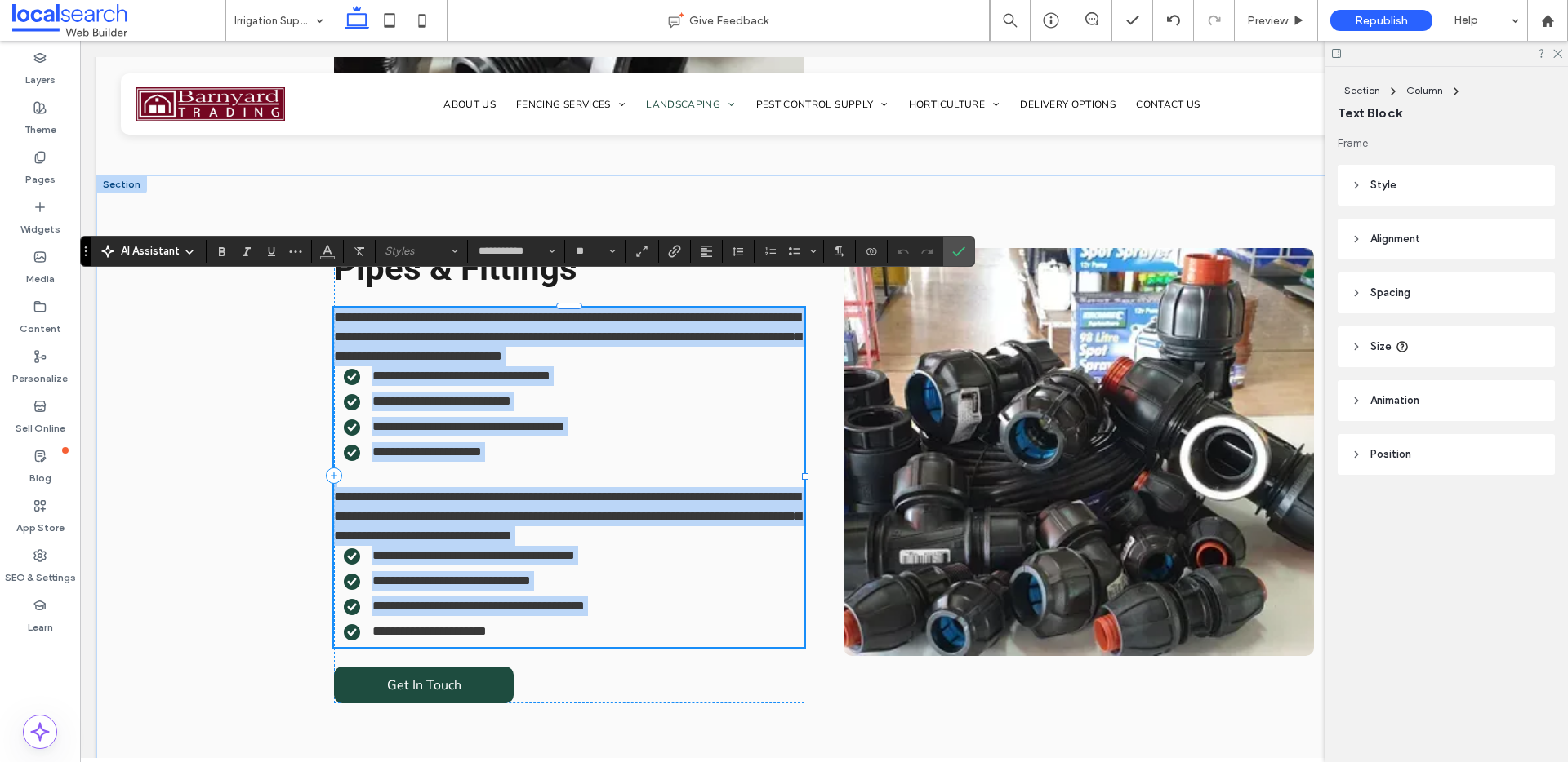
click at [735, 332] on p "**********" at bounding box center [570, 337] width 470 height 59
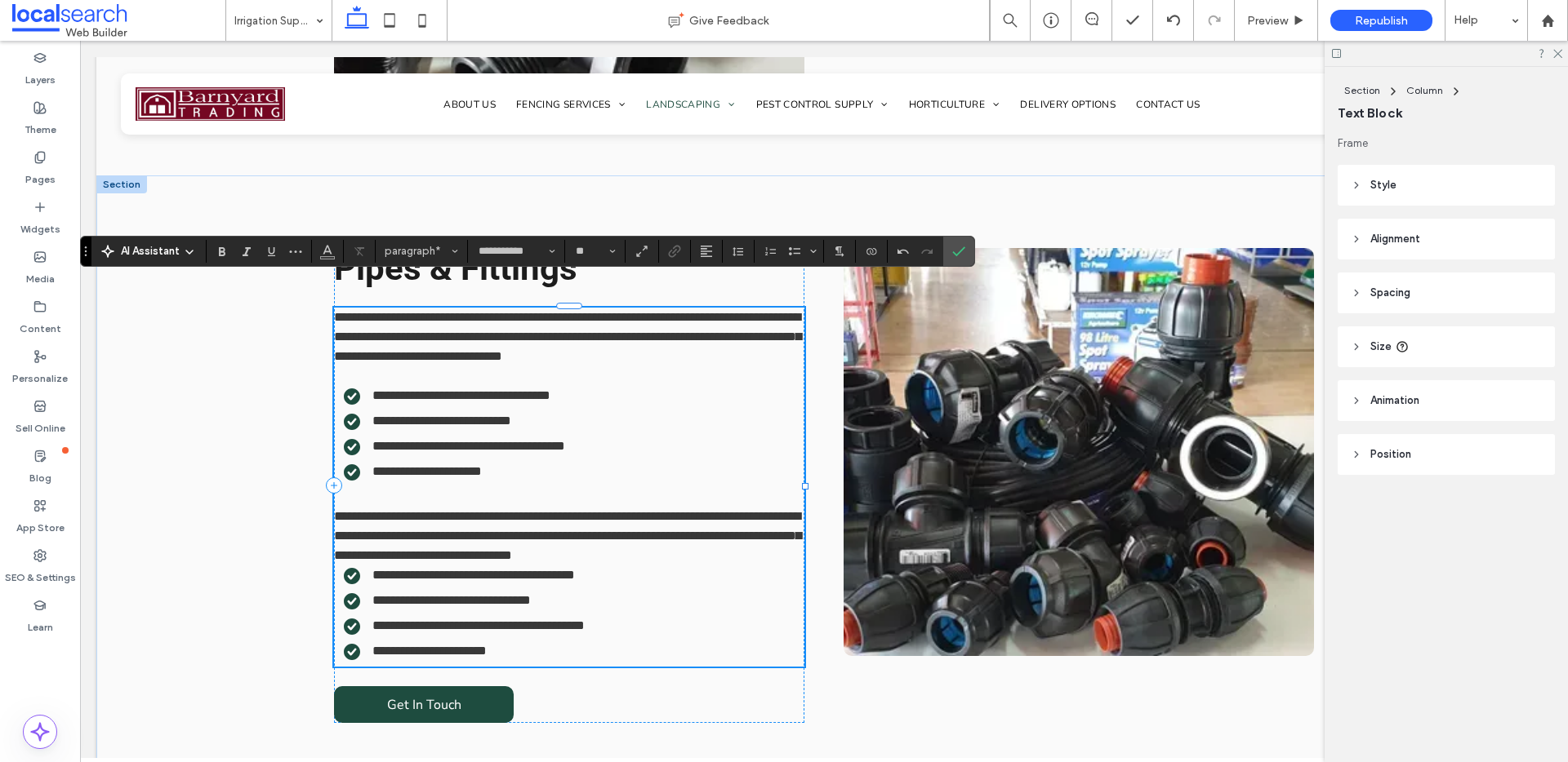
click at [729, 528] on p "**********" at bounding box center [570, 535] width 470 height 59
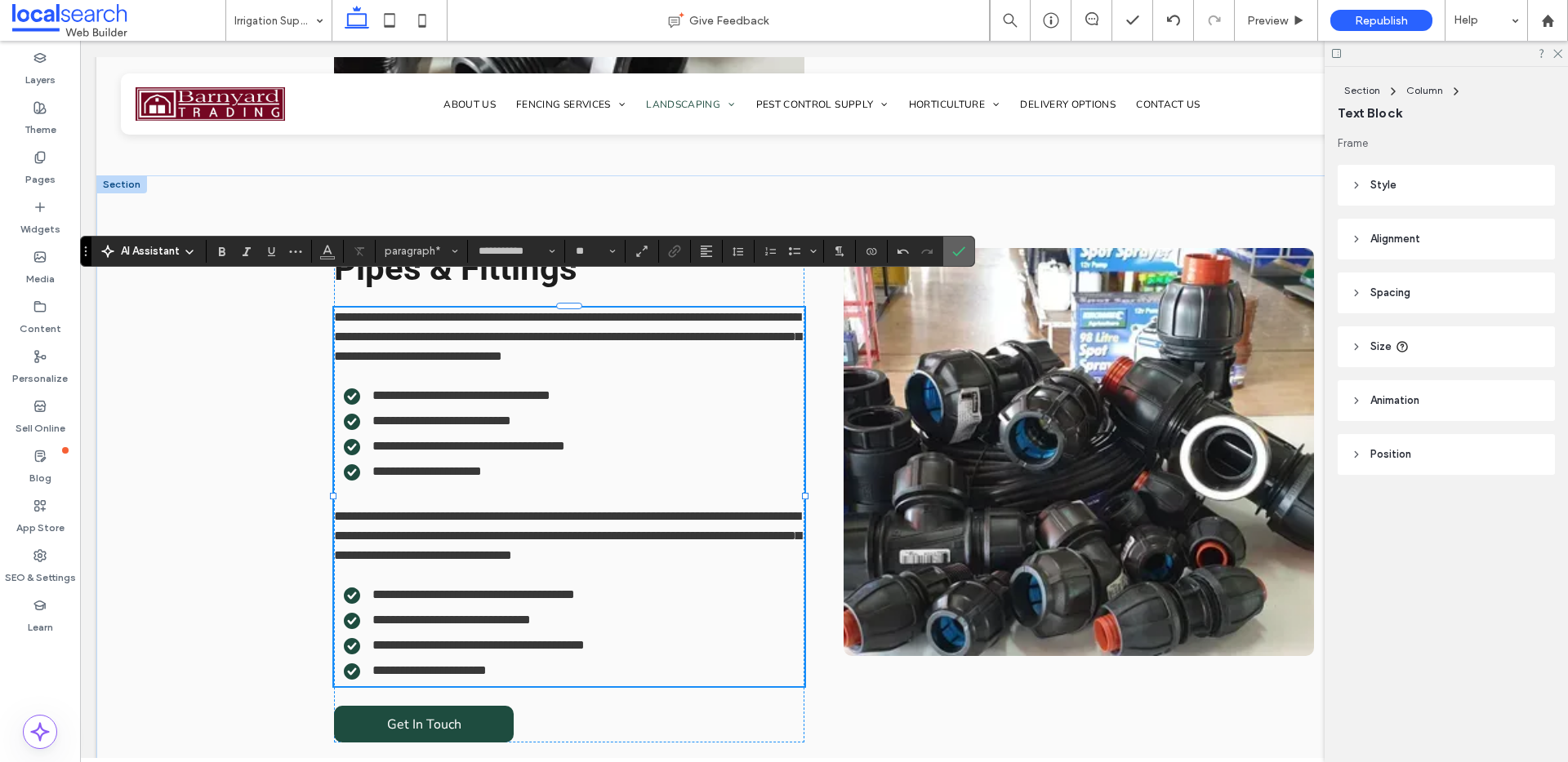
click at [956, 245] on icon "Confirm" at bounding box center [958, 252] width 13 height 13
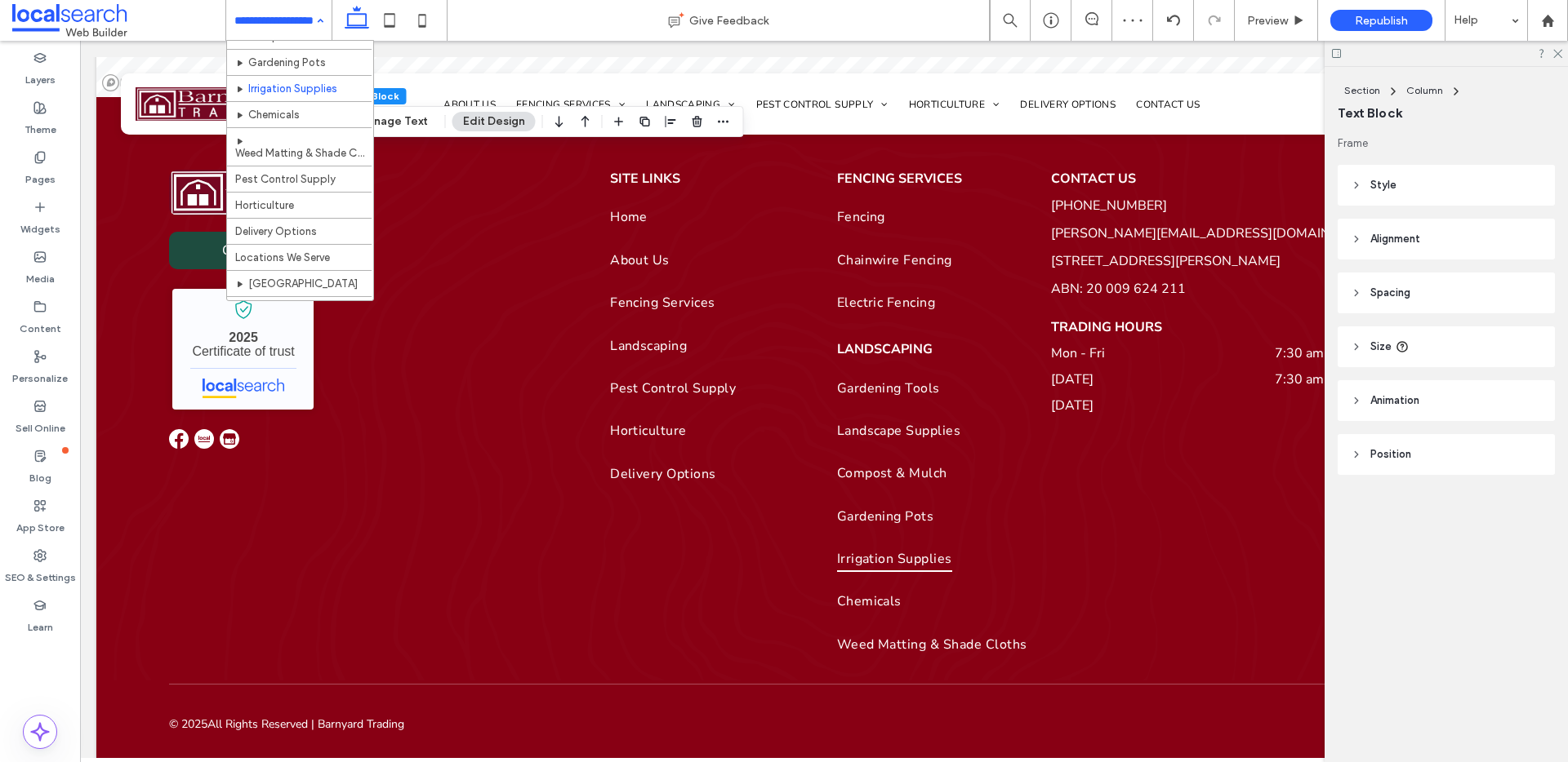
scroll to position [265, 0]
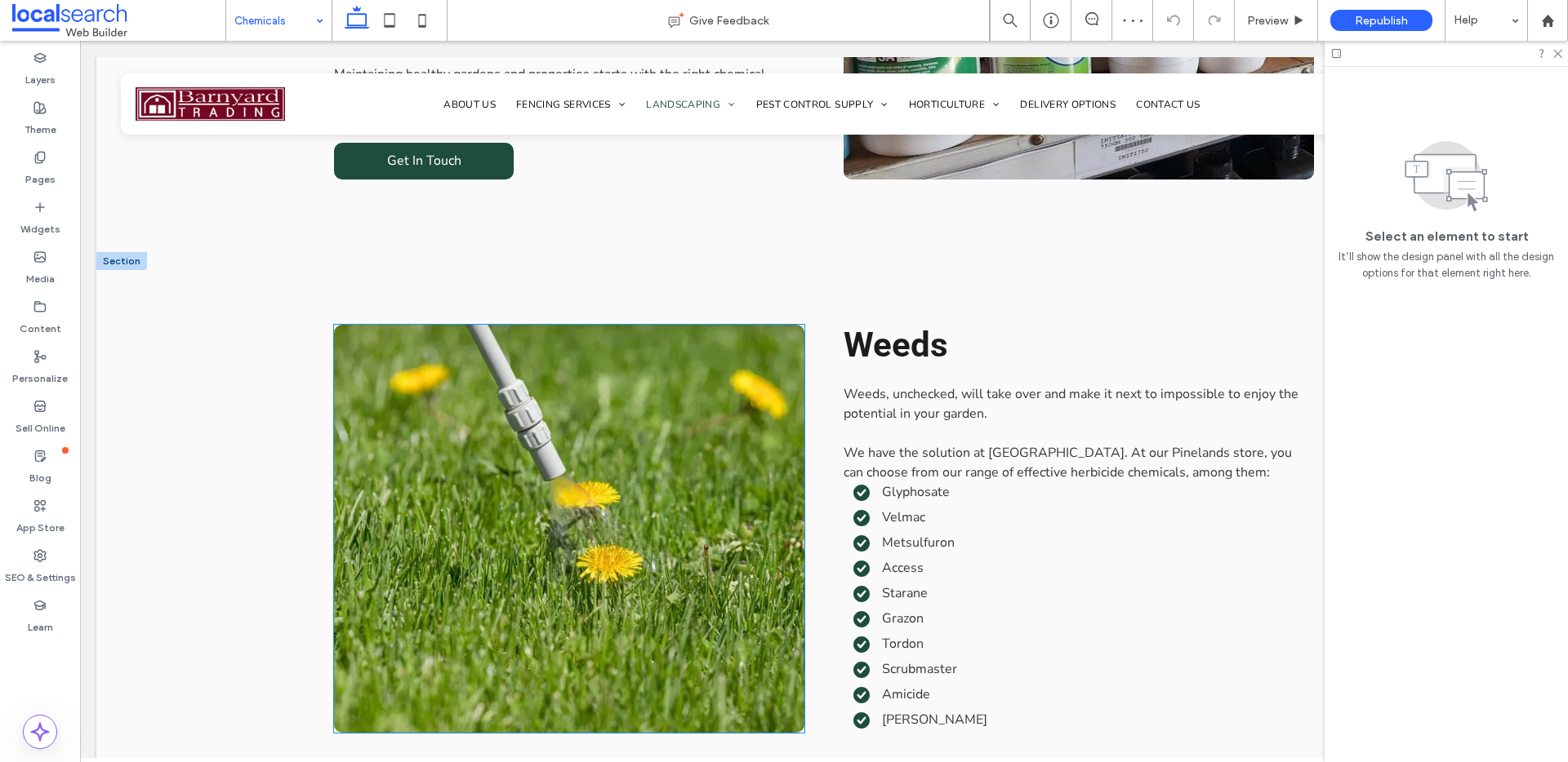
scroll to position [2240, 0]
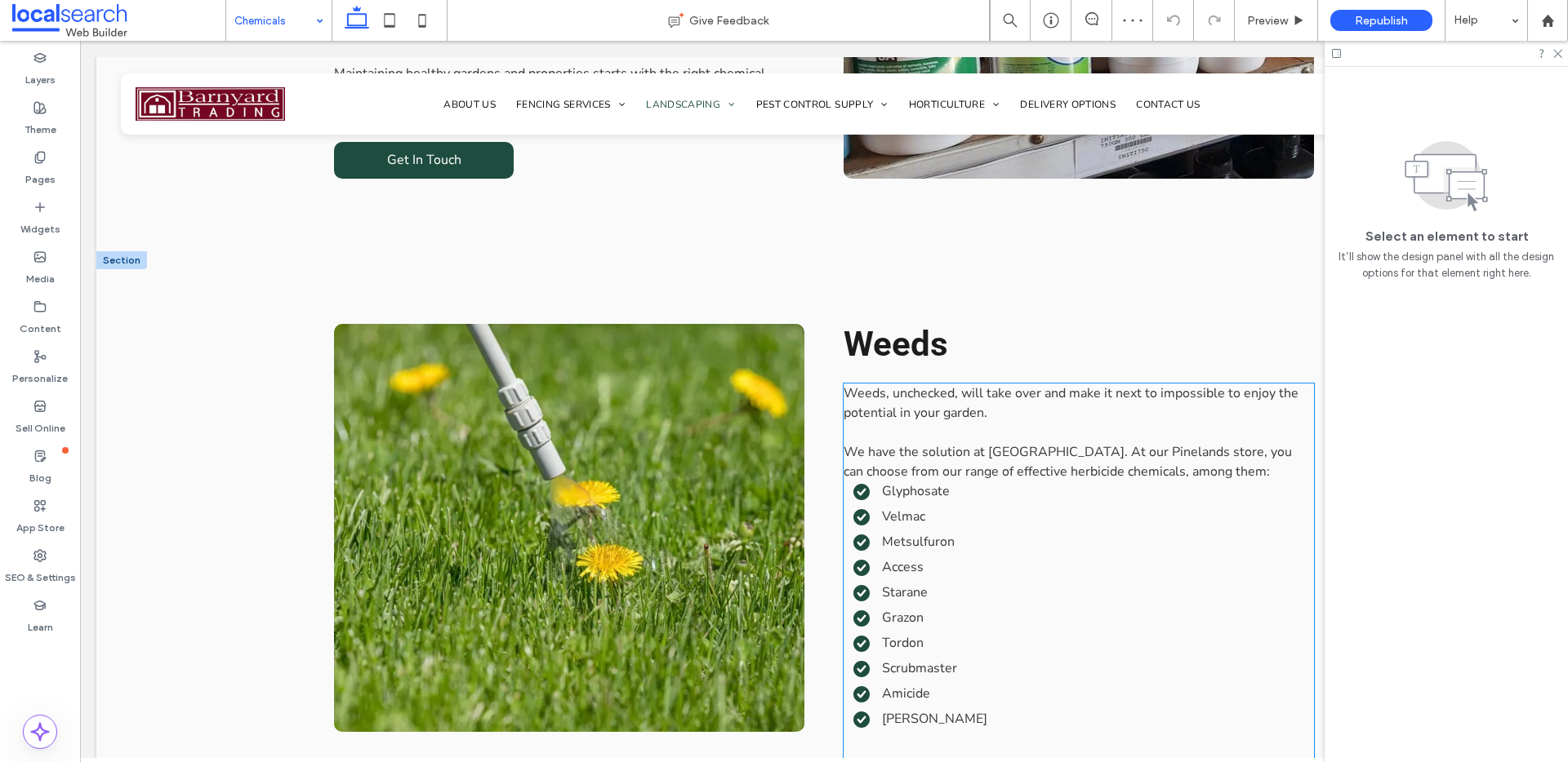
click at [1250, 442] on p "We have the solution at [GEOGRAPHIC_DATA]. At our Pinelands store, you can choo…" at bounding box center [1078, 462] width 470 height 39
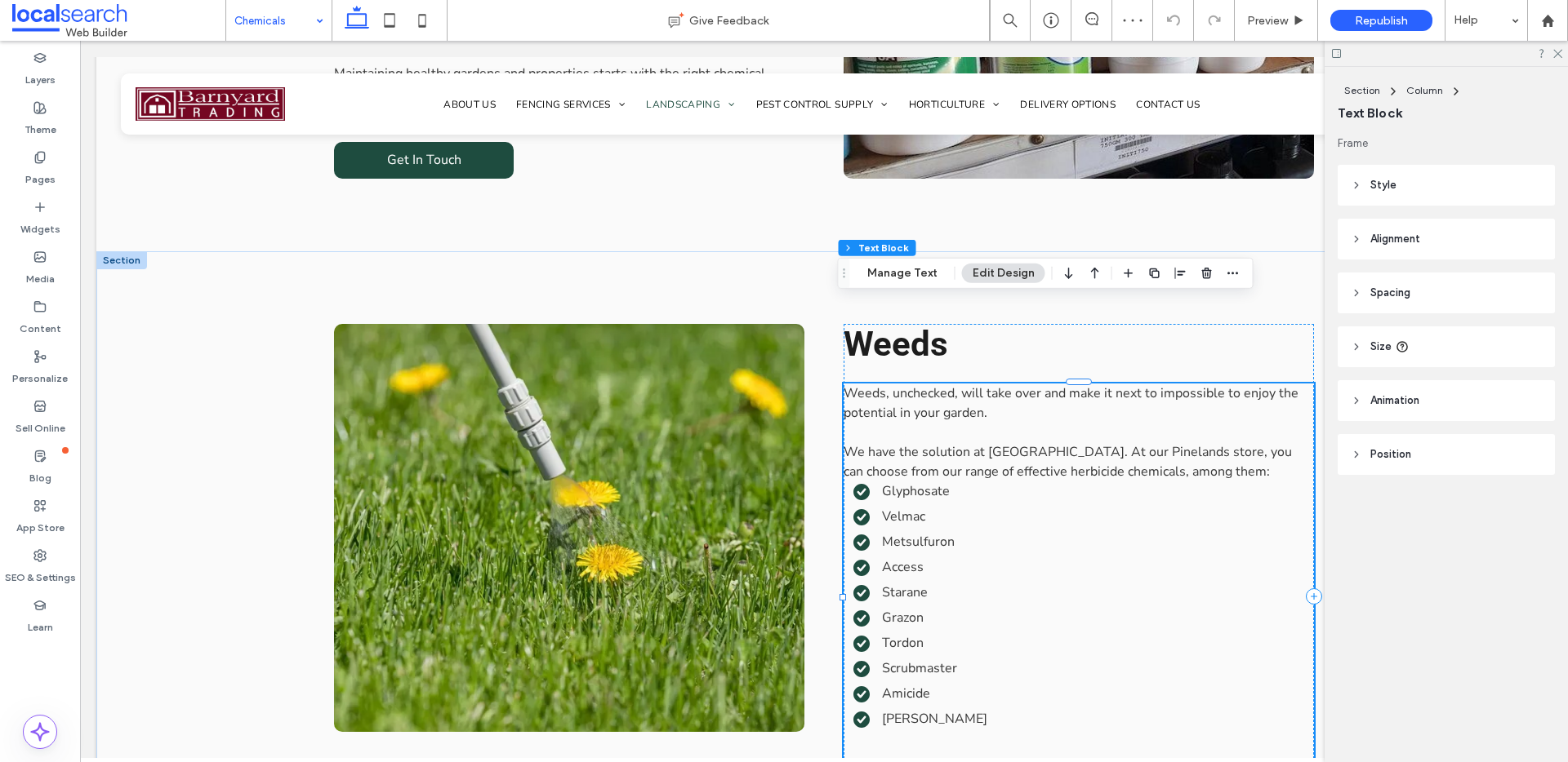
click at [1250, 442] on p "We have the solution at [GEOGRAPHIC_DATA]. At our Pinelands store, you can choo…" at bounding box center [1078, 462] width 470 height 39
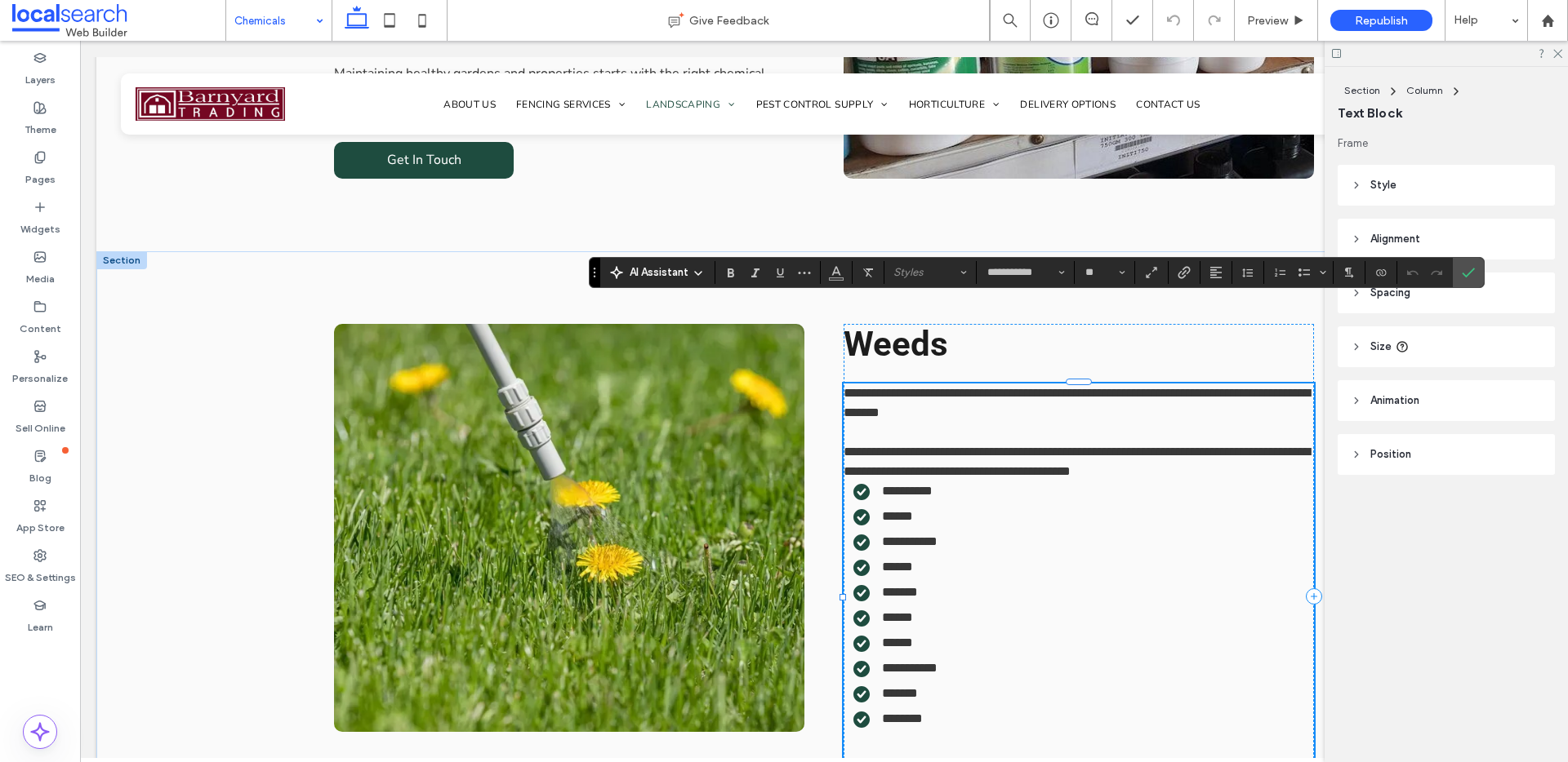
click at [1244, 442] on p "**********" at bounding box center [1078, 462] width 470 height 39
click at [1473, 278] on icon "Confirm" at bounding box center [1468, 272] width 13 height 13
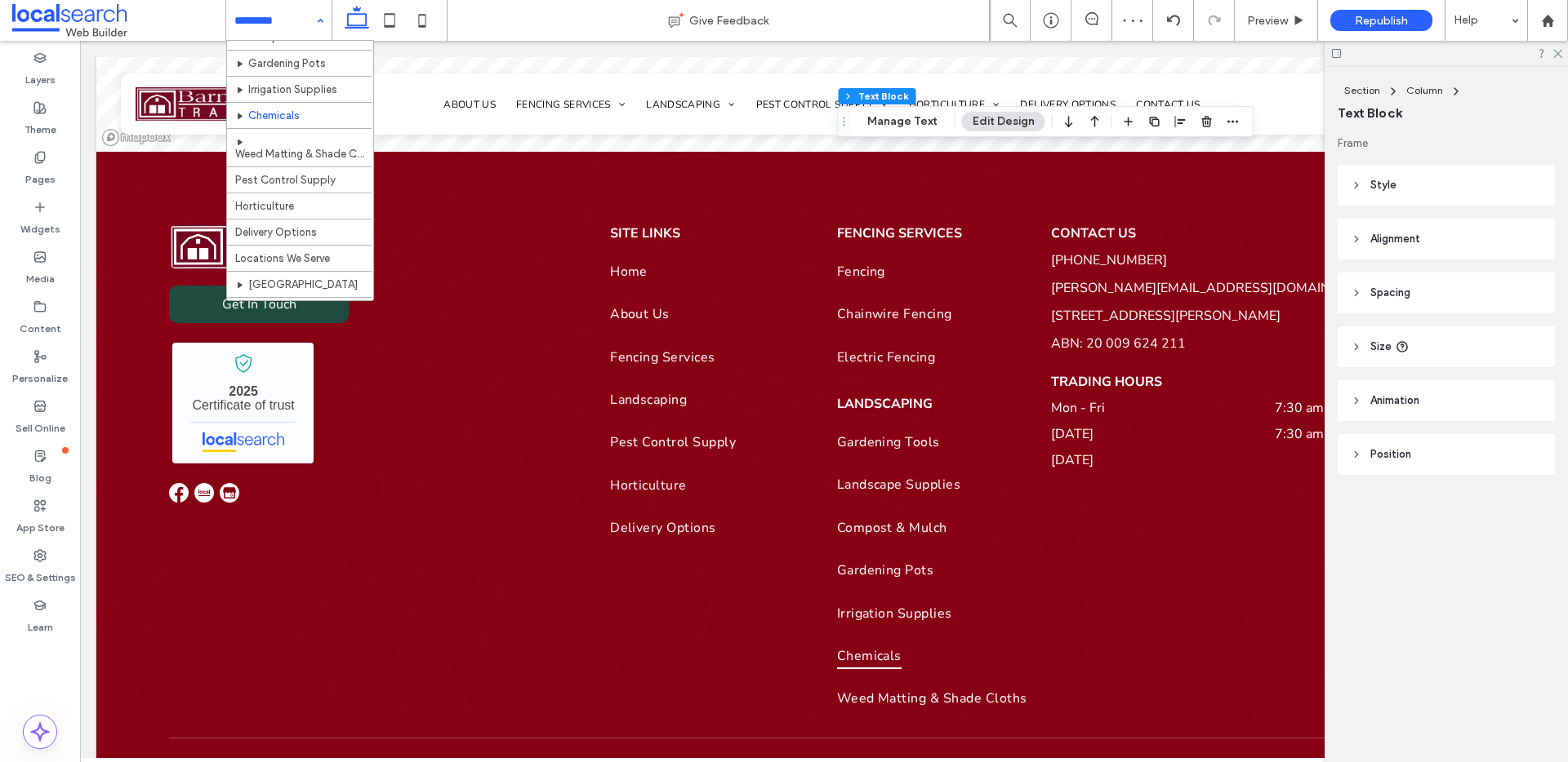
scroll to position [256, 0]
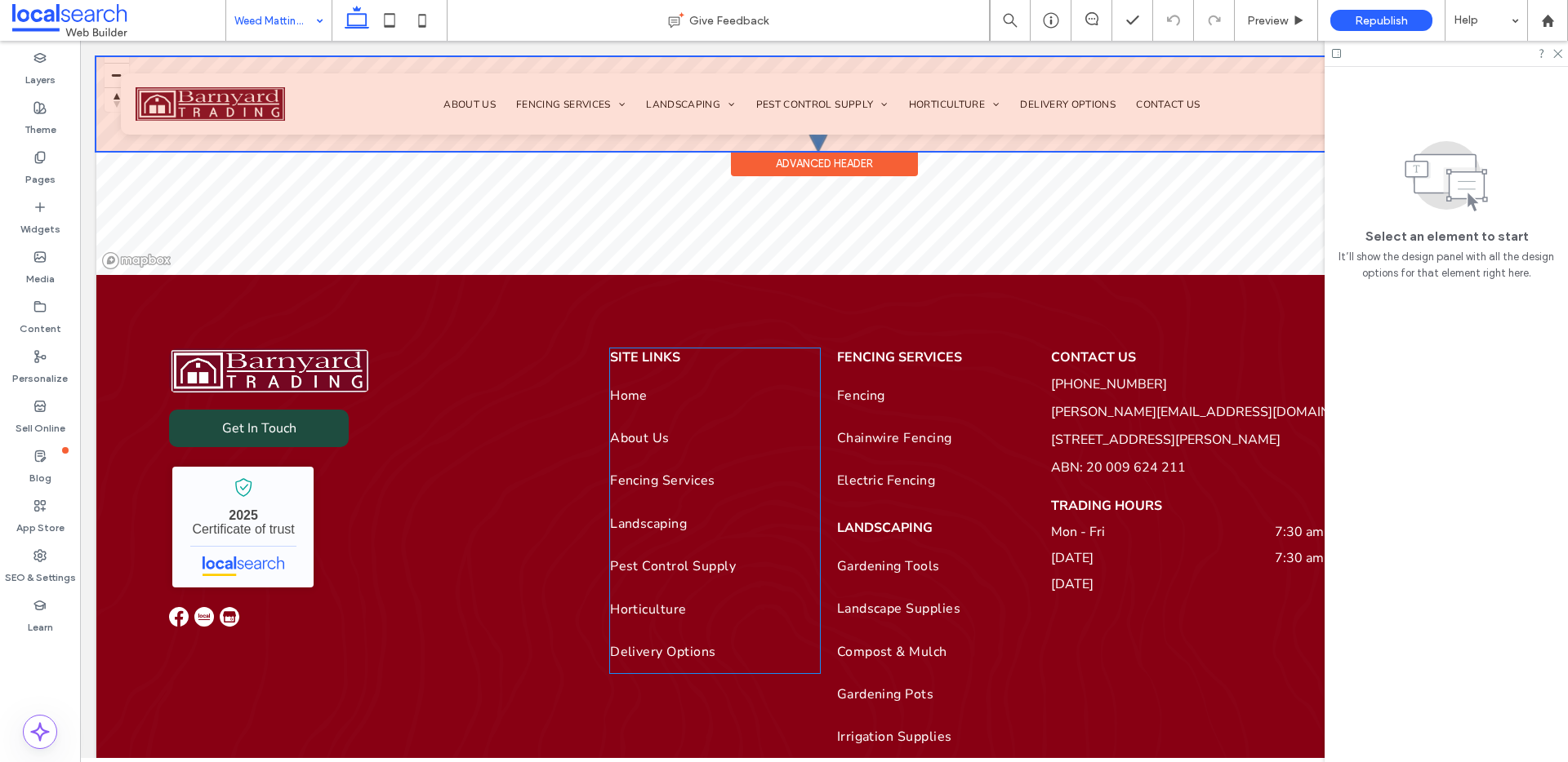
scroll to position [3044, 0]
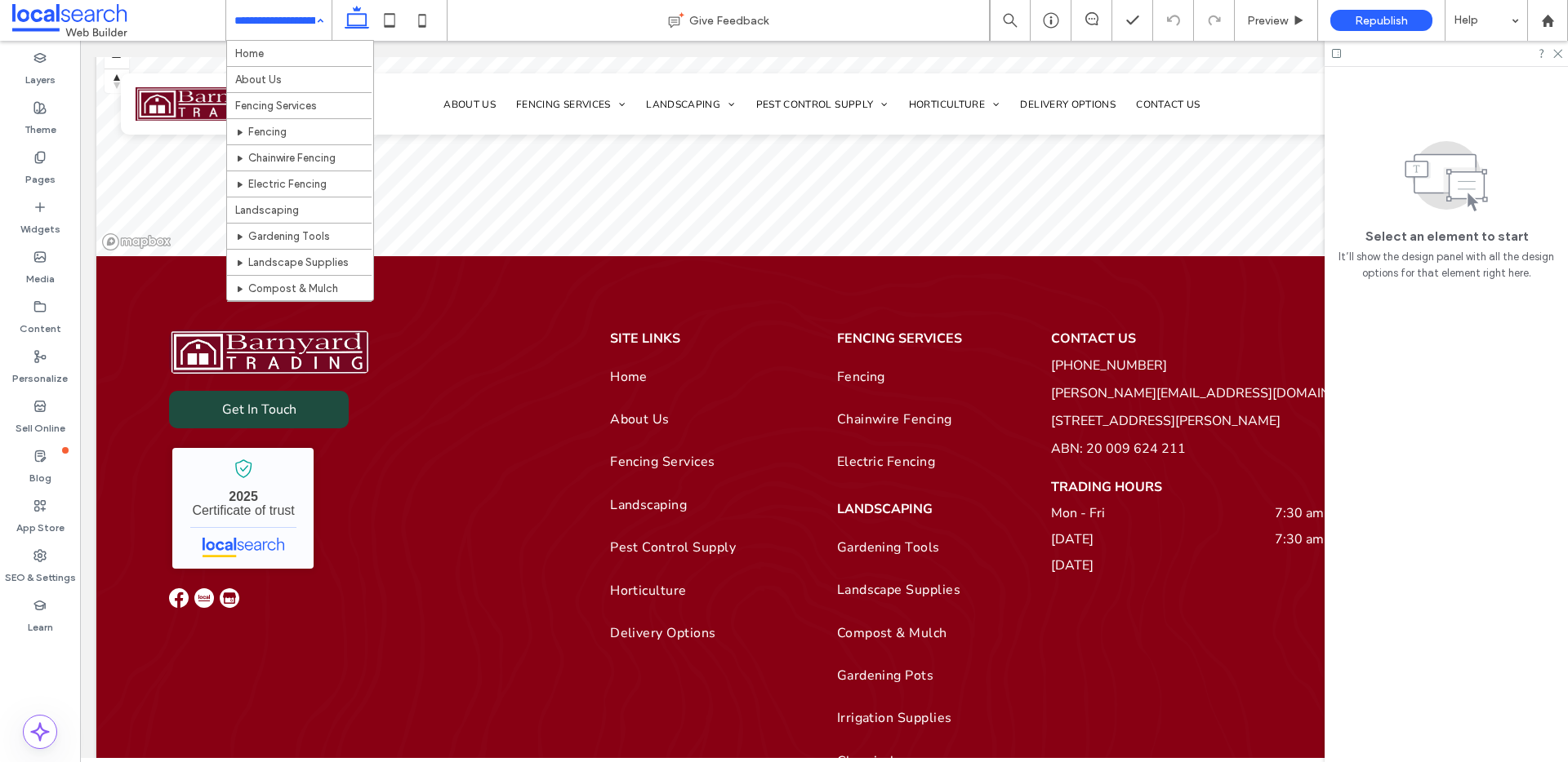
click at [270, 37] on input at bounding box center [274, 21] width 81 height 41
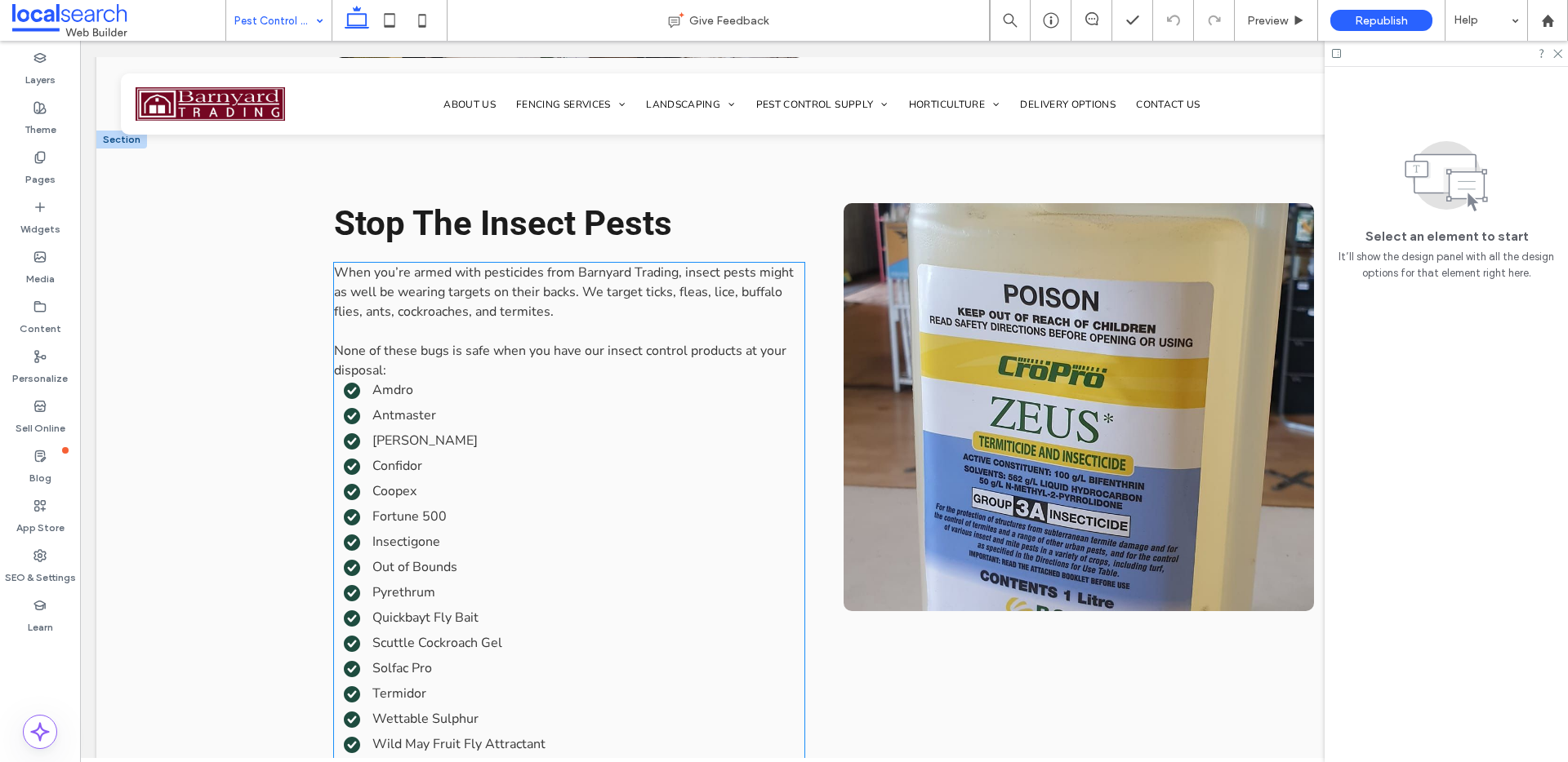
scroll to position [2860, 0]
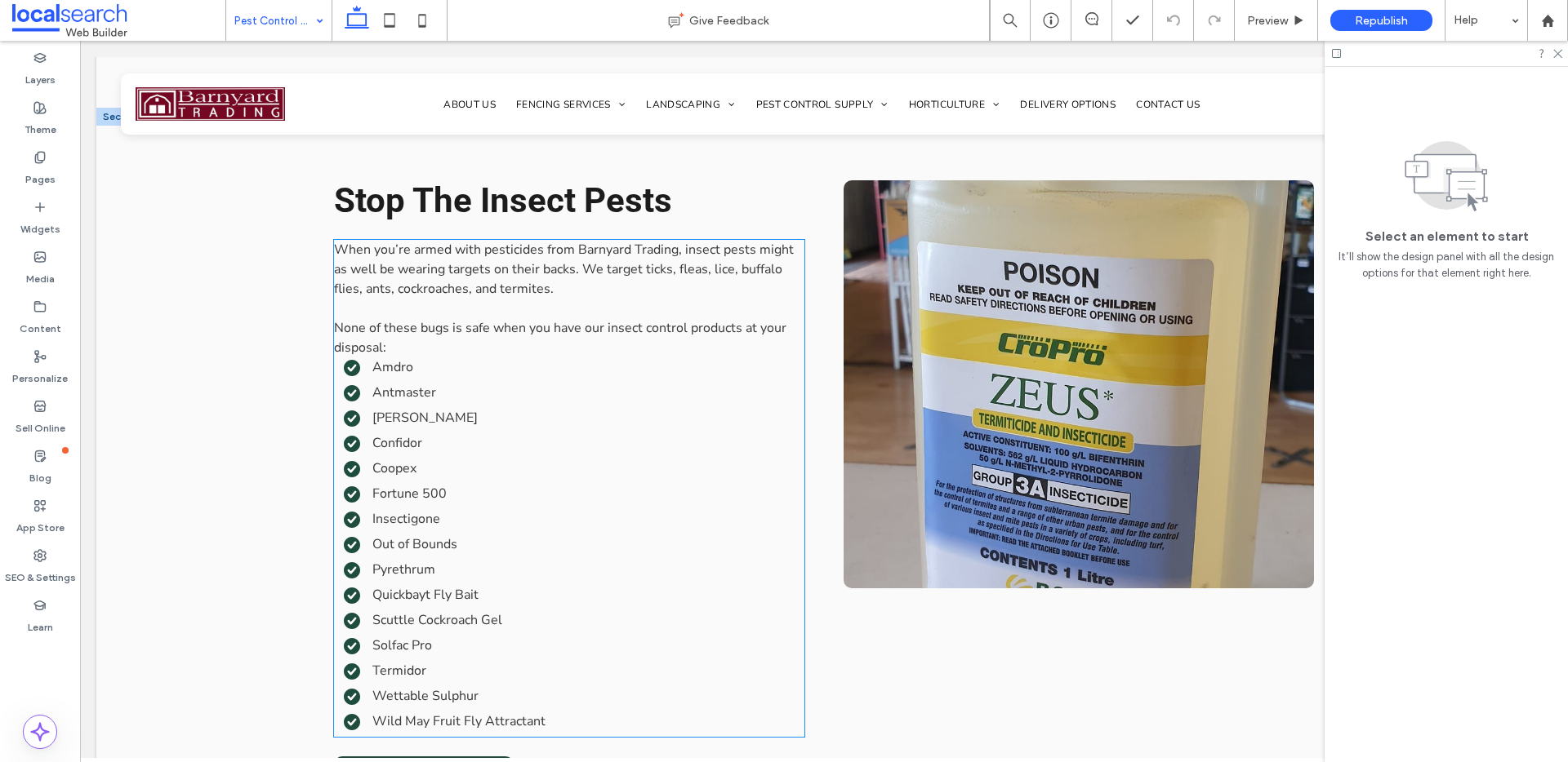
click at [417, 323] on p "None of these bugs is safe when you have our insect control products at your di…" at bounding box center [570, 338] width 470 height 39
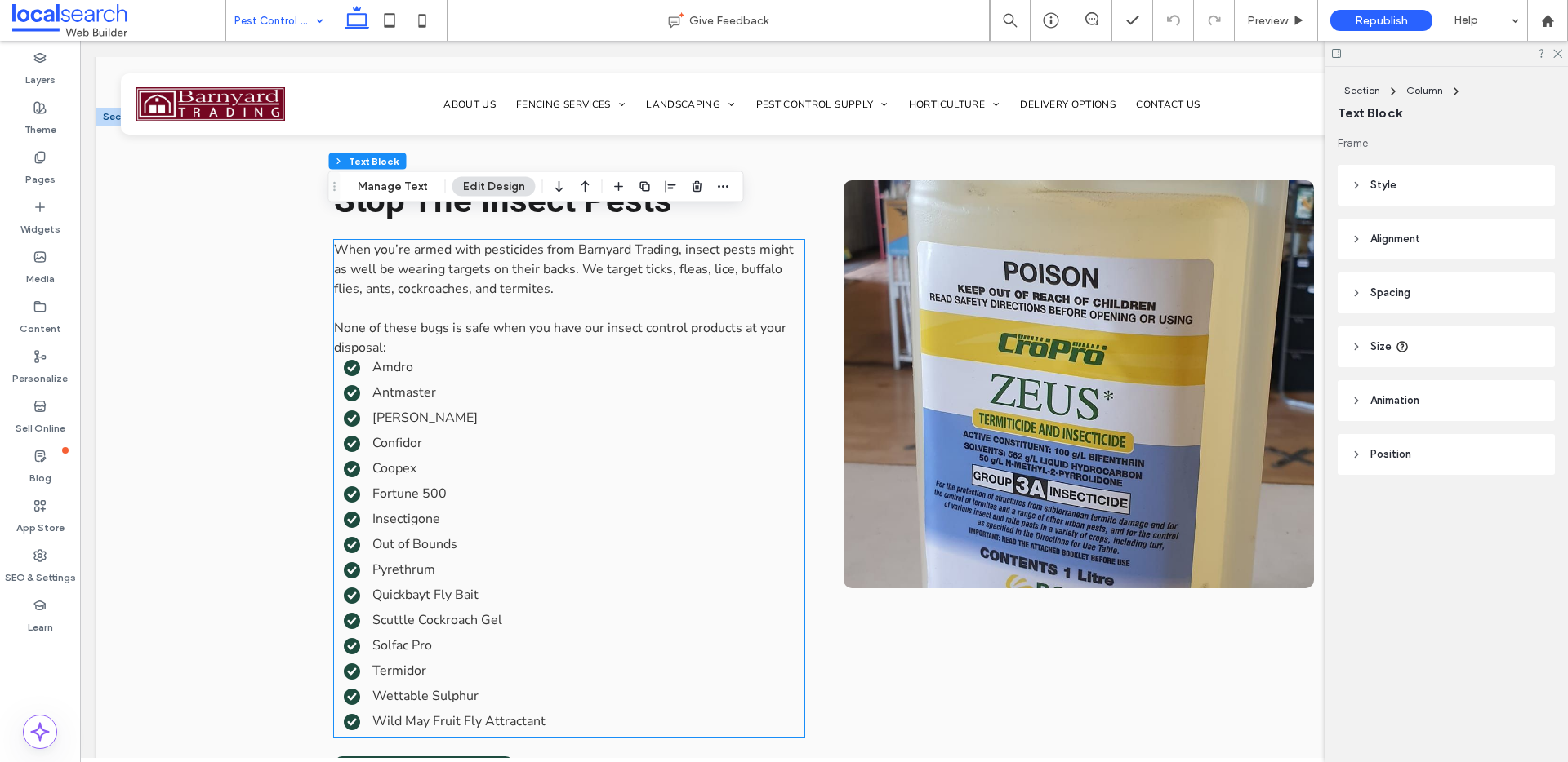
click at [417, 323] on p "None of these bugs is safe when you have our insect control products at your di…" at bounding box center [570, 338] width 470 height 39
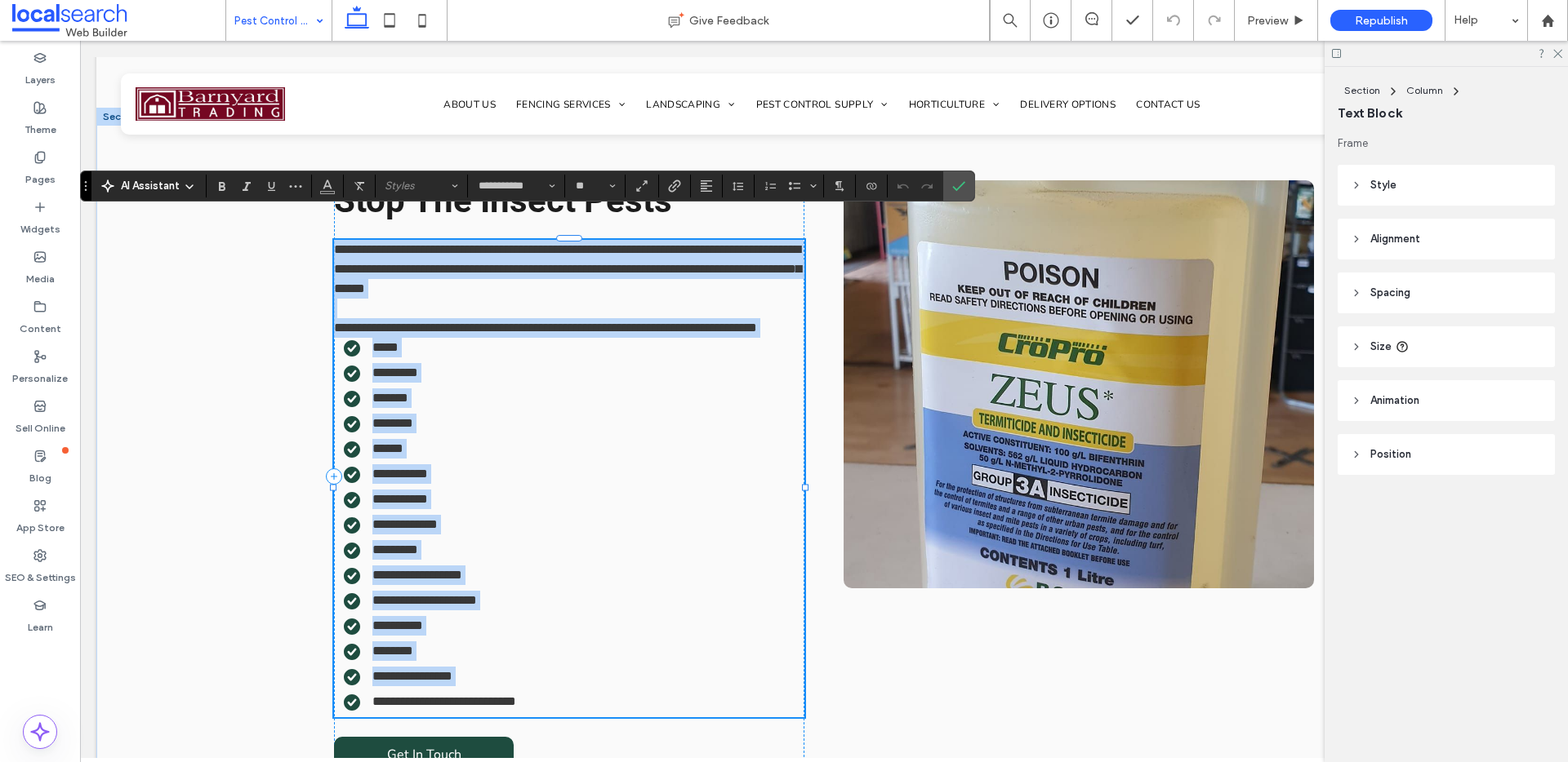
click at [417, 321] on p "**********" at bounding box center [570, 328] width 470 height 20
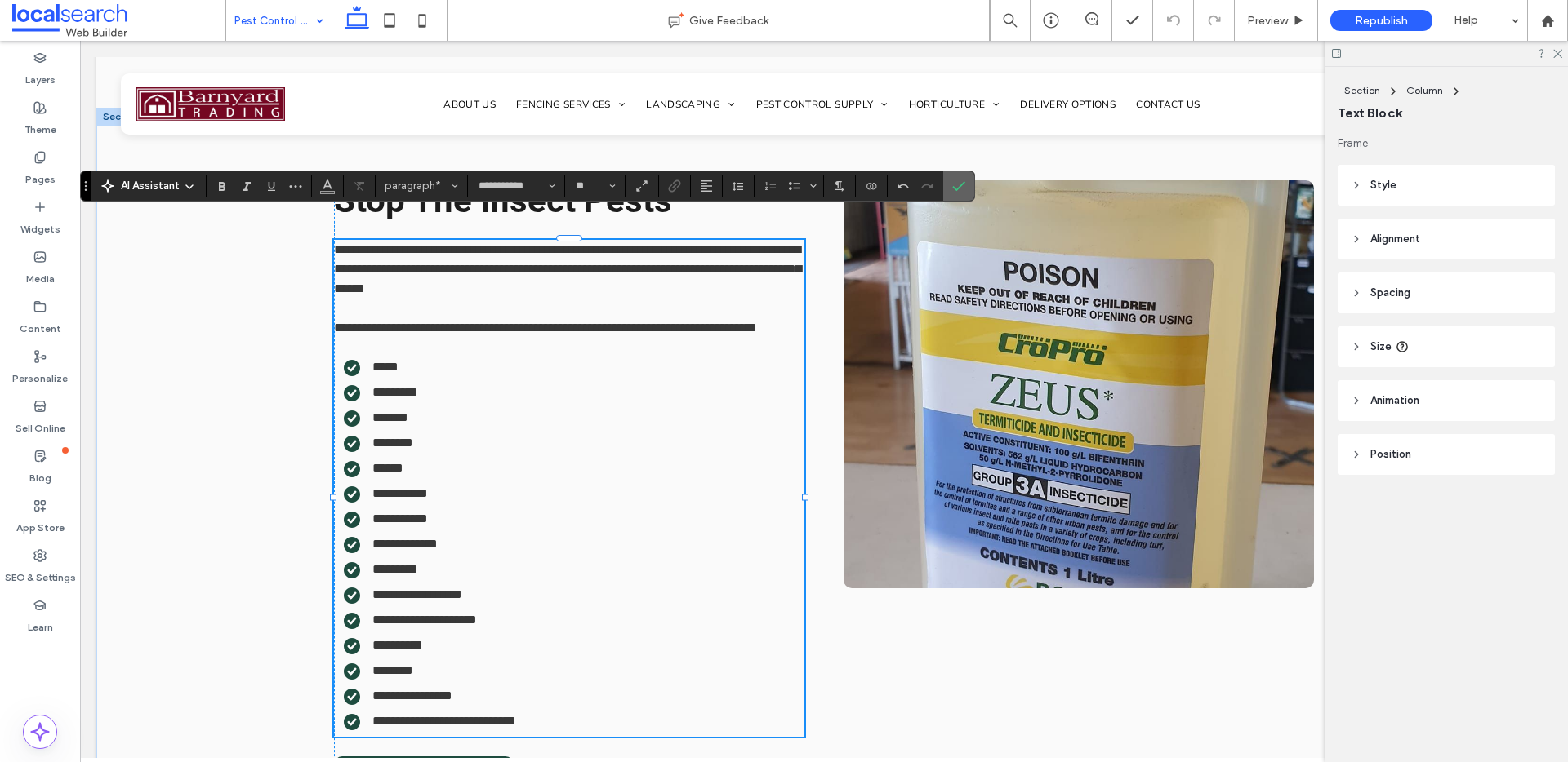
click at [950, 183] on label "Confirm" at bounding box center [958, 185] width 24 height 29
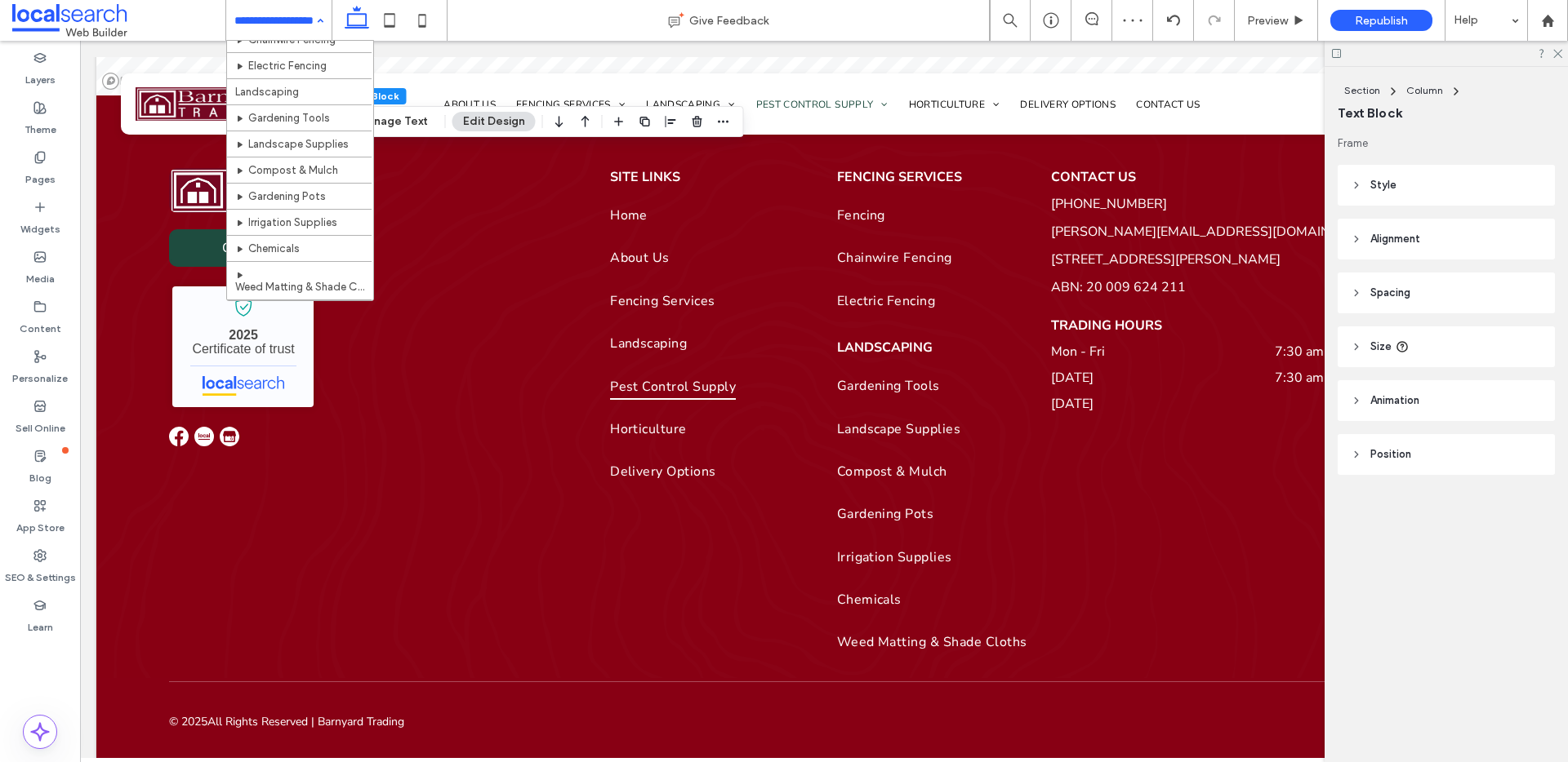
scroll to position [300, 0]
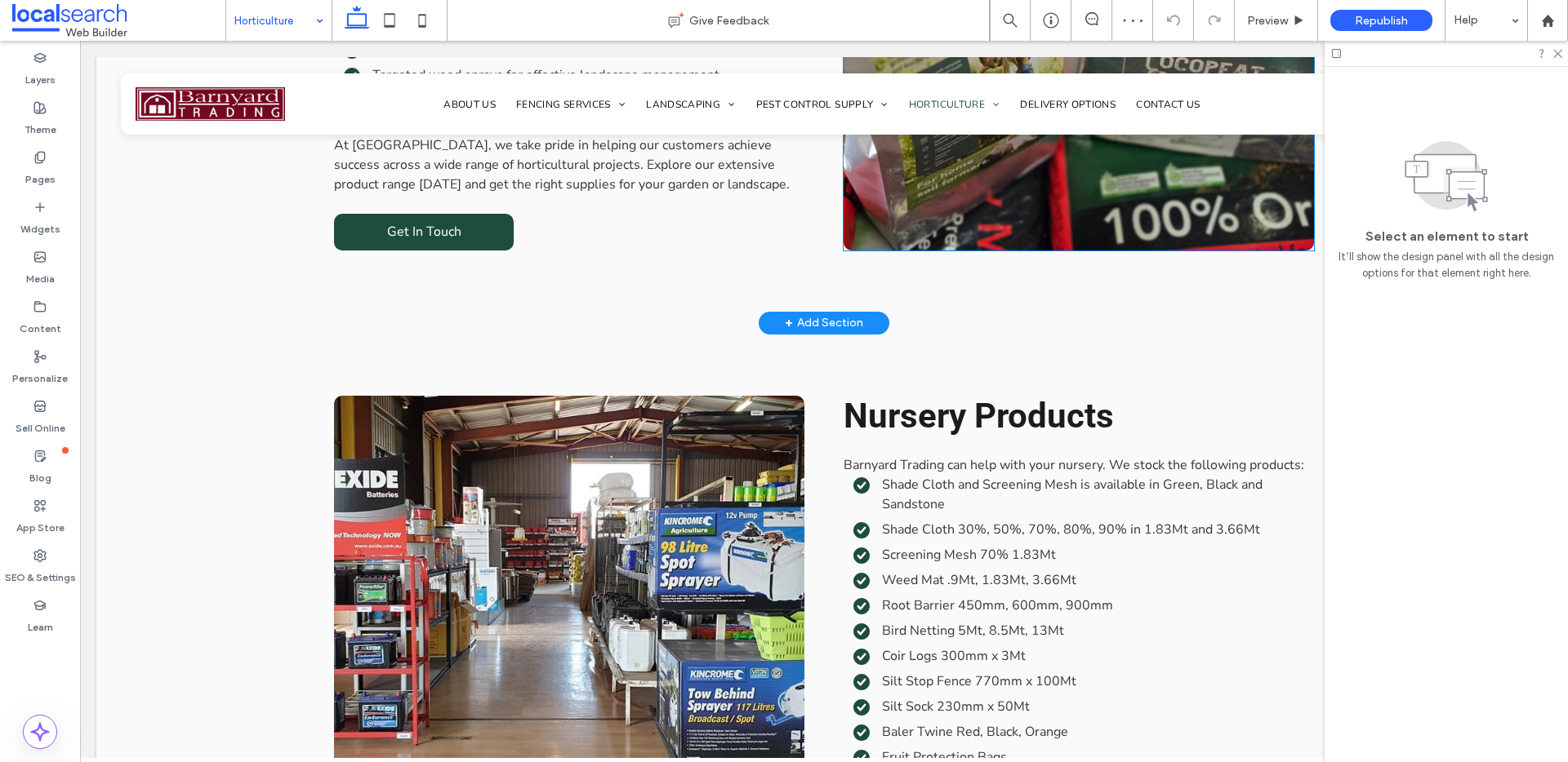
scroll to position [2177, 0]
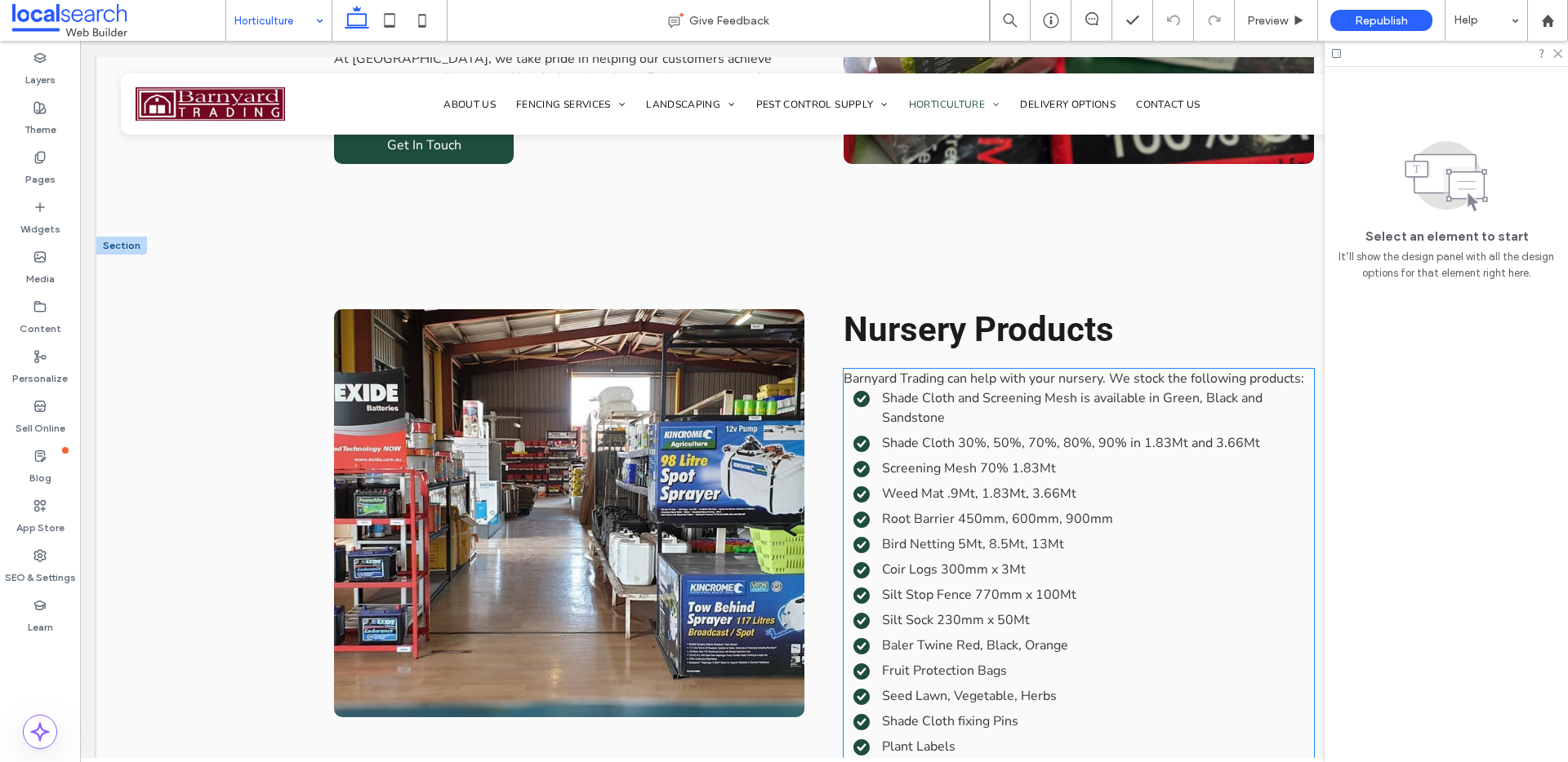
click at [1246, 370] on span "Barnyard Trading can help with your nursery. We stock the following products: ﻿" at bounding box center [1073, 378] width 461 height 18
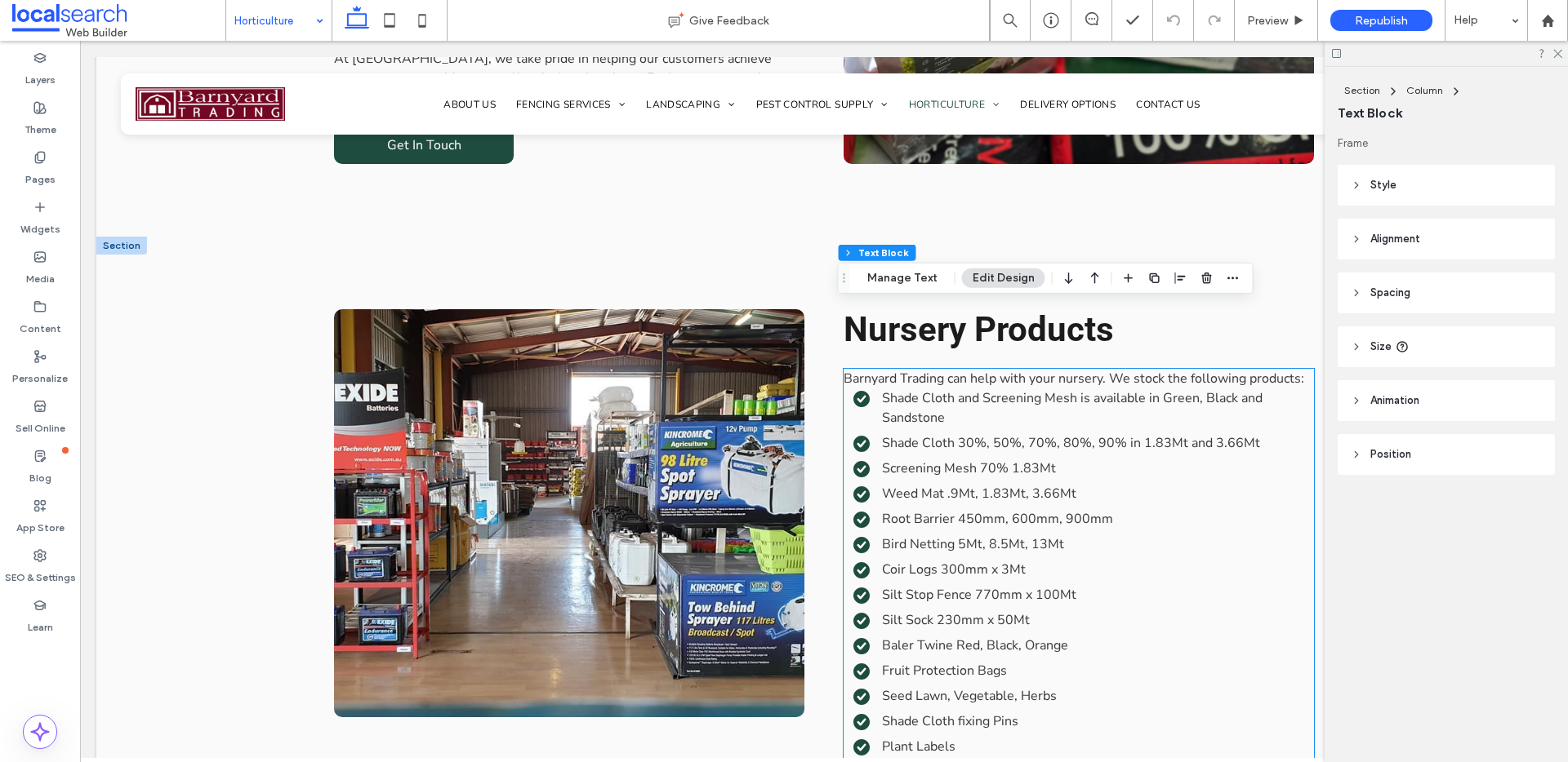
click at [1246, 369] on div "Barnyard Trading can help with your nursery. We stock the following products: ﻿…" at bounding box center [1078, 628] width 470 height 520
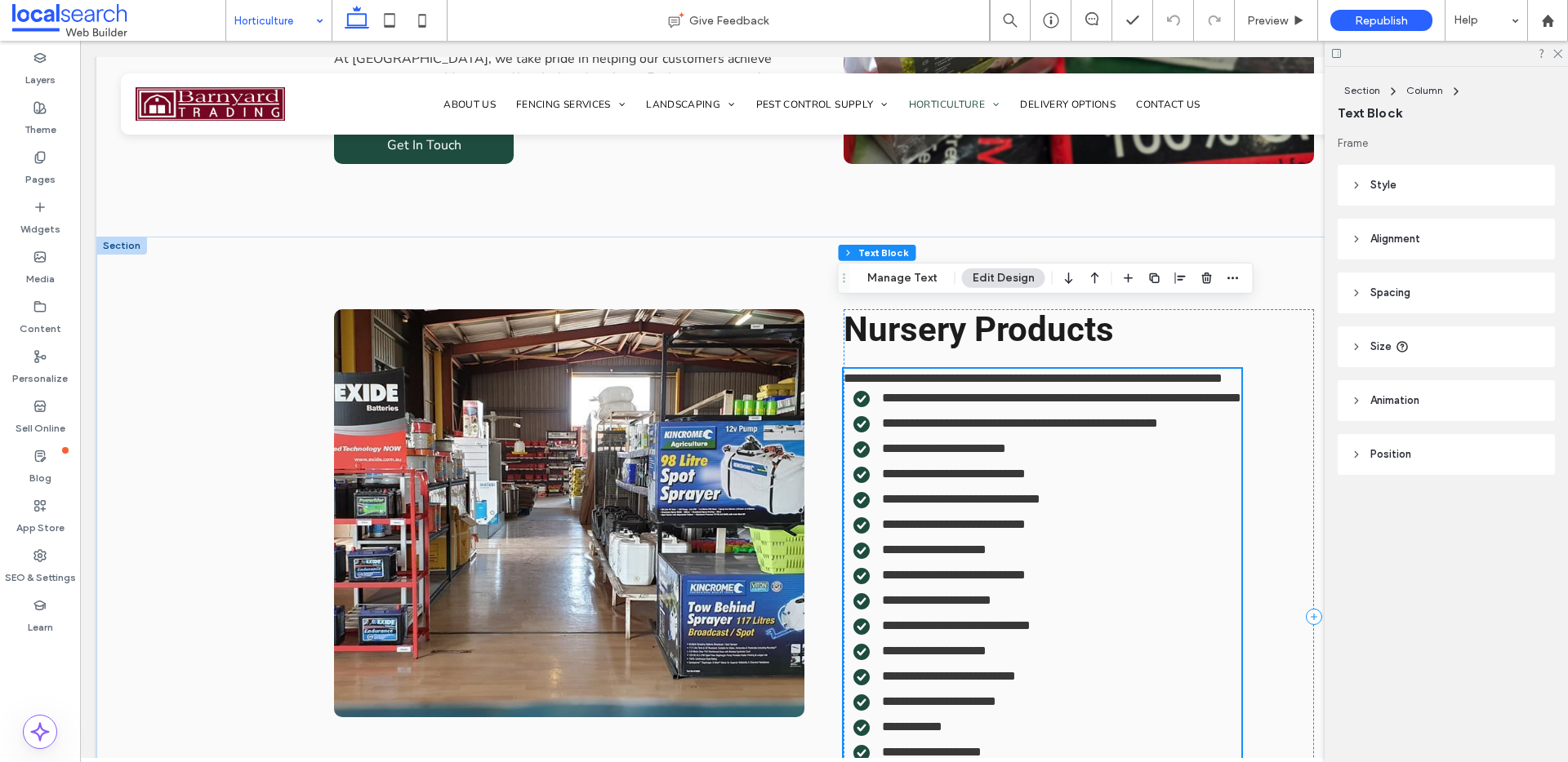
scroll to position [2349, 0]
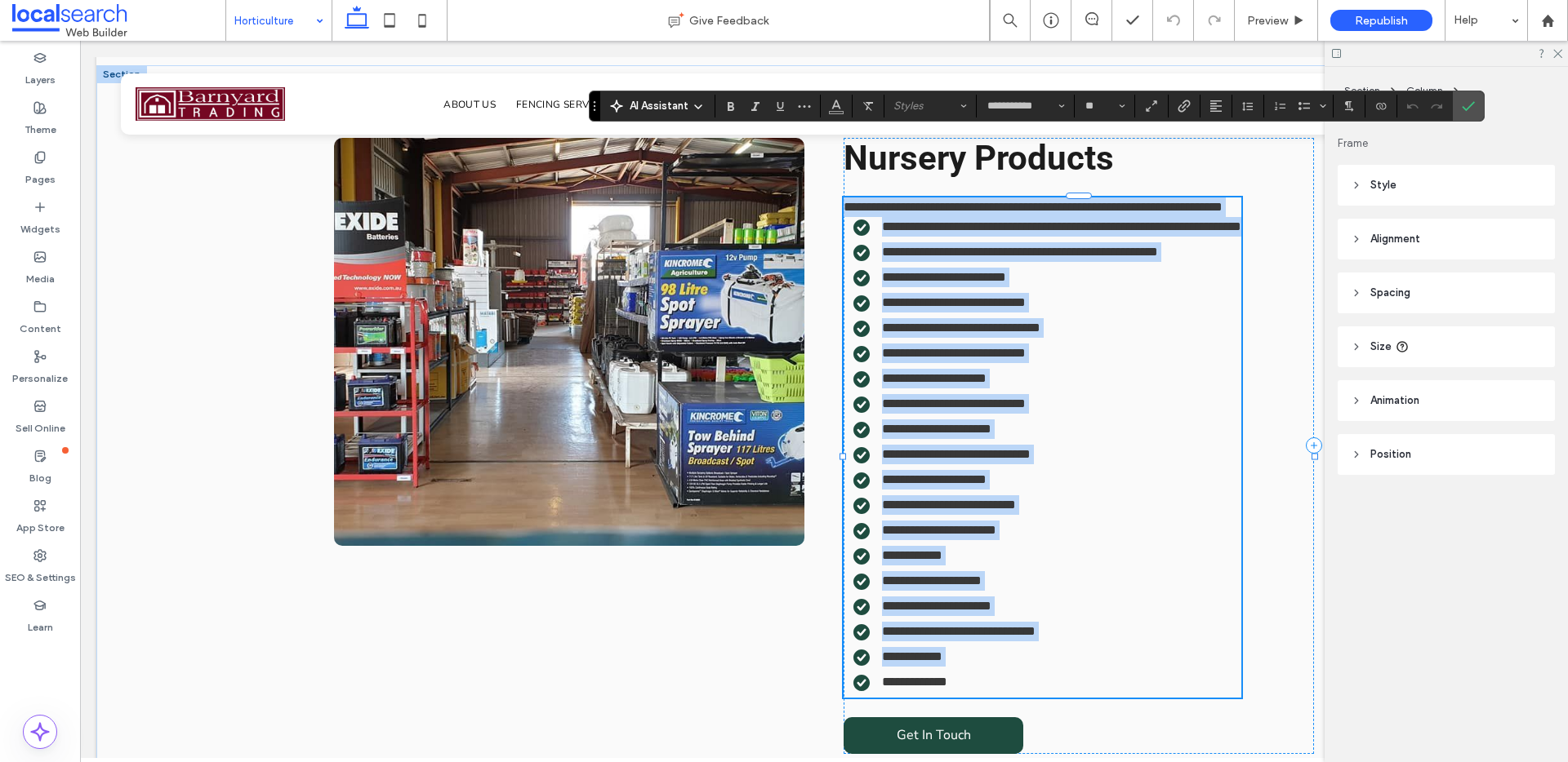
click at [1241, 217] on li "**********" at bounding box center [1047, 227] width 388 height 20
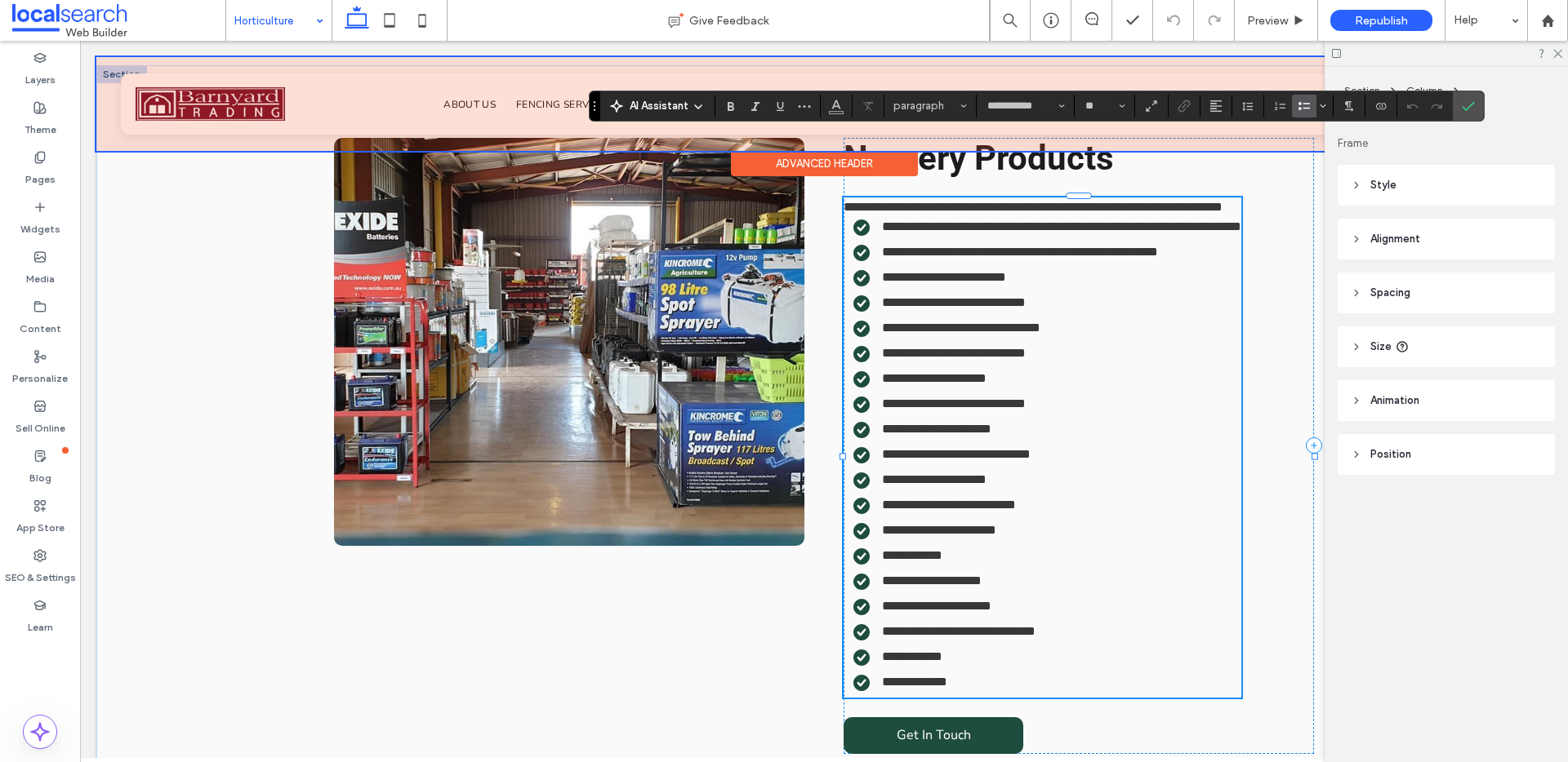
click at [1299, 151] on div "Advanced Header" at bounding box center [823, 152] width 1455 height 2
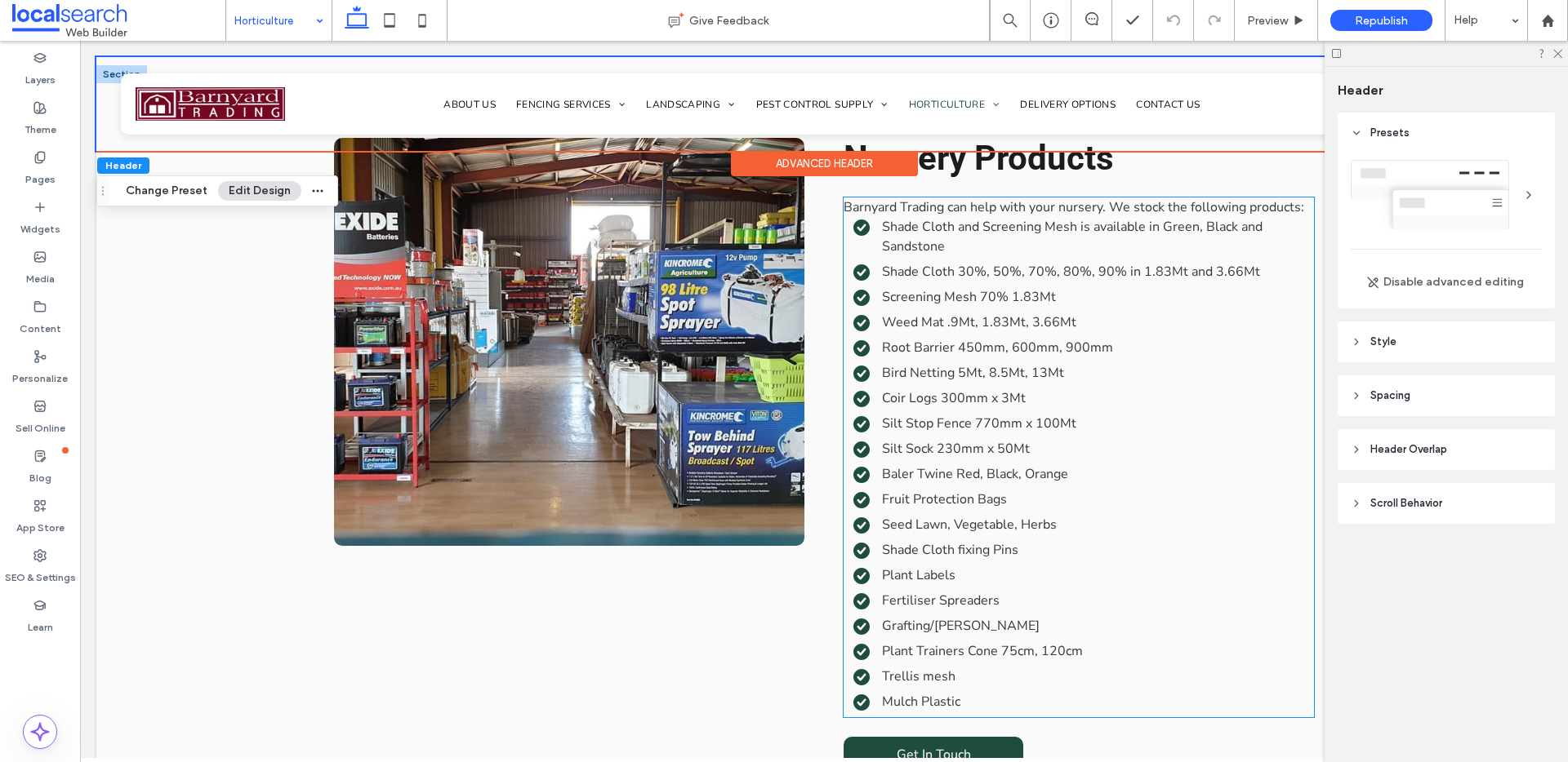
scroll to position [2209, 0]
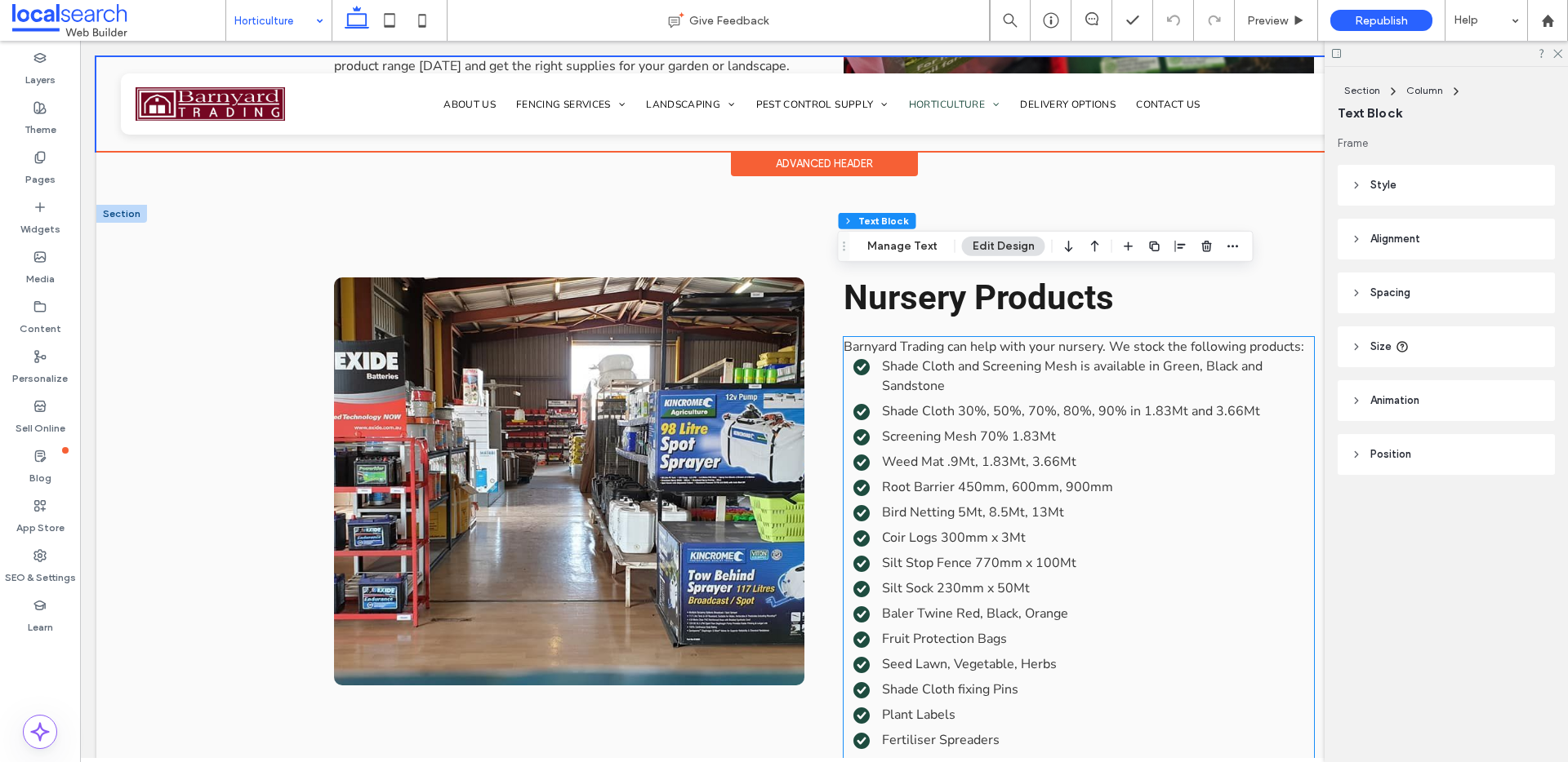
click at [1283, 338] on span "Barnyard Trading can help with your nursery. We stock the following products:" at bounding box center [1073, 346] width 461 height 18
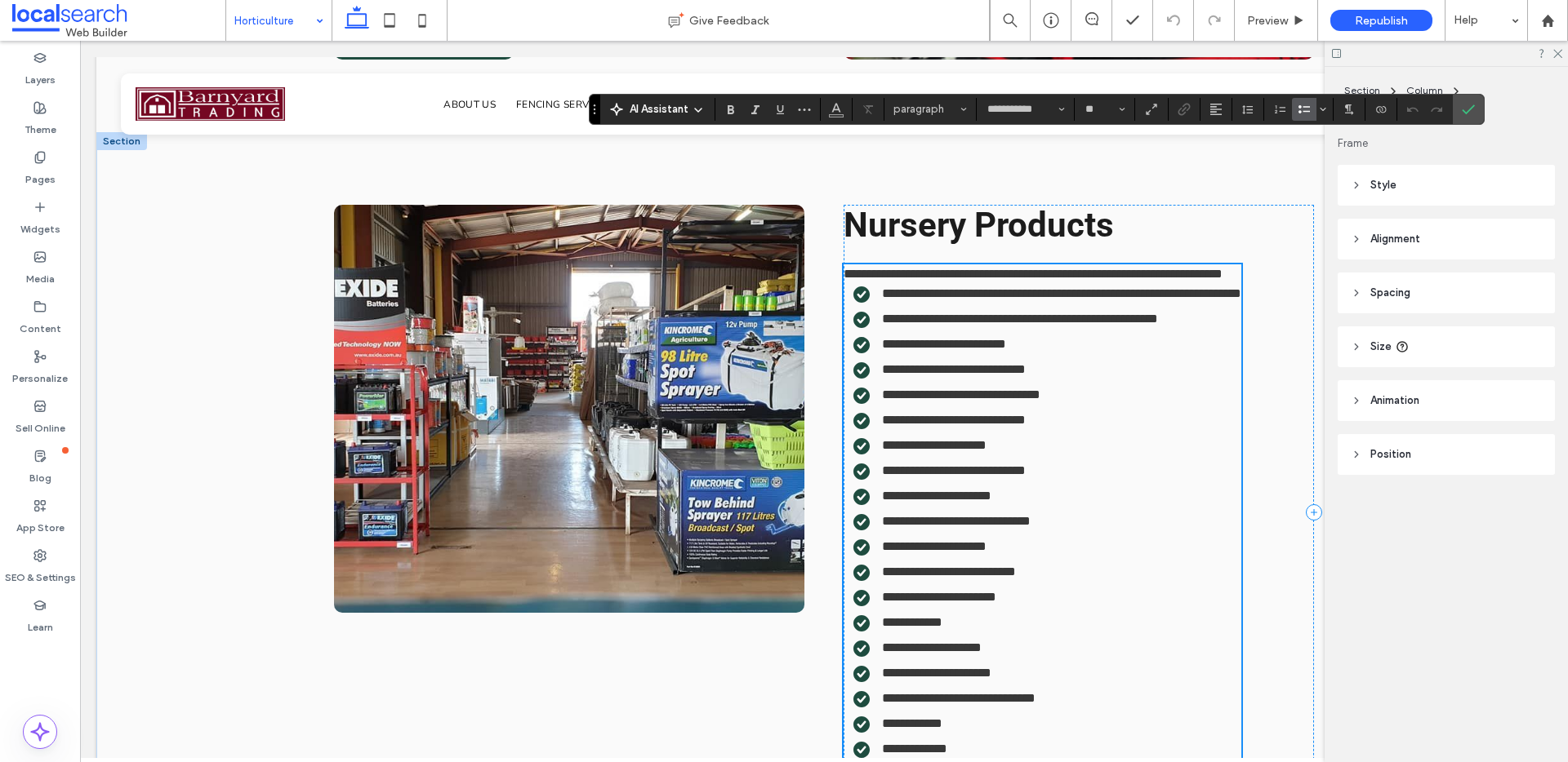
scroll to position [0, 0]
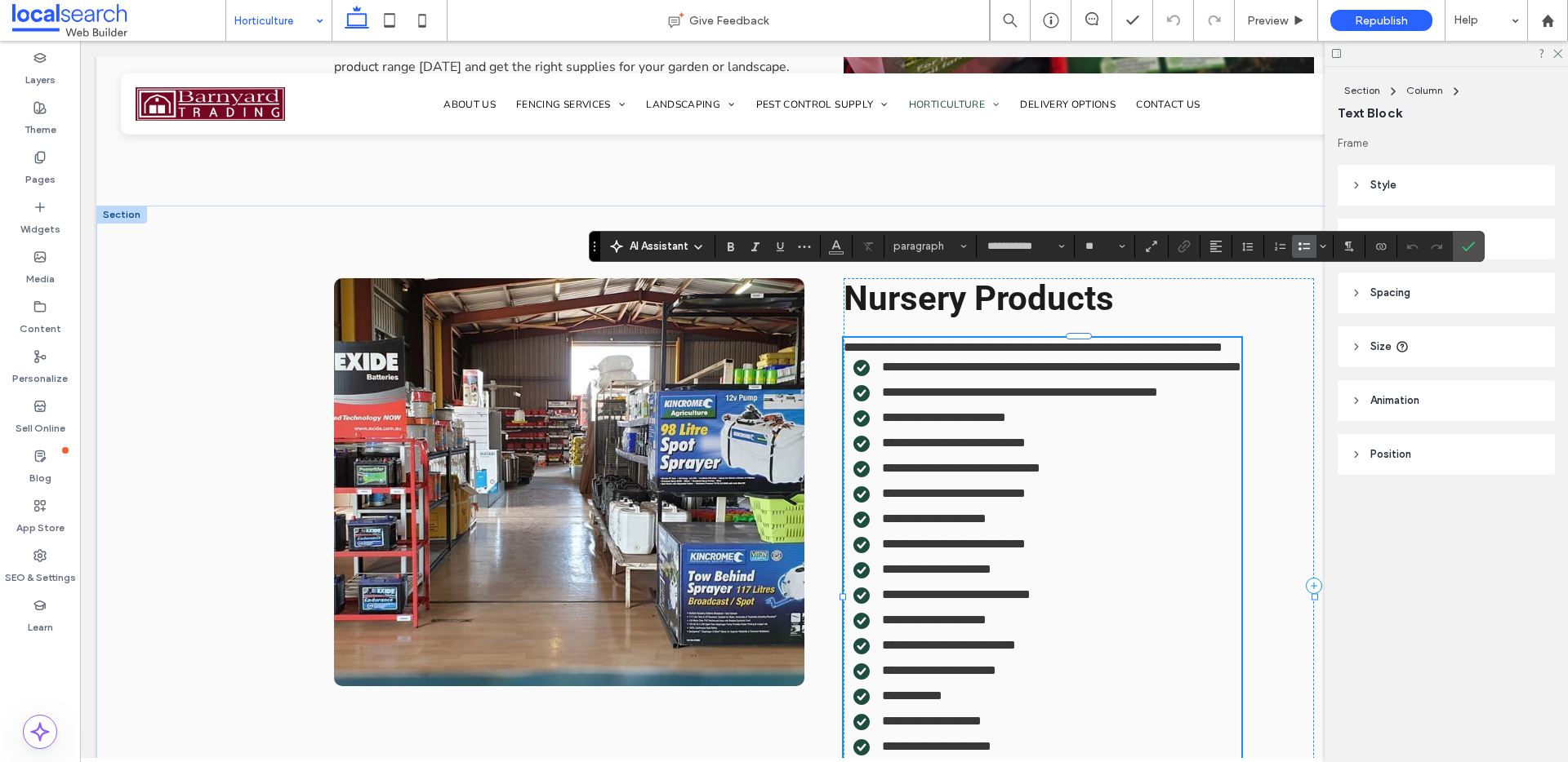
click at [1241, 338] on p "**********" at bounding box center [1042, 347] width 398 height 20
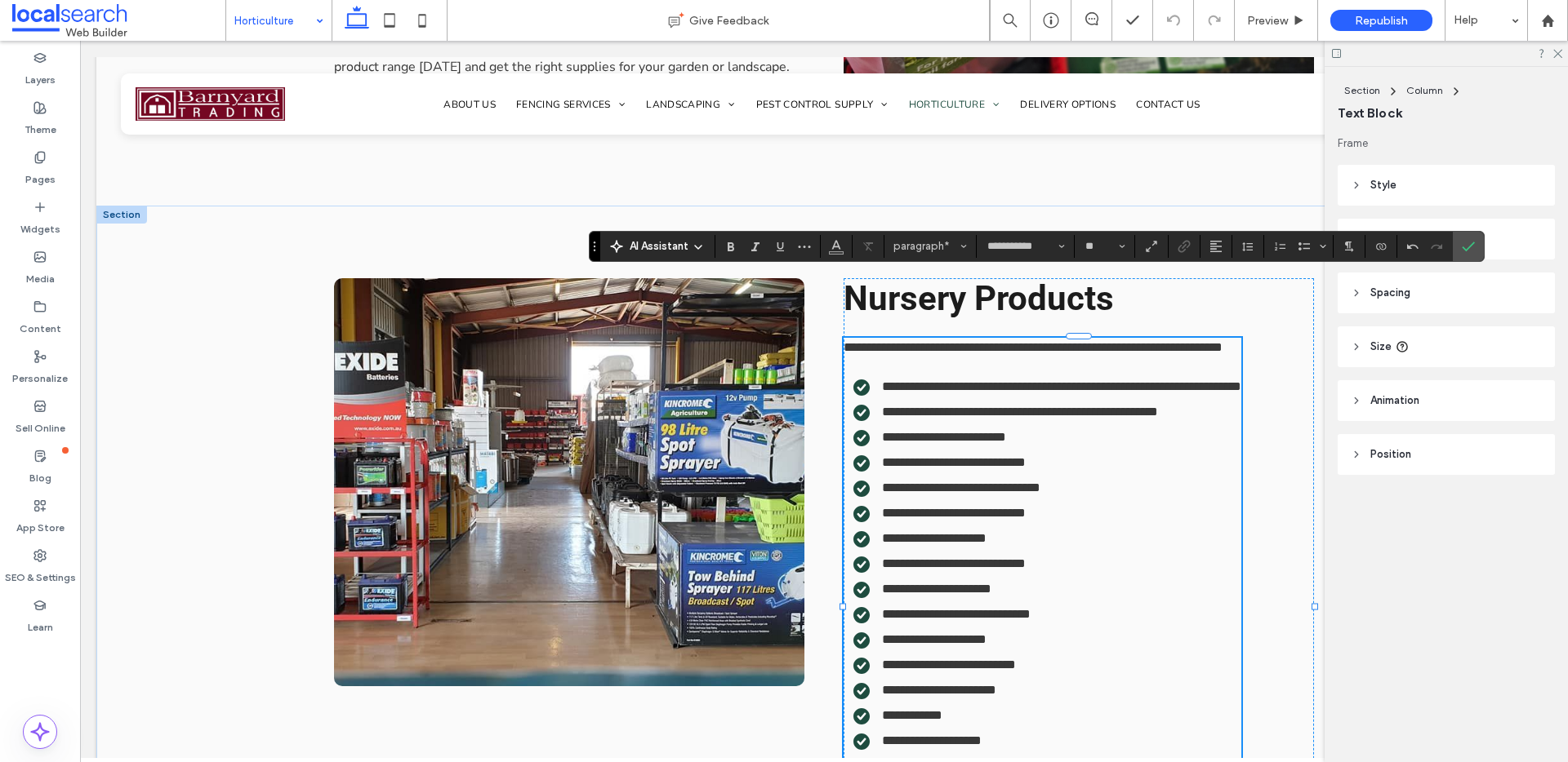
drag, startPoint x: 1472, startPoint y: 242, endPoint x: 1332, endPoint y: 245, distance: 140.0
click at [1472, 242] on icon "Confirm" at bounding box center [1468, 246] width 13 height 13
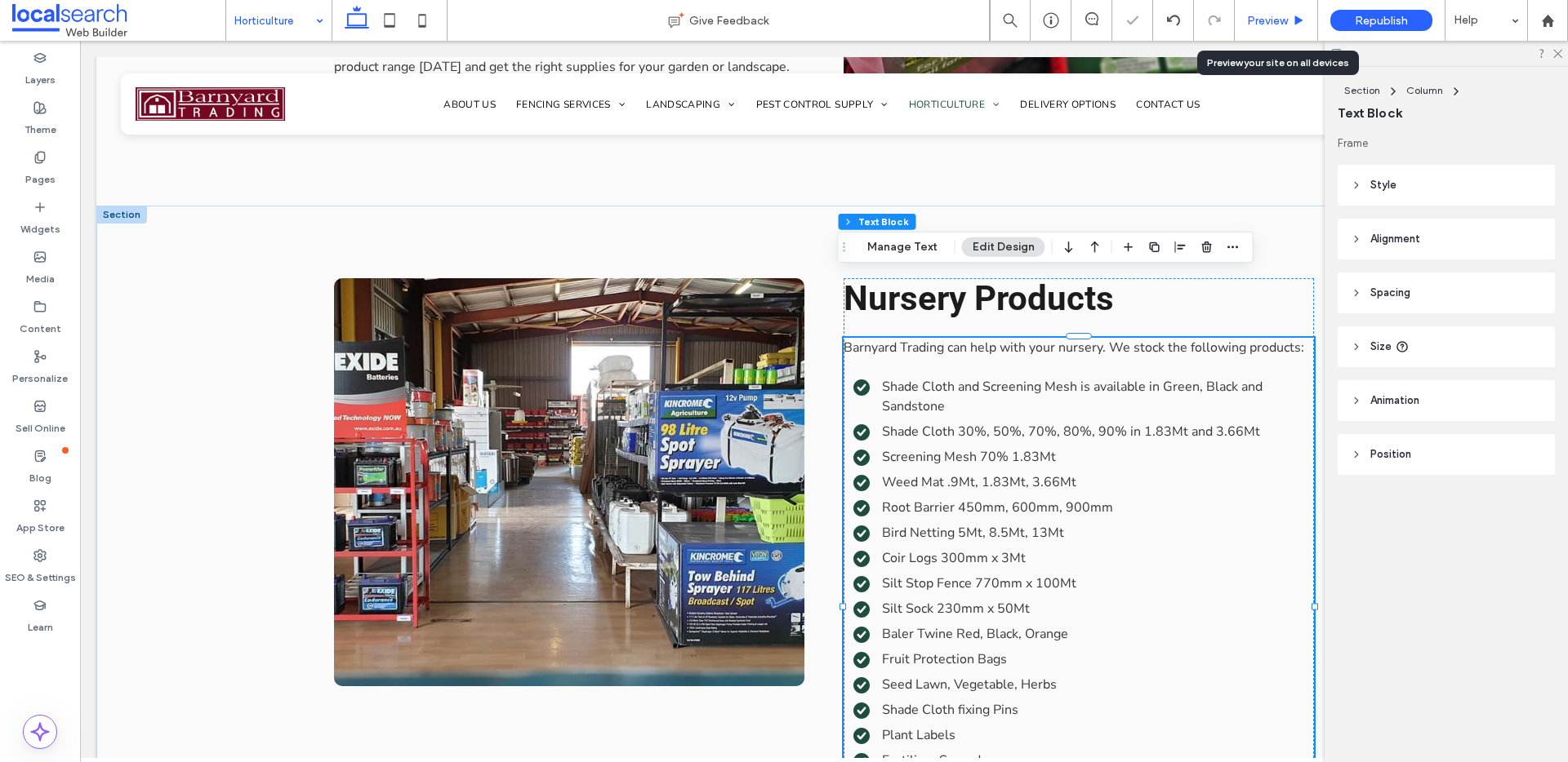
click at [1274, 15] on span "Preview" at bounding box center [1267, 21] width 41 height 14
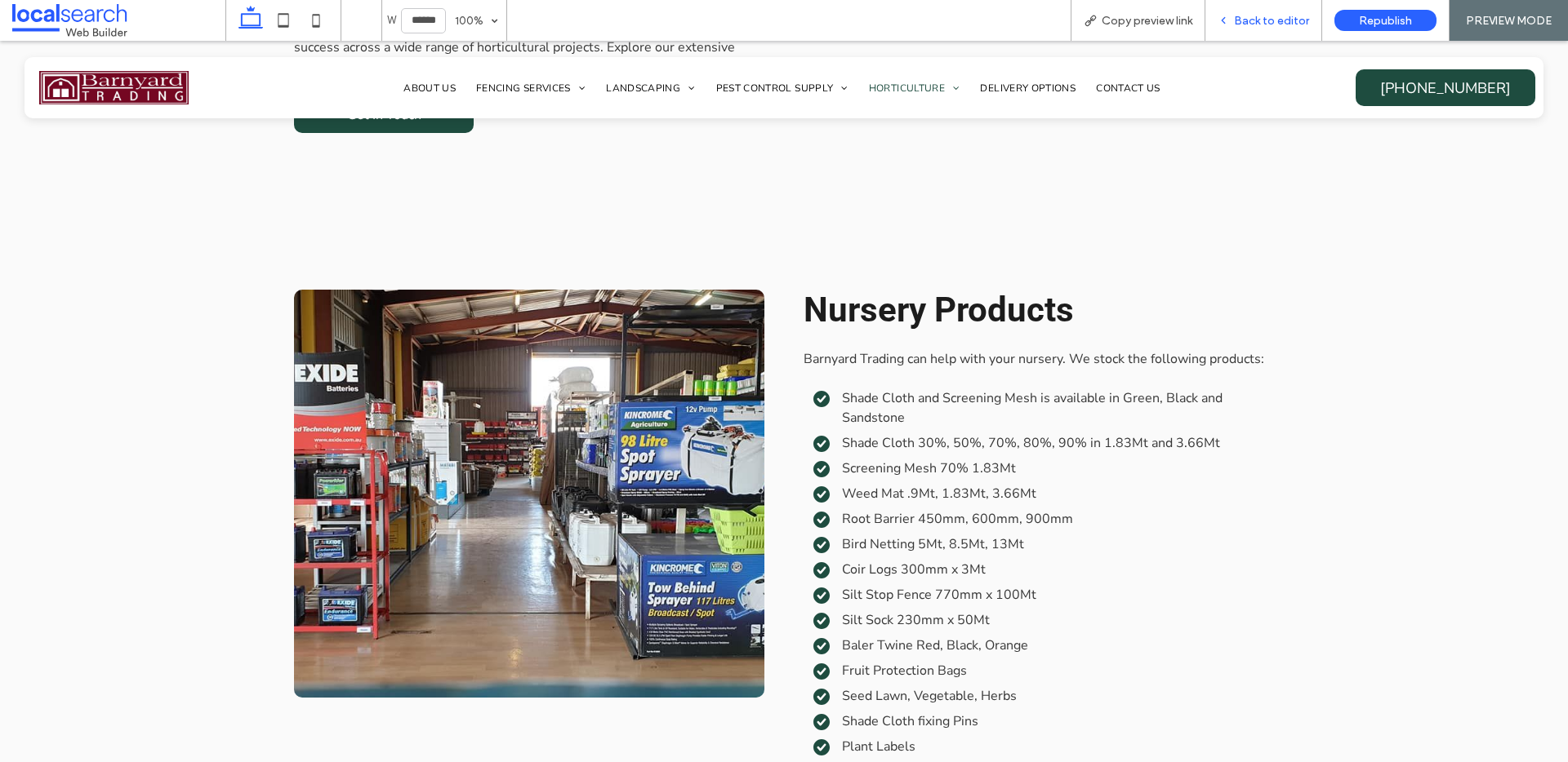
click at [1274, 14] on span "Back to editor" at bounding box center [1271, 21] width 75 height 14
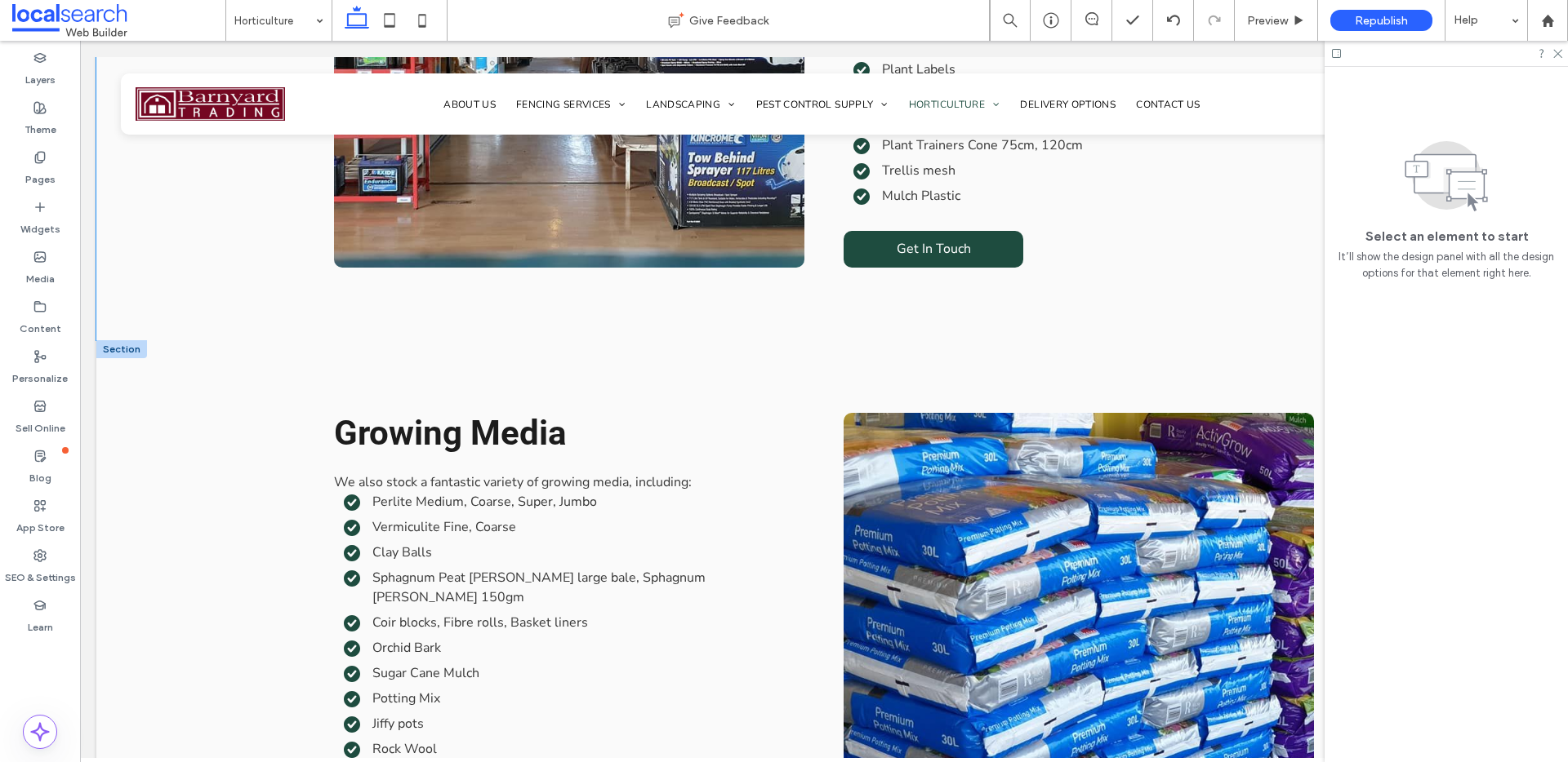
scroll to position [2953, 0]
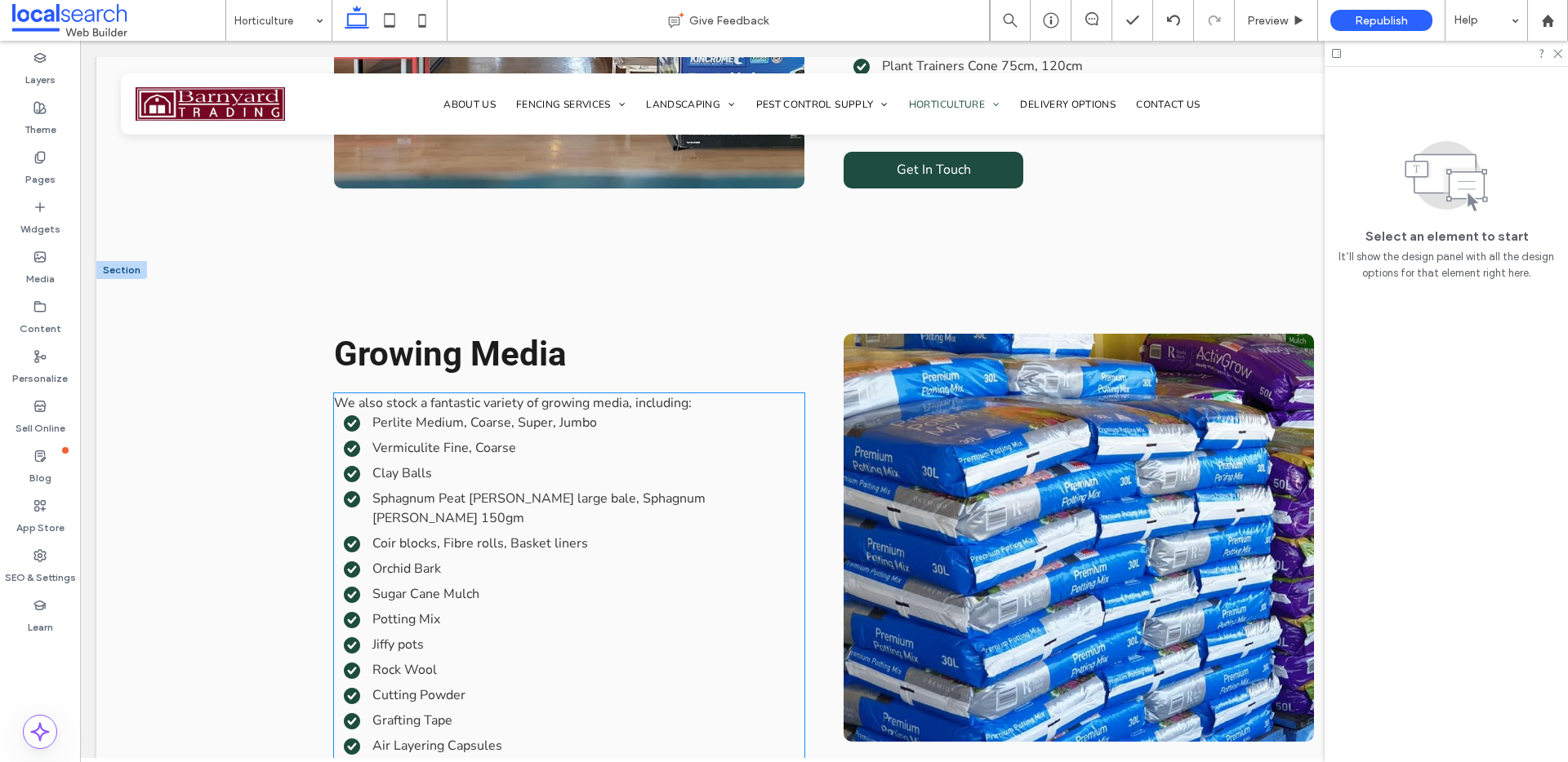
click at [657, 394] on span "We also stock a fantastic variety of growing media, including:" at bounding box center [513, 403] width 358 height 18
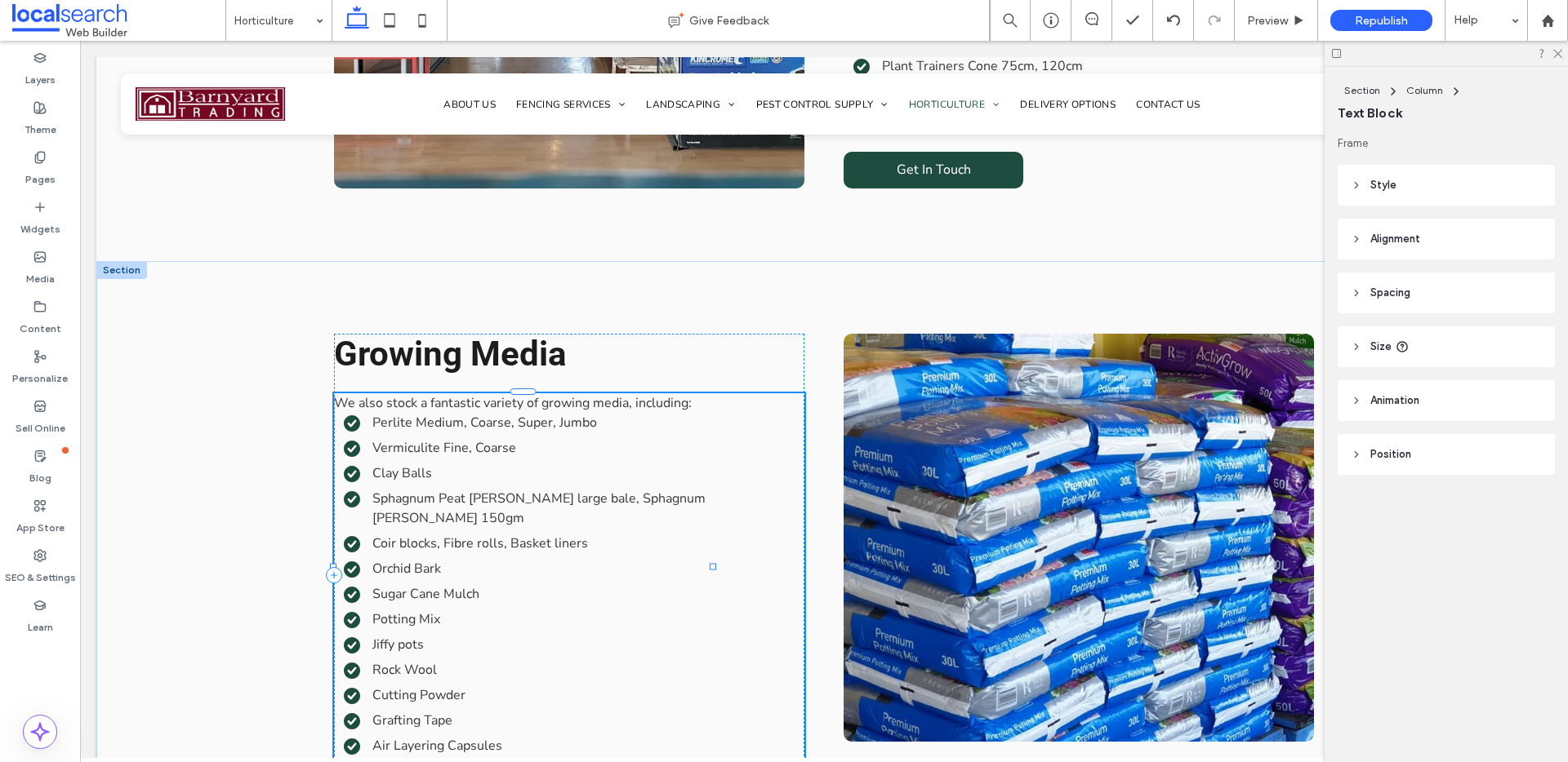
type input "**********"
type input "**"
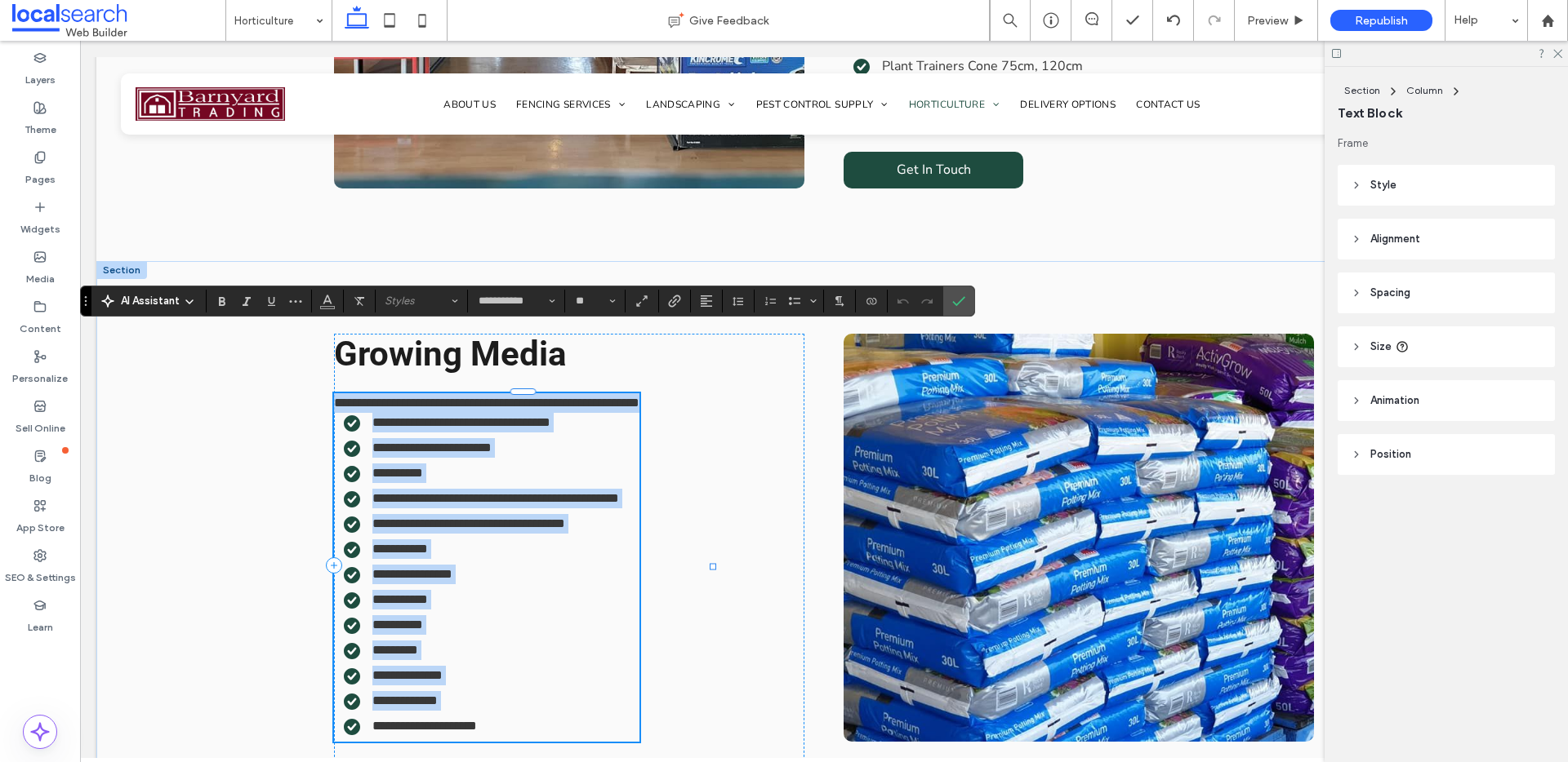
click at [640, 393] on p "**********" at bounding box center [487, 403] width 305 height 20
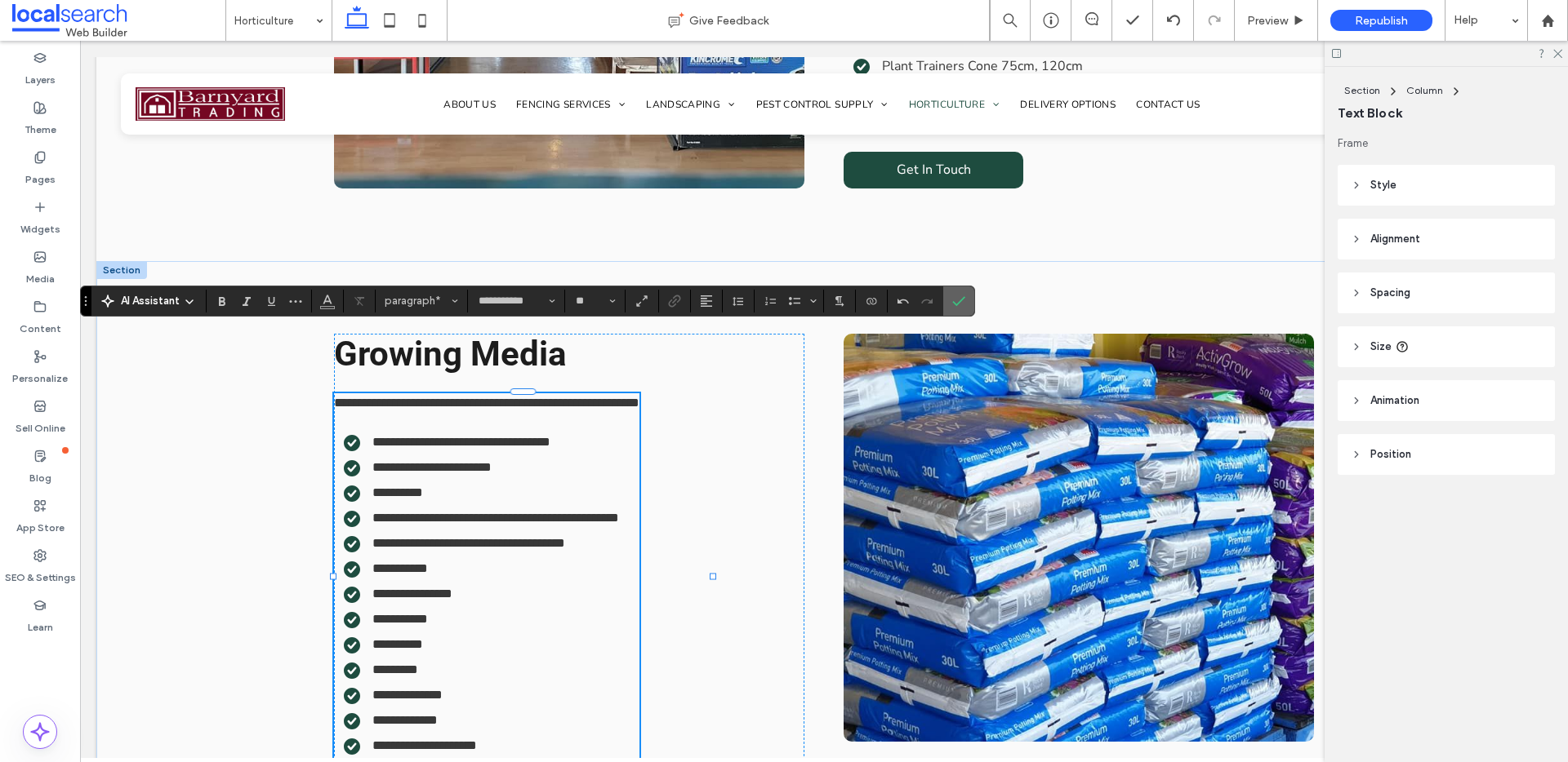
drag, startPoint x: 958, startPoint y: 289, endPoint x: 879, endPoint y: 248, distance: 89.0
click at [958, 289] on span "Confirm" at bounding box center [955, 300] width 7 height 29
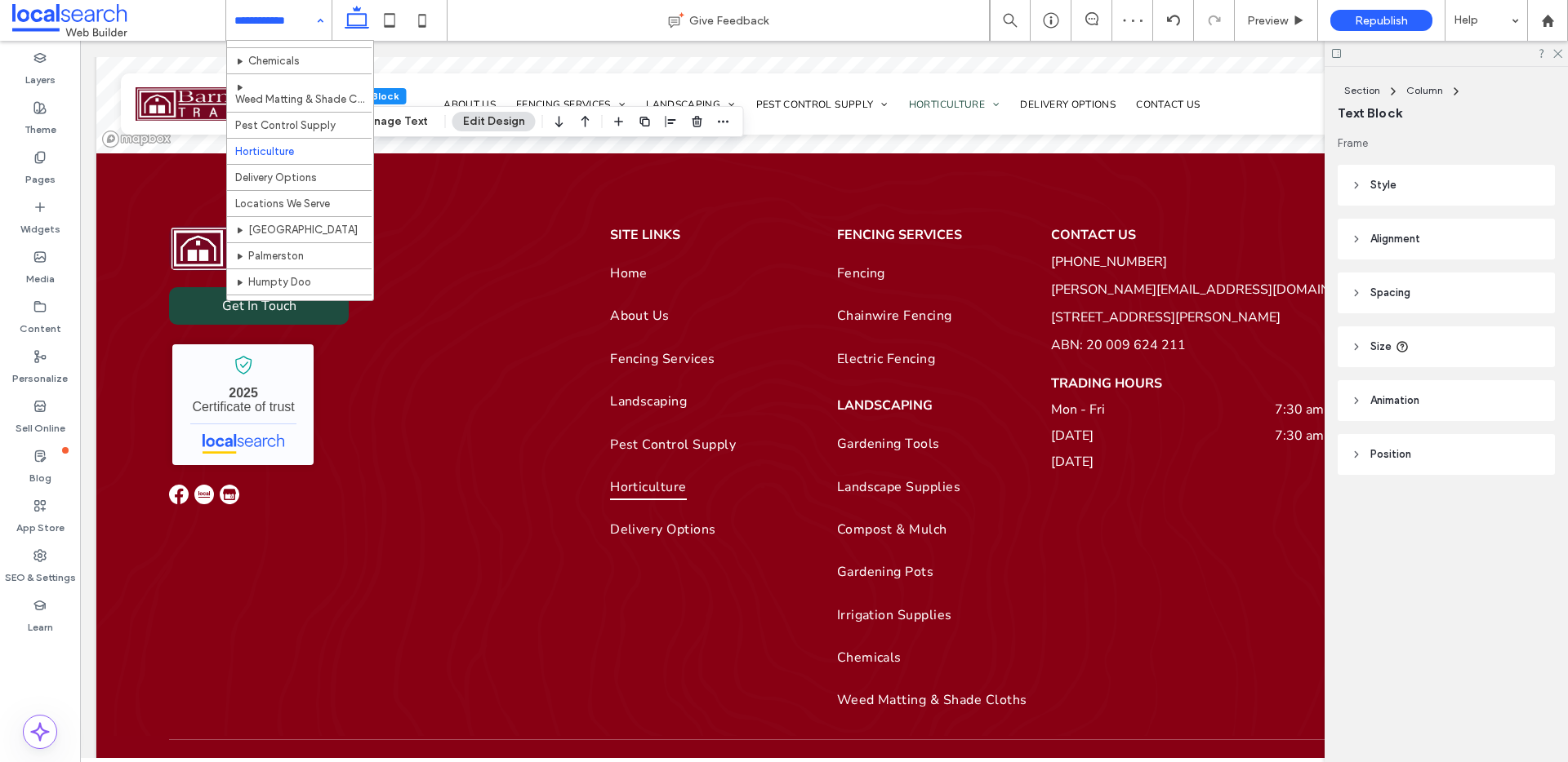
scroll to position [351, 0]
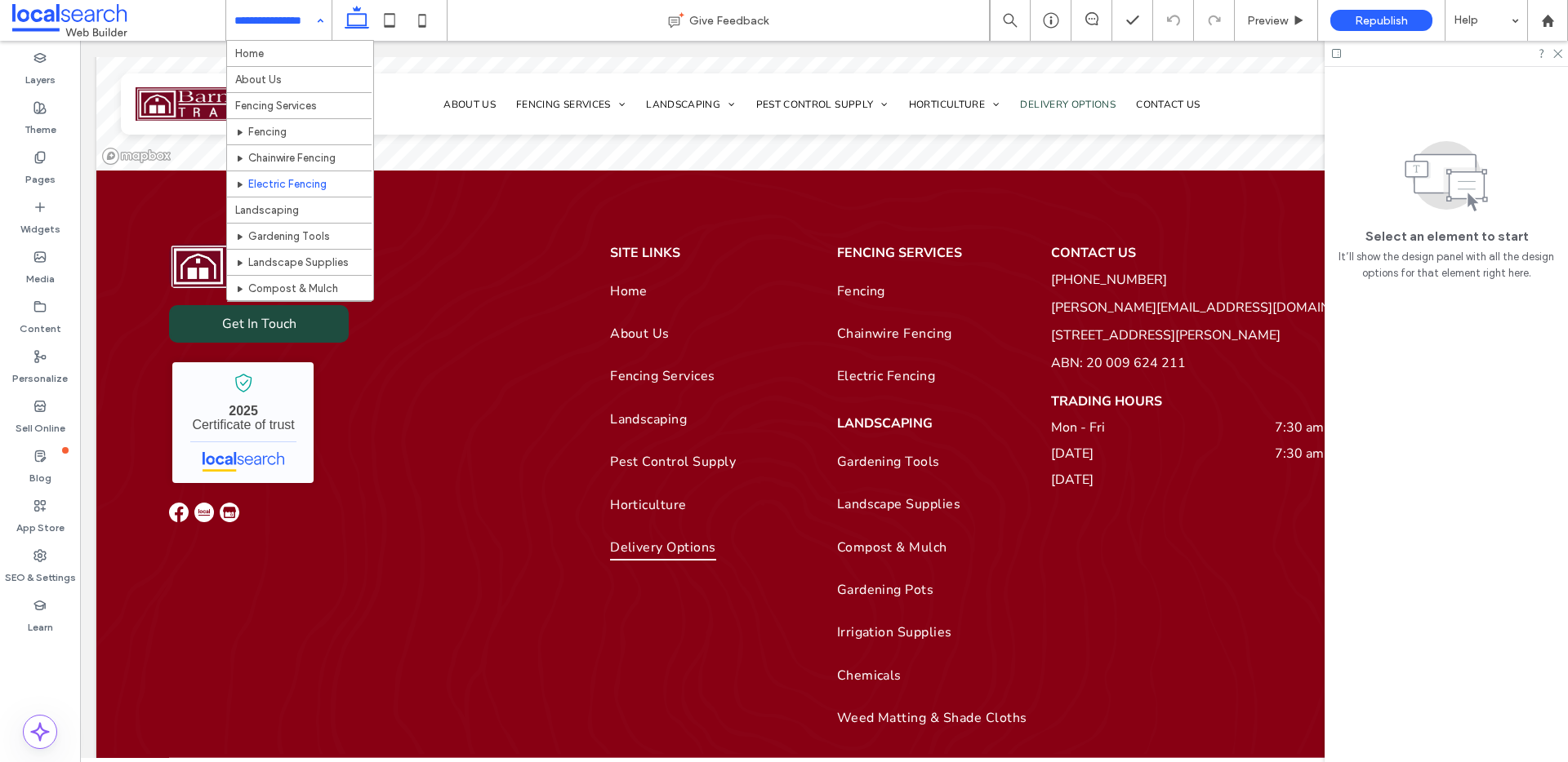
scroll to position [351, 0]
click at [287, 16] on input at bounding box center [274, 21] width 81 height 41
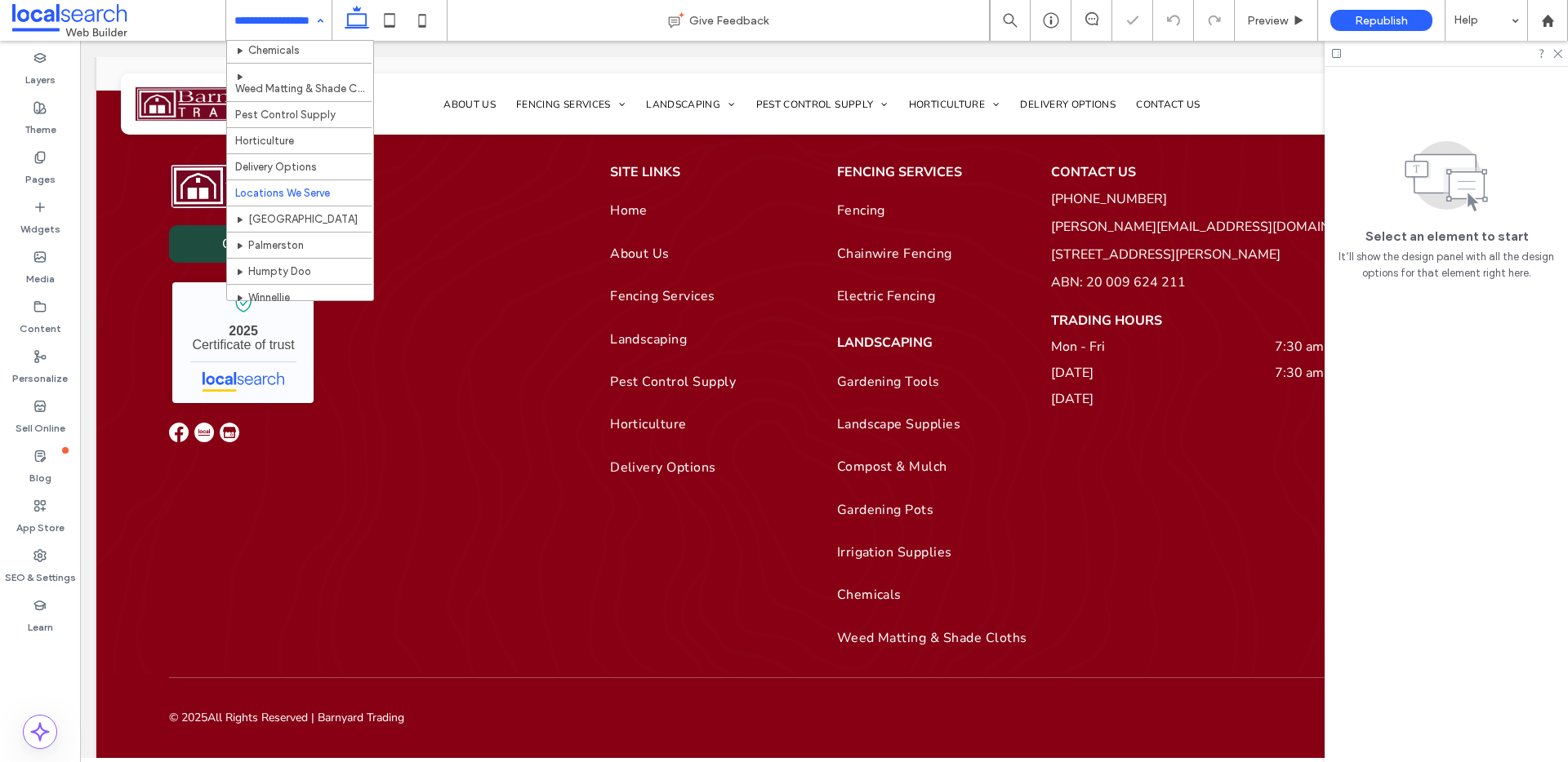
scroll to position [351, 0]
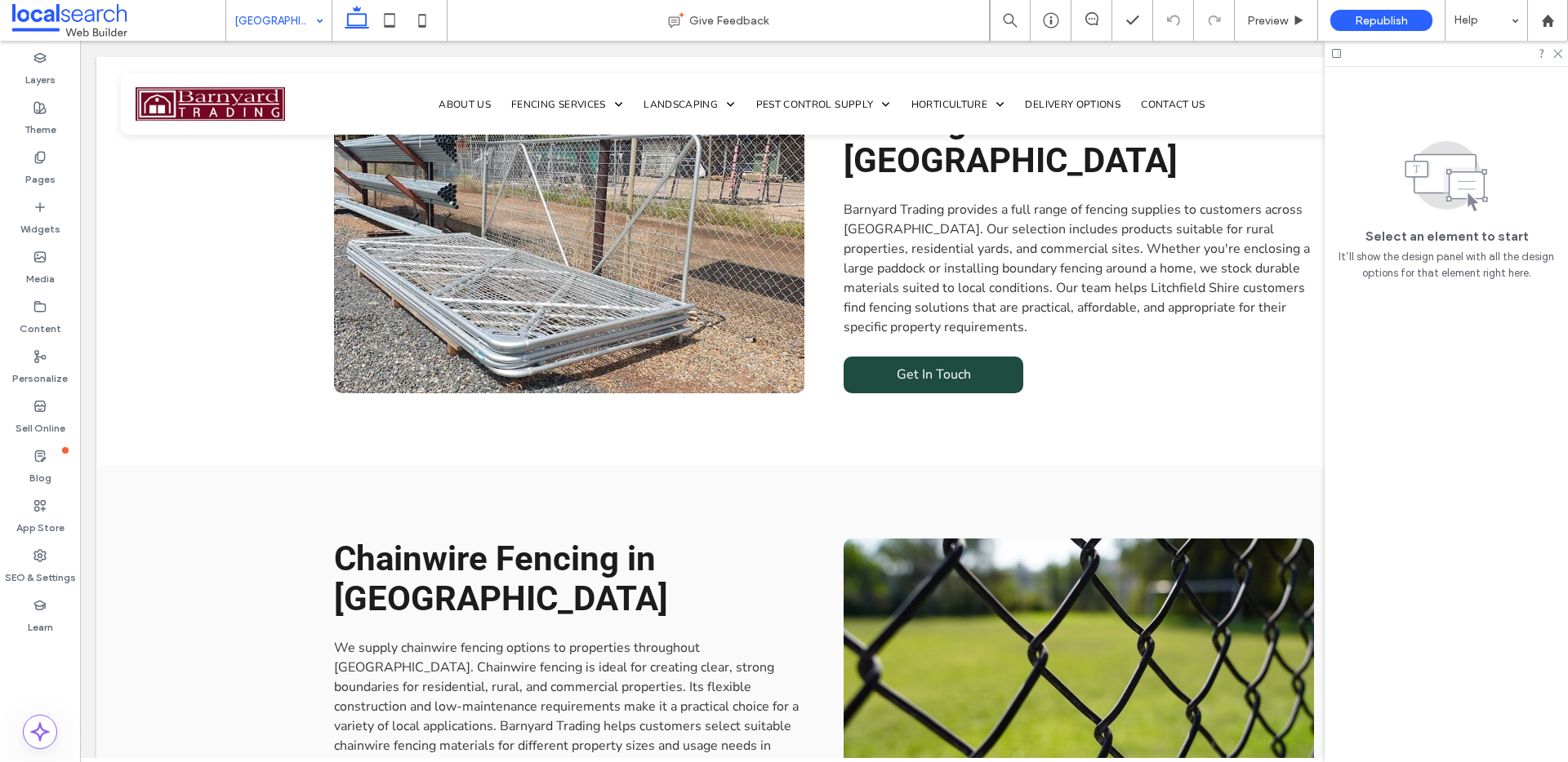
click at [273, 25] on input at bounding box center [274, 21] width 81 height 41
